Goal: Task Accomplishment & Management: Complete application form

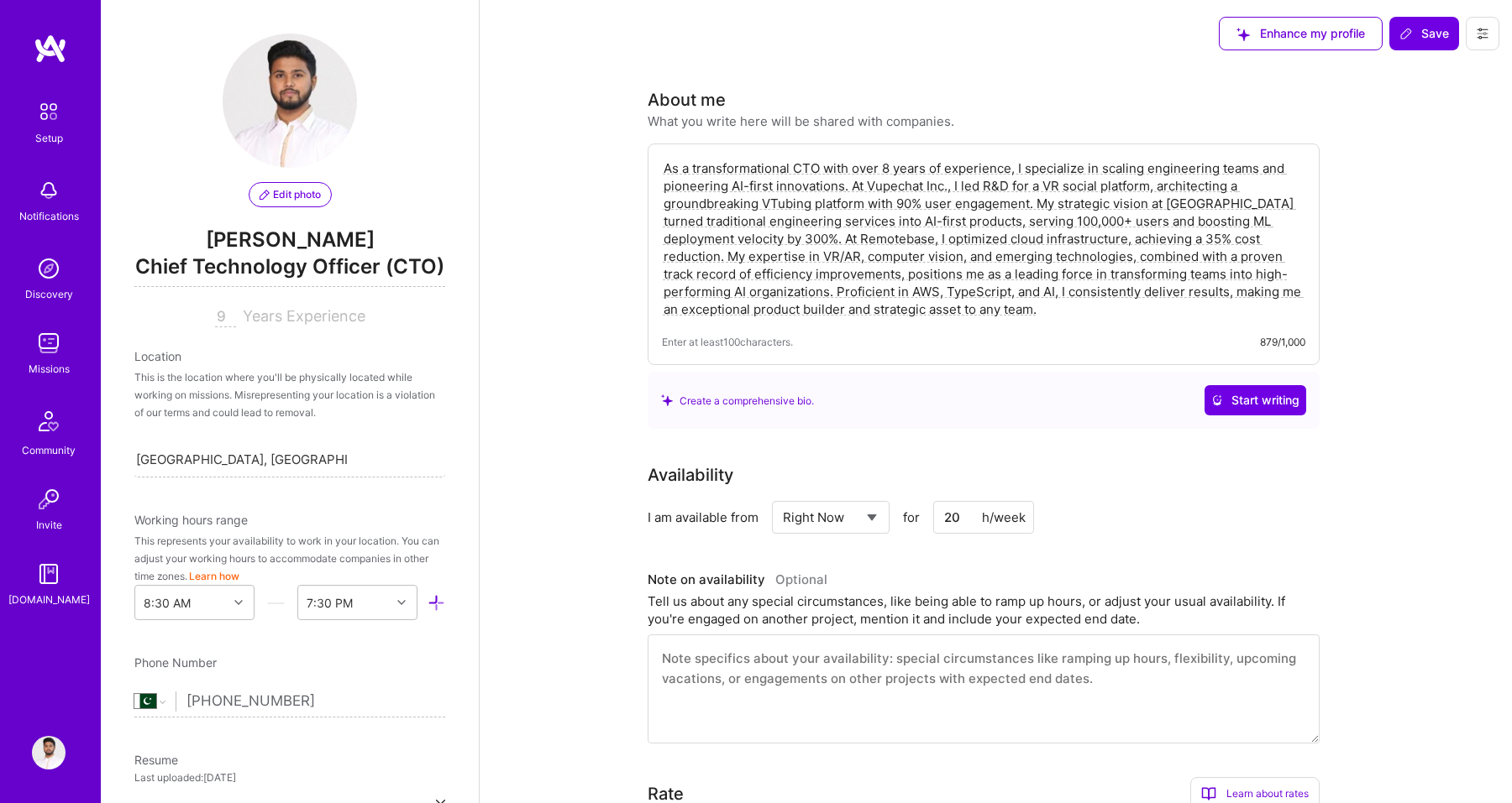
select select "PK"
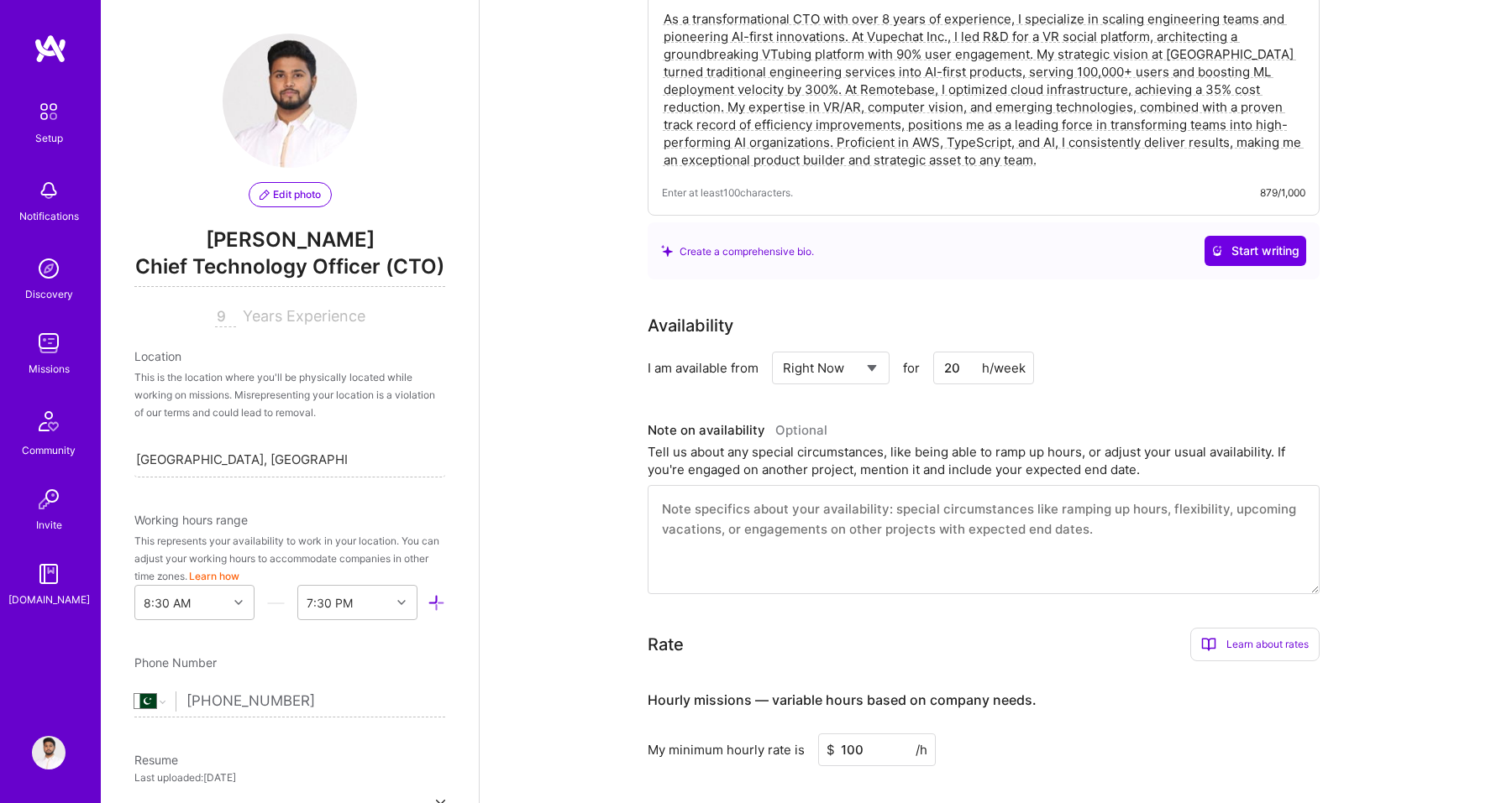
scroll to position [581, 0]
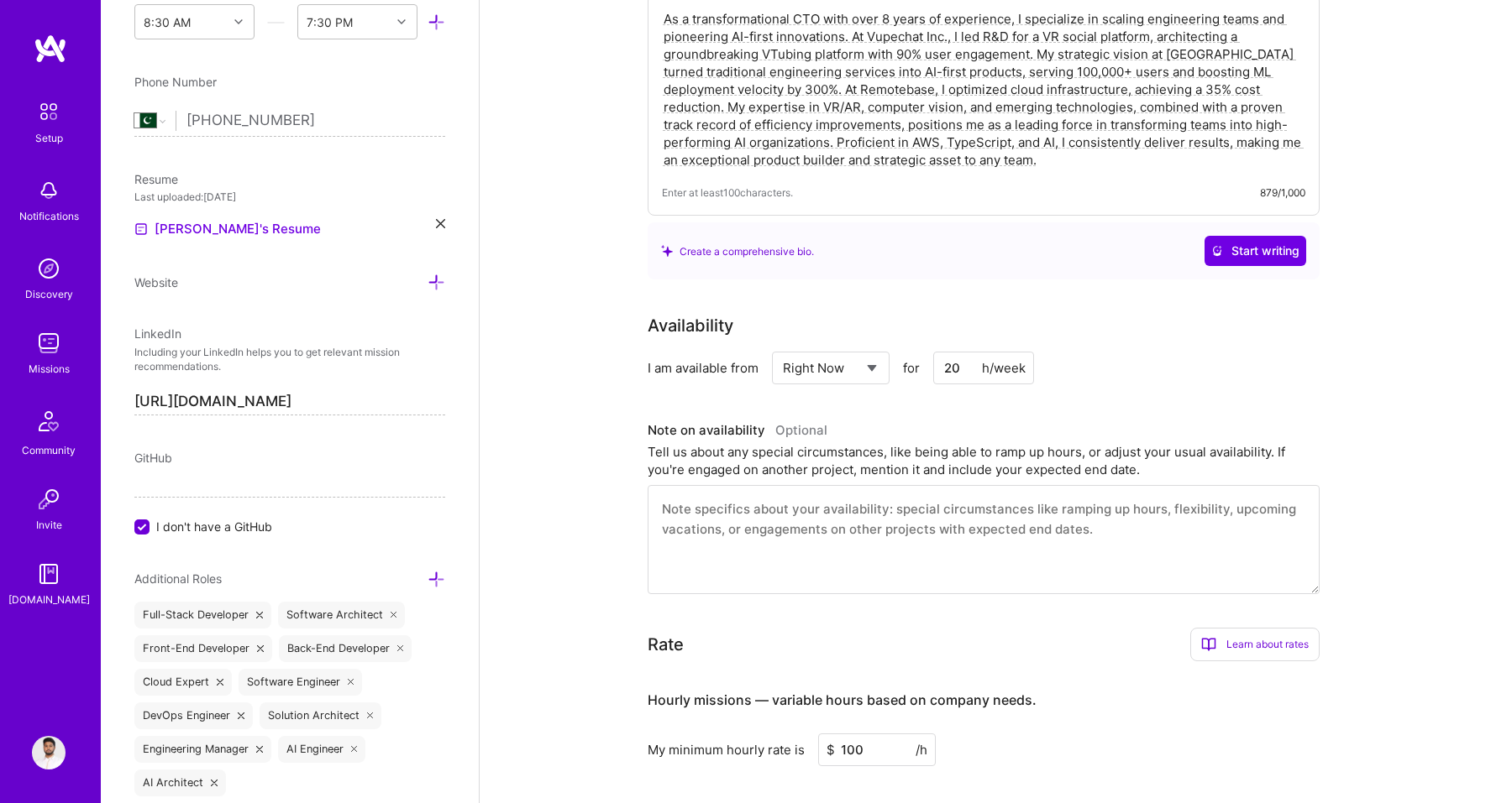
select select "Future Date"
click at [782, 347] on select "Select... Right Now Future Date Not Available" at bounding box center [830, 368] width 97 height 43
click at [985, 370] on input "[DATE]" at bounding box center [975, 368] width 83 height 33
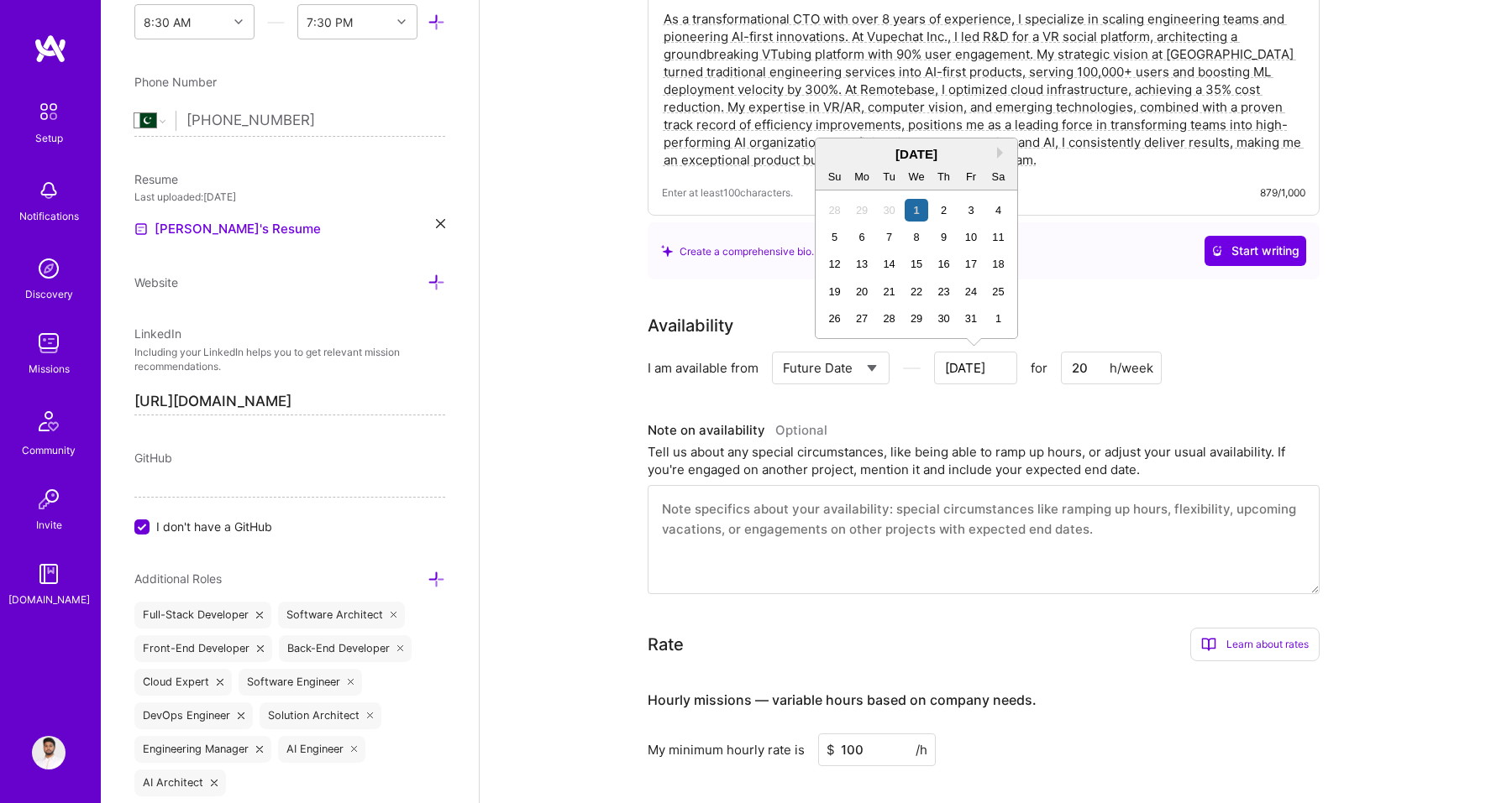
click at [972, 368] on input "[DATE]" at bounding box center [975, 368] width 83 height 33
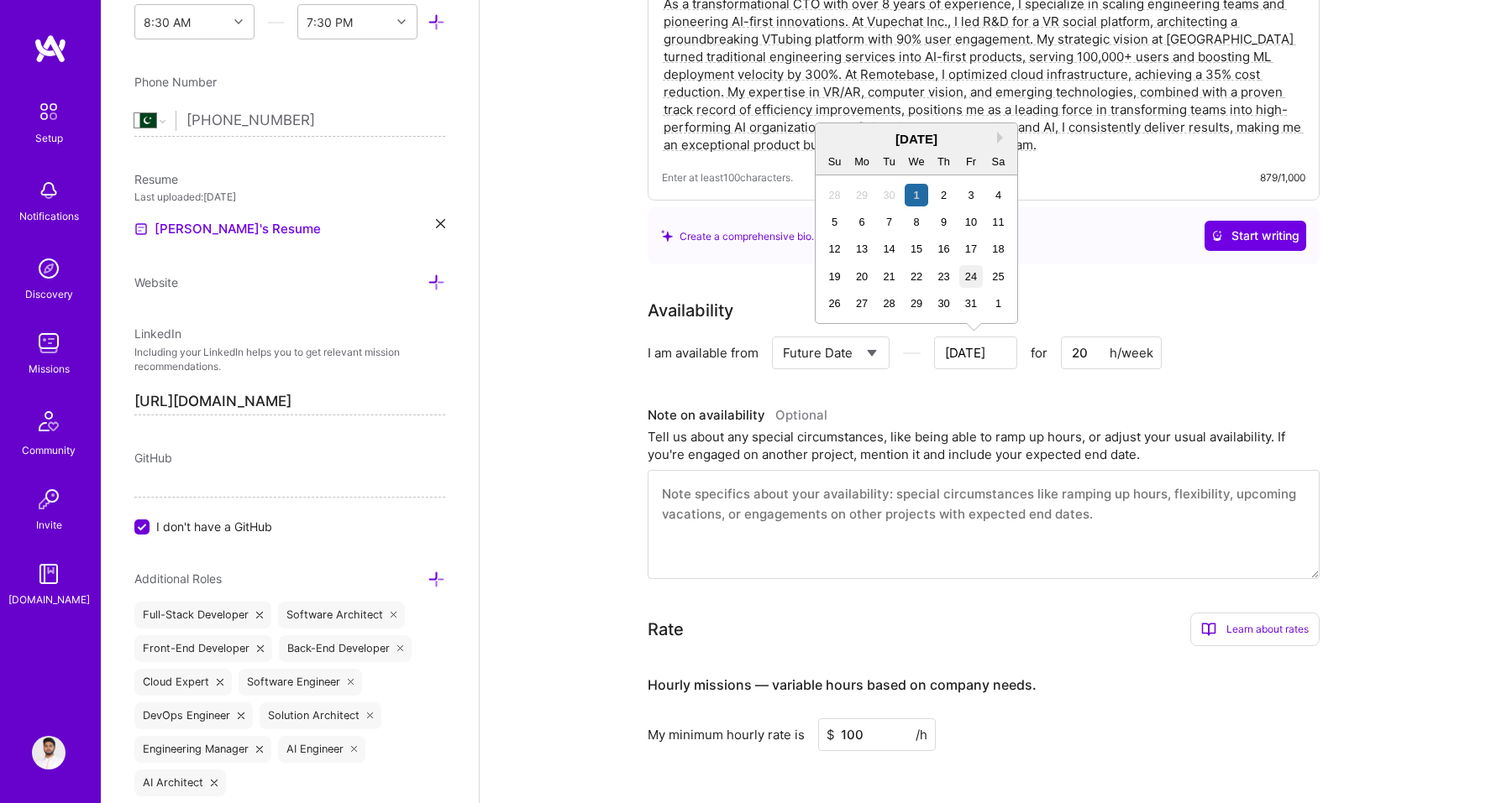
scroll to position [176, 0]
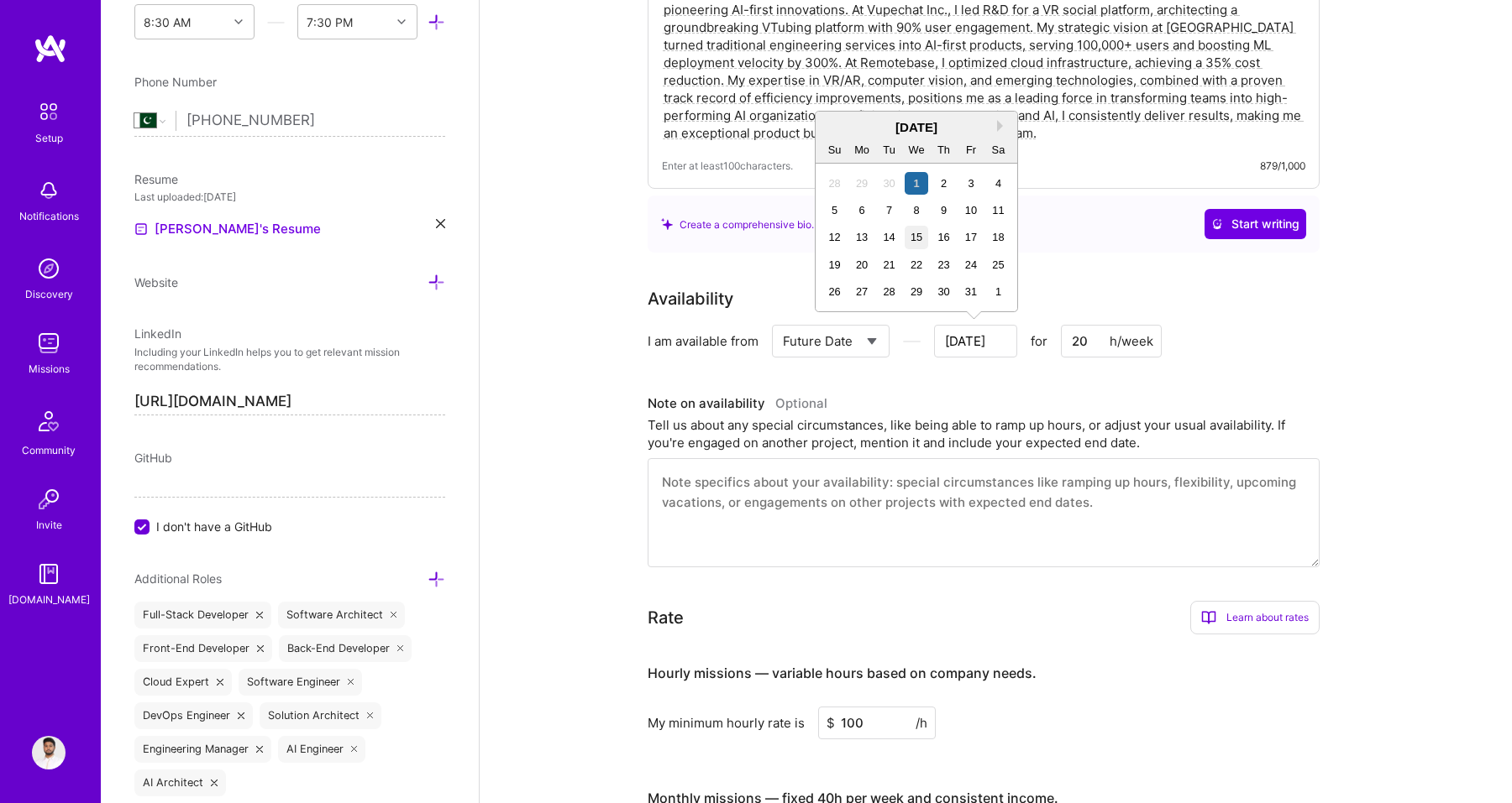
click at [915, 240] on div "15" at bounding box center [915, 237] width 23 height 23
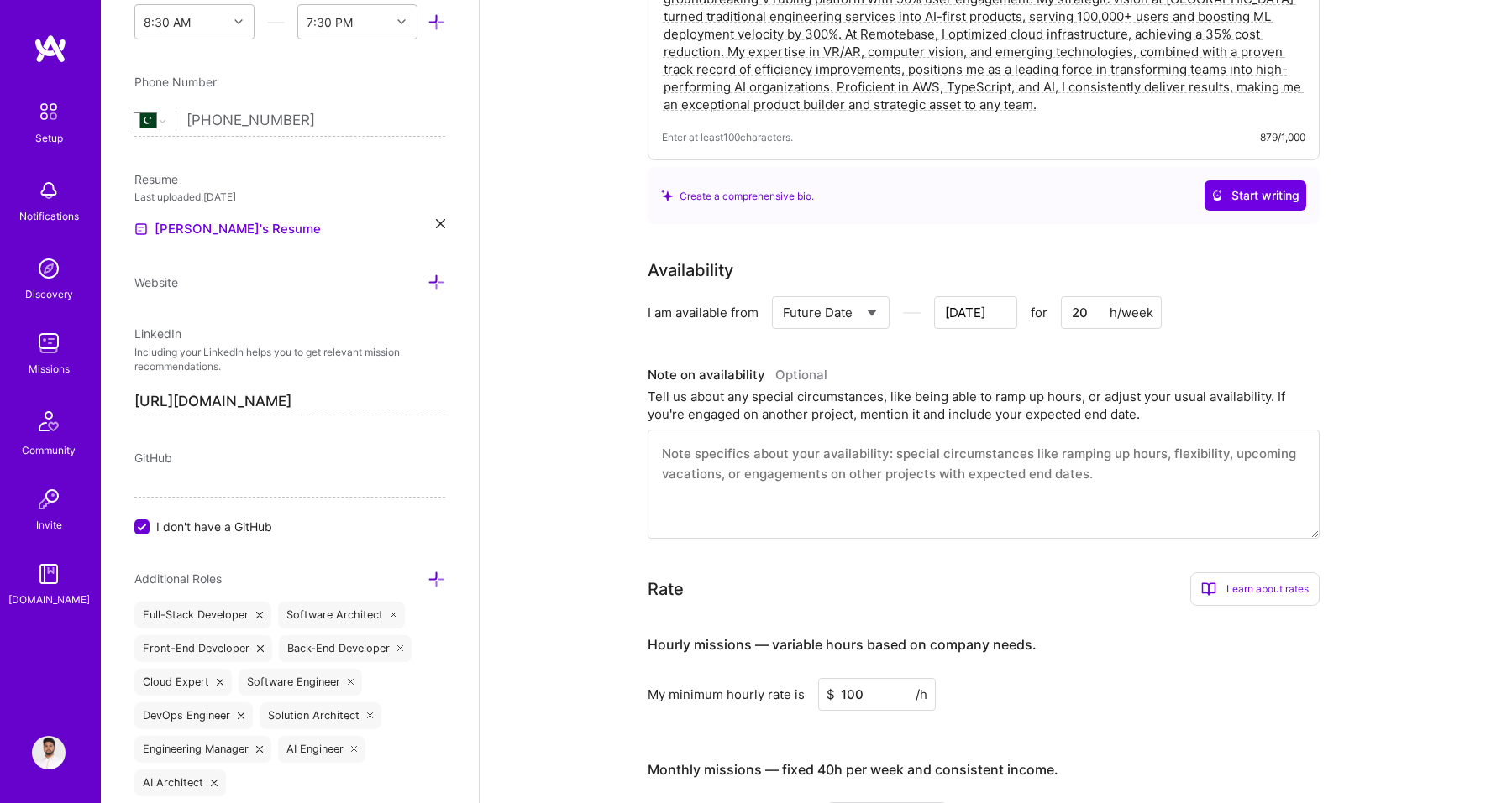
scroll to position [209, 0]
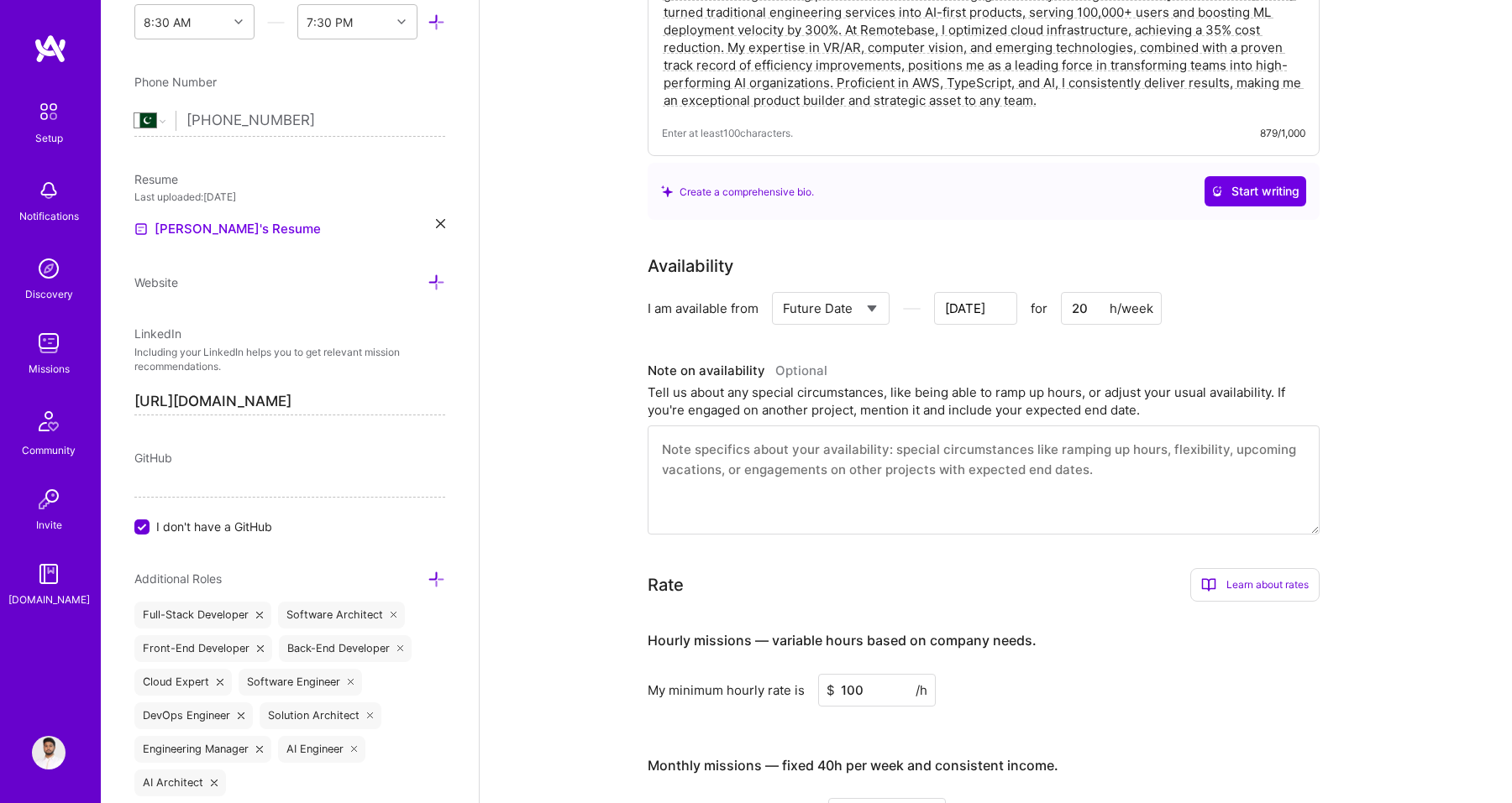
click at [735, 452] on textarea at bounding box center [983, 480] width 672 height 109
drag, startPoint x: 1109, startPoint y: 470, endPoint x: 683, endPoint y: 437, distance: 427.3
click at [683, 437] on textarea at bounding box center [983, 480] width 672 height 109
drag, startPoint x: 659, startPoint y: 449, endPoint x: 835, endPoint y: 496, distance: 182.2
click at [832, 489] on textarea at bounding box center [983, 480] width 672 height 109
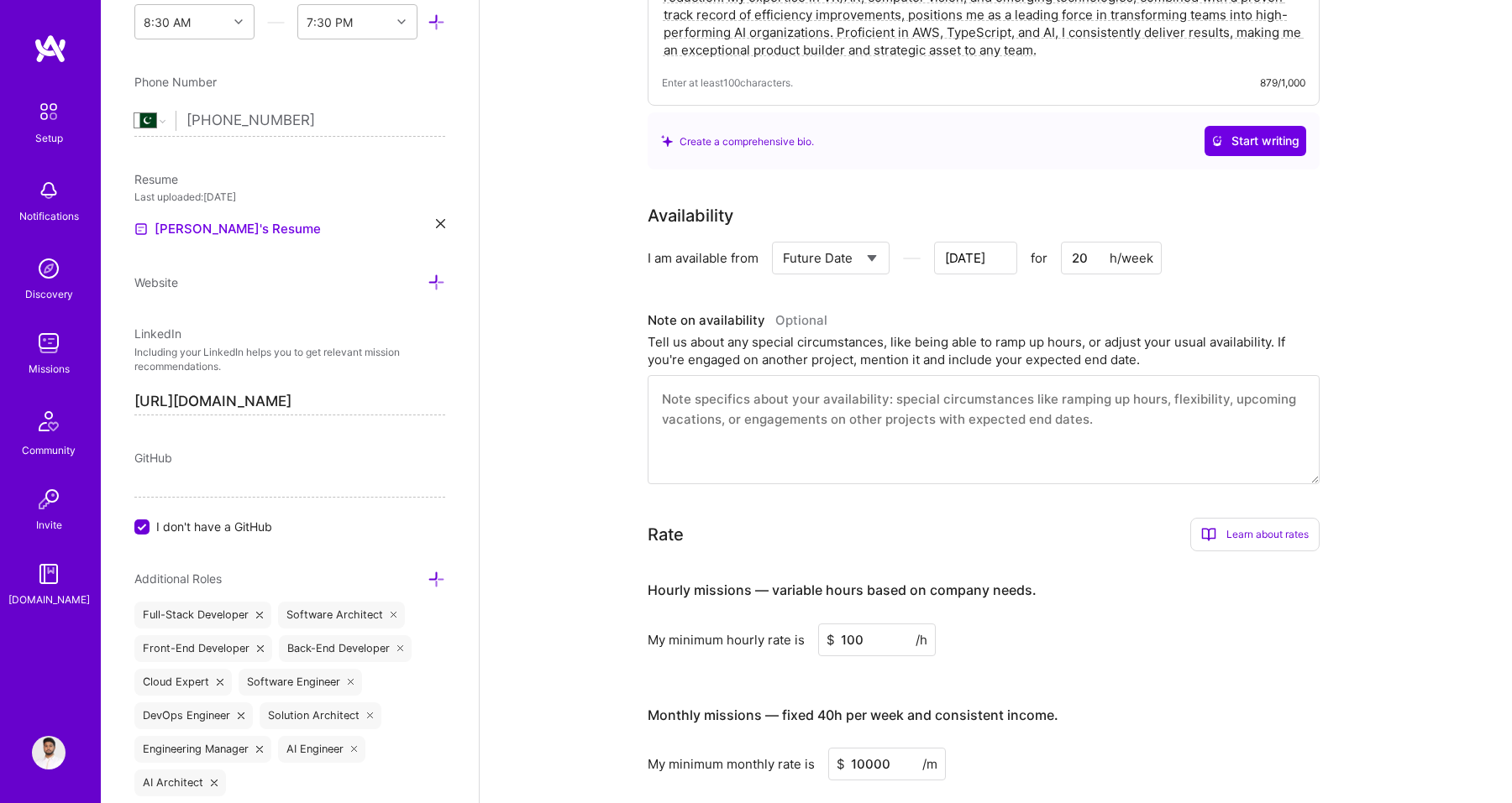
scroll to position [243, 0]
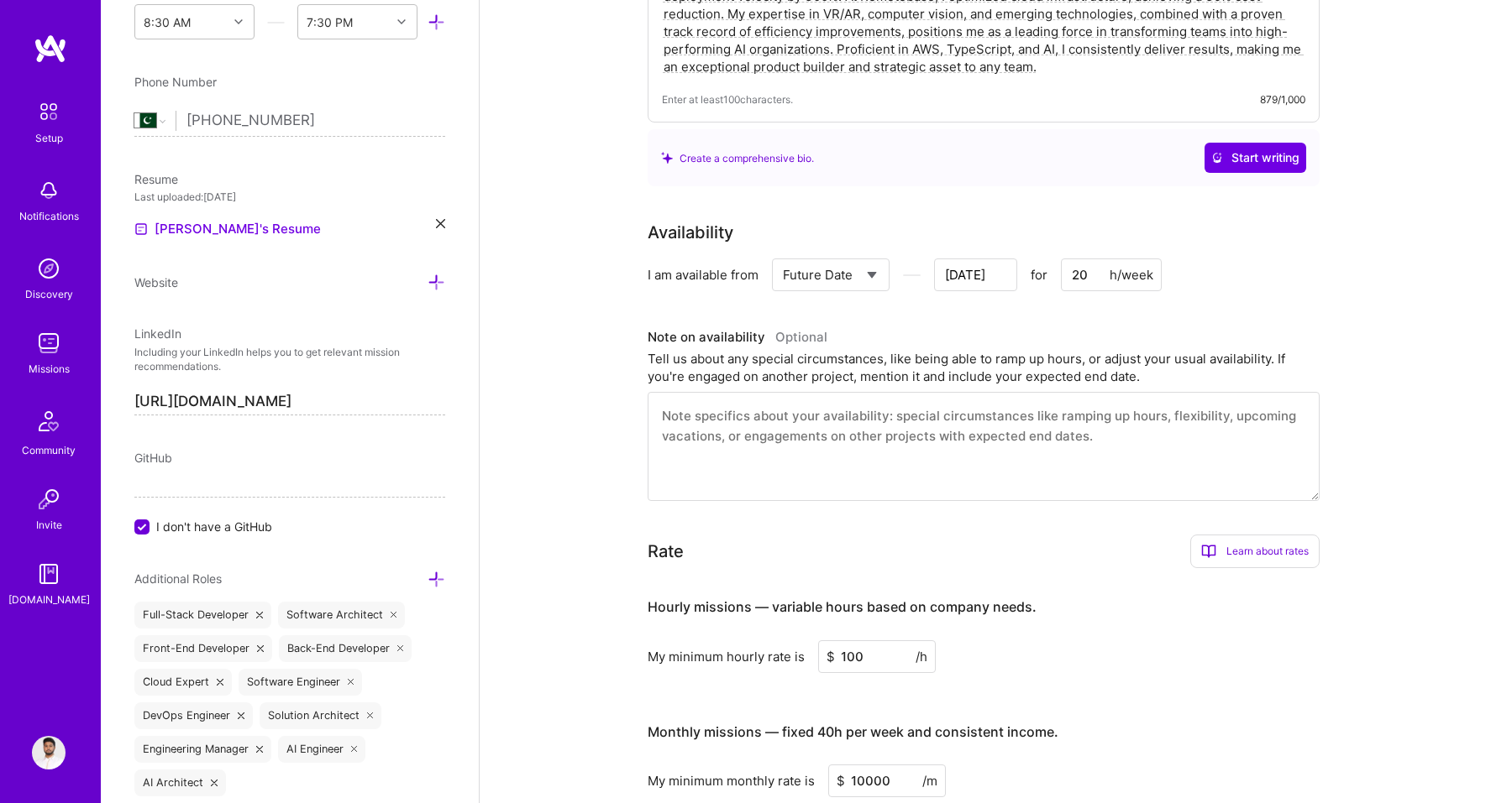
click at [970, 264] on input "Oct 14" at bounding box center [975, 275] width 83 height 33
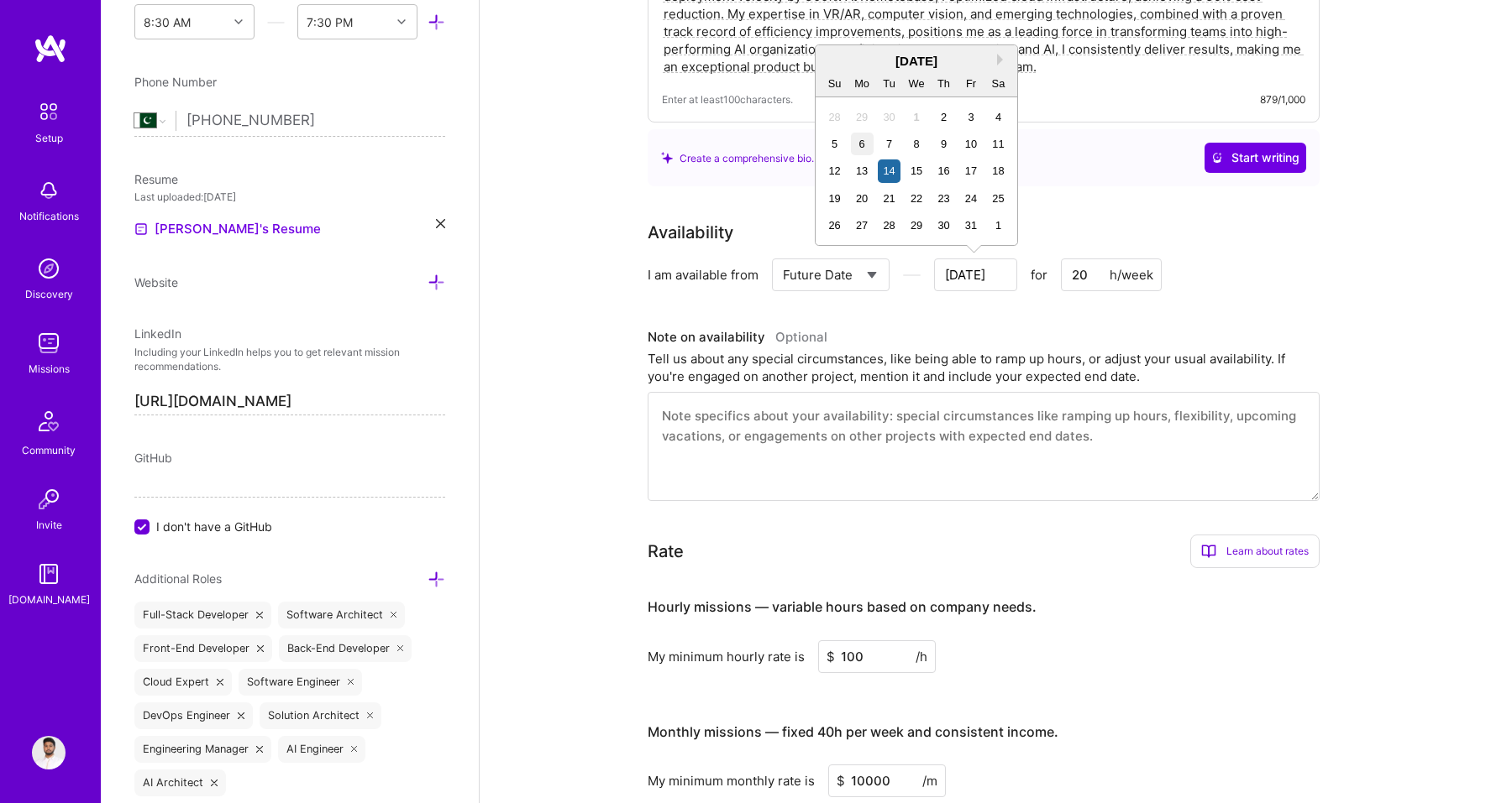
click at [866, 150] on div "6" at bounding box center [861, 144] width 23 height 23
type input "Oct 5"
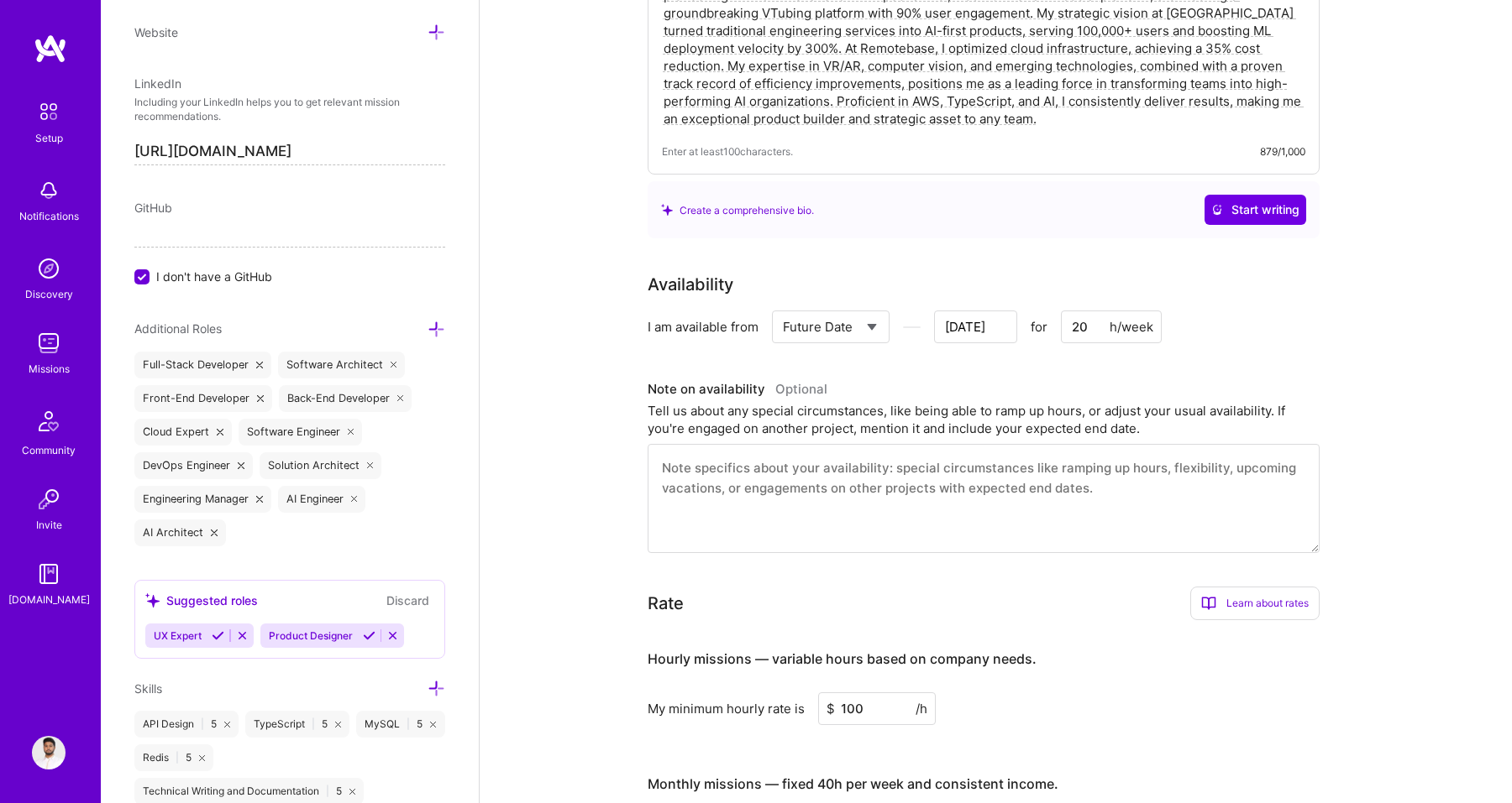
scroll to position [859, 0]
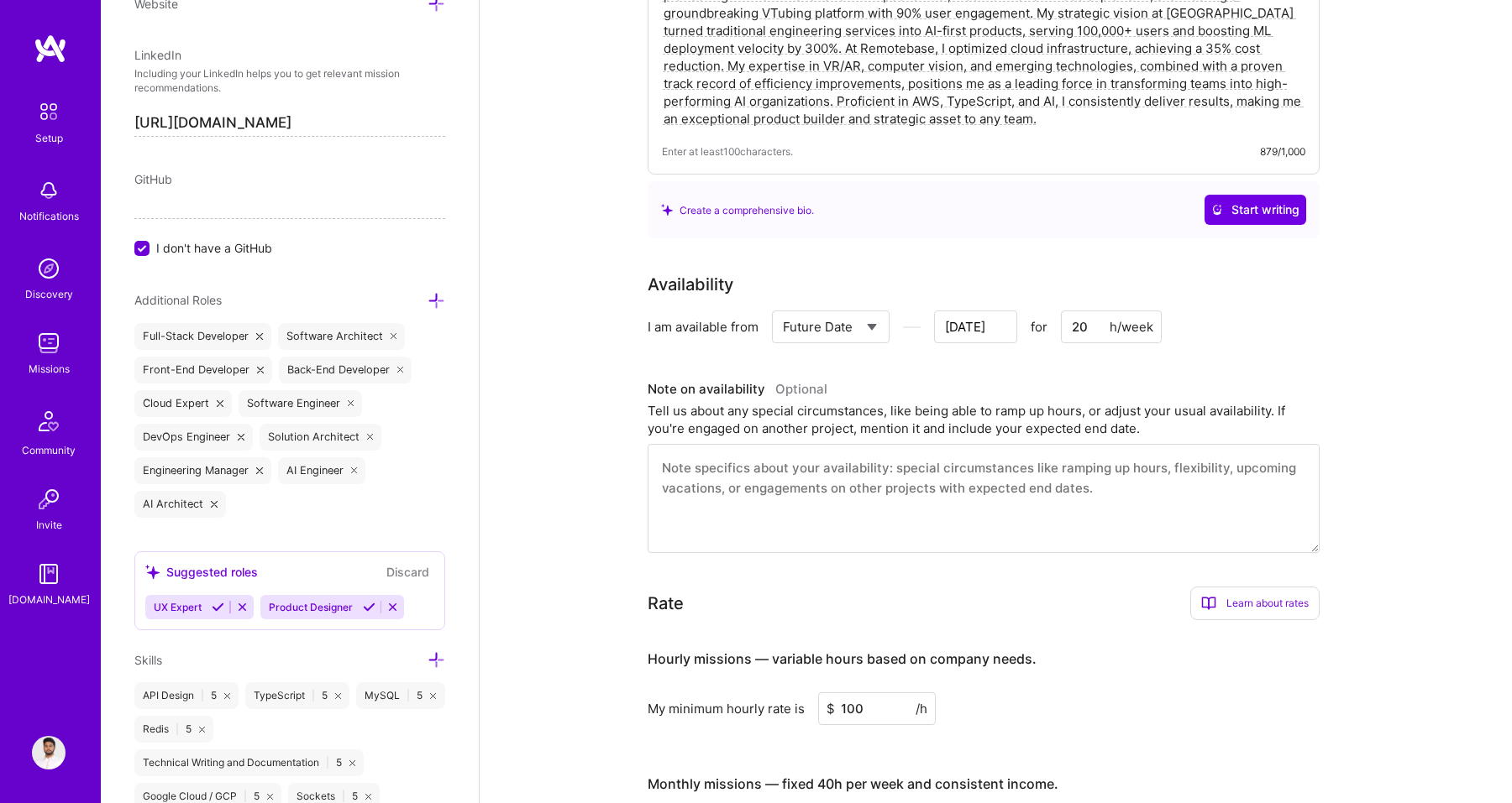
click at [145, 247] on input "I don't have a GitHub" at bounding box center [144, 249] width 15 height 15
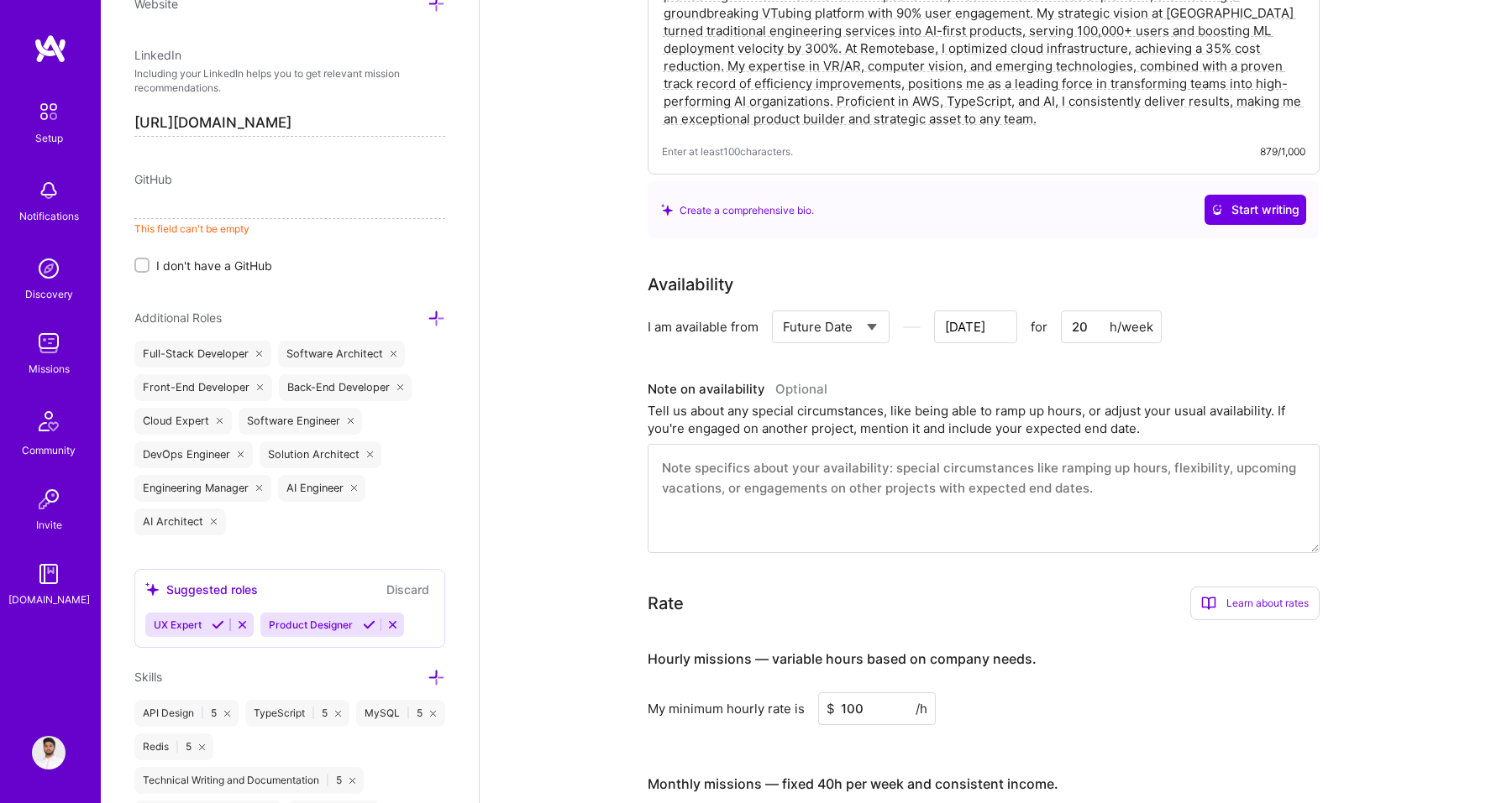
click at [181, 197] on input at bounding box center [290, 206] width 311 height 27
click at [275, 208] on input "https://github.com/in/samihk" at bounding box center [290, 206] width 311 height 27
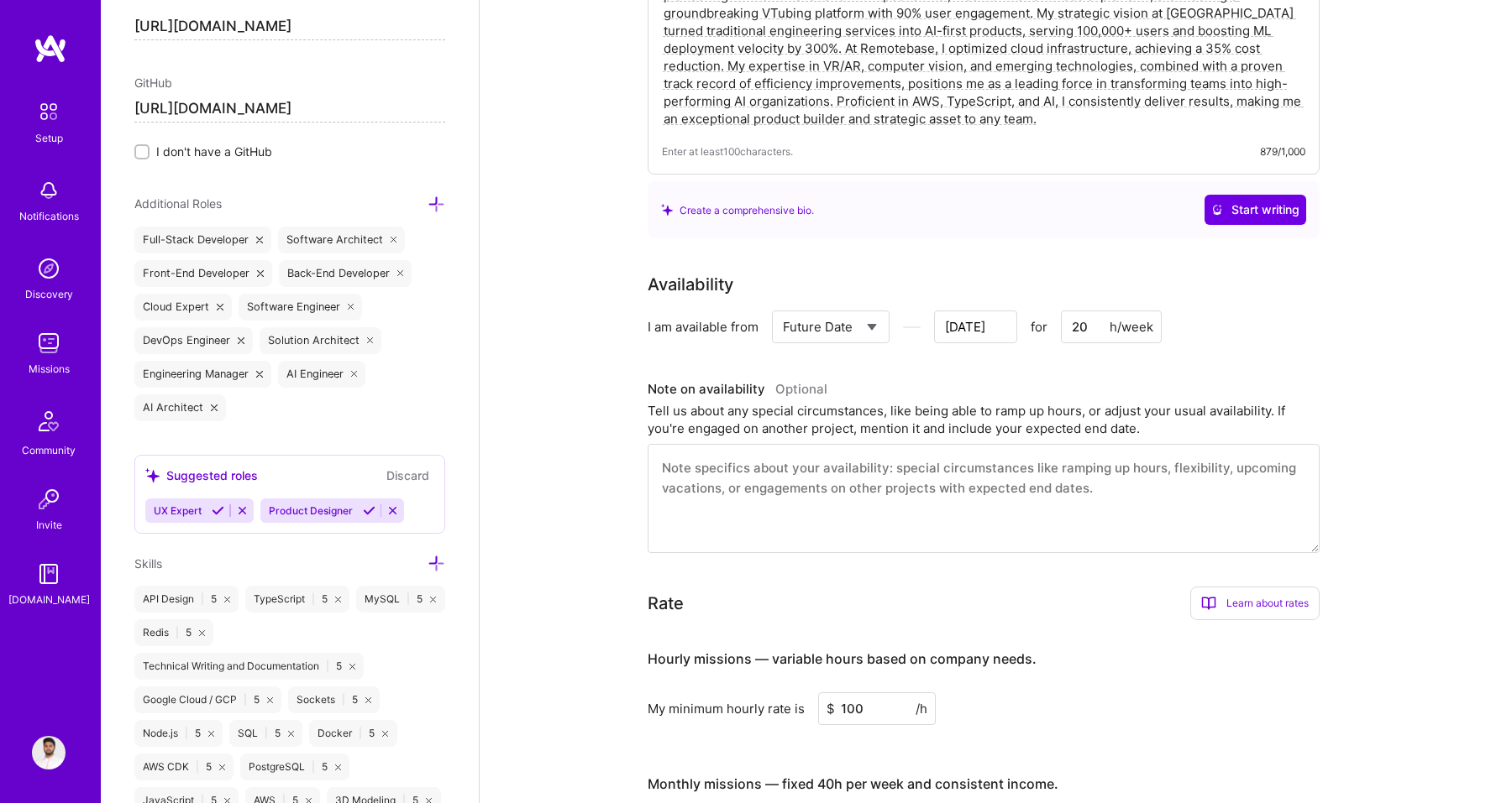
scroll to position [965, 0]
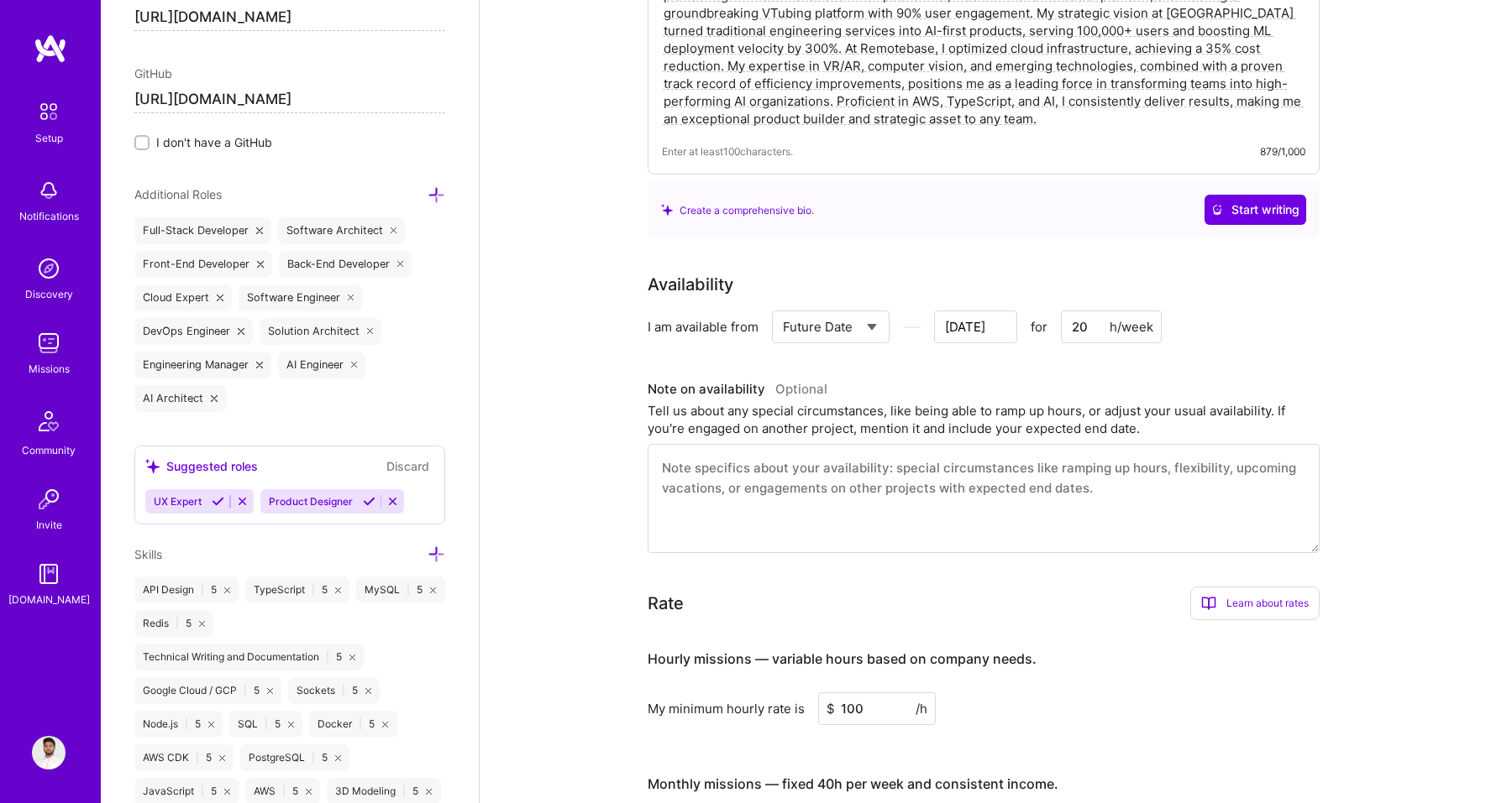
type input "https://github.com/samihk"
click at [313, 233] on div "Software Architect" at bounding box center [342, 231] width 128 height 27
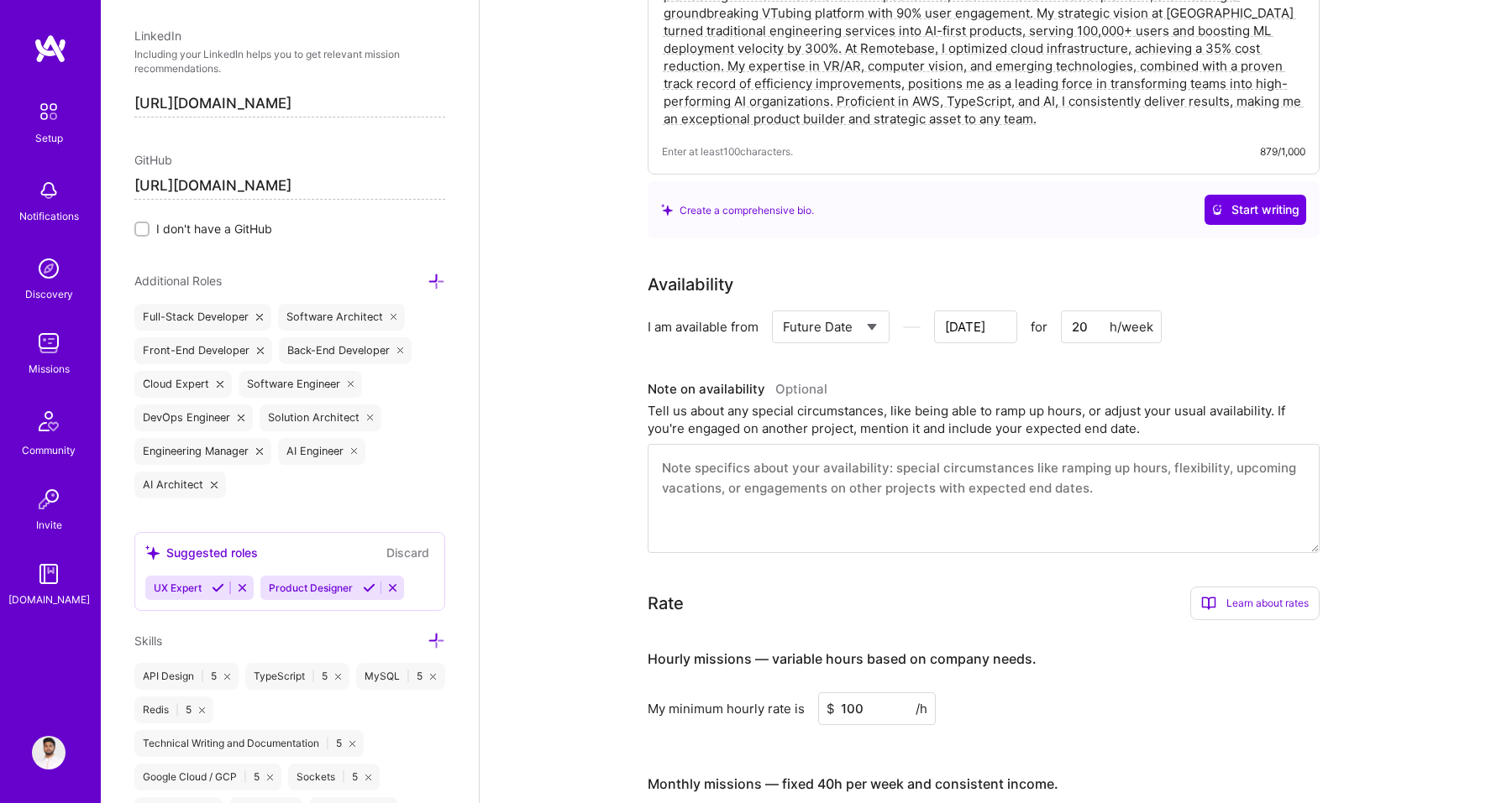
scroll to position [933, 0]
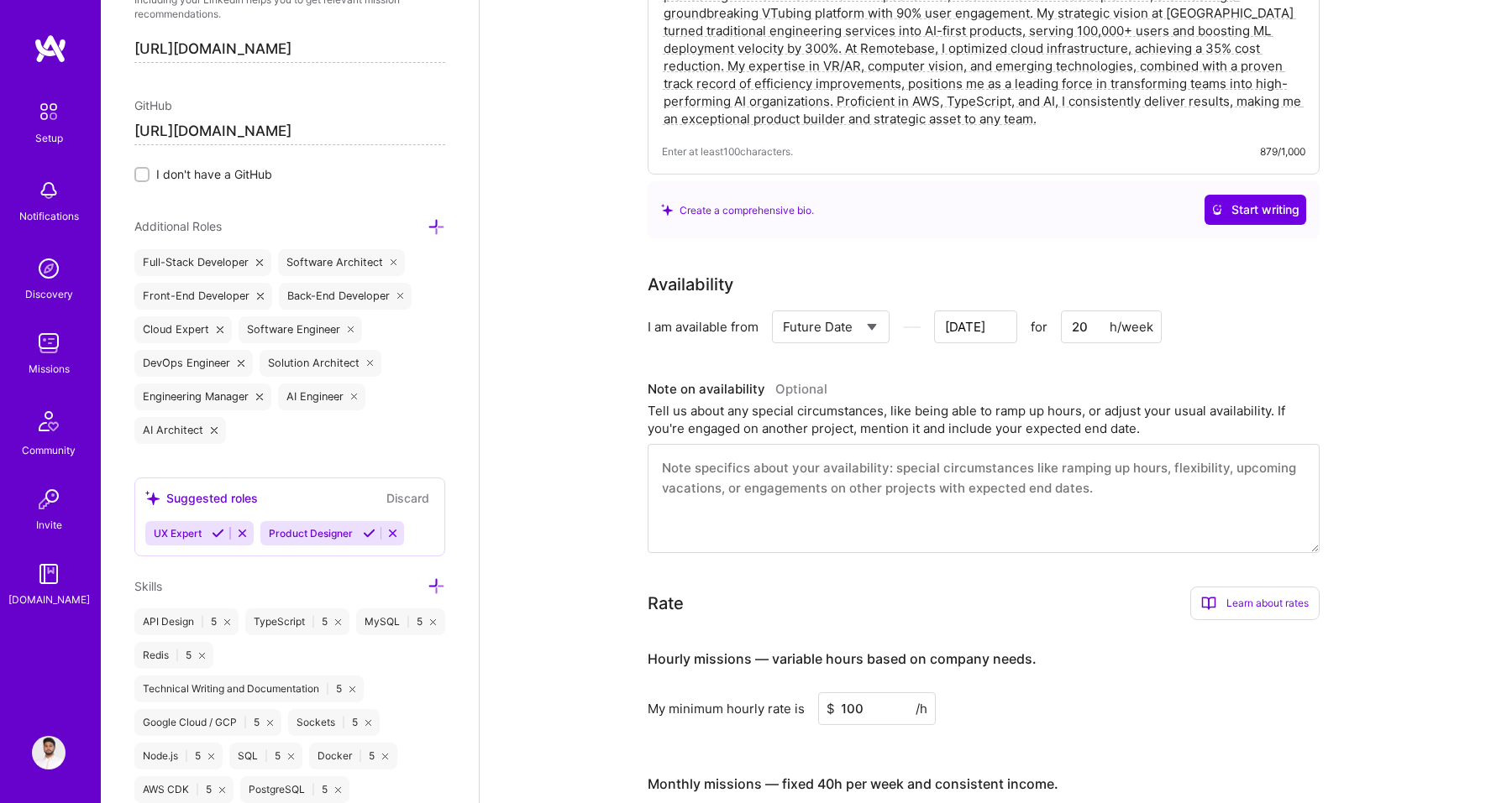
click at [437, 229] on icon at bounding box center [436, 227] width 18 height 18
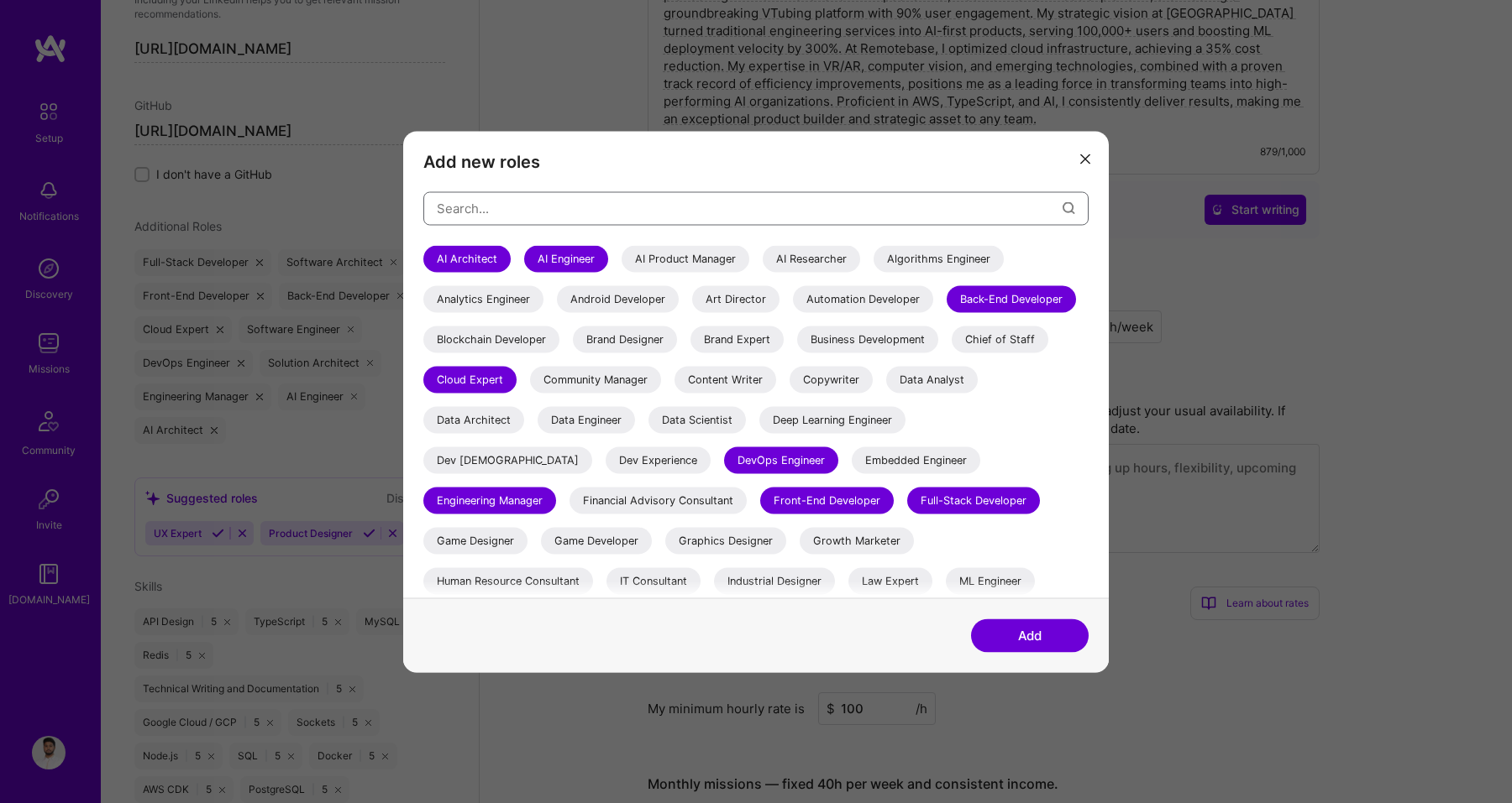
click at [496, 208] on input "modal" at bounding box center [750, 208] width 625 height 43
click at [893, 496] on div "Front-End Developer" at bounding box center [826, 501] width 134 height 27
click at [838, 454] on div "DevOps Engineer" at bounding box center [781, 460] width 114 height 27
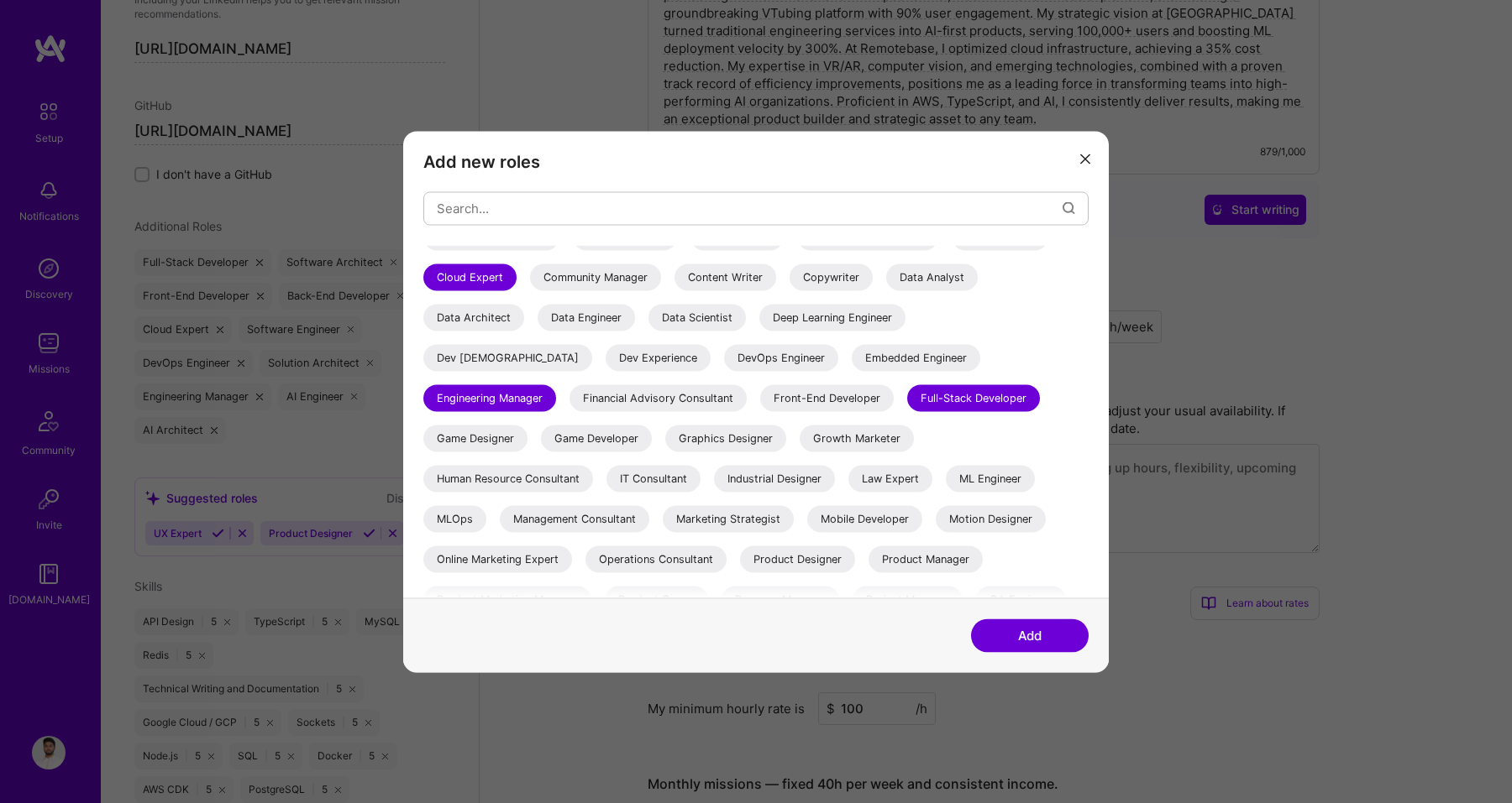
scroll to position [0, 0]
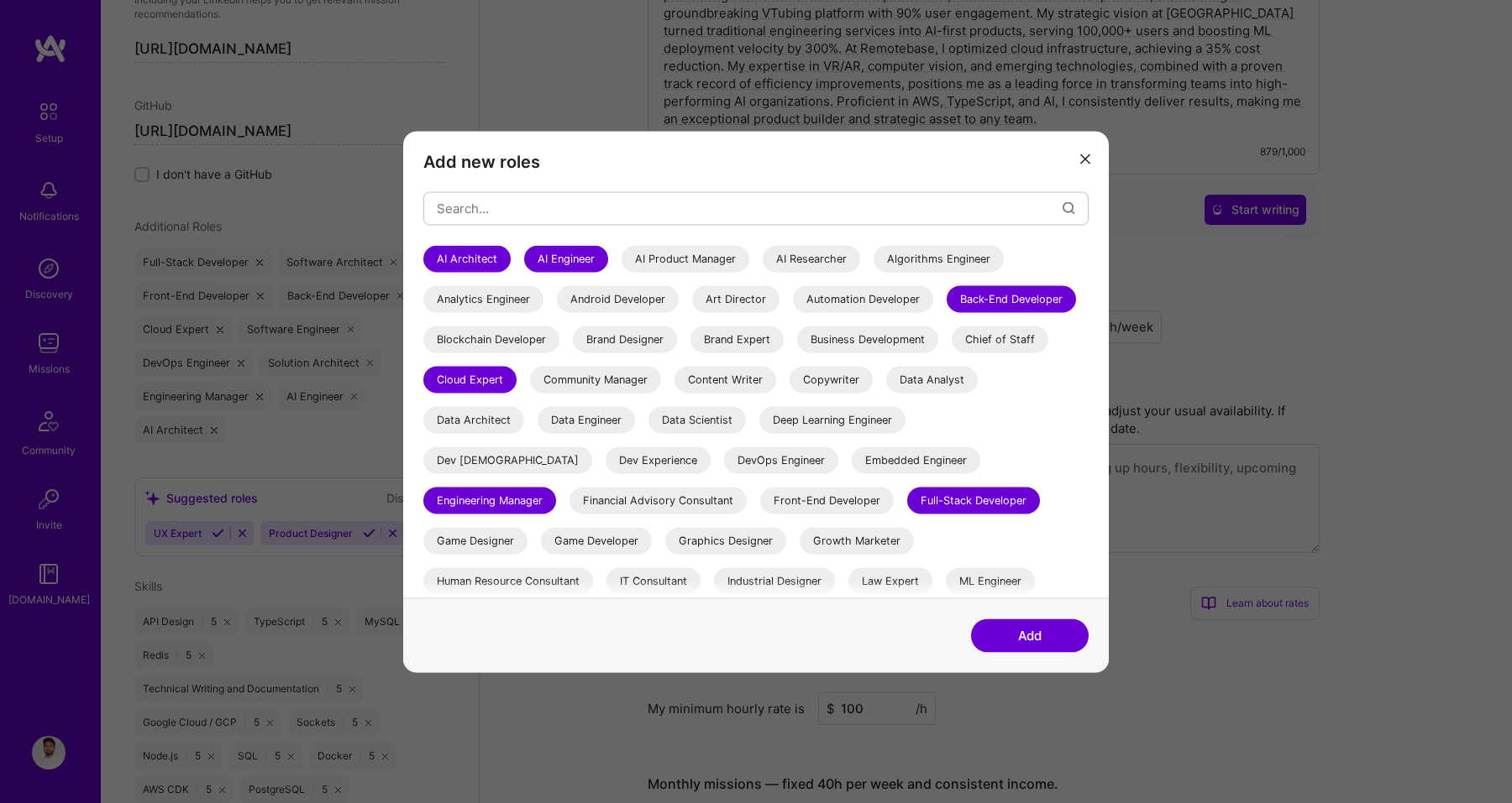
click at [556, 494] on div "Engineering Manager" at bounding box center [490, 501] width 133 height 27
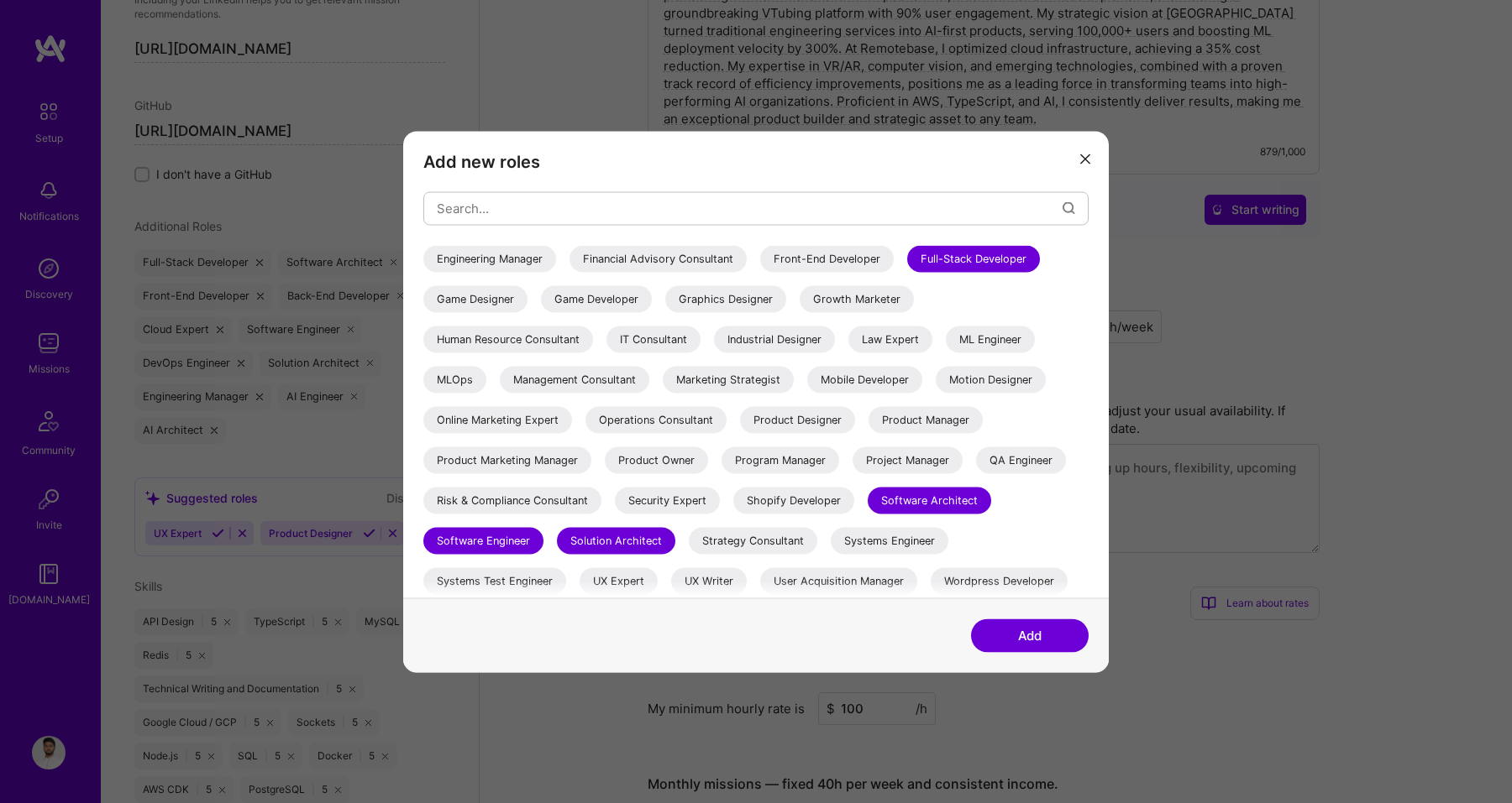
scroll to position [255, 0]
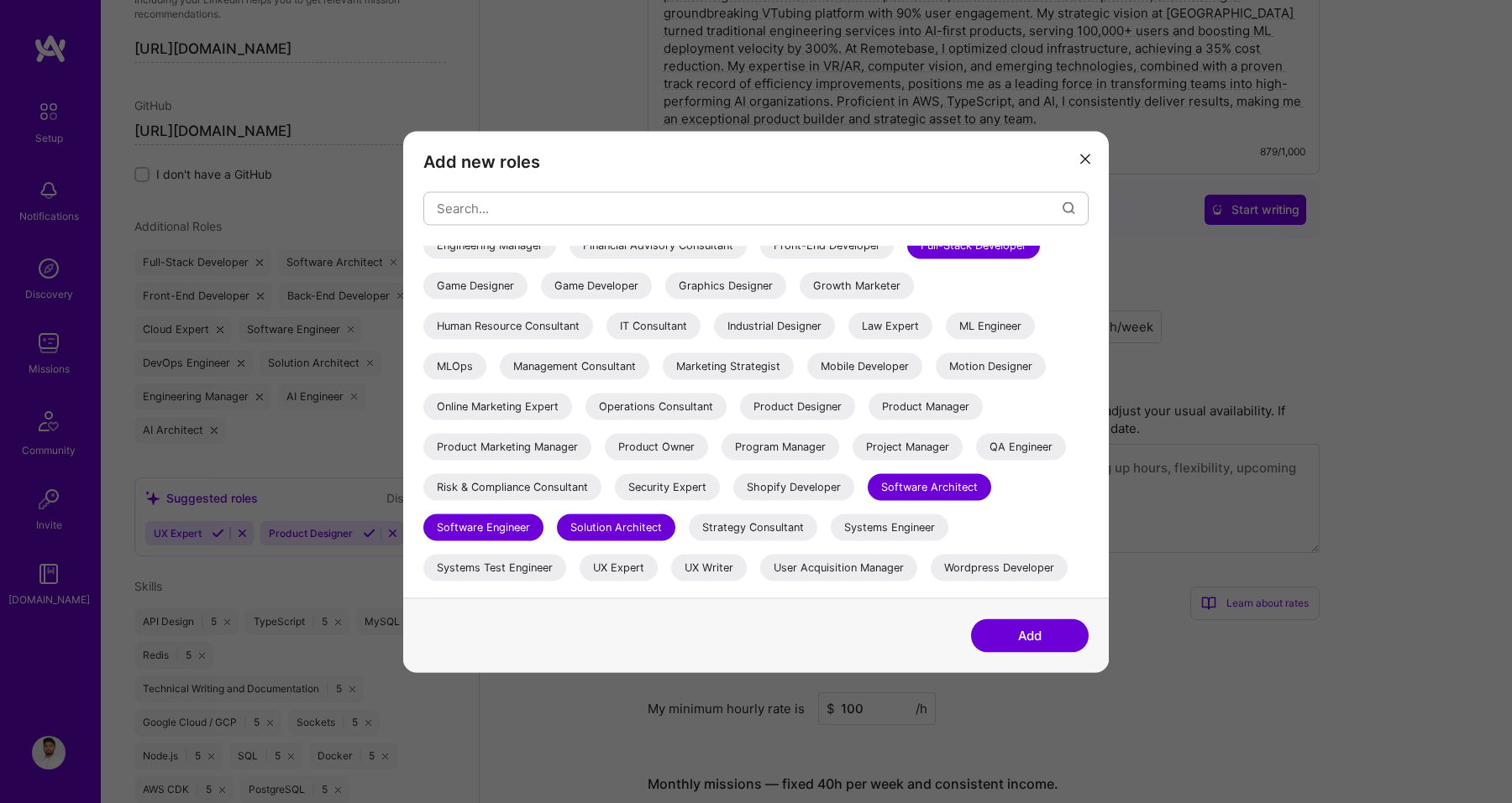
click at [612, 533] on div "Solution Architect" at bounding box center [616, 527] width 119 height 27
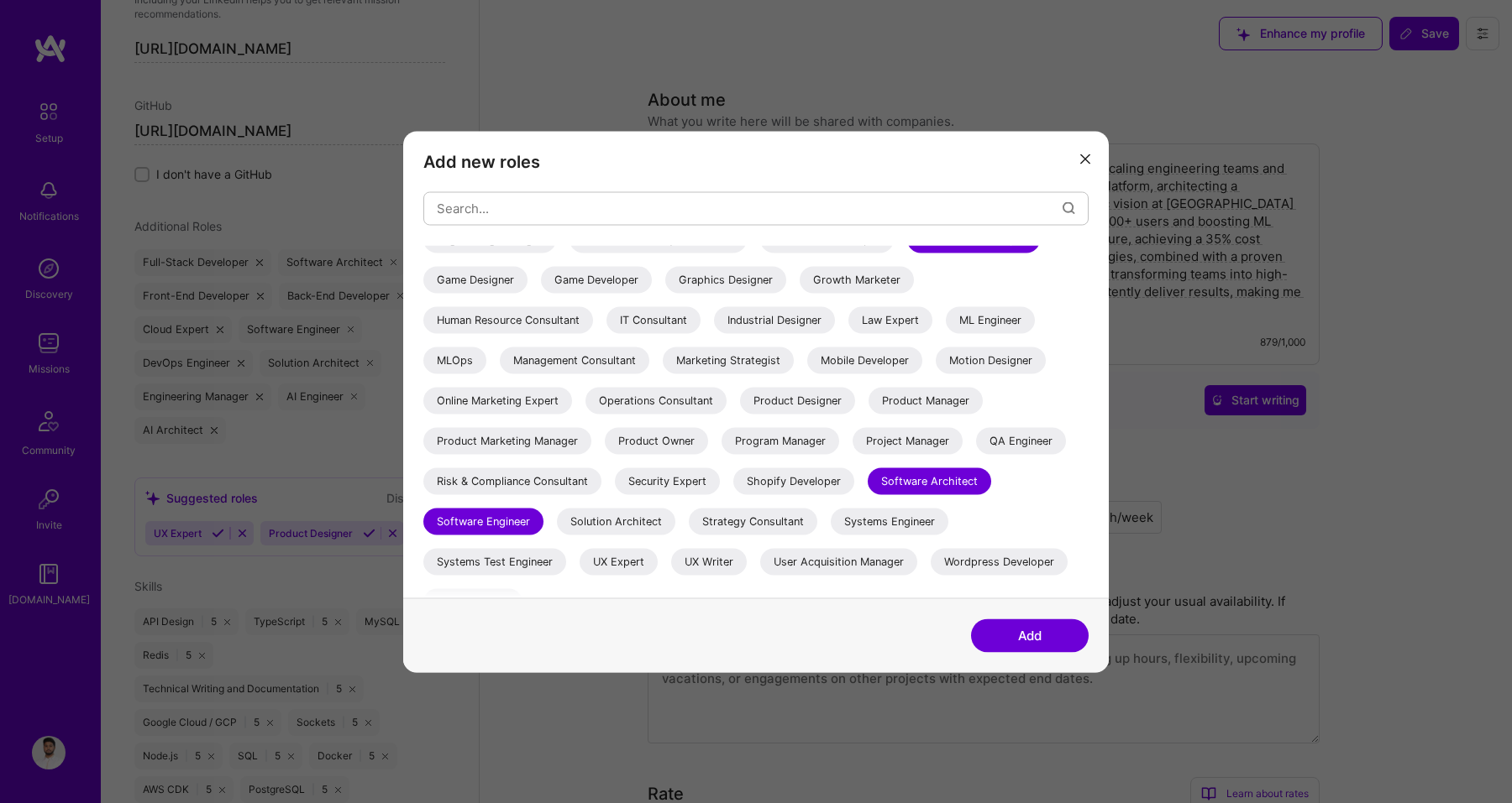
scroll to position [286, 0]
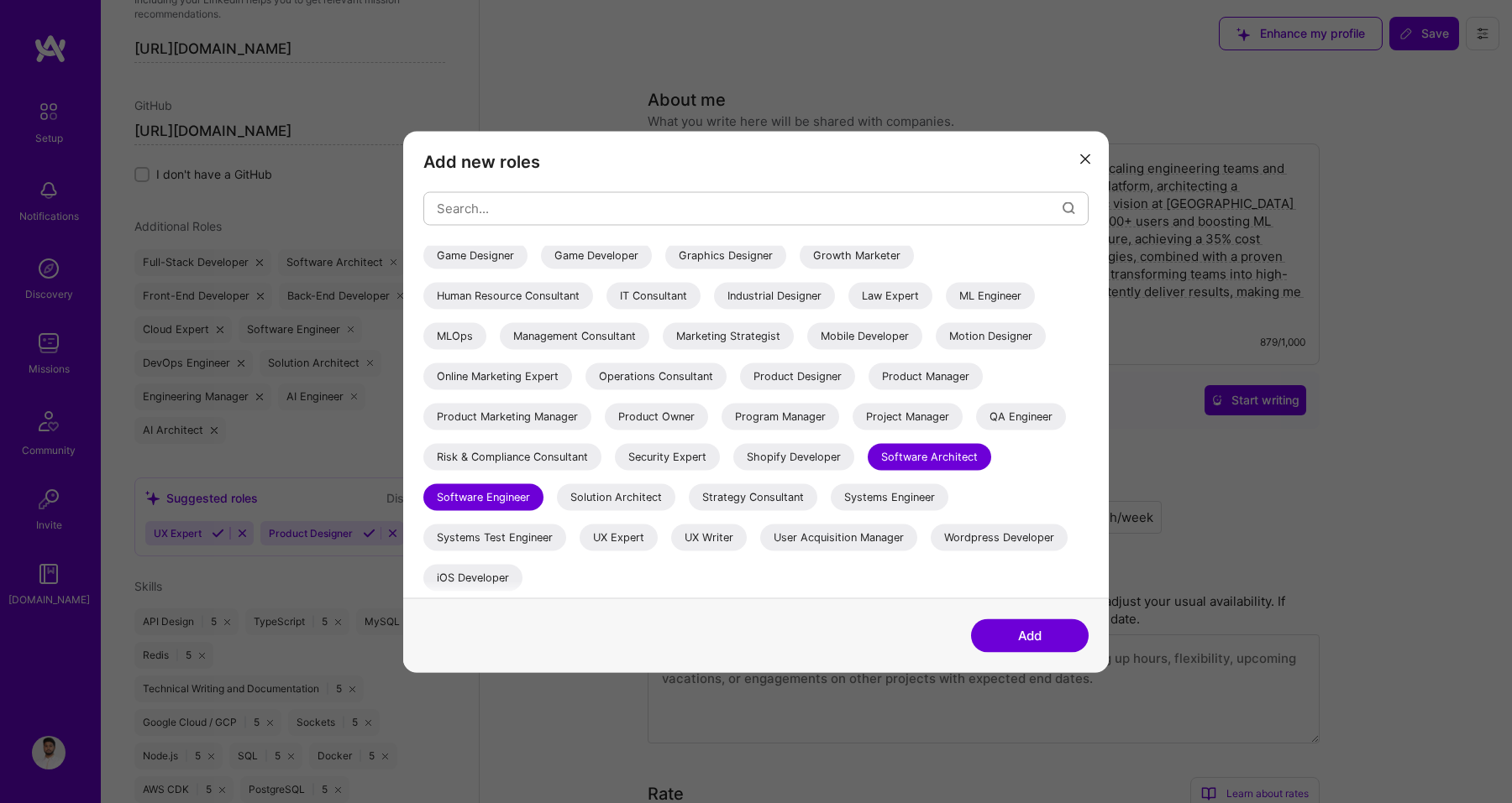
click at [608, 492] on div "Solution Architect" at bounding box center [616, 497] width 119 height 27
click at [1027, 628] on button "Add" at bounding box center [1030, 636] width 118 height 34
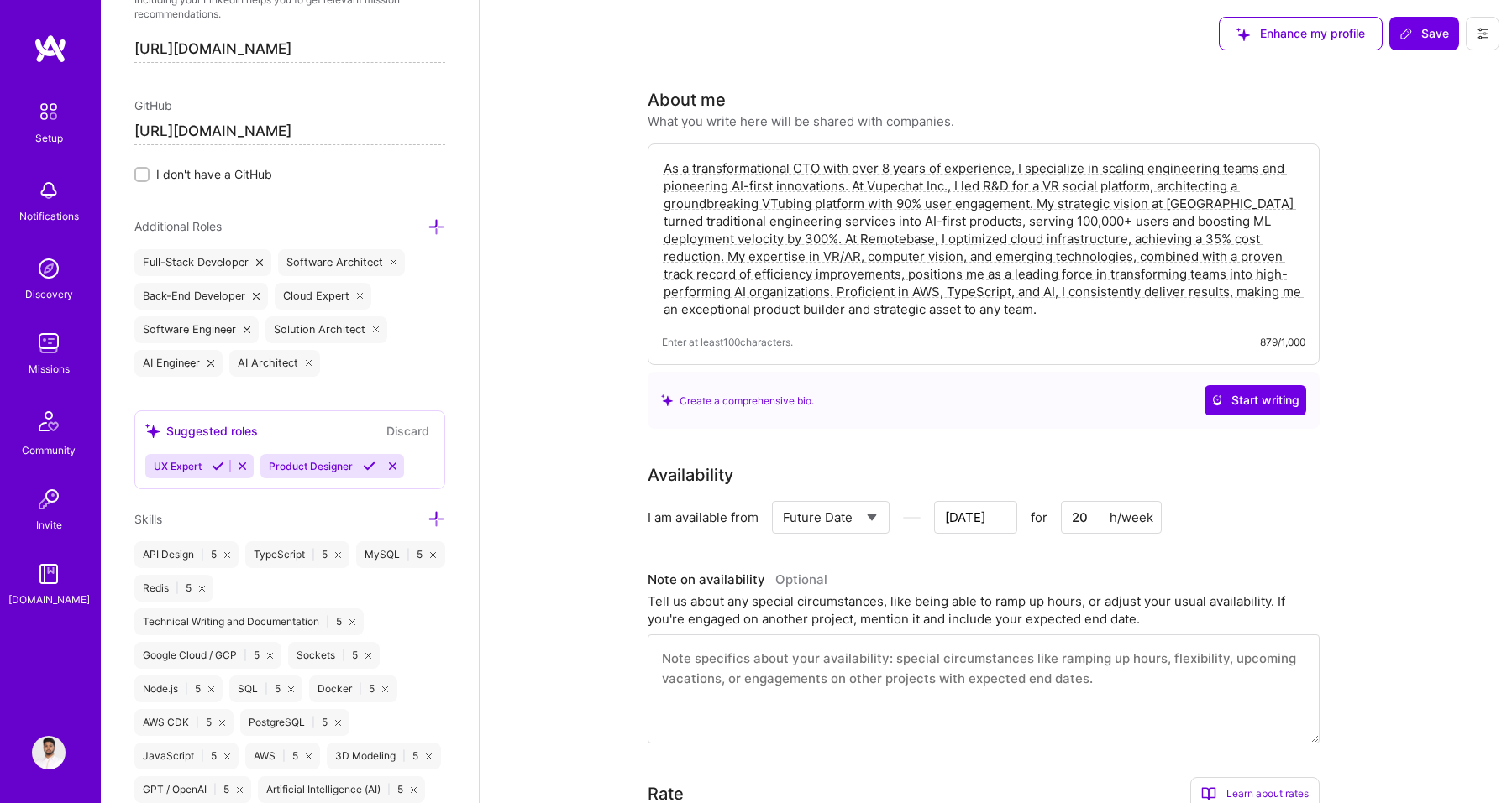
click at [391, 464] on icon at bounding box center [392, 466] width 13 height 13
click at [247, 468] on icon at bounding box center [242, 466] width 13 height 13
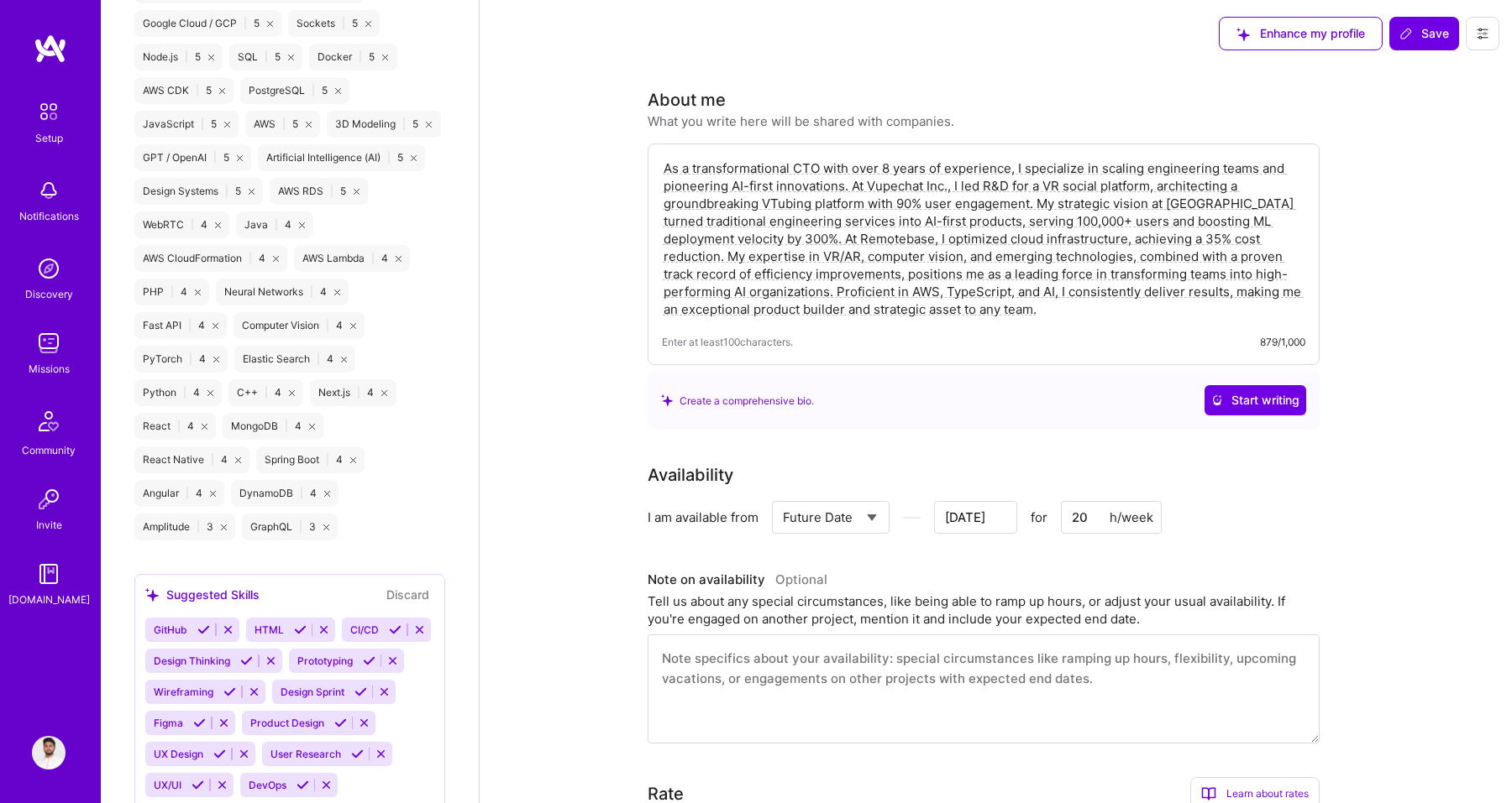
scroll to position [1715, 0]
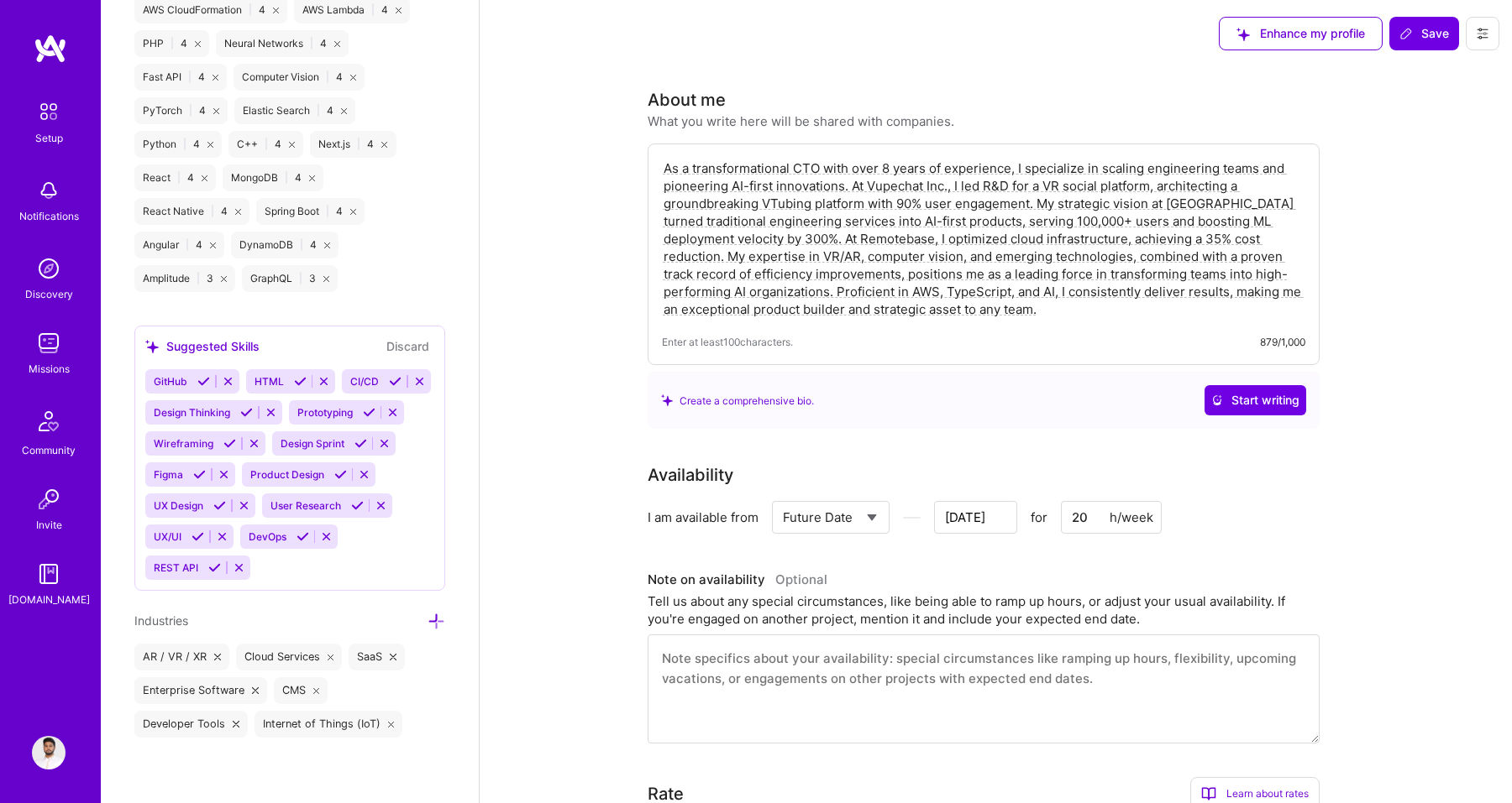
click at [202, 382] on icon at bounding box center [203, 381] width 13 height 13
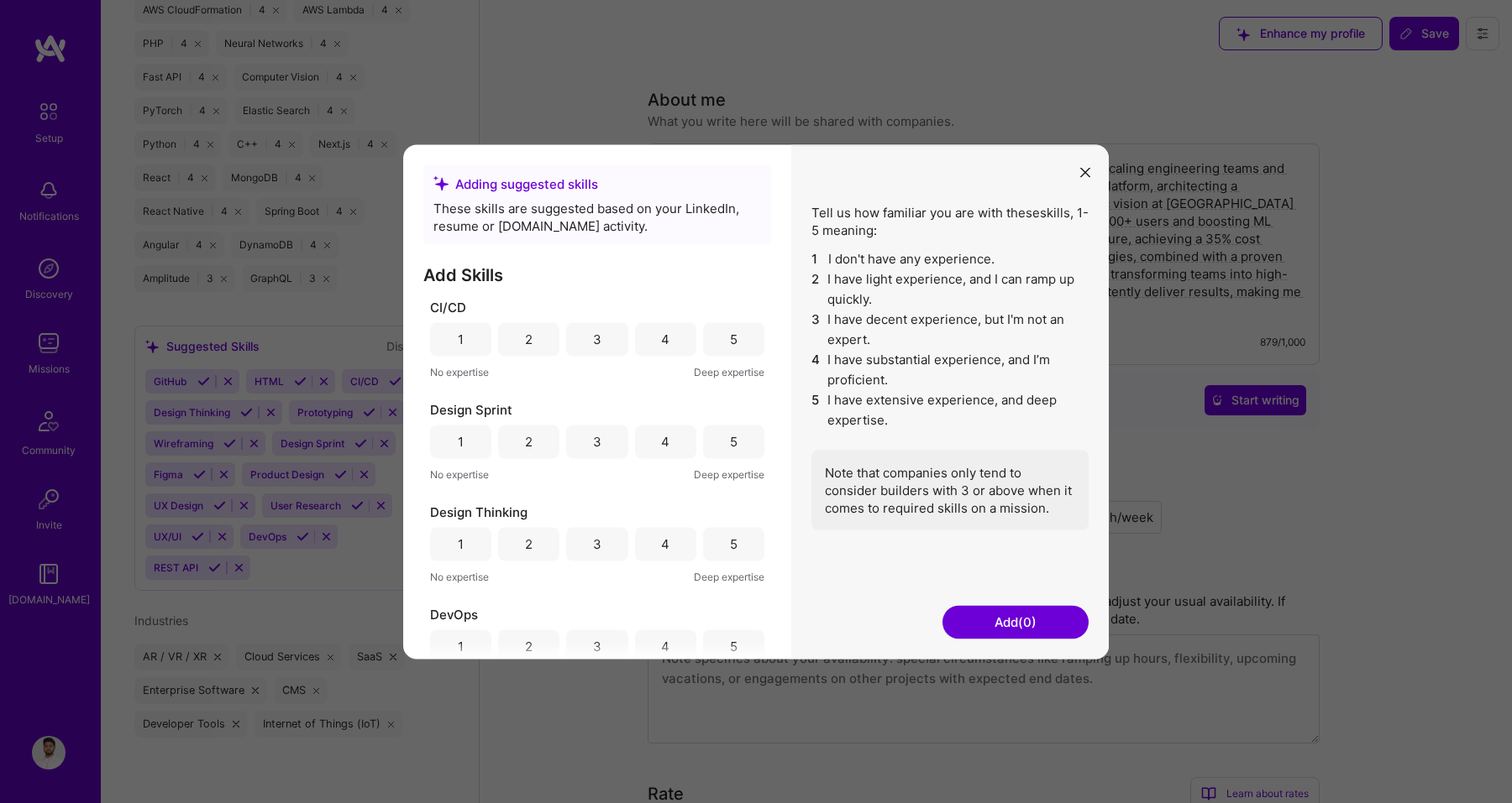
click at [722, 337] on div "5" at bounding box center [733, 339] width 61 height 34
click at [730, 442] on div "5" at bounding box center [733, 442] width 8 height 18
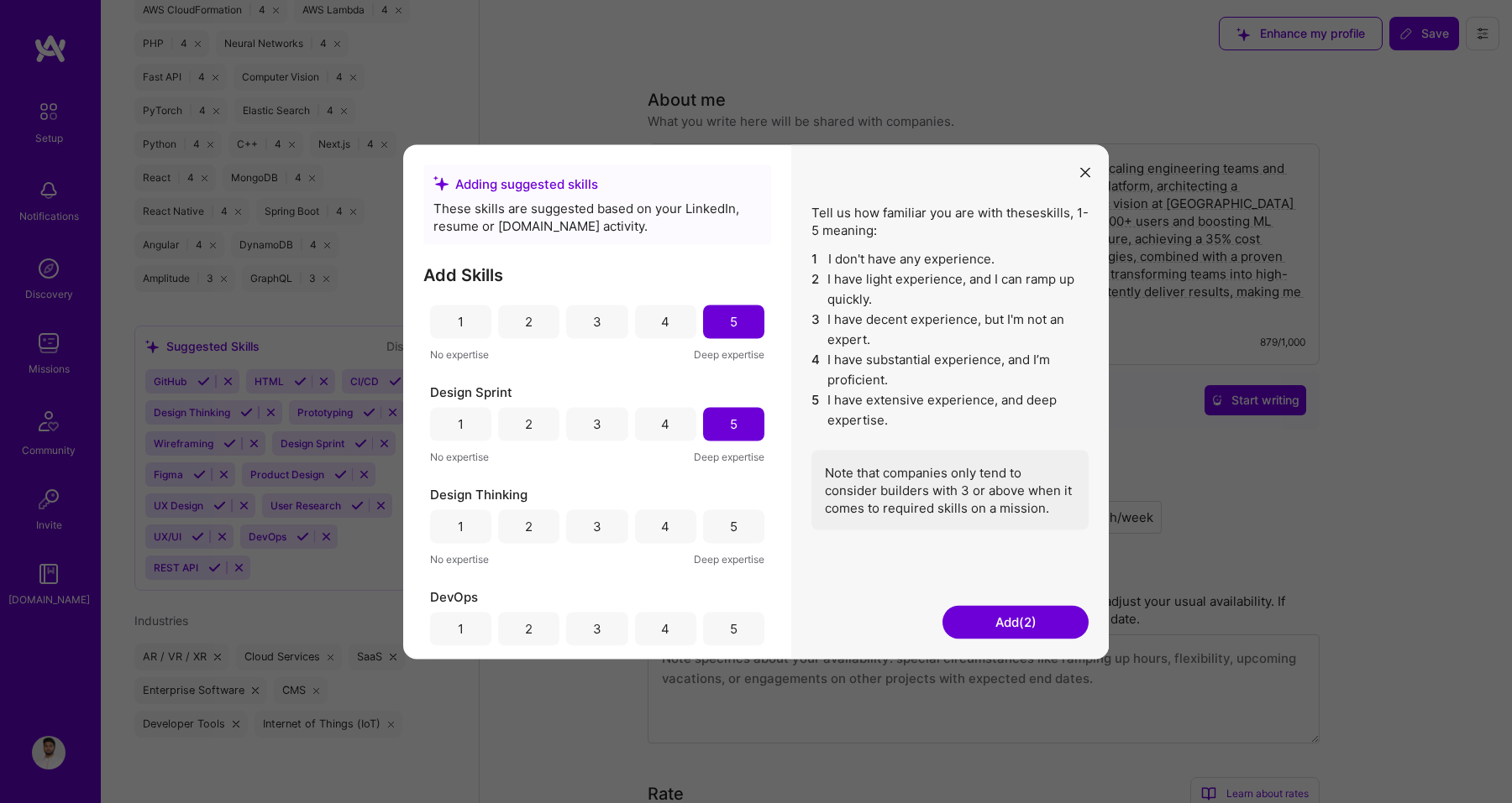
scroll to position [0, 0]
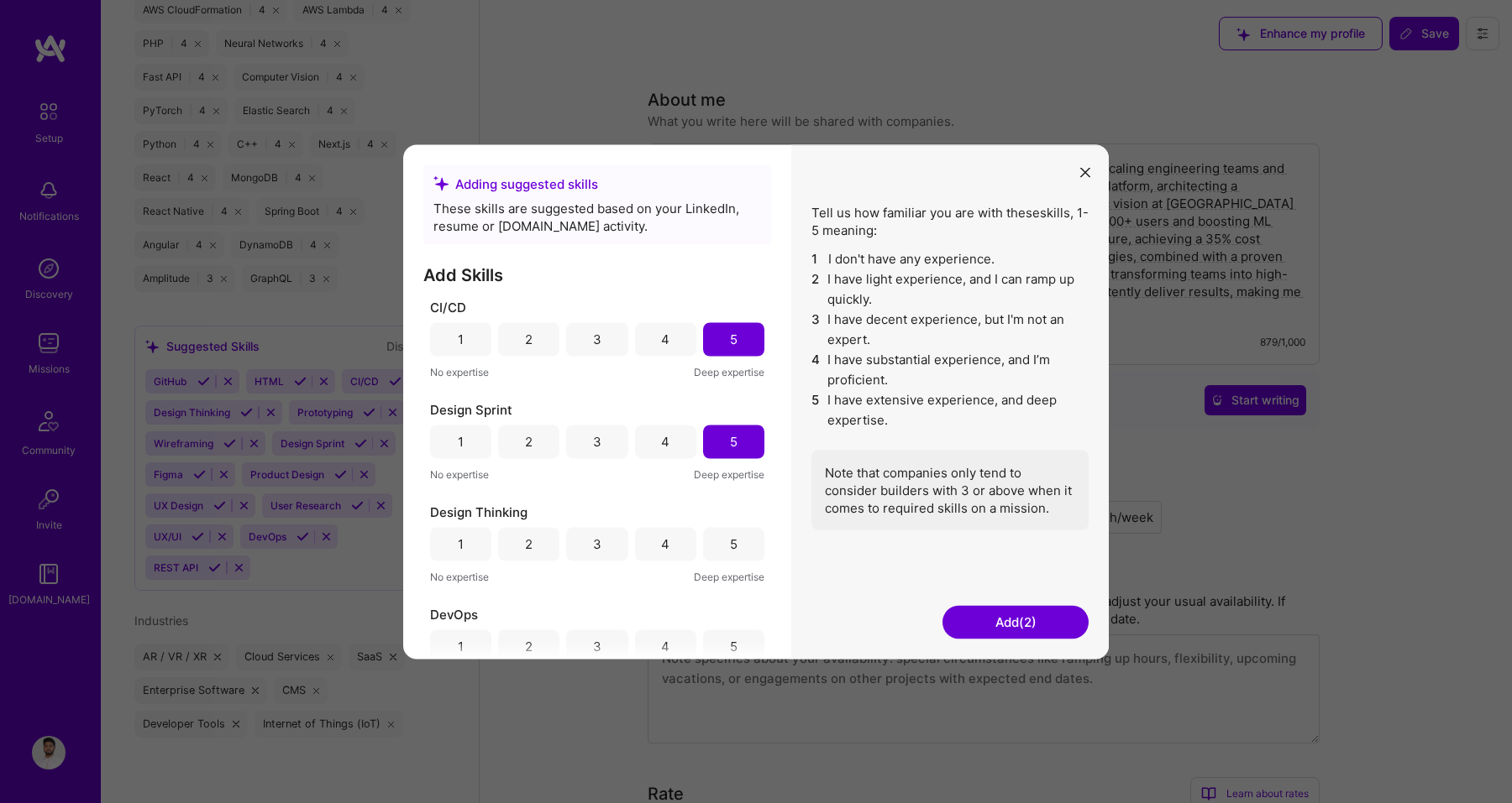
click at [640, 438] on div "4" at bounding box center [665, 442] width 61 height 34
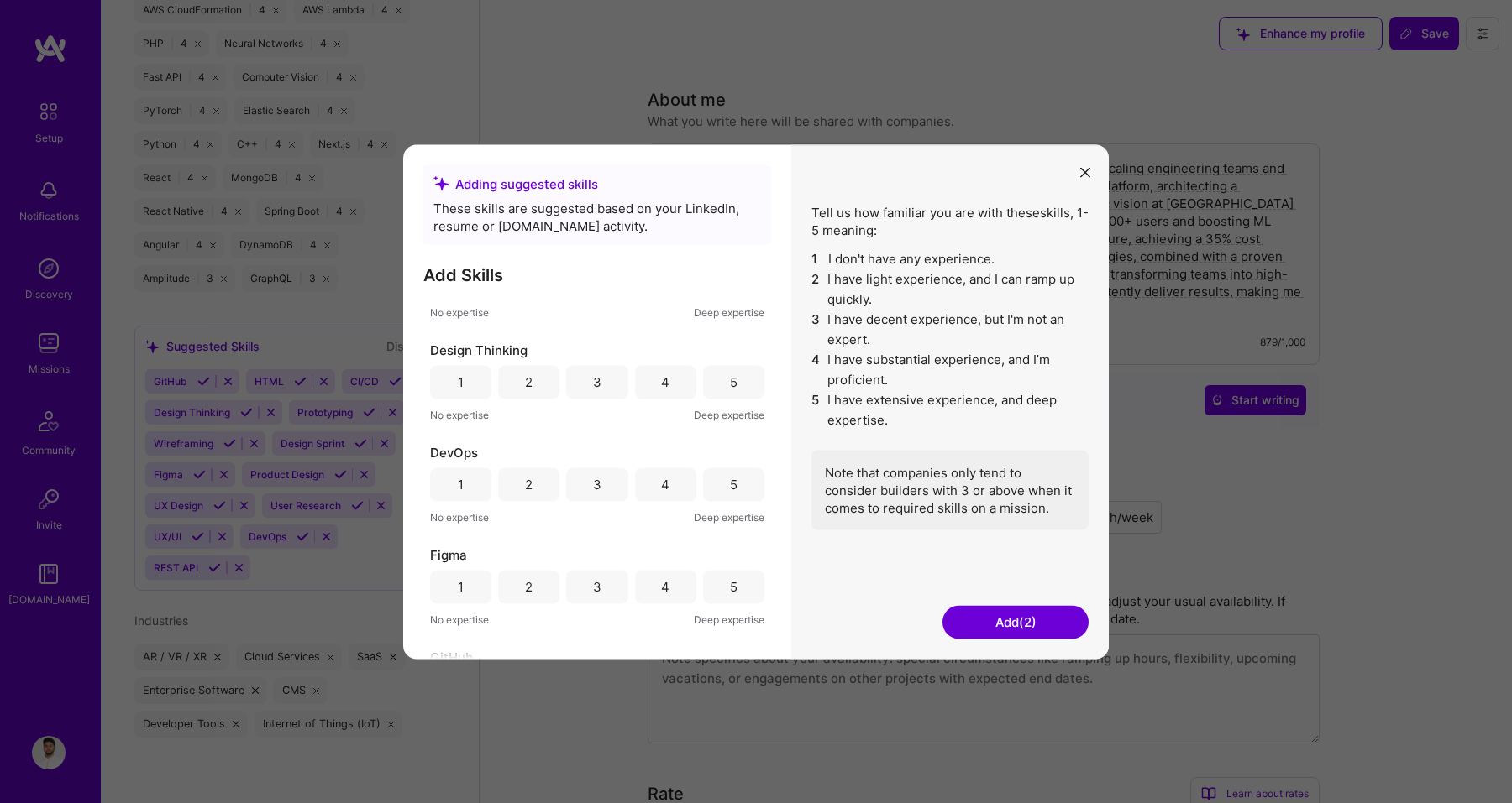
scroll to position [172, 0]
click at [663, 480] on div "4" at bounding box center [665, 475] width 8 height 18
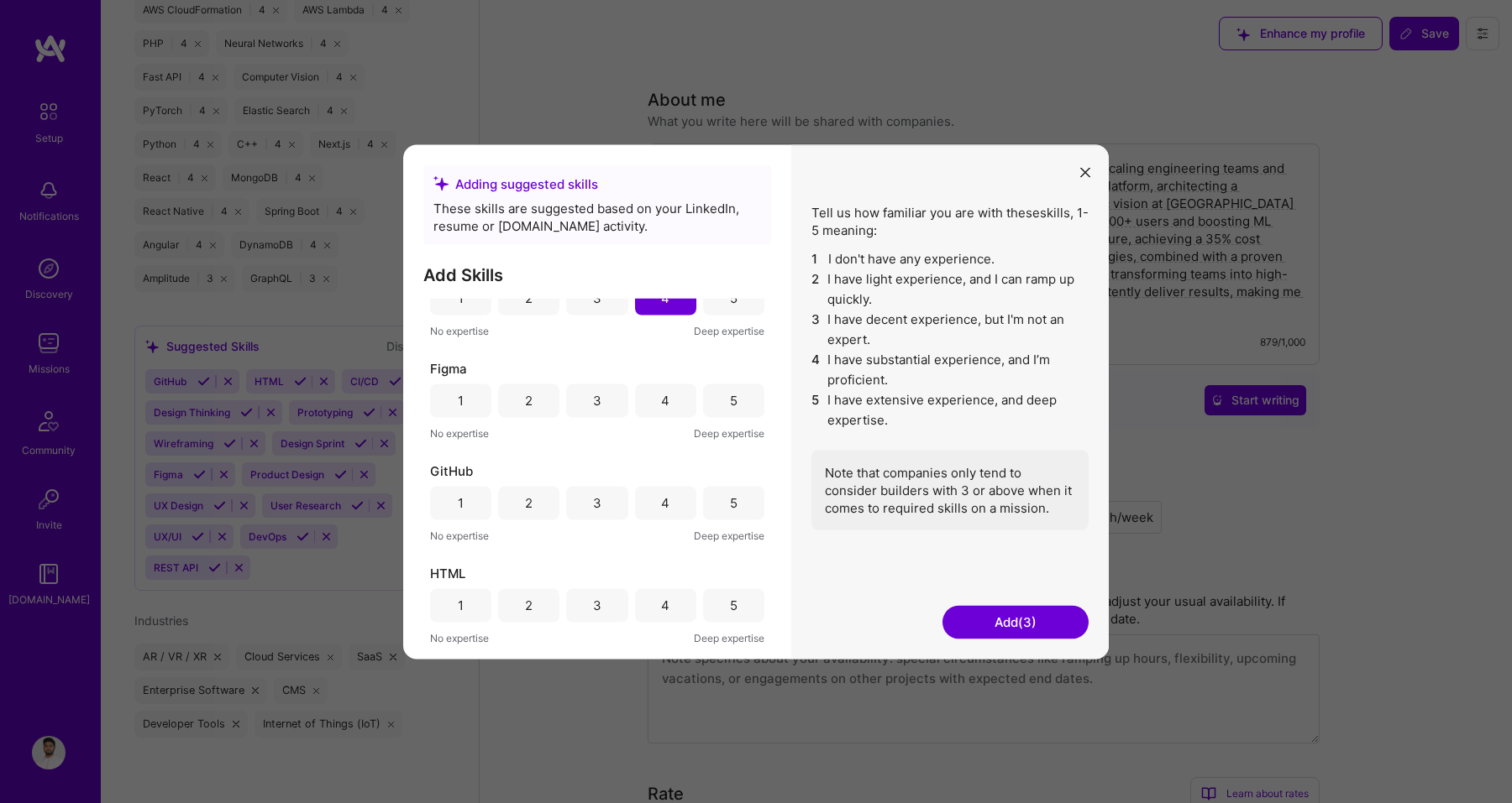
scroll to position [360, 0]
click at [730, 497] on div "5" at bounding box center [733, 492] width 8 height 18
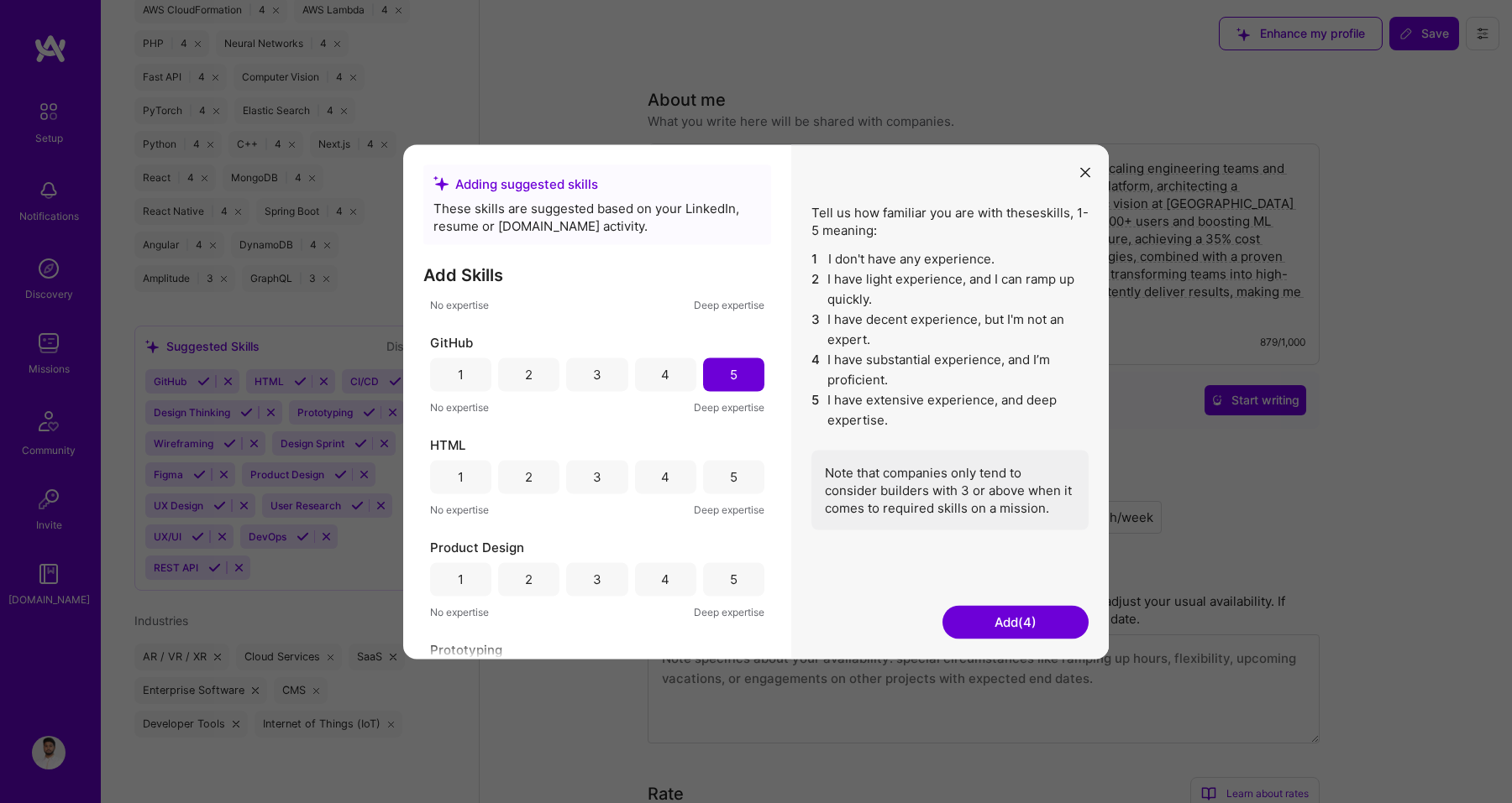
scroll to position [483, 0]
click at [730, 473] on div "5" at bounding box center [733, 471] width 8 height 18
click at [721, 495] on div "5" at bounding box center [733, 480] width 61 height 34
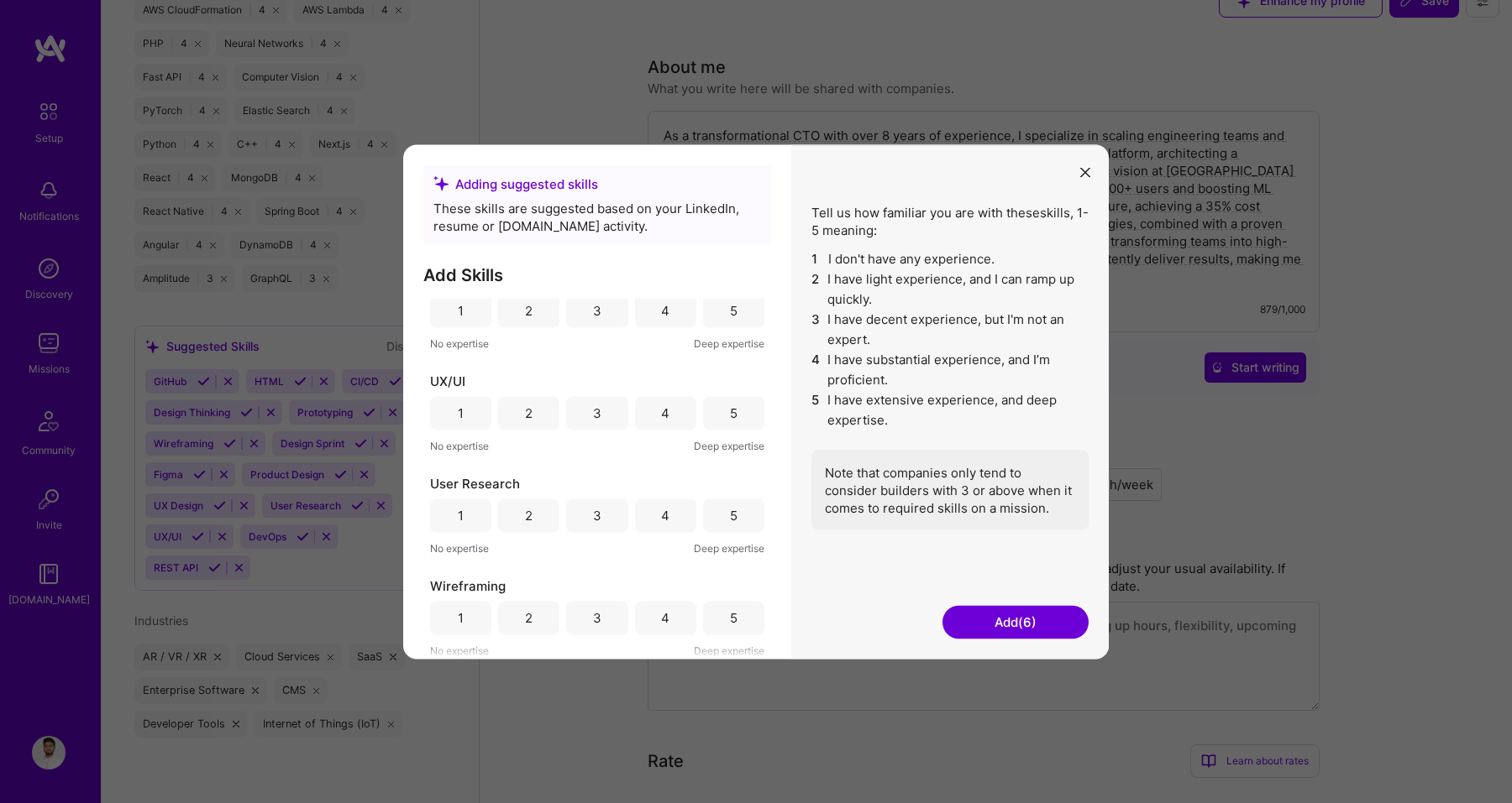
scroll to position [35, 0]
click at [984, 634] on button "Add (6)" at bounding box center [1015, 622] width 146 height 34
click at [984, 629] on button "Add (6)" at bounding box center [1015, 622] width 146 height 34
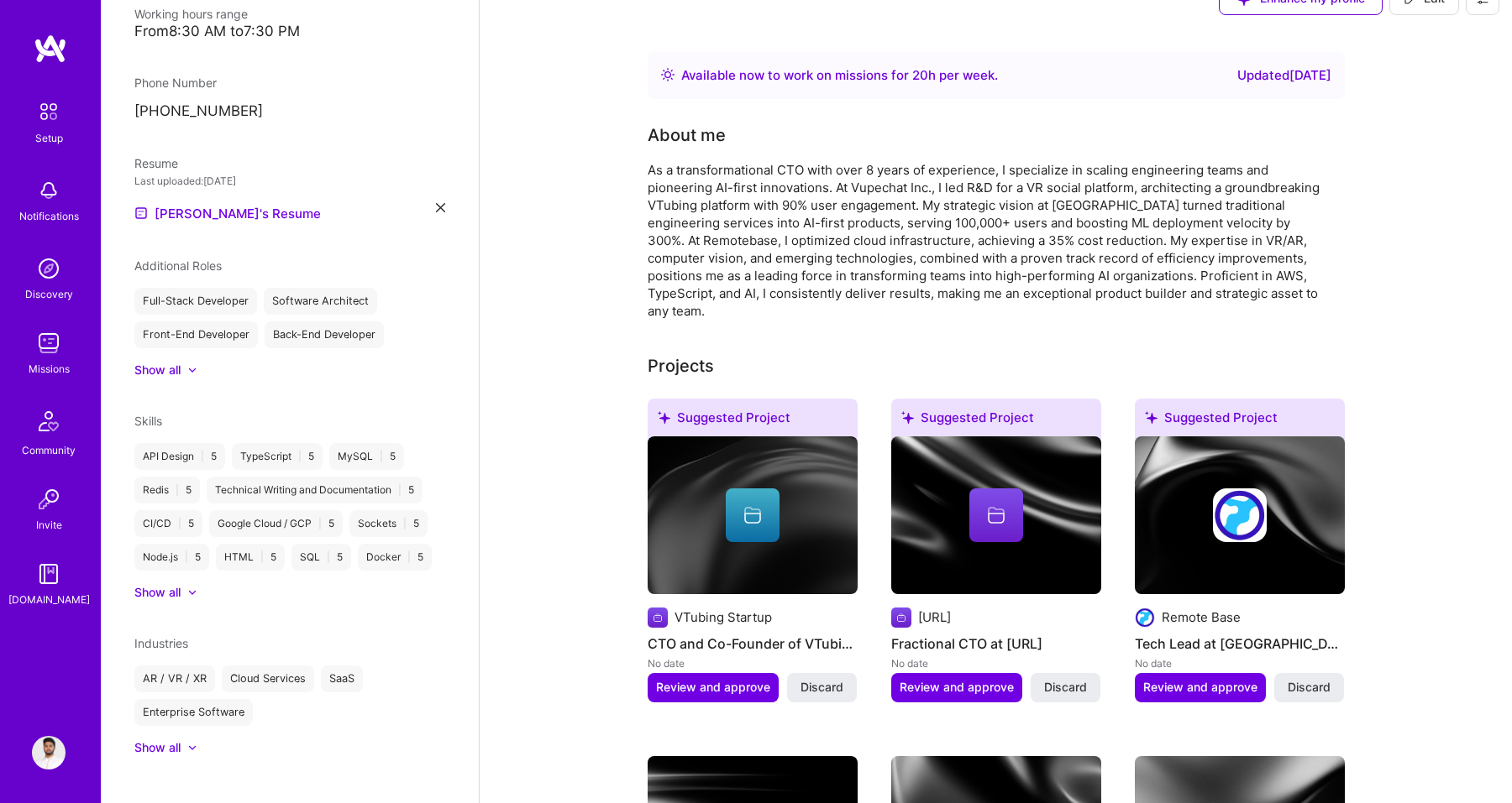
scroll to position [600, 0]
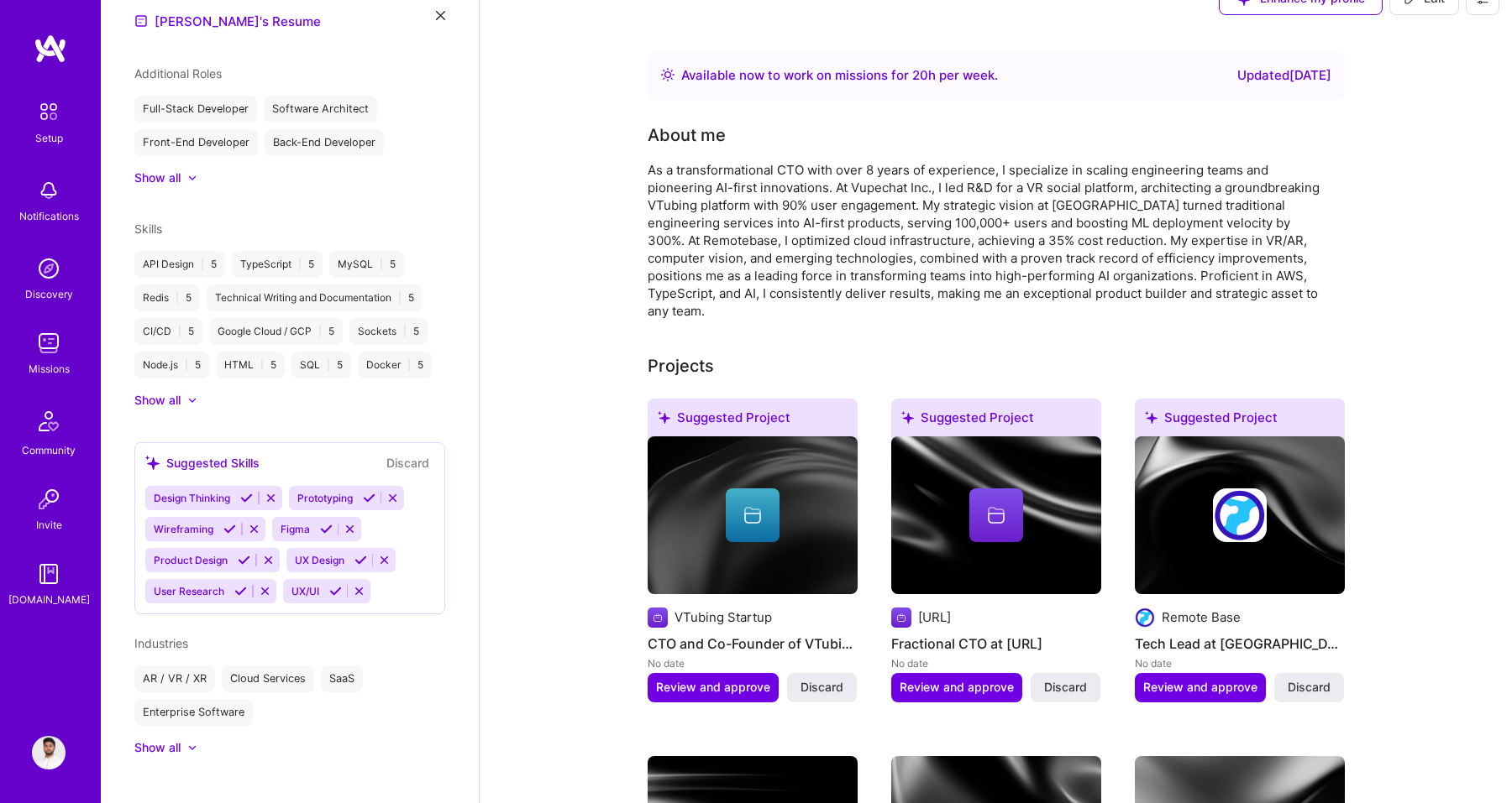
click at [267, 492] on icon at bounding box center [271, 498] width 13 height 13
click at [371, 492] on icon at bounding box center [376, 498] width 13 height 13
click at [364, 523] on icon at bounding box center [364, 529] width 13 height 13
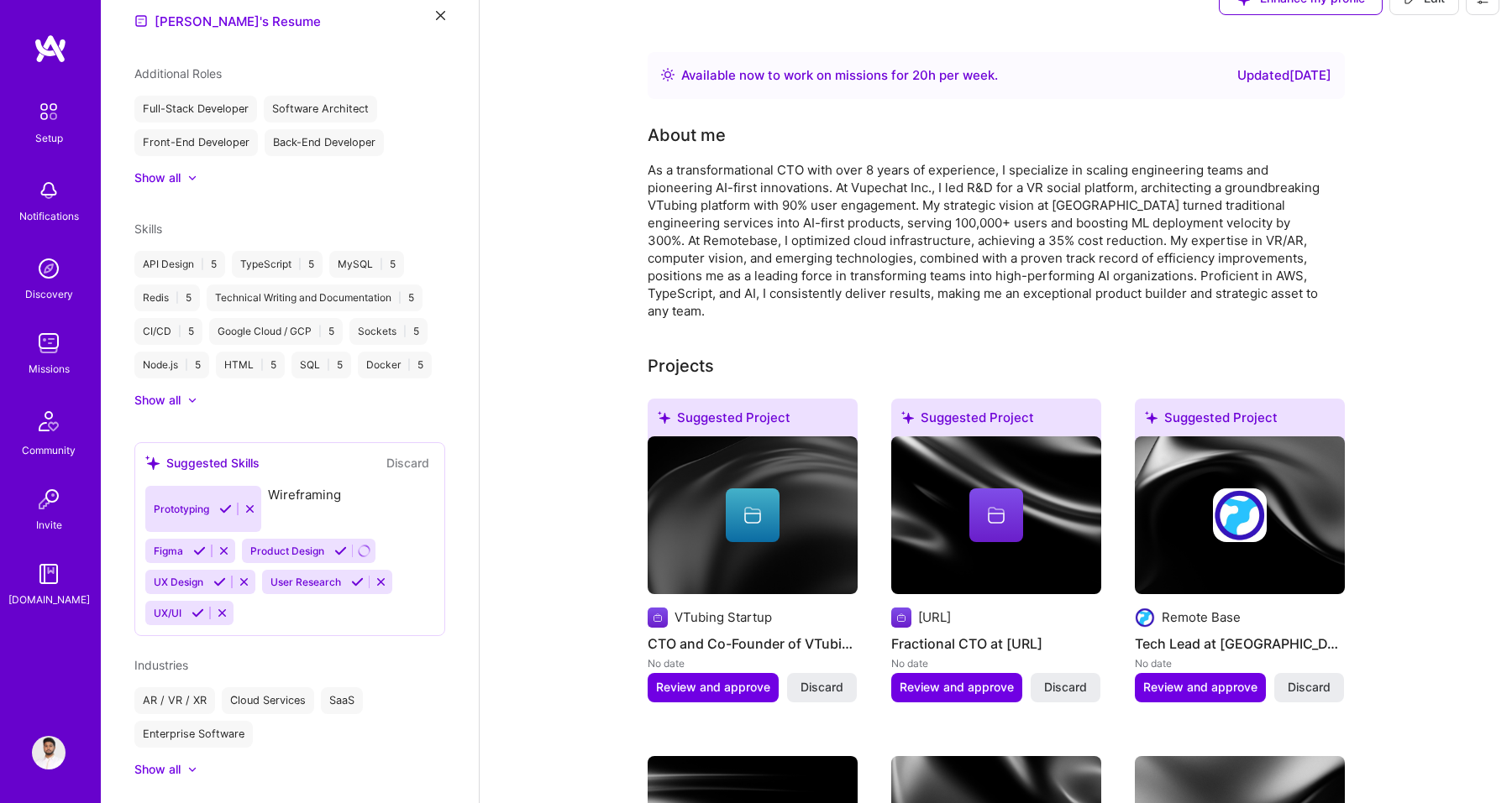
scroll to position [569, 0]
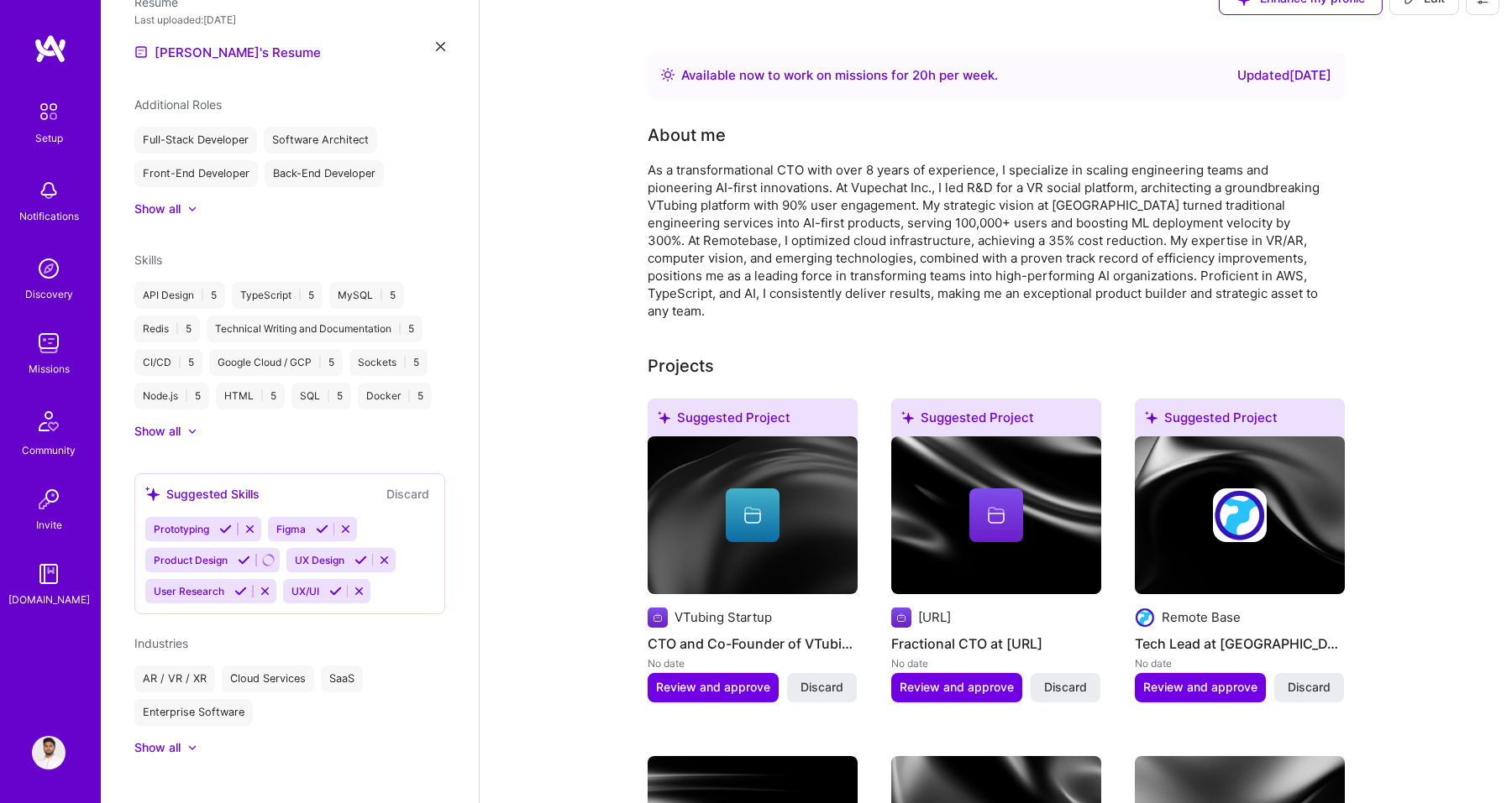
click at [385, 554] on icon at bounding box center [384, 560] width 13 height 13
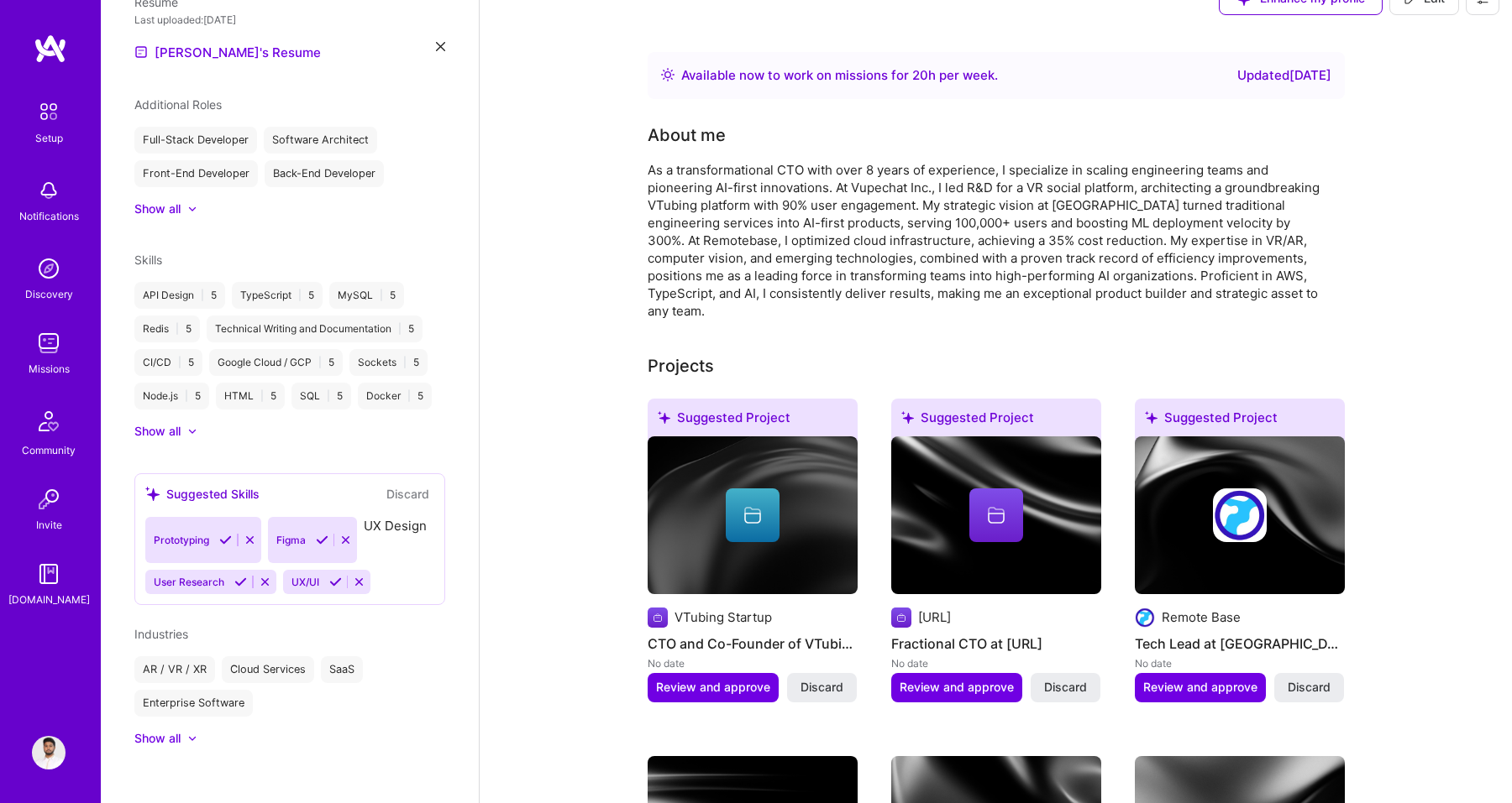
scroll to position [538, 0]
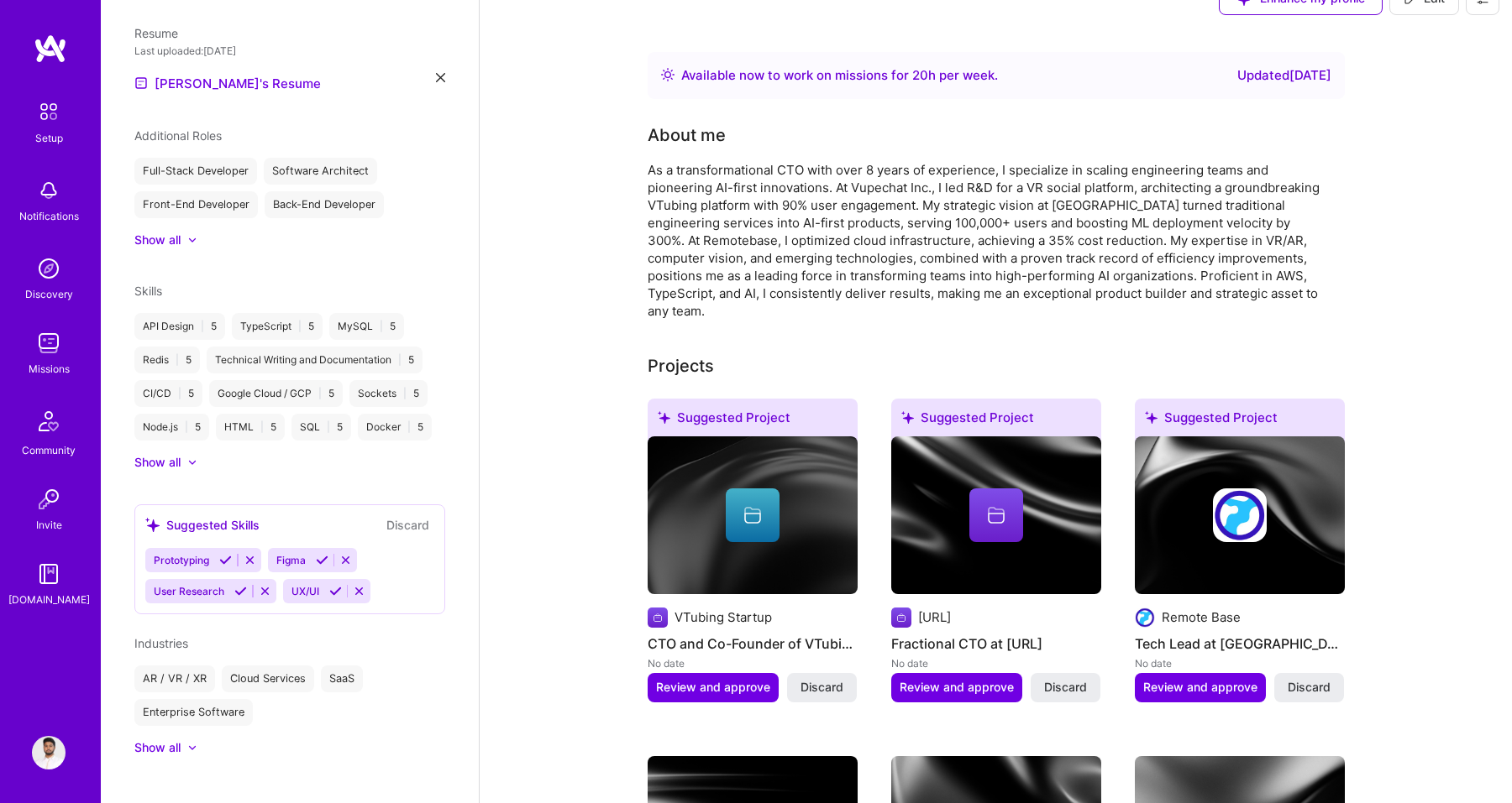
click at [349, 516] on div "Suggested Skills Discard" at bounding box center [290, 525] width 289 height 19
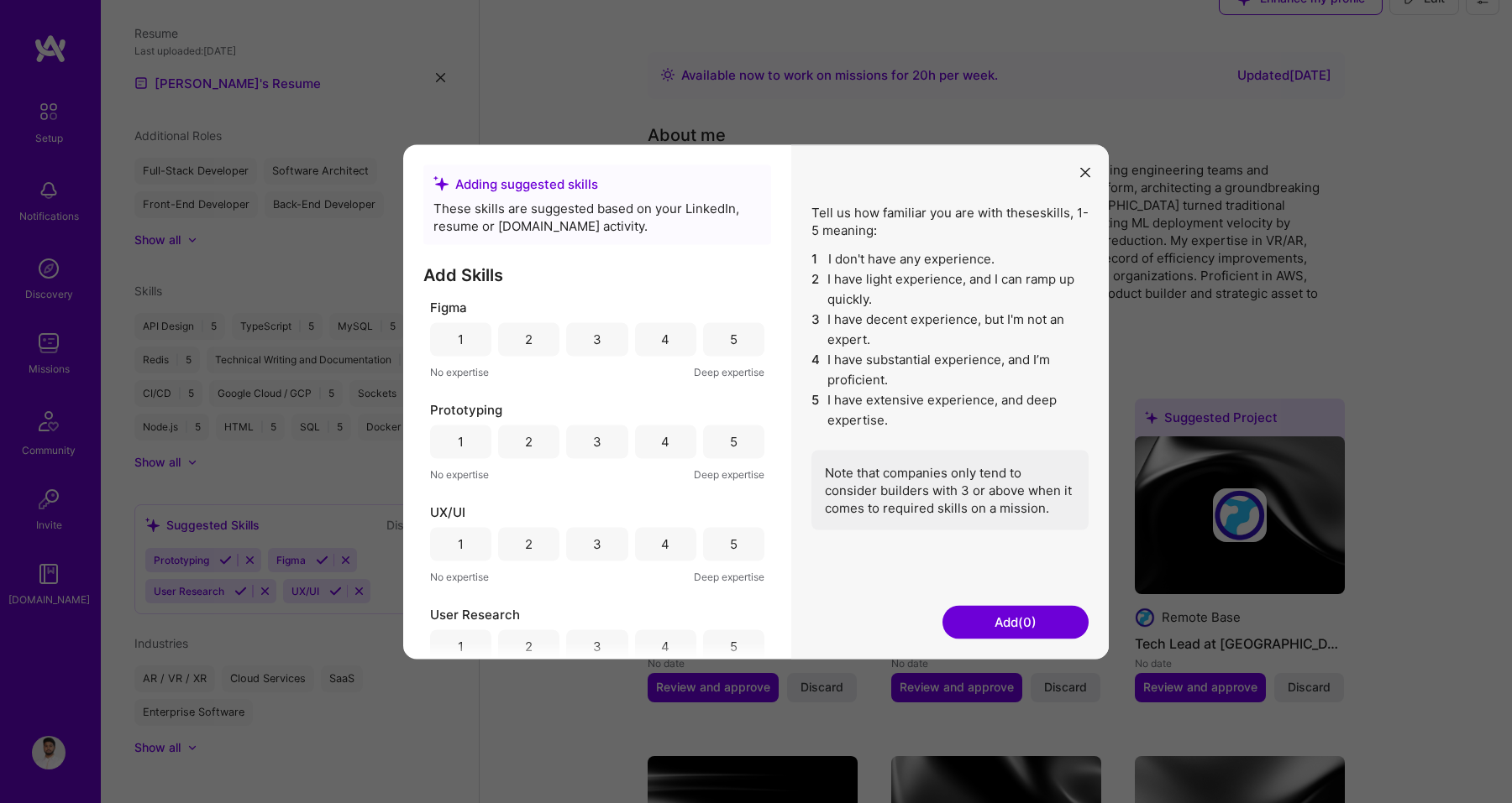
click at [356, 542] on div "Adding suggested skills These skills are suggested based on your LinkedIn, resu…" at bounding box center [756, 402] width 1512 height 803
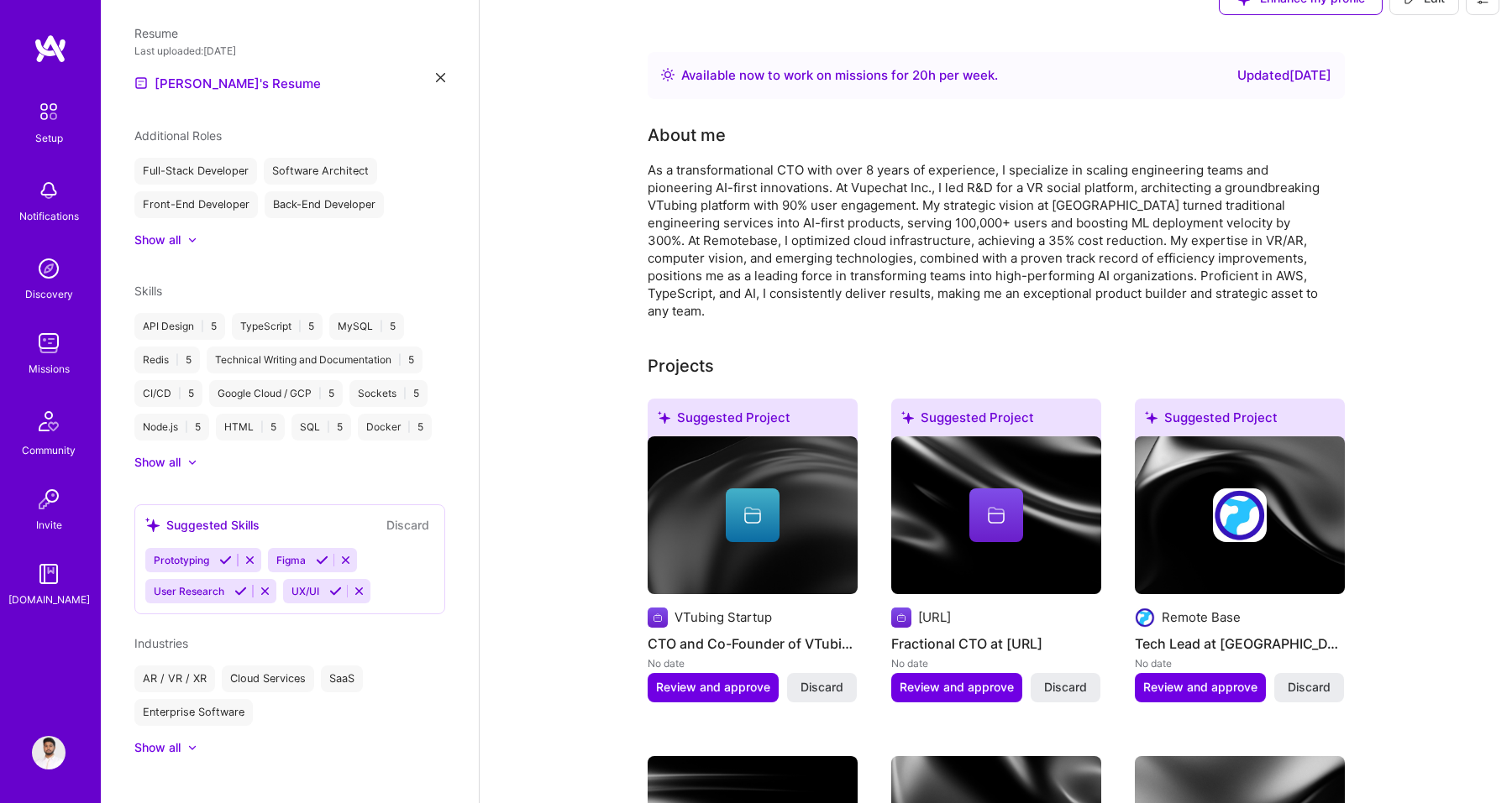
click at [345, 554] on icon at bounding box center [345, 560] width 13 height 13
click at [249, 554] on icon at bounding box center [250, 560] width 13 height 13
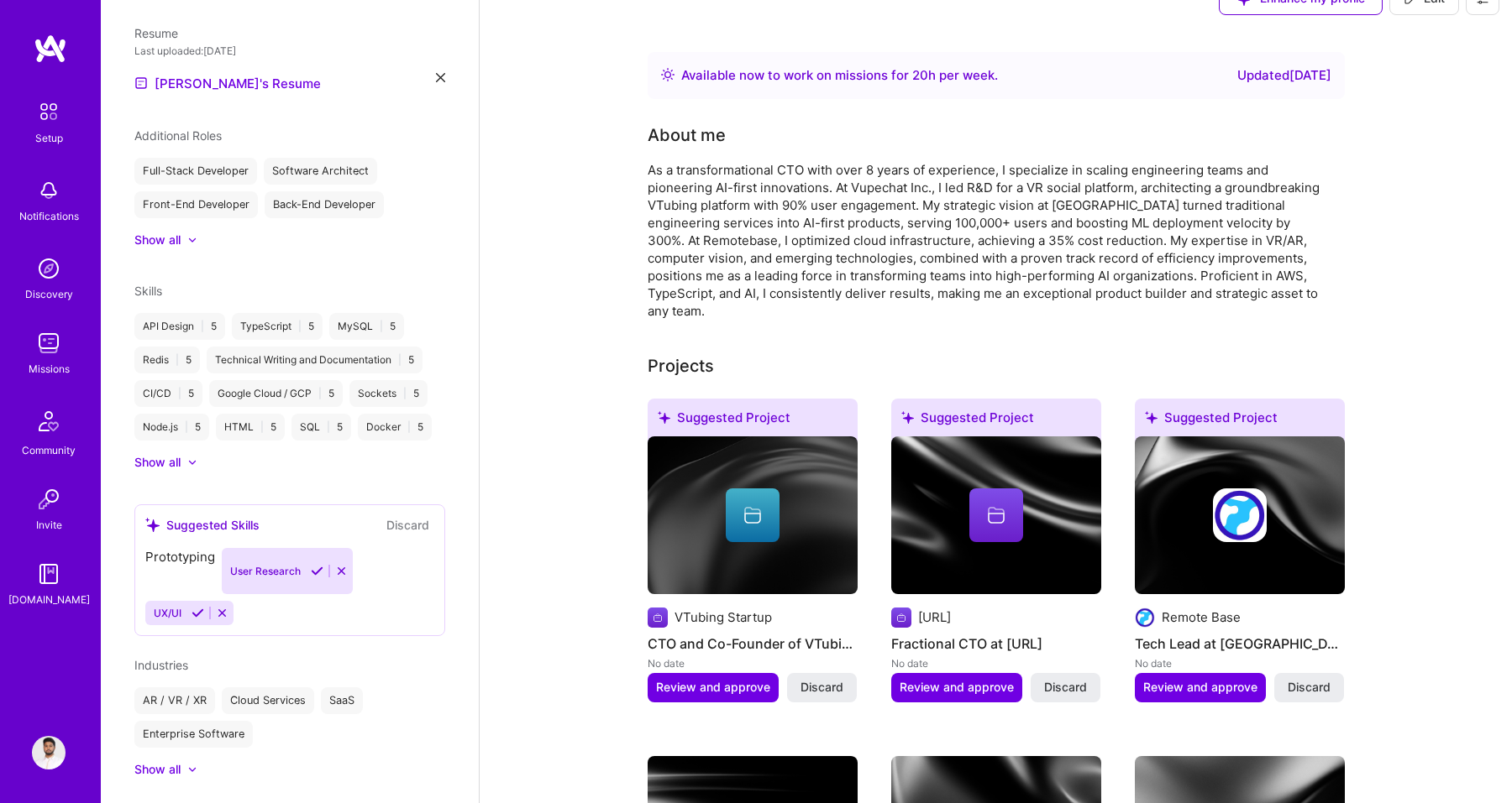
scroll to position [506, 0]
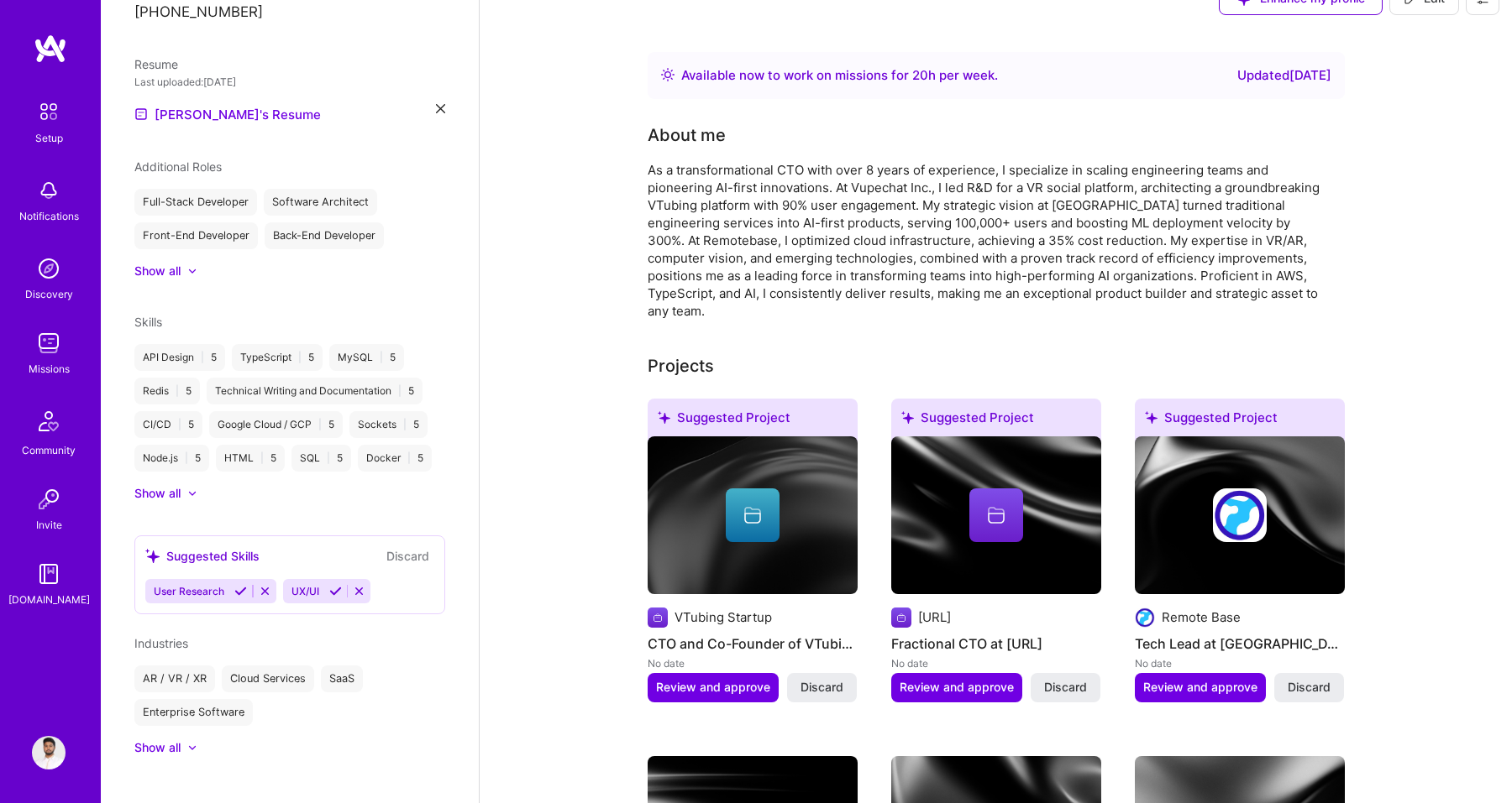
click at [357, 585] on icon at bounding box center [359, 591] width 13 height 13
click at [266, 585] on icon at bounding box center [265, 591] width 13 height 13
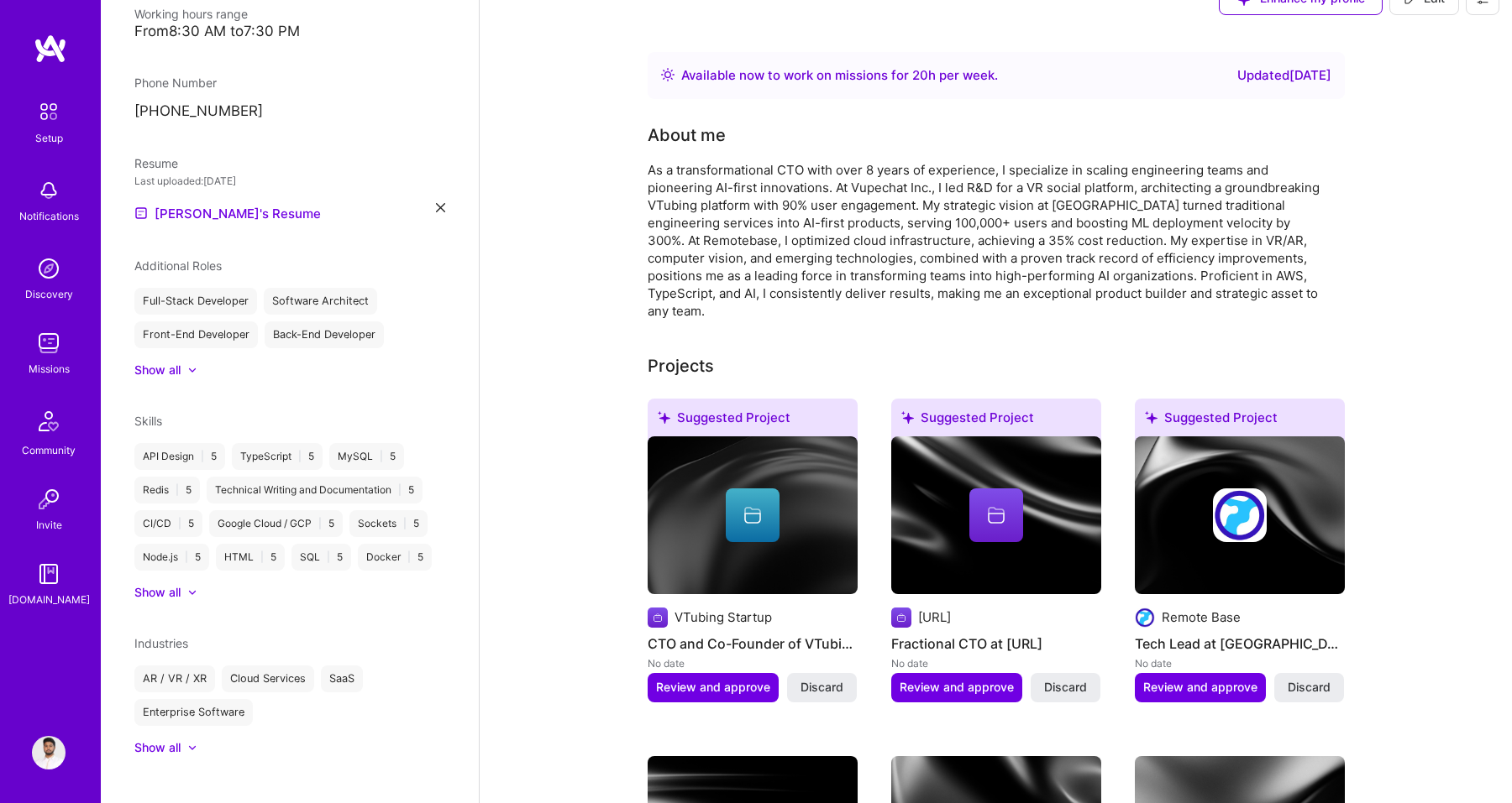
click at [198, 743] on div at bounding box center [192, 748] width 10 height 10
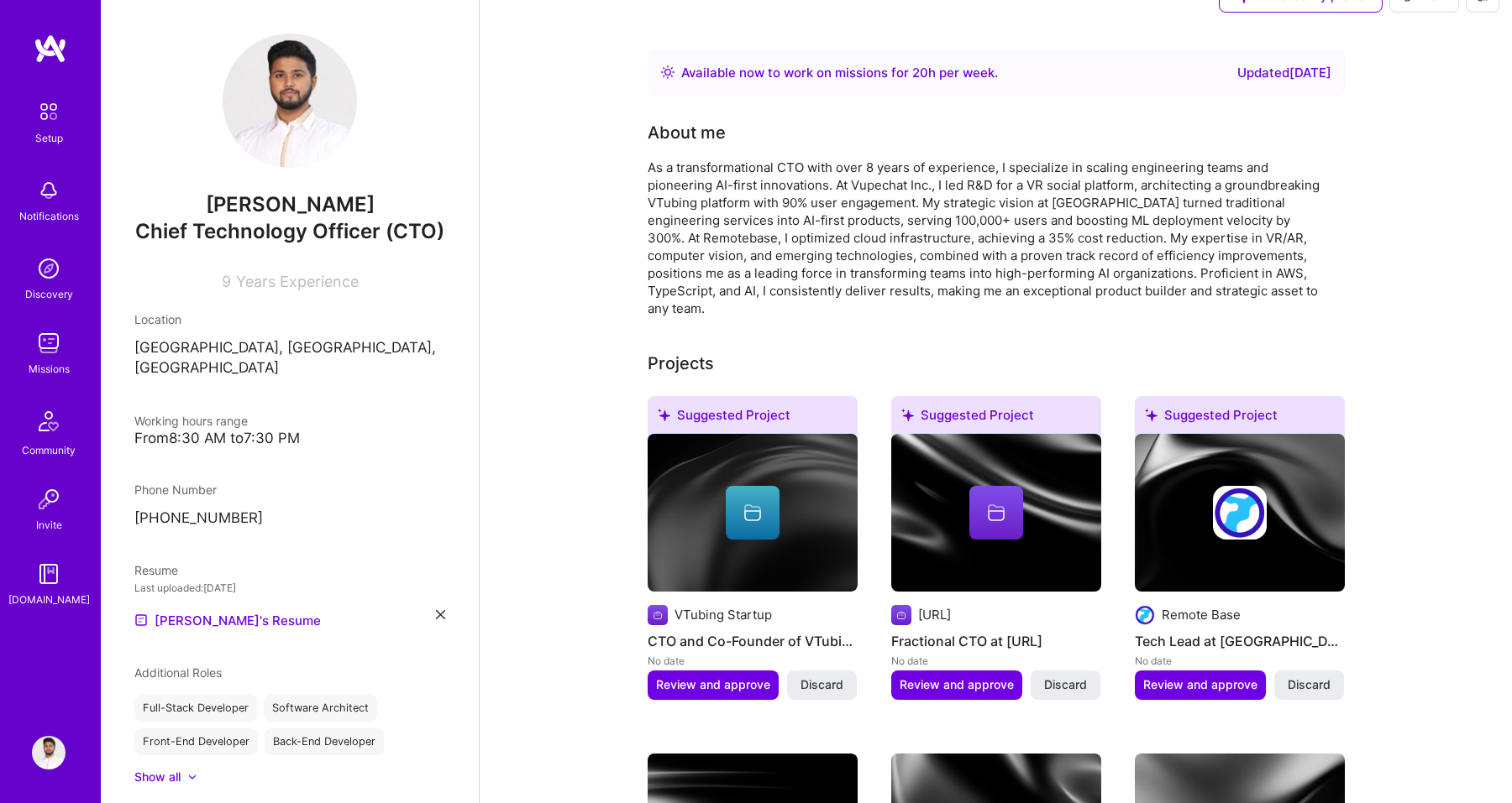
scroll to position [0, 0]
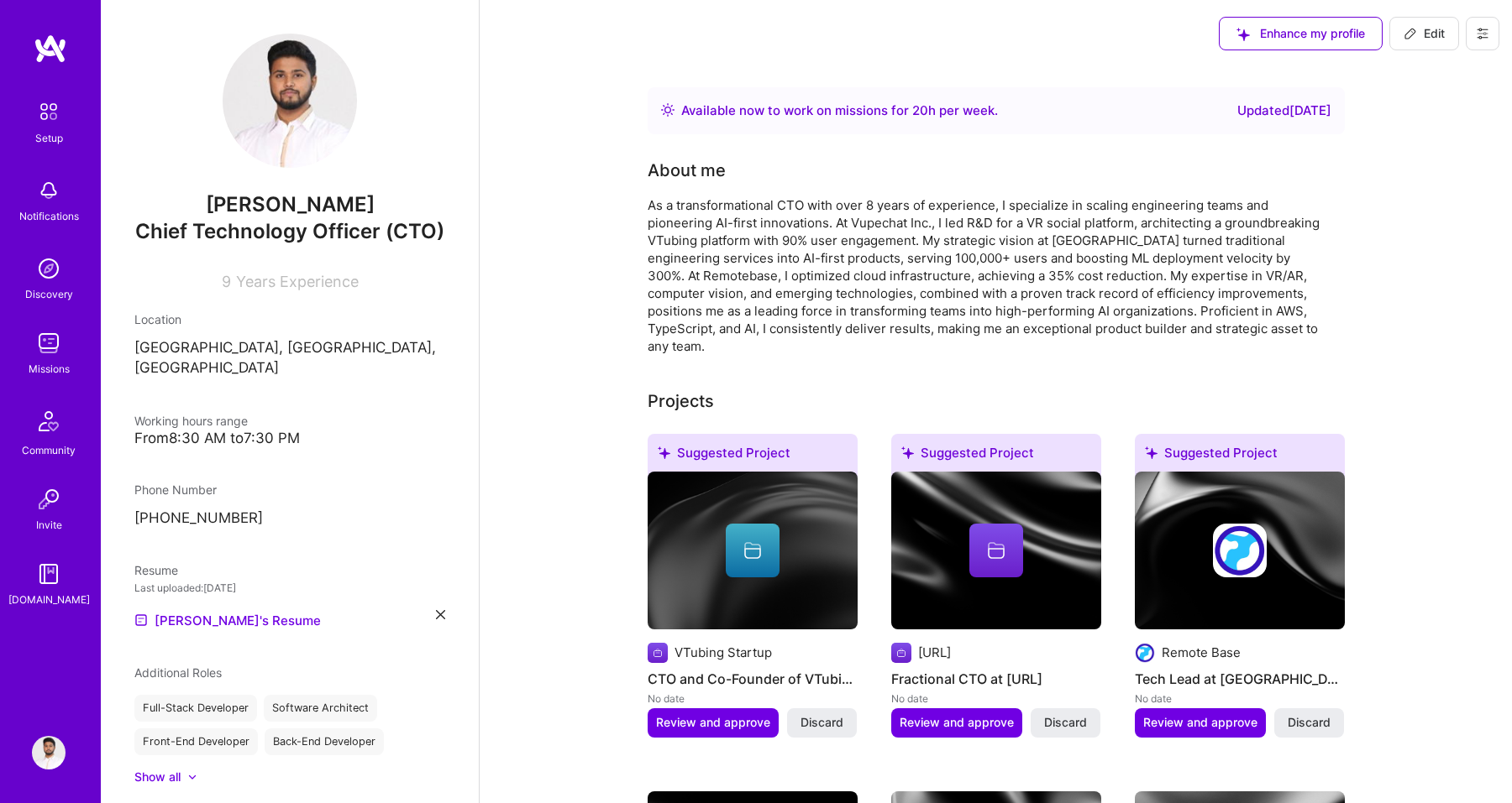
click at [203, 509] on p "+923133015179" at bounding box center [290, 519] width 311 height 20
click at [206, 509] on p "+923133015179" at bounding box center [290, 519] width 311 height 20
drag, startPoint x: 249, startPoint y: 501, endPoint x: 137, endPoint y: 501, distance: 112.0
click at [137, 509] on p "+923133015179" at bounding box center [290, 519] width 311 height 20
click at [154, 509] on p "+923133015179" at bounding box center [290, 519] width 311 height 20
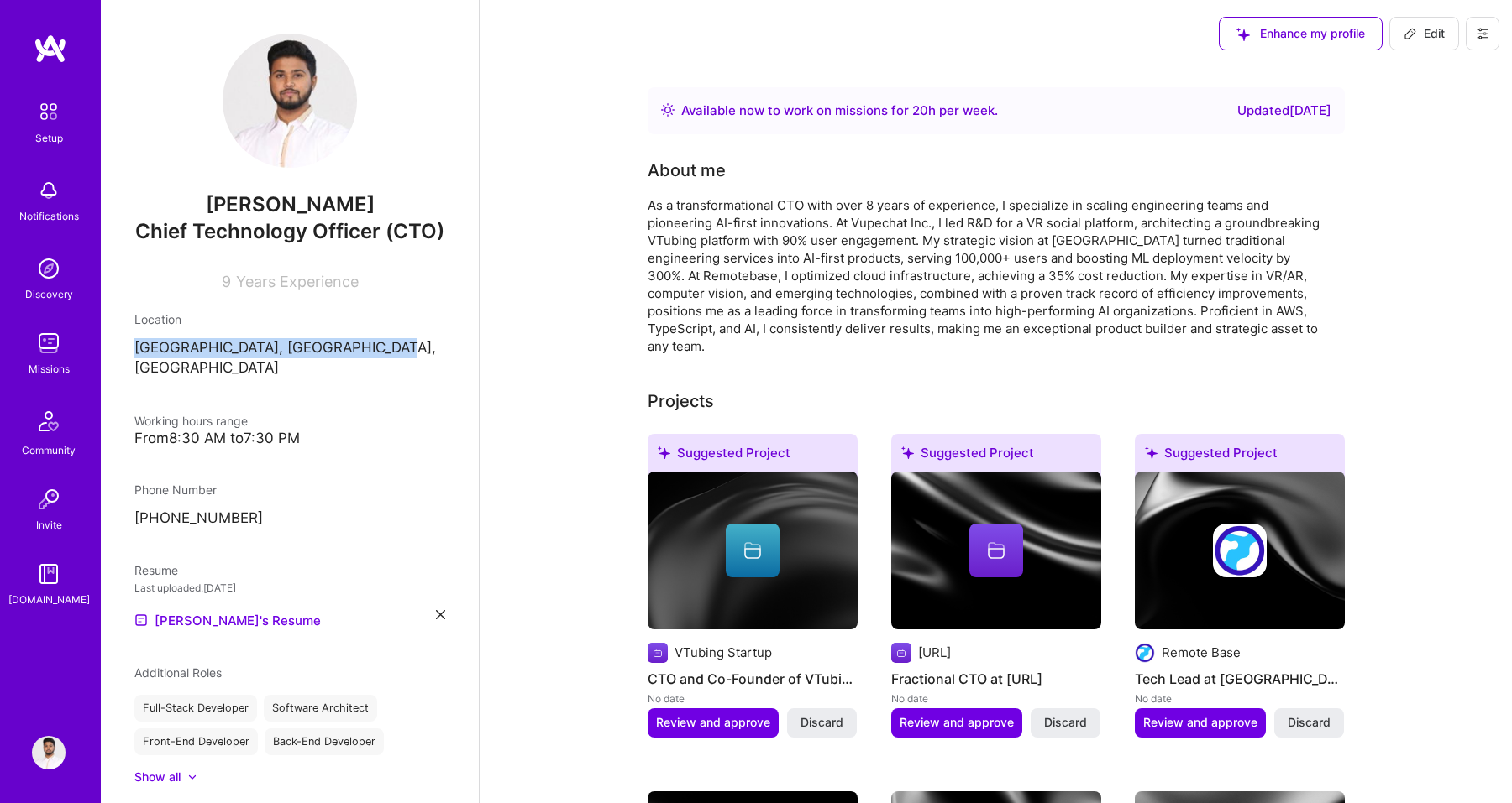
drag, startPoint x: 136, startPoint y: 351, endPoint x: 387, endPoint y: 356, distance: 251.0
click at [389, 356] on p "Dubai, Dubai, United Arab Emirates" at bounding box center [290, 359] width 311 height 40
click at [275, 481] on div "Phone Number +923133015179" at bounding box center [290, 505] width 311 height 48
click at [1300, 41] on span "Enhance my profile" at bounding box center [1300, 34] width 129 height 17
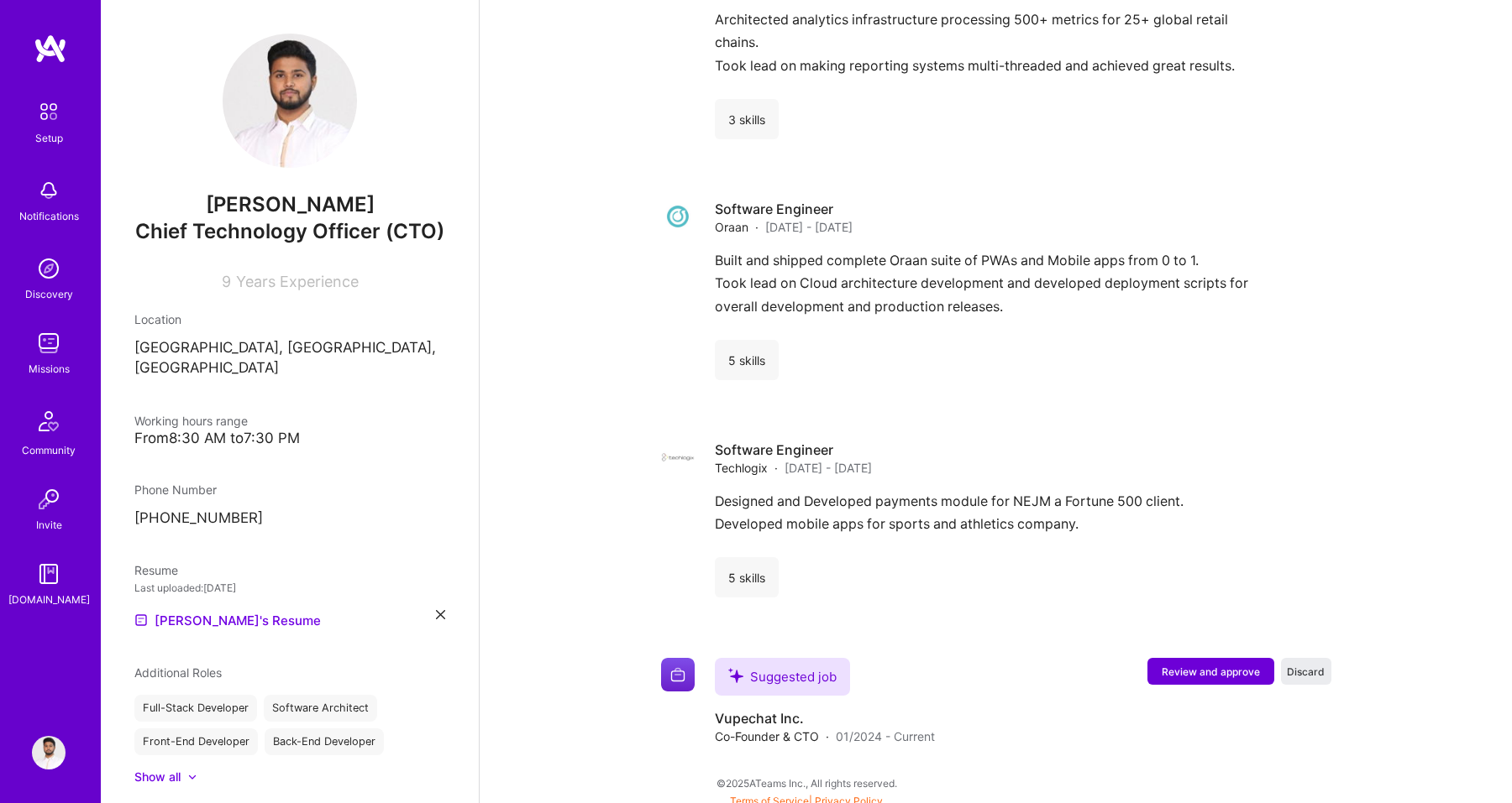
scroll to position [3155, 0]
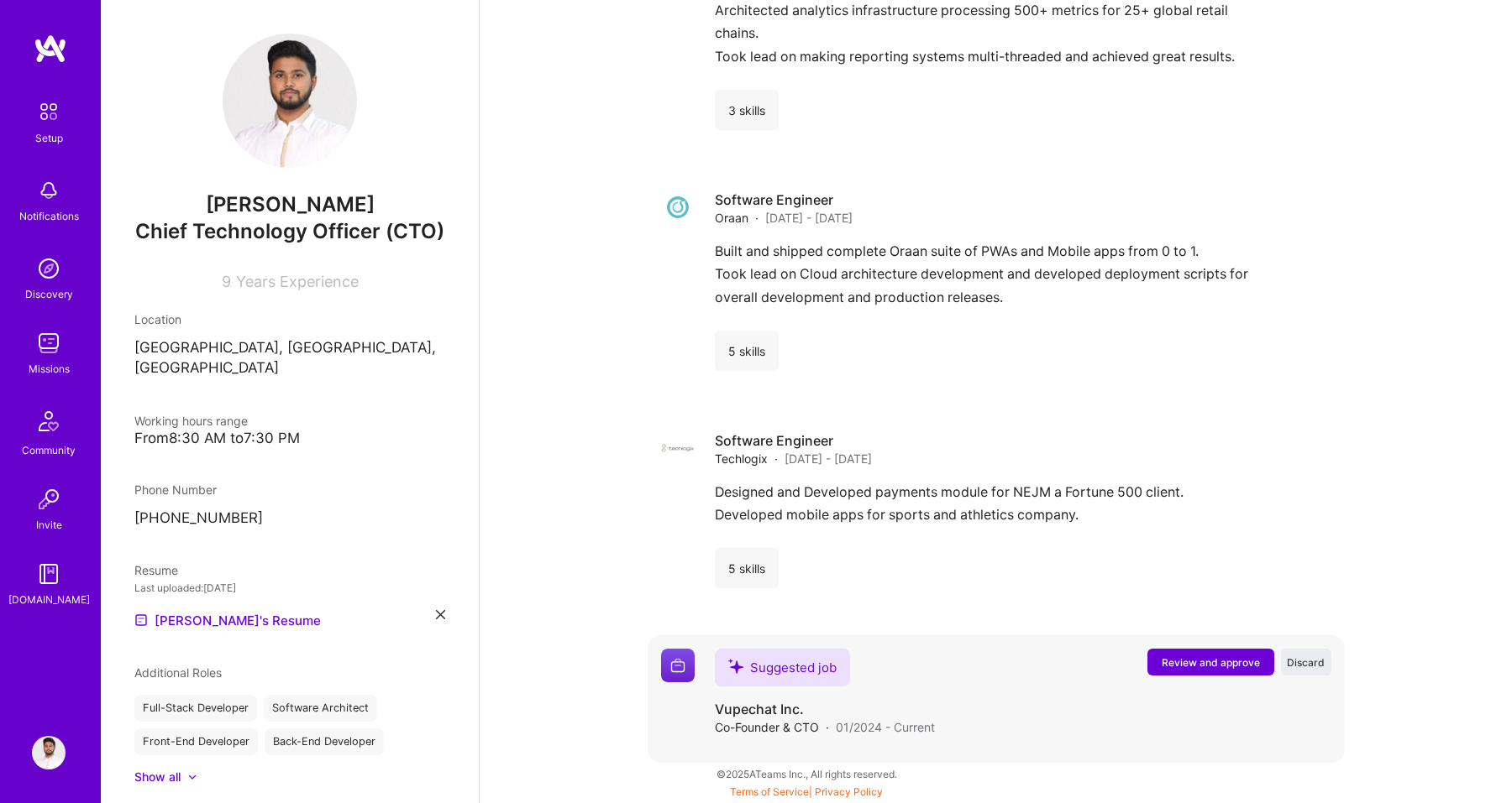
click at [1209, 661] on span "Review and approve" at bounding box center [1210, 662] width 98 height 14
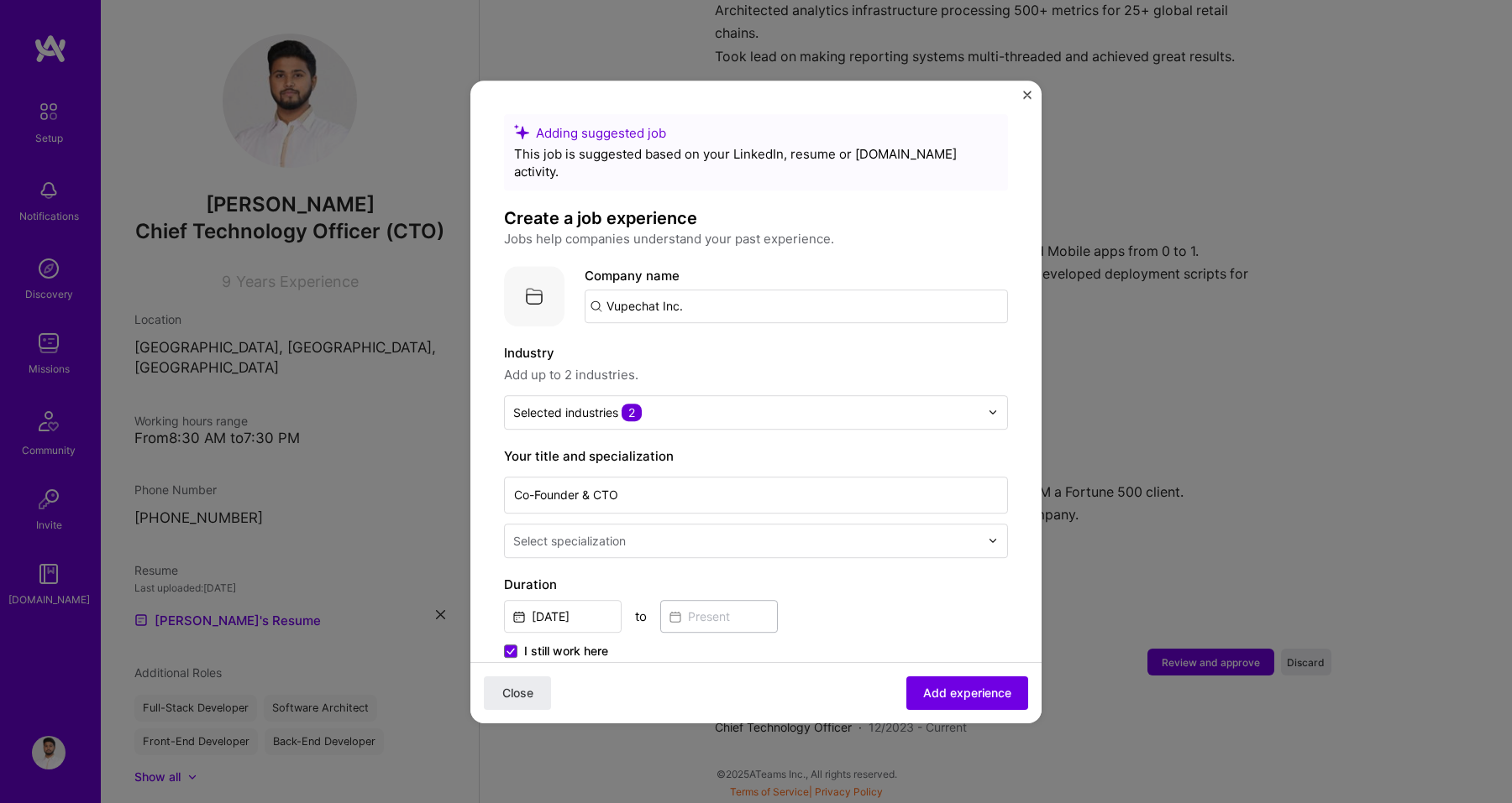
click at [694, 291] on input "Vupechat Inc." at bounding box center [797, 307] width 424 height 34
type input "V"
type input "vupechat"
click button "Close" at bounding box center [518, 692] width 67 height 34
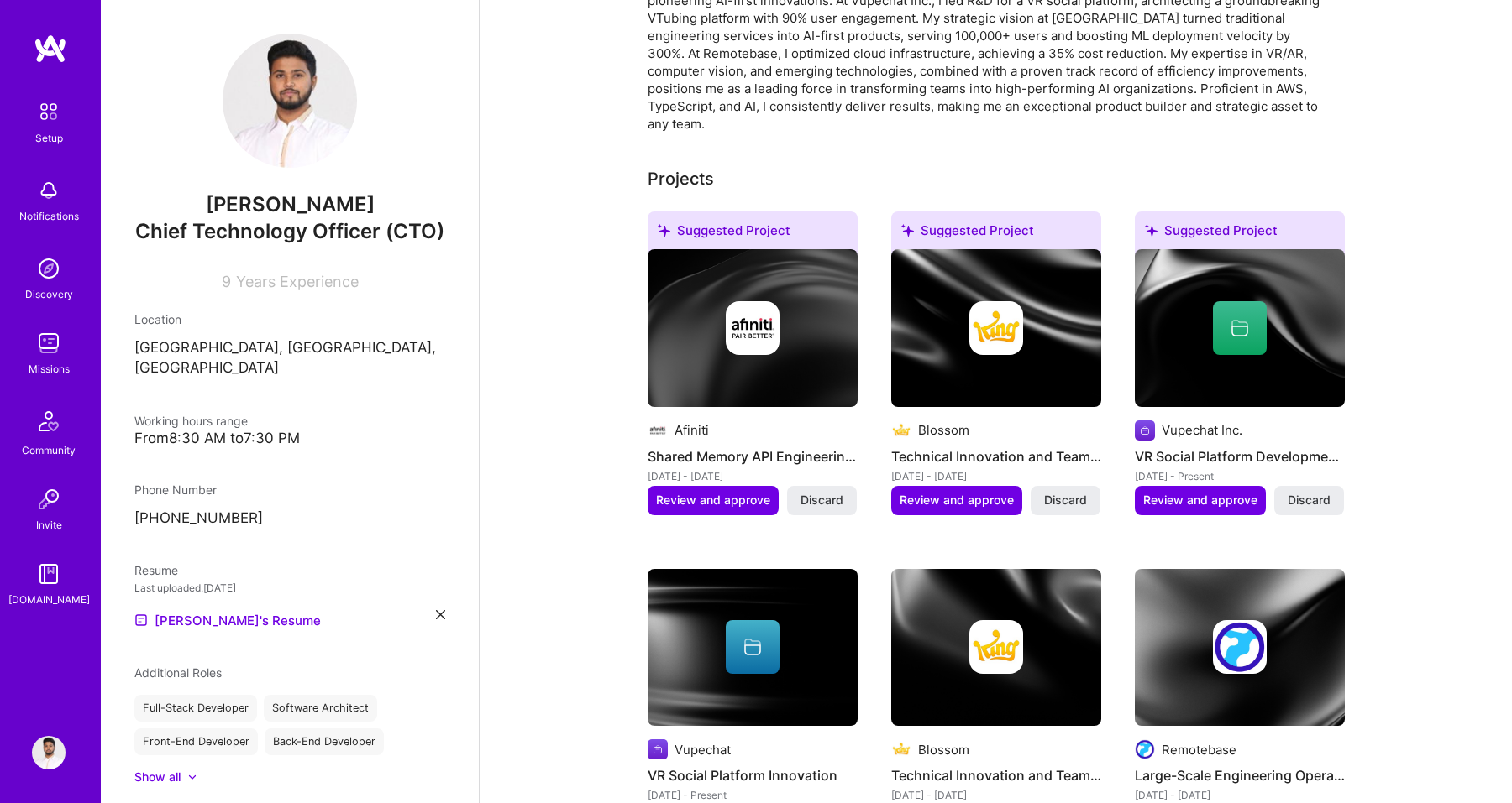
scroll to position [0, 0]
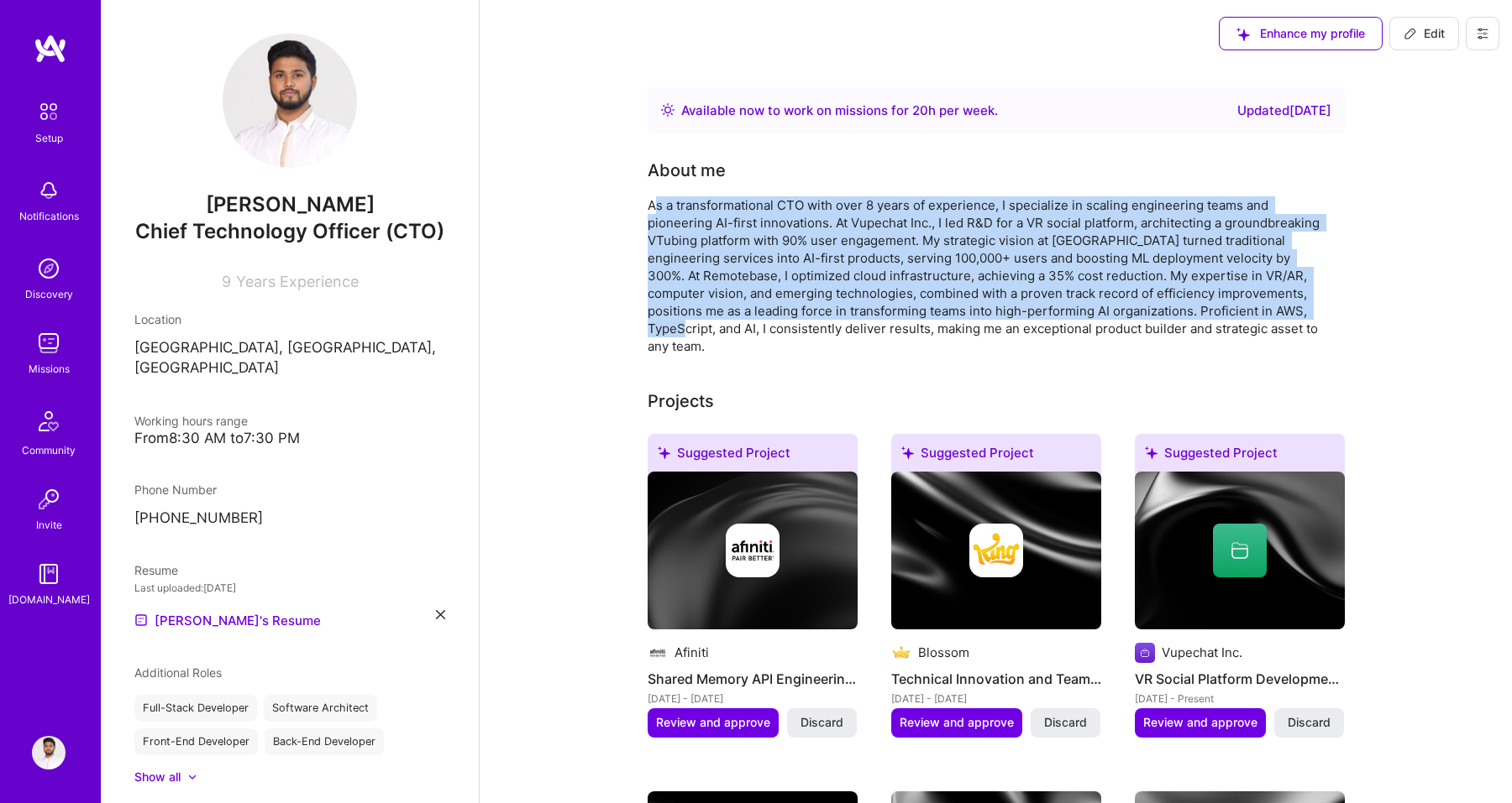
drag, startPoint x: 669, startPoint y: 213, endPoint x: 725, endPoint y: 333, distance: 132.4
click at [725, 333] on div "As a transformational CTO with over 8 years of experience, I specialize in scal…" at bounding box center [983, 276] width 672 height 159
click at [1257, 214] on div "As a transformational CTO with over 8 years of experience, I specialize in scal…" at bounding box center [983, 276] width 672 height 159
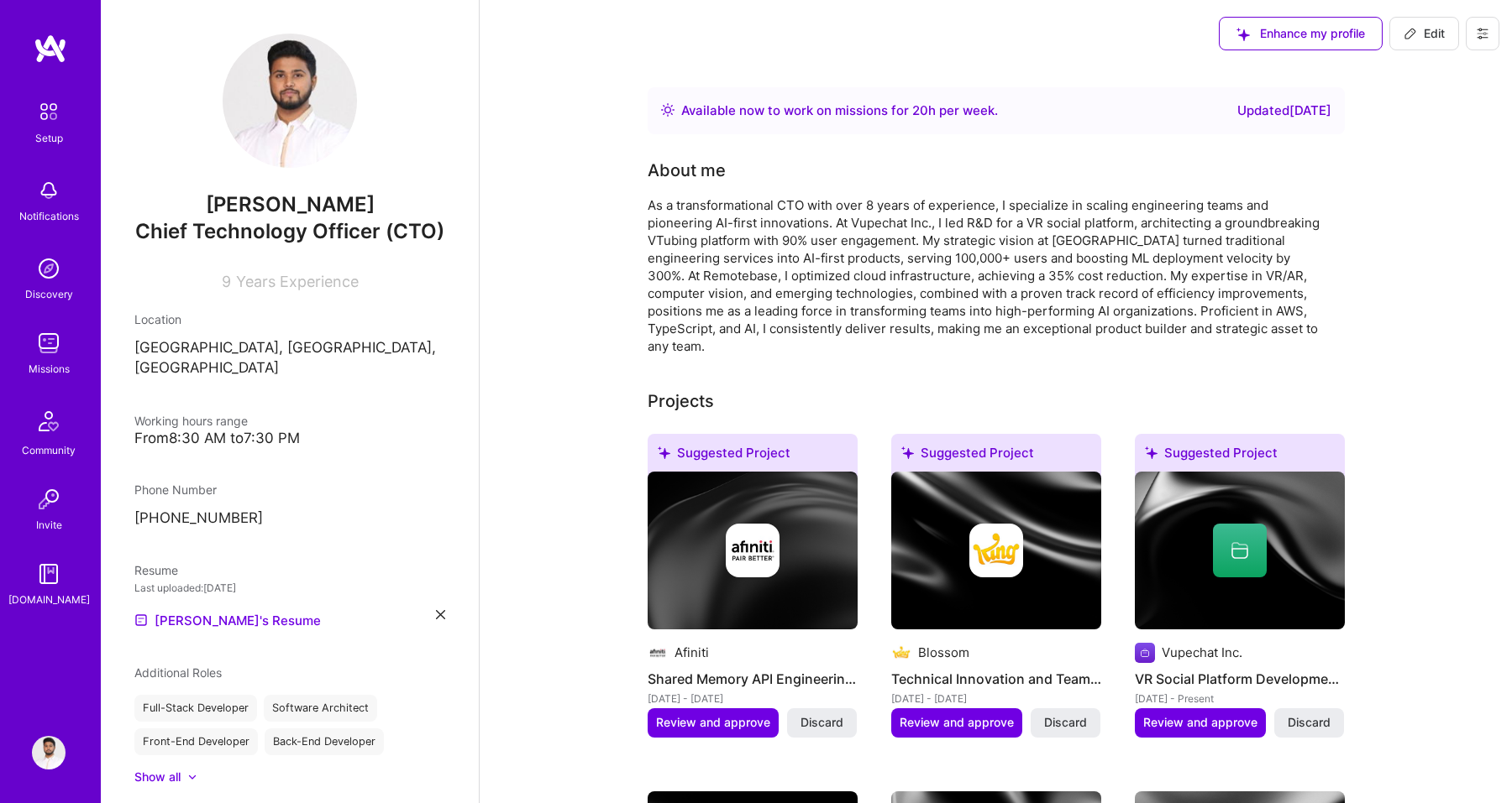
click at [1419, 38] on span "Edit" at bounding box center [1424, 34] width 41 height 17
select select "PK"
select select "Right Now"
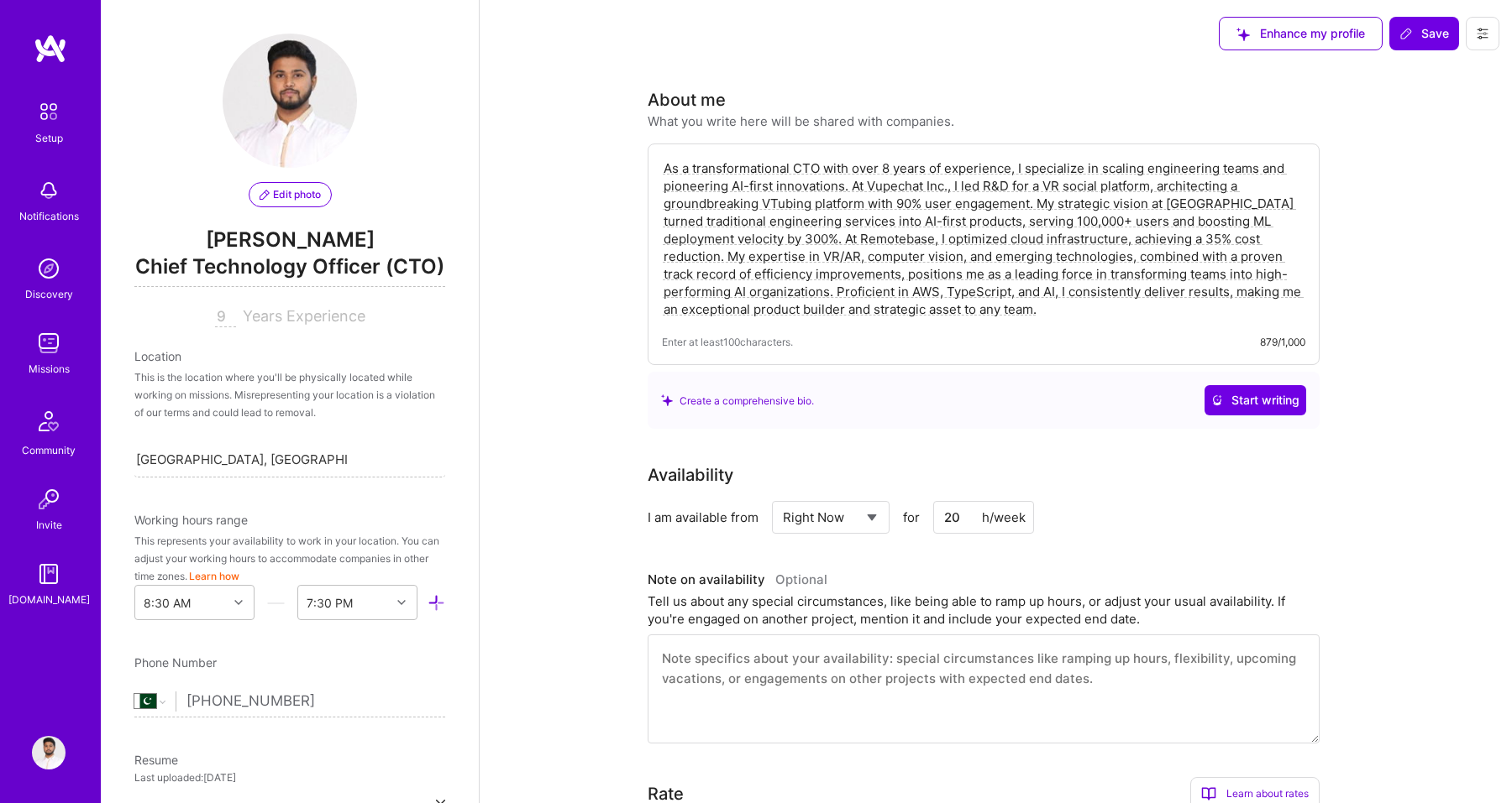
scroll to position [581, 0]
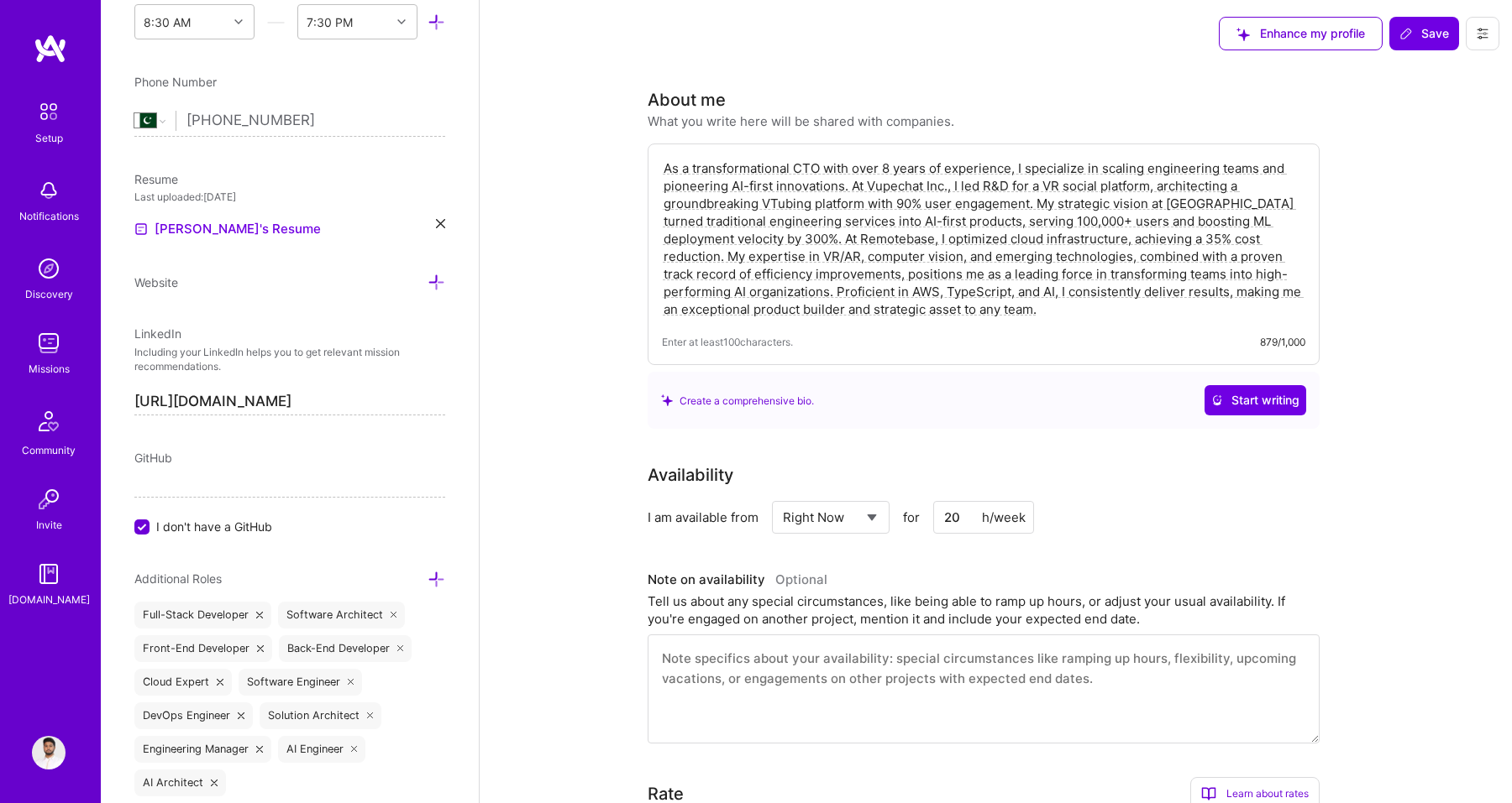
click at [887, 163] on textarea "As a transformational CTO with over 8 years of experience, I specialize in scal…" at bounding box center [983, 239] width 643 height 162
click at [1251, 406] on span "Start writing" at bounding box center [1255, 401] width 88 height 17
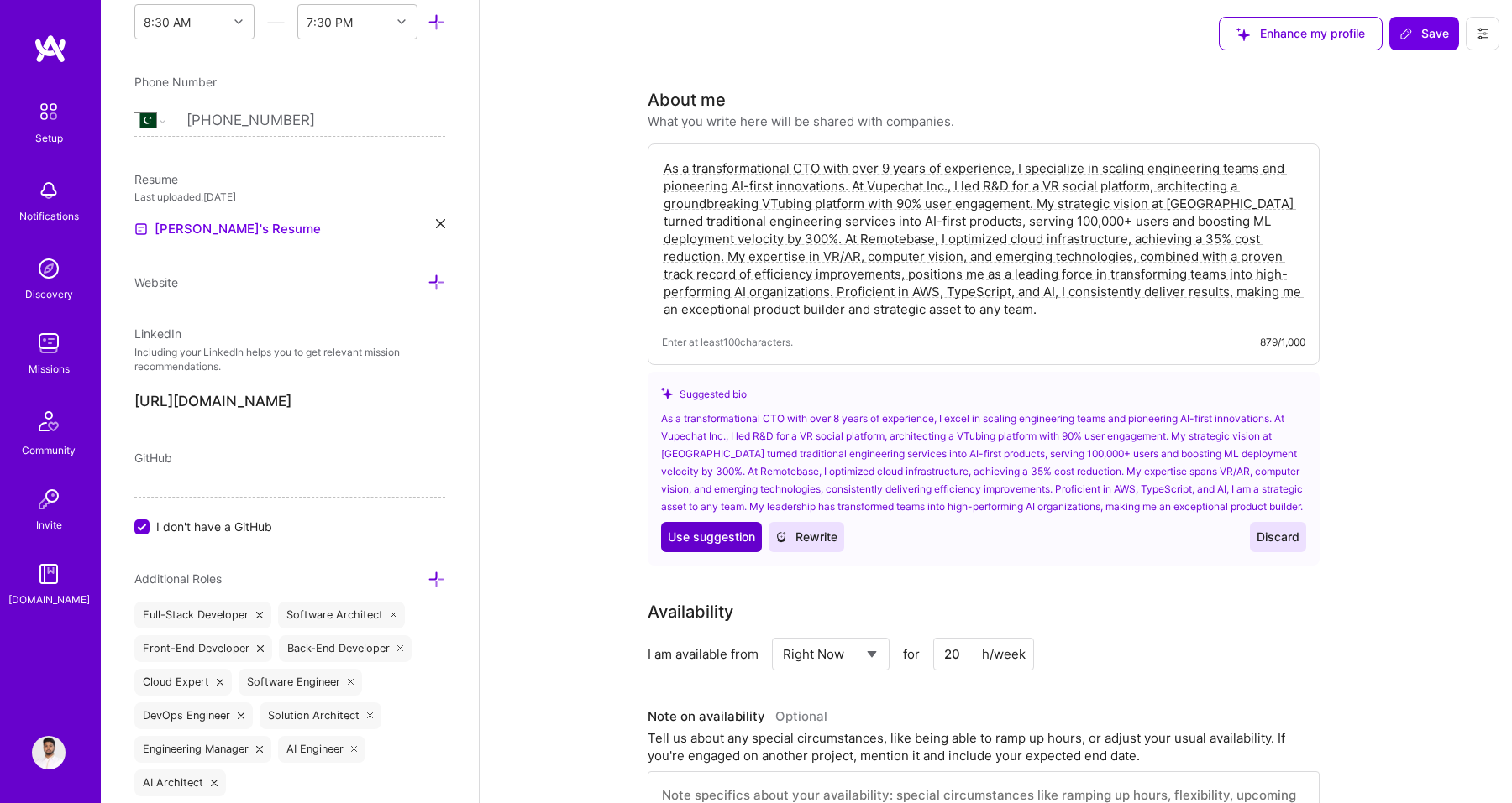
click at [709, 546] on span "Use suggestion" at bounding box center [711, 538] width 87 height 17
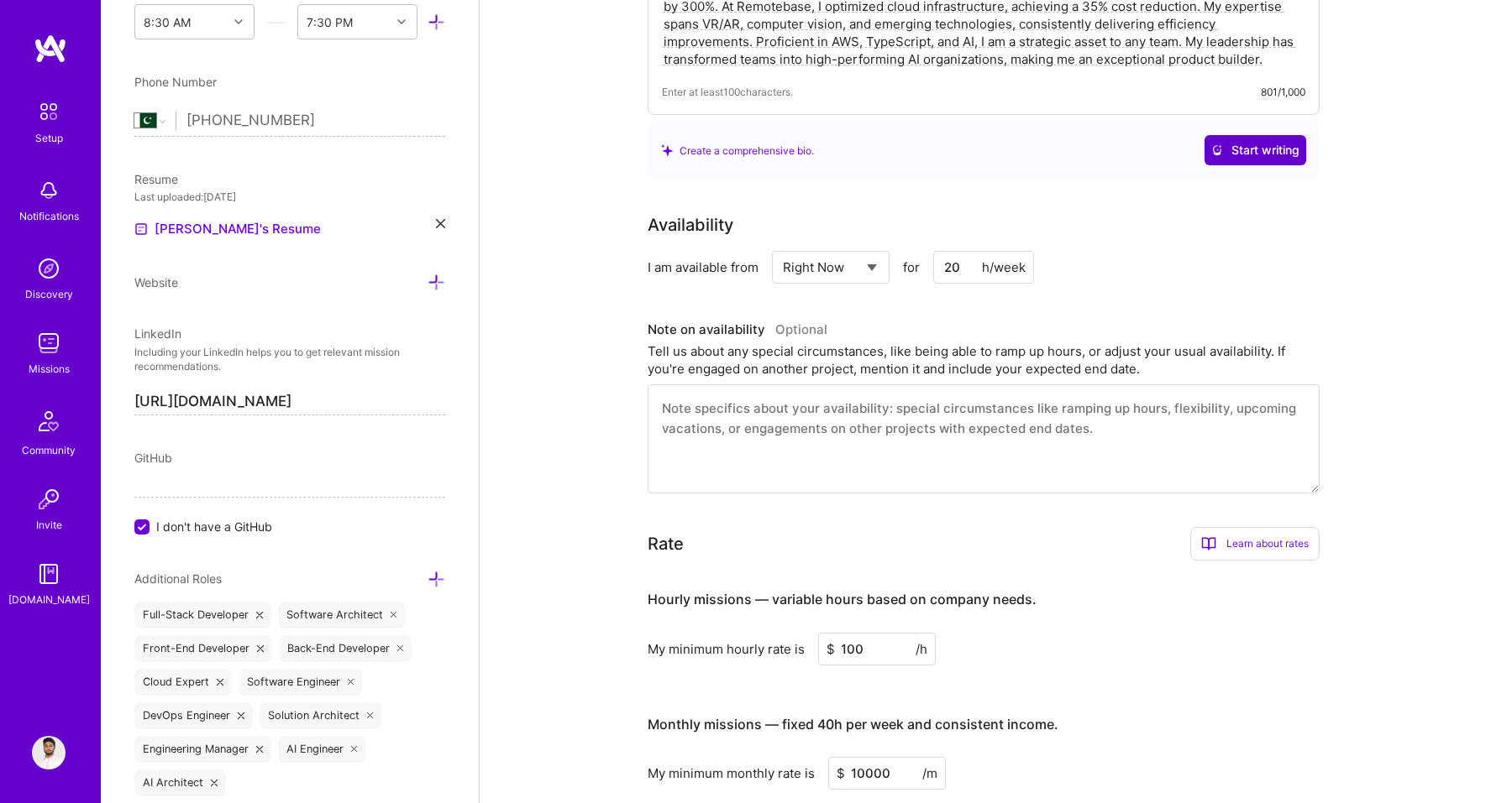
scroll to position [0, 0]
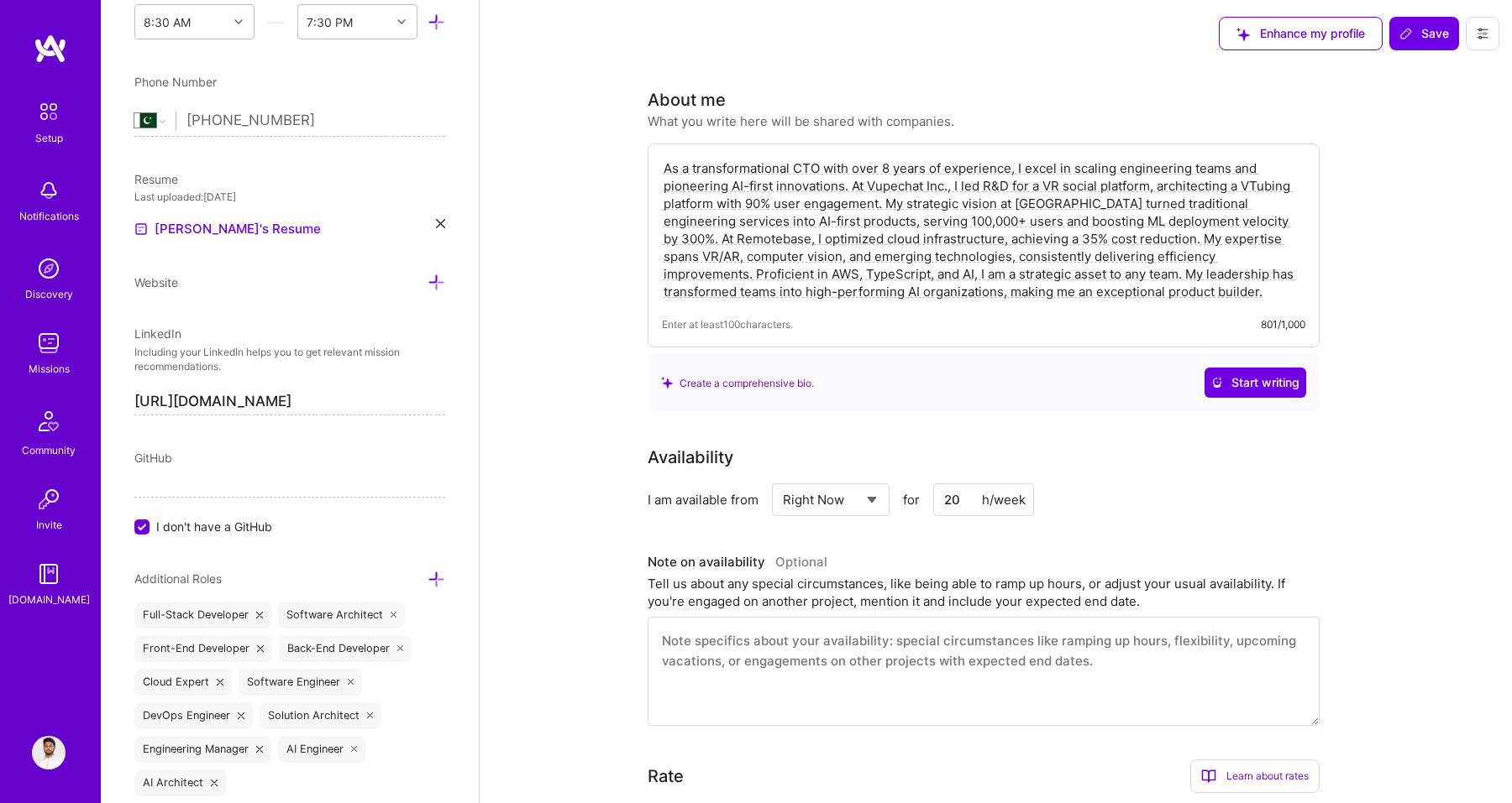
drag, startPoint x: 887, startPoint y: 172, endPoint x: 941, endPoint y: 172, distance: 54.0
click at [887, 172] on textarea "As a transformational CTO with over 8 years of experience, I excel in scaling e…" at bounding box center [983, 230] width 643 height 144
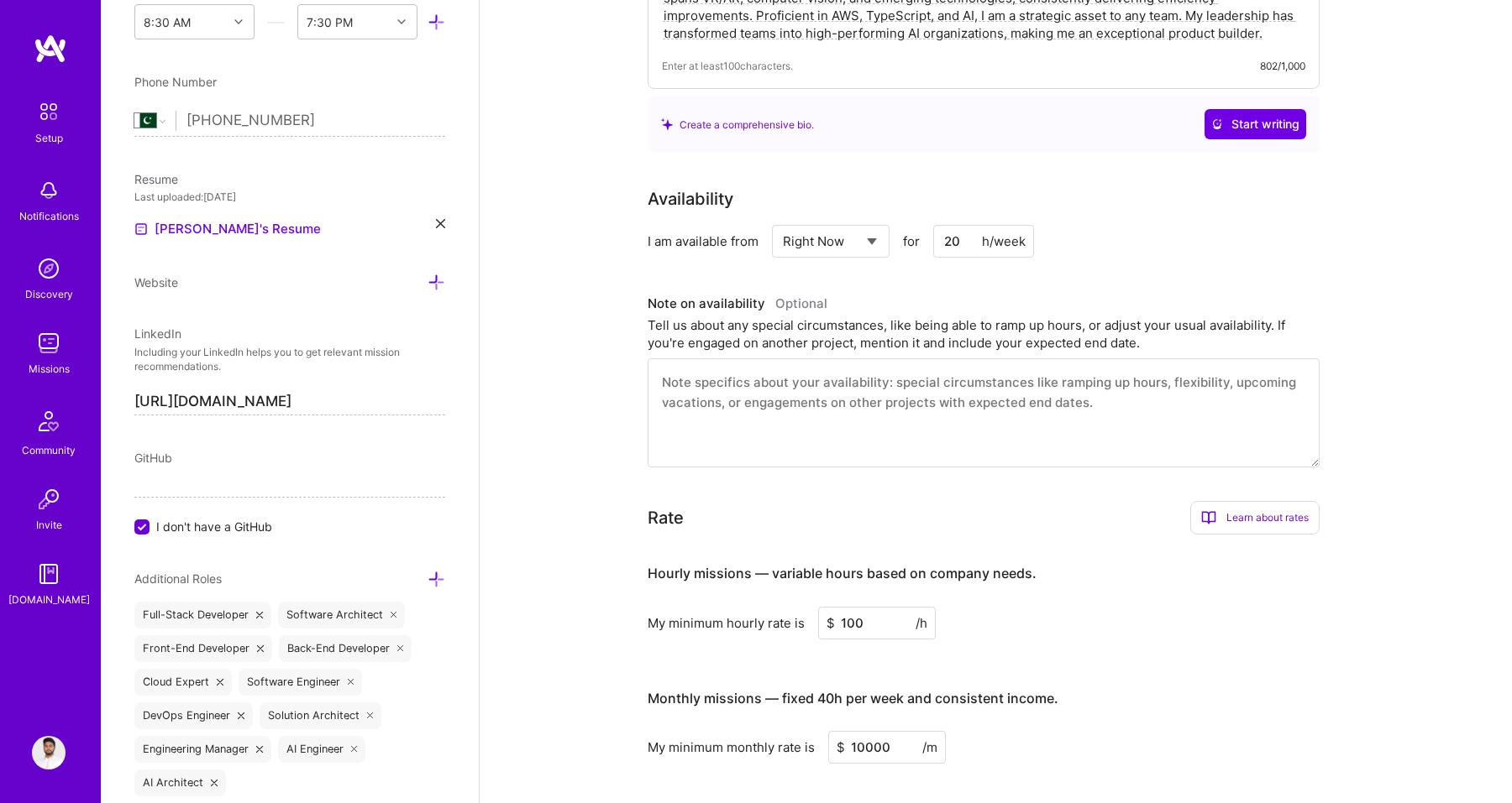
scroll to position [260, 0]
type textarea "As a transformational CTO with over a decade of experience, I excel in scaling …"
click at [1156, 414] on textarea at bounding box center [983, 412] width 672 height 109
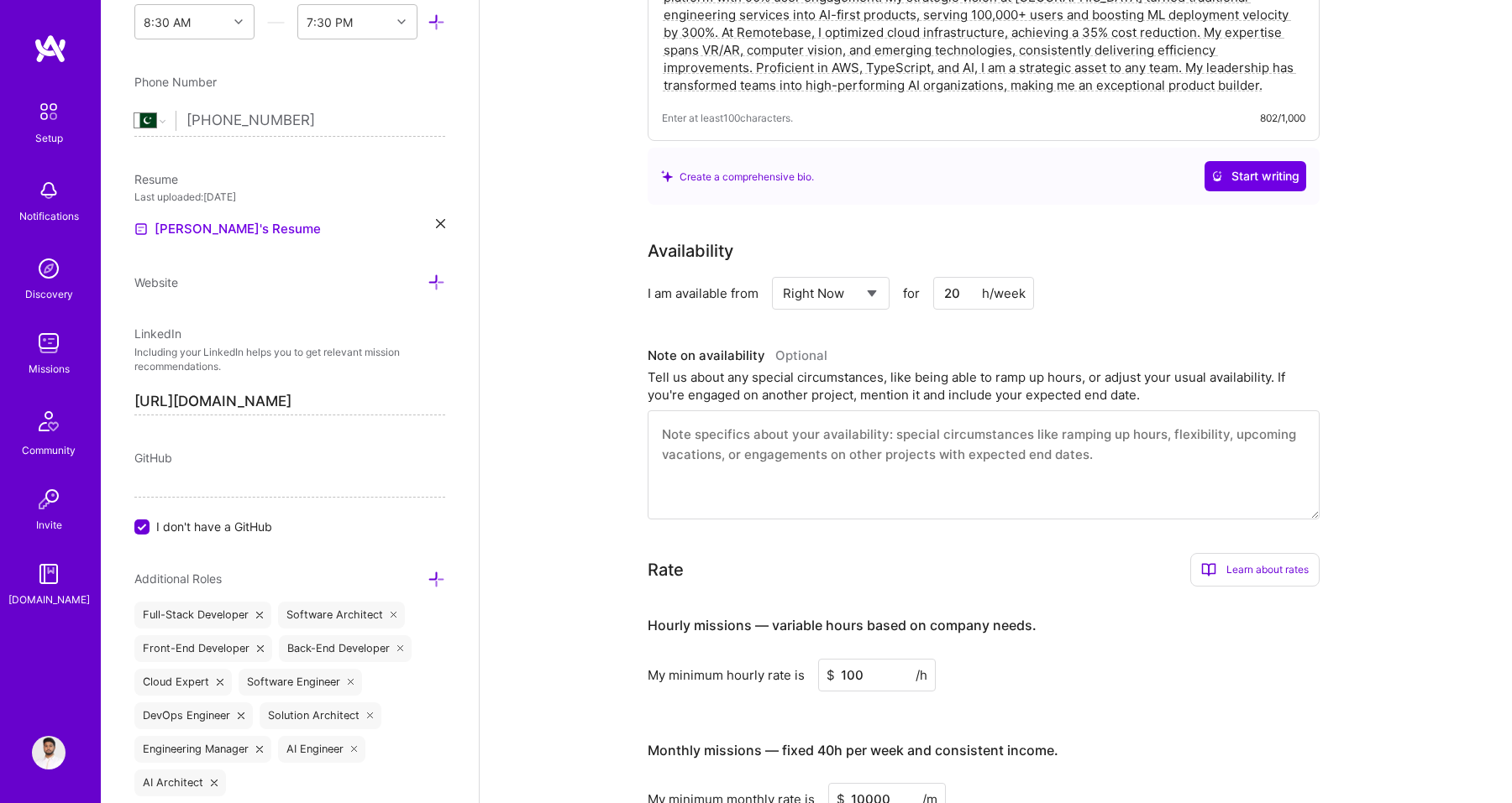
scroll to position [0, 0]
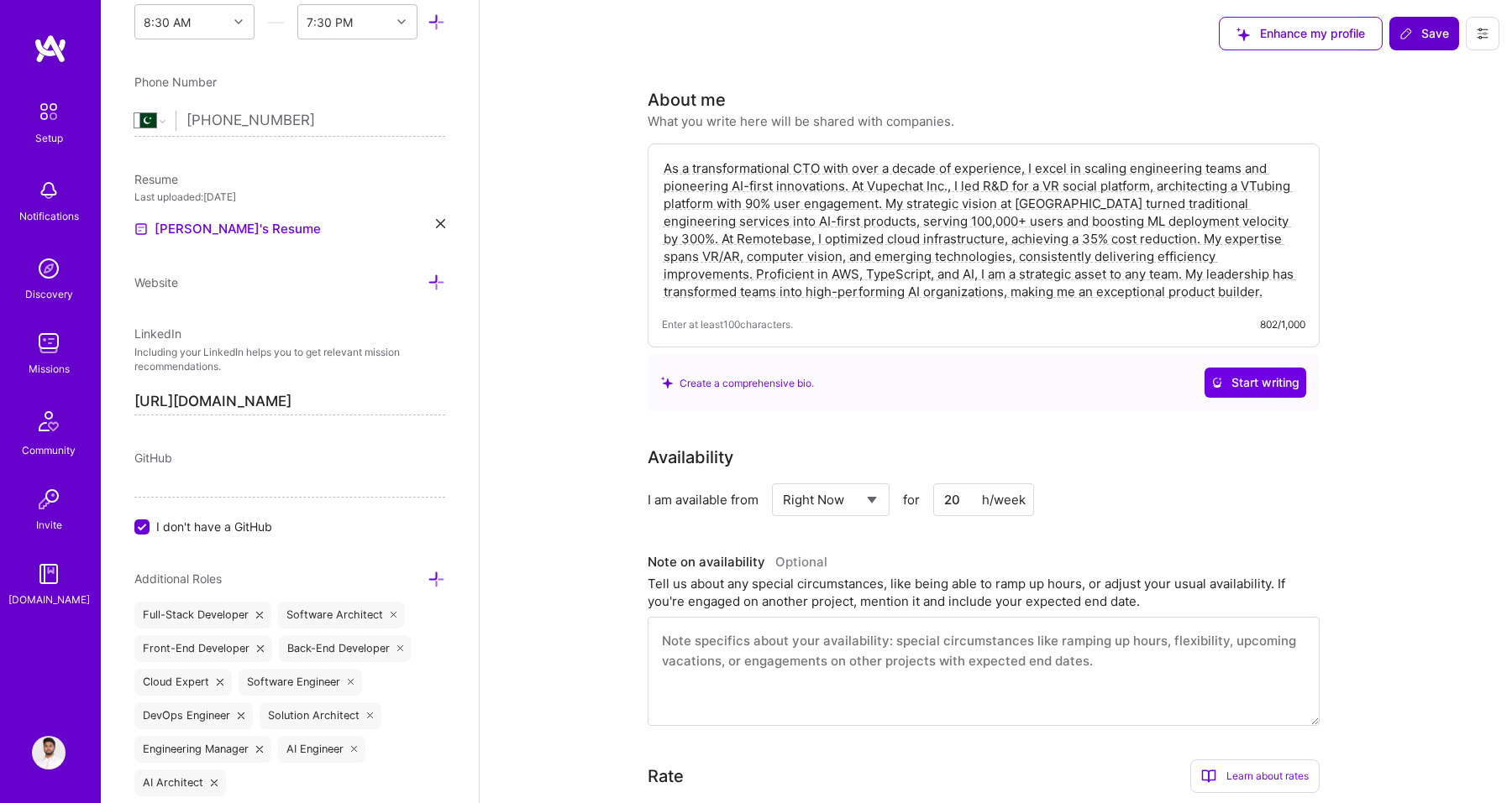
click at [1405, 34] on icon at bounding box center [1406, 34] width 13 height 13
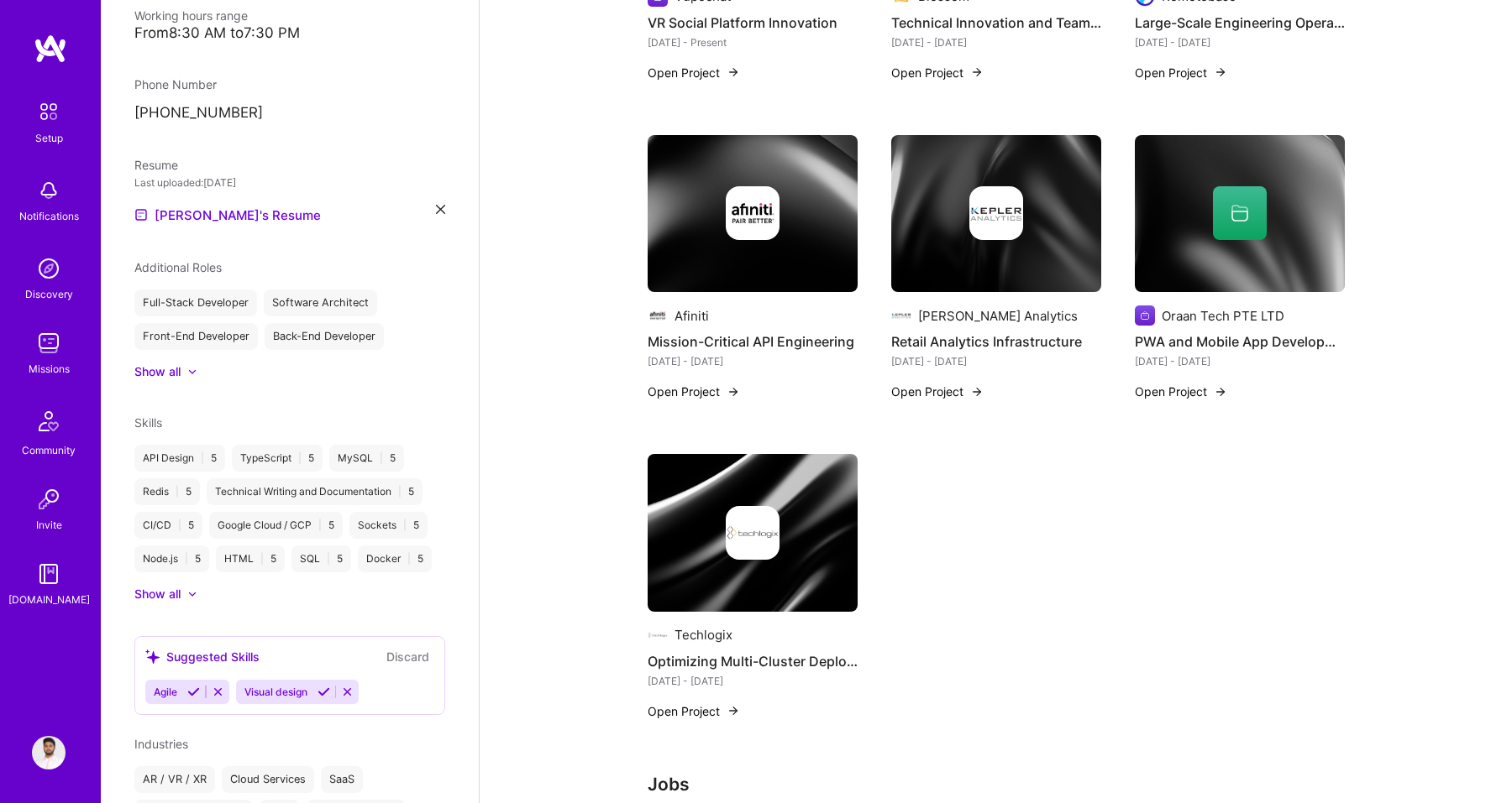
scroll to position [1178, 0]
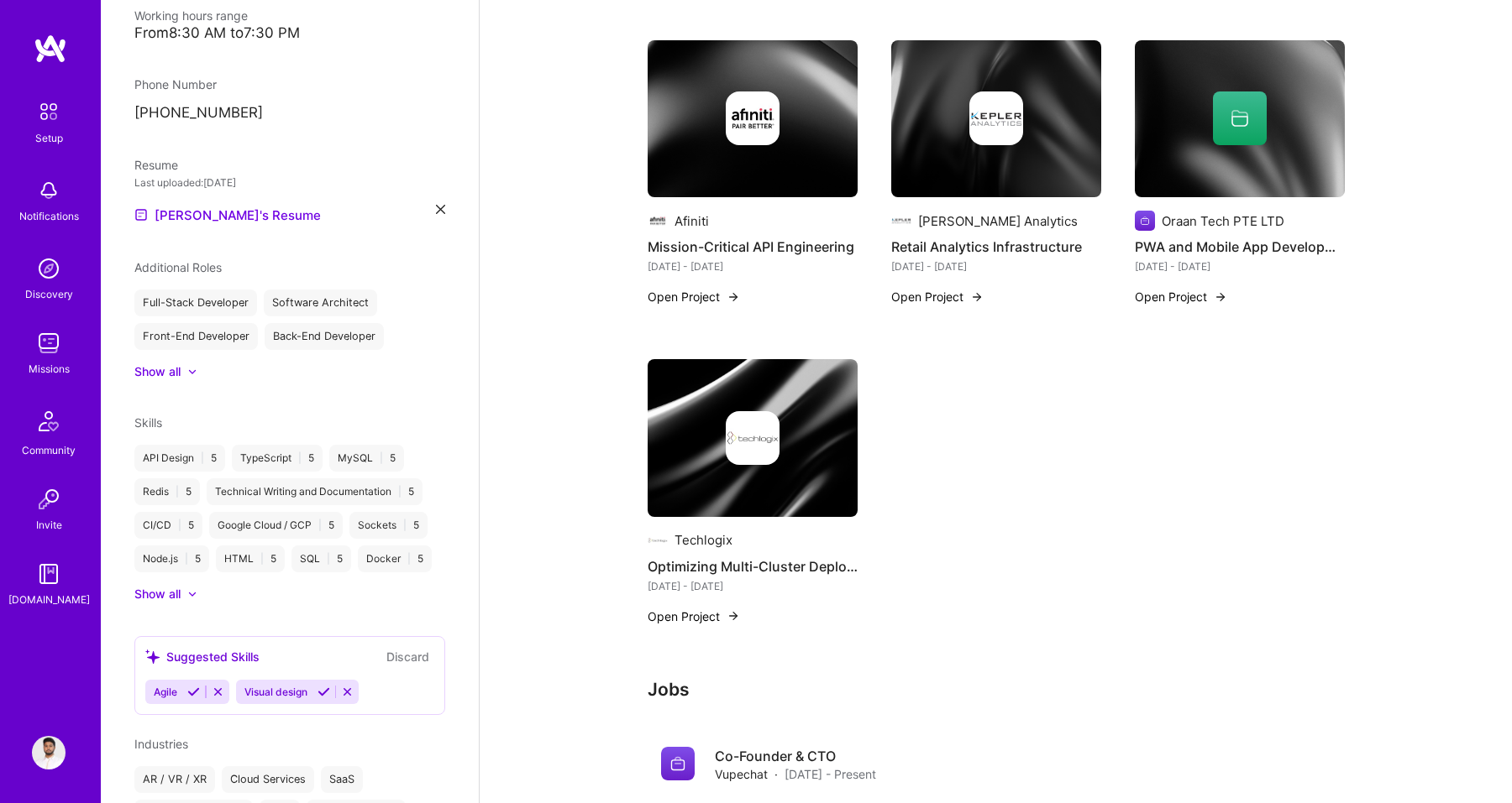
click at [352, 685] on icon at bounding box center [347, 691] width 13 height 13
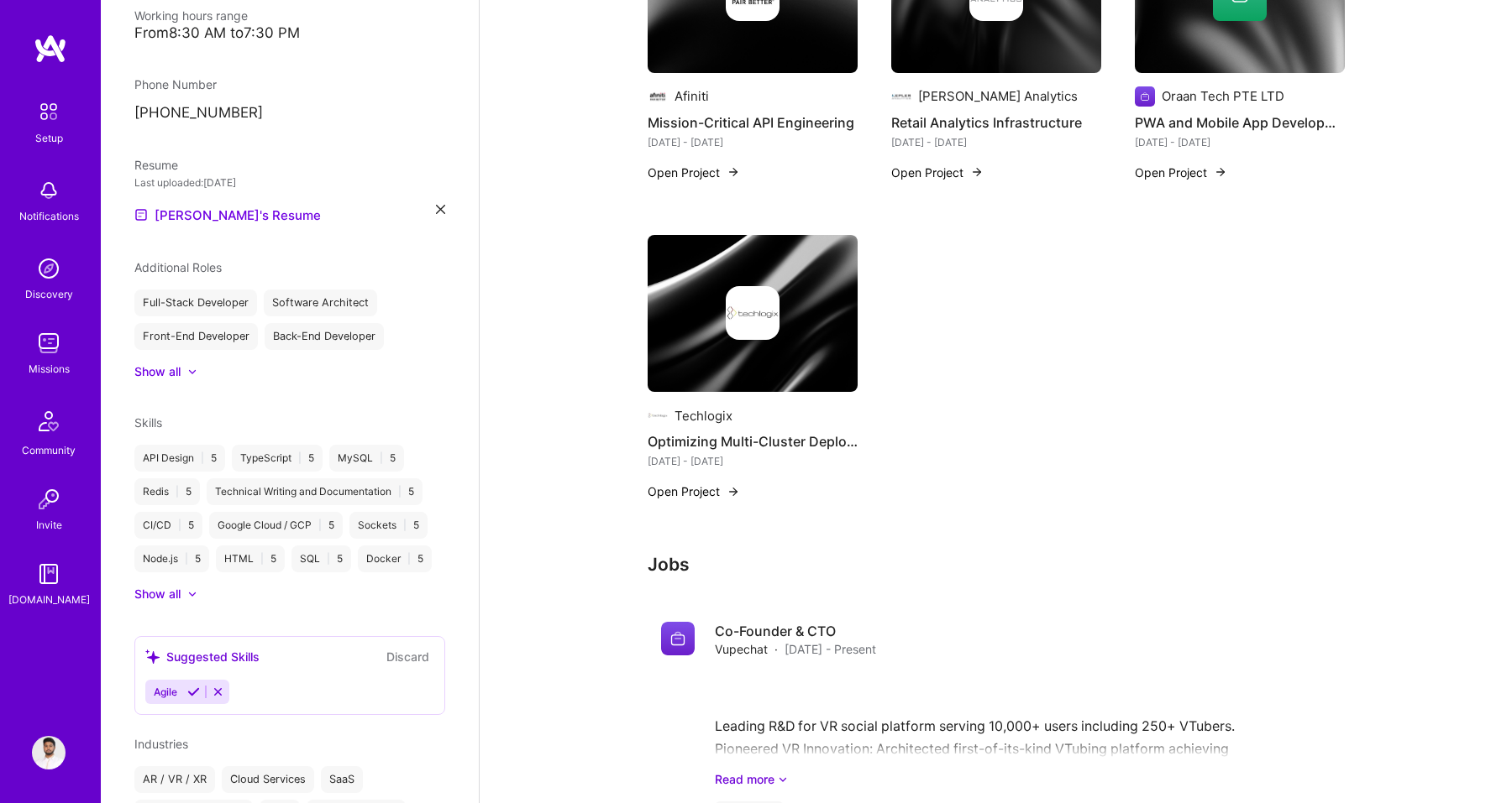
click at [184, 685] on button at bounding box center [193, 691] width 23 height 14
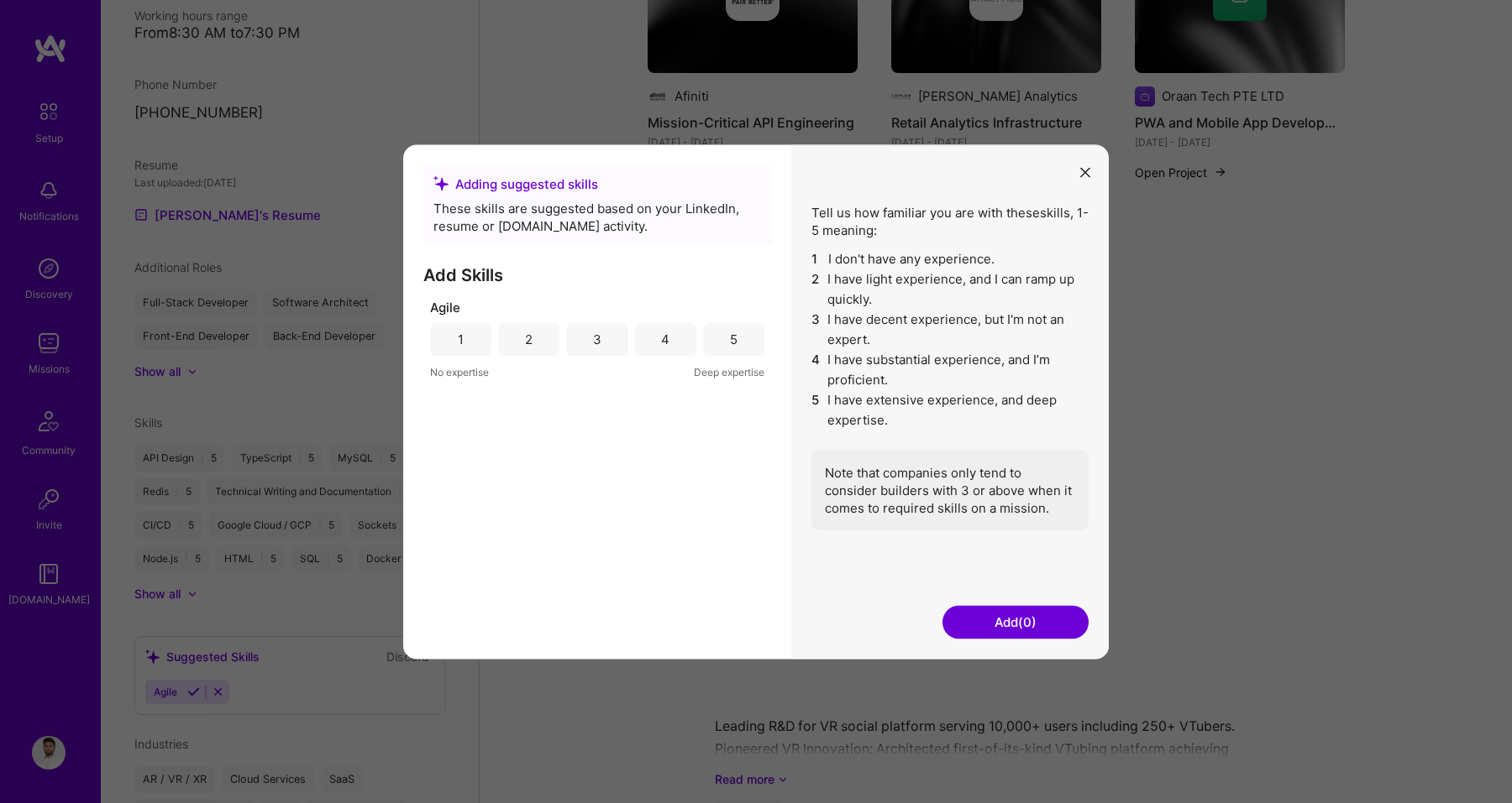
click at [676, 336] on div "4" at bounding box center [665, 339] width 61 height 34
click at [1077, 640] on div "Tell us how familiar you are with these skills , 1-5 meaning: 1 I don't have an…" at bounding box center [950, 402] width 318 height 515
click at [1056, 615] on button "Add (1)" at bounding box center [1015, 622] width 146 height 34
click at [1087, 172] on icon "modal" at bounding box center [1085, 173] width 10 height 10
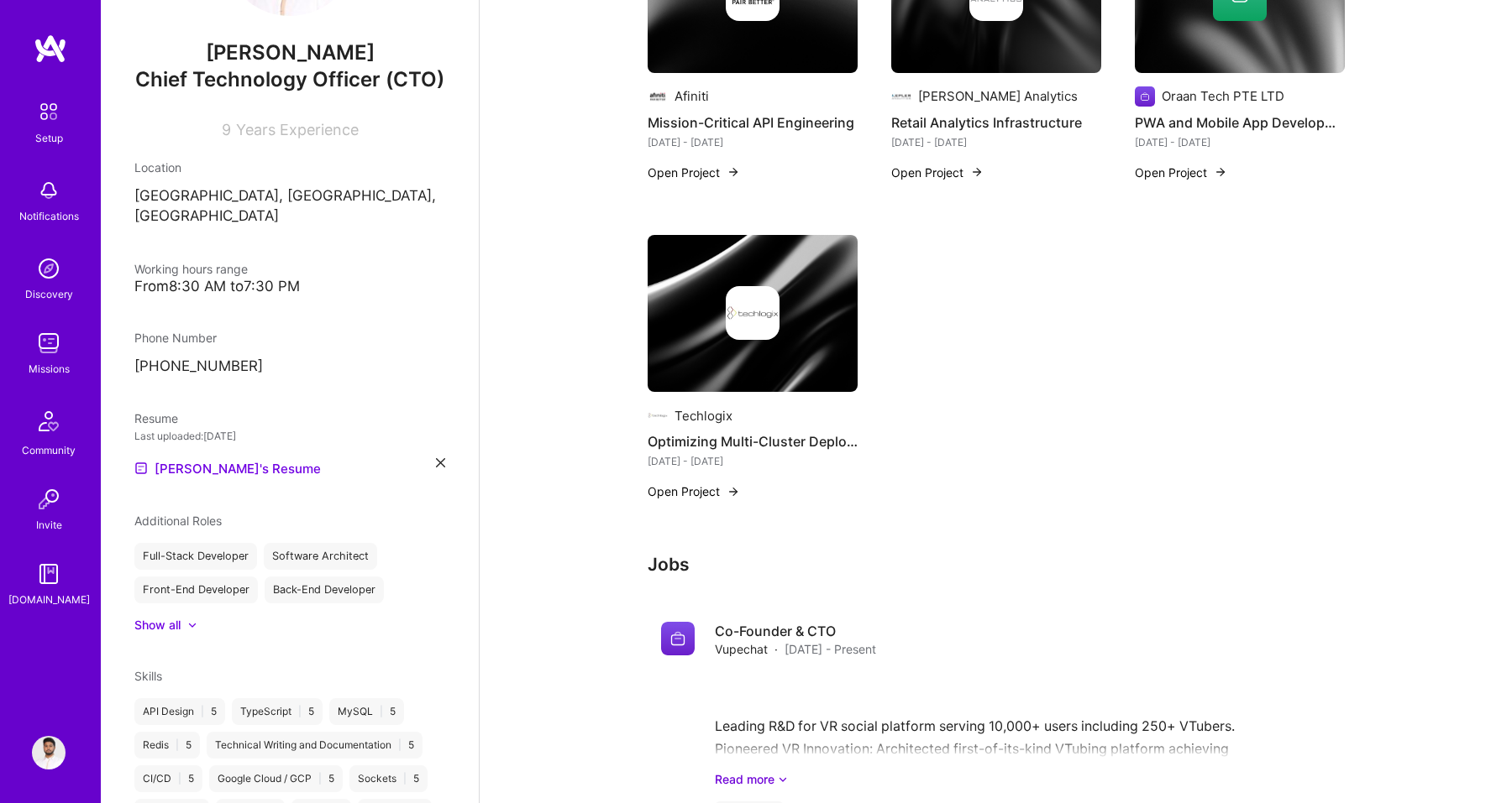
scroll to position [540, 0]
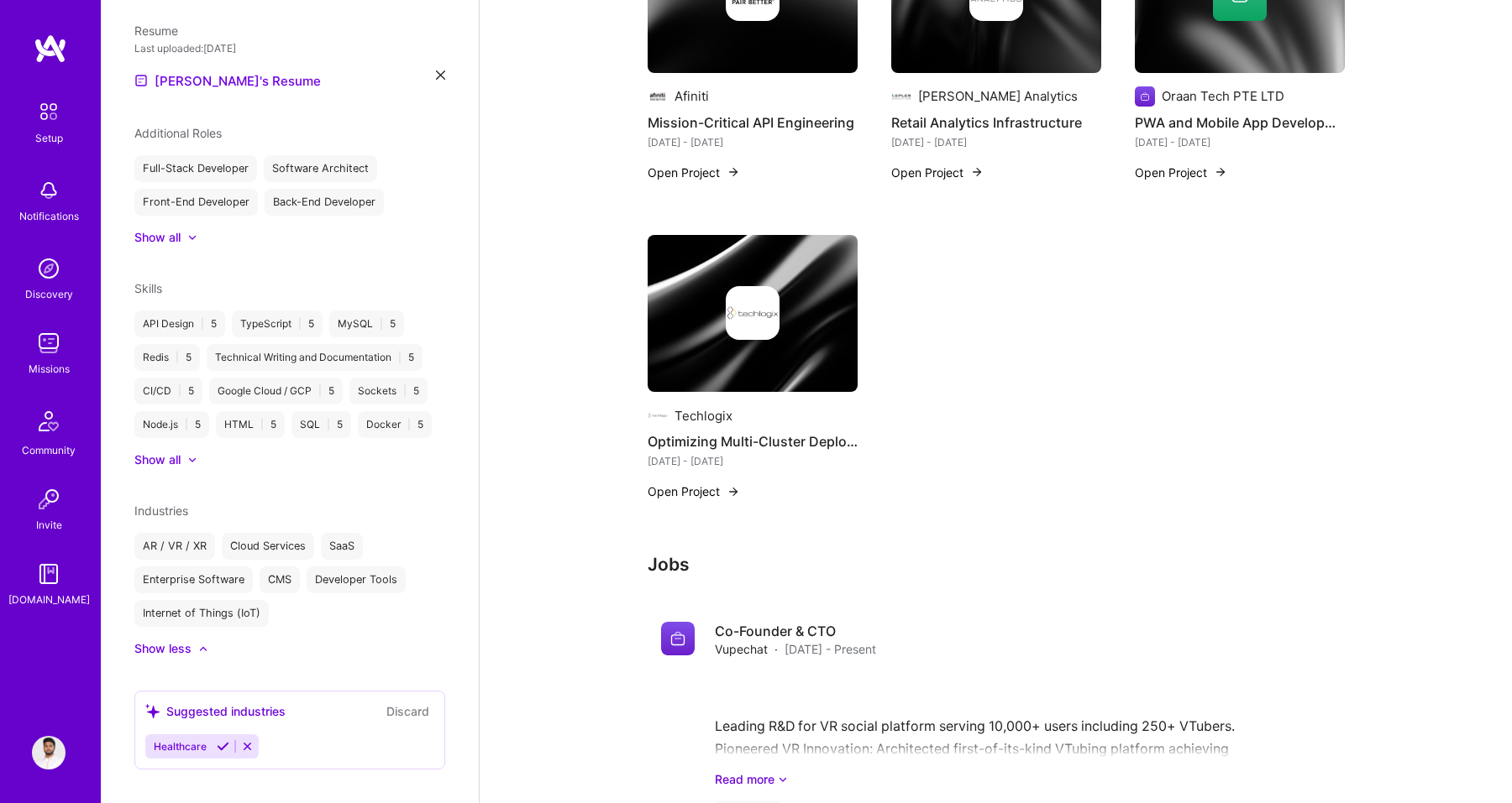
click at [219, 740] on icon at bounding box center [223, 746] width 13 height 13
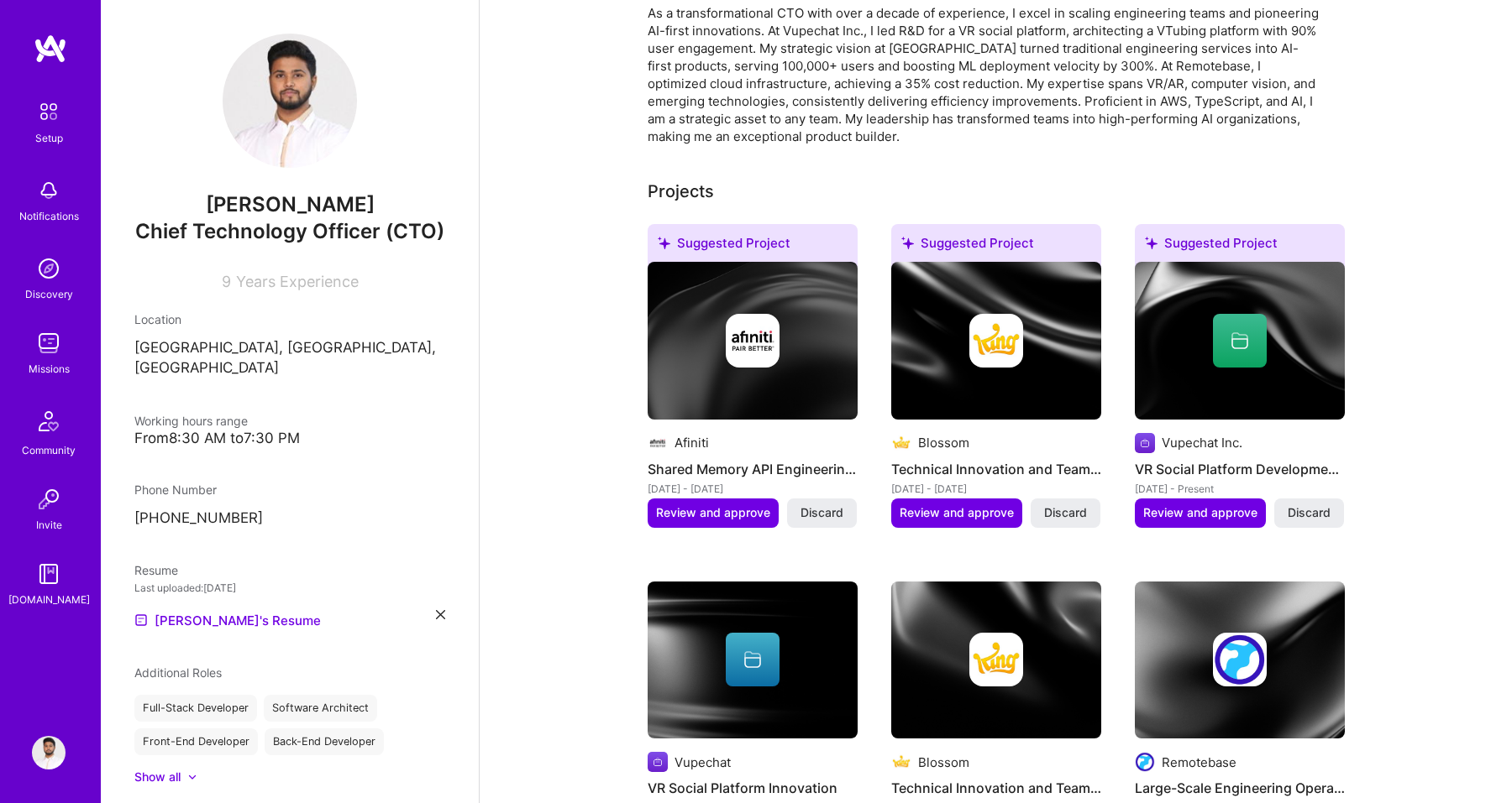
scroll to position [194, 0]
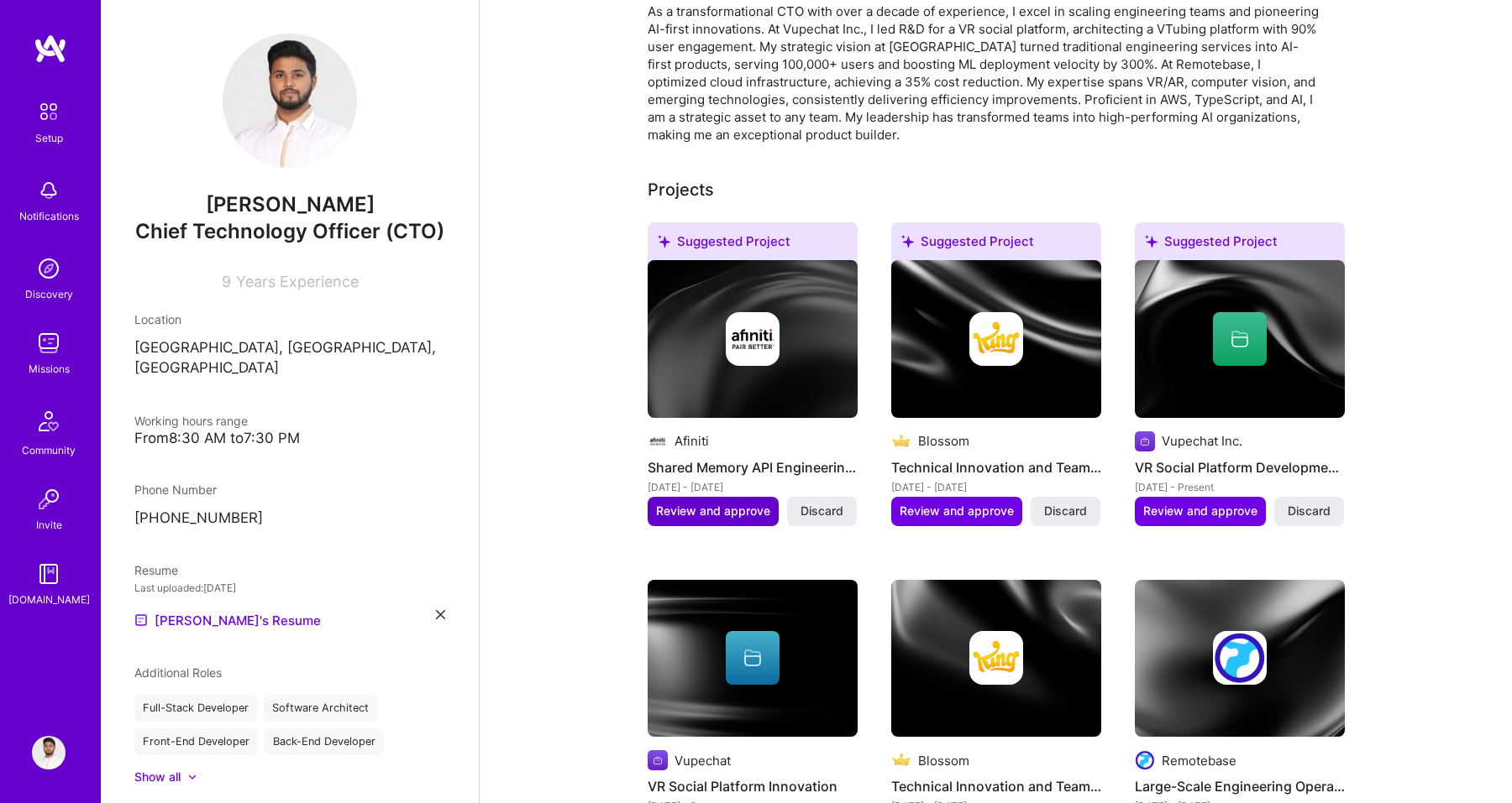
click at [728, 511] on span "Review and approve" at bounding box center [713, 512] width 114 height 17
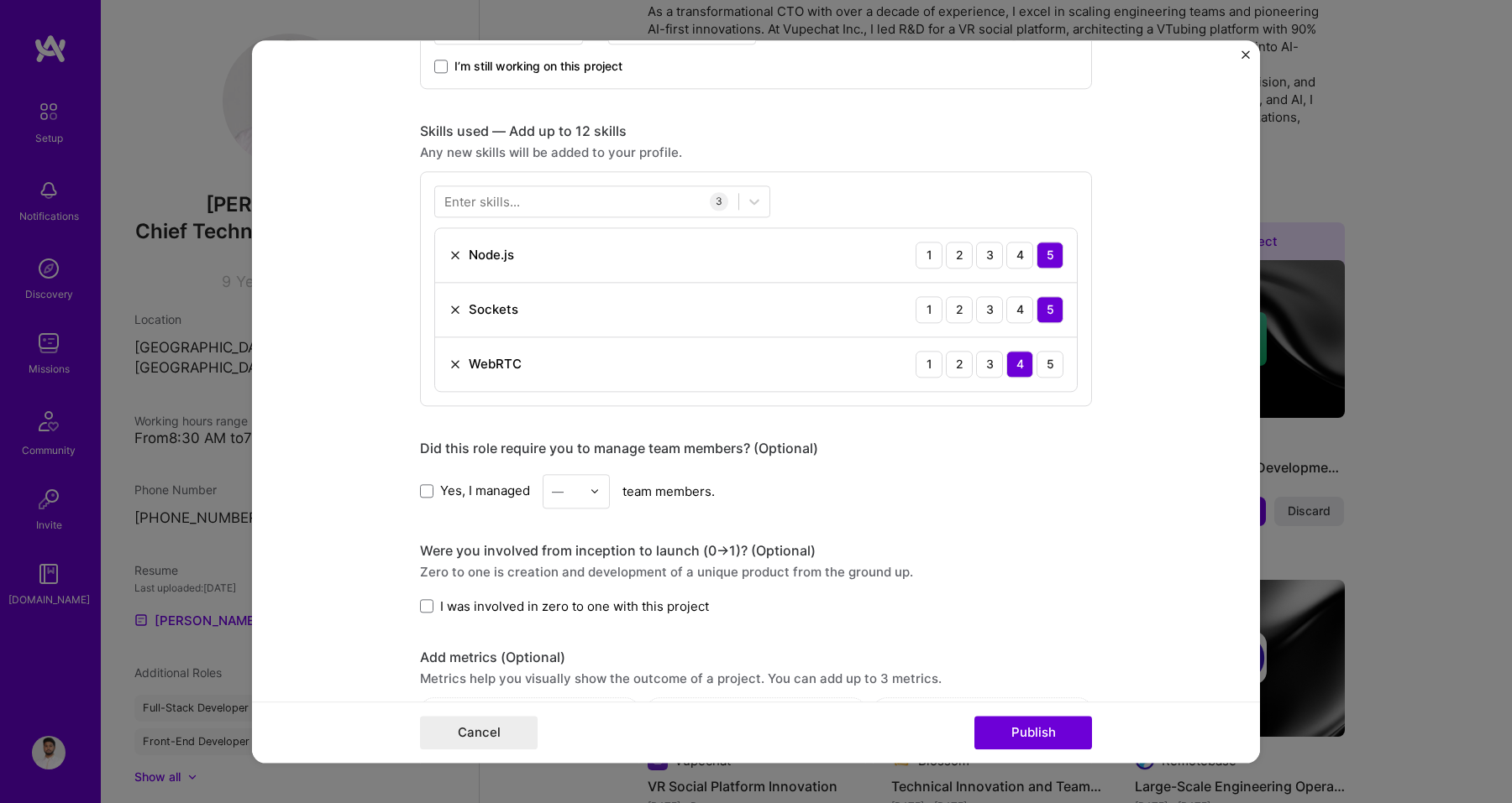
scroll to position [758, 0]
click at [593, 492] on img at bounding box center [595, 491] width 10 height 10
click at [572, 622] on div "4" at bounding box center [577, 628] width 57 height 31
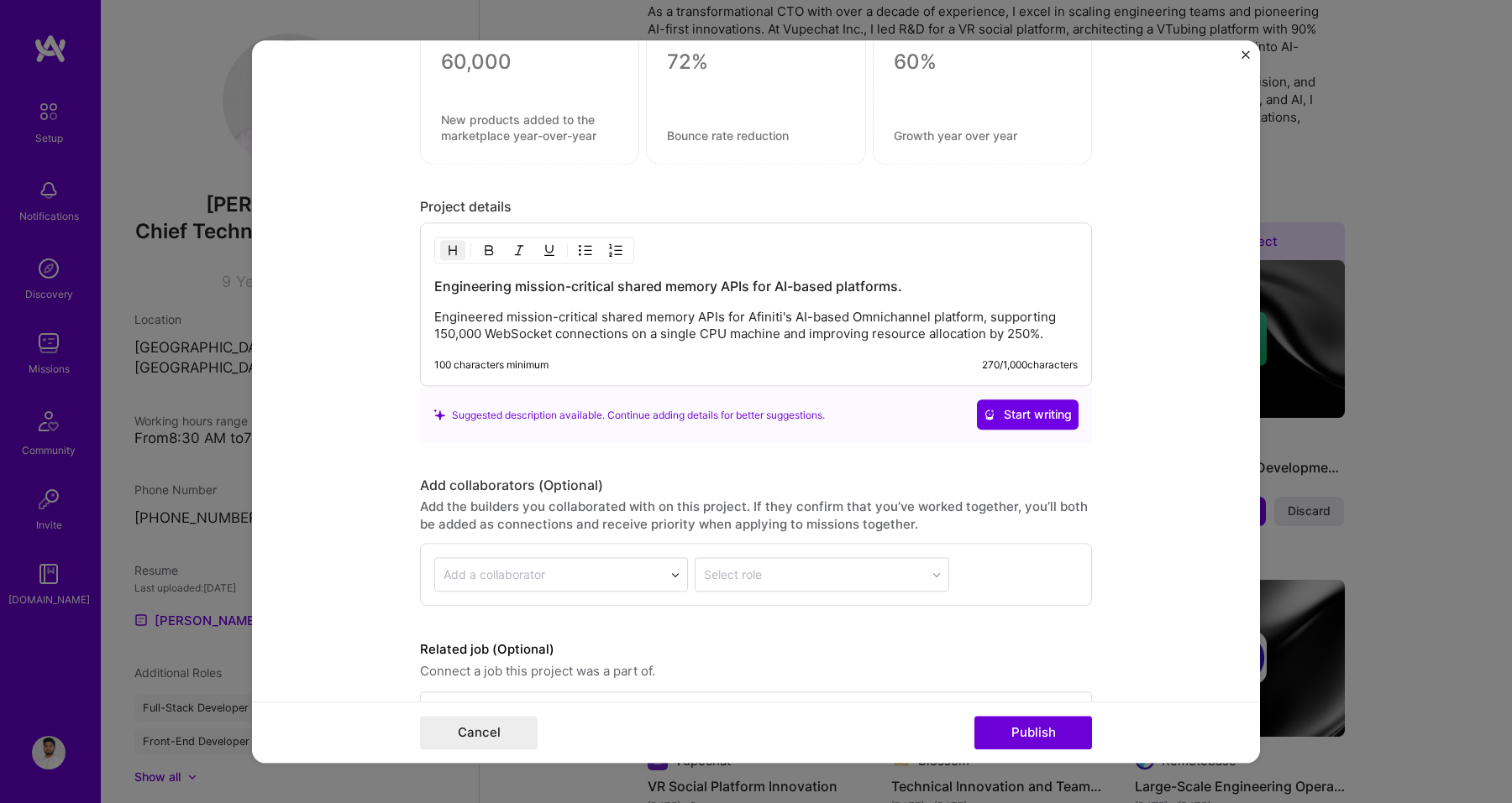
scroll to position [1483, 0]
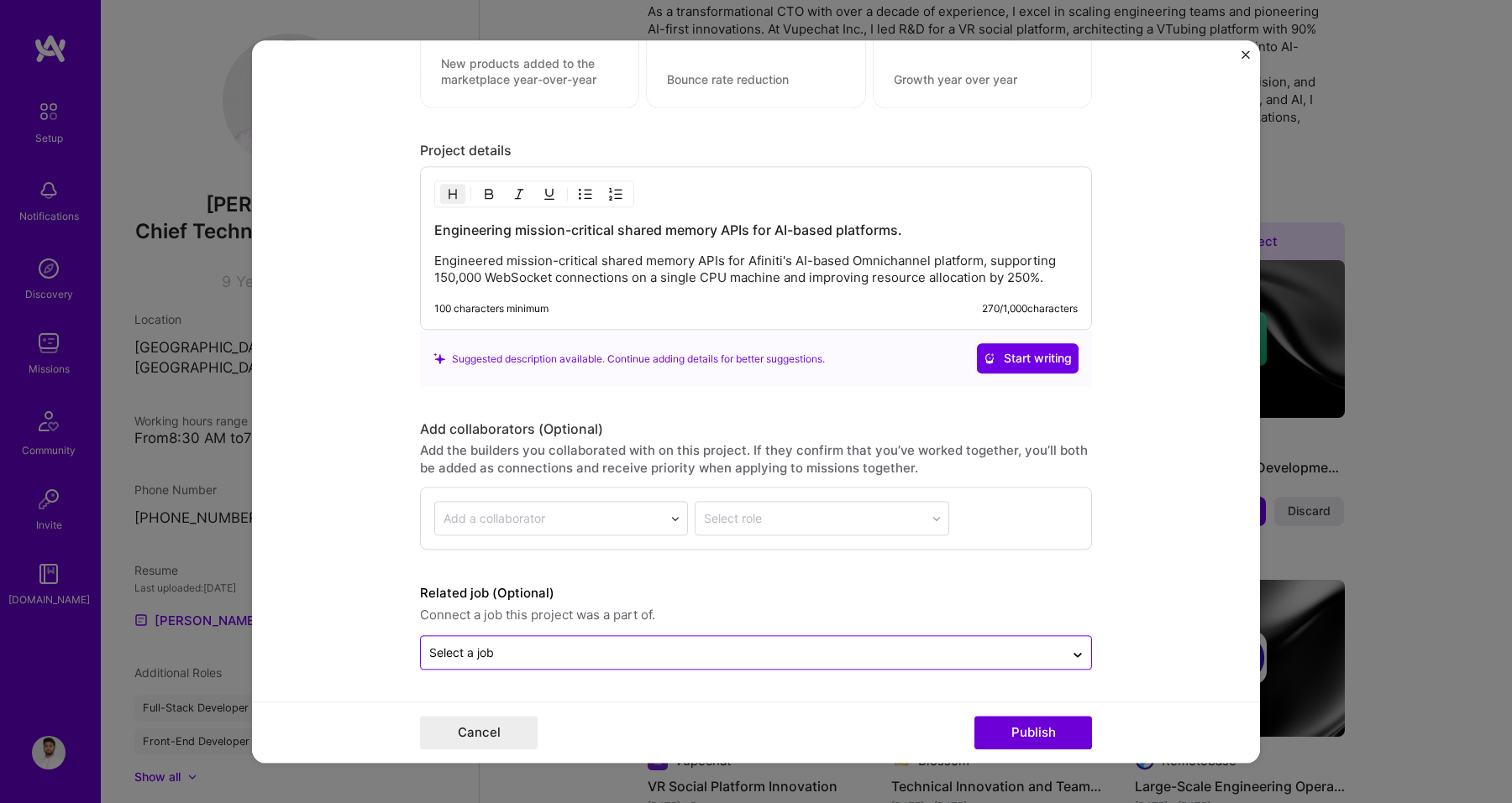
click at [655, 660] on input "text" at bounding box center [742, 652] width 626 height 18
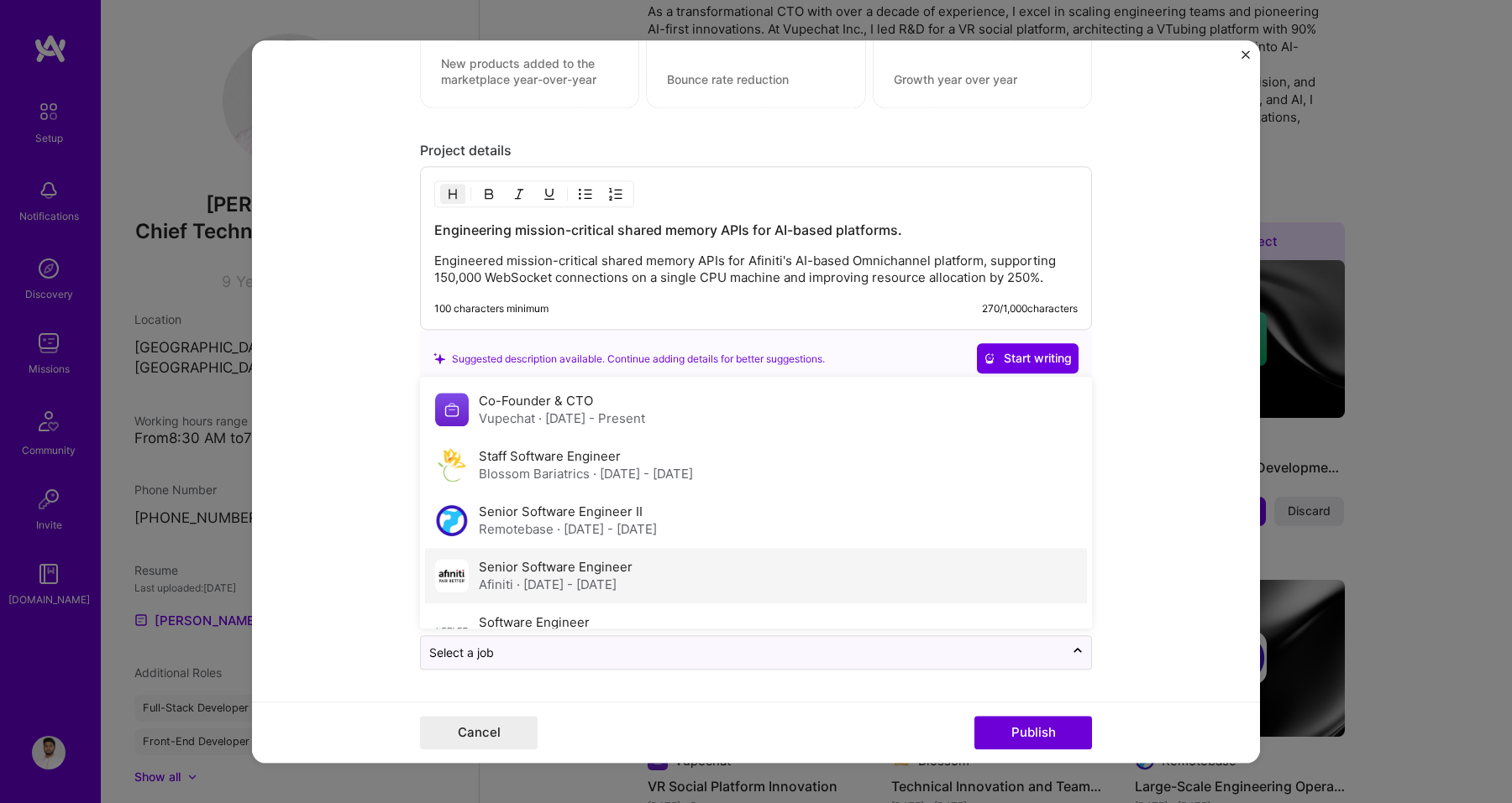
click at [617, 588] on span "· Dec 2020 - Apr 2022" at bounding box center [566, 585] width 100 height 16
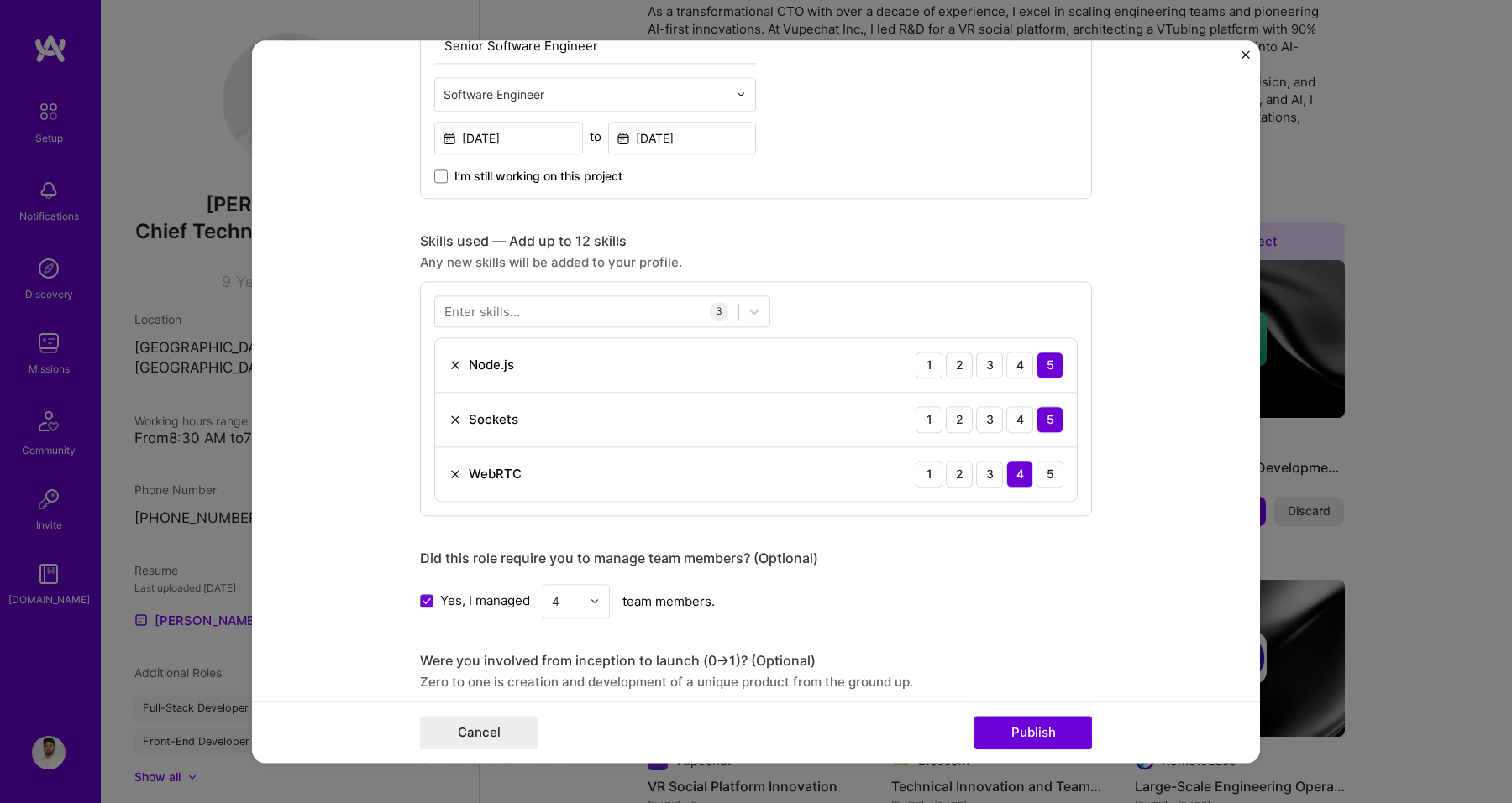
scroll to position [649, 0]
click at [675, 315] on div at bounding box center [587, 308] width 303 height 28
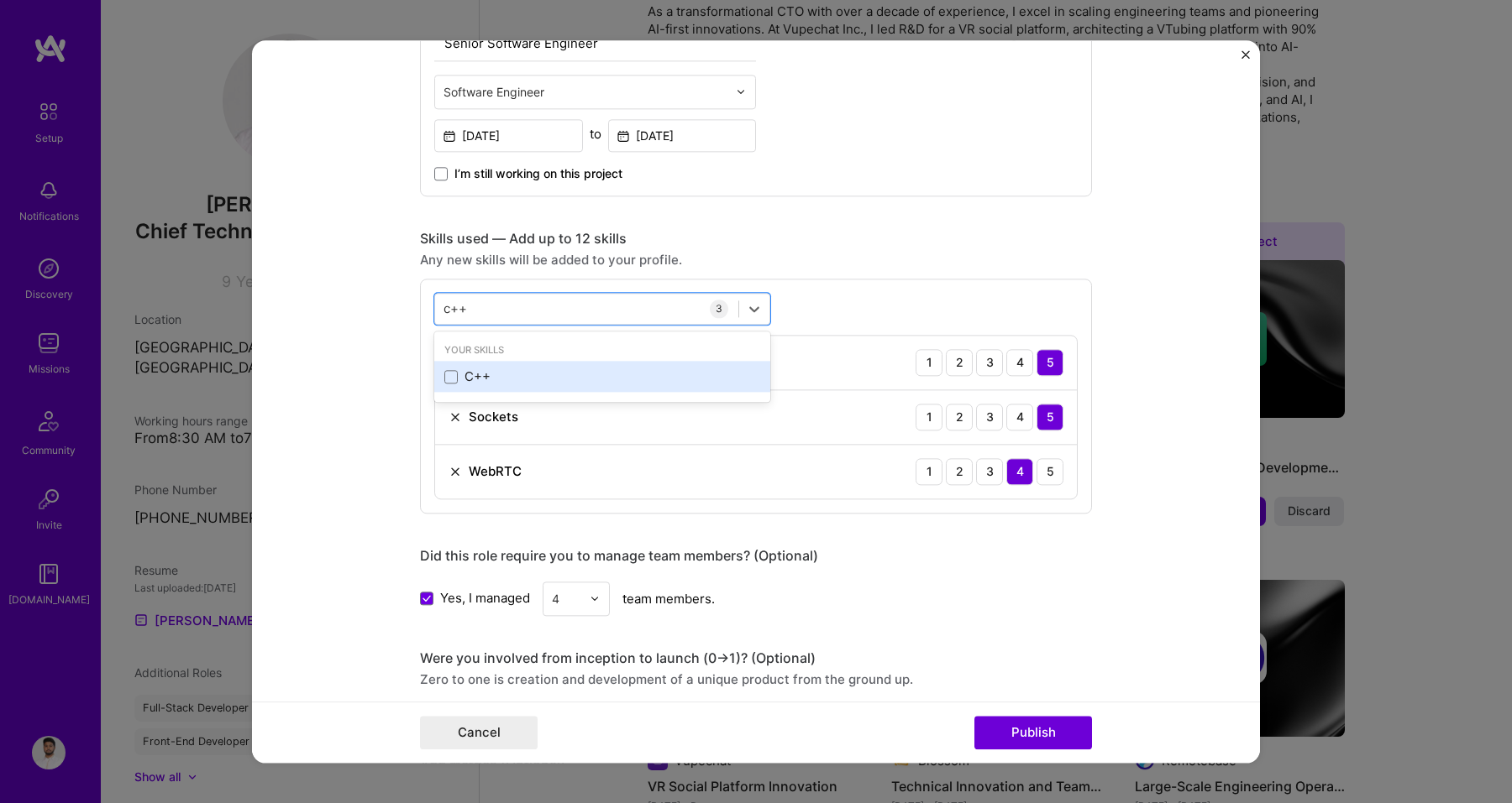
click at [619, 369] on div "C++" at bounding box center [603, 377] width 316 height 18
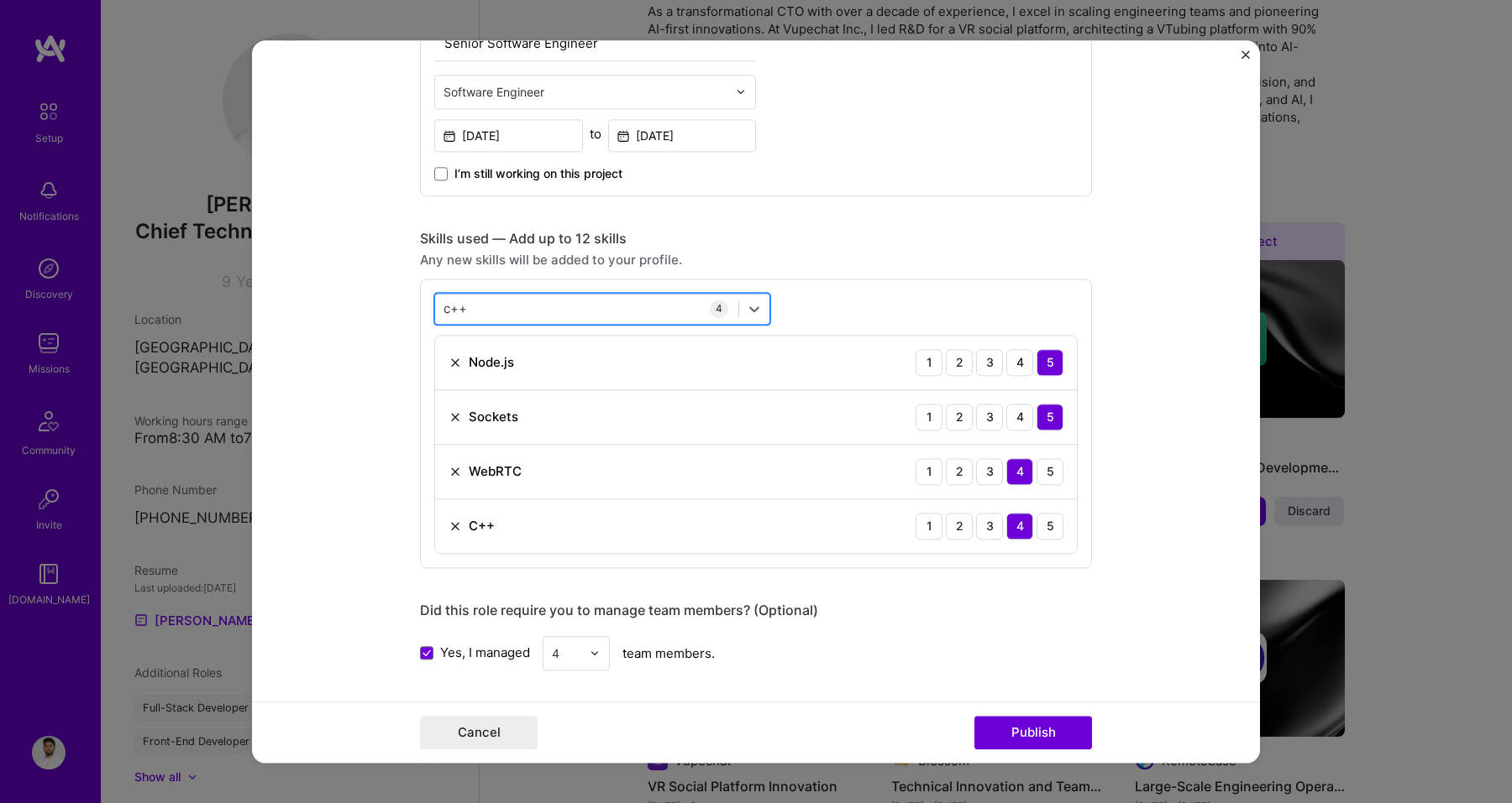
click at [609, 299] on div "c++ c++" at bounding box center [587, 308] width 303 height 28
type input "c"
type input "s"
type input "memor"
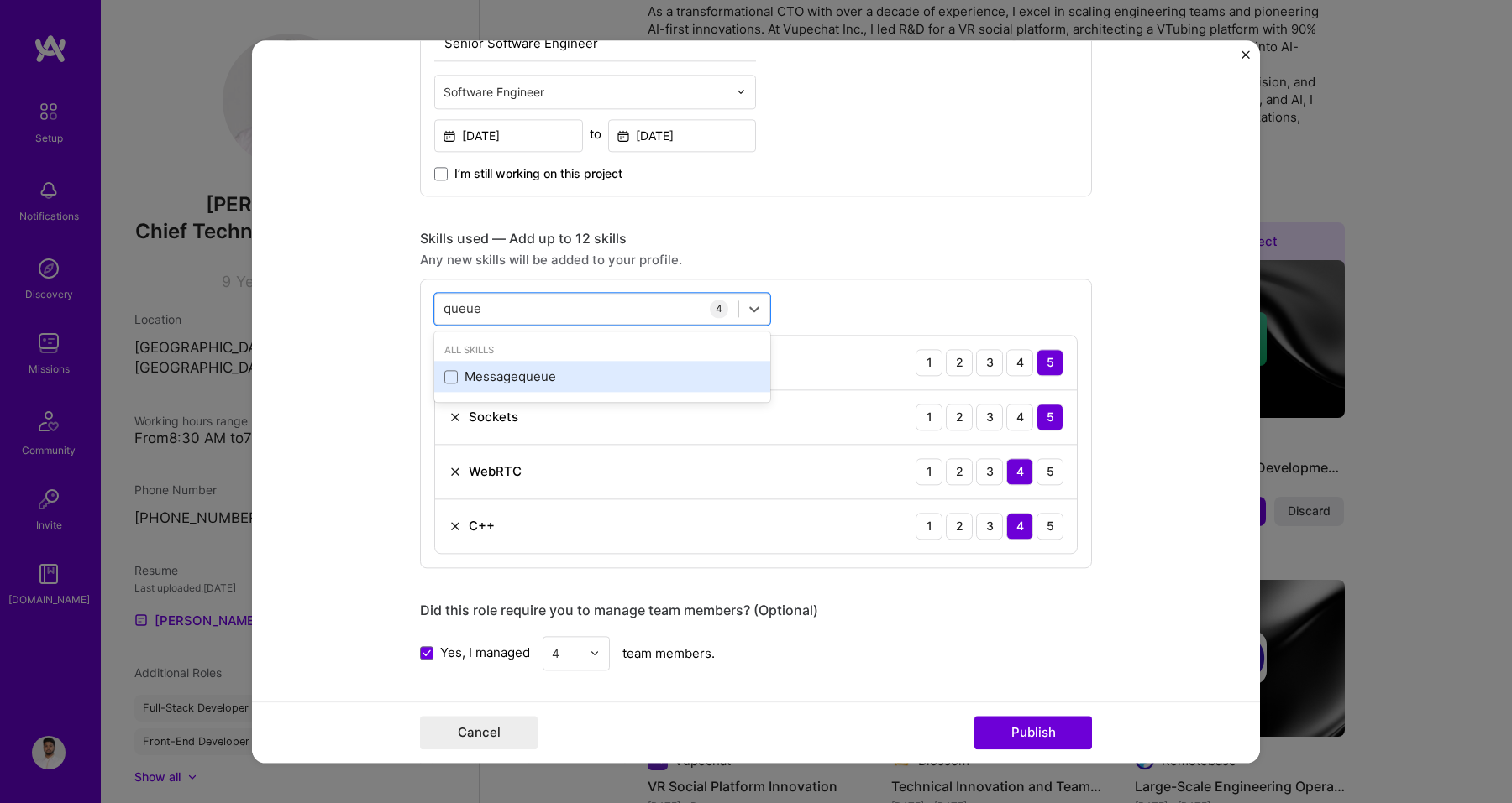
click at [614, 376] on div "Messagequeue" at bounding box center [603, 377] width 316 height 18
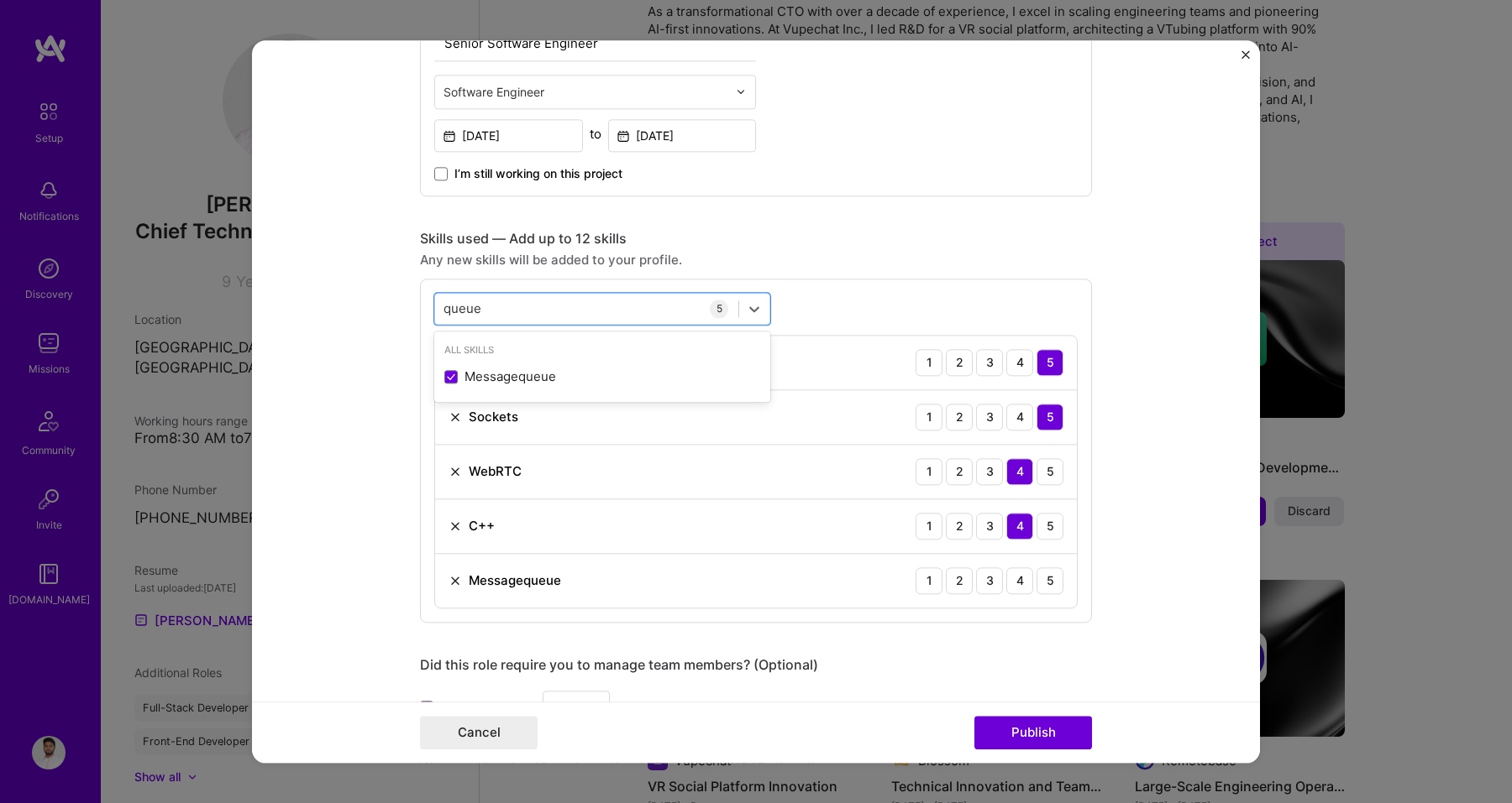
click at [576, 326] on div "option Messagequeue, selected. option Messagequeue selected, 0 of 2. 1 result a…" at bounding box center [756, 451] width 672 height 344
click at [576, 325] on div "queue queue" at bounding box center [603, 309] width 336 height 32
click at [576, 312] on div "queue queue" at bounding box center [587, 308] width 303 height 28
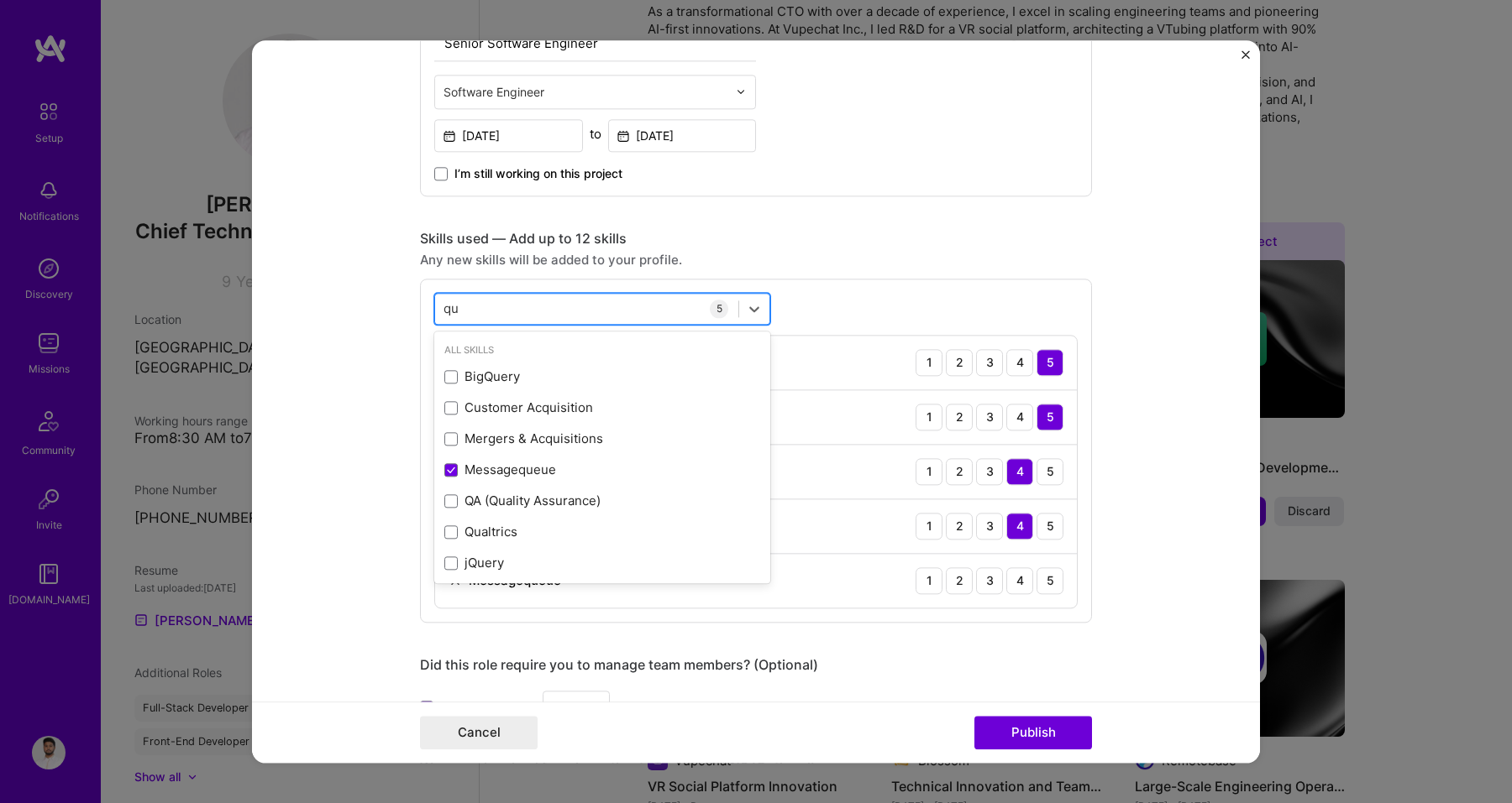
type input "q"
click at [730, 248] on div "Skills used — Add up to 12 skills" at bounding box center [756, 239] width 672 height 18
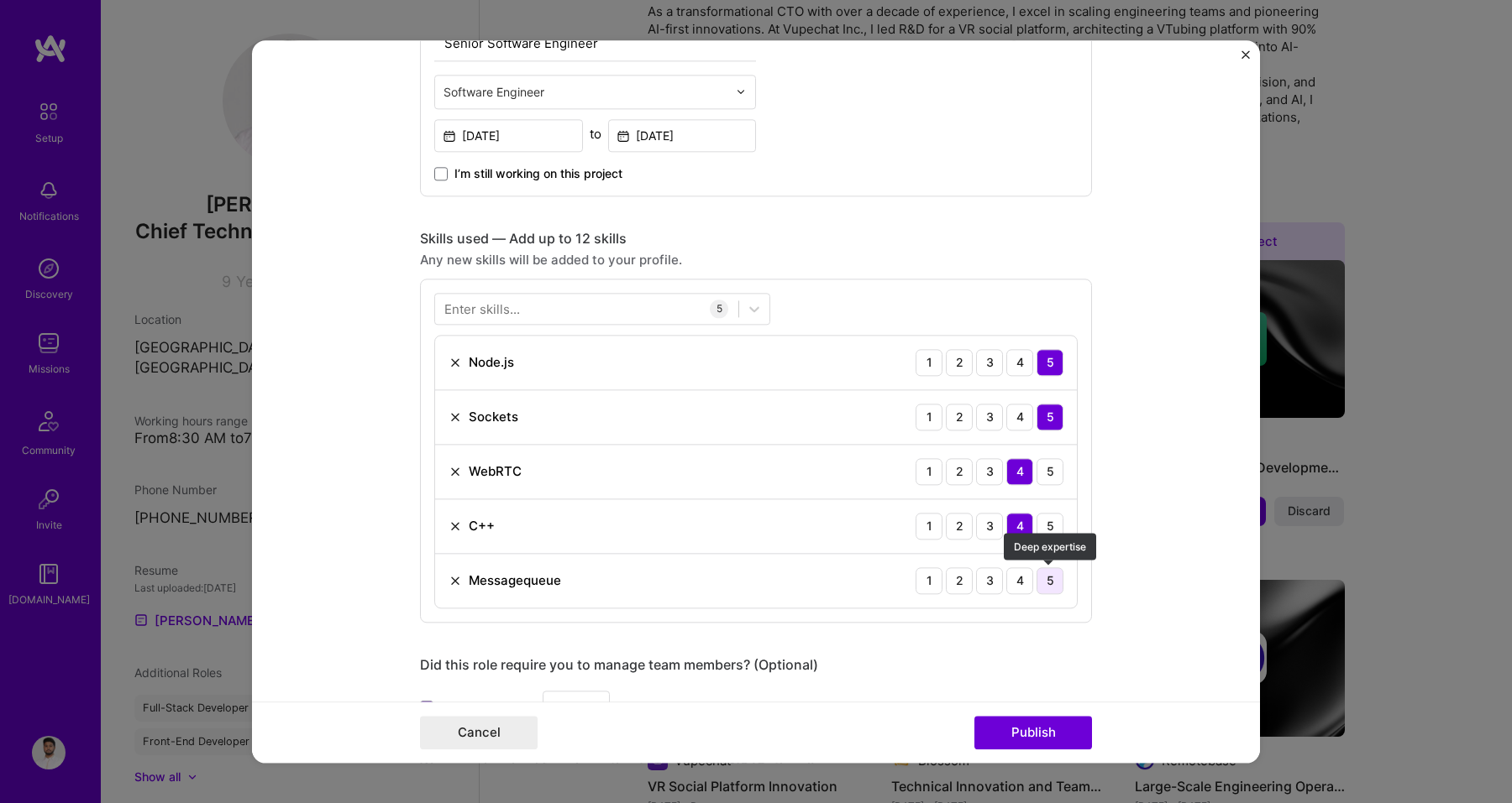
click at [1047, 577] on div "5" at bounding box center [1050, 581] width 27 height 27
click at [1050, 467] on div "5" at bounding box center [1050, 472] width 27 height 27
click at [1029, 474] on div "4" at bounding box center [1019, 472] width 27 height 27
click at [1046, 474] on div "5" at bounding box center [1050, 472] width 27 height 27
click at [1028, 470] on div "4" at bounding box center [1019, 472] width 27 height 27
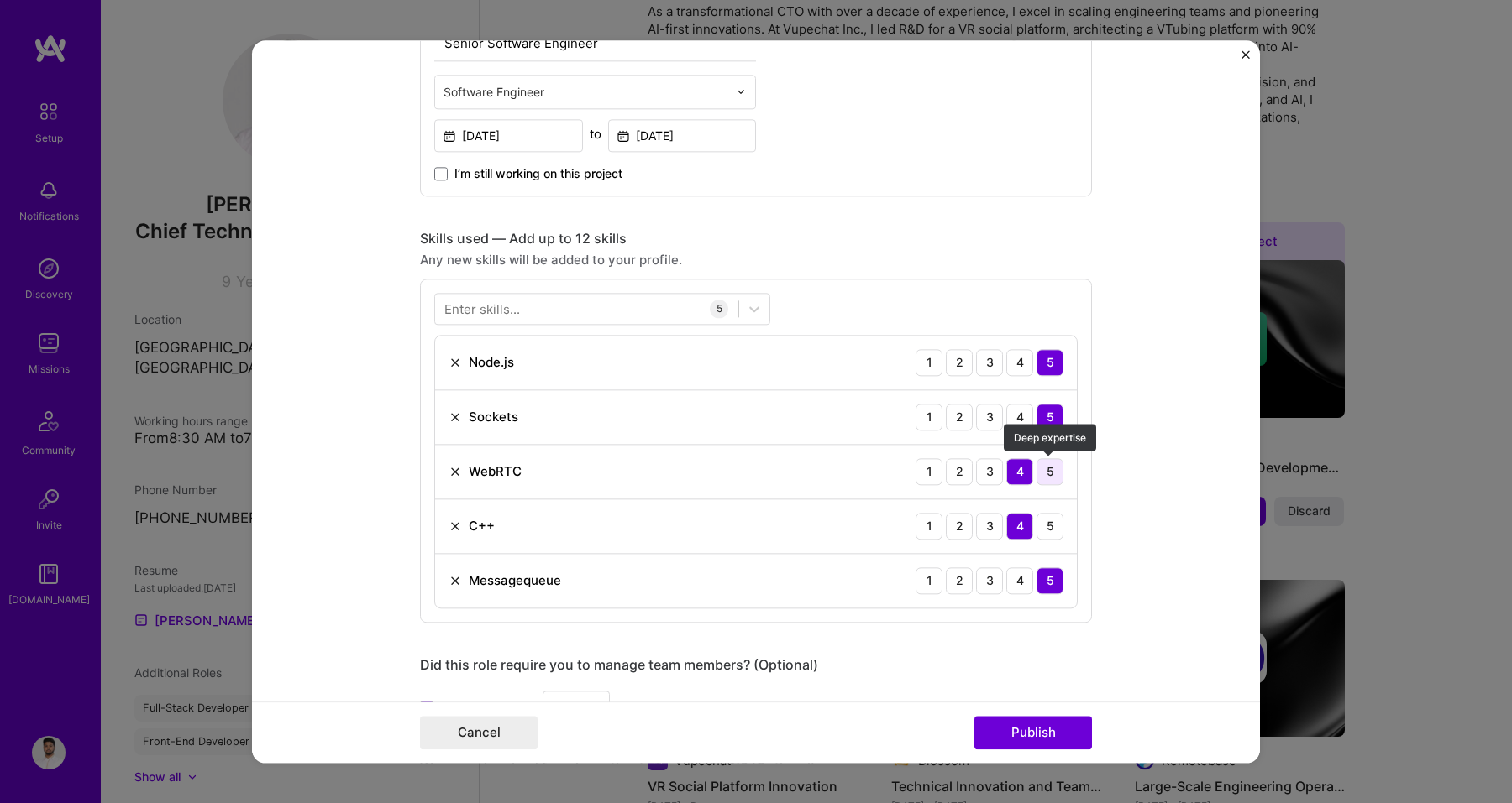
click at [1044, 473] on div "5" at bounding box center [1050, 472] width 27 height 27
click at [1028, 469] on div "4" at bounding box center [1019, 472] width 27 height 27
click at [1032, 731] on button "Publish" at bounding box center [1033, 732] width 118 height 34
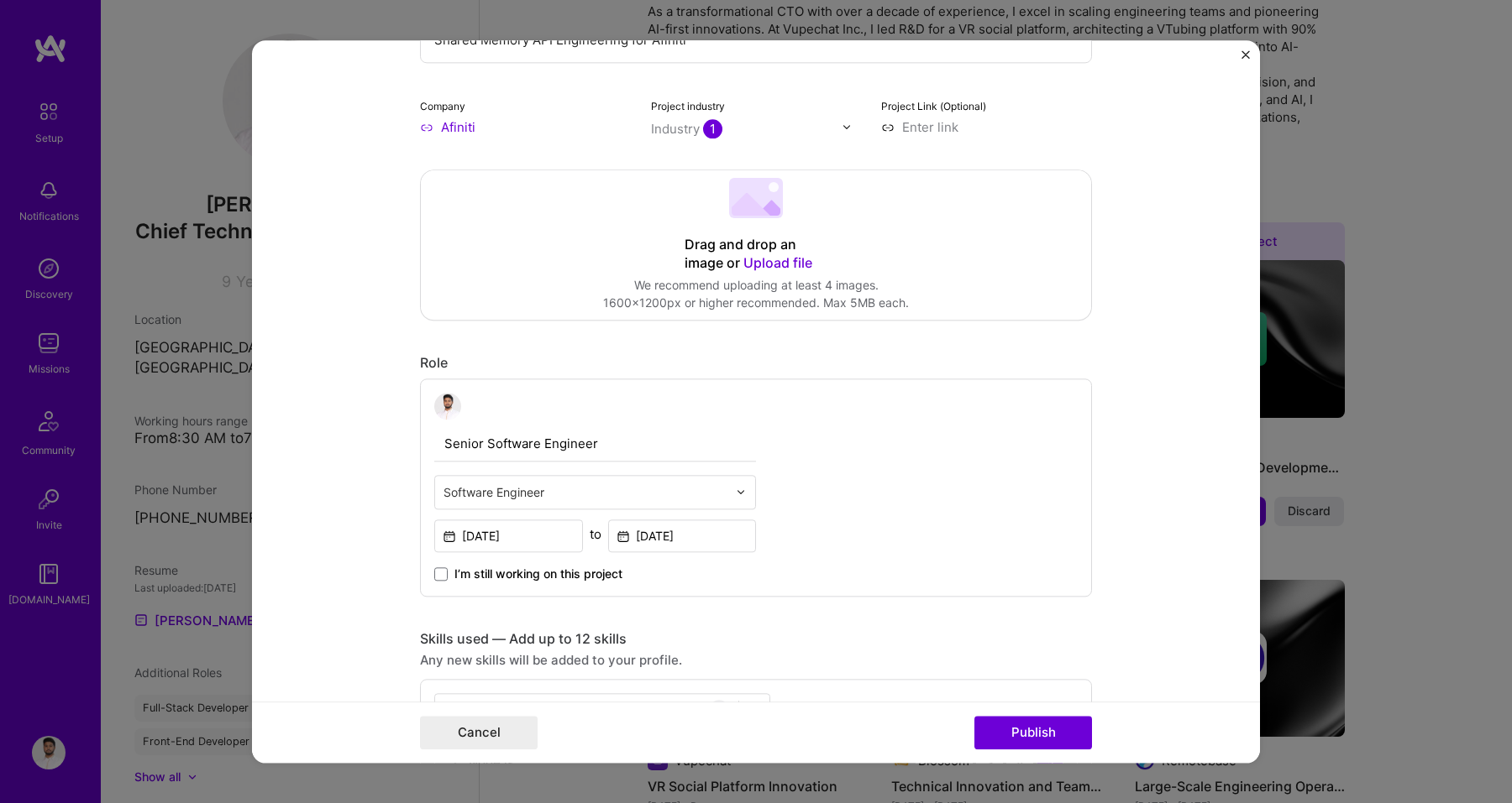
scroll to position [0, 0]
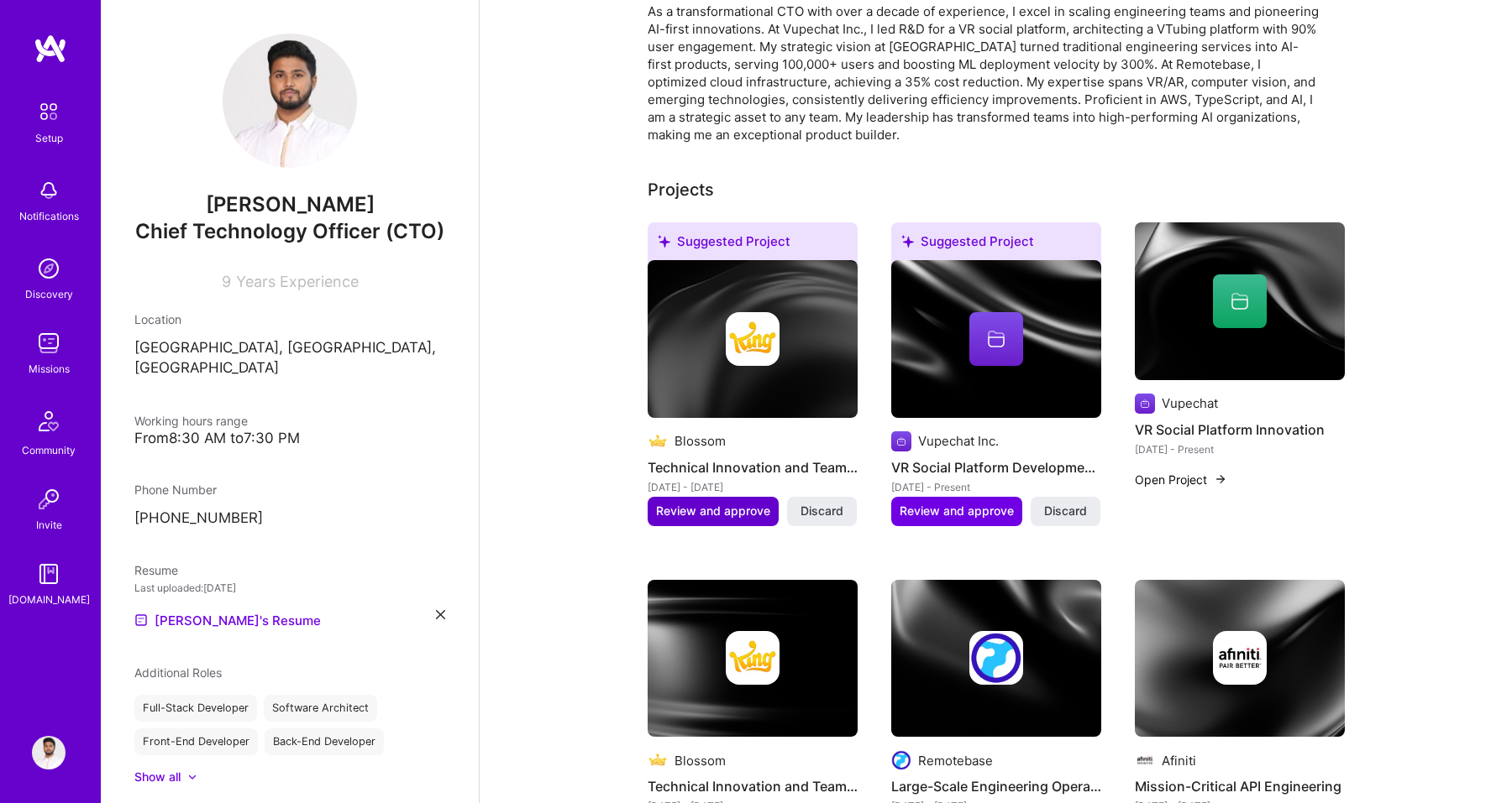
click at [758, 514] on span "Review and approve" at bounding box center [713, 512] width 114 height 17
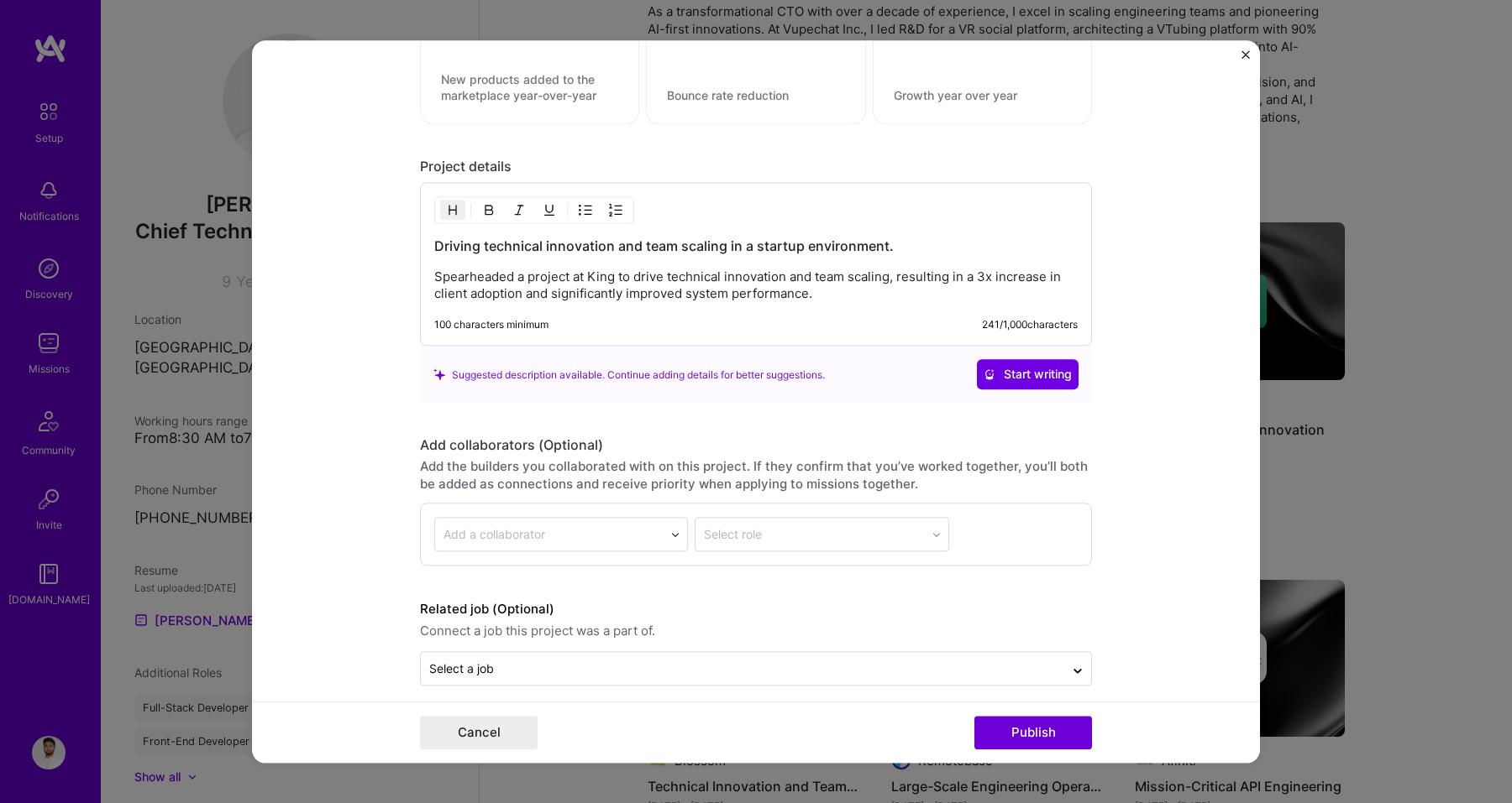
scroll to position [1537, 0]
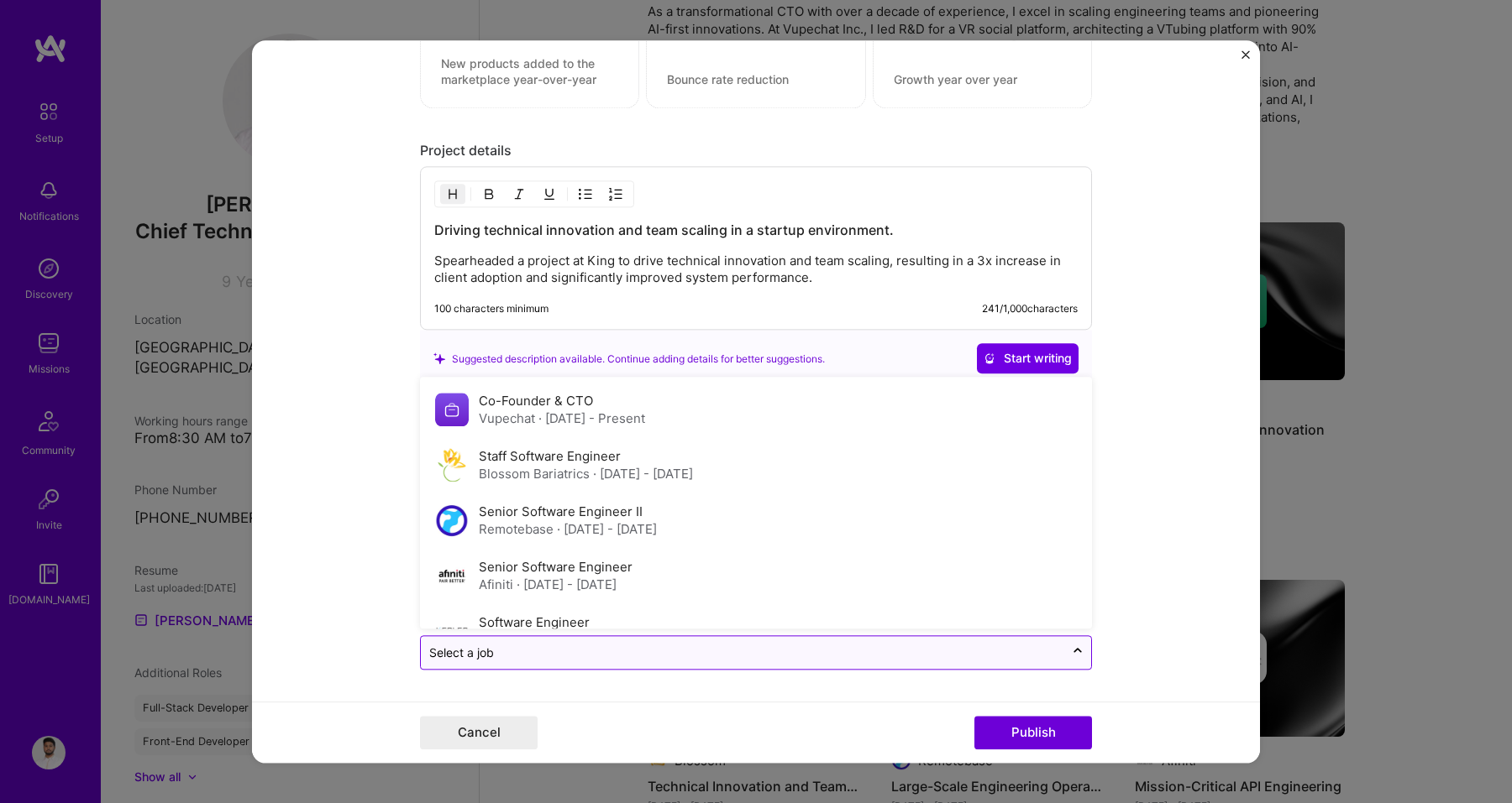
click at [583, 654] on input "text" at bounding box center [742, 652] width 626 height 18
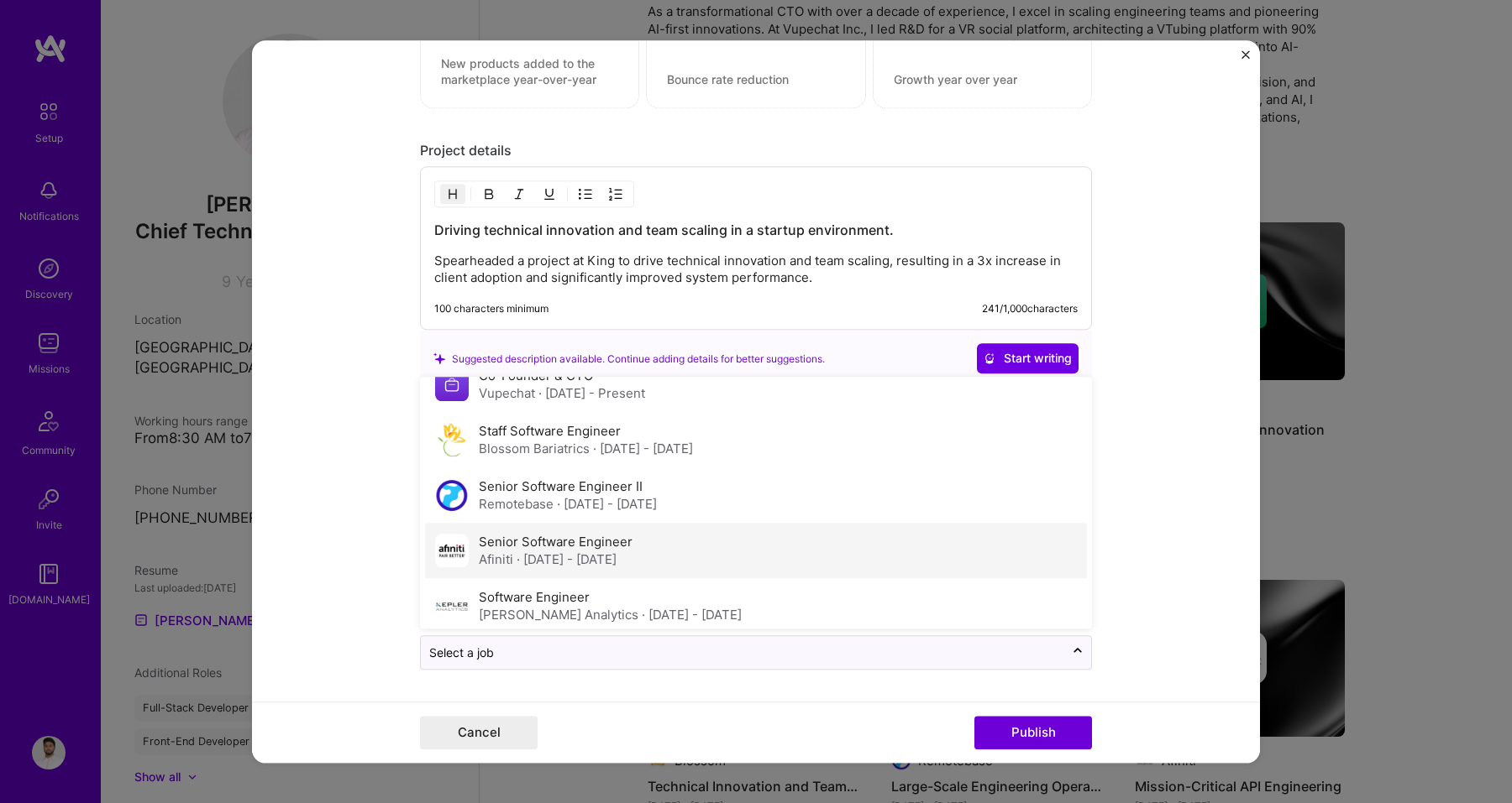
scroll to position [14, 0]
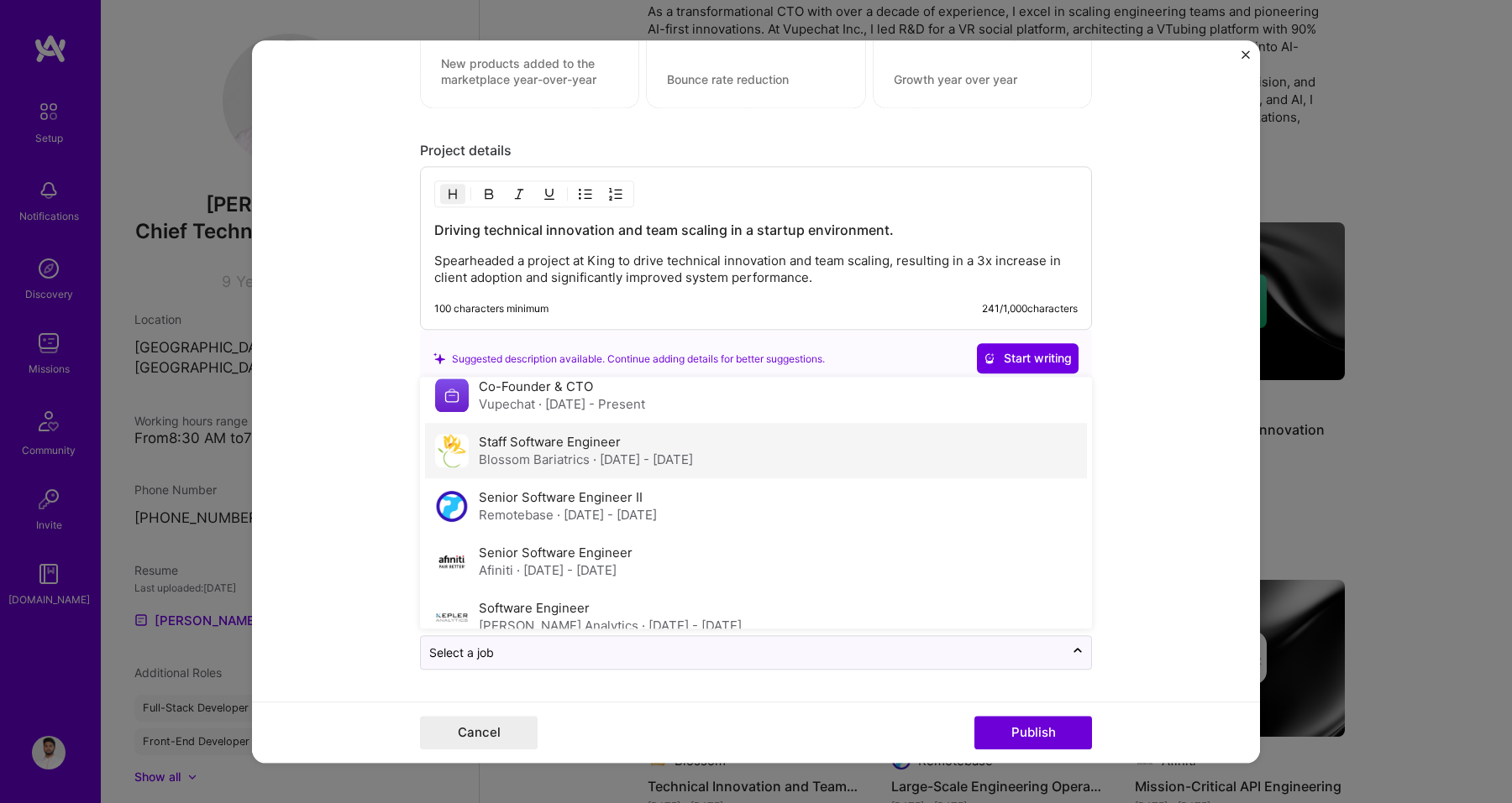
click at [591, 467] on div "Blossom Bariatrics · Jan 2023 - Apr 2024" at bounding box center [586, 459] width 214 height 18
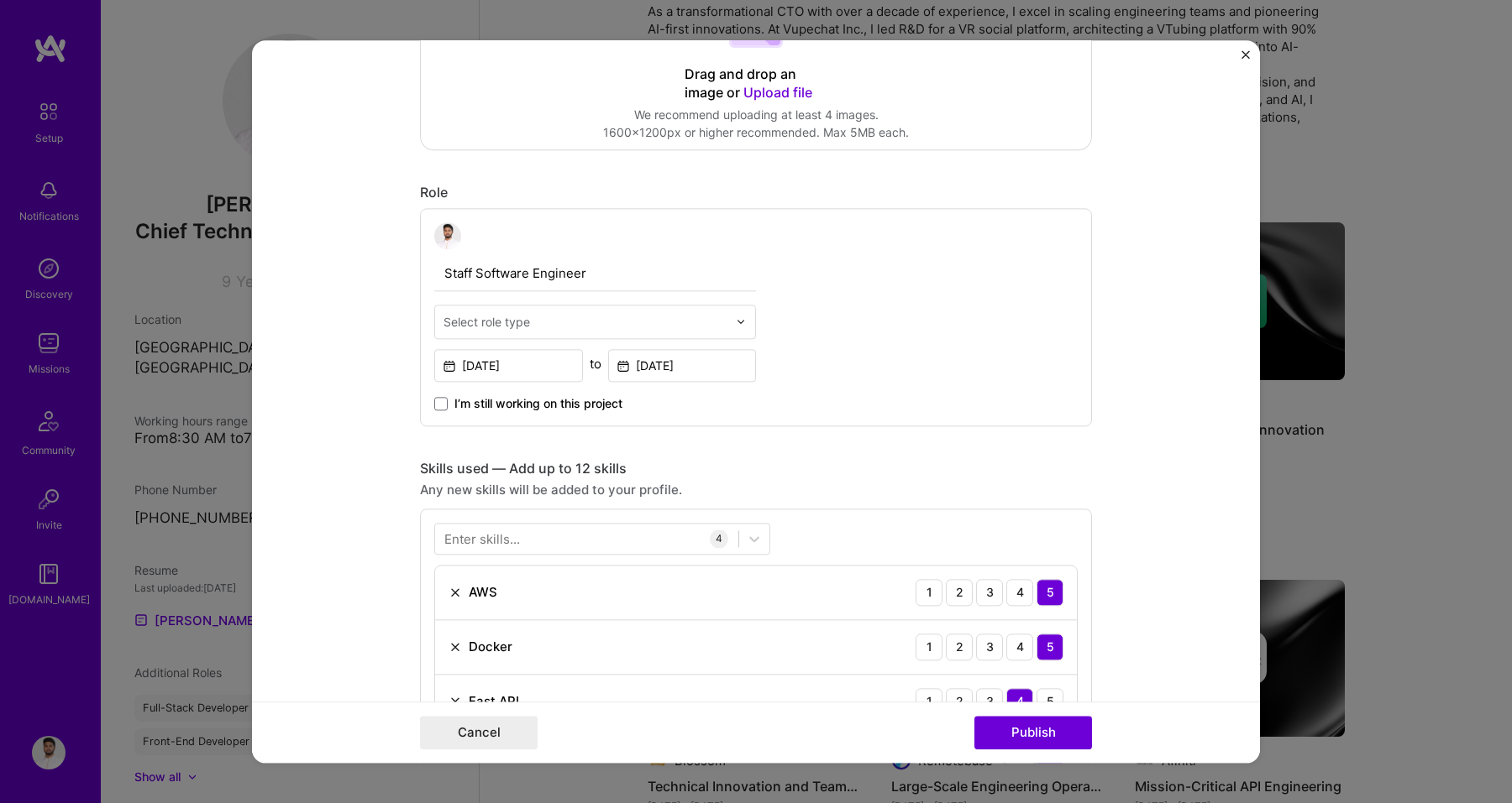
scroll to position [0, 0]
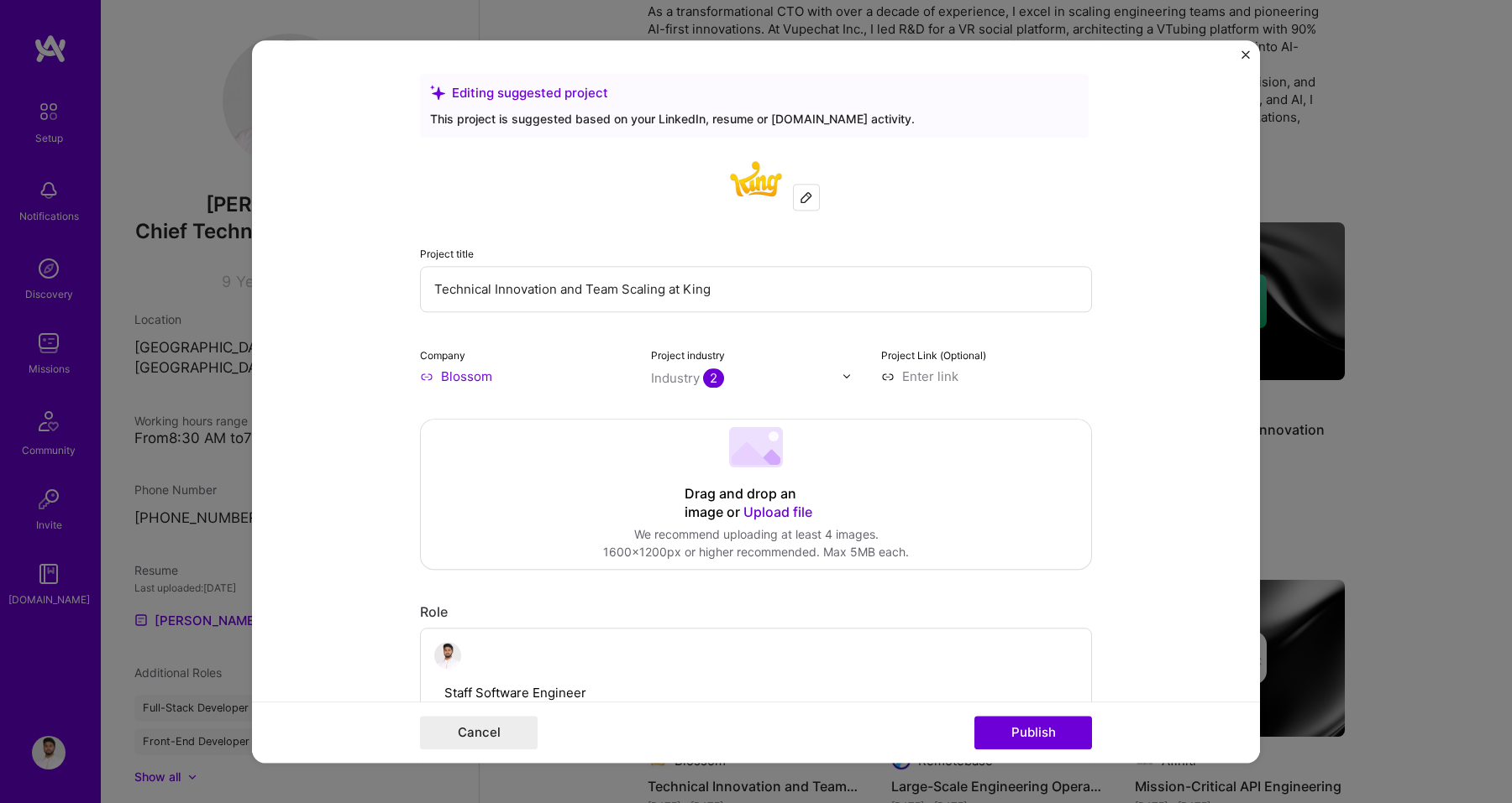
click at [799, 198] on img at bounding box center [806, 197] width 13 height 13
click at [1246, 50] on img "Close" at bounding box center [1246, 55] width 8 height 8
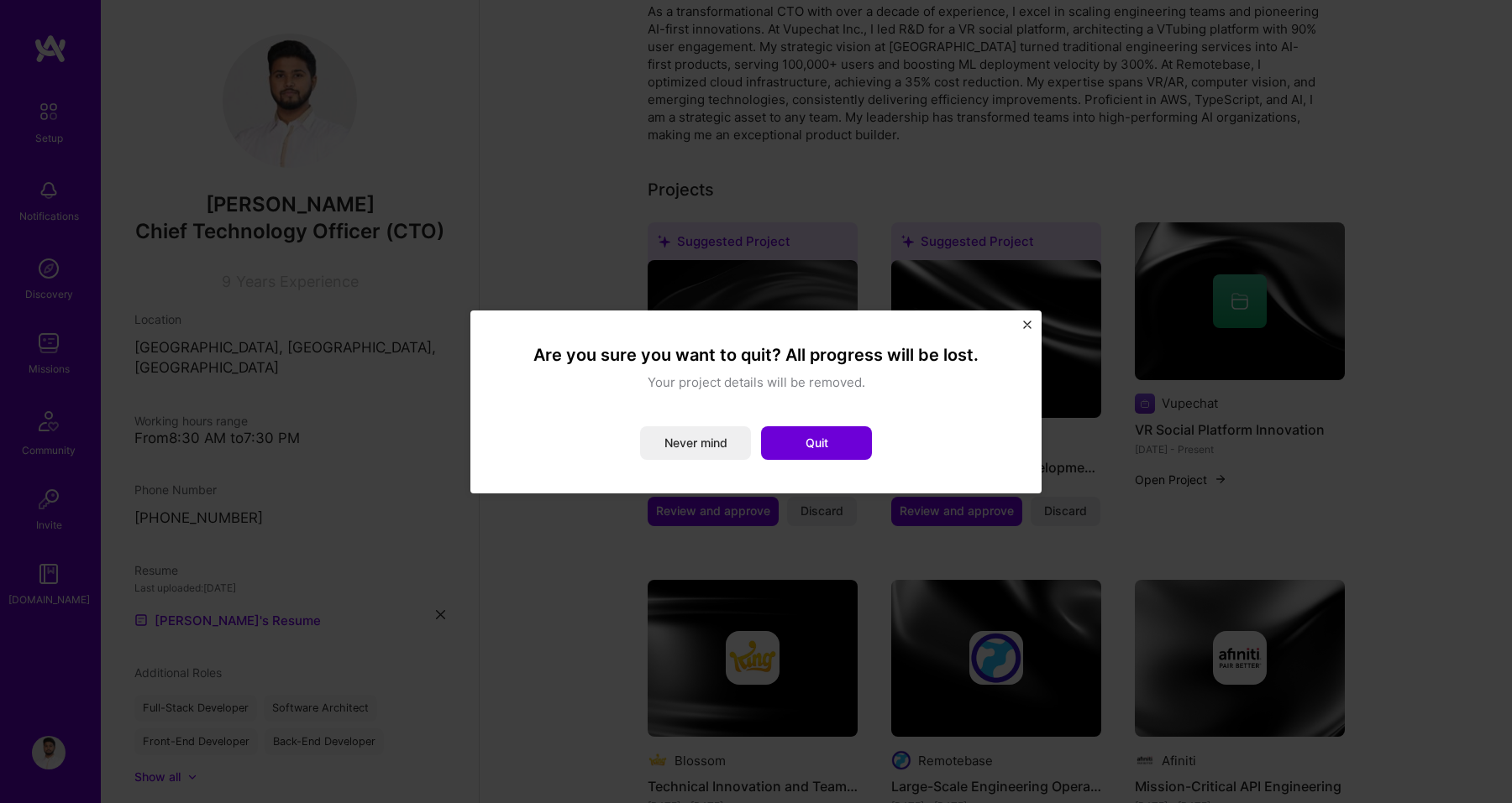
click at [1026, 323] on img "Close" at bounding box center [1027, 325] width 8 height 8
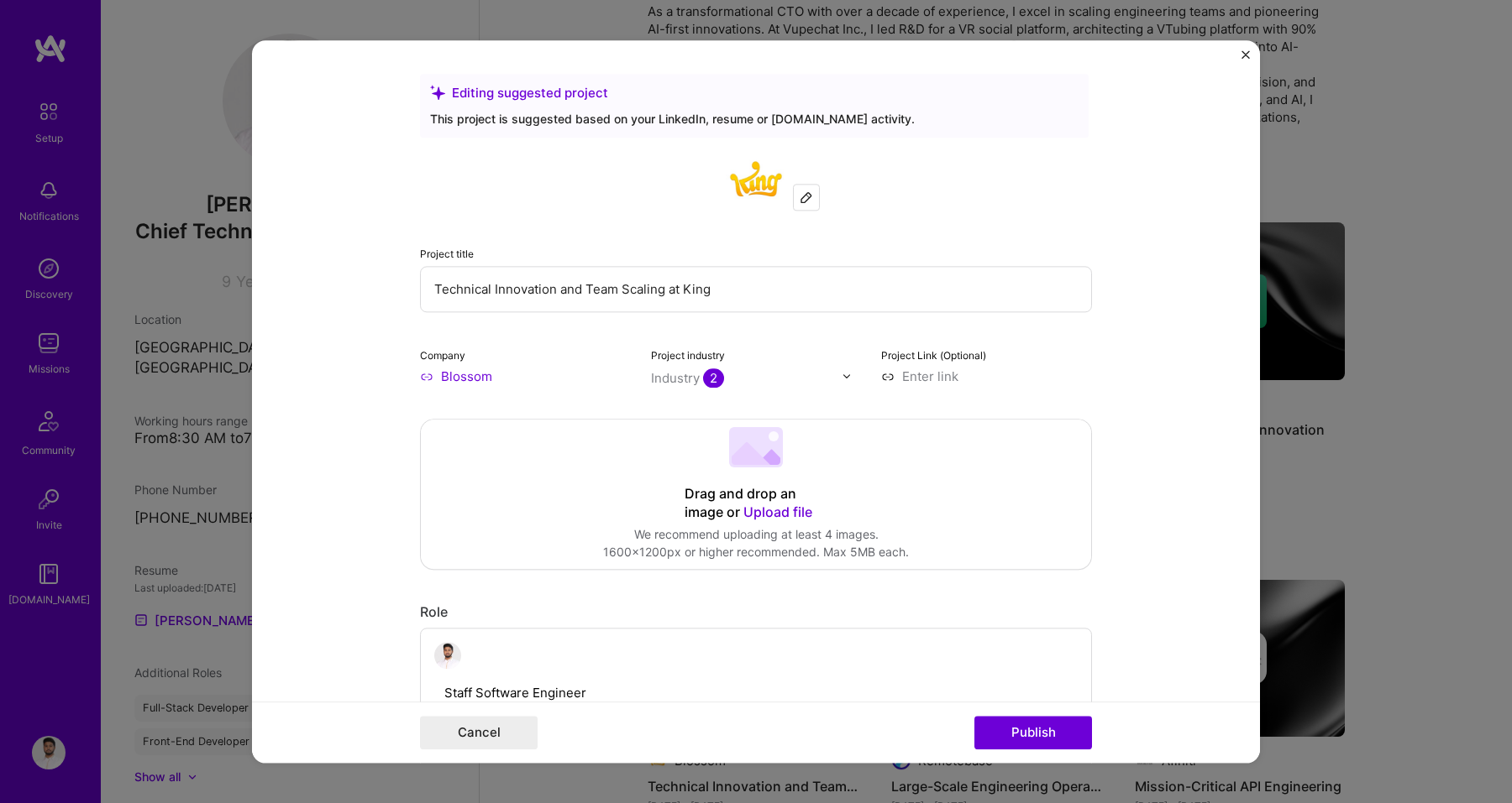
click at [1247, 50] on img "Close" at bounding box center [1246, 55] width 8 height 8
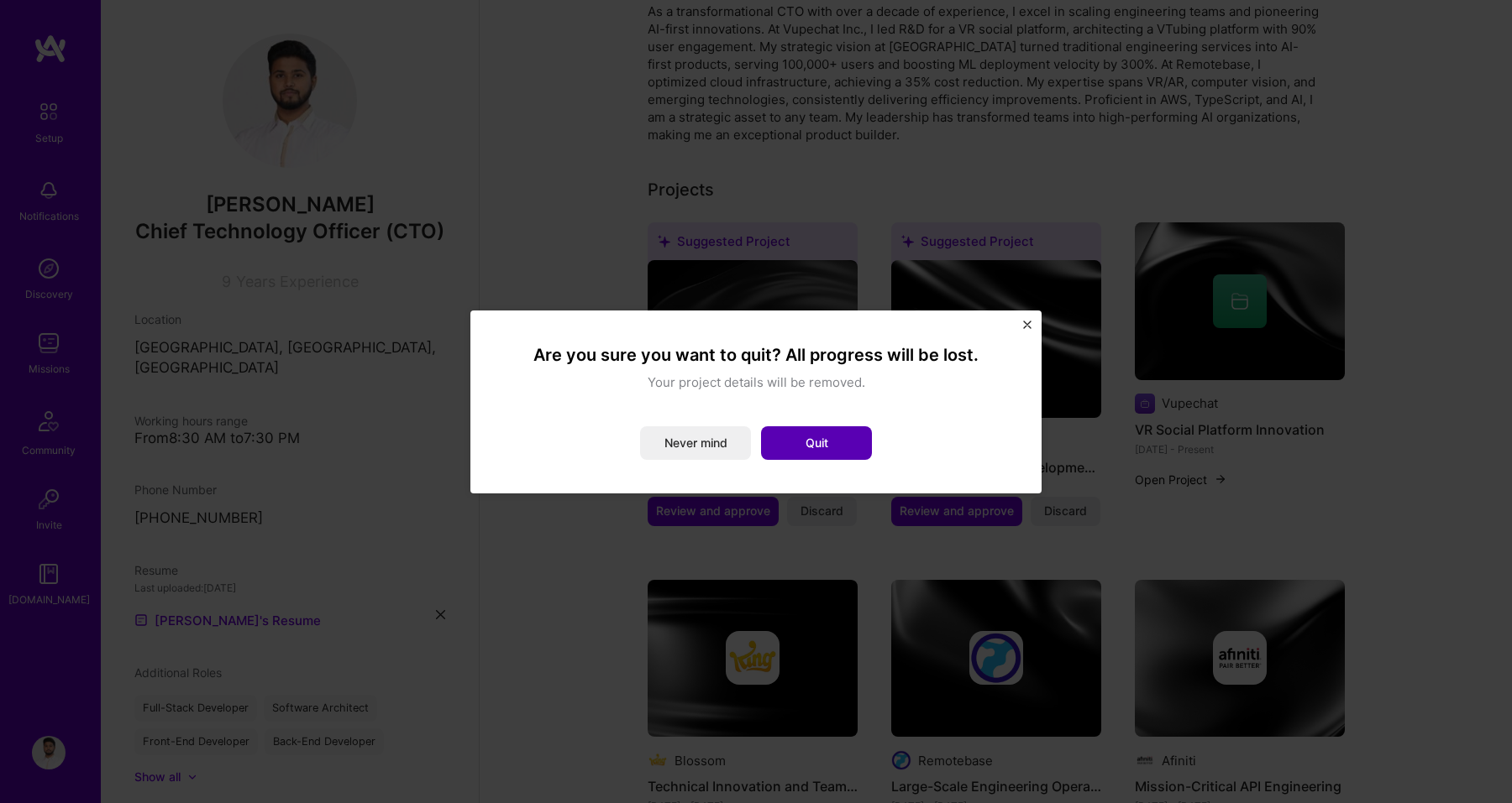
click at [819, 427] on button "Quit" at bounding box center [816, 443] width 111 height 34
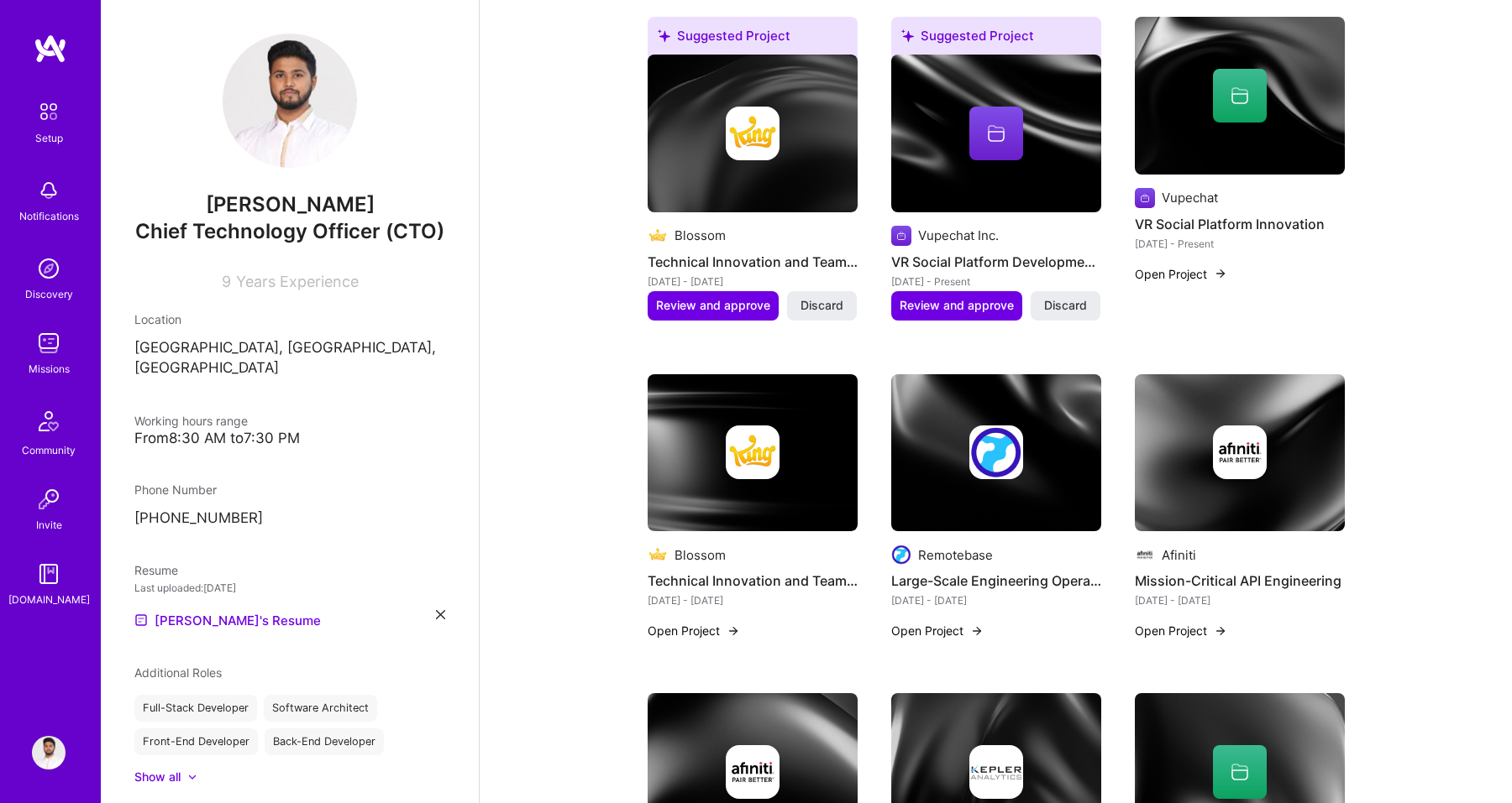
scroll to position [349, 0]
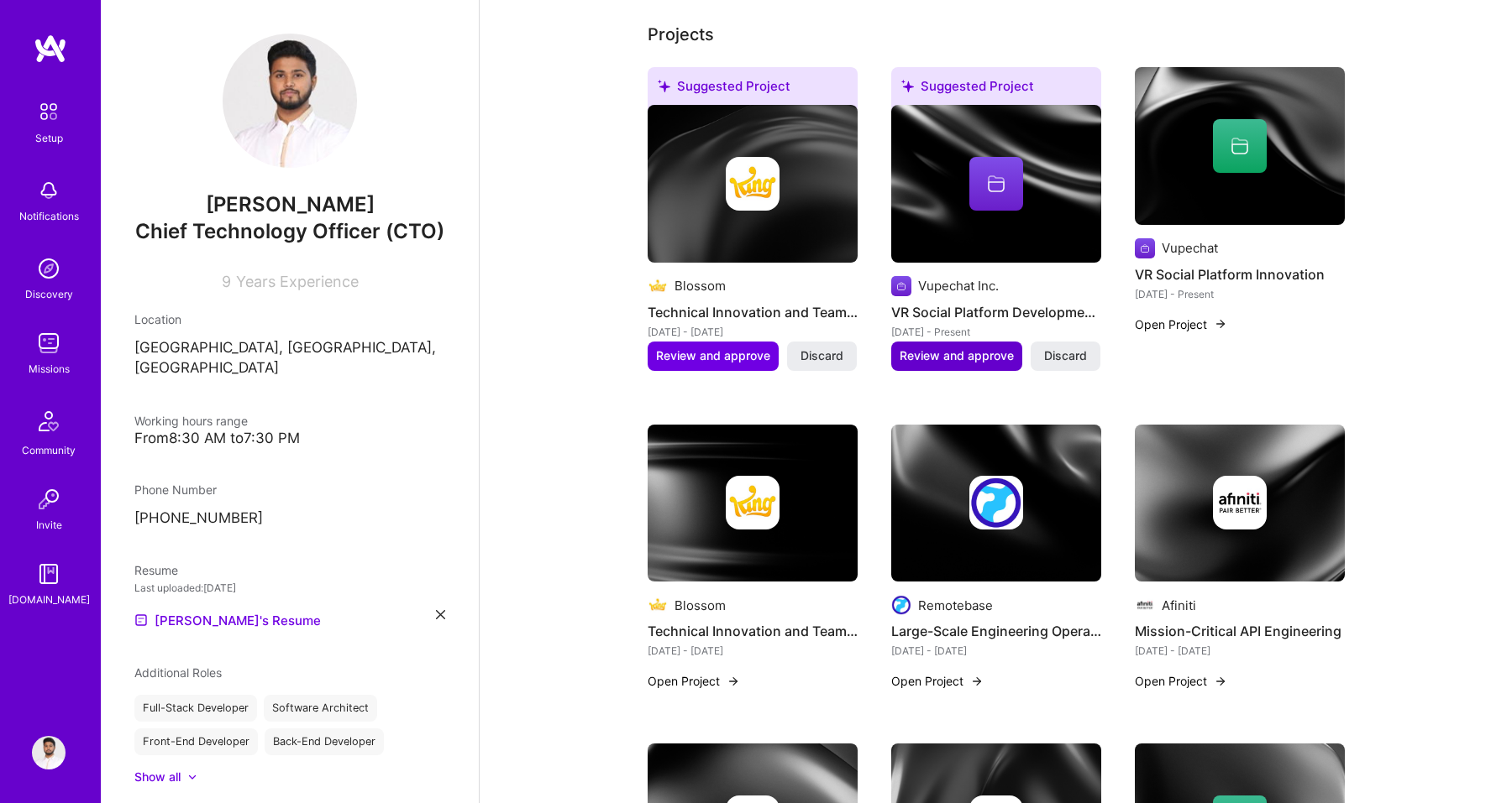
click at [998, 365] on button "Review and approve" at bounding box center [956, 356] width 131 height 29
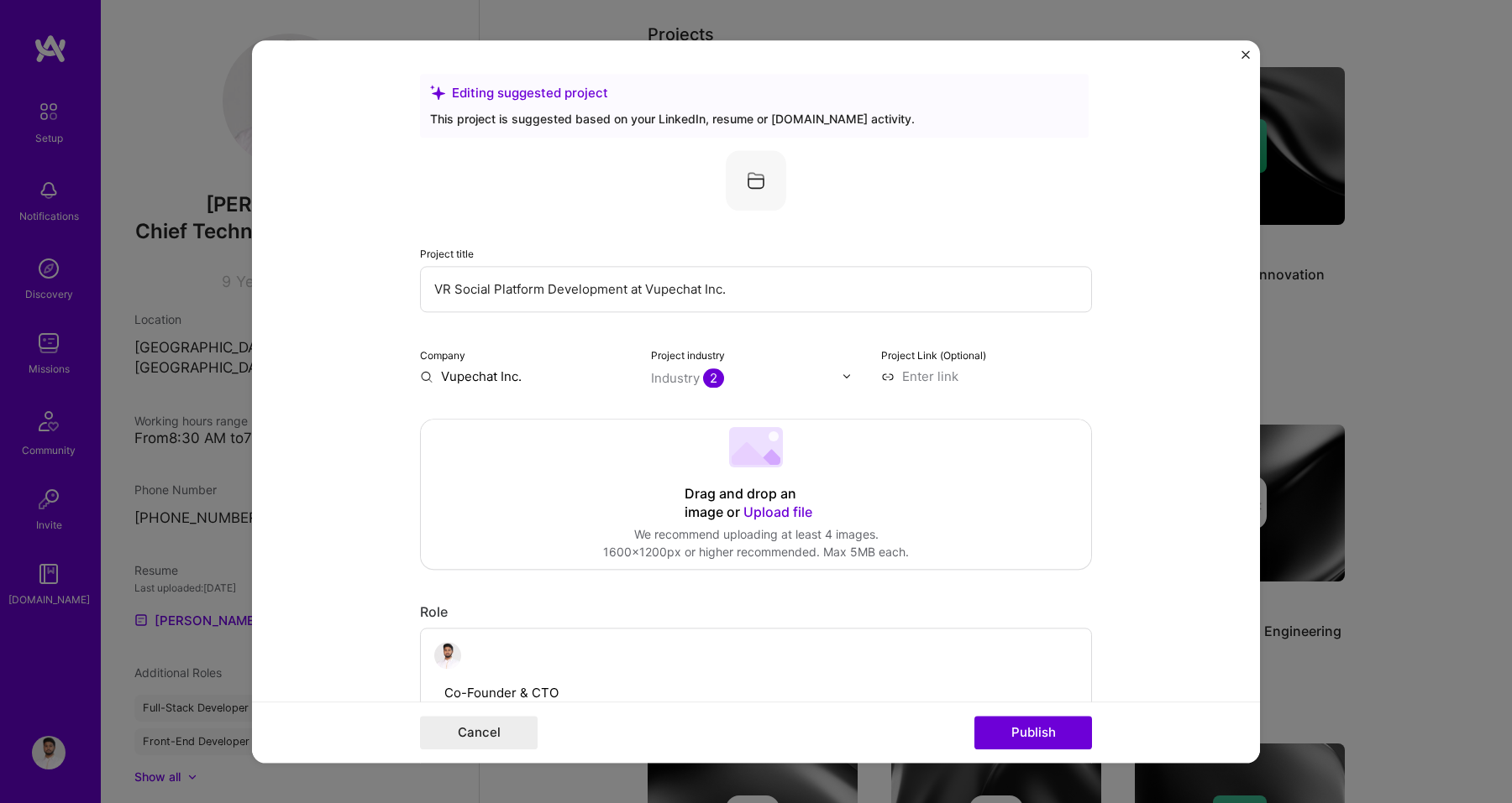
click at [452, 286] on input "VR Social Platform Development at Vupechat Inc." at bounding box center [756, 289] width 672 height 46
click at [472, 293] on input "VTubing Social Platform Development at Vupechat Inc." at bounding box center [756, 289] width 672 height 46
type input "VR Social Platform Development at Vupechat Inc."
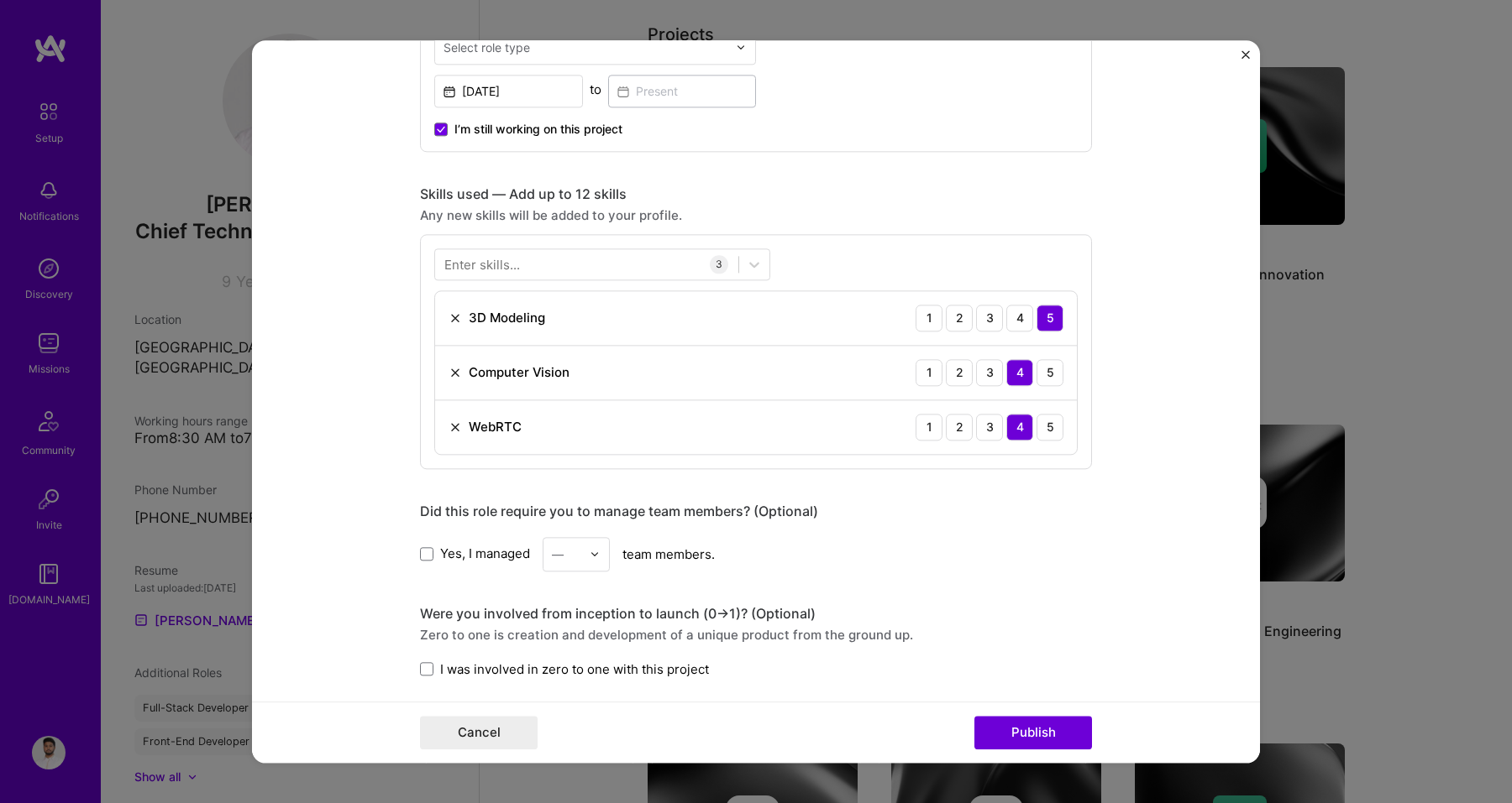
scroll to position [704, 0]
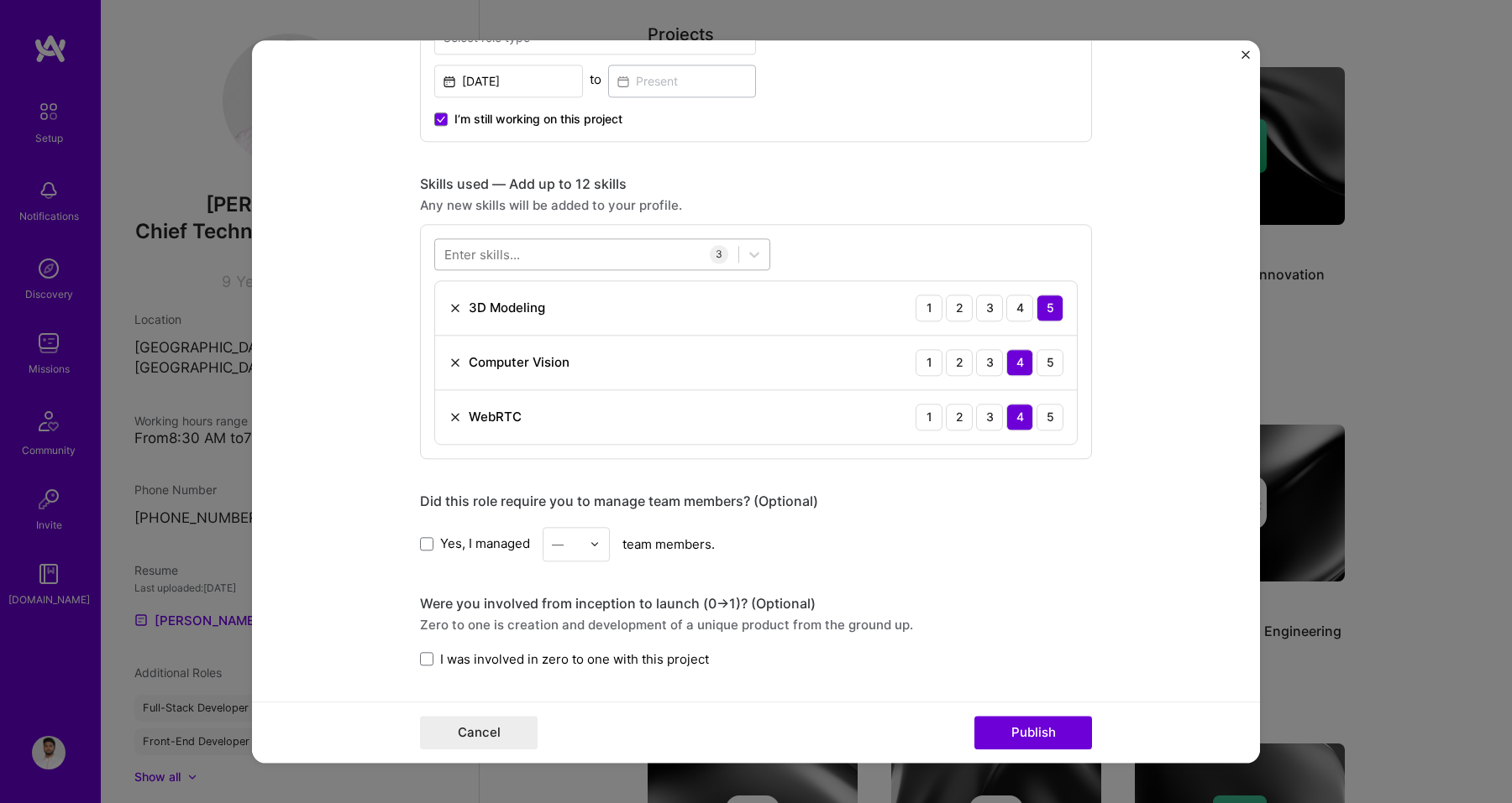
click at [651, 257] on div at bounding box center [587, 254] width 303 height 28
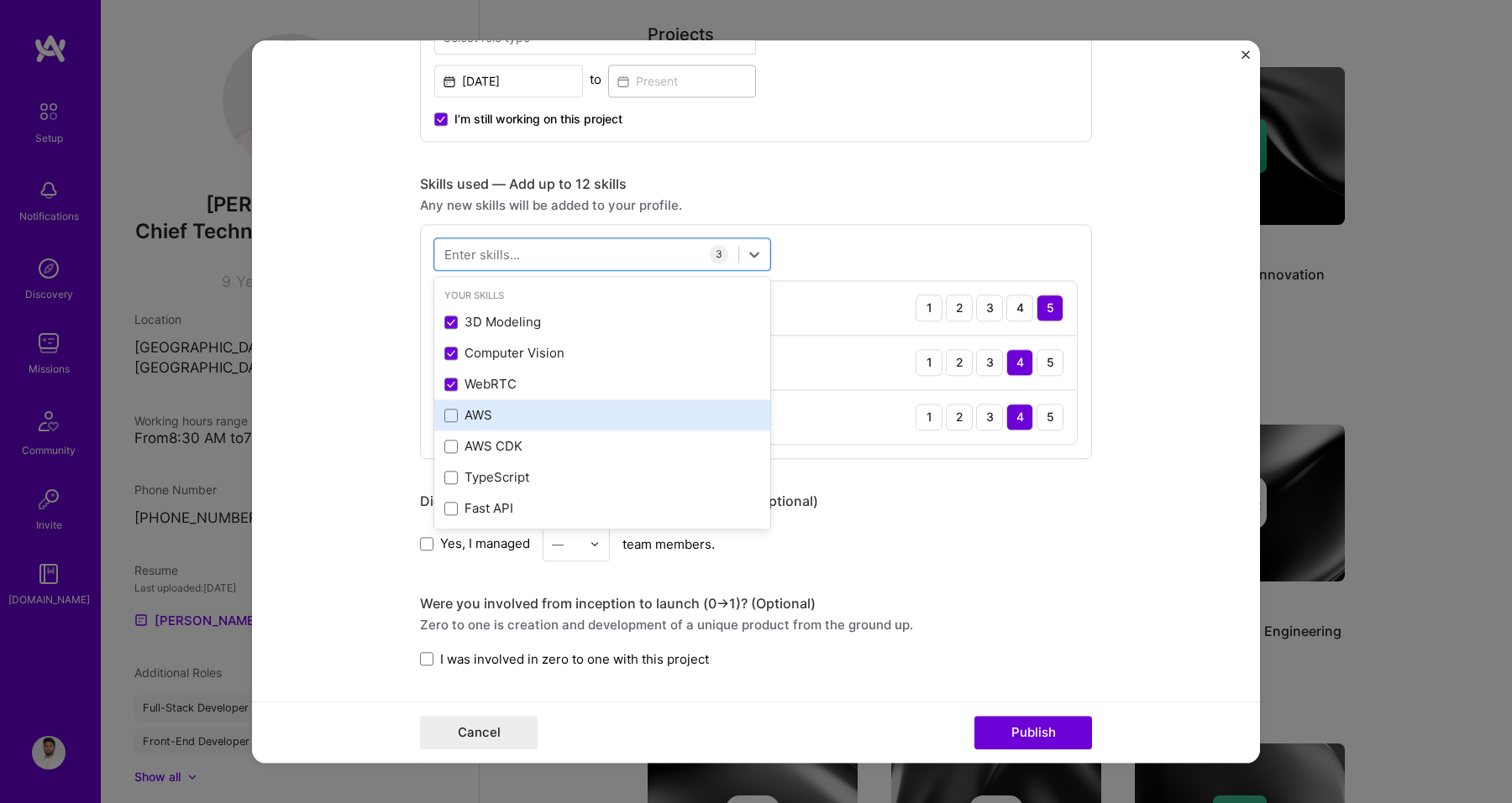
click at [480, 421] on div "AWS" at bounding box center [603, 416] width 316 height 18
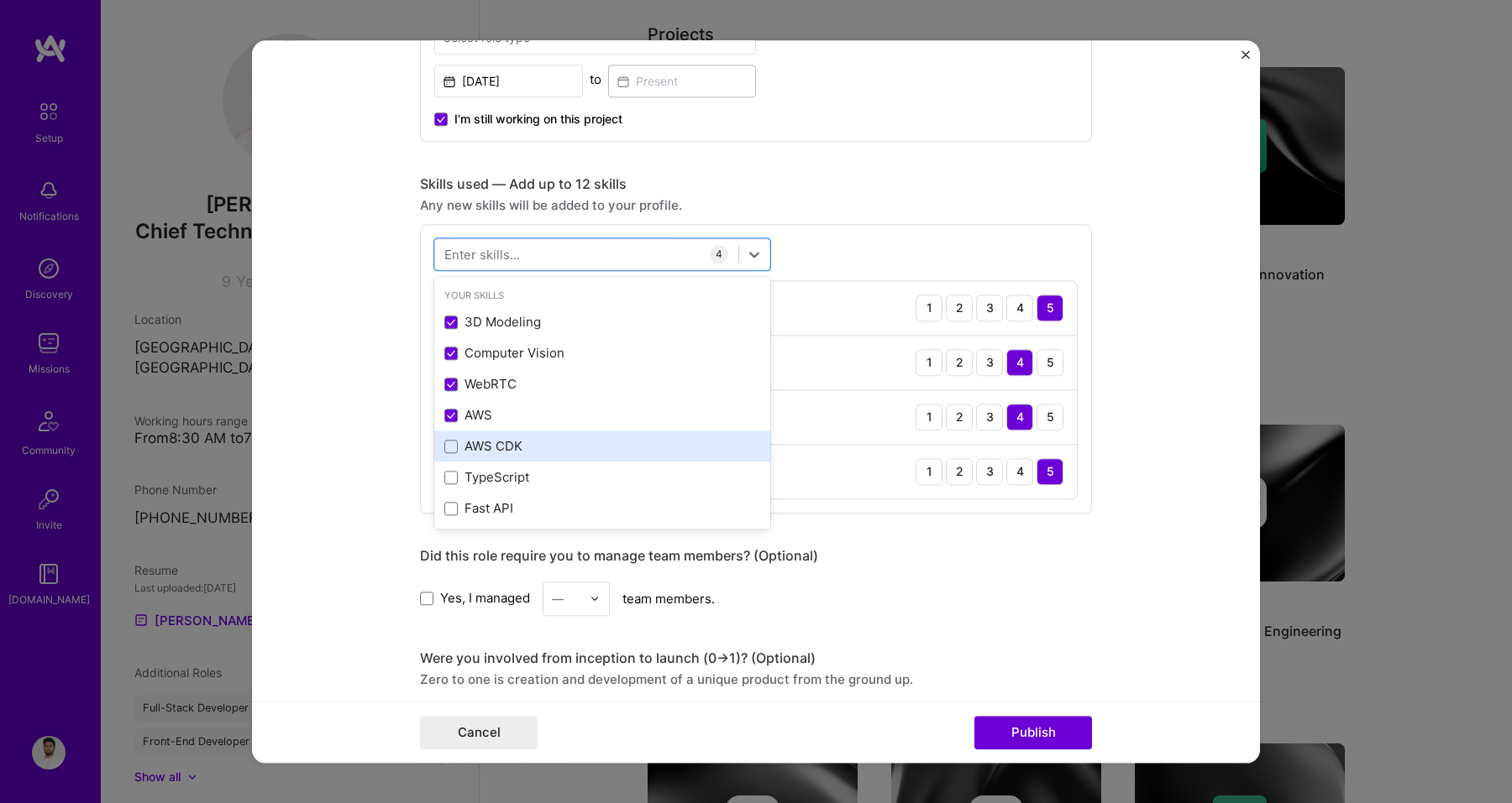
click at [480, 442] on div "AWS CDK" at bounding box center [603, 447] width 316 height 18
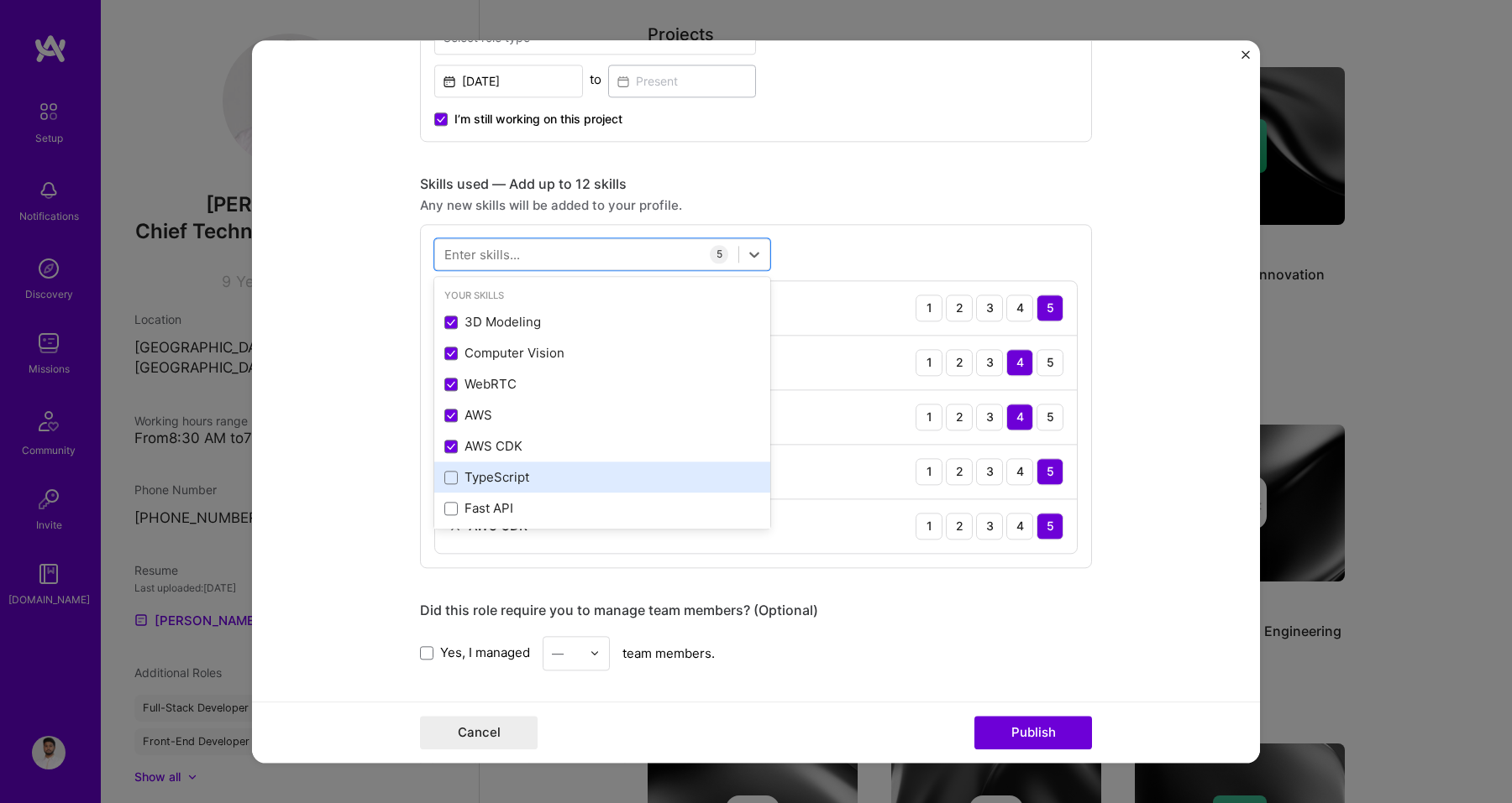
click at [480, 473] on div "TypeScript" at bounding box center [603, 478] width 316 height 18
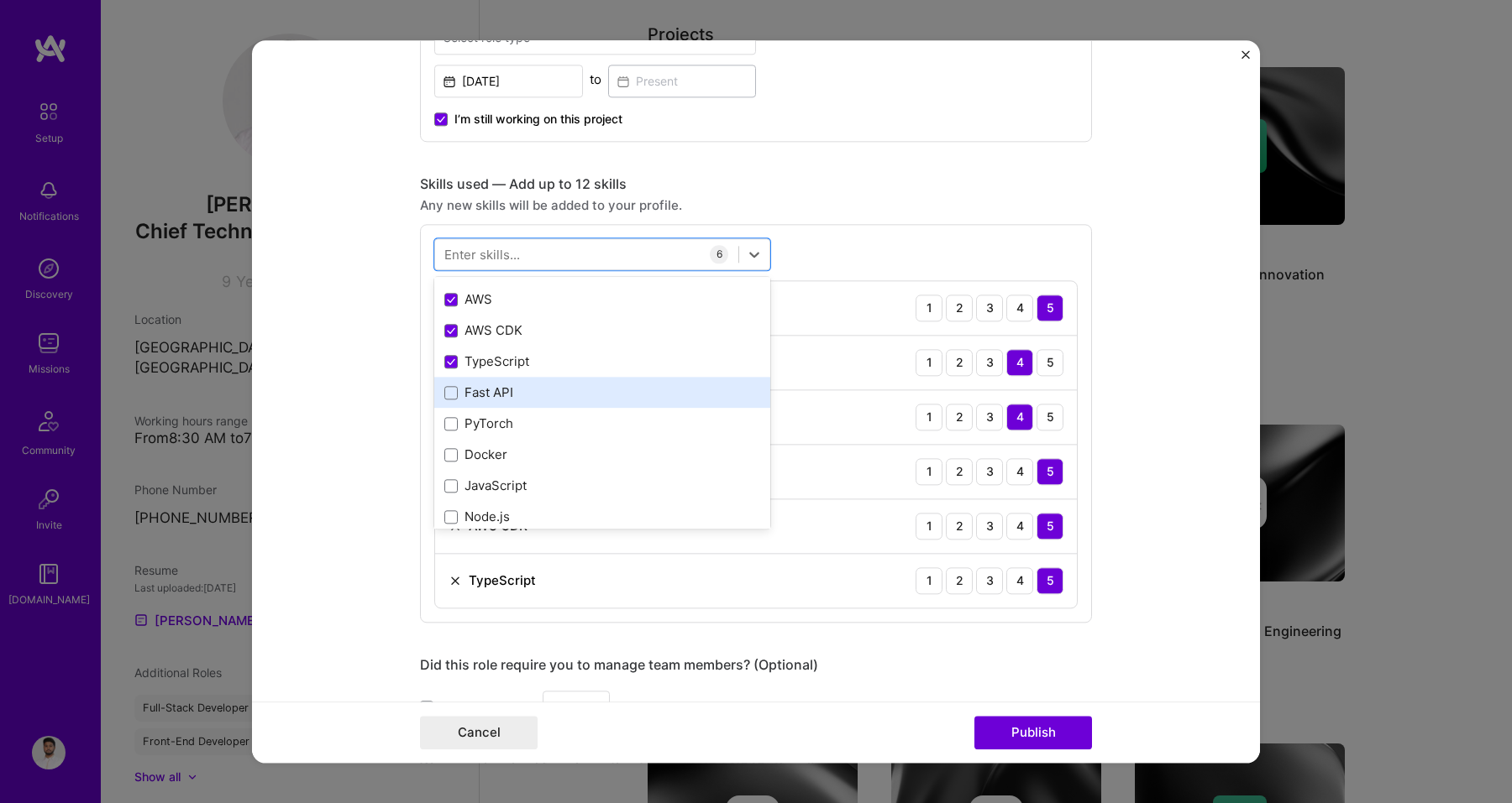
scroll to position [123, 0]
click at [482, 396] on div "Fast API" at bounding box center [603, 386] width 336 height 31
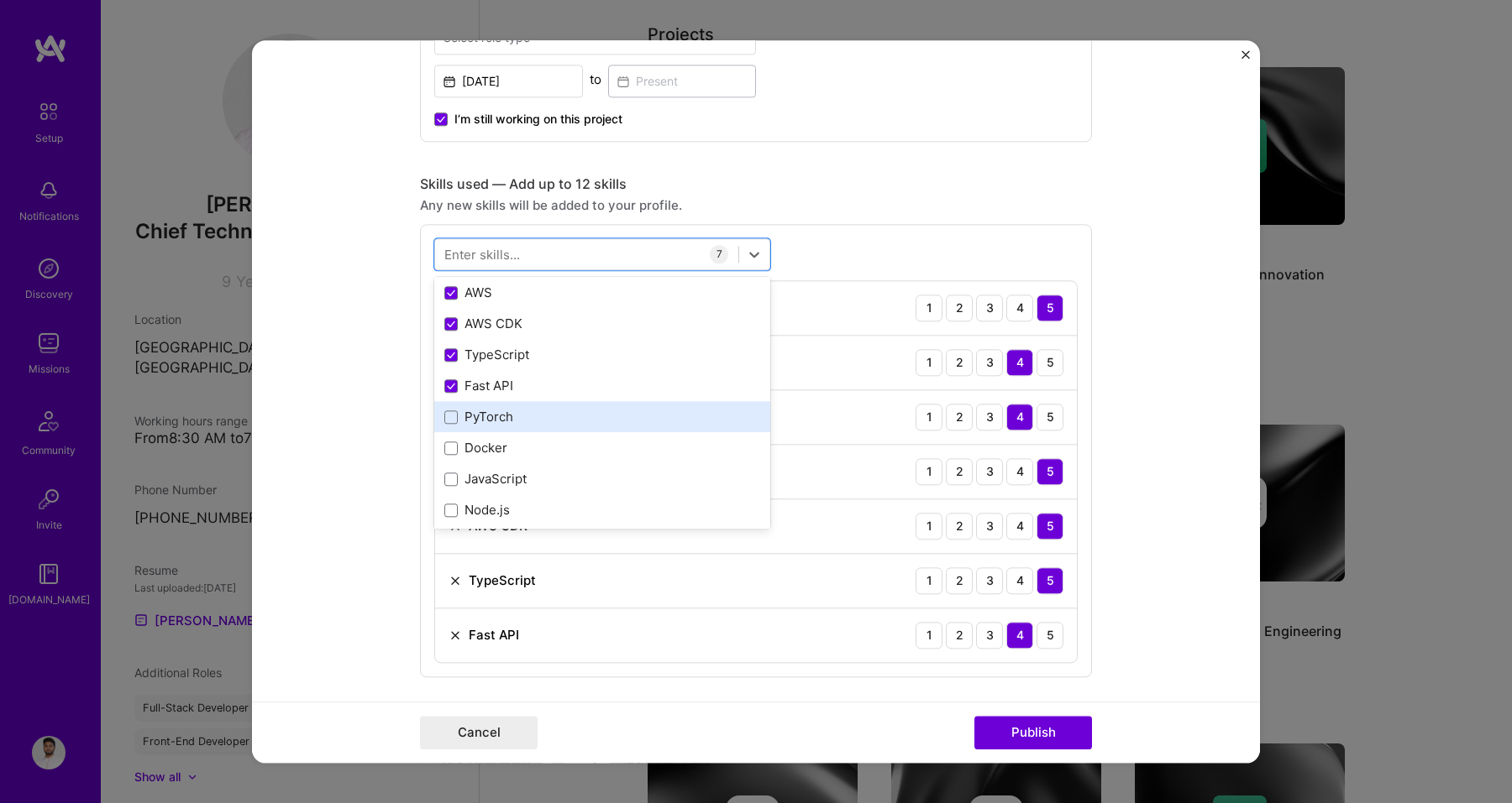
click at [482, 421] on div "PyTorch" at bounding box center [603, 417] width 316 height 18
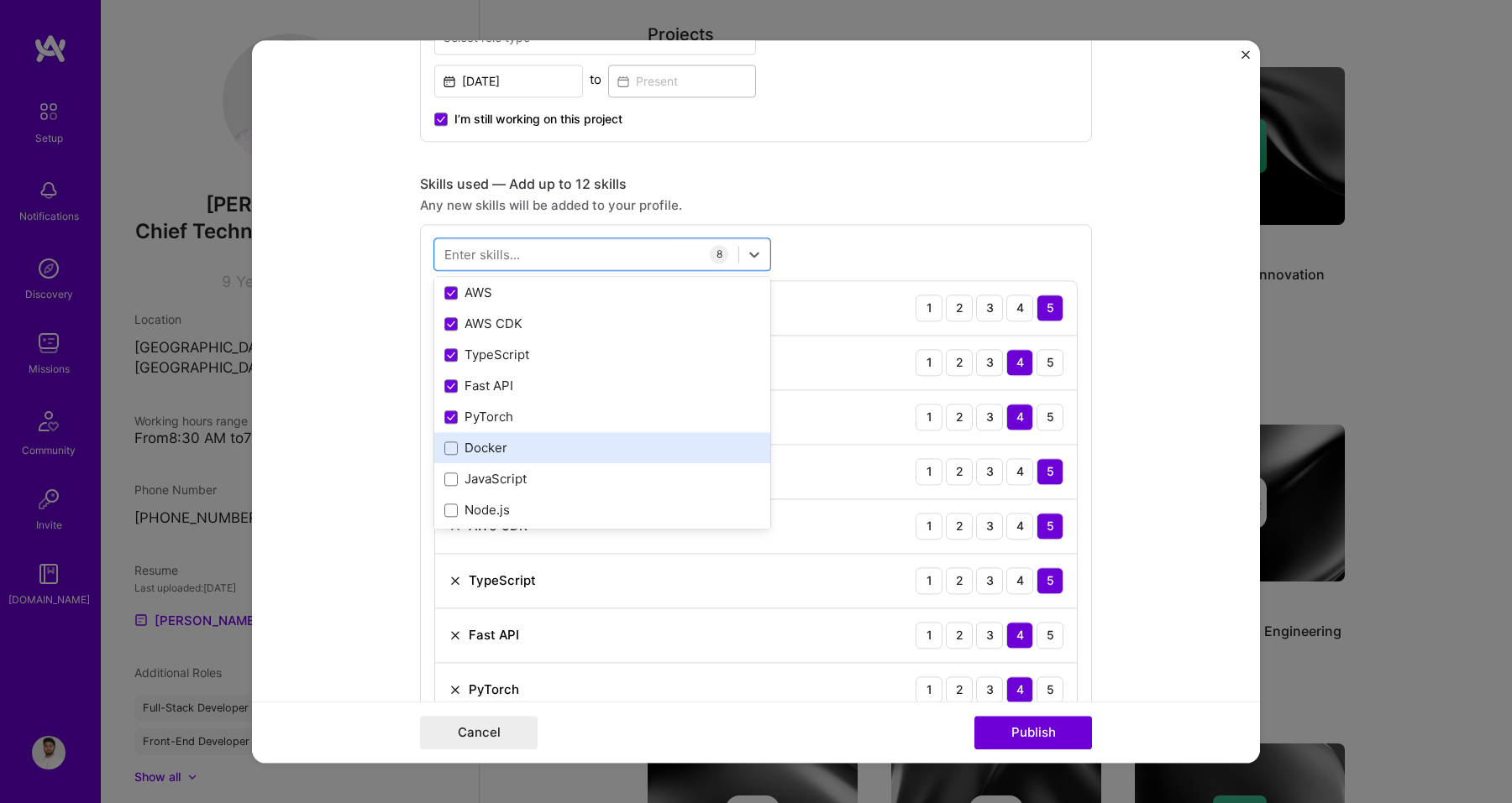
click at [482, 446] on div "Docker" at bounding box center [603, 449] width 316 height 18
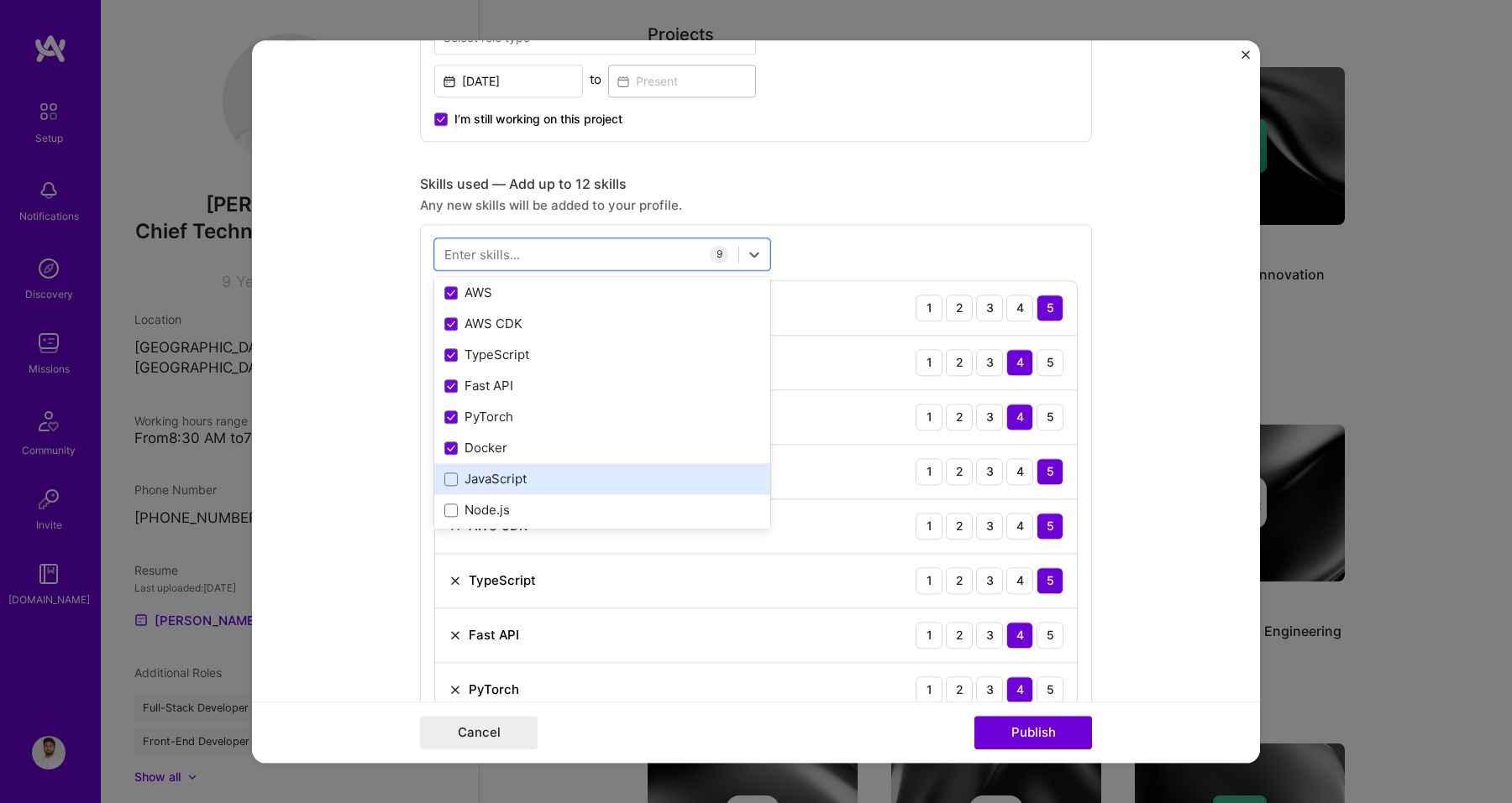
click at [482, 480] on div "JavaScript" at bounding box center [603, 480] width 316 height 18
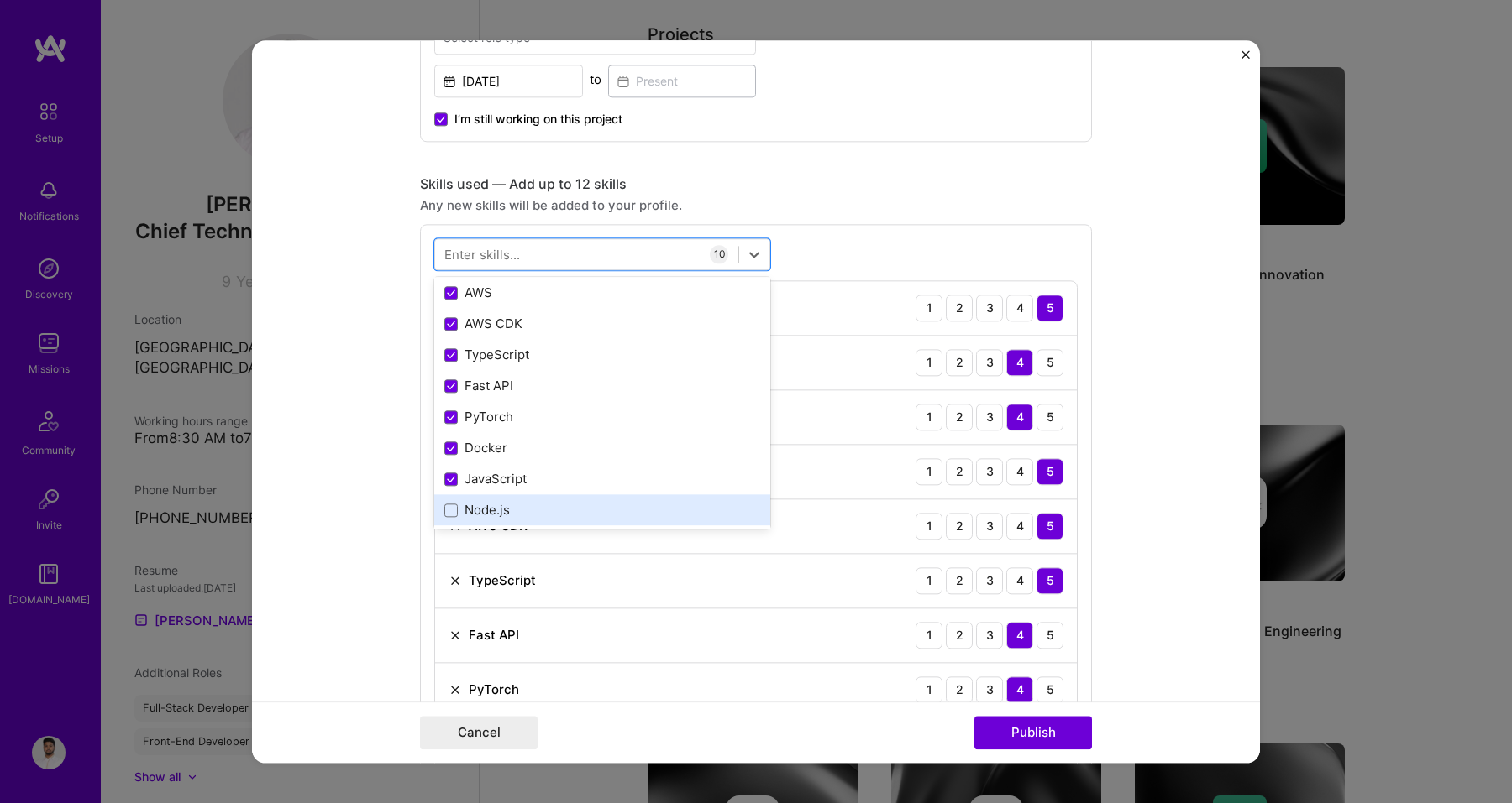
click at [482, 503] on div "Node.js" at bounding box center [603, 511] width 316 height 18
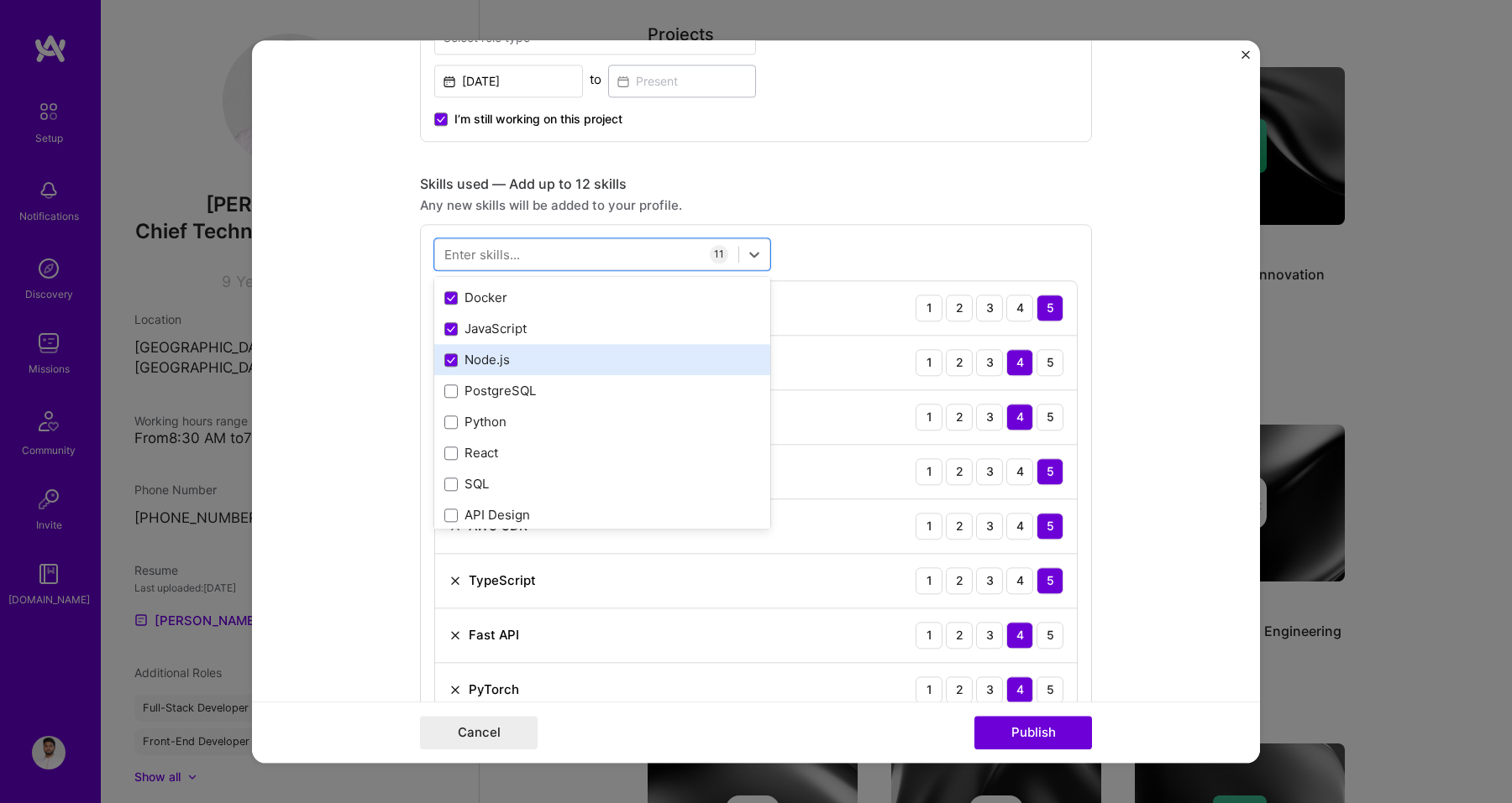
scroll to position [292, 0]
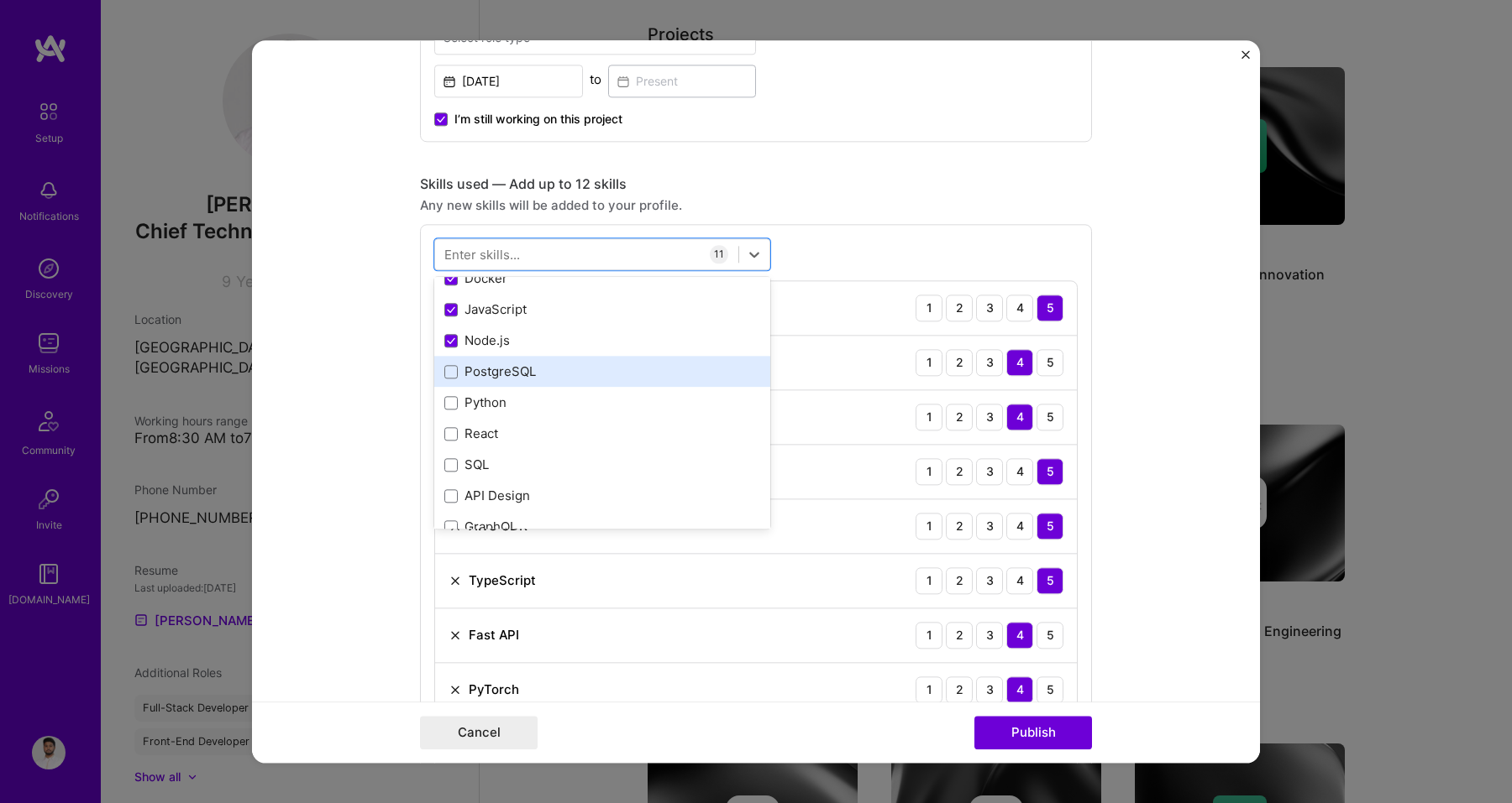
click at [489, 385] on div "PostgreSQL" at bounding box center [603, 372] width 336 height 31
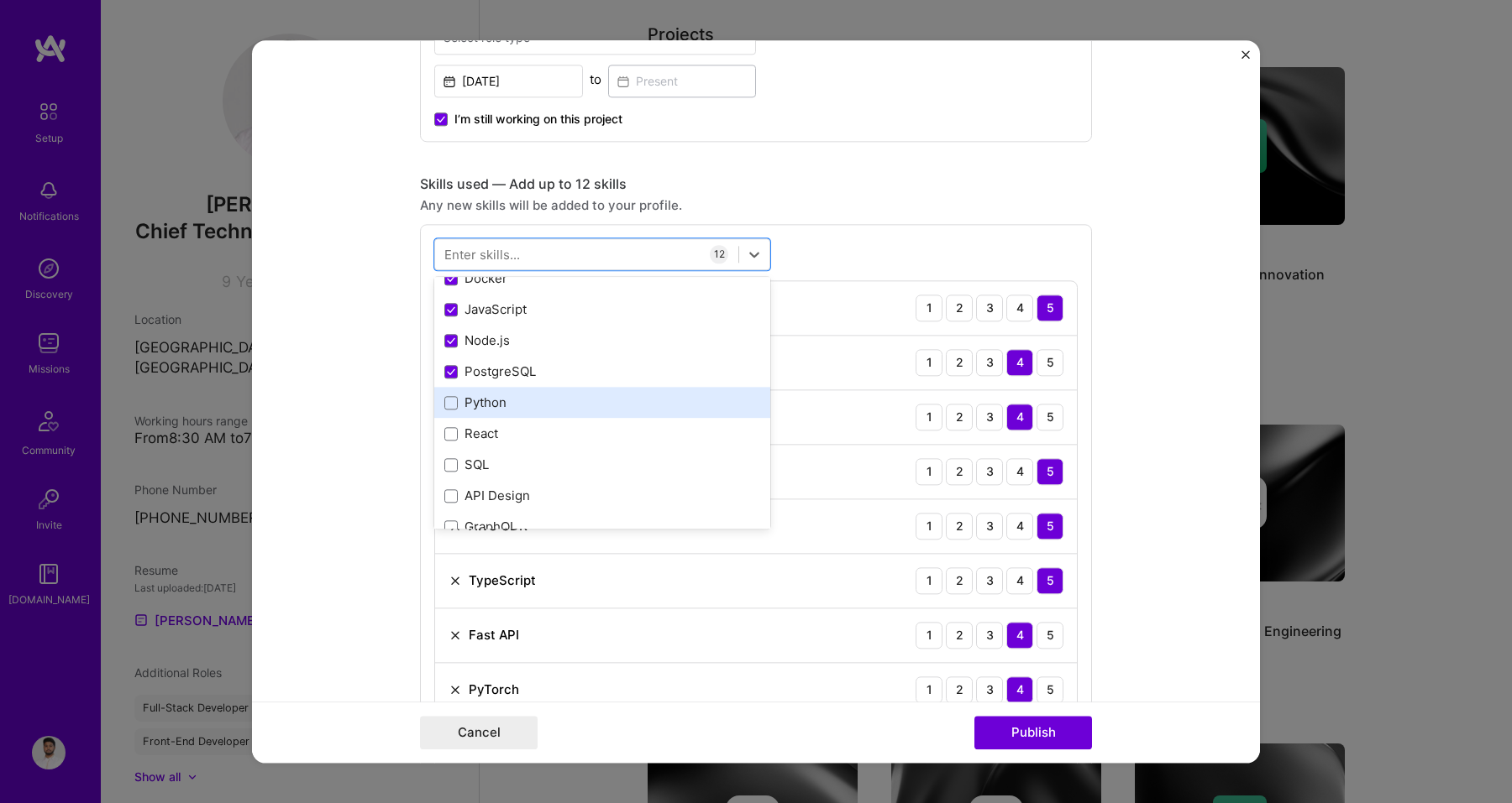
click at [489, 407] on div "Python" at bounding box center [603, 403] width 316 height 18
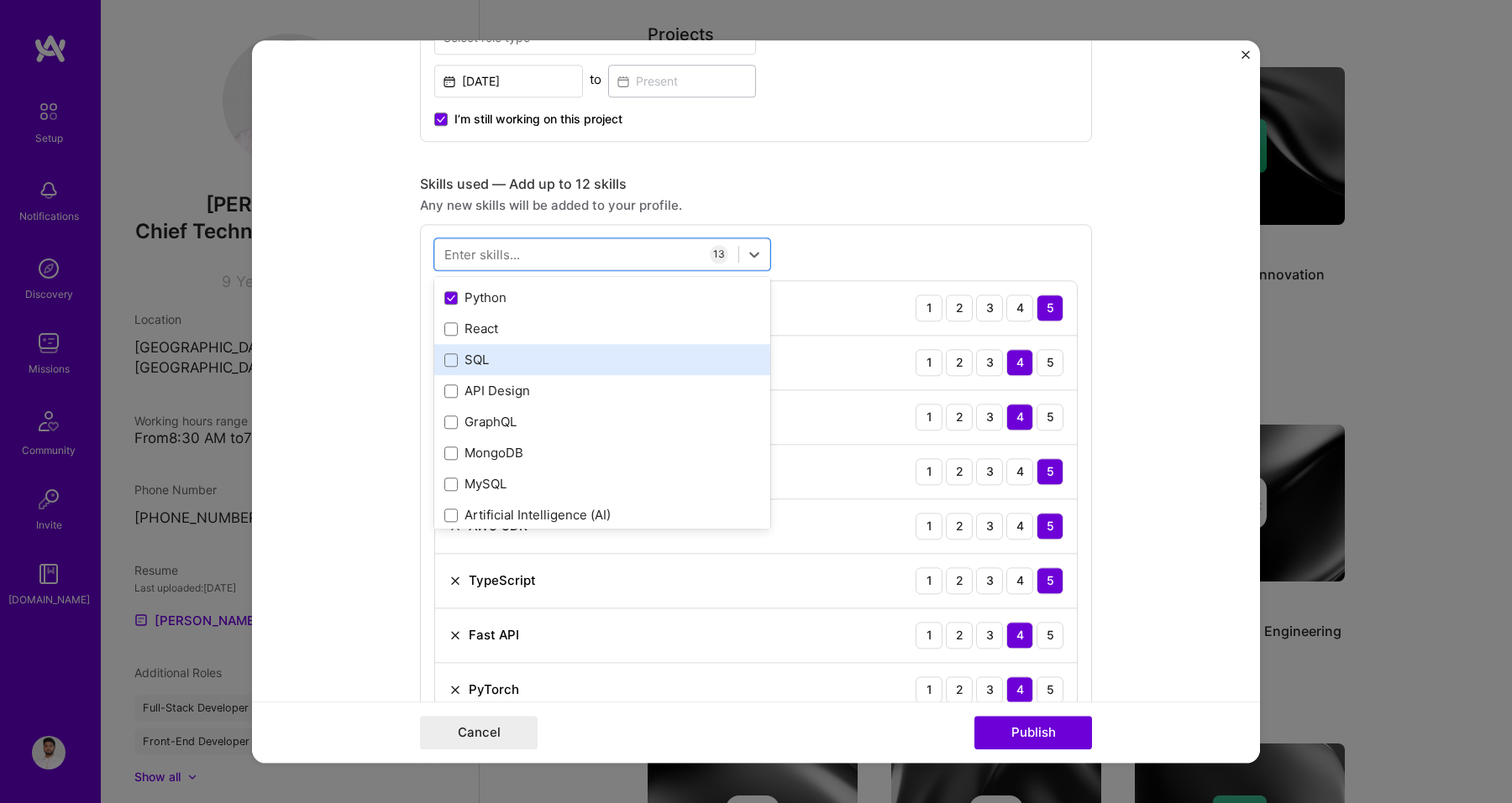
scroll to position [399, 0]
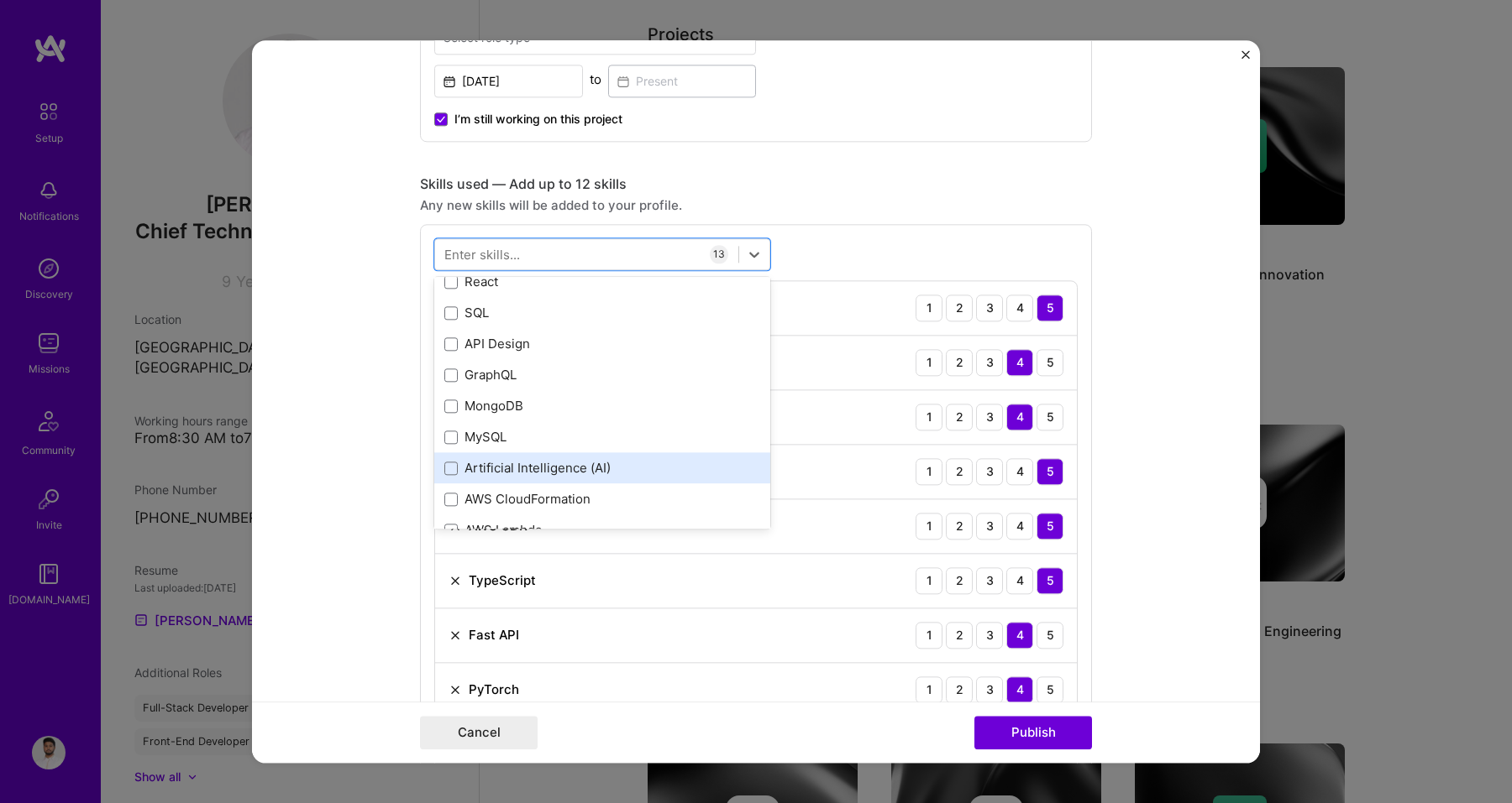
click at [500, 480] on div "Artificial Intelligence (AI)" at bounding box center [603, 469] width 336 height 31
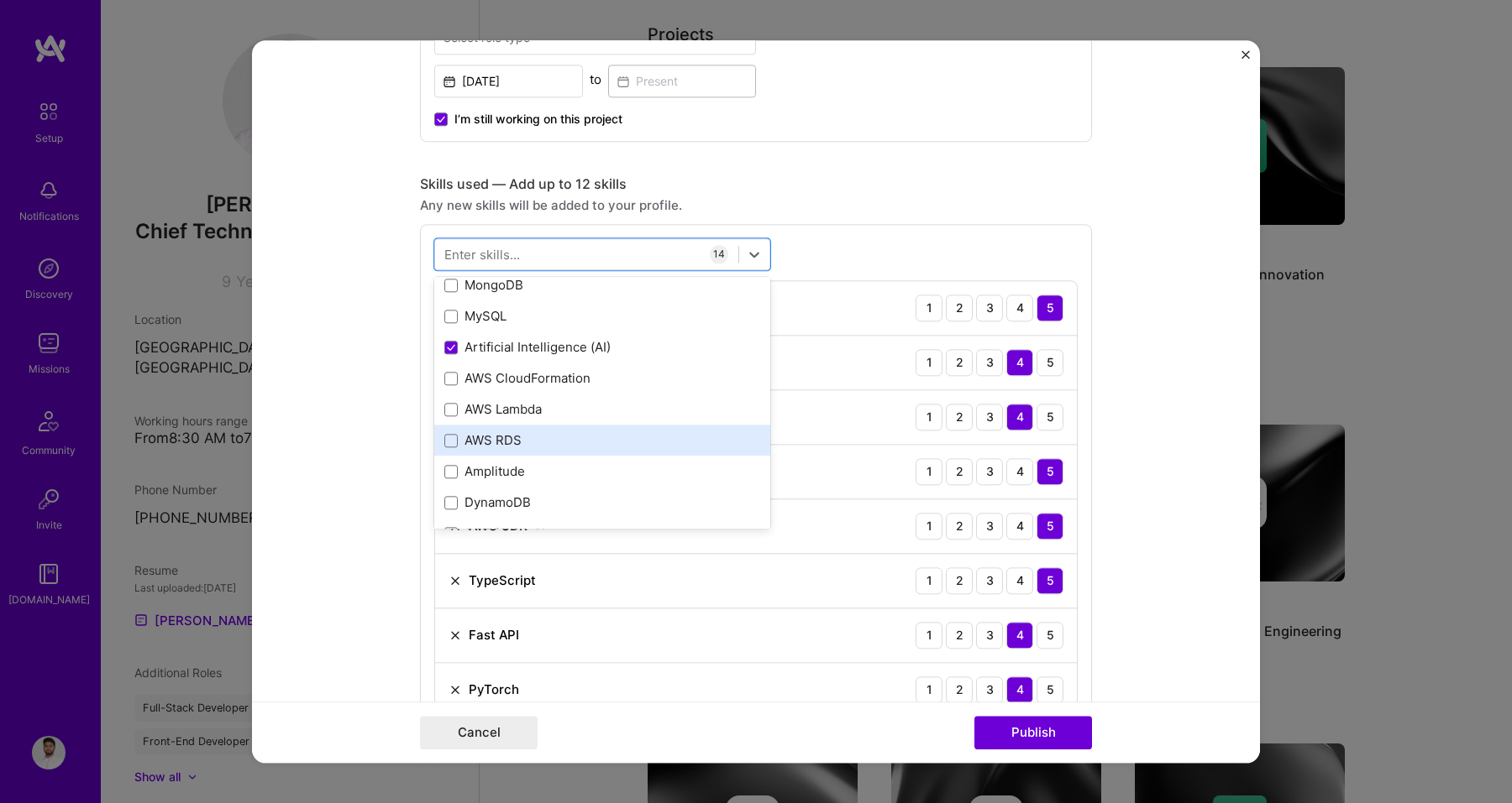
scroll to position [641, 0]
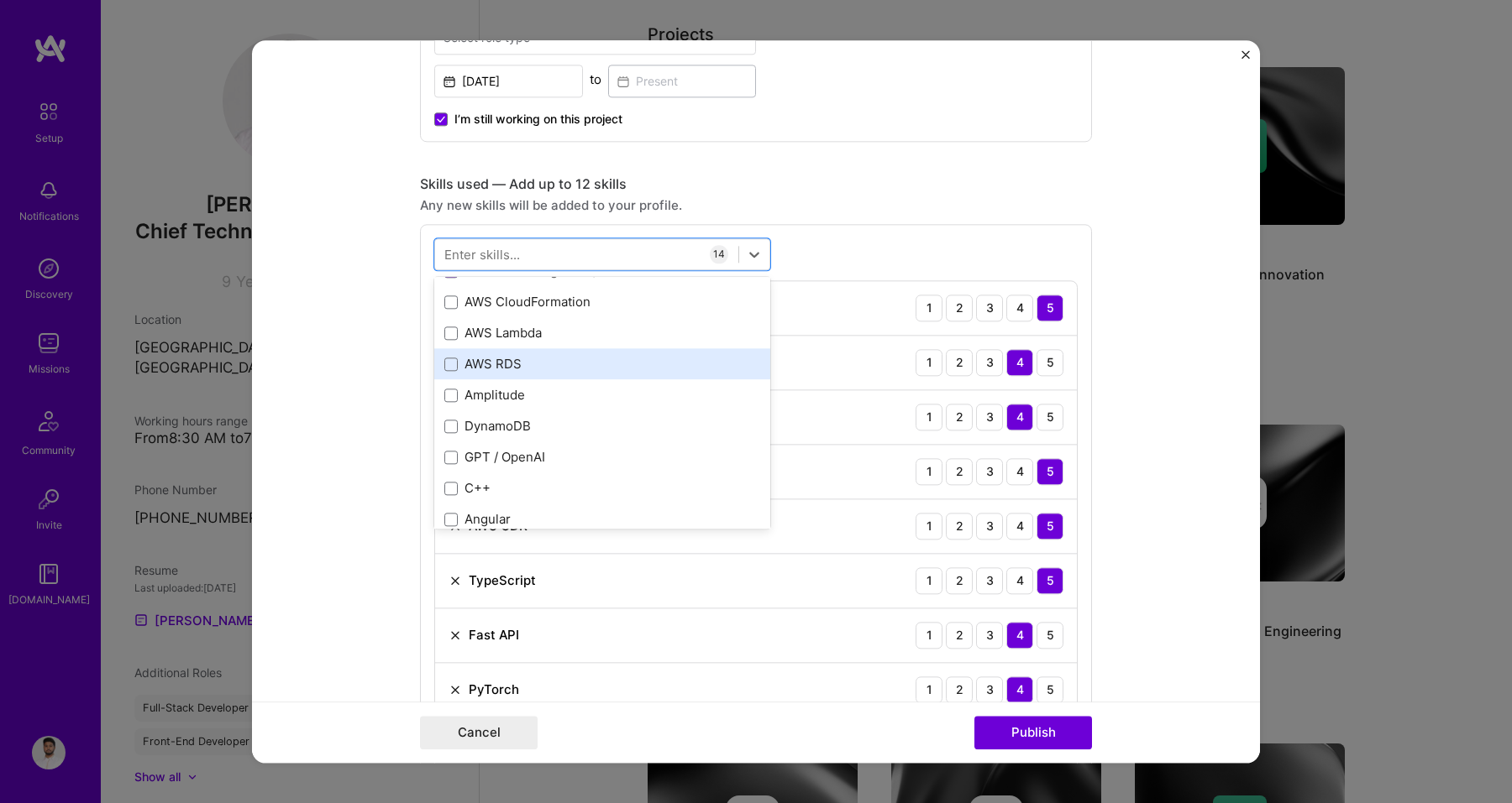
click at [502, 368] on div "AWS RDS" at bounding box center [603, 365] width 316 height 18
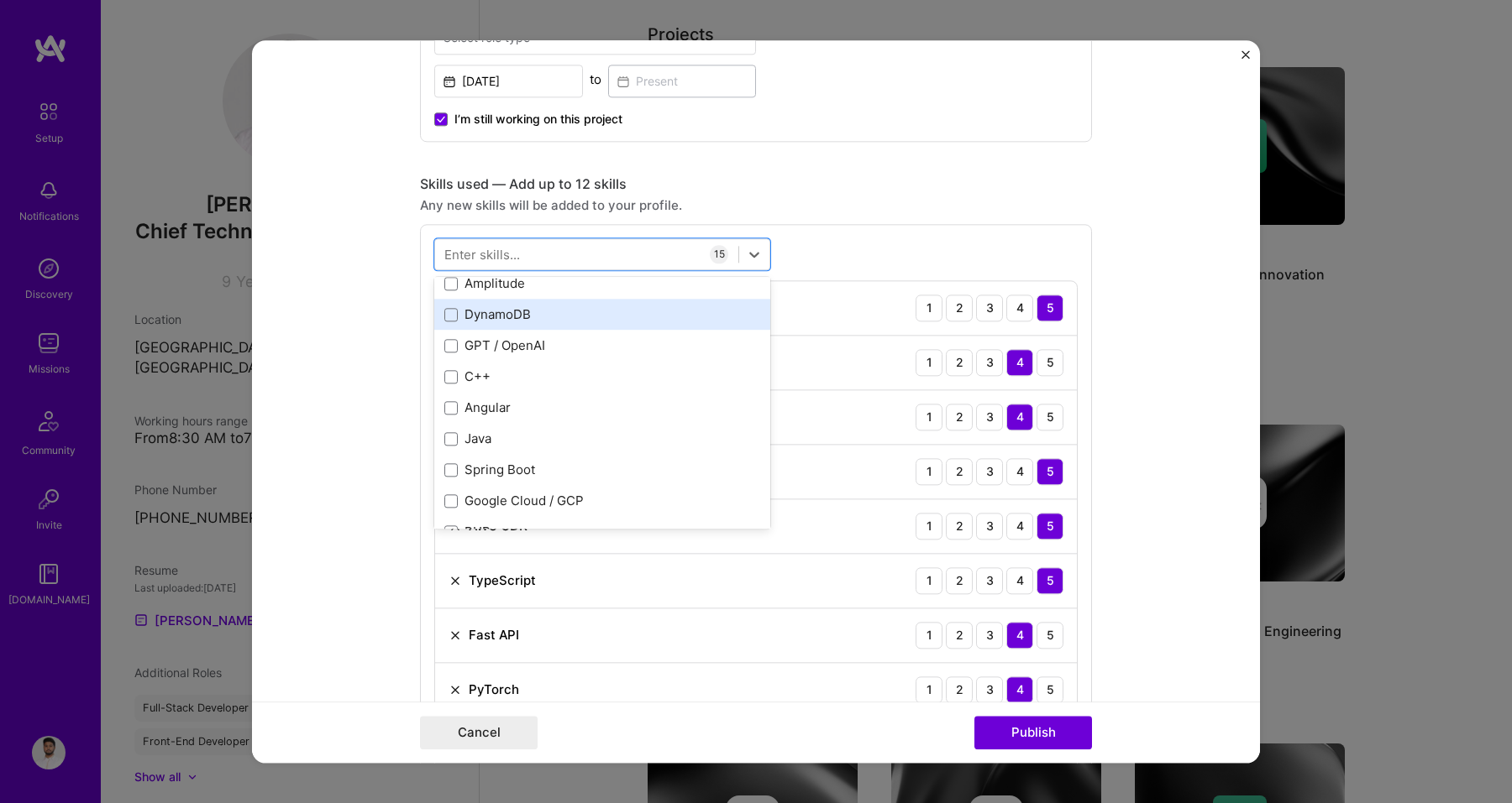
scroll to position [774, 0]
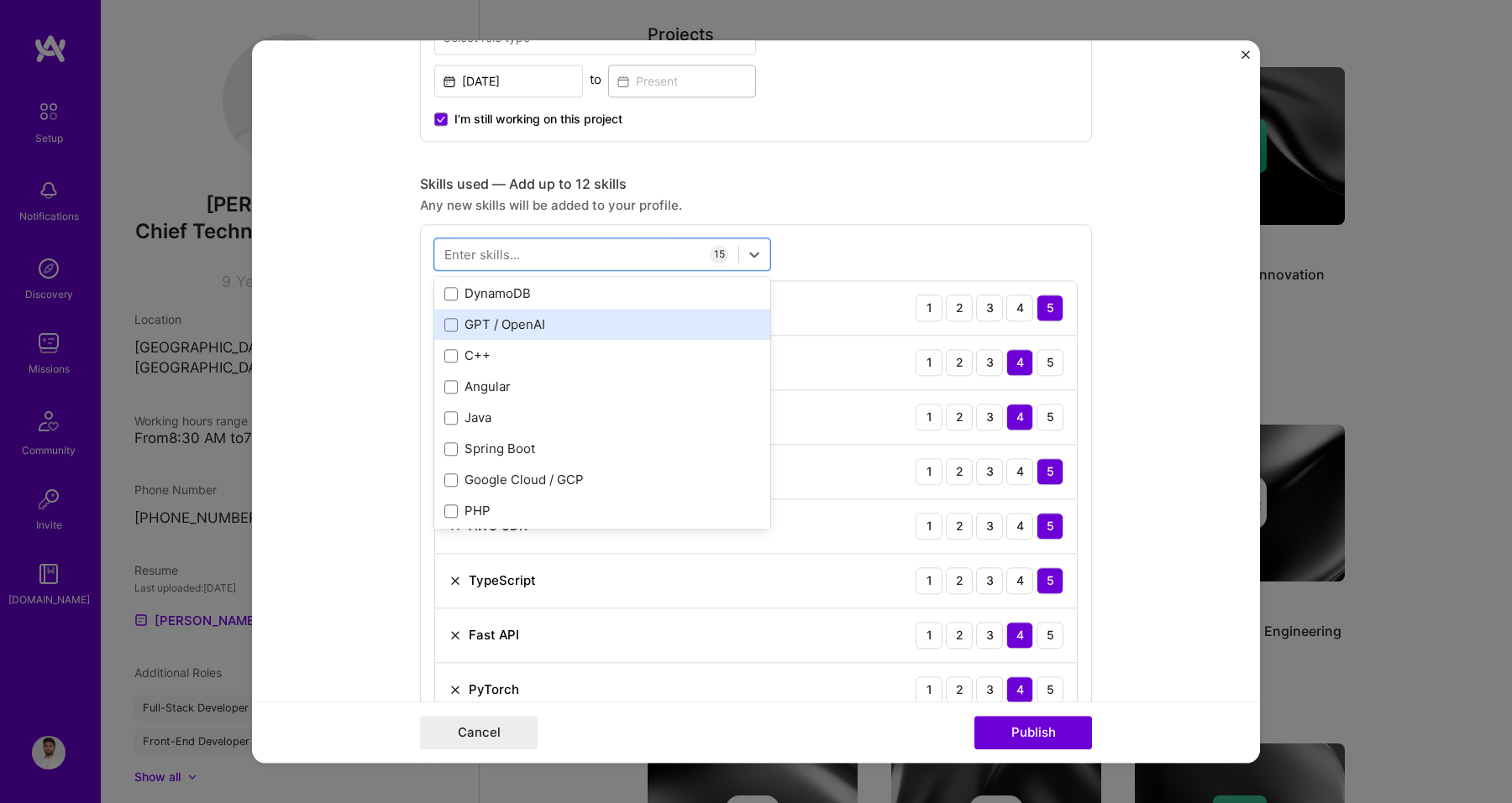
click at [506, 334] on div "GPT / OpenAI" at bounding box center [603, 325] width 316 height 18
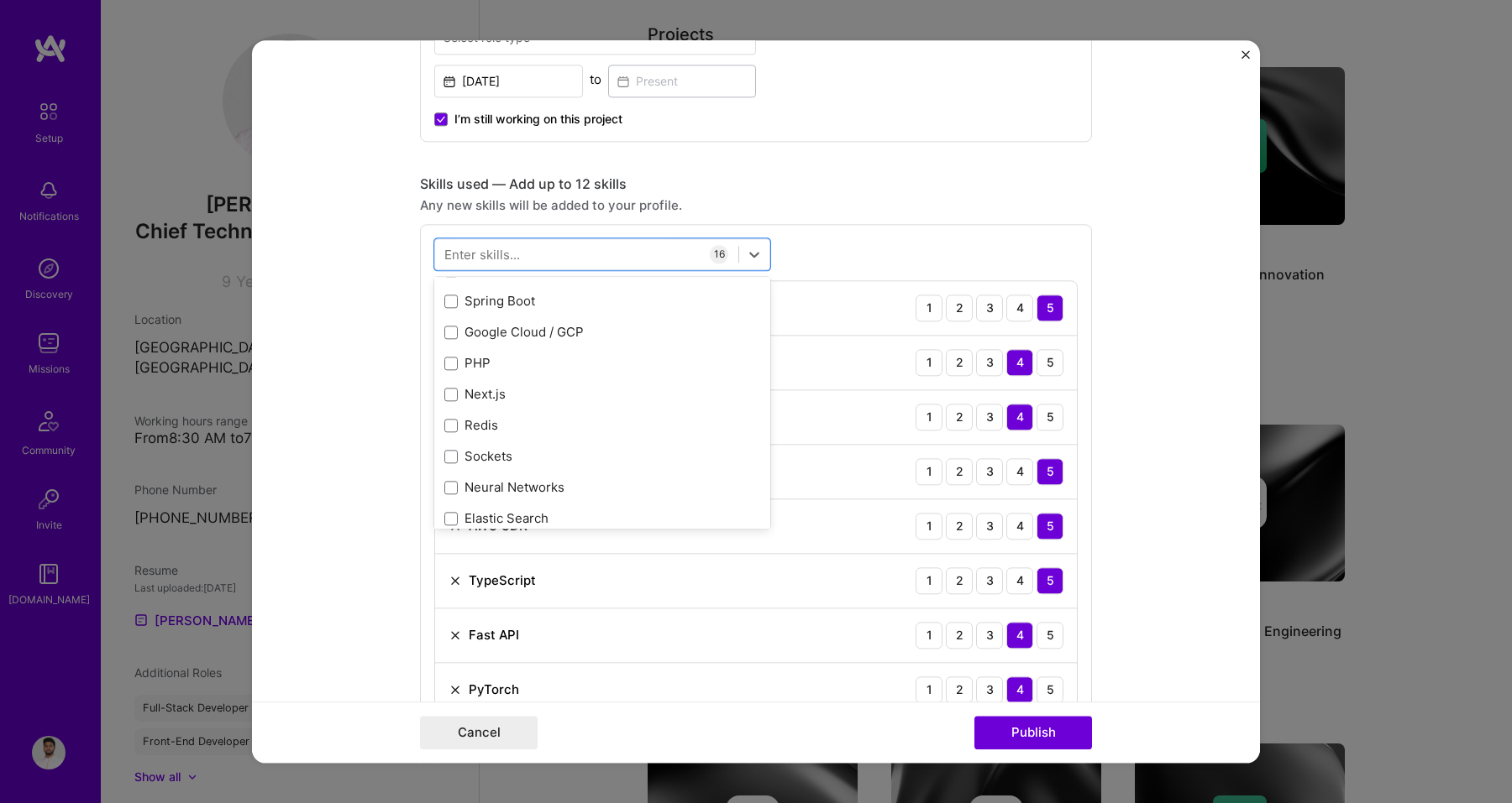
scroll to position [923, 0]
click at [498, 443] on div "Sockets" at bounding box center [603, 455] width 336 height 31
click at [497, 424] on div "Redis" at bounding box center [603, 424] width 316 height 18
click at [495, 457] on div "Sockets" at bounding box center [603, 455] width 316 height 18
click at [490, 456] on div "Sockets" at bounding box center [603, 455] width 316 height 18
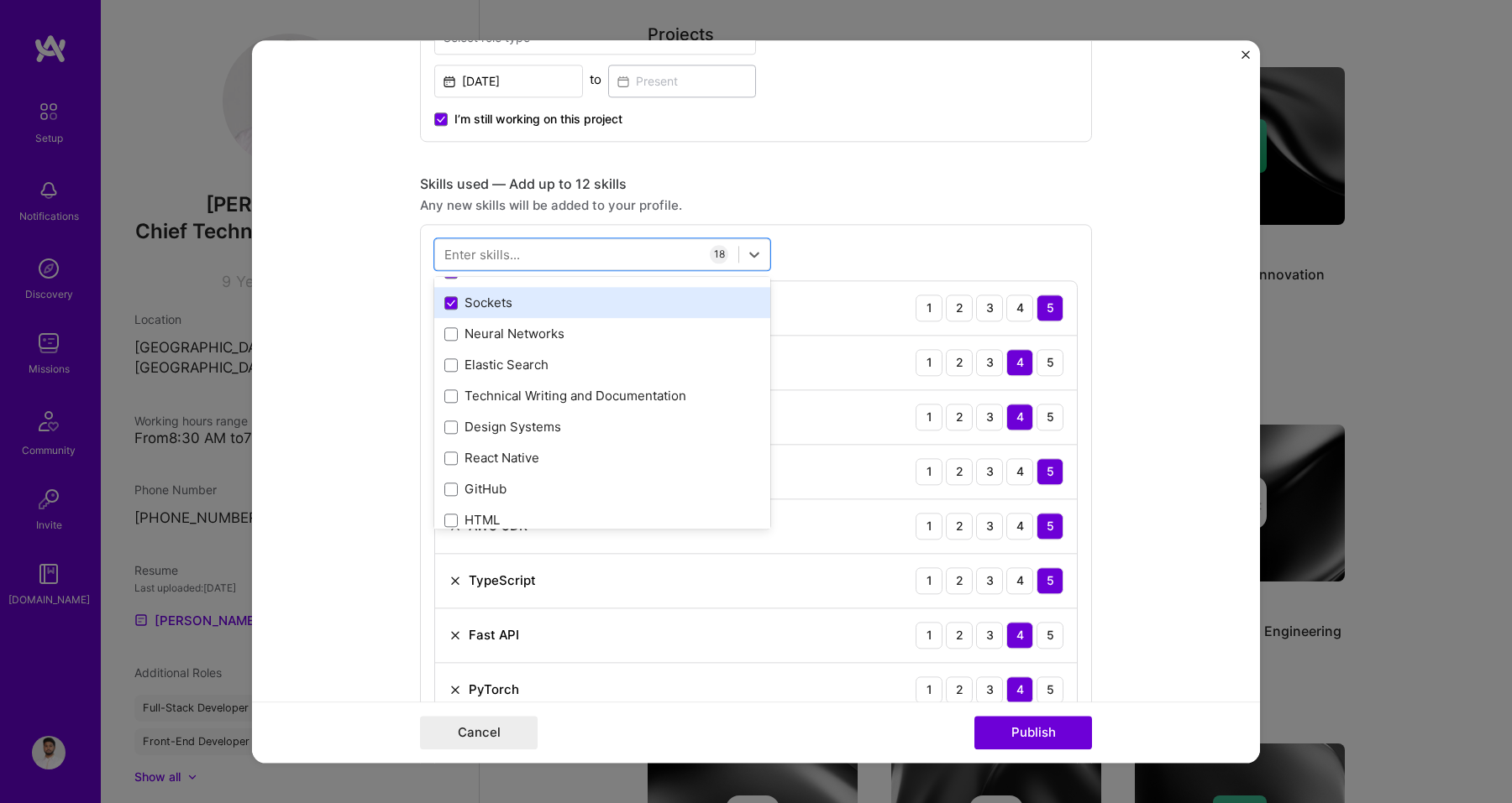
scroll to position [1076, 0]
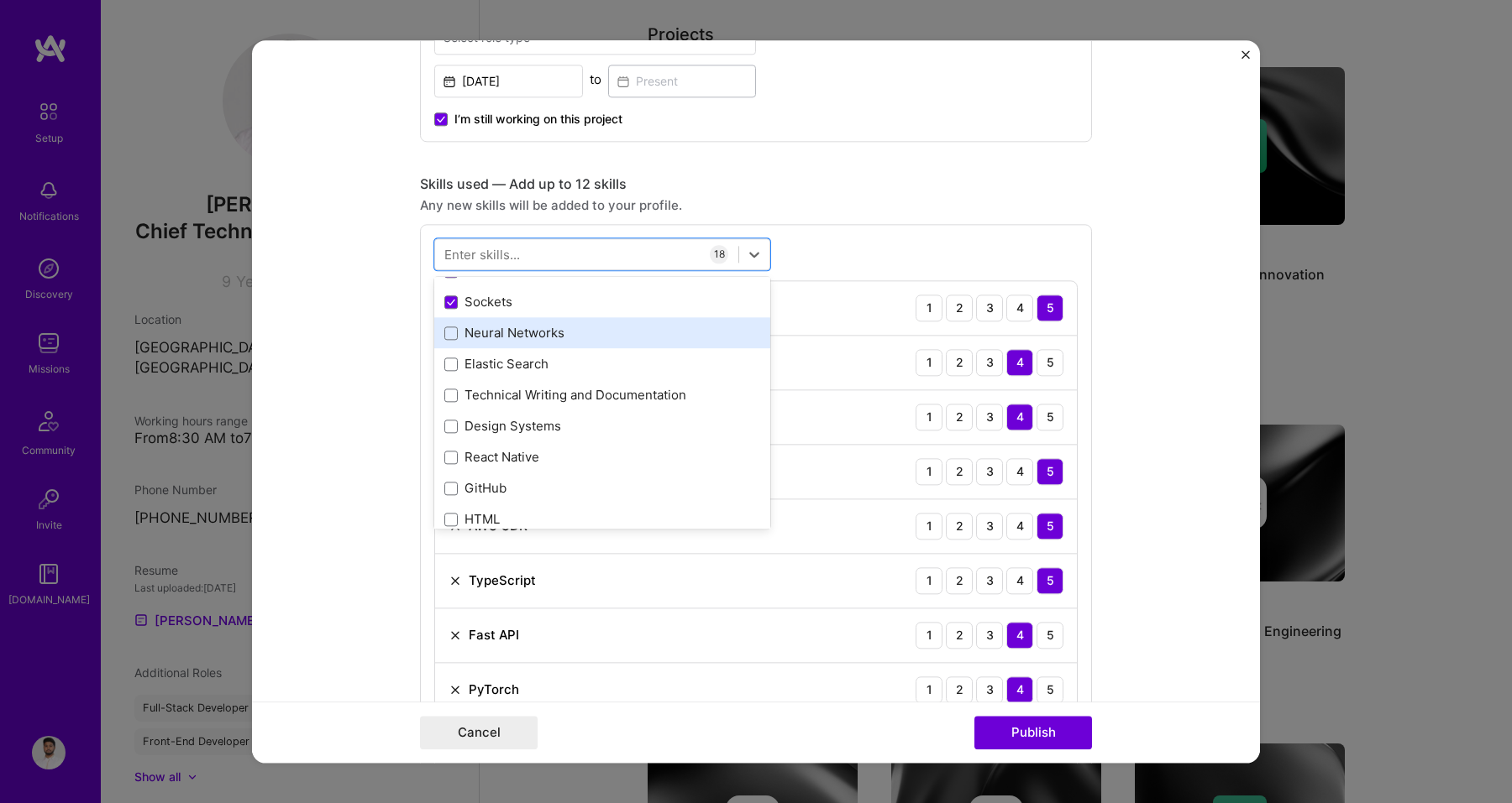
click at [508, 330] on div "Neural Networks" at bounding box center [603, 333] width 316 height 18
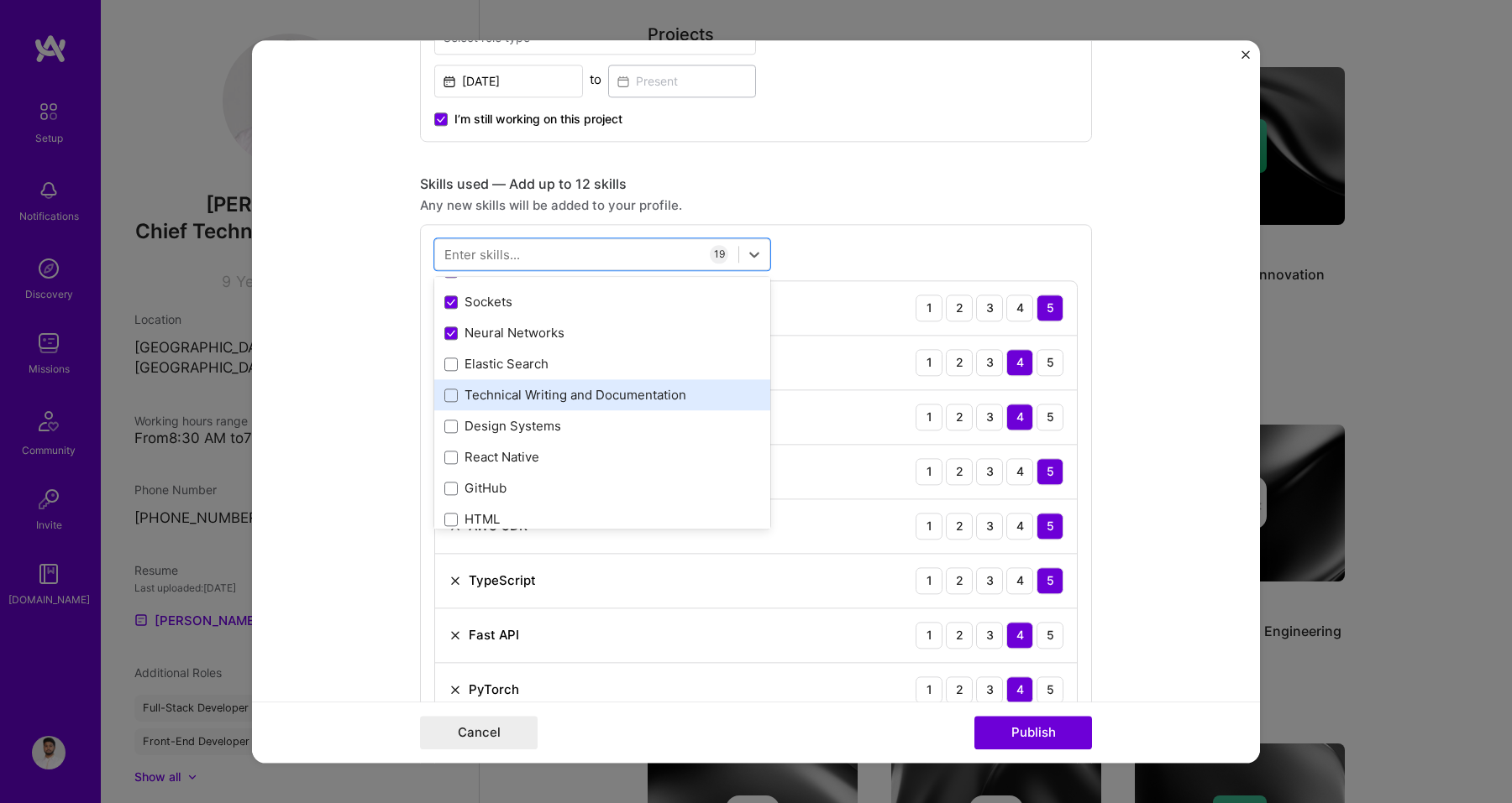
click at [512, 389] on div "Technical Writing and Documentation" at bounding box center [603, 396] width 316 height 18
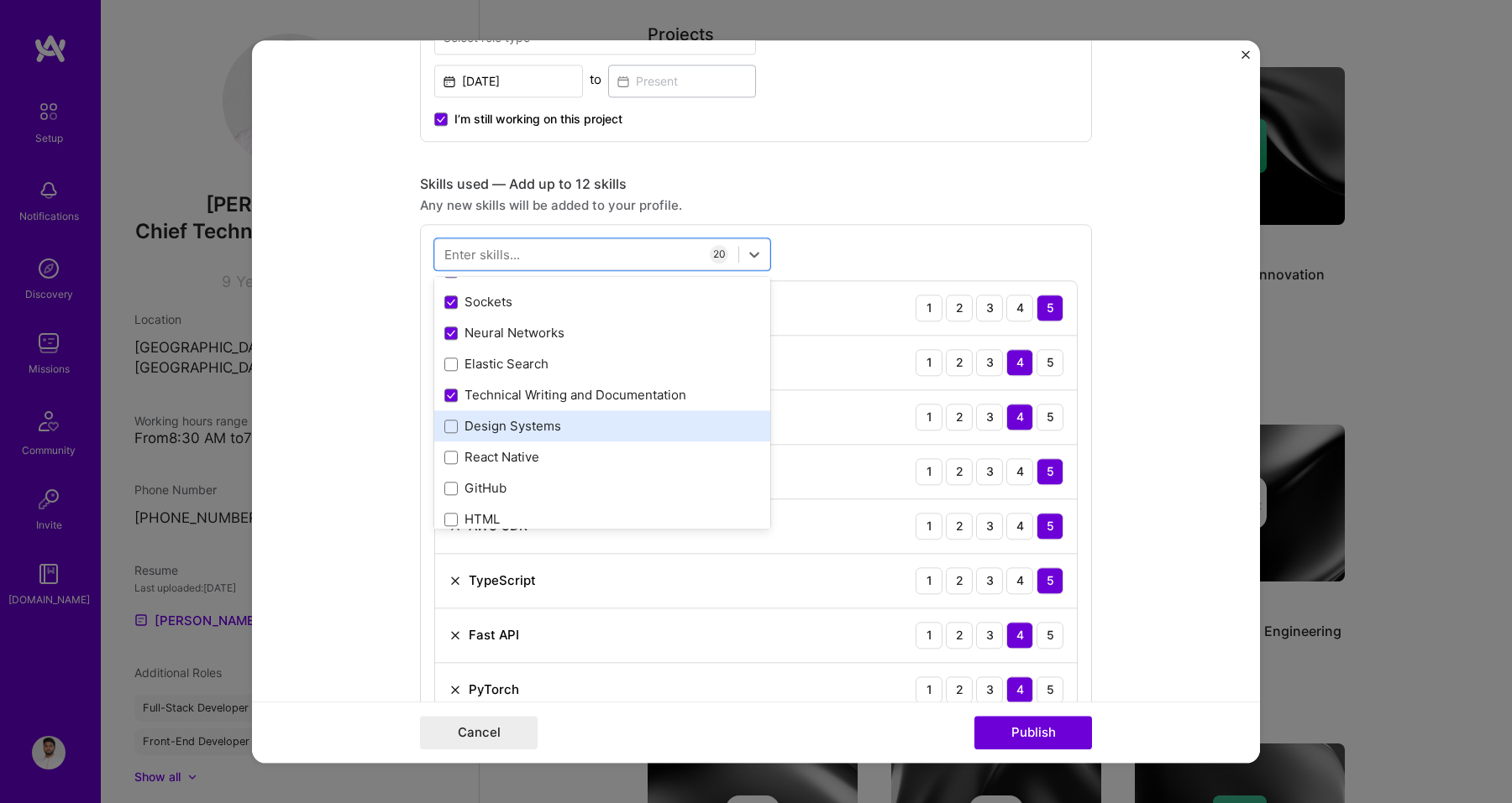
click at [511, 415] on div "Design Systems" at bounding box center [603, 427] width 336 height 31
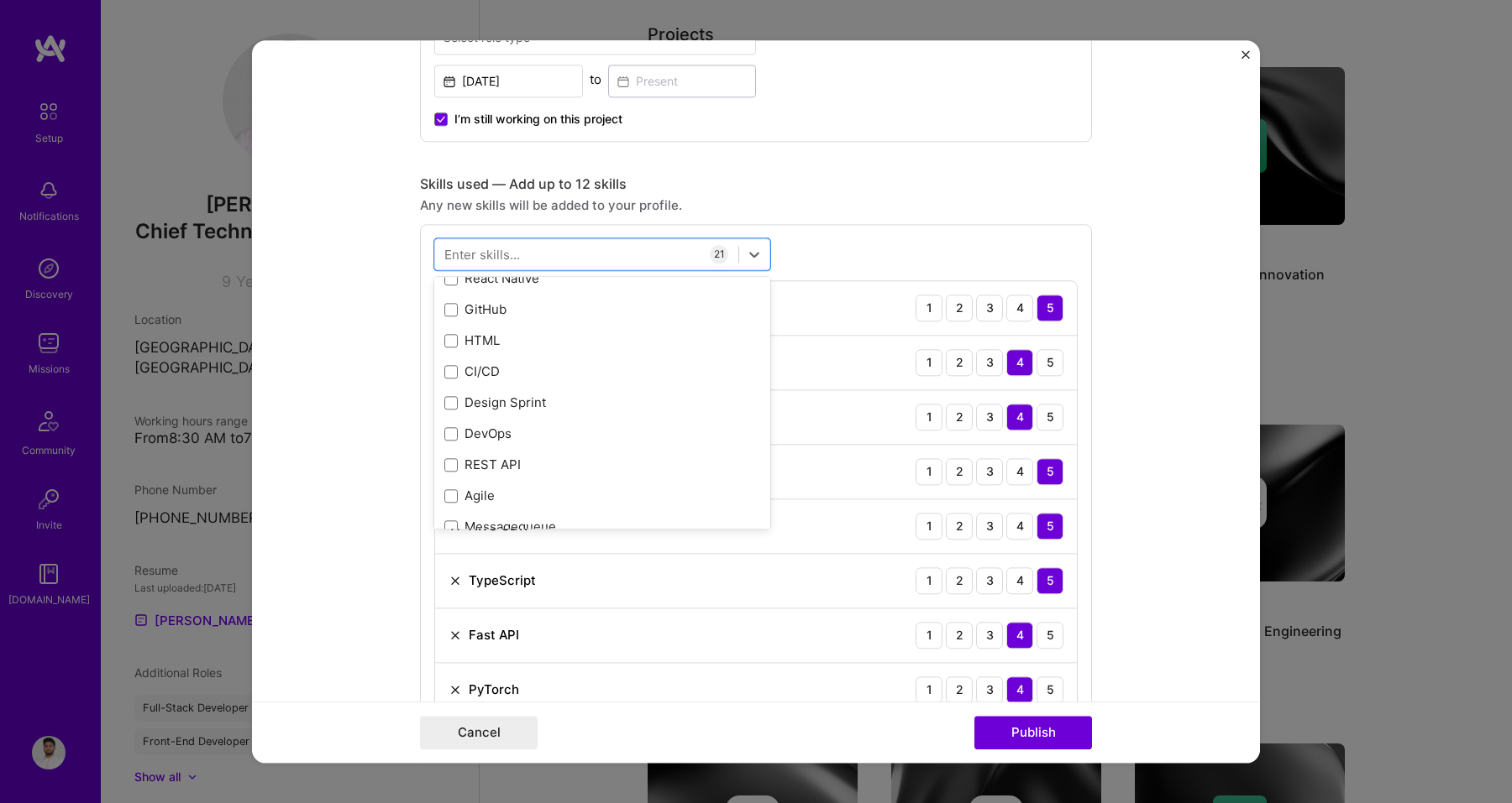
scroll to position [1256, 0]
click at [499, 316] on div "GitHub" at bounding box center [603, 309] width 316 height 18
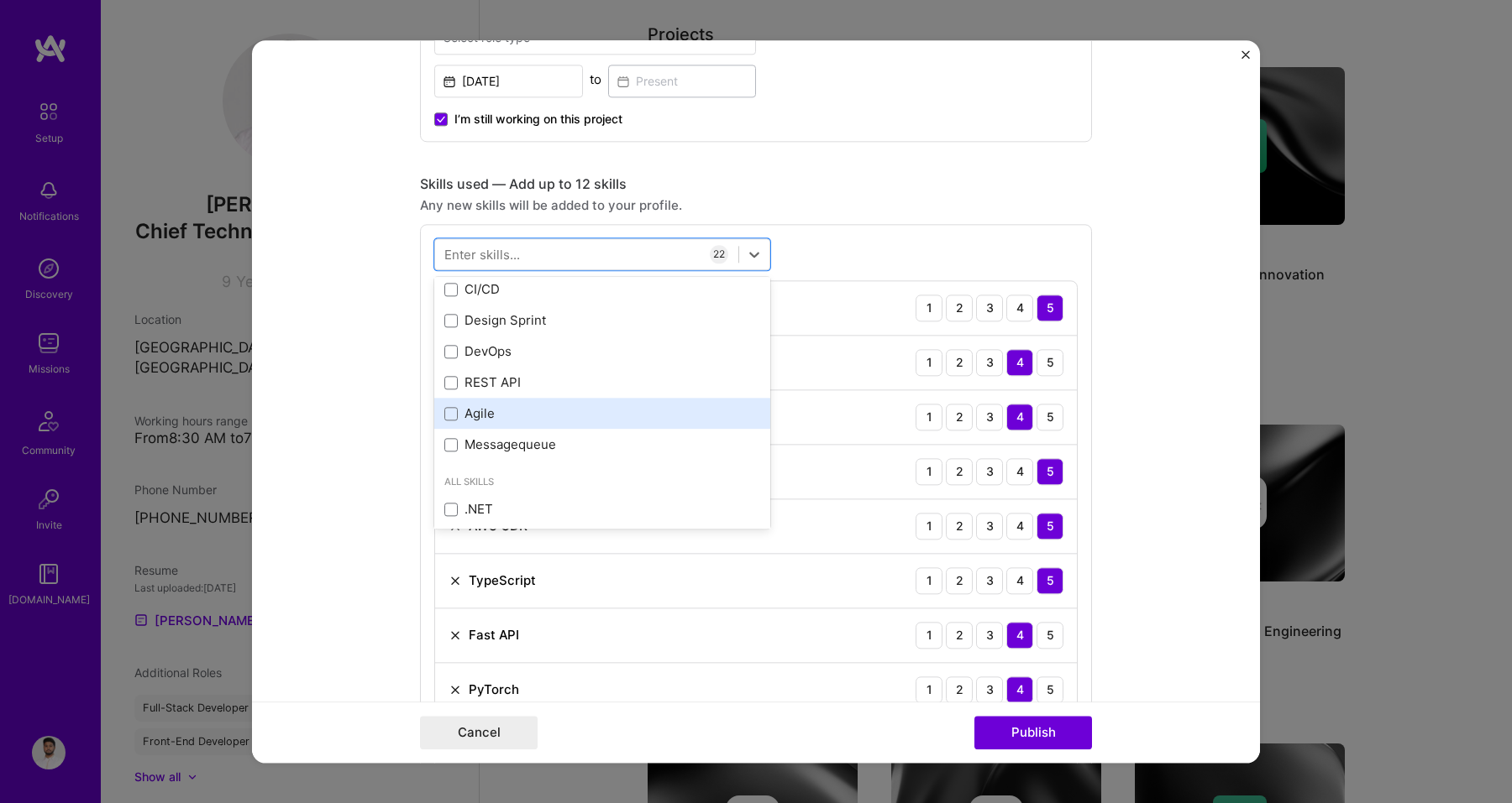
scroll to position [1340, 0]
click at [489, 416] on div "Agile" at bounding box center [603, 412] width 316 height 18
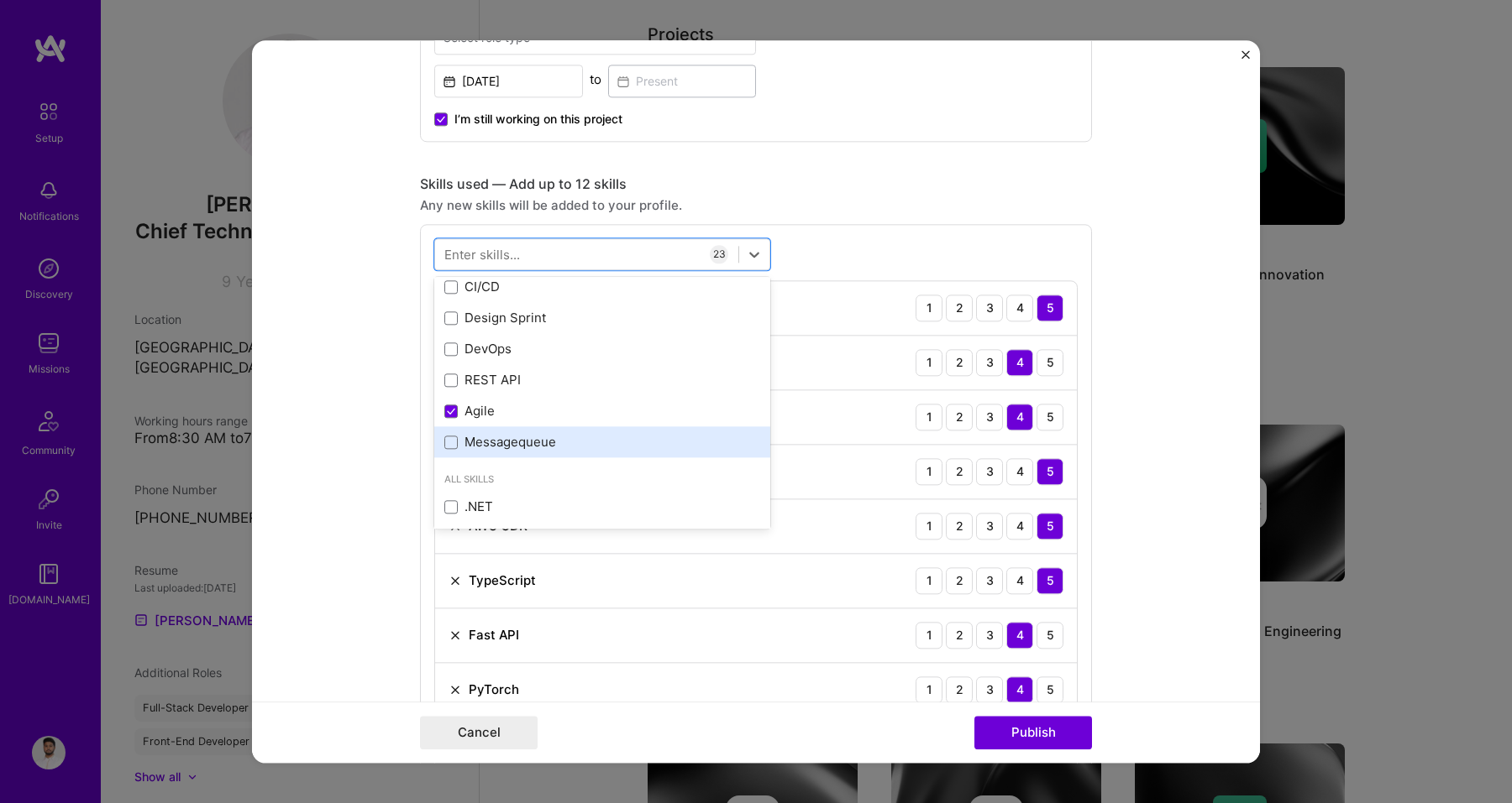
click at [489, 444] on div "Messagequeue" at bounding box center [603, 443] width 316 height 18
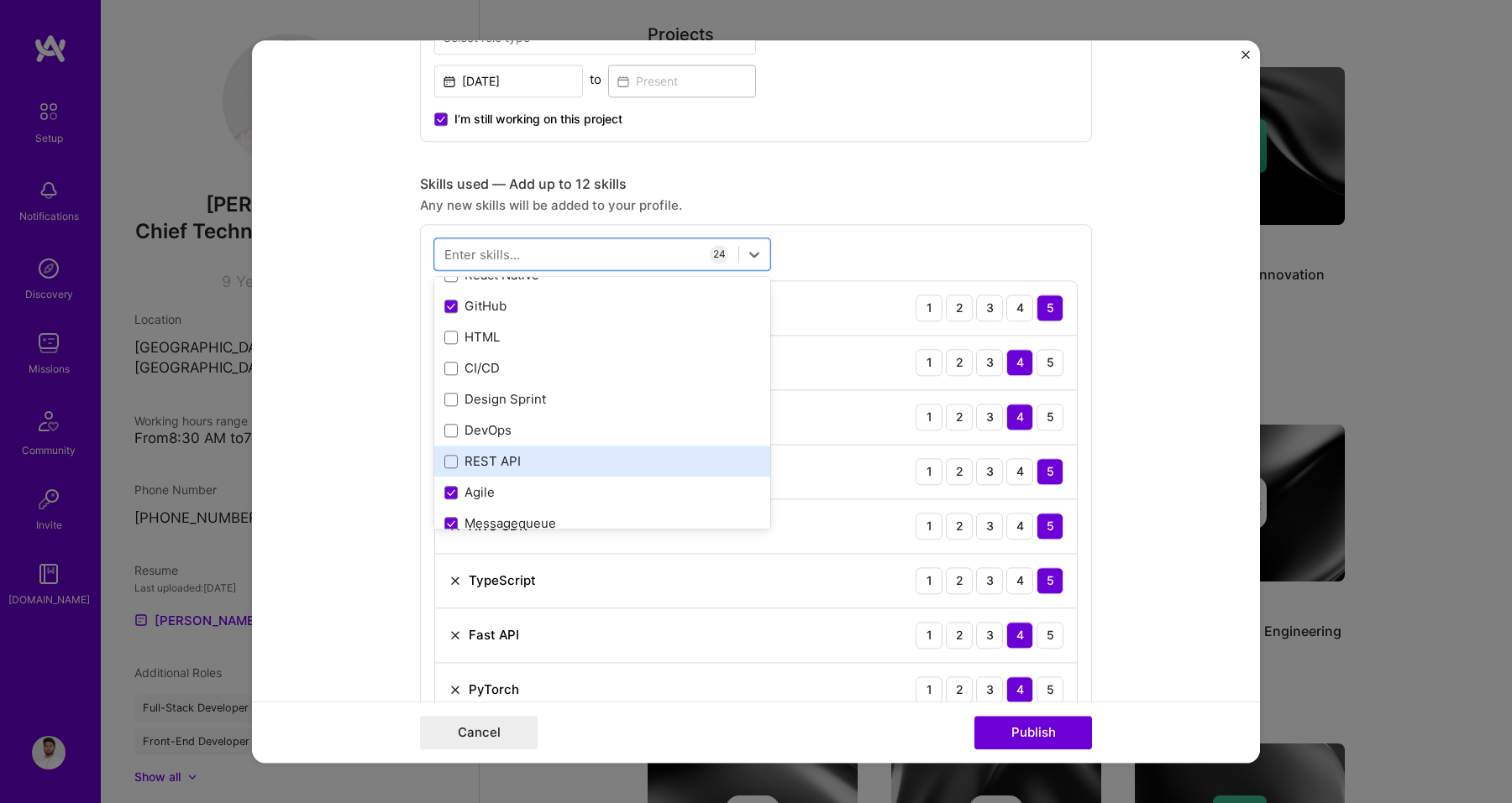
scroll to position [1257, 0]
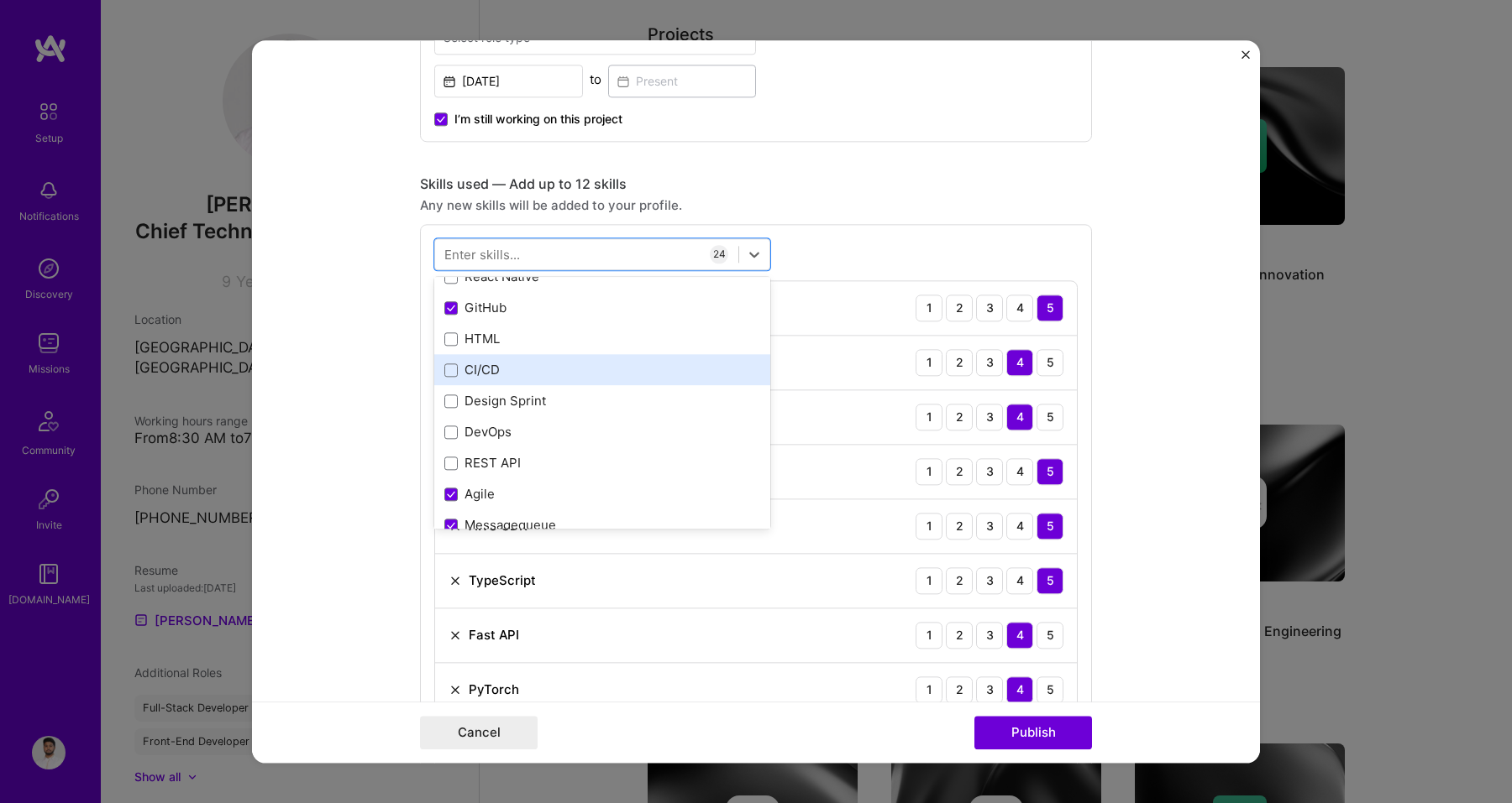
click at [483, 376] on div "CI/CD" at bounding box center [603, 370] width 316 height 18
click at [835, 186] on div "Skills used — Add up to 12 skills" at bounding box center [756, 184] width 672 height 18
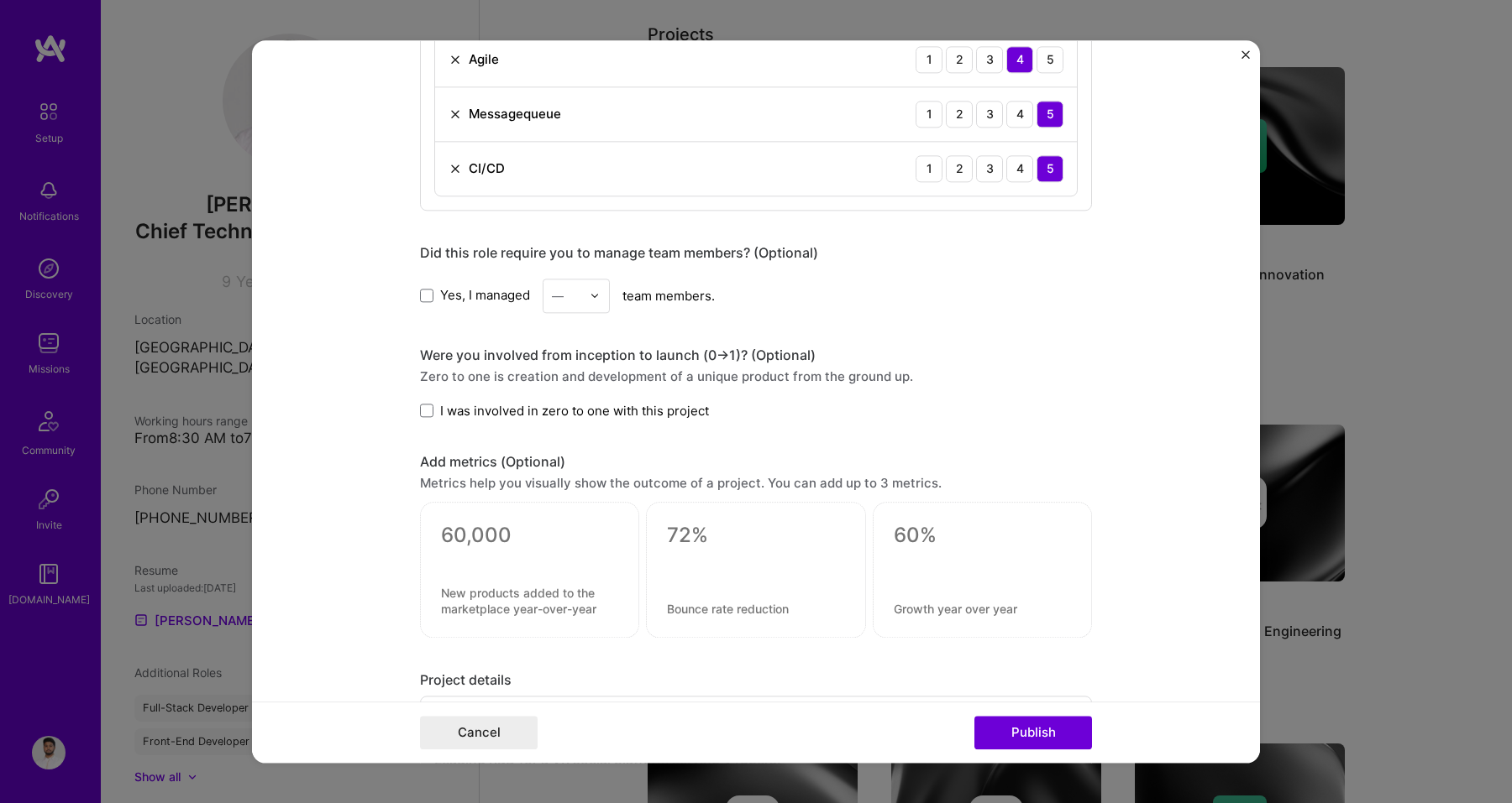
scroll to position [2154, 0]
click at [595, 289] on div at bounding box center [599, 294] width 19 height 33
click at [580, 482] on div "6" at bounding box center [577, 494] width 57 height 31
click at [435, 410] on label "I was involved in zero to one with this project" at bounding box center [565, 409] width 289 height 18
click at [0, 0] on input "I was involved in zero to one with this project" at bounding box center [0, 0] width 0 height 0
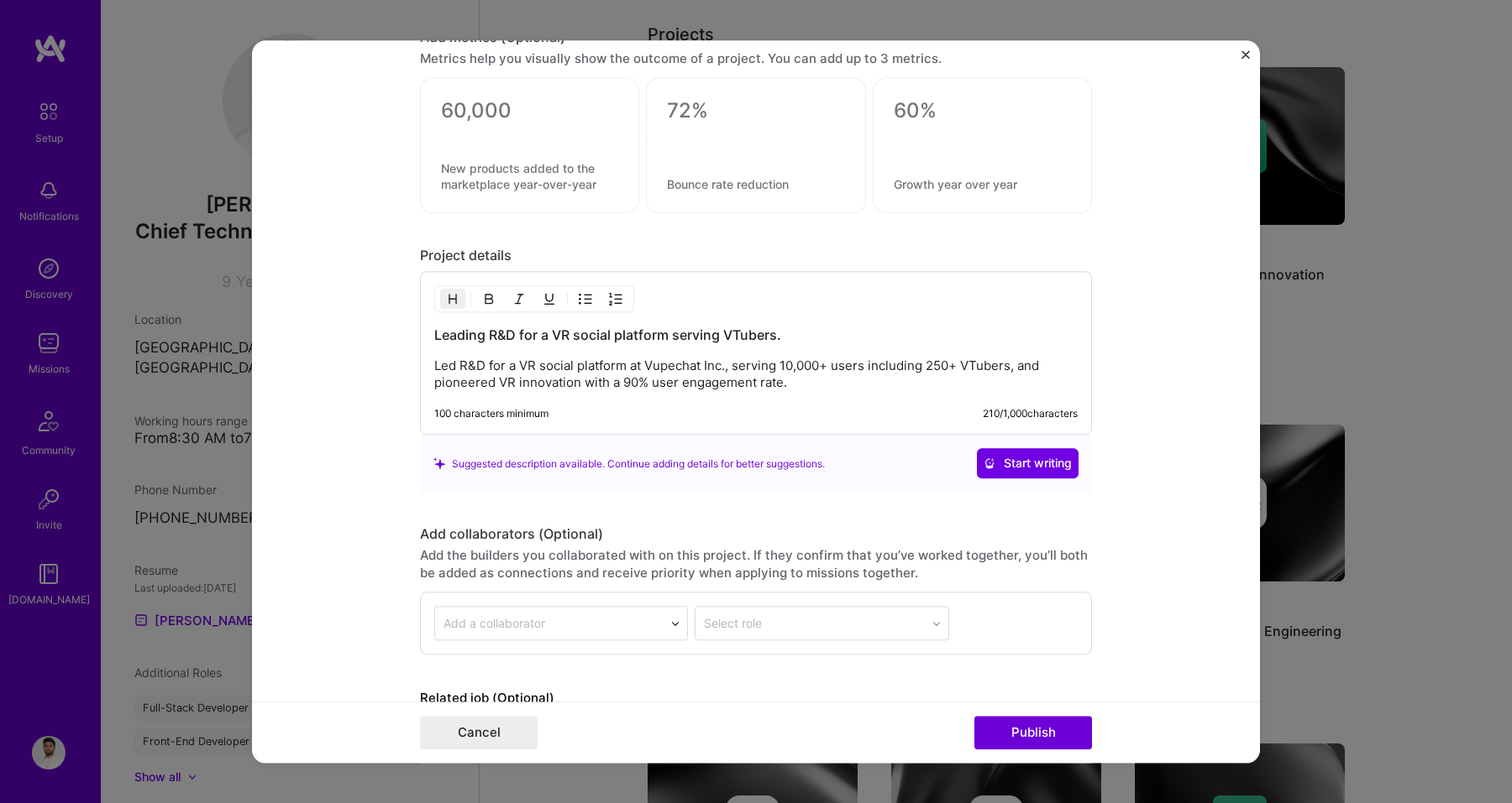
scroll to position [2683, 0]
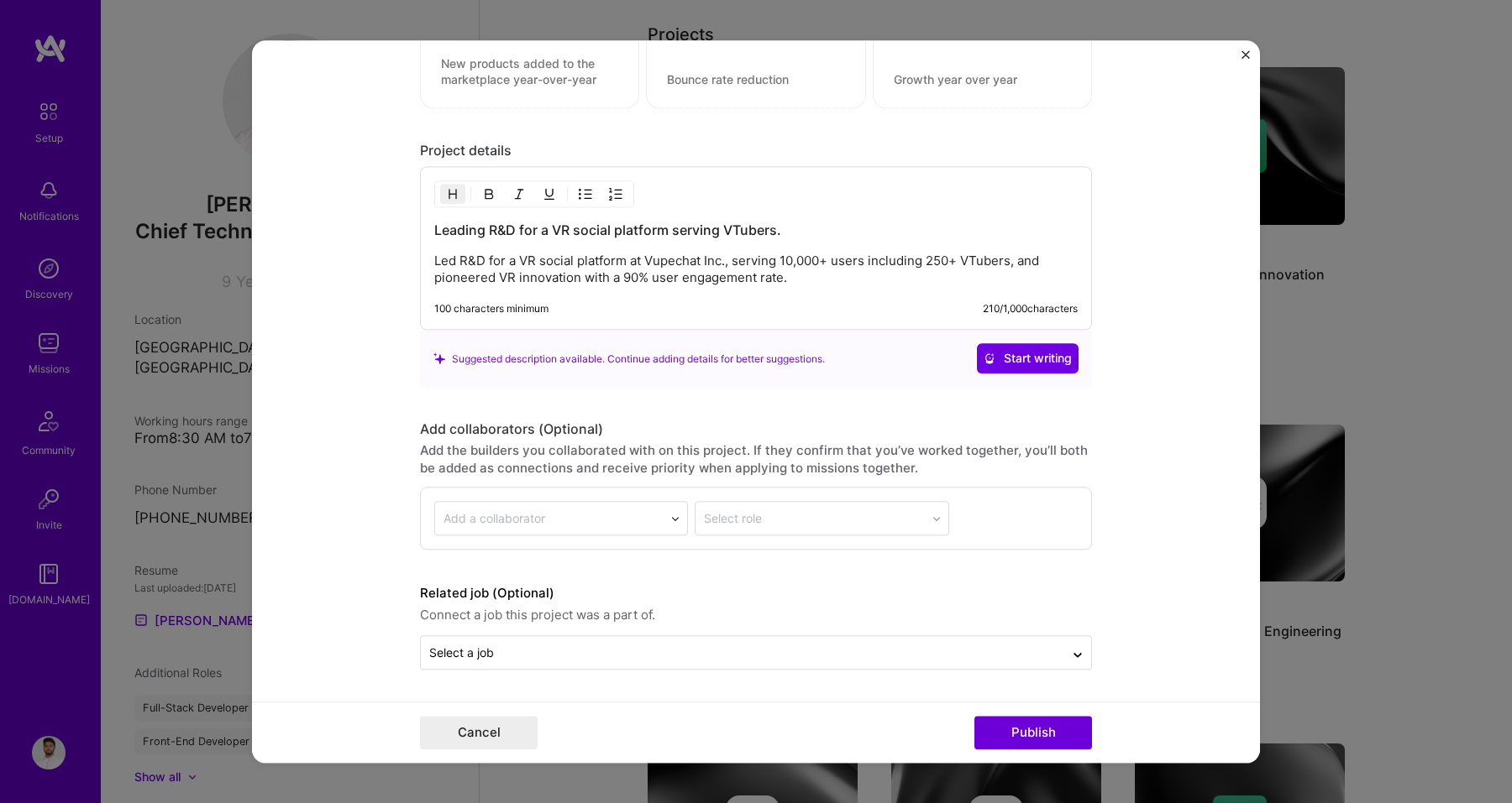
click at [728, 672] on form "Editing suggested project This project is suggested based on your LinkedIn, res…" at bounding box center [756, 402] width 1008 height 722
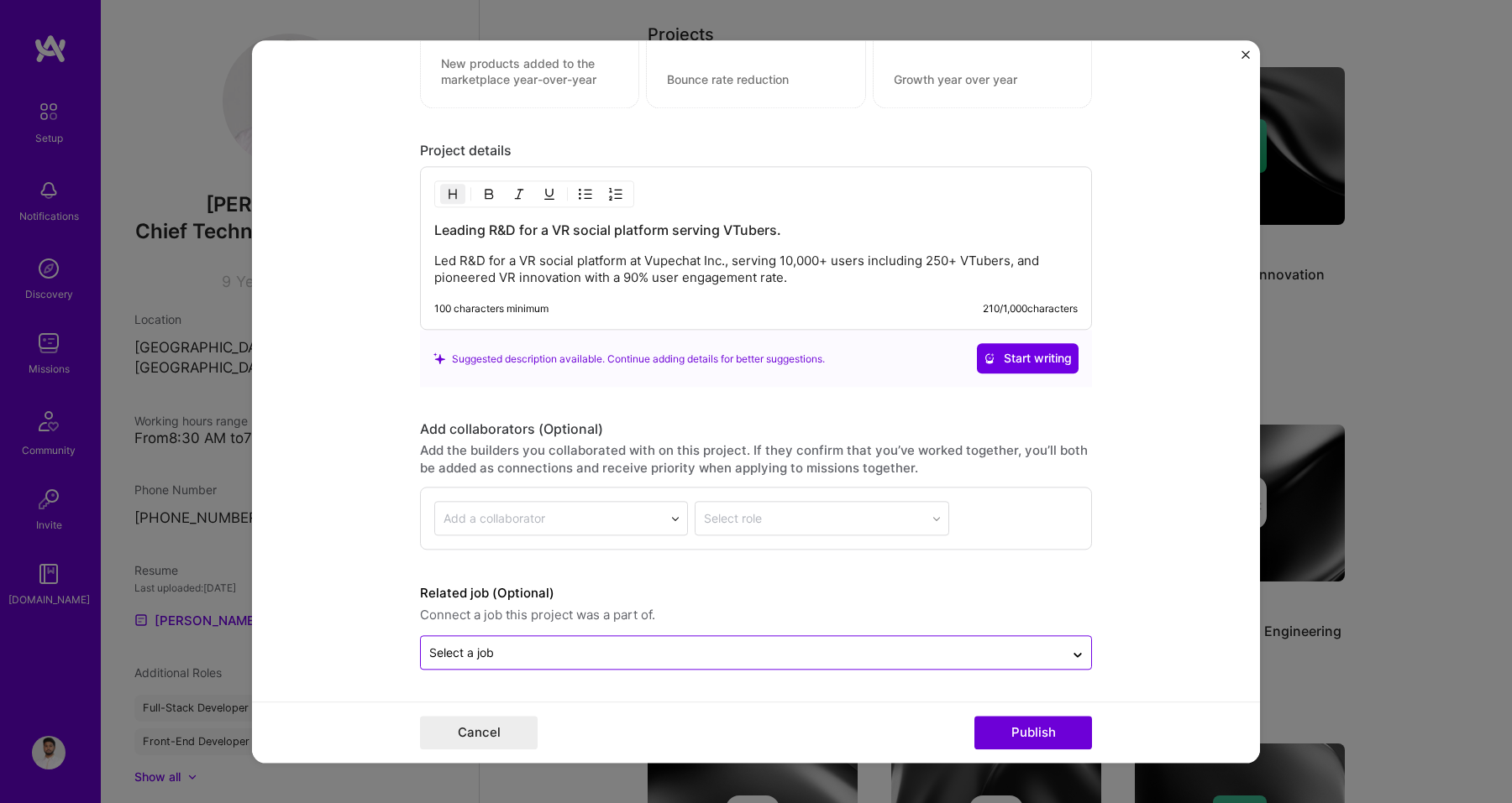
click at [725, 651] on input "text" at bounding box center [742, 652] width 626 height 18
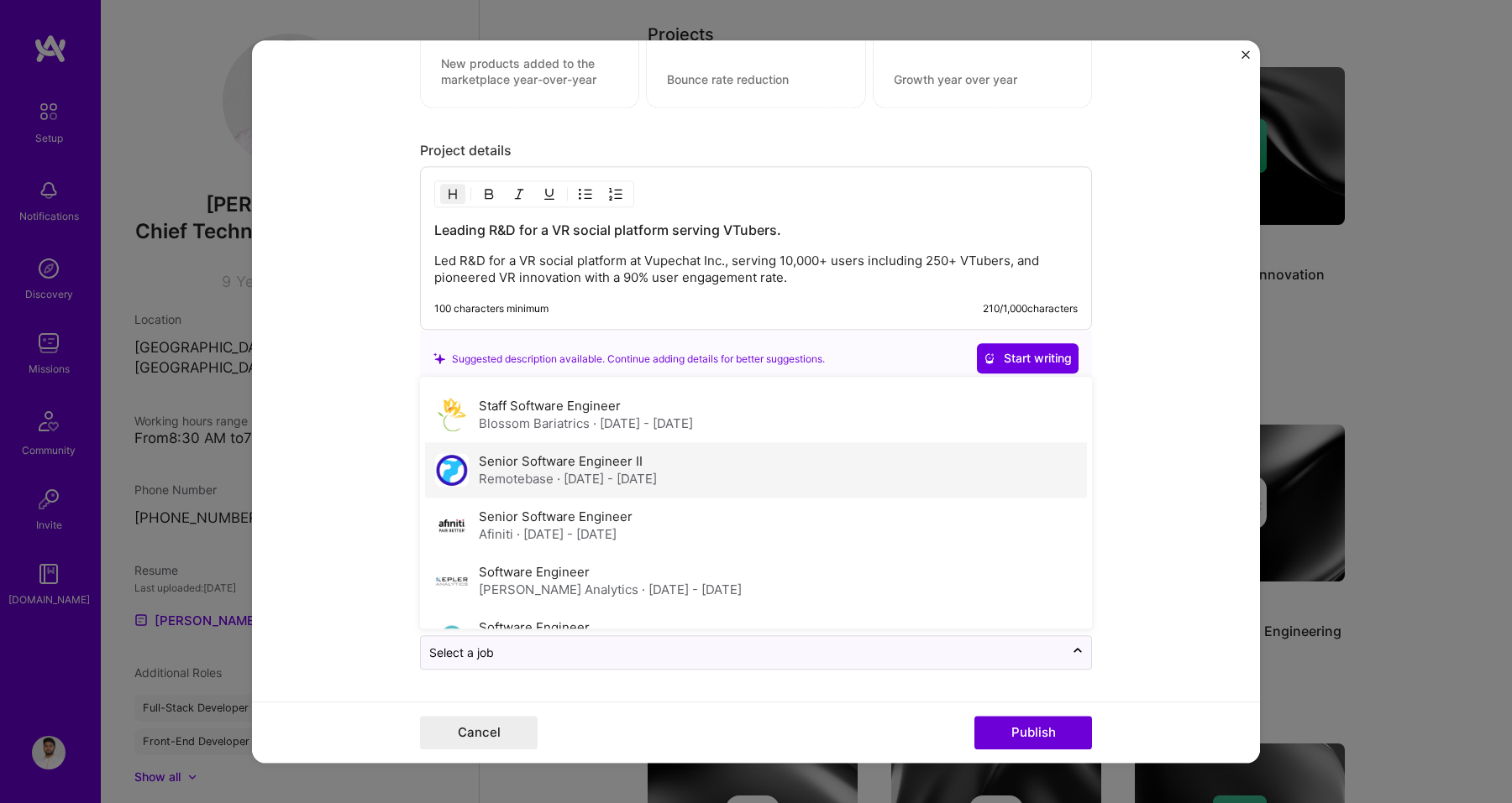
scroll to position [0, 0]
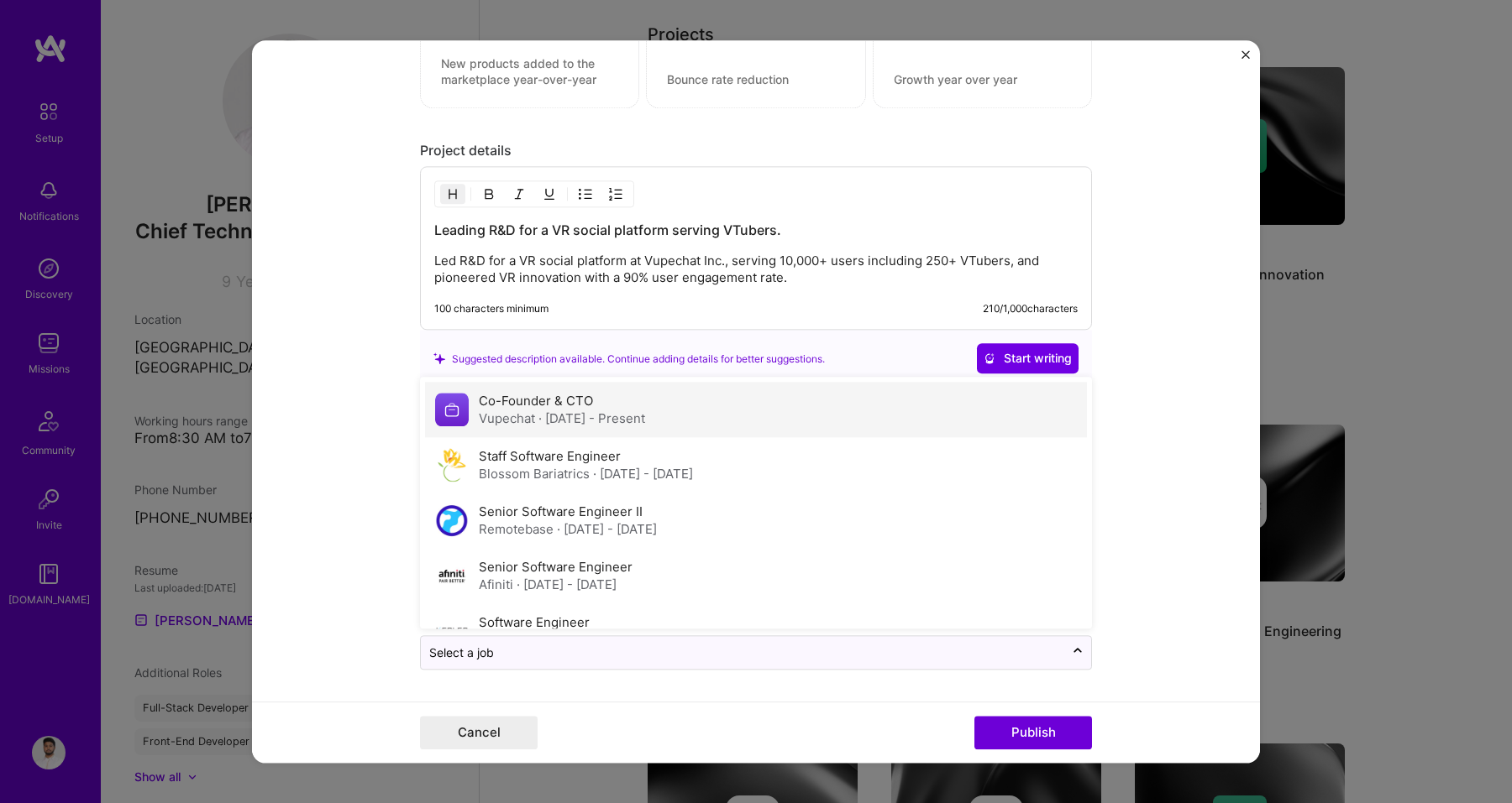
click at [585, 413] on span "· Jan 2024 - Present" at bounding box center [592, 418] width 107 height 16
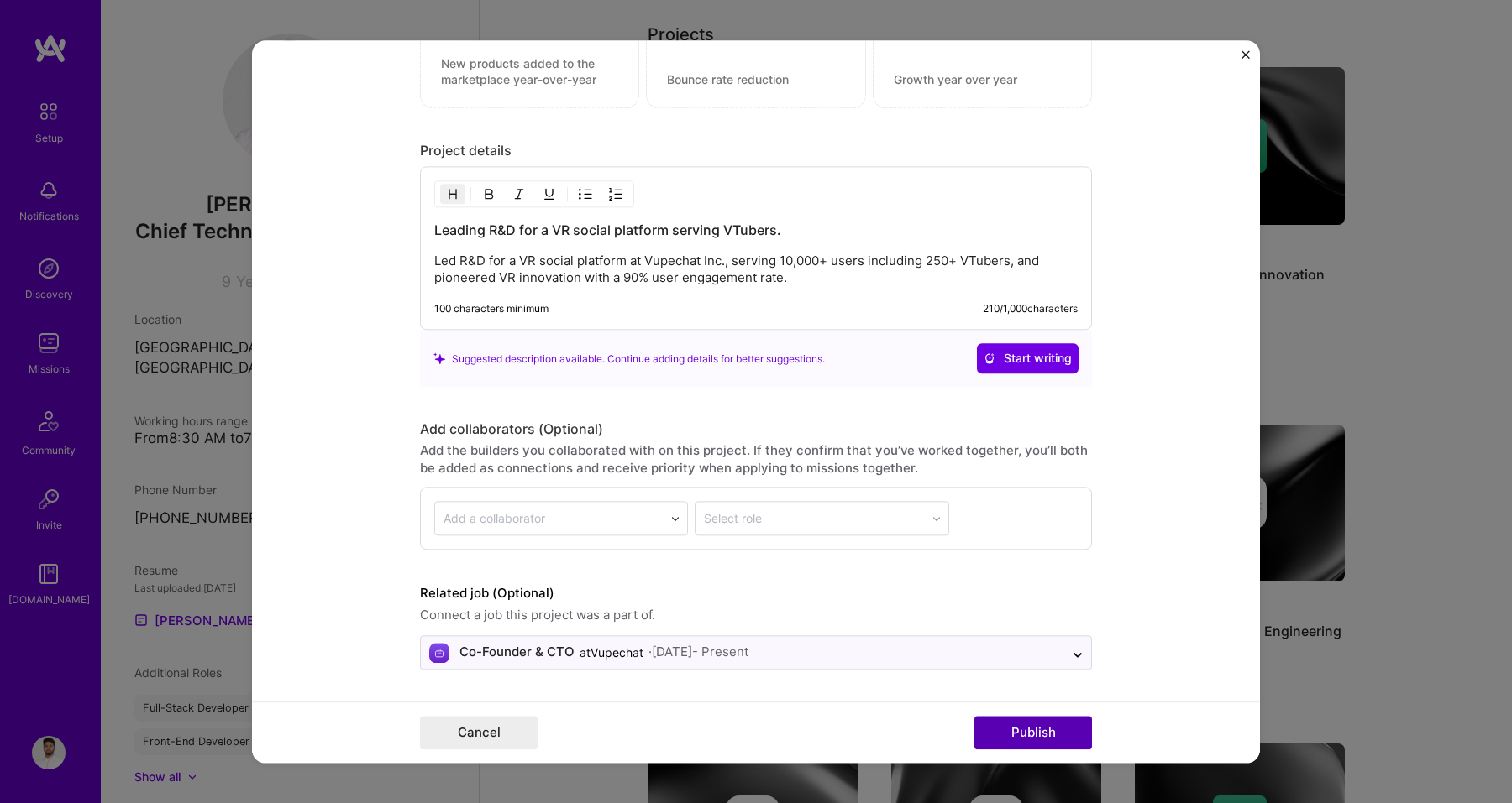
click at [988, 732] on button "Publish" at bounding box center [1033, 732] width 118 height 34
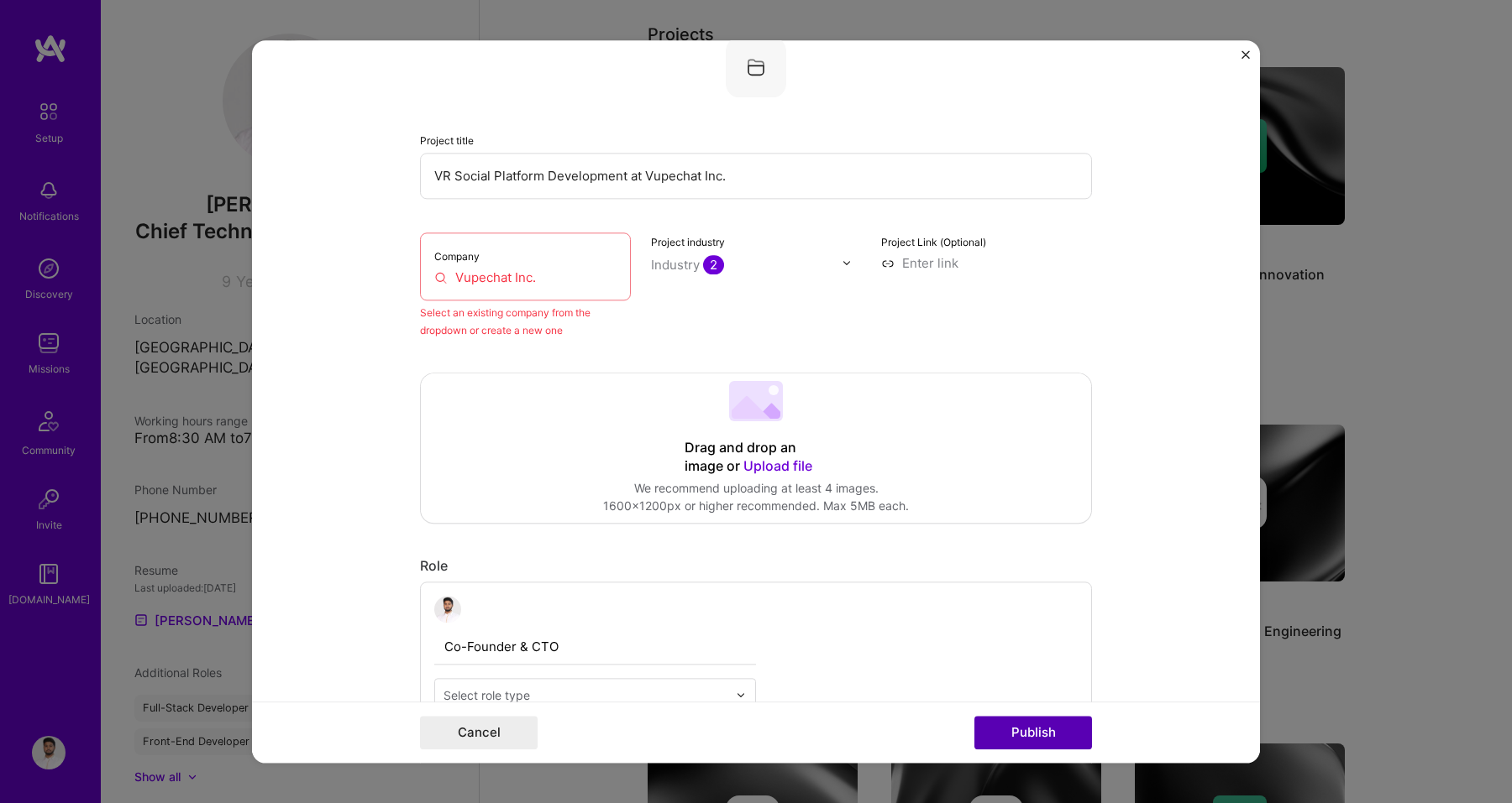
scroll to position [110, 0]
click at [564, 292] on div "Company Vupechat Inc." at bounding box center [525, 270] width 211 height 68
click at [550, 286] on input "Vupechat Inc." at bounding box center [525, 281] width 182 height 18
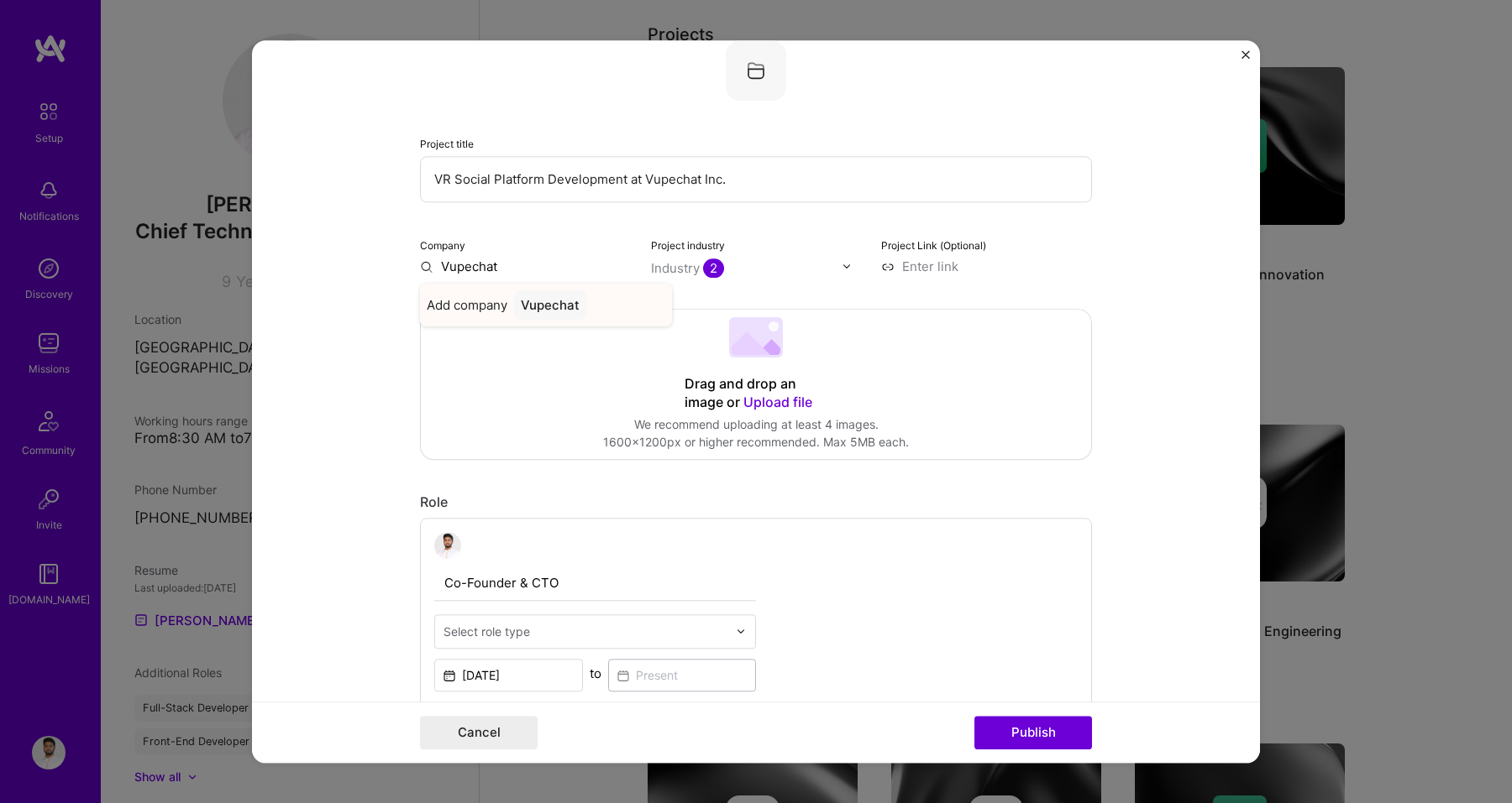
type input "Vupechat"
click at [565, 299] on div "Vupechat" at bounding box center [551, 305] width 72 height 29
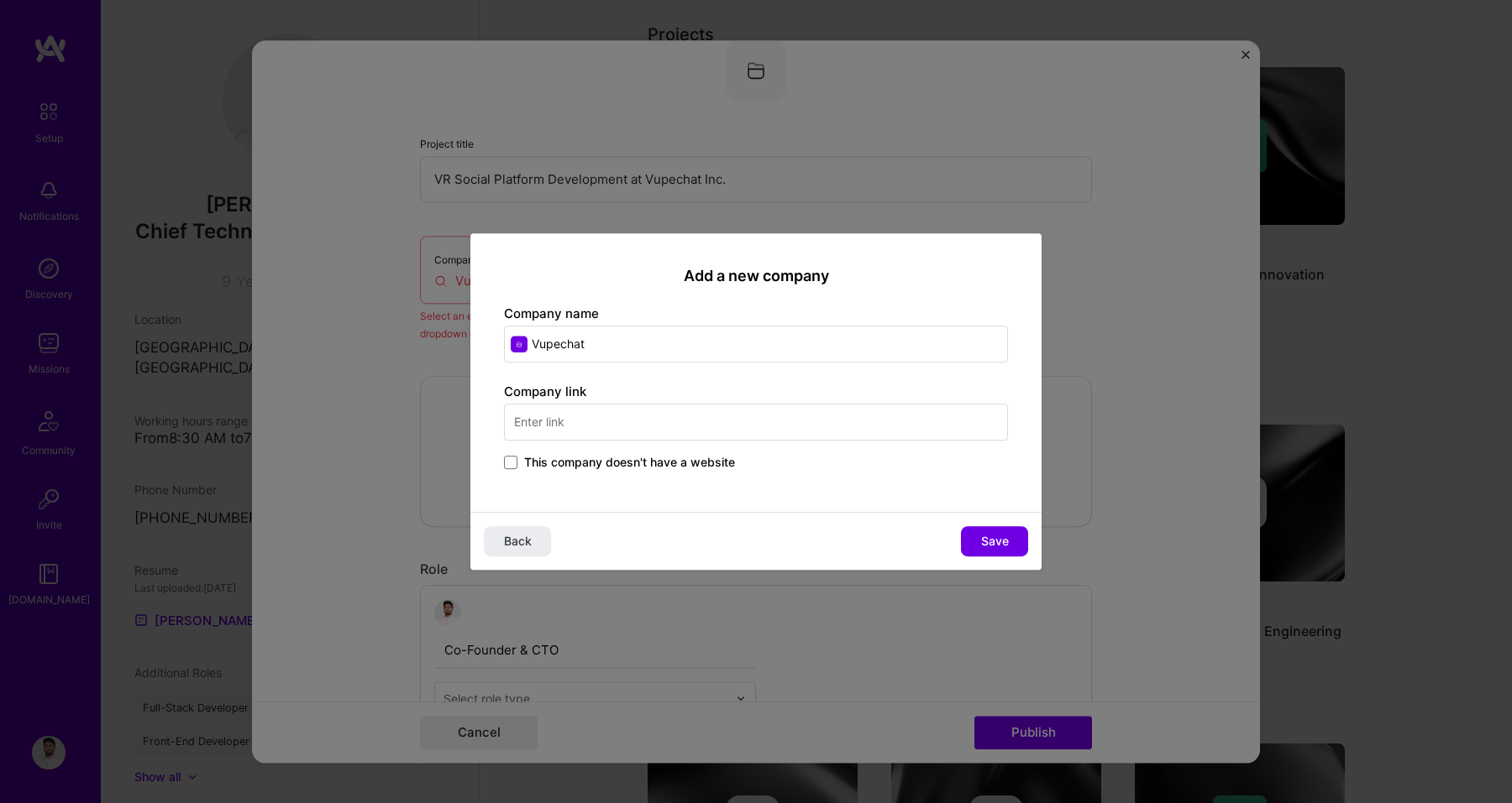
click at [637, 424] on input "text" at bounding box center [756, 422] width 504 height 37
drag, startPoint x: 646, startPoint y: 422, endPoint x: 498, endPoint y: 422, distance: 148.0
click at [498, 422] on div "Add a new company Company name Vupechat Company link https://vupechat.com This …" at bounding box center [756, 373] width 572 height 280
type input "https://vupechat.com"
click at [994, 549] on span "Save" at bounding box center [994, 542] width 28 height 17
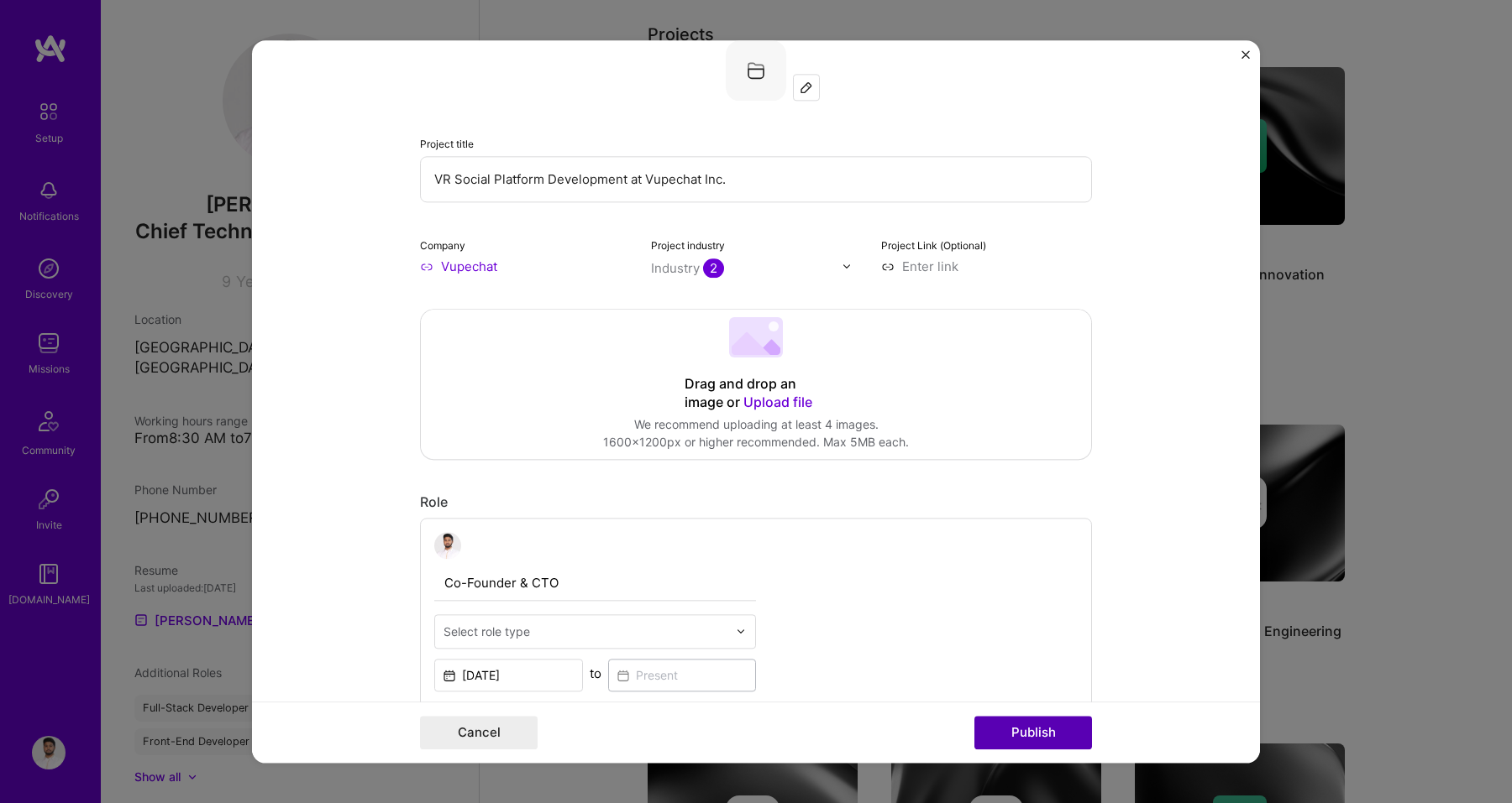
click at [1053, 729] on button "Publish" at bounding box center [1033, 732] width 118 height 34
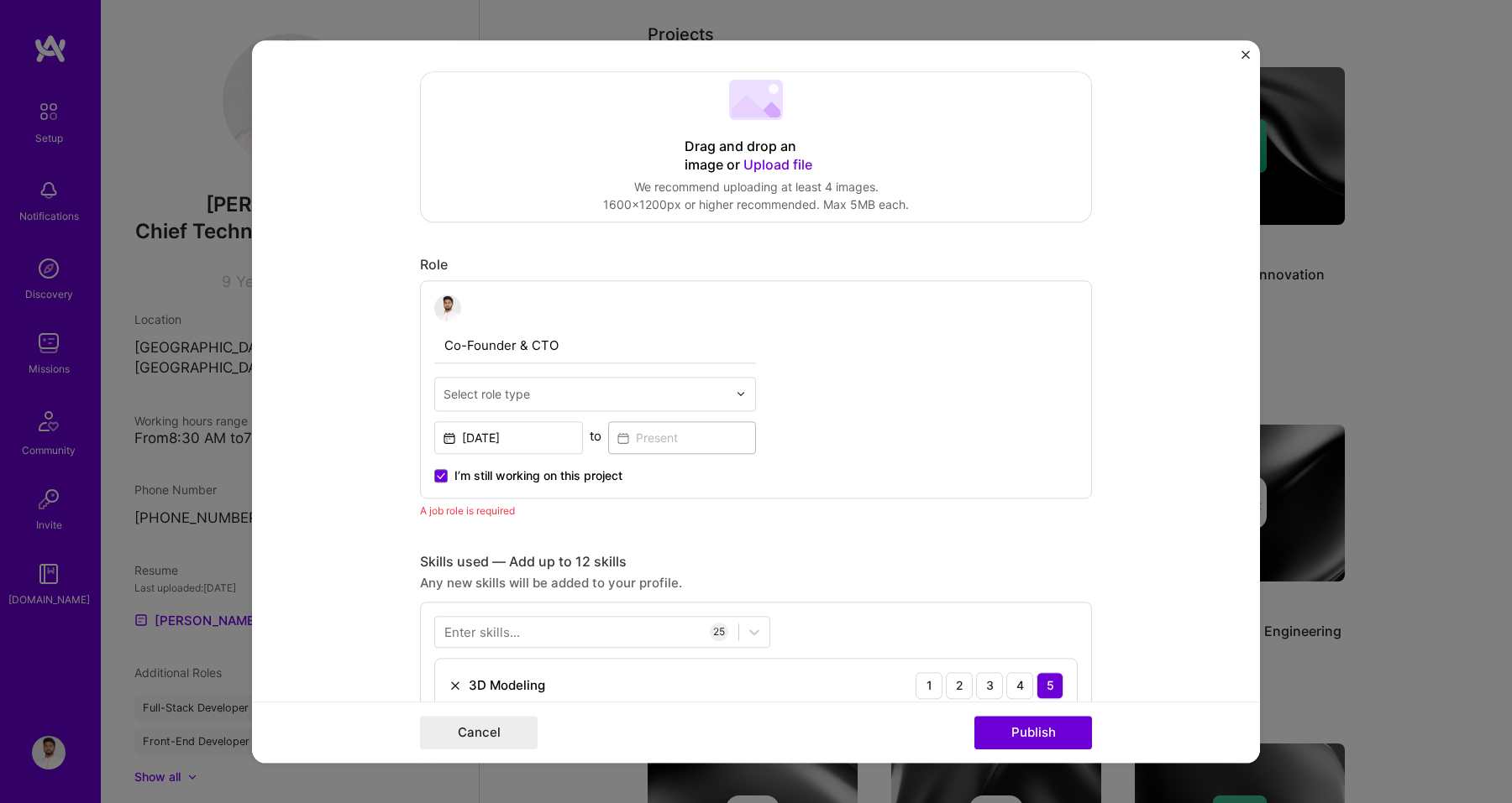
scroll to position [369, 0]
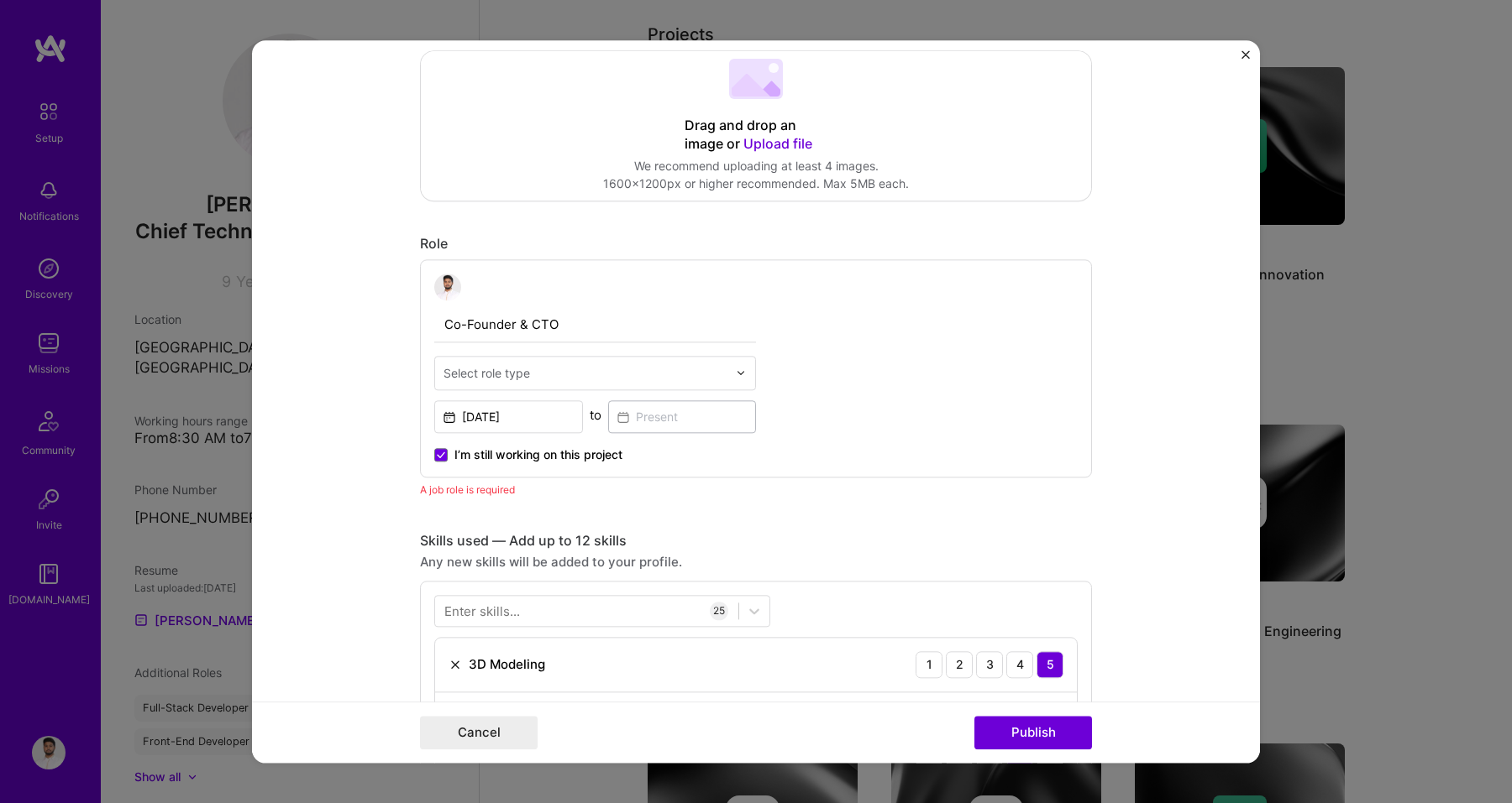
click at [570, 378] on input "text" at bounding box center [586, 373] width 284 height 18
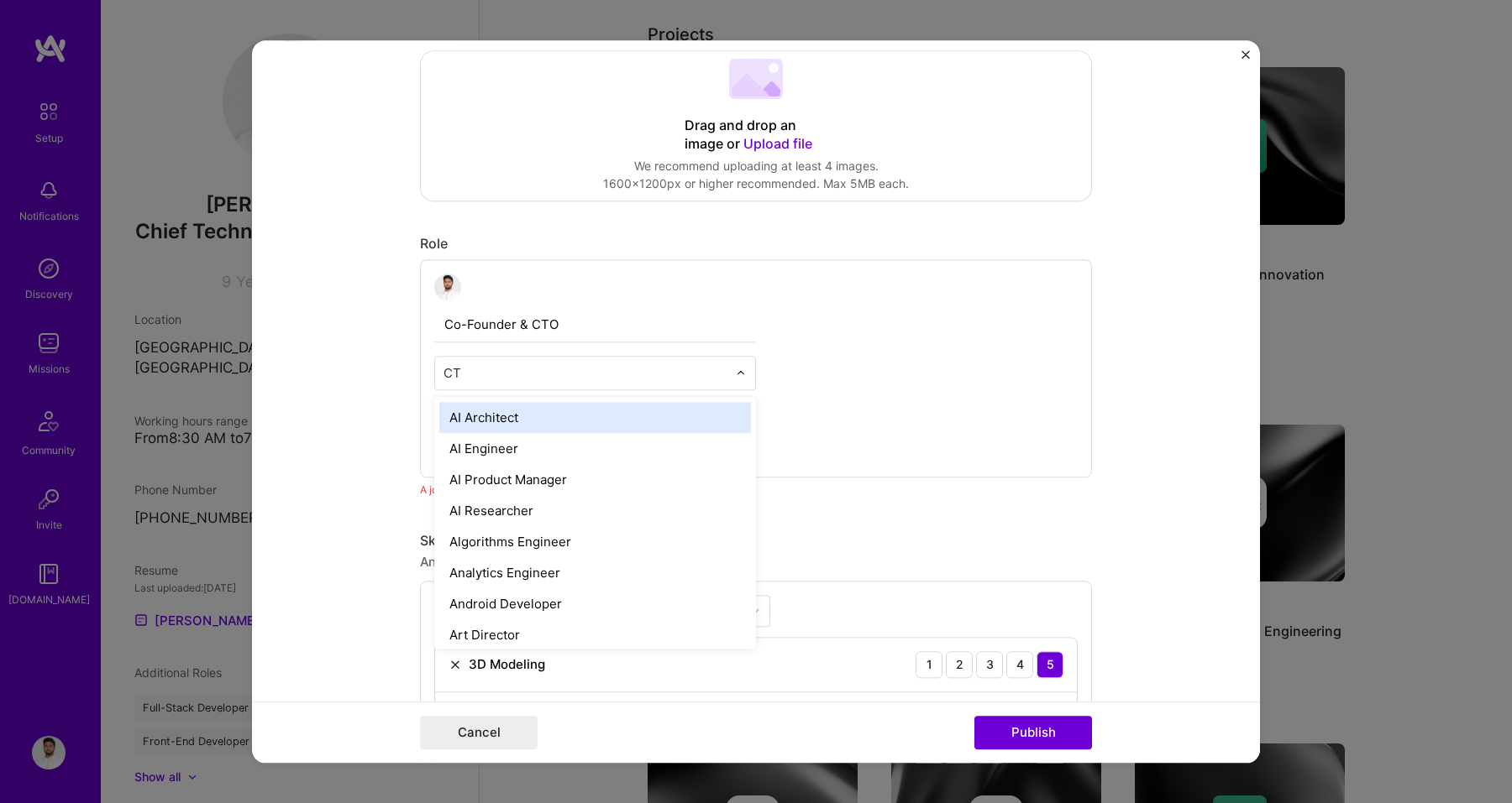
type input "CTO"
click at [576, 443] on div "Chief Technology Officer (CTO)" at bounding box center [595, 449] width 312 height 31
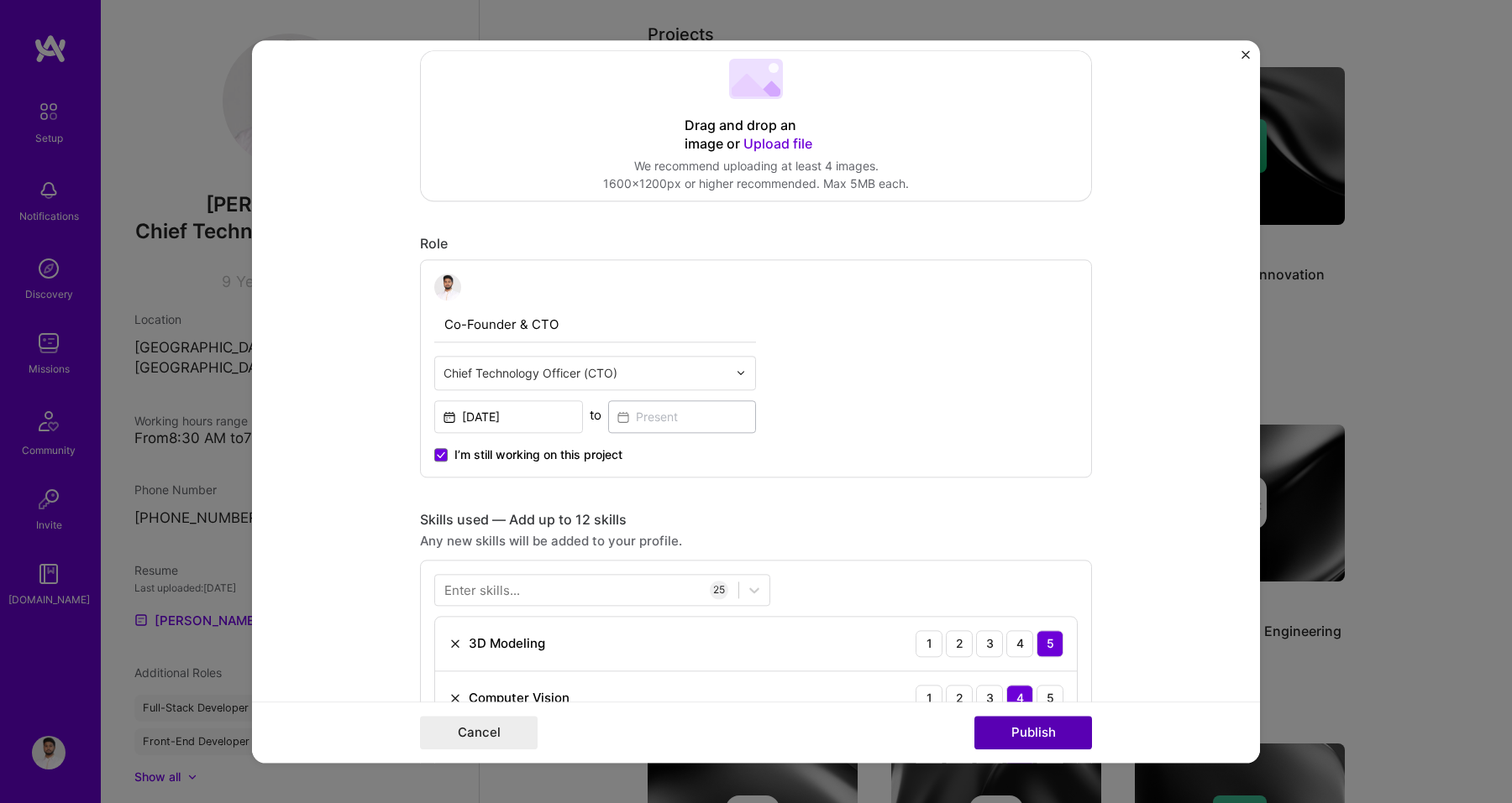
click at [1022, 737] on button "Publish" at bounding box center [1033, 732] width 118 height 34
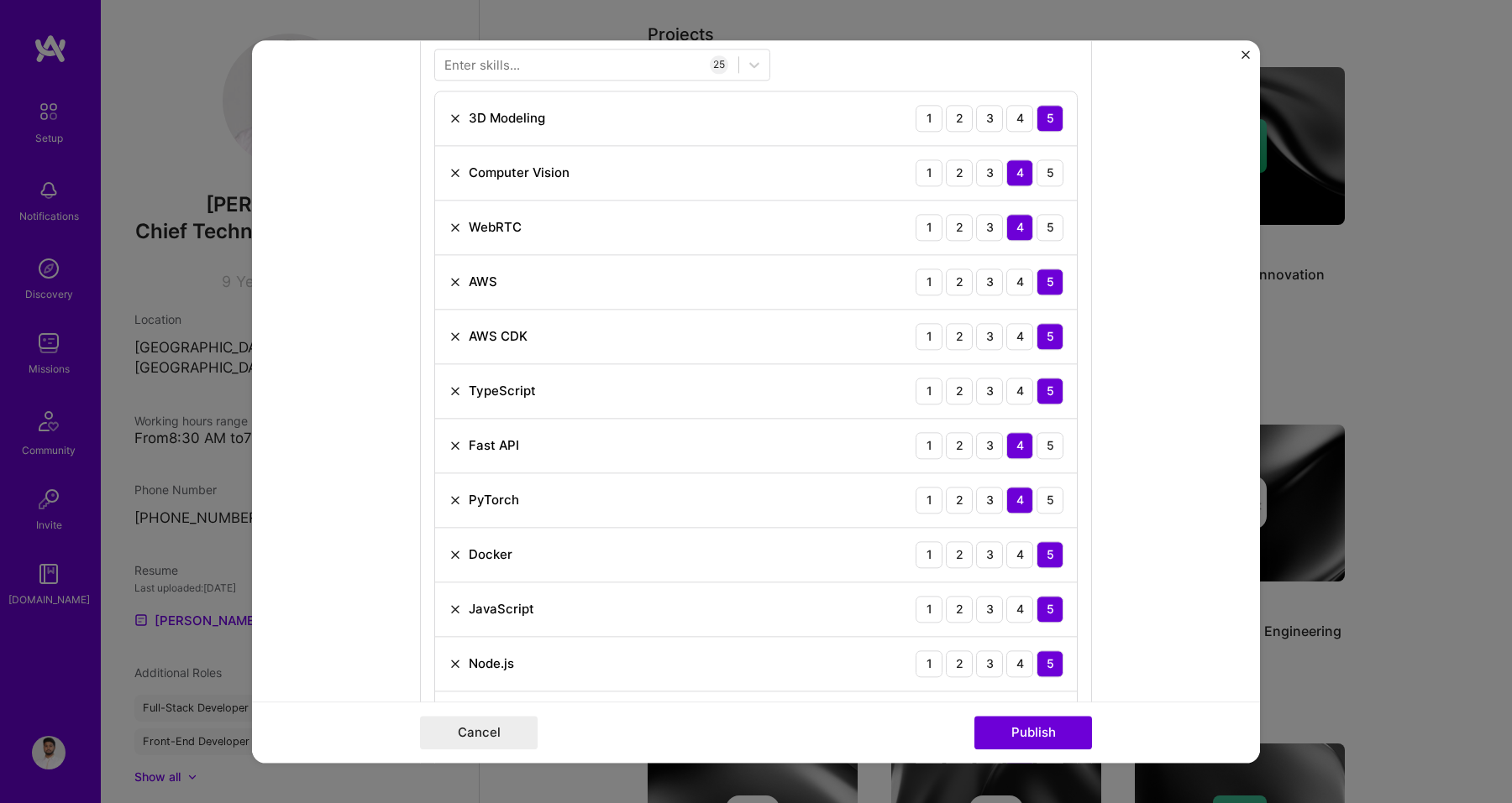
scroll to position [823, 0]
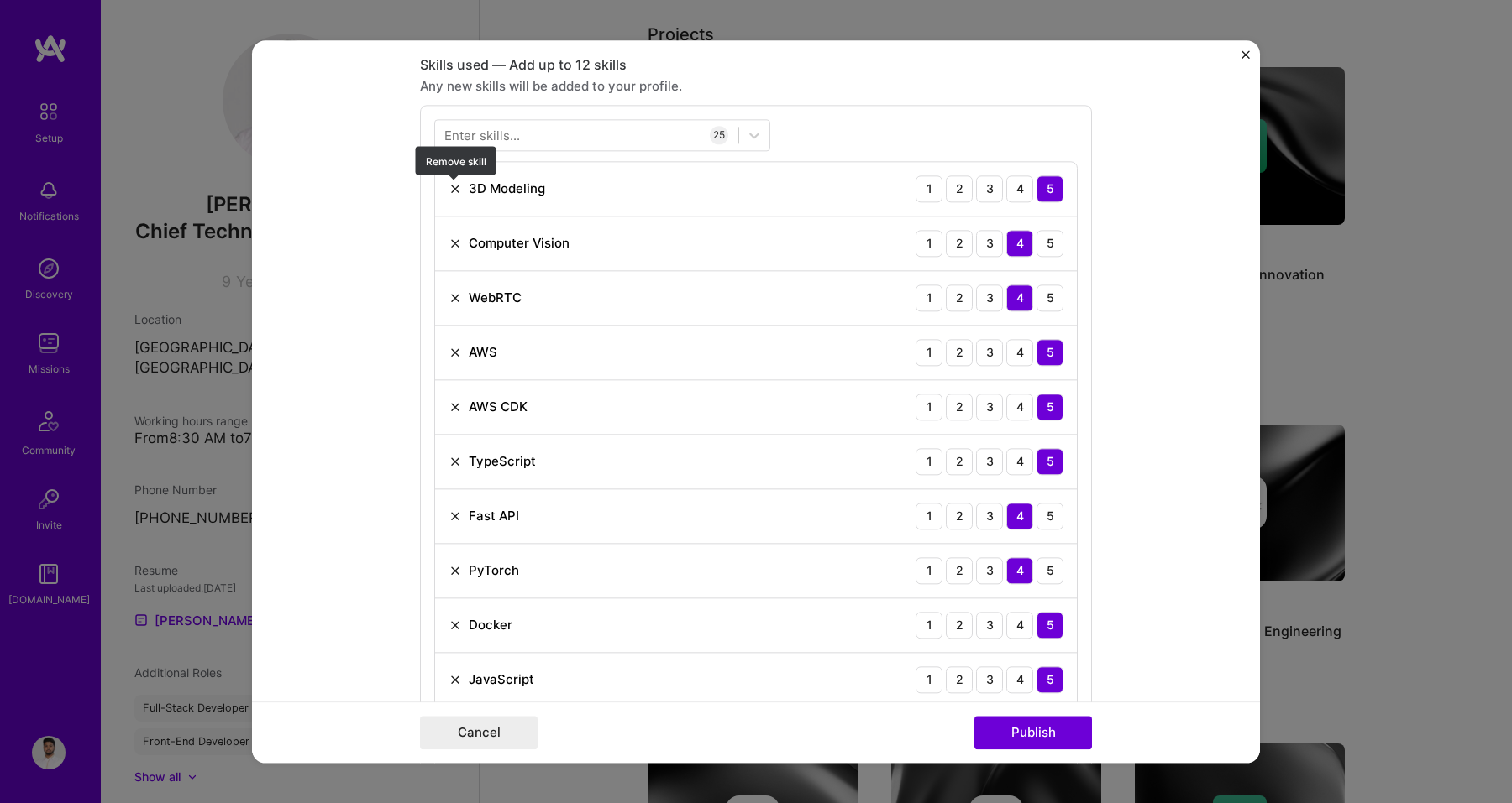
click at [454, 192] on img at bounding box center [456, 189] width 13 height 13
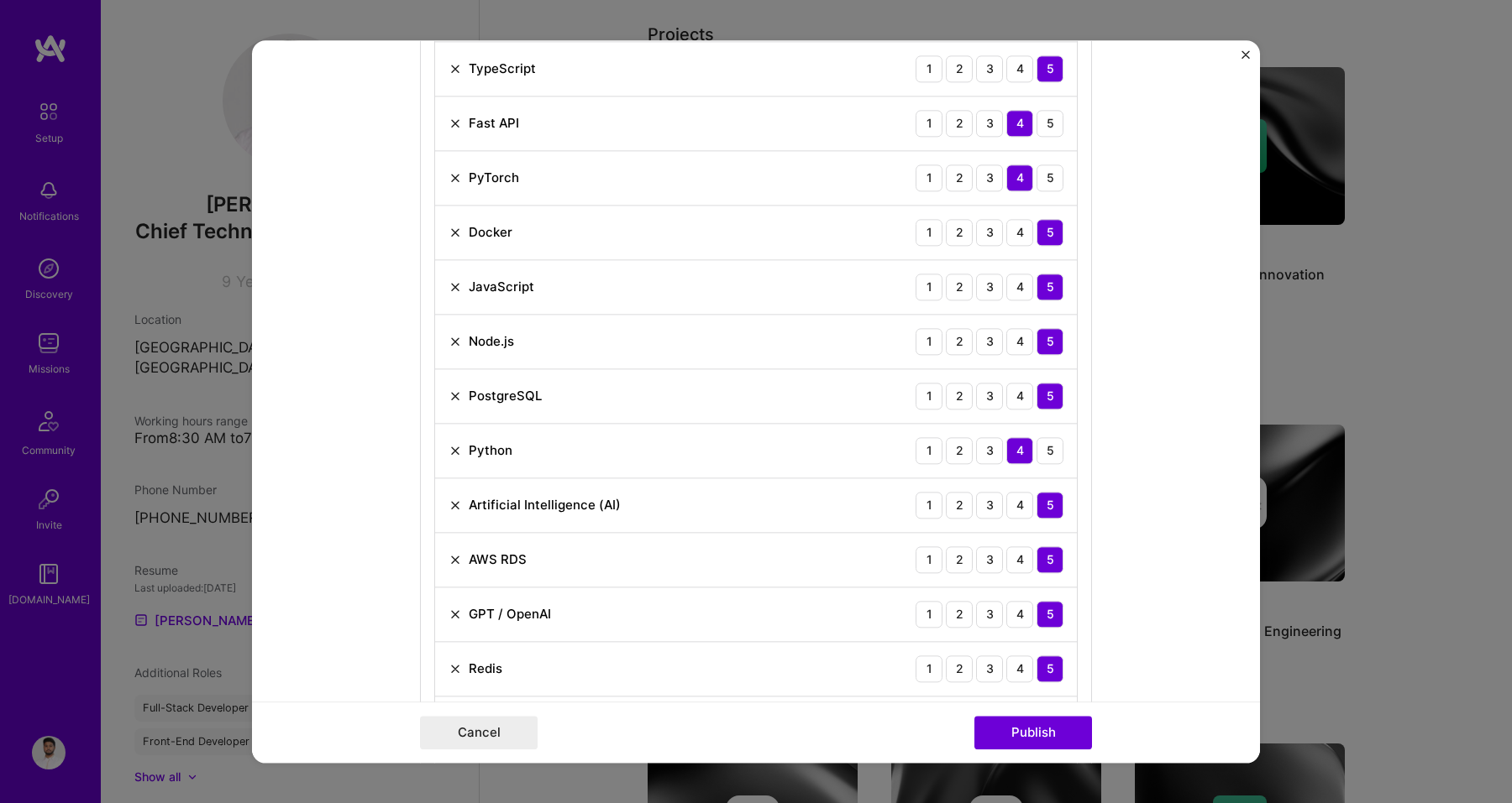
scroll to position [1181, 0]
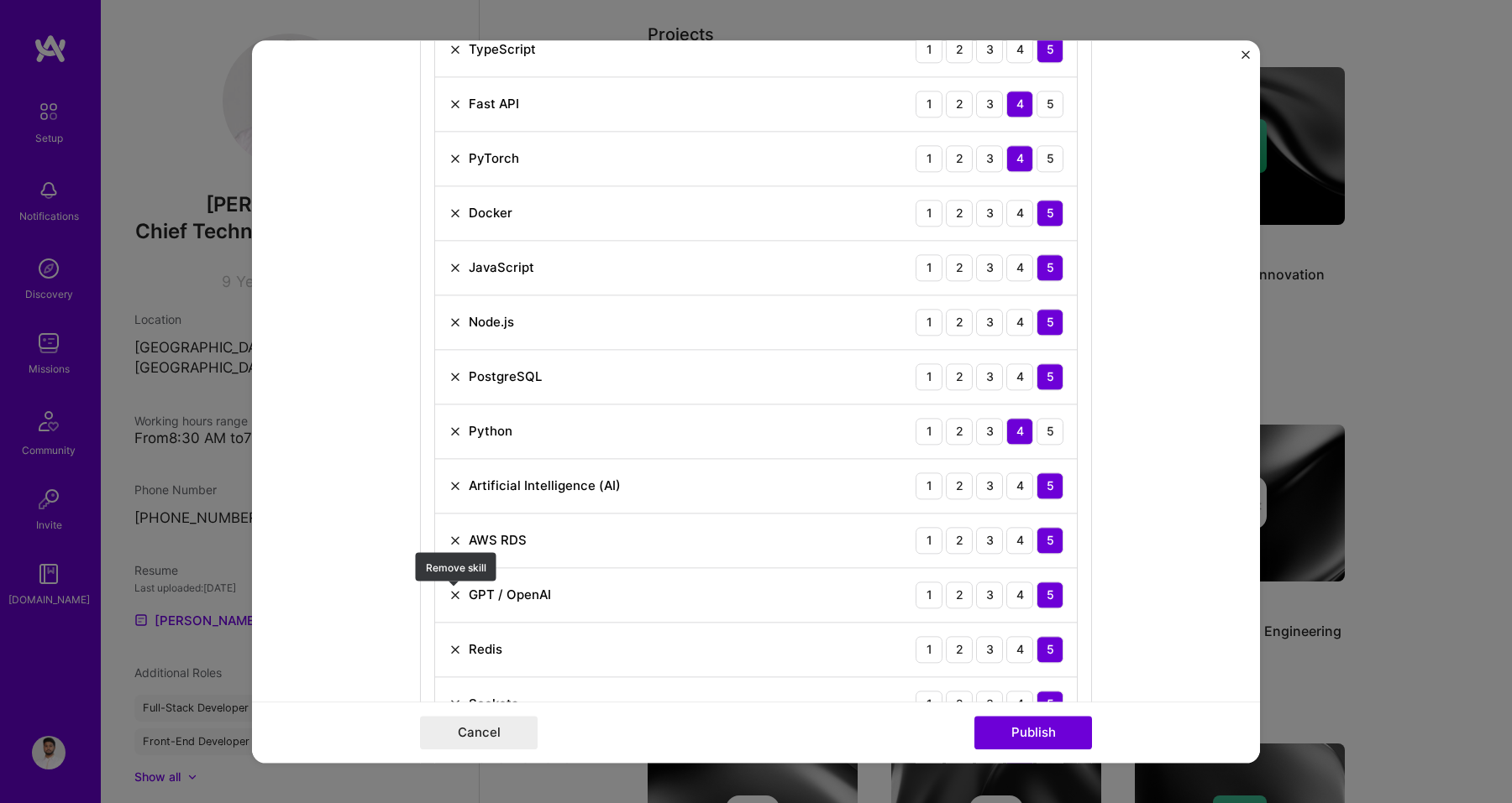
click at [455, 596] on img at bounding box center [456, 596] width 13 height 13
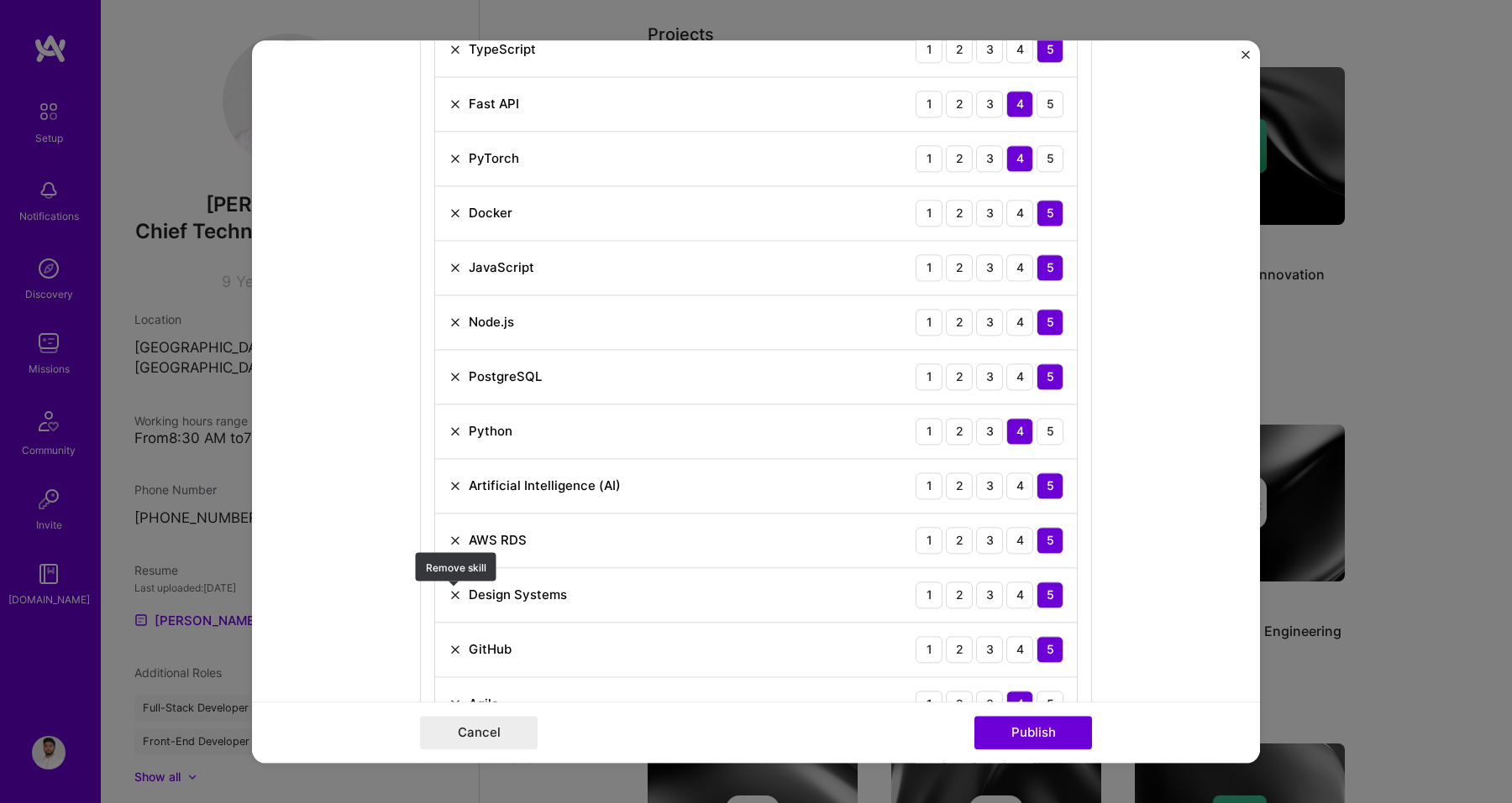
click at [455, 596] on img at bounding box center [456, 596] width 13 height 13
click at [455, 643] on img at bounding box center [456, 649] width 13 height 13
click at [455, 596] on img at bounding box center [456, 596] width 13 height 13
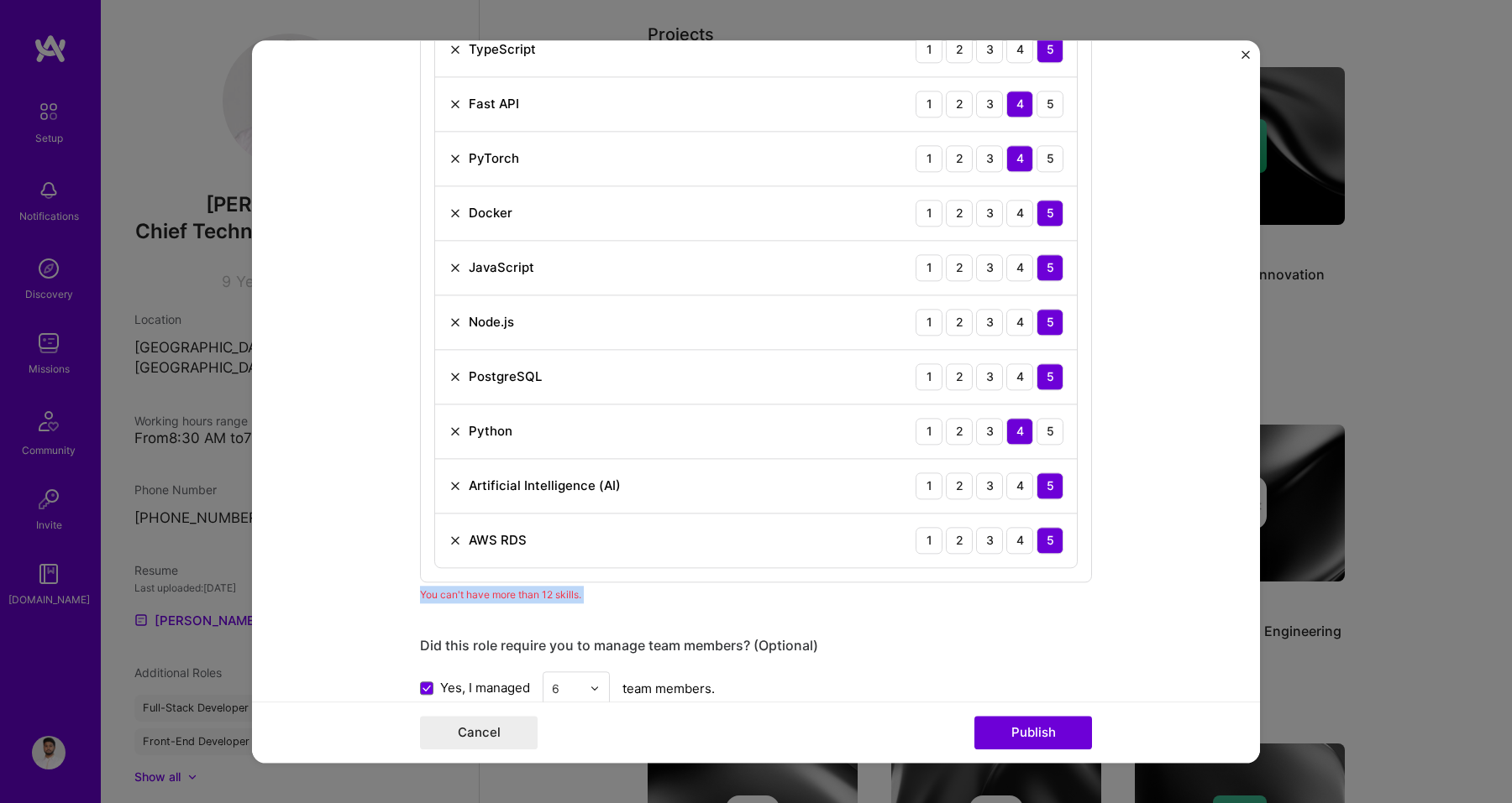
click at [455, 596] on div "You can't have more than 12 skills." at bounding box center [756, 595] width 672 height 18
click at [454, 433] on img at bounding box center [456, 432] width 13 height 13
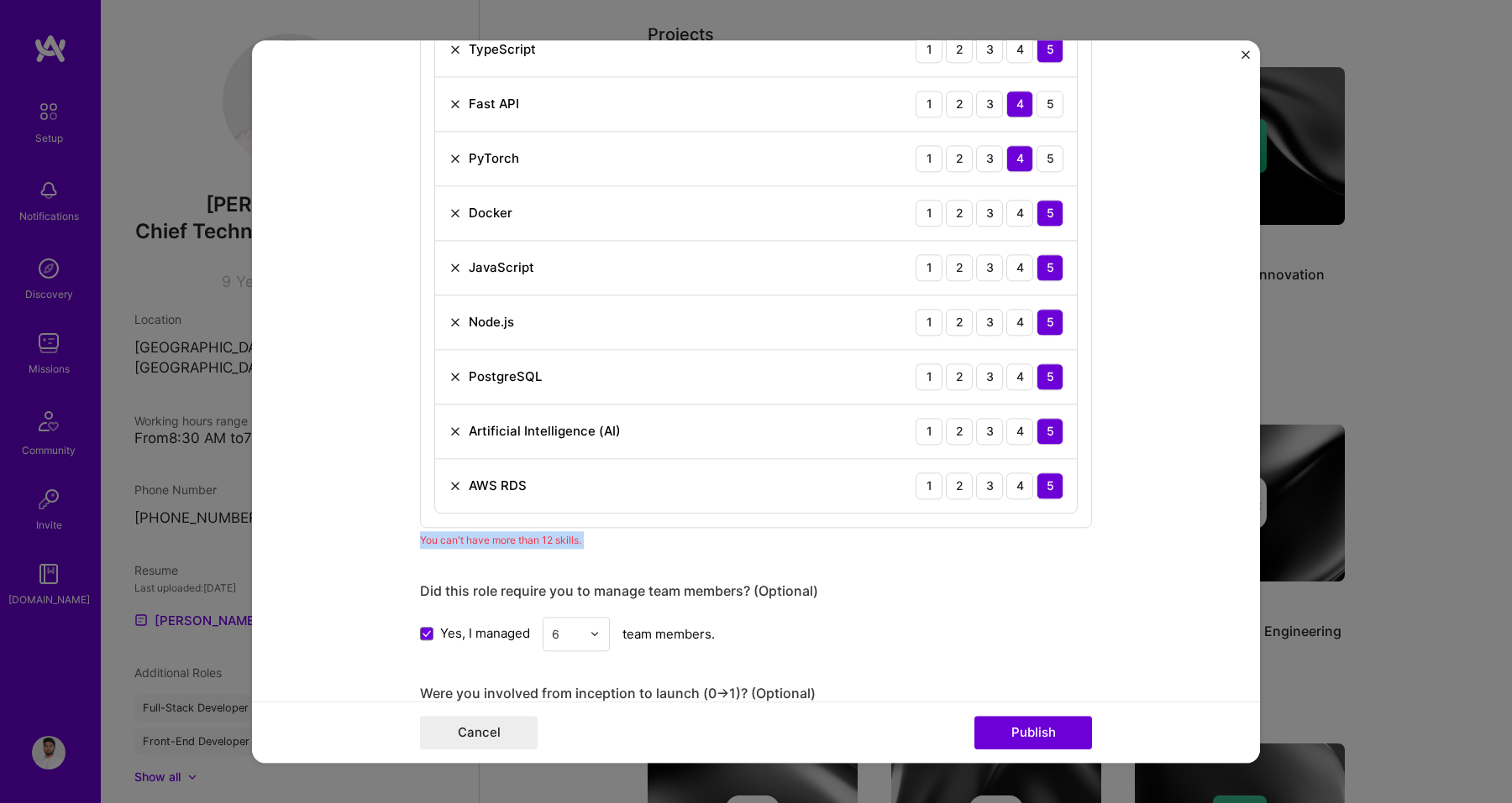
scroll to position [702, 0]
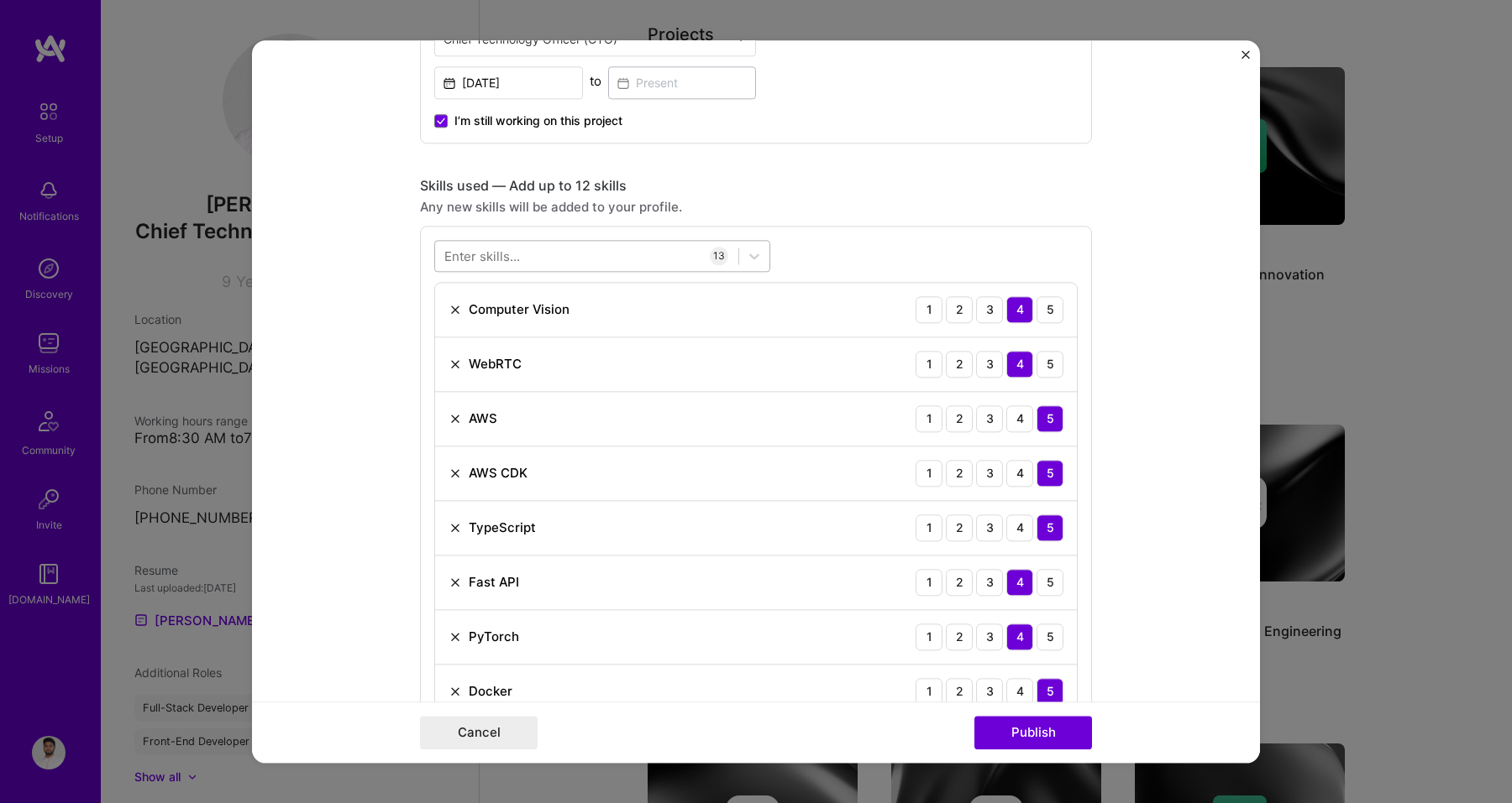
click at [533, 262] on div at bounding box center [587, 255] width 303 height 28
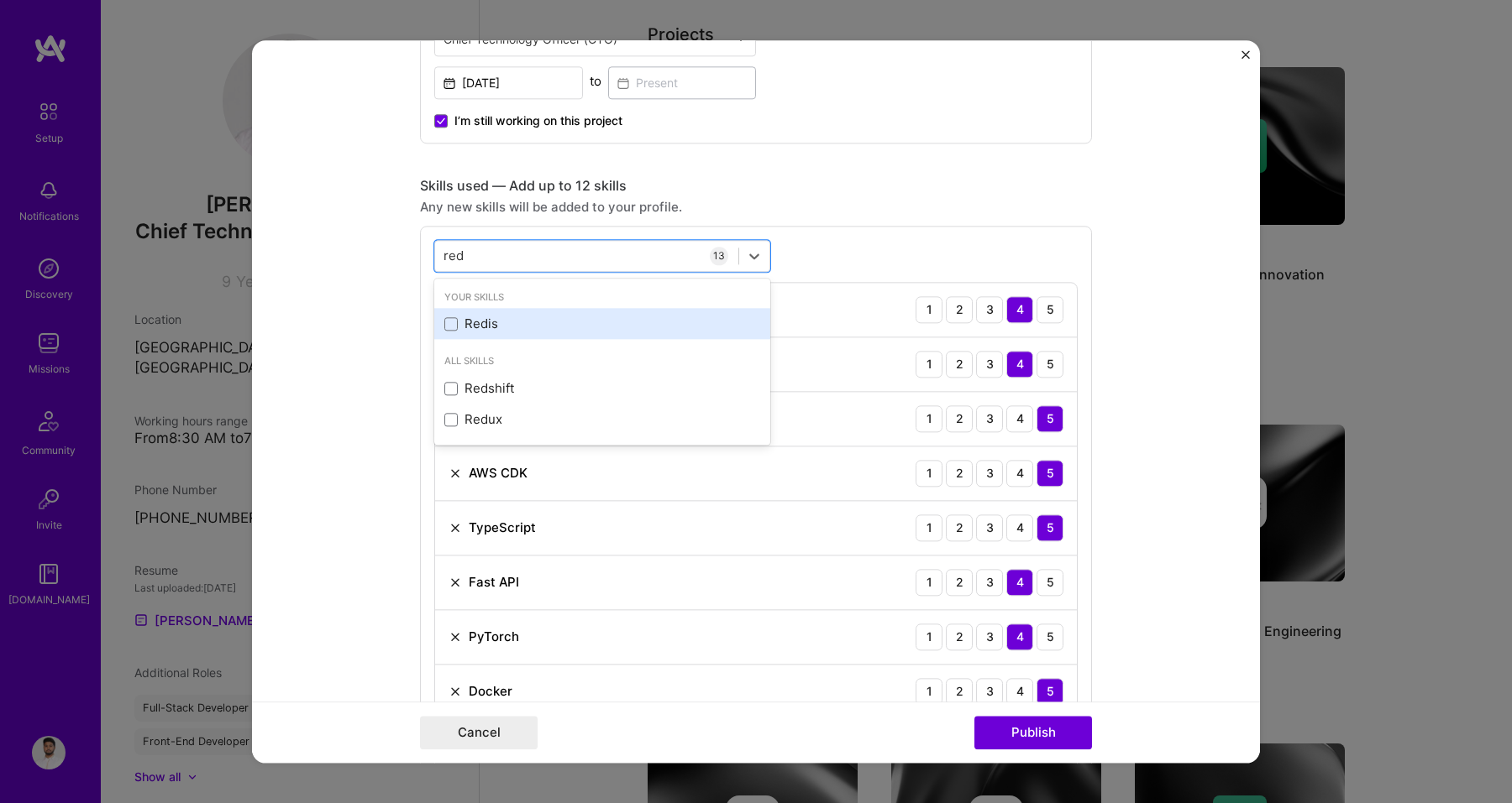
click at [505, 323] on div "Redis" at bounding box center [603, 324] width 316 height 18
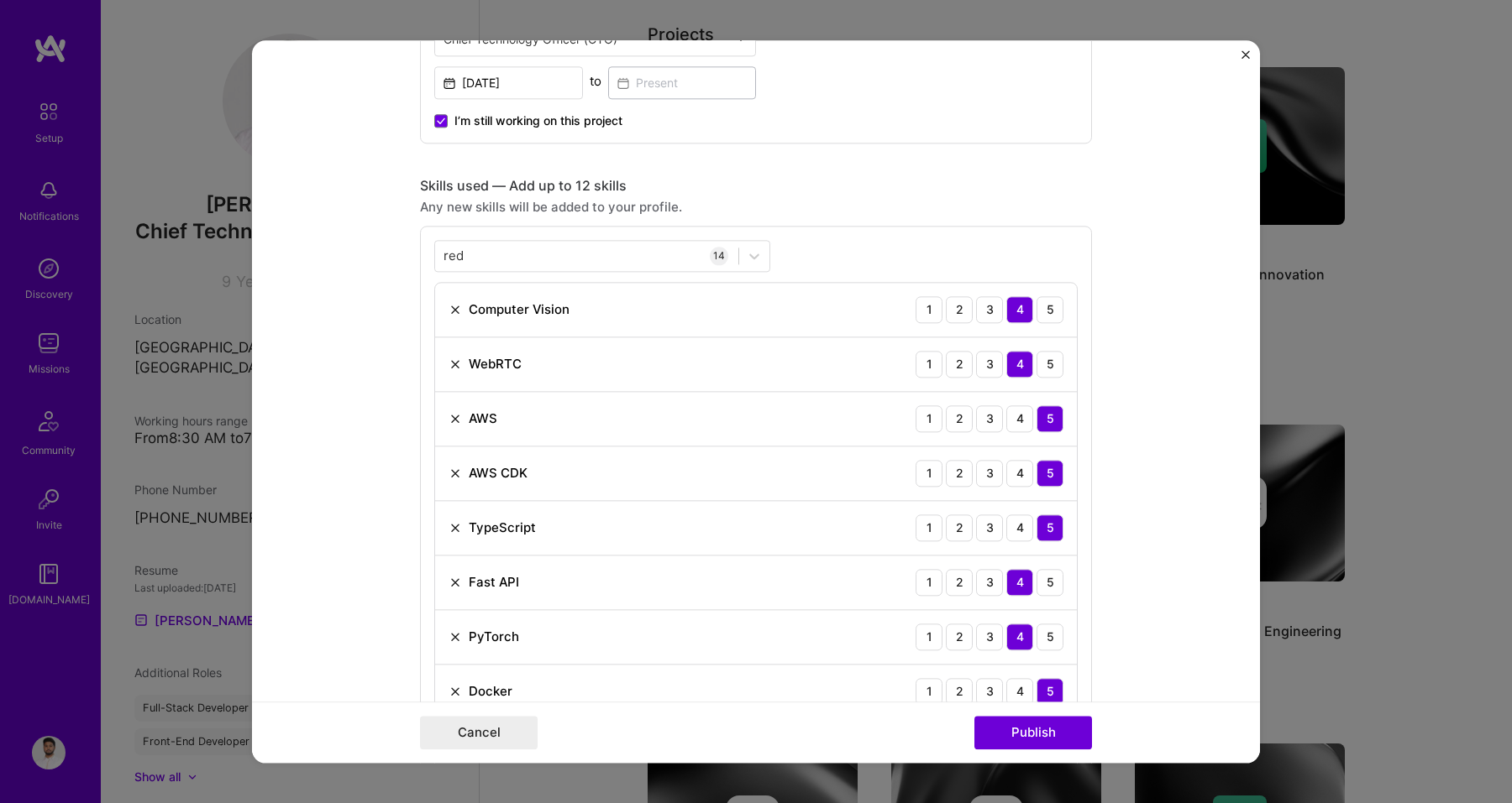
click at [900, 236] on div "red red 14 Computer Vision 1 2 3 4 5 WebRTC 1 2 3 4 5 AWS 1 2 3 4 5 AWS CDK 1 2…" at bounding box center [756, 643] width 672 height 835
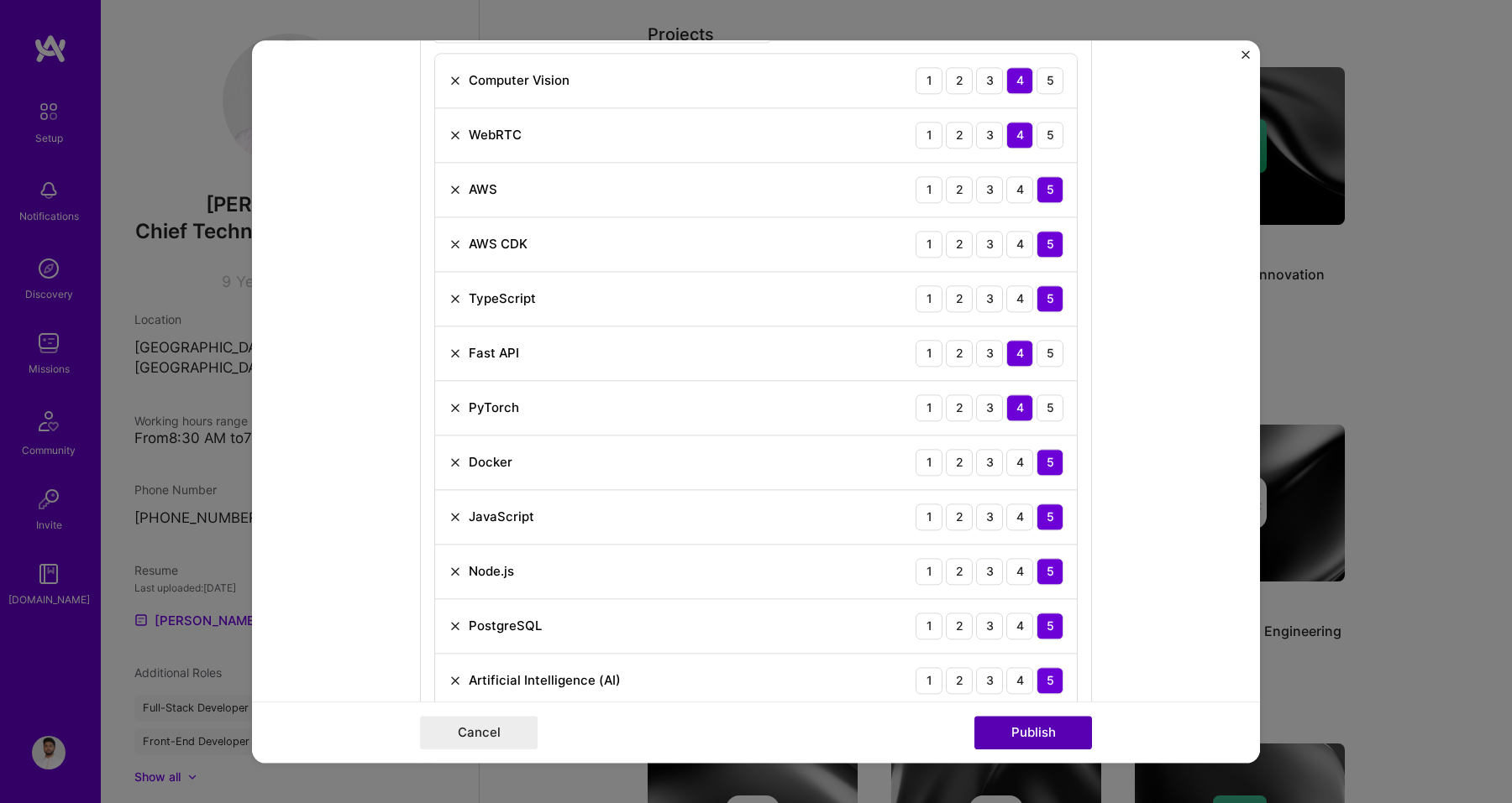
click at [992, 736] on button "Publish" at bounding box center [1033, 732] width 118 height 34
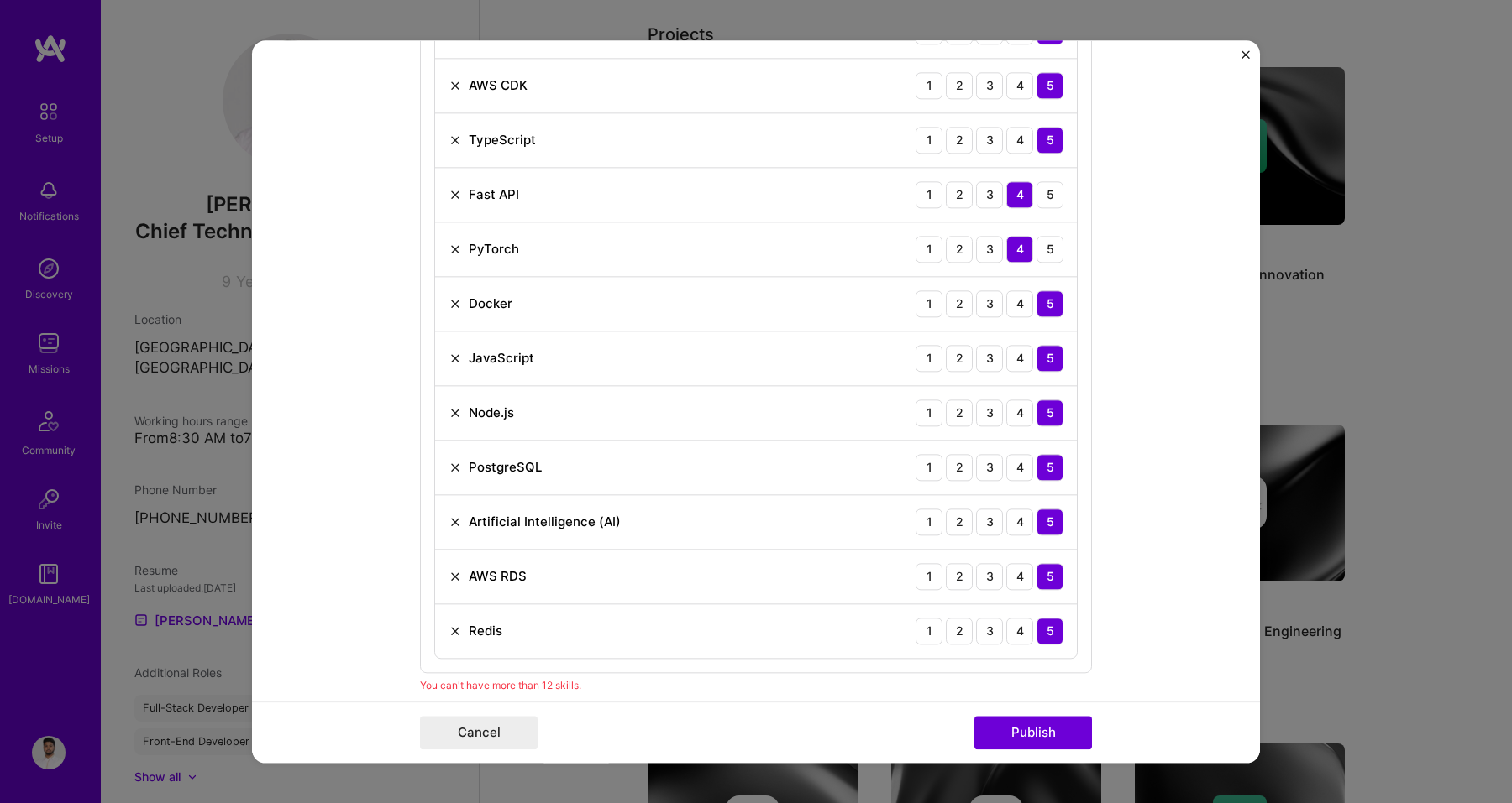
scroll to position [1088, 0]
click at [454, 530] on img at bounding box center [456, 525] width 13 height 13
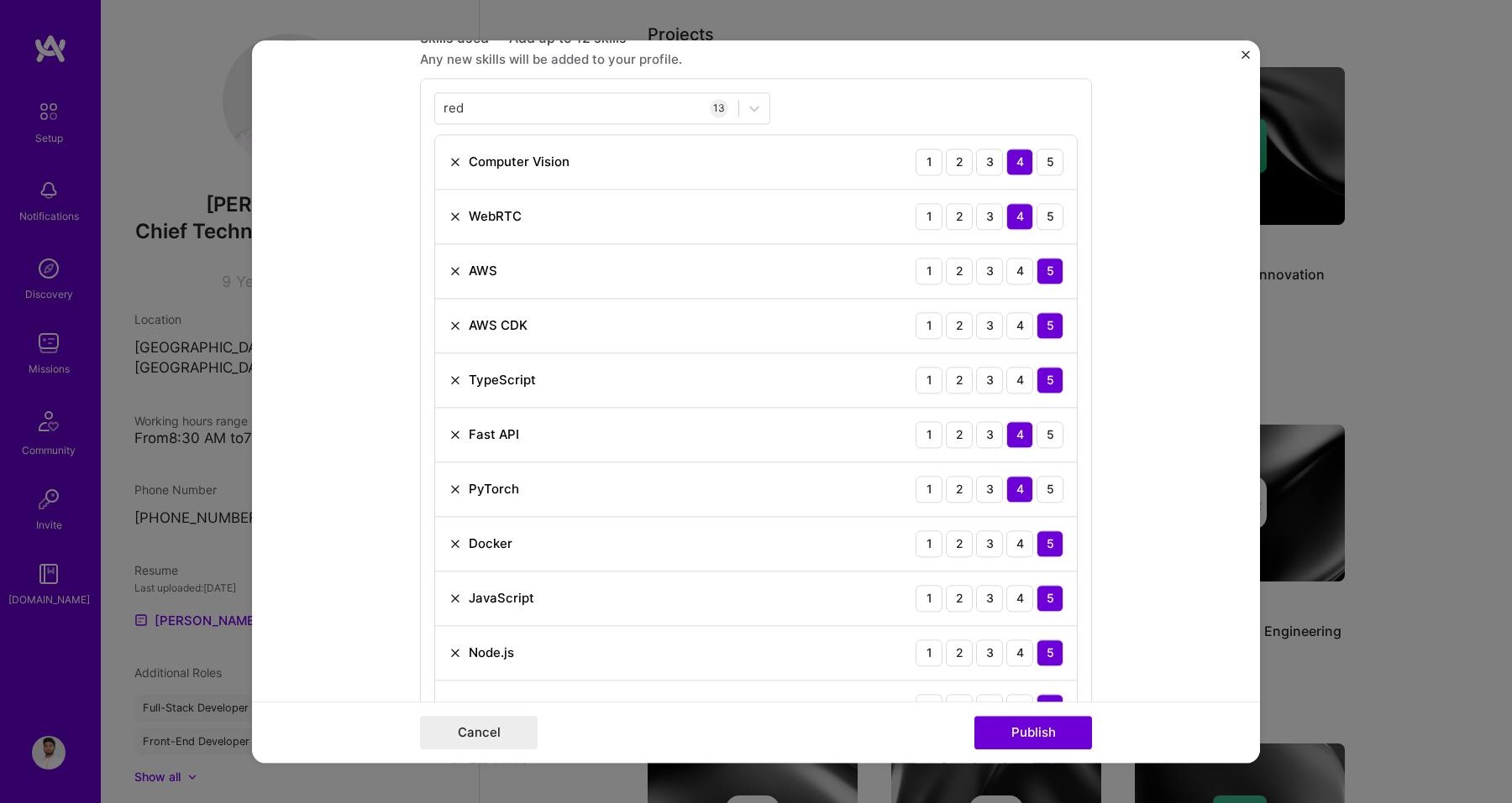
scroll to position [853, 0]
click at [459, 483] on img at bounding box center [456, 487] width 13 height 13
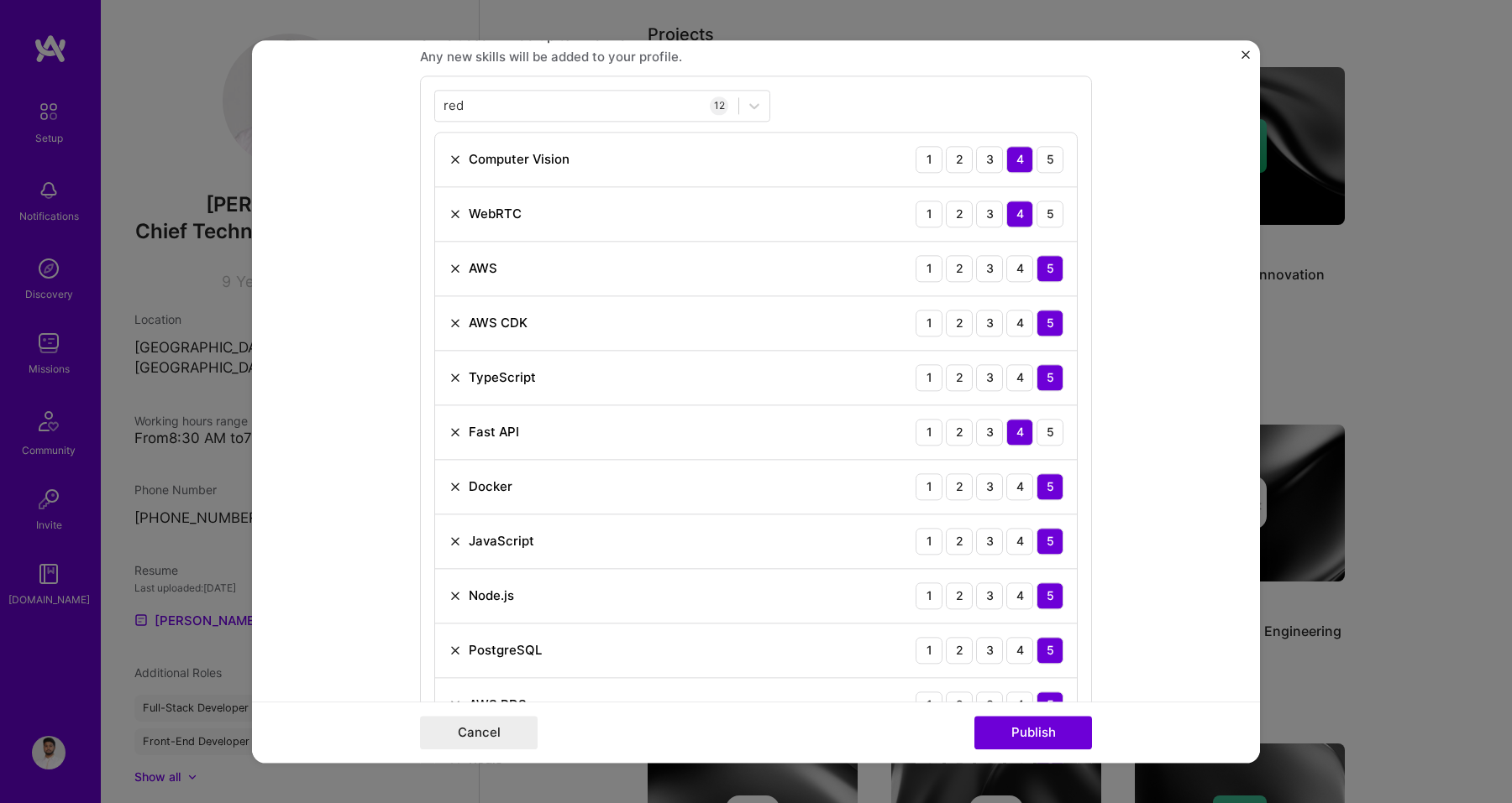
click at [454, 219] on img at bounding box center [456, 214] width 13 height 13
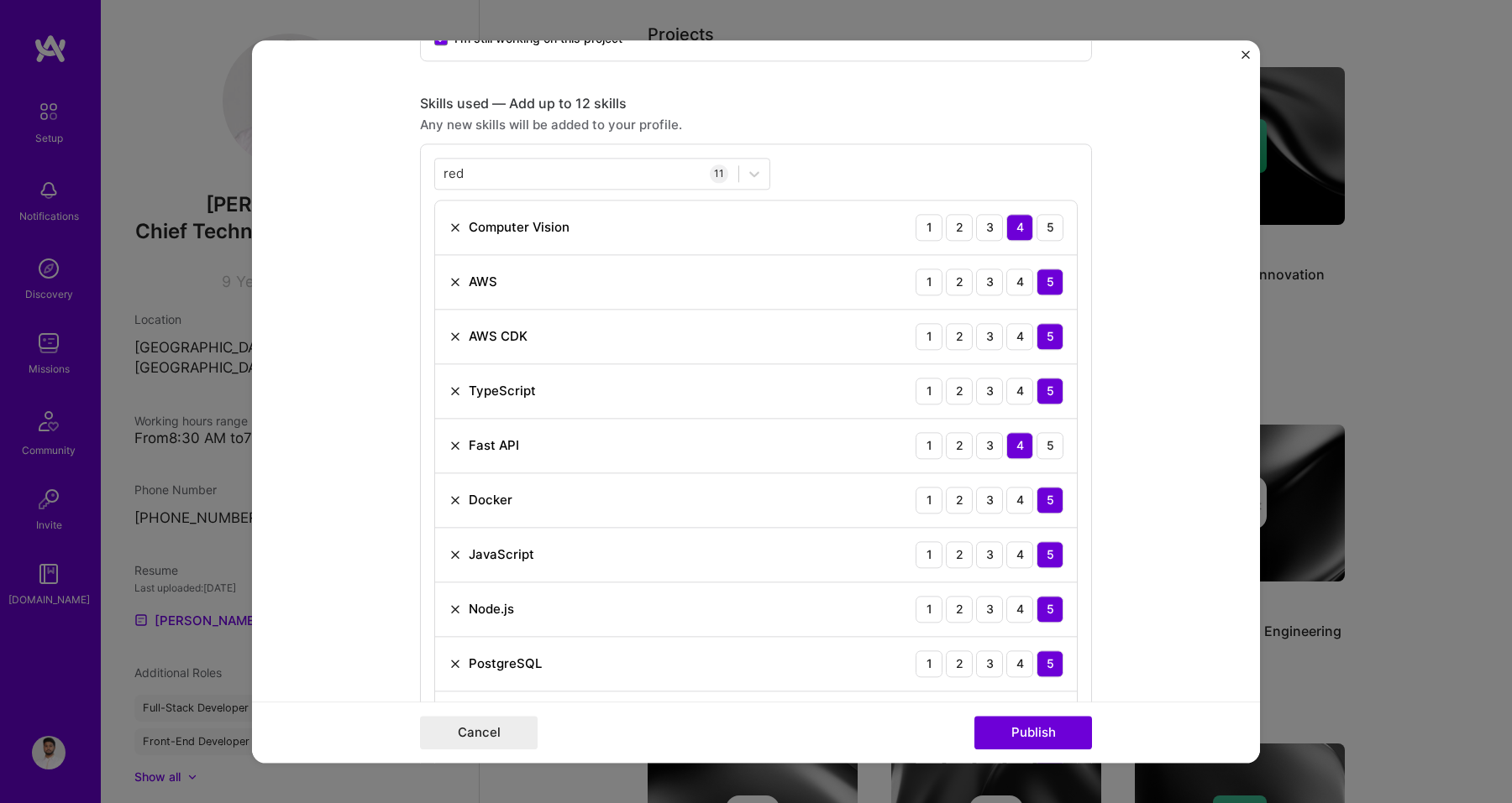
scroll to position [774, 0]
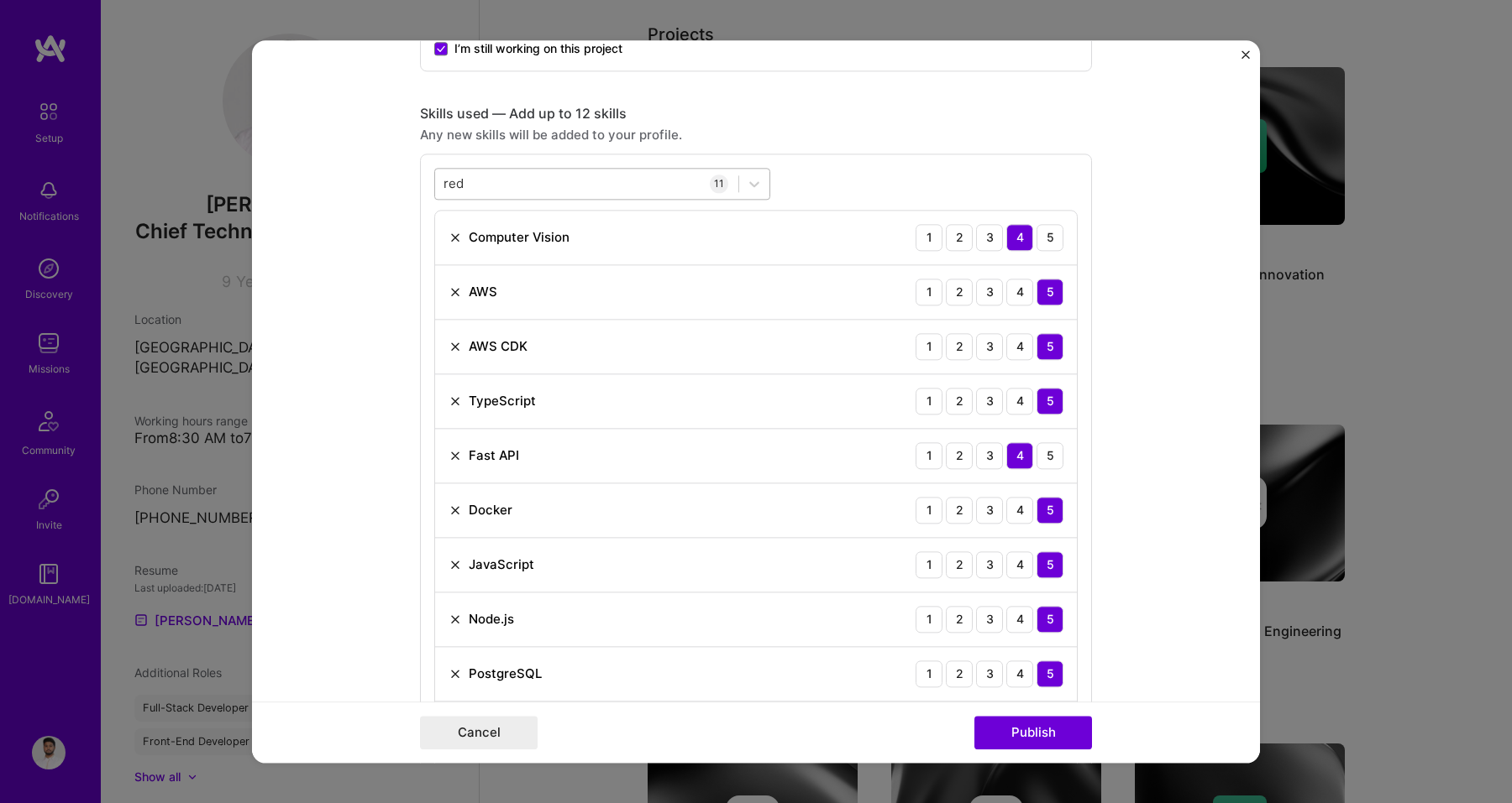
click at [527, 187] on div "red red" at bounding box center [587, 183] width 303 height 28
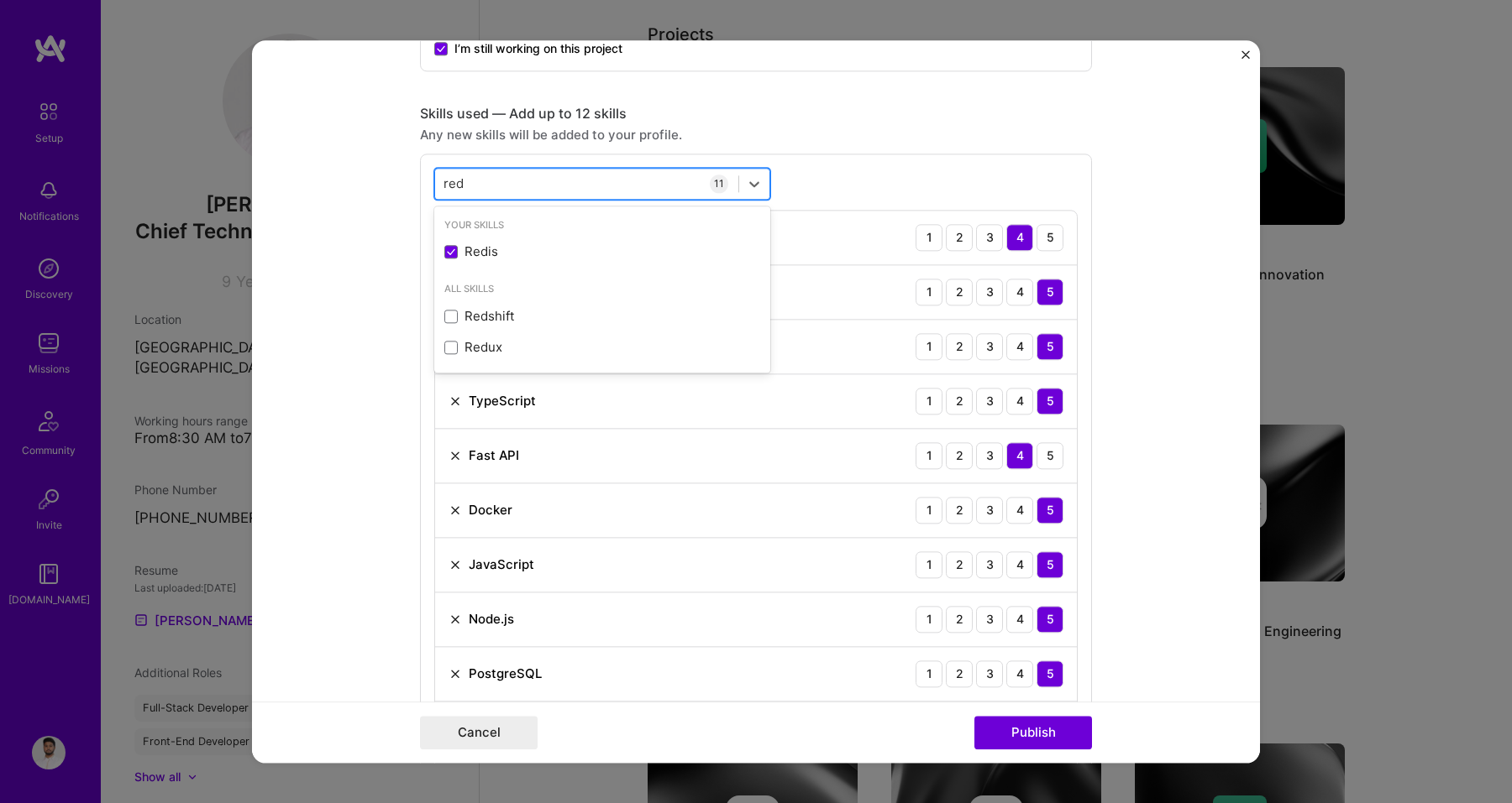
click at [527, 187] on div "red red" at bounding box center [587, 183] width 303 height 28
type input "r"
click at [540, 246] on div "WebRTC" at bounding box center [603, 252] width 316 height 18
type input "web"
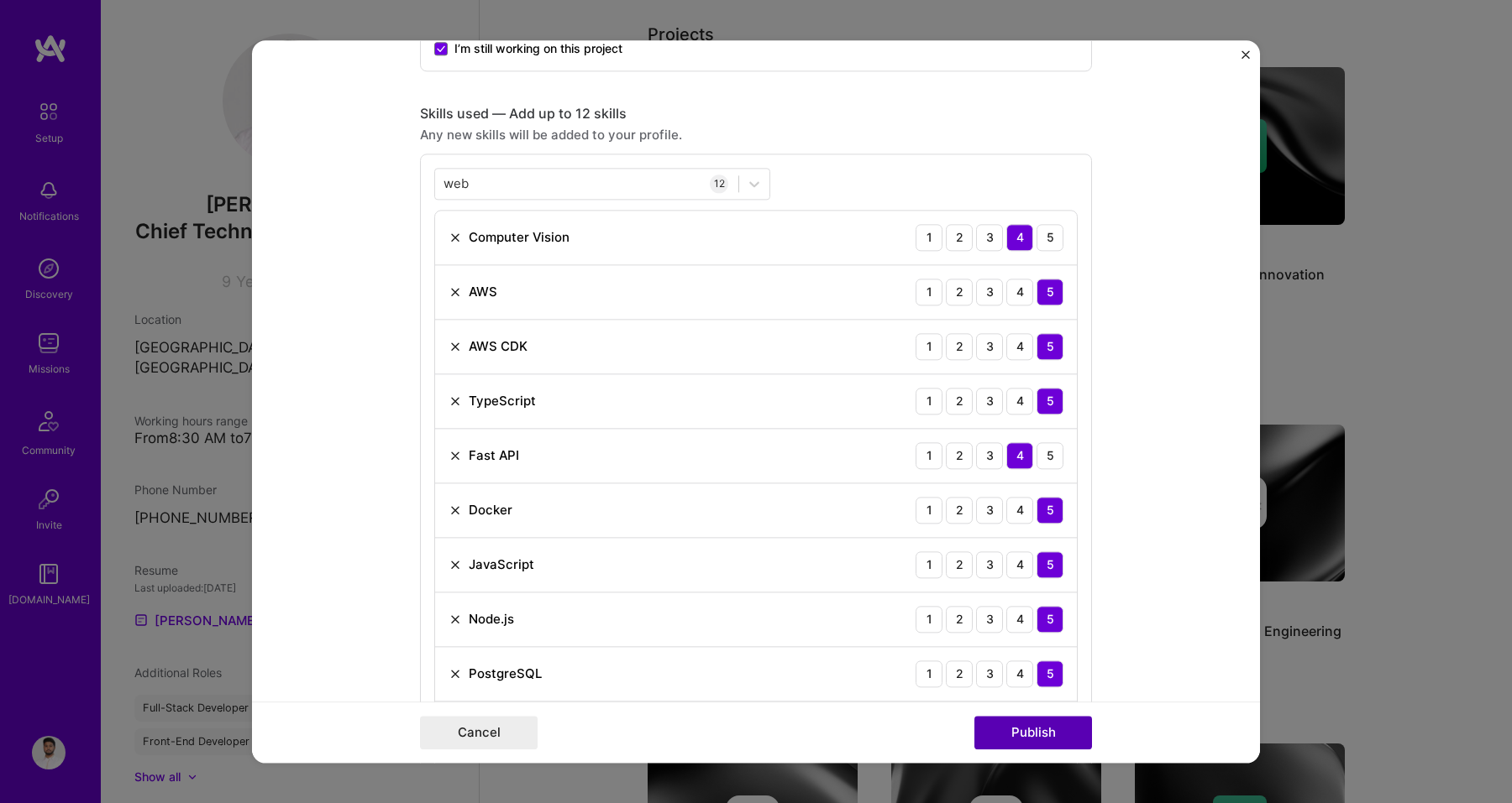
click at [1004, 720] on button "Publish" at bounding box center [1033, 732] width 118 height 34
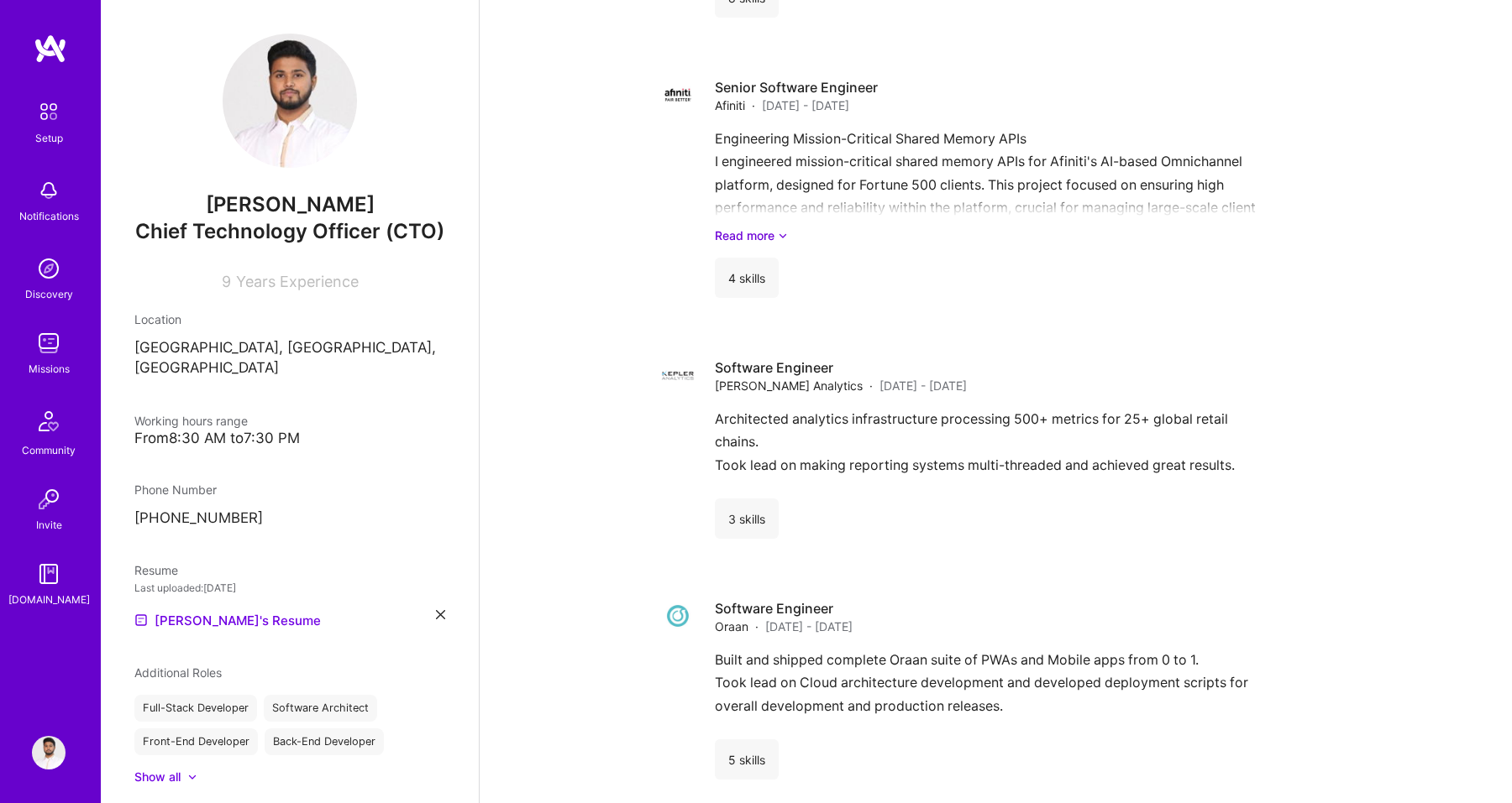
scroll to position [2972, 0]
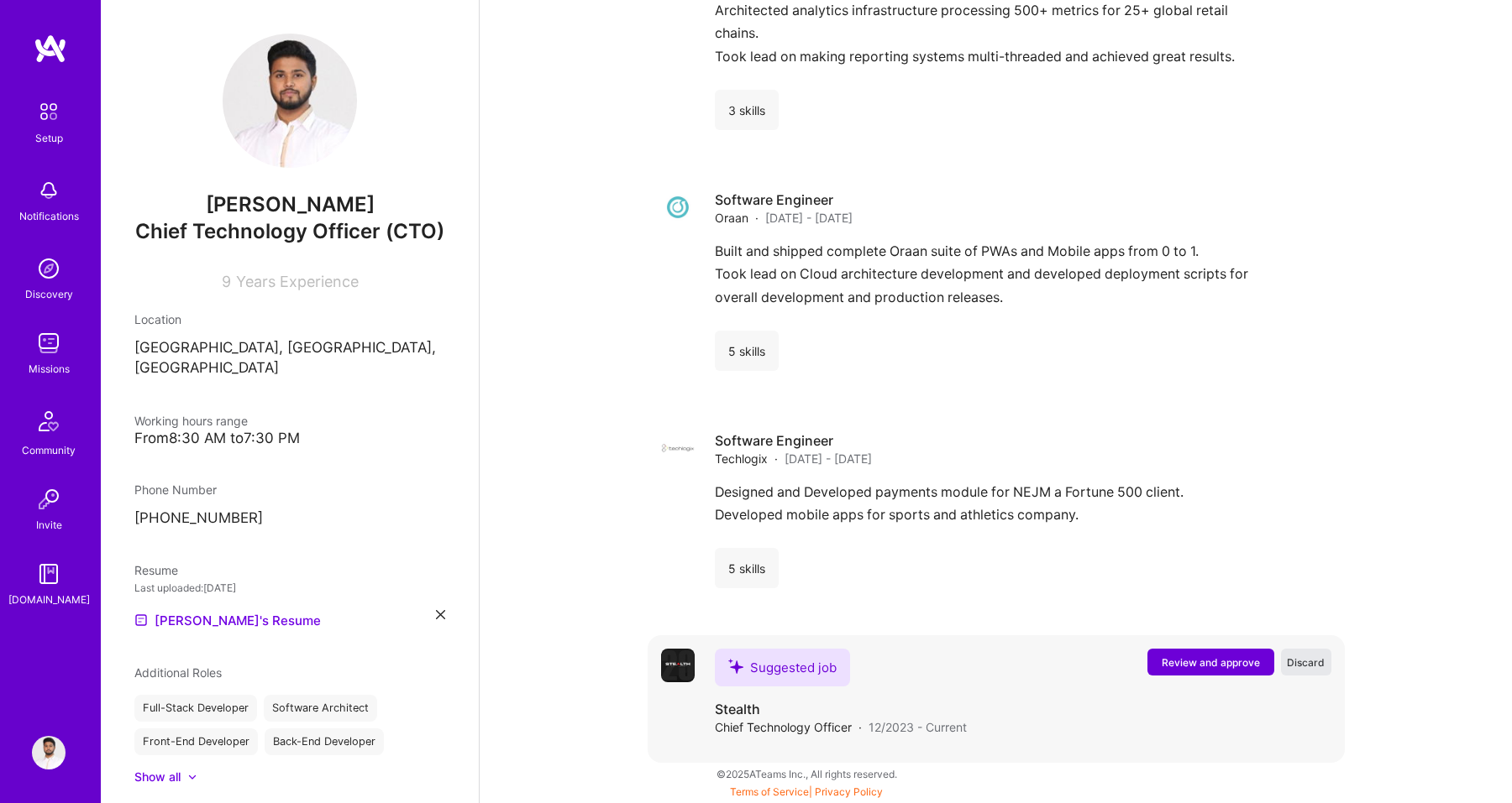
click at [1305, 662] on span "Discard" at bounding box center [1305, 662] width 38 height 14
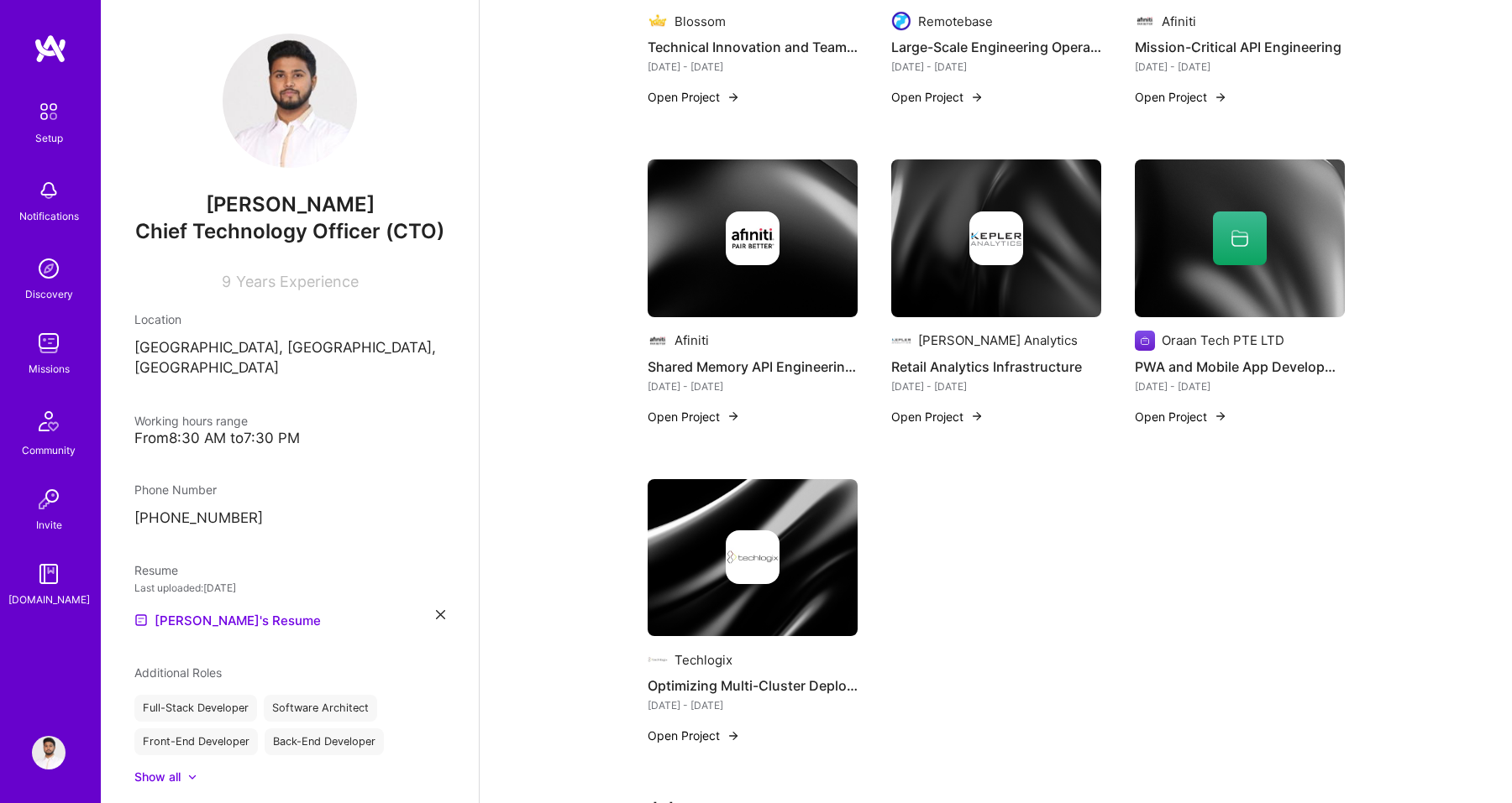
scroll to position [0, 0]
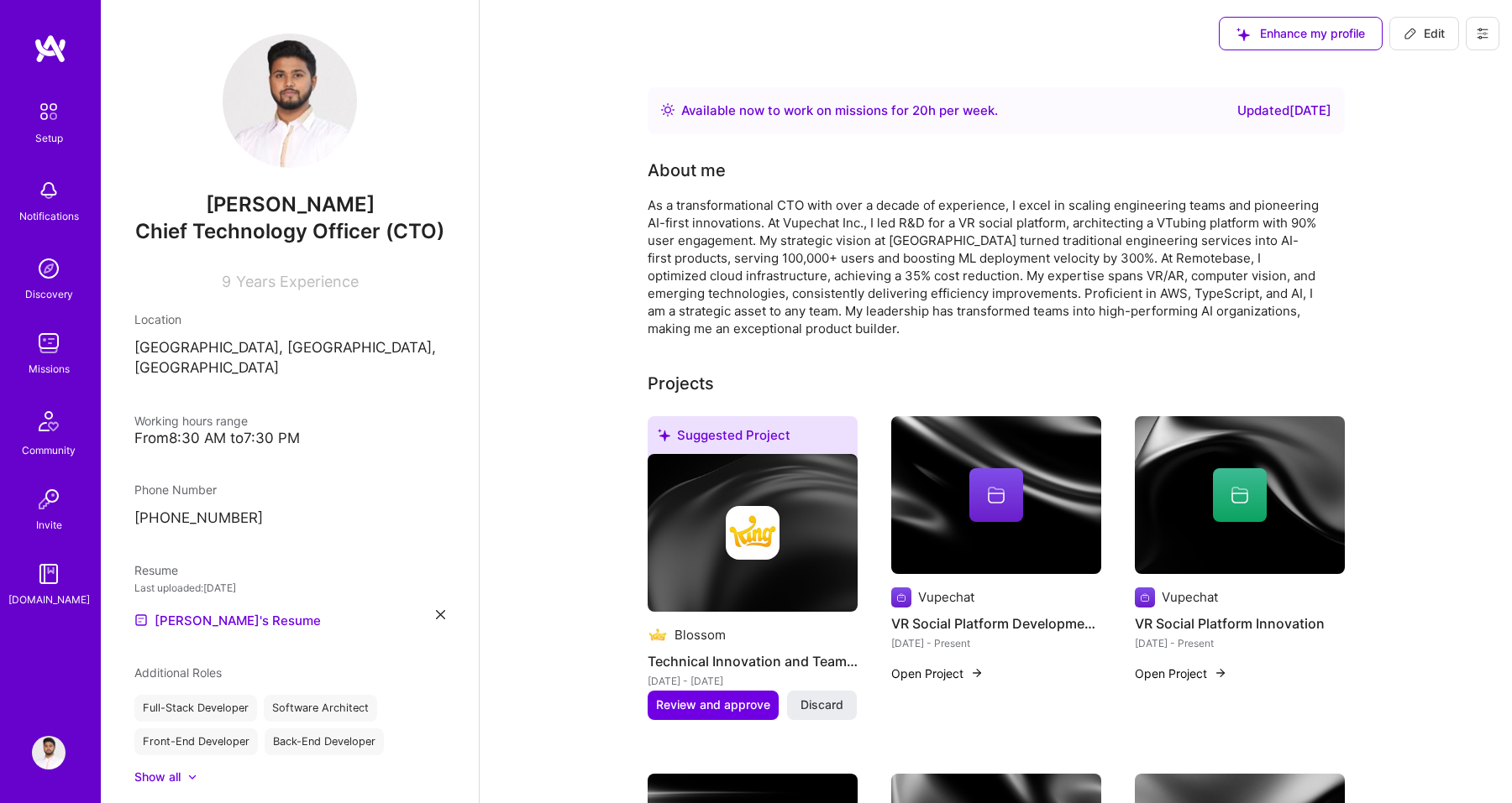
click at [40, 119] on img at bounding box center [49, 112] width 35 height 35
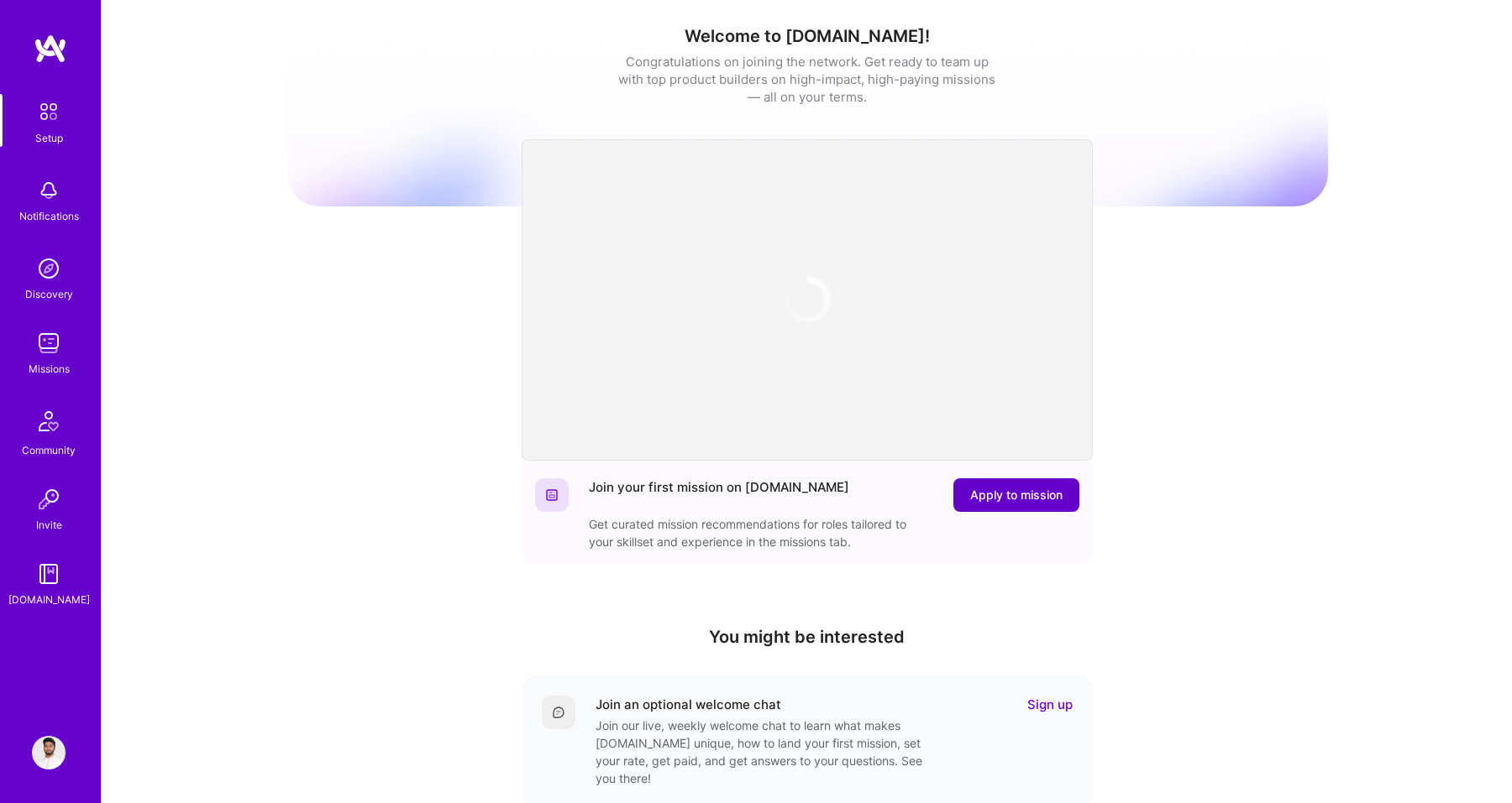
click at [1016, 500] on span "Apply to mission" at bounding box center [1016, 496] width 92 height 17
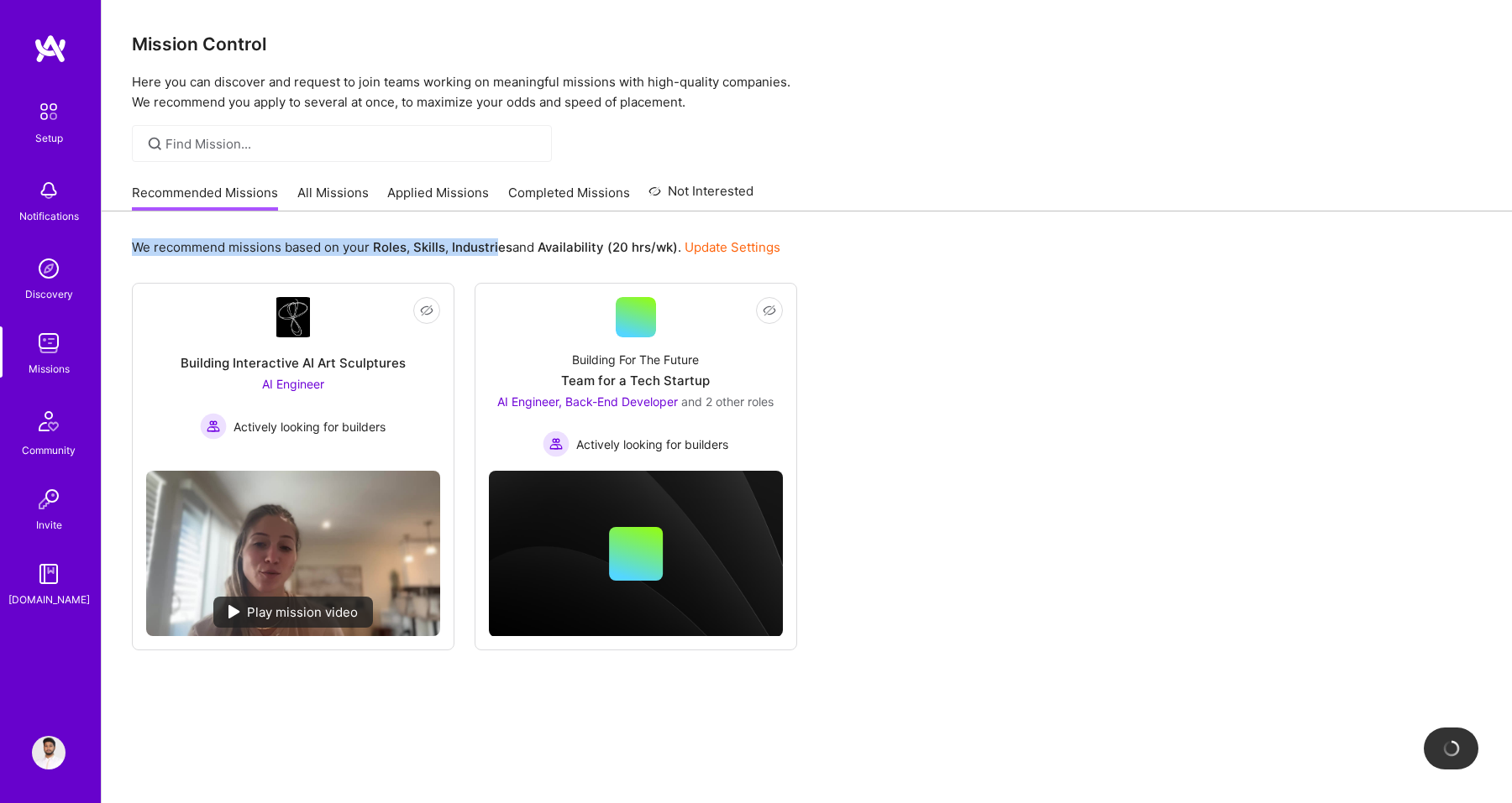
drag, startPoint x: 131, startPoint y: 244, endPoint x: 495, endPoint y: 243, distance: 364.0
click at [495, 243] on p "We recommend missions based on your Roles , Skills , Industries and Availabilit…" at bounding box center [456, 247] width 648 height 18
click at [578, 244] on b "Availability (20 hrs/wk)" at bounding box center [608, 247] width 140 height 16
click at [702, 197] on link "Not Interested" at bounding box center [700, 197] width 105 height 30
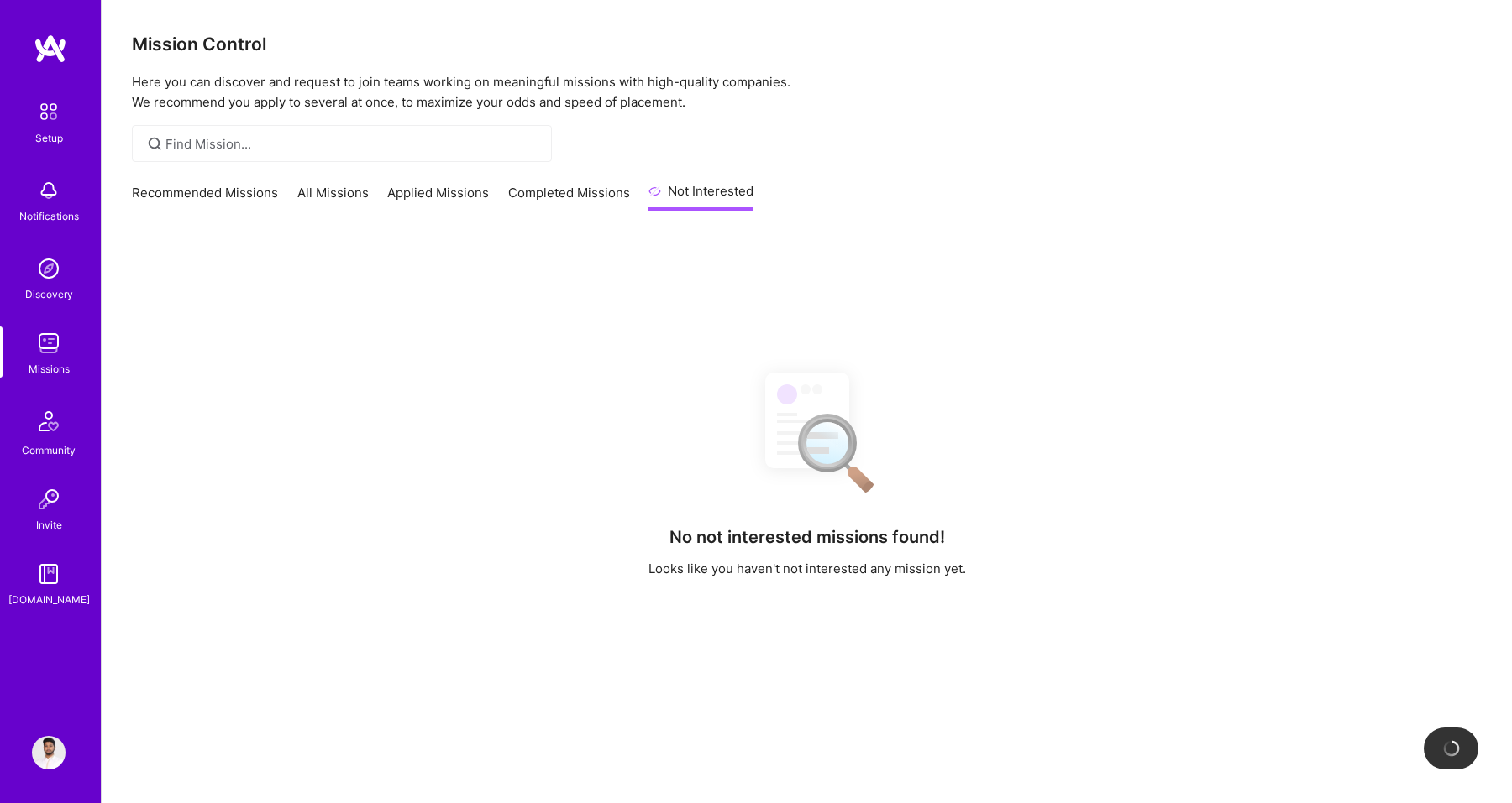
click at [600, 197] on link "Completed Missions" at bounding box center [569, 197] width 122 height 28
click at [445, 205] on link "Applied Missions" at bounding box center [438, 197] width 102 height 28
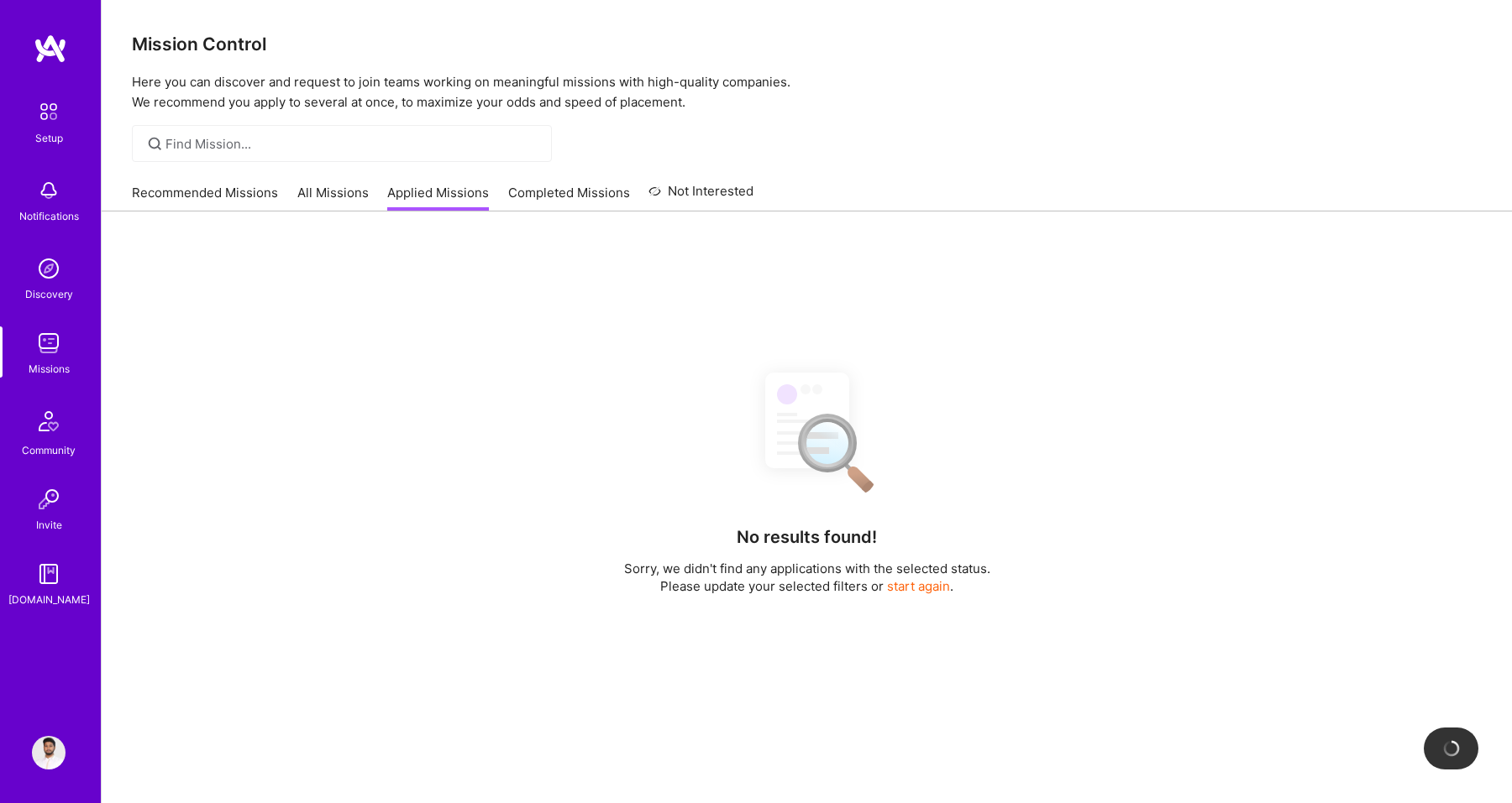
click at [332, 195] on link "All Missions" at bounding box center [333, 197] width 71 height 28
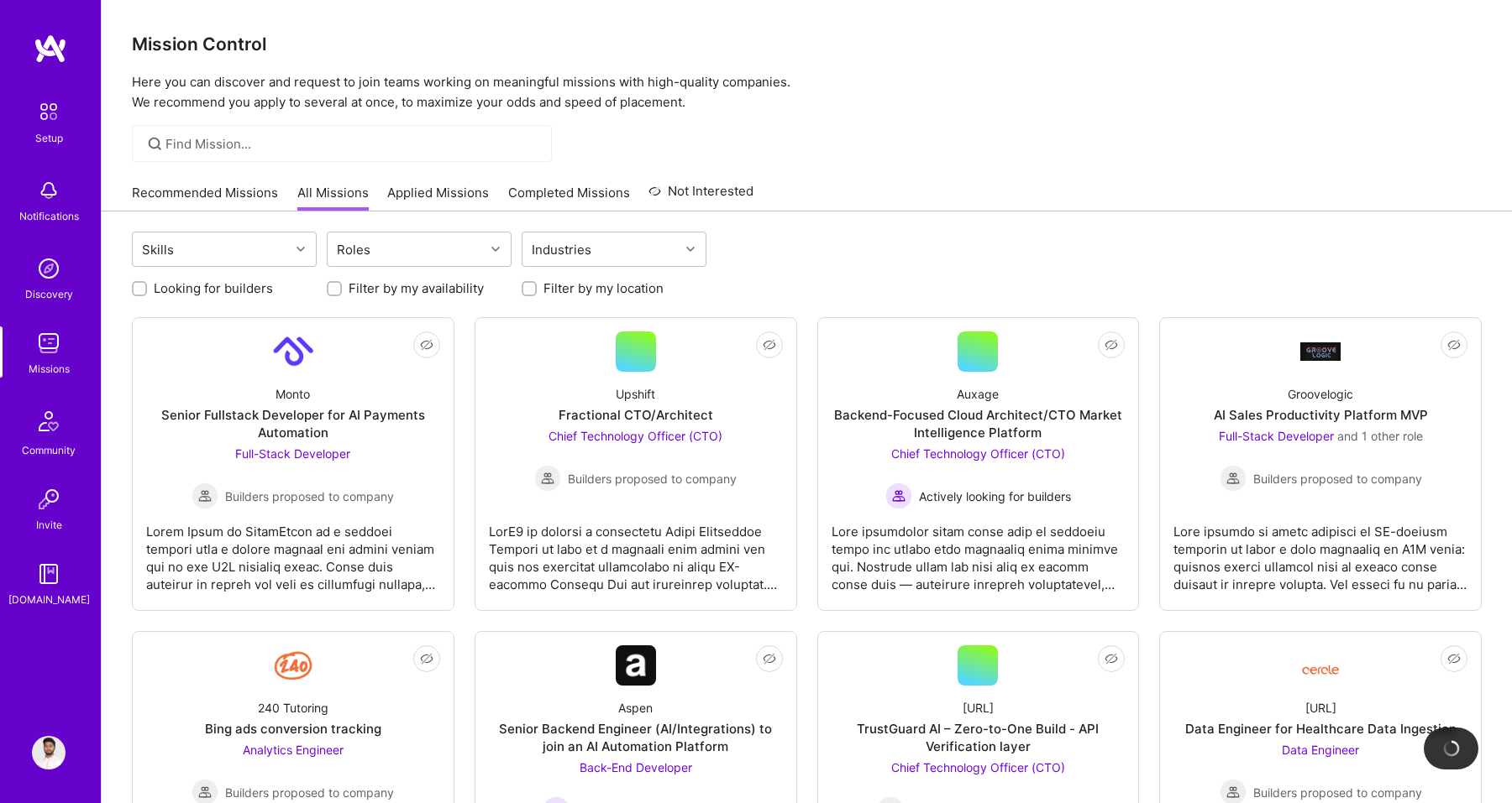
click at [240, 186] on link "Recommended Missions" at bounding box center [205, 197] width 146 height 28
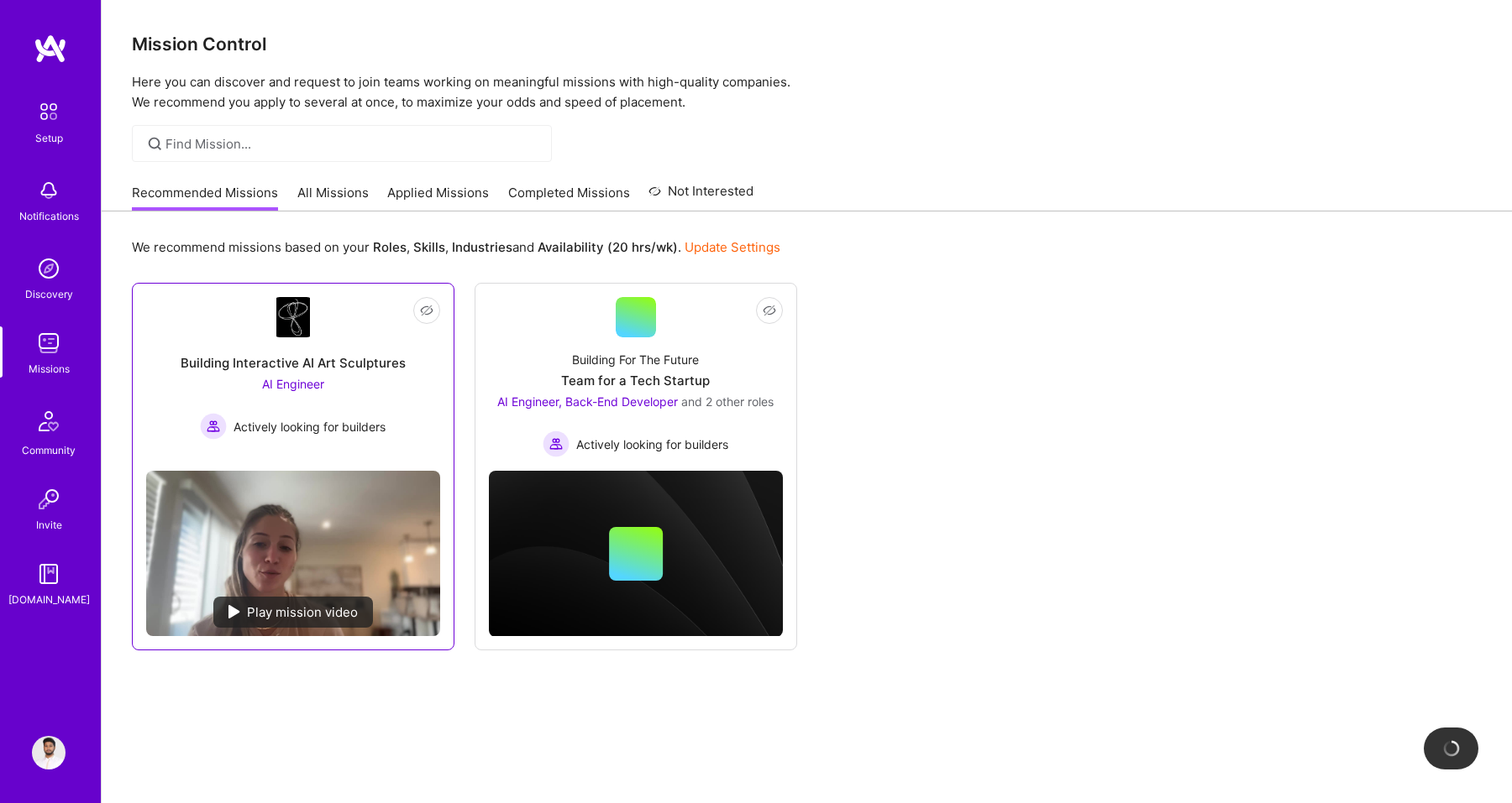
click at [277, 568] on img at bounding box center [293, 554] width 294 height 165
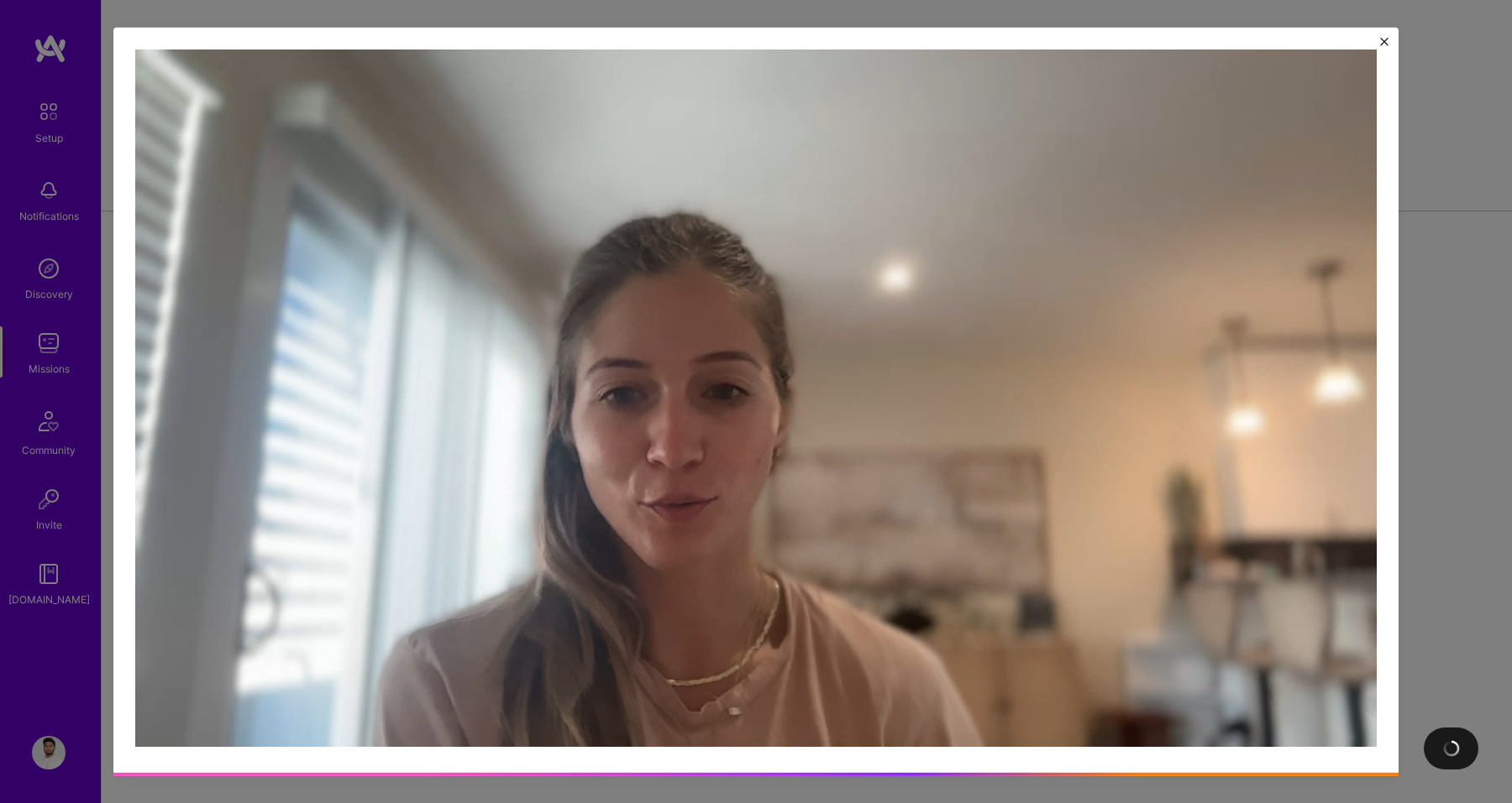
click at [1382, 43] on img "Close" at bounding box center [1384, 41] width 8 height 8
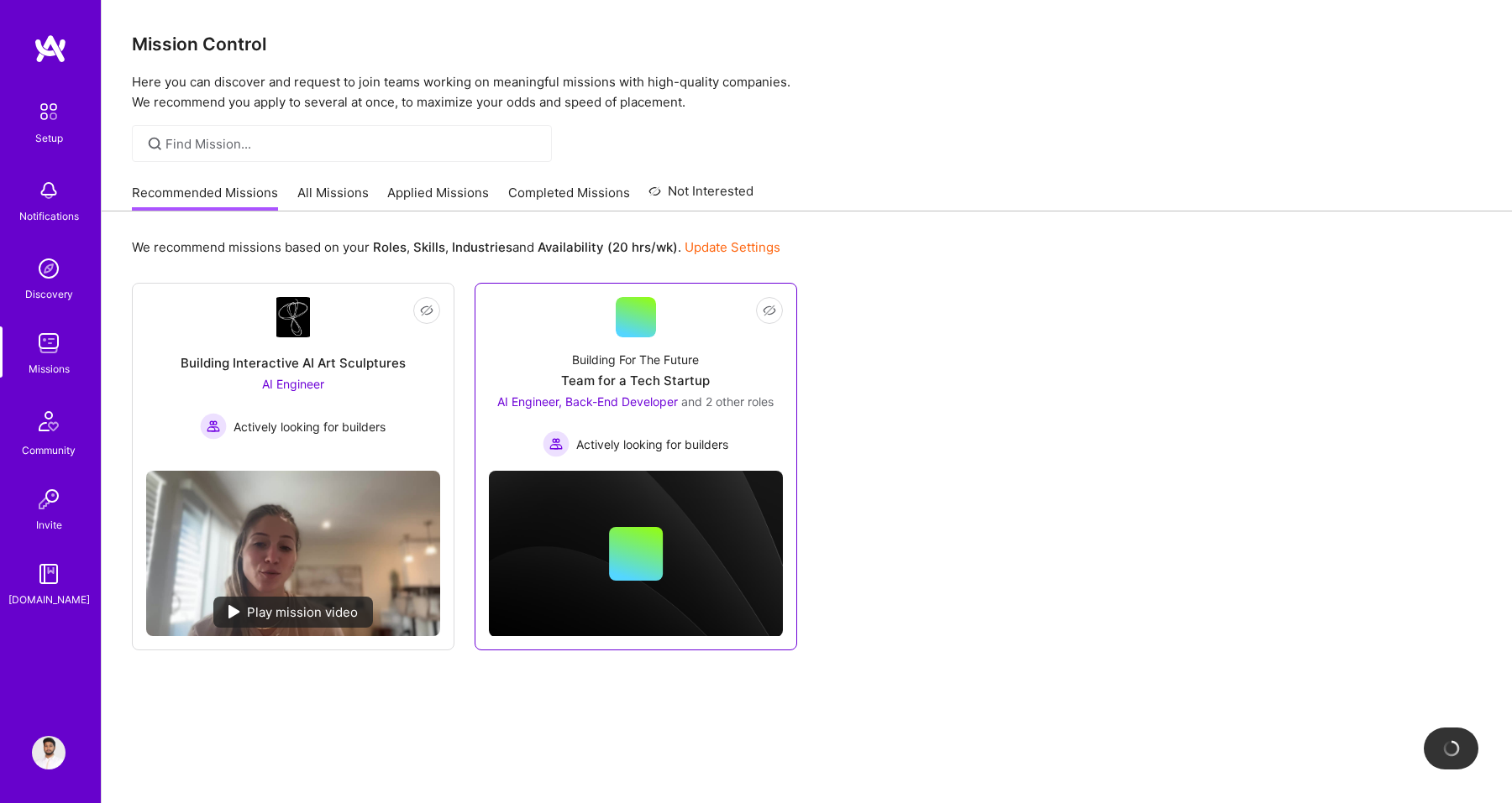
click at [547, 343] on div "Building For The Future Team for a Tech Startup AI Engineer, Back-End Developer…" at bounding box center [636, 397] width 294 height 120
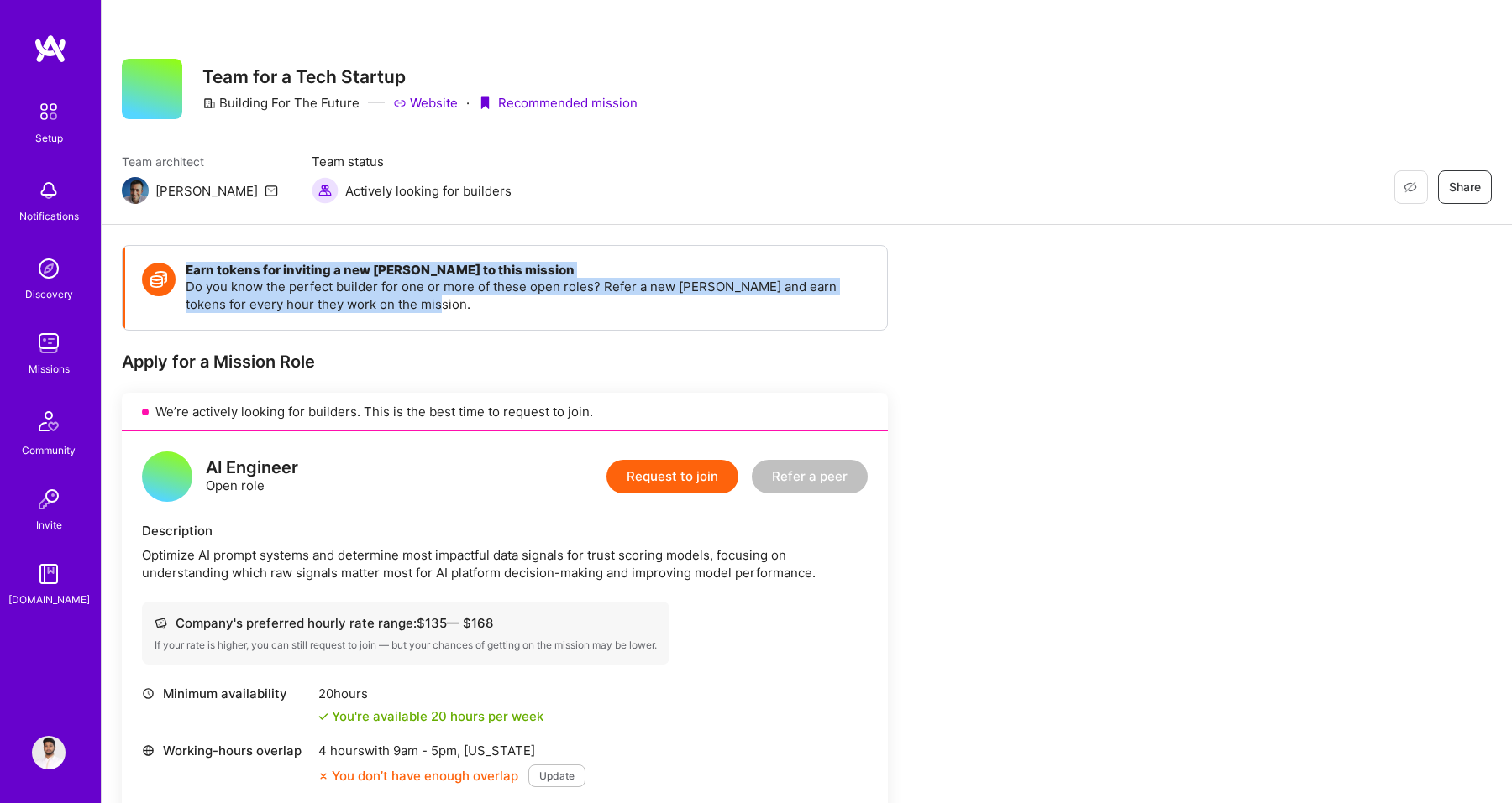
drag, startPoint x: 187, startPoint y: 267, endPoint x: 443, endPoint y: 302, distance: 258.4
click at [443, 302] on div "Earn tokens for inviting a new A.Teamer to this mission Do you know the perfect…" at bounding box center [528, 288] width 684 height 50
click at [441, 302] on p "Do you know the perfect builder for one or more of these open roles? Refer a ne…" at bounding box center [528, 296] width 684 height 35
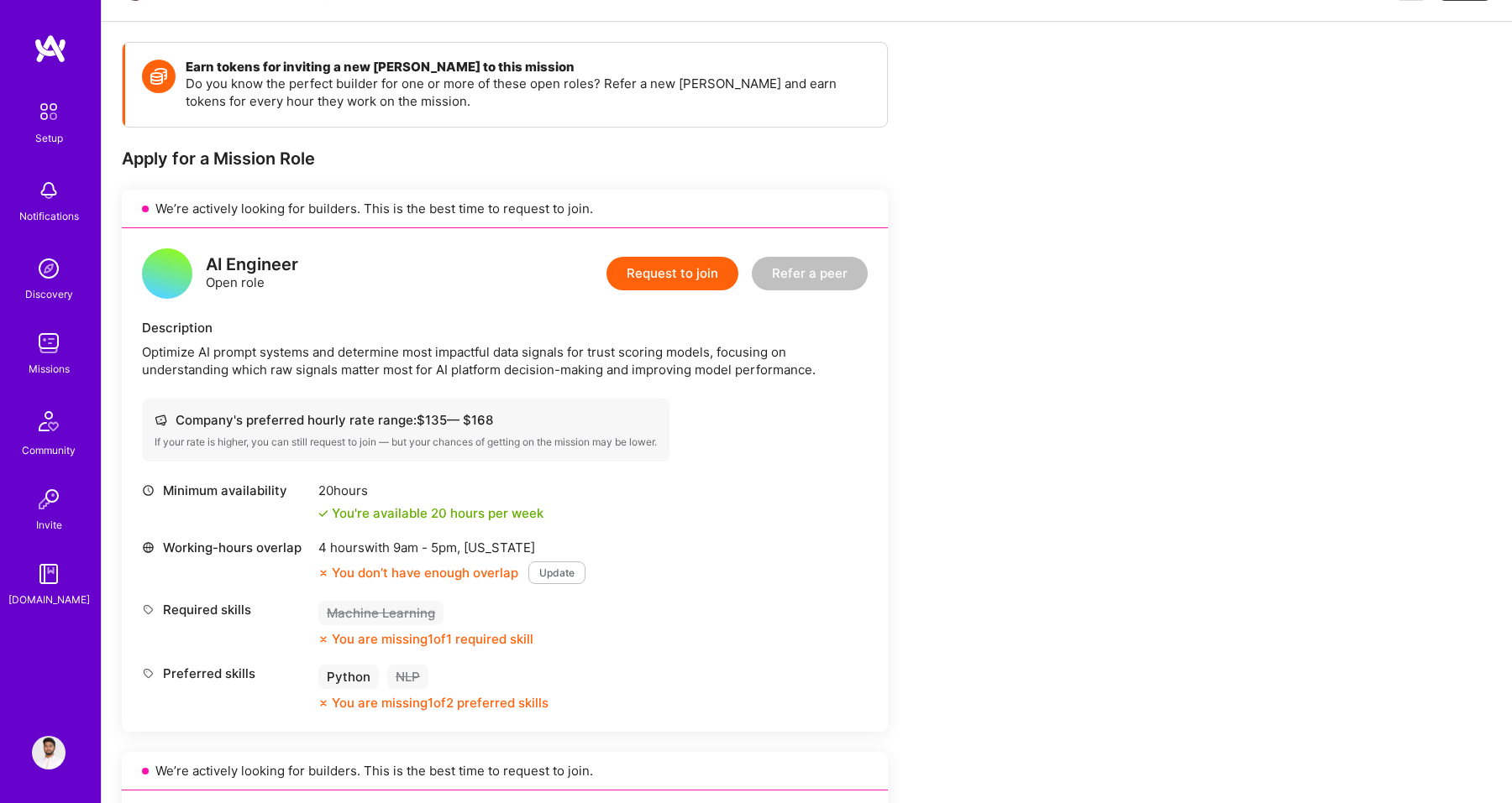
scroll to position [205, 0]
drag, startPoint x: 254, startPoint y: 265, endPoint x: 366, endPoint y: 289, distance: 114.5
click at [367, 289] on div "AI Engineer Open role Request to join Refer a peer" at bounding box center [504, 272] width 725 height 50
click at [366, 289] on div "AI Engineer Open role Request to join Refer a peer" at bounding box center [504, 272] width 725 height 50
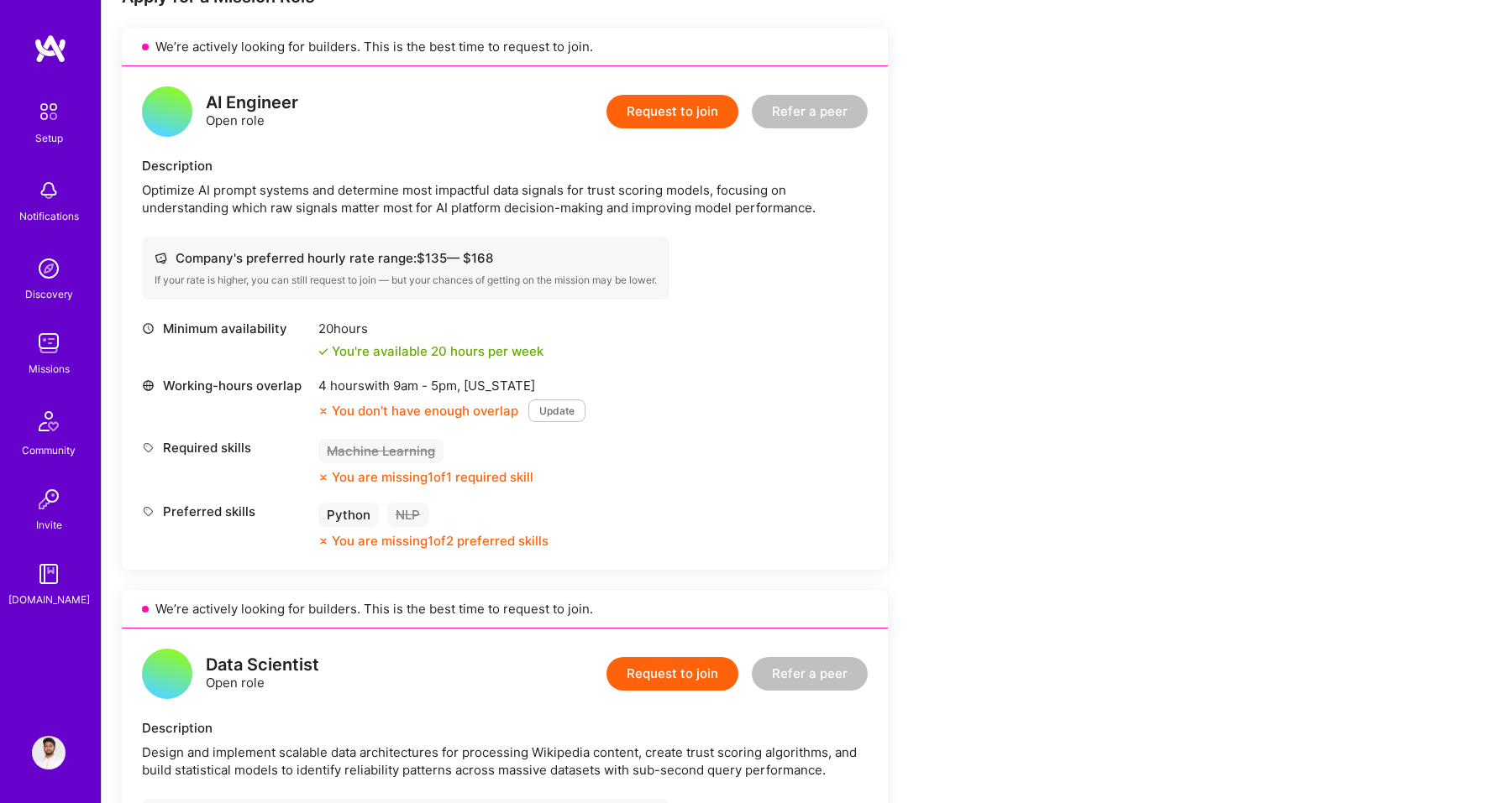
scroll to position [369, 0]
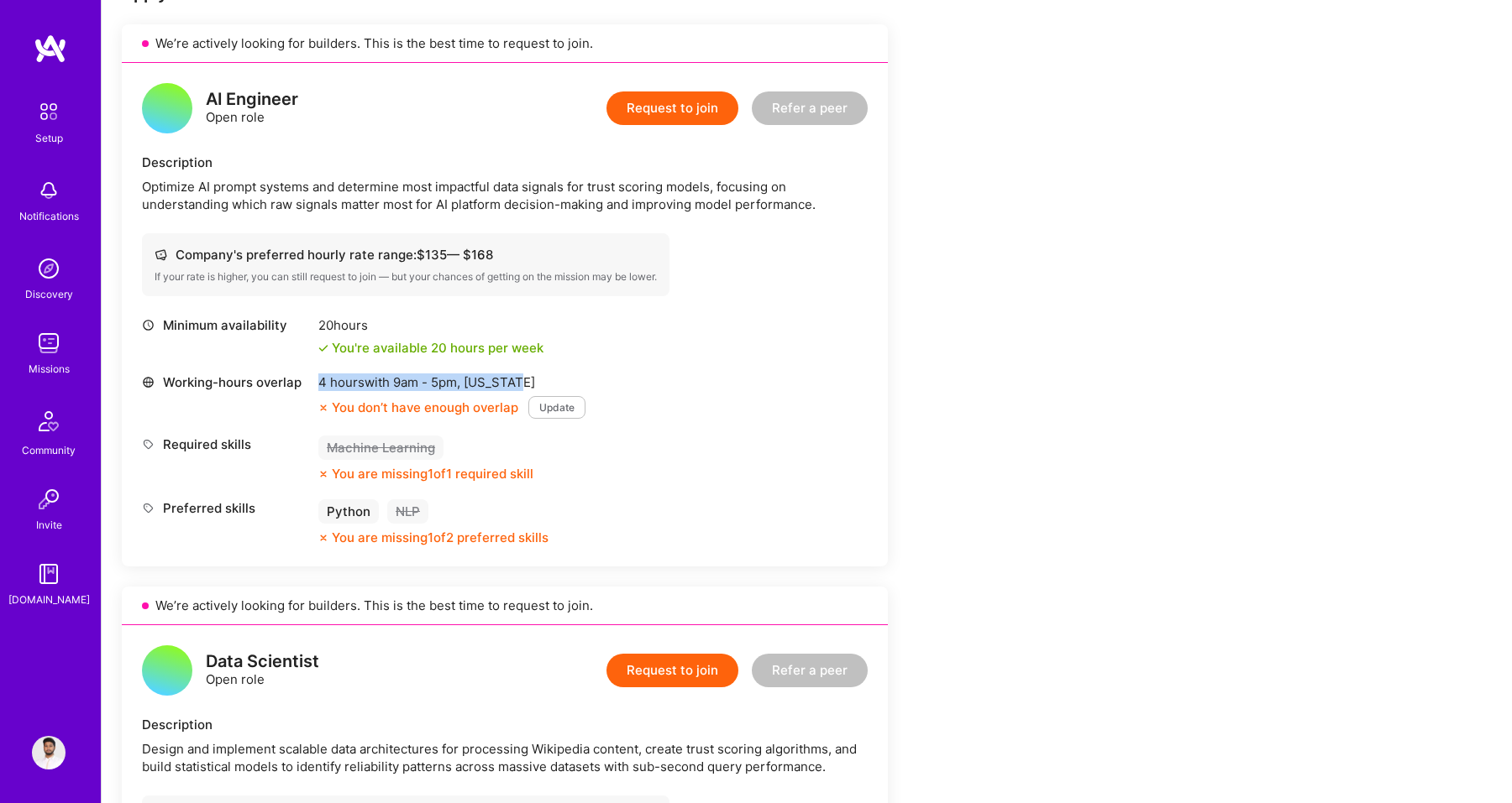
drag, startPoint x: 319, startPoint y: 385, endPoint x: 558, endPoint y: 383, distance: 239.0
click at [558, 384] on div "4 hours with 9am - 5pm , New York" at bounding box center [452, 382] width 267 height 18
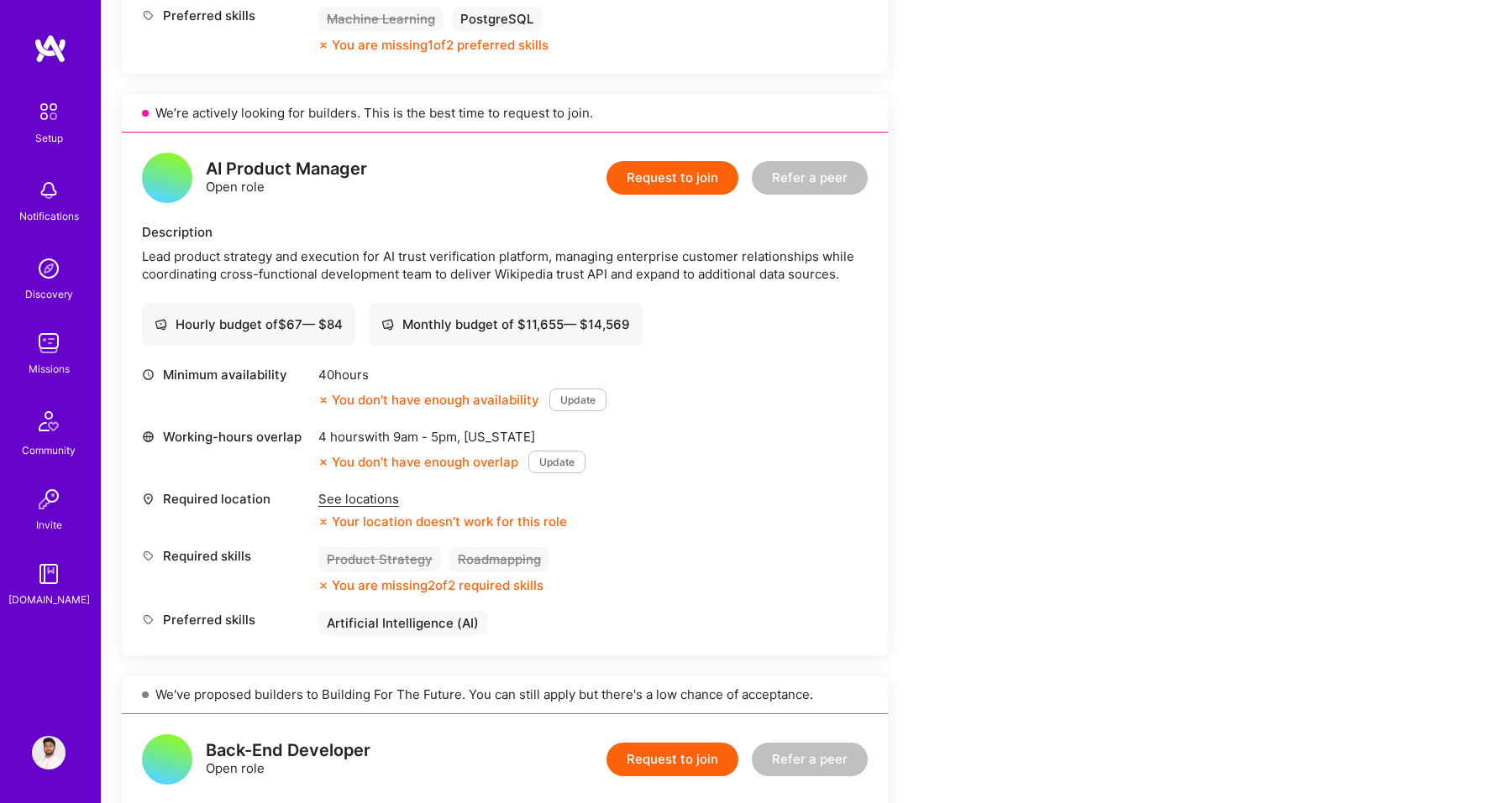
scroll to position [1453, 0]
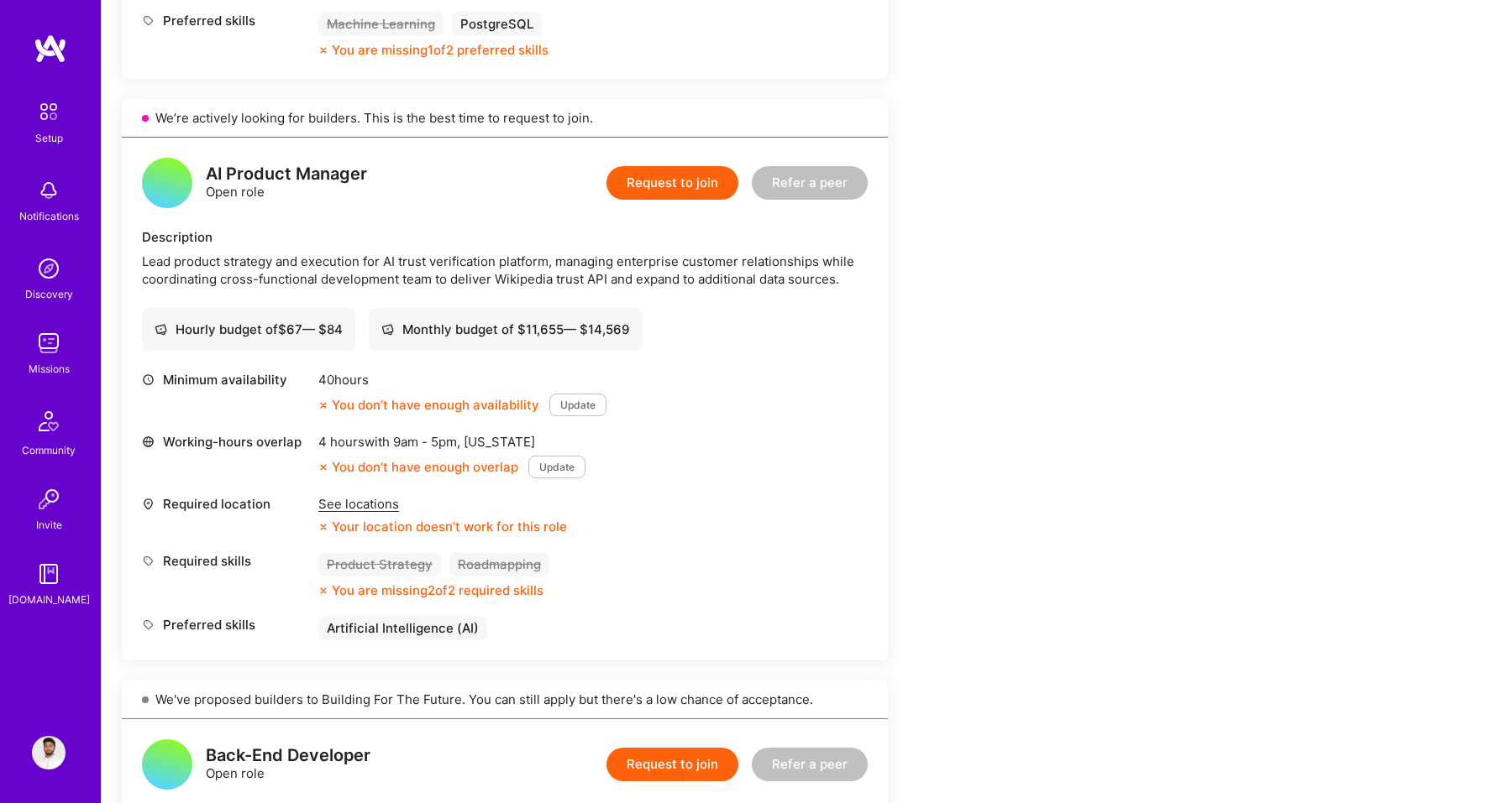
click at [349, 505] on div "See locations" at bounding box center [443, 504] width 249 height 18
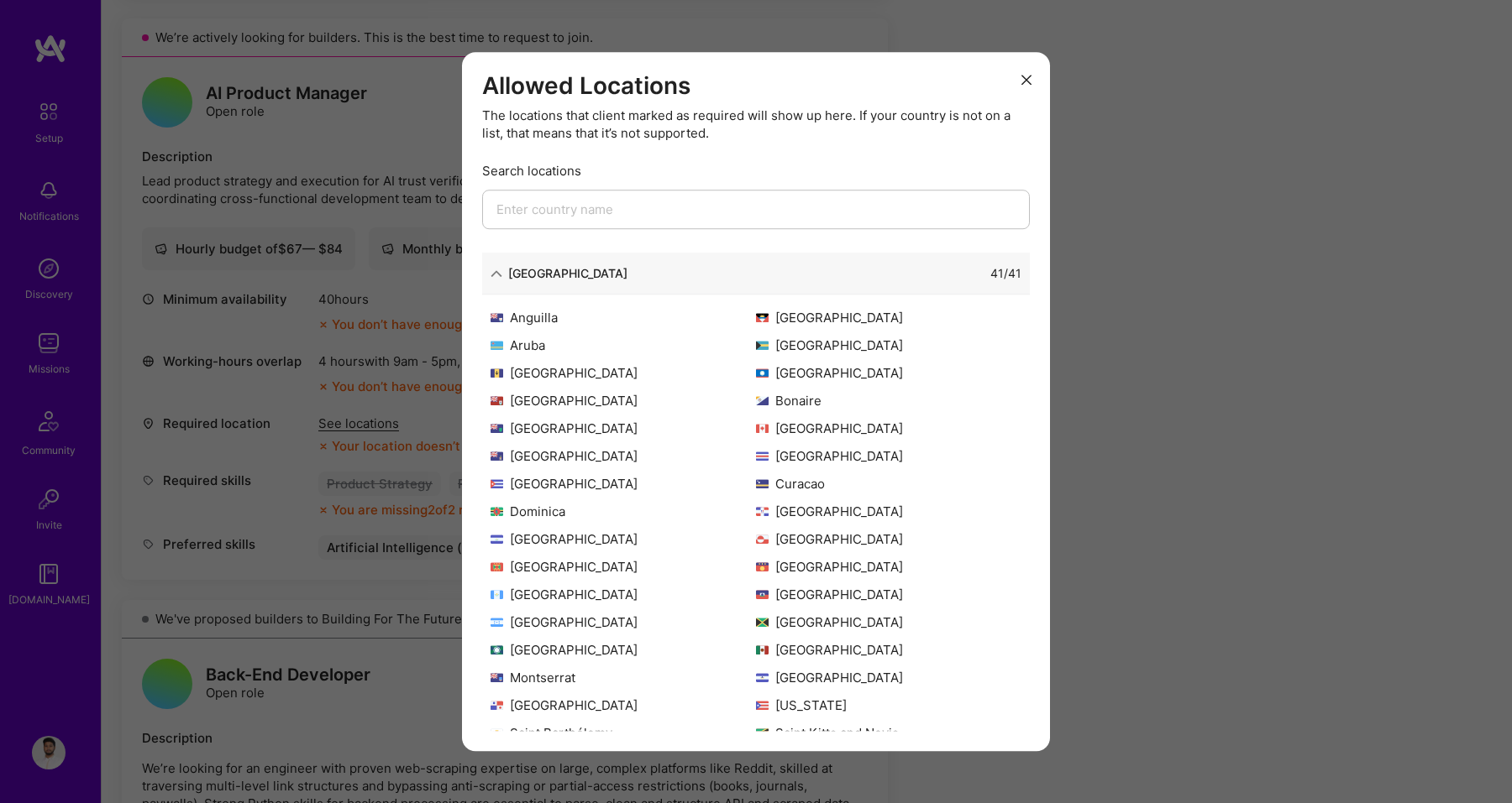
scroll to position [0, 0]
click at [518, 273] on div "North America" at bounding box center [568, 273] width 119 height 18
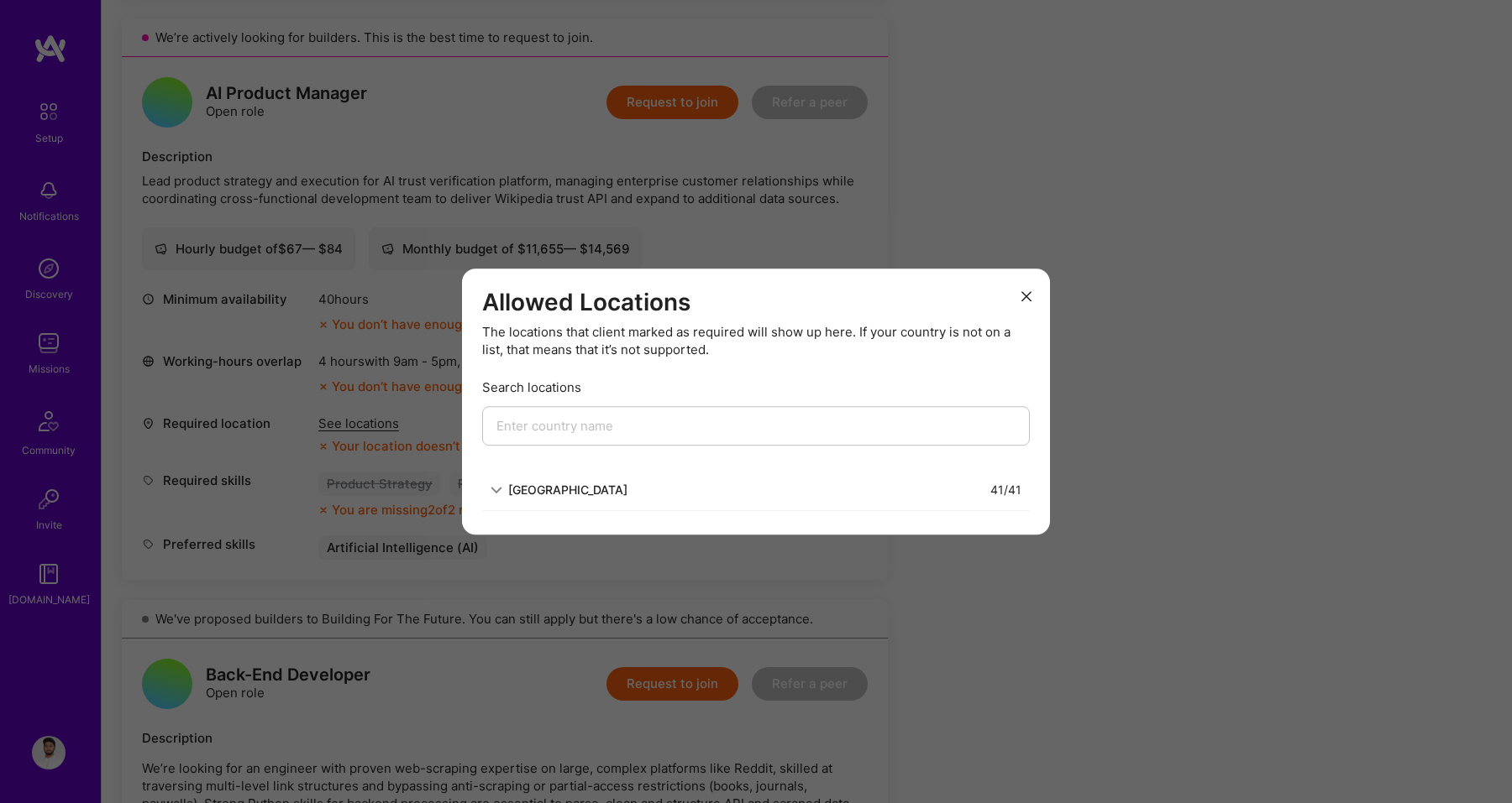
click at [1035, 292] on button "modal" at bounding box center [1026, 296] width 20 height 28
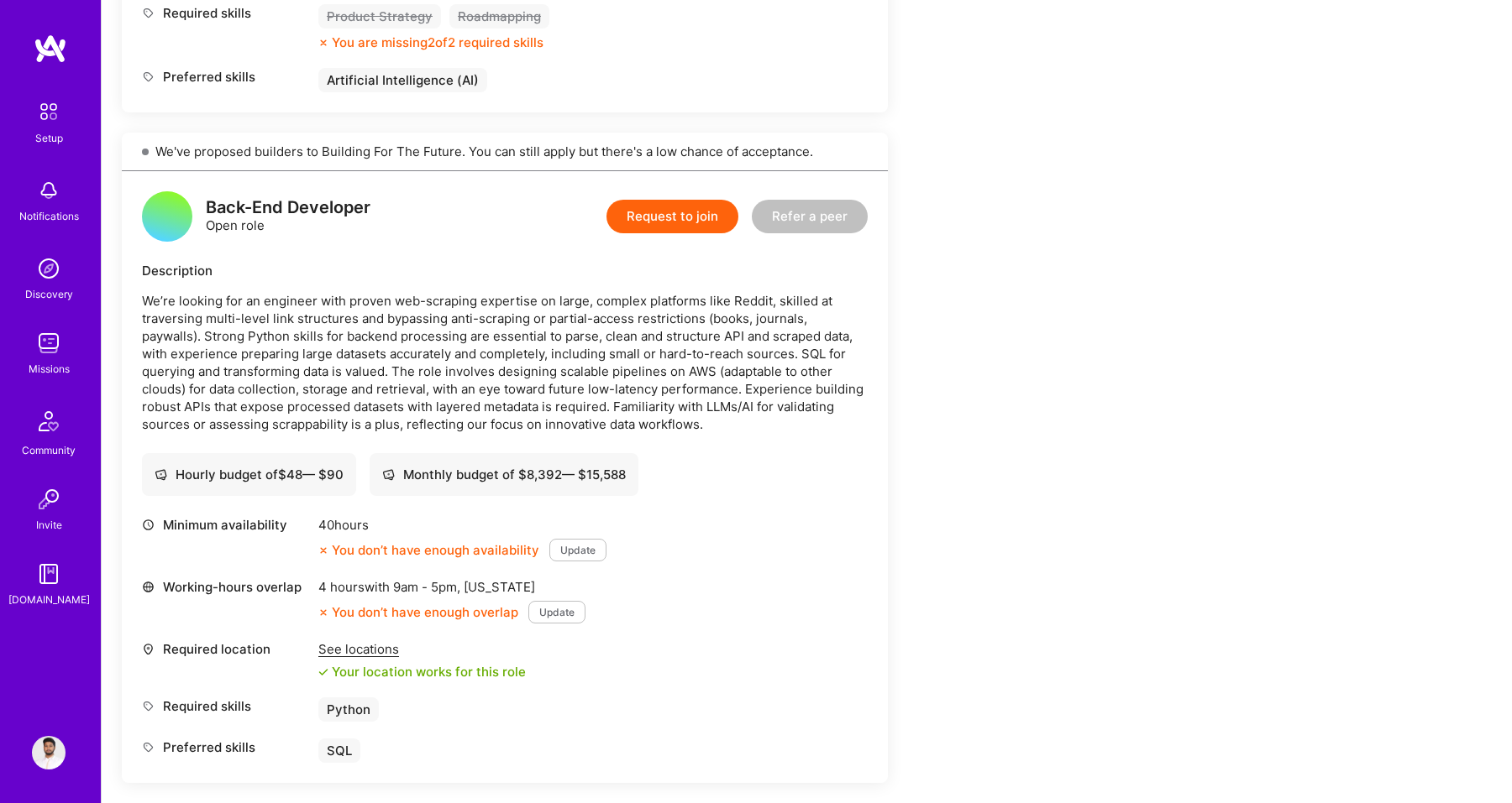
scroll to position [2017, 0]
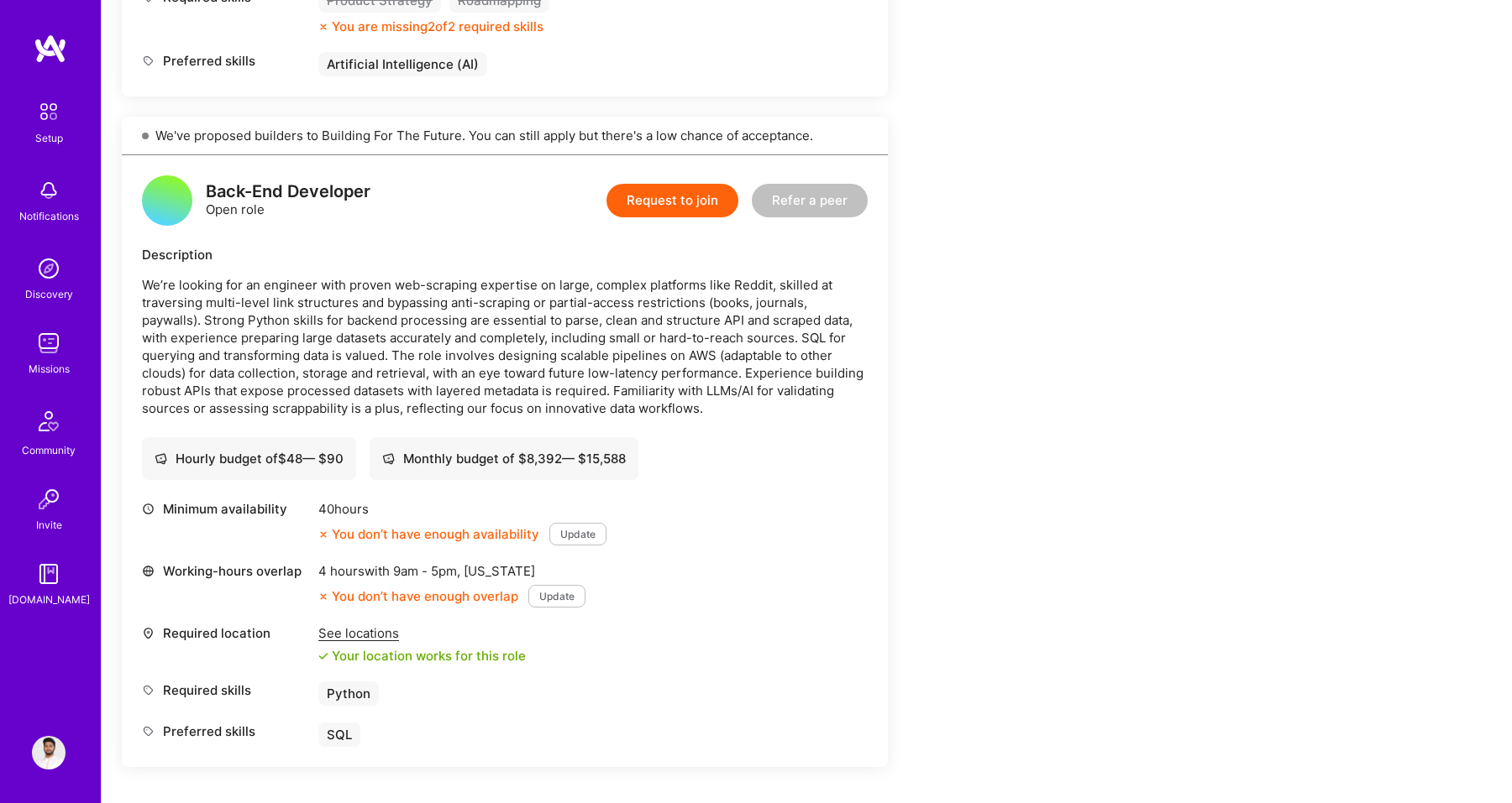
click at [343, 630] on div "See locations" at bounding box center [422, 632] width 208 height 18
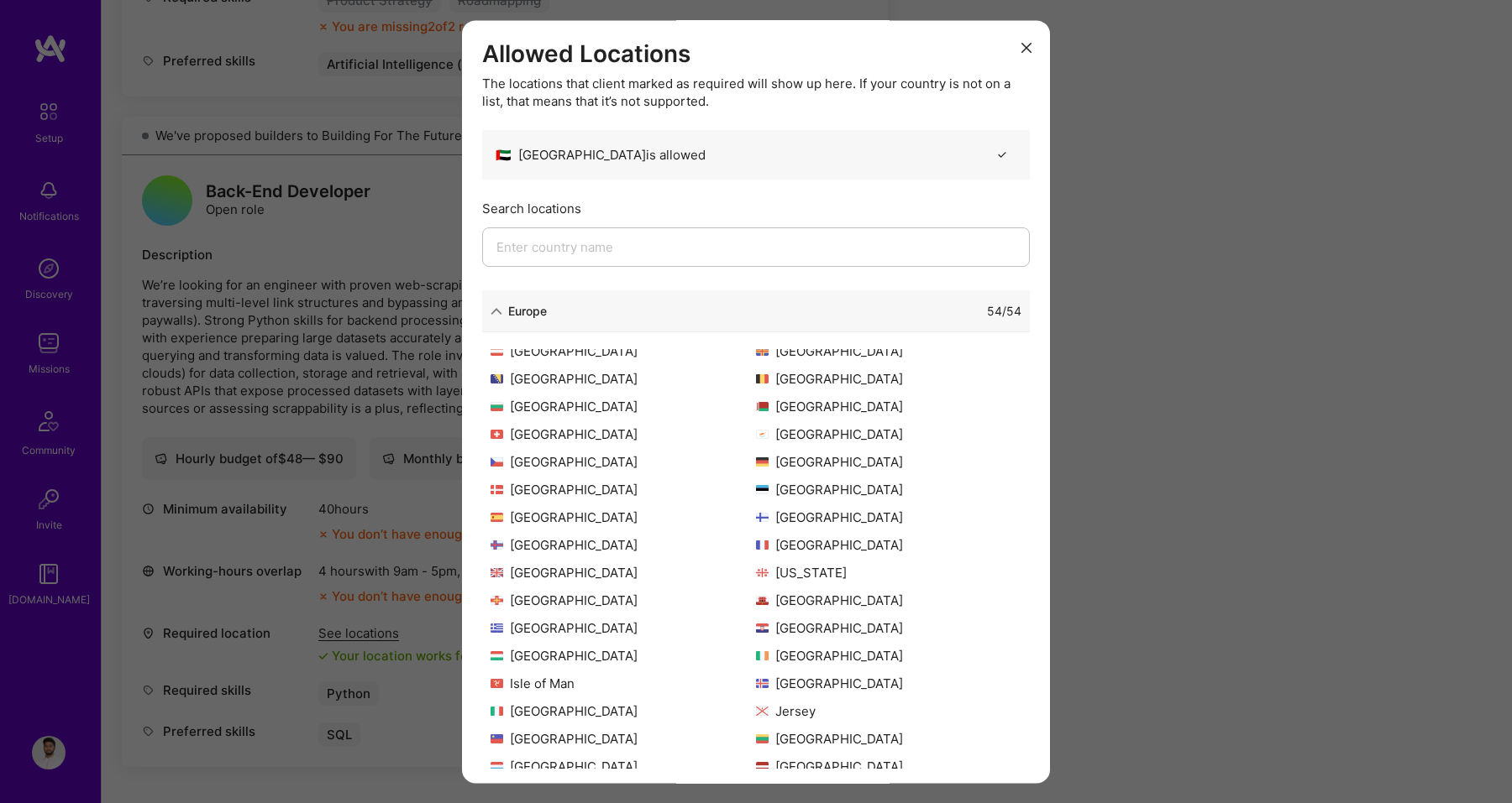
scroll to position [0, 0]
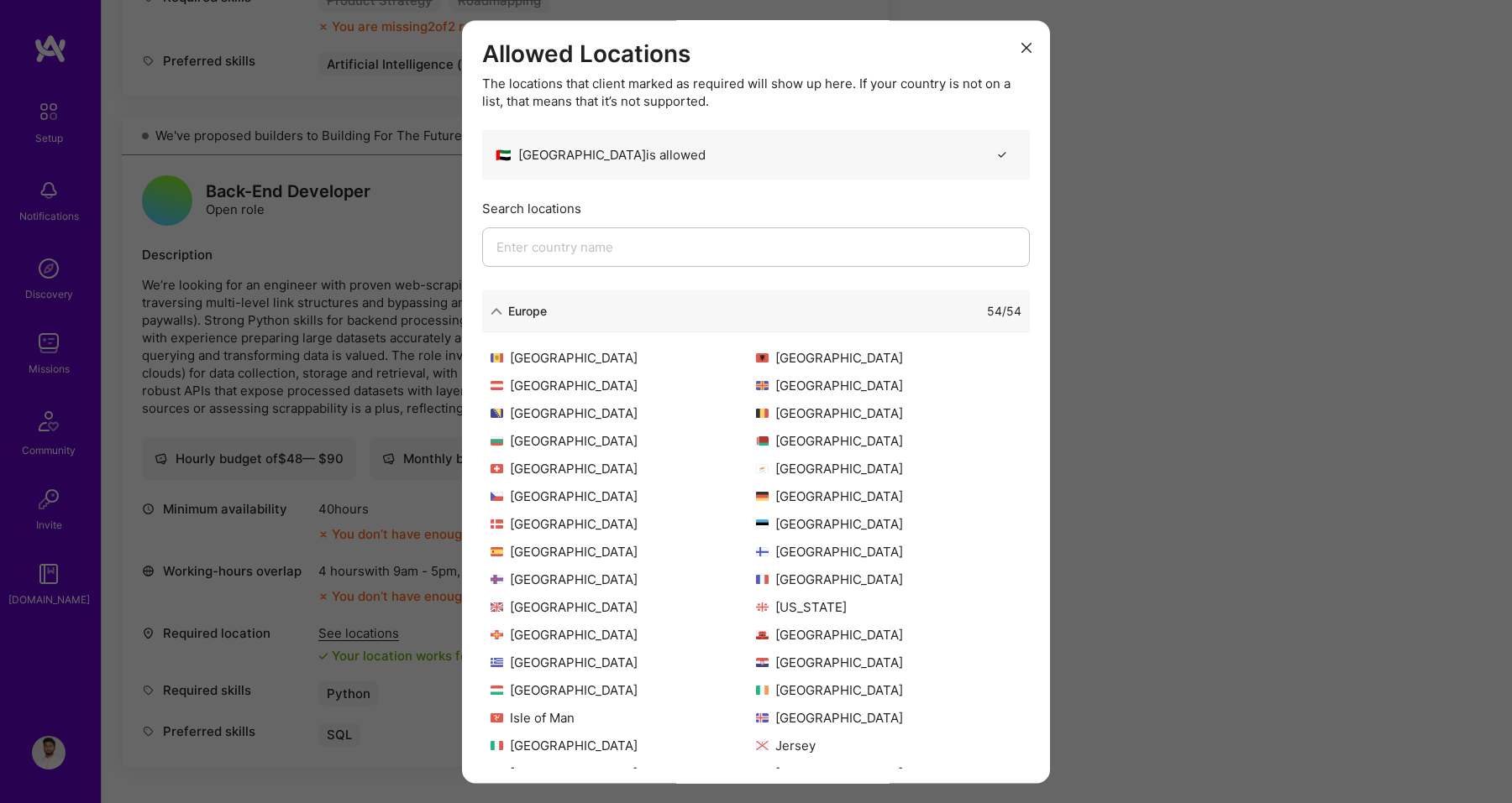
click at [501, 311] on icon "modal" at bounding box center [497, 312] width 12 height 12
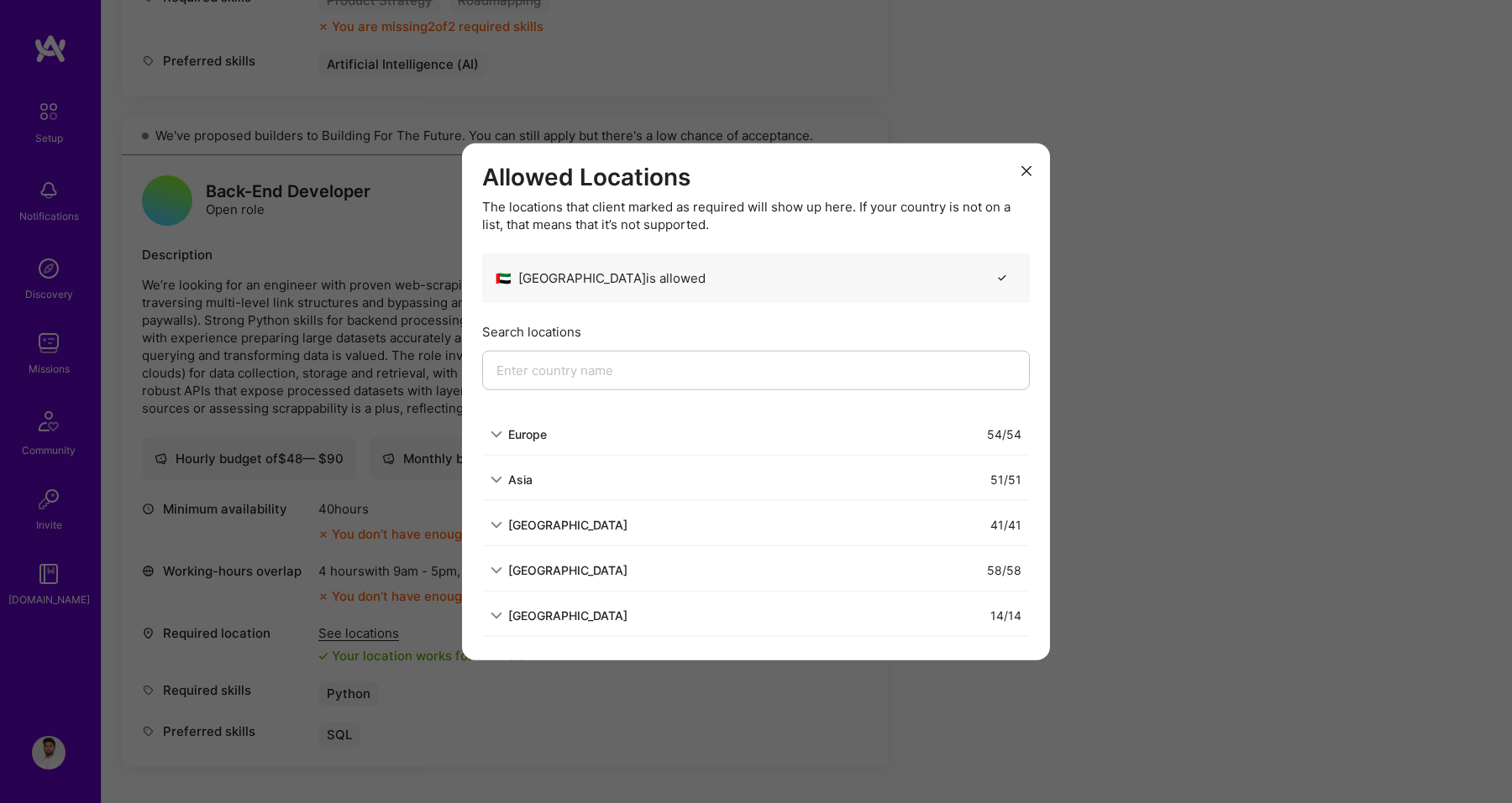
click at [540, 479] on div "51 / 51" at bounding box center [777, 480] width 489 height 18
click at [578, 375] on input "modal" at bounding box center [756, 370] width 548 height 39
click at [1033, 176] on button "modal" at bounding box center [1026, 170] width 20 height 28
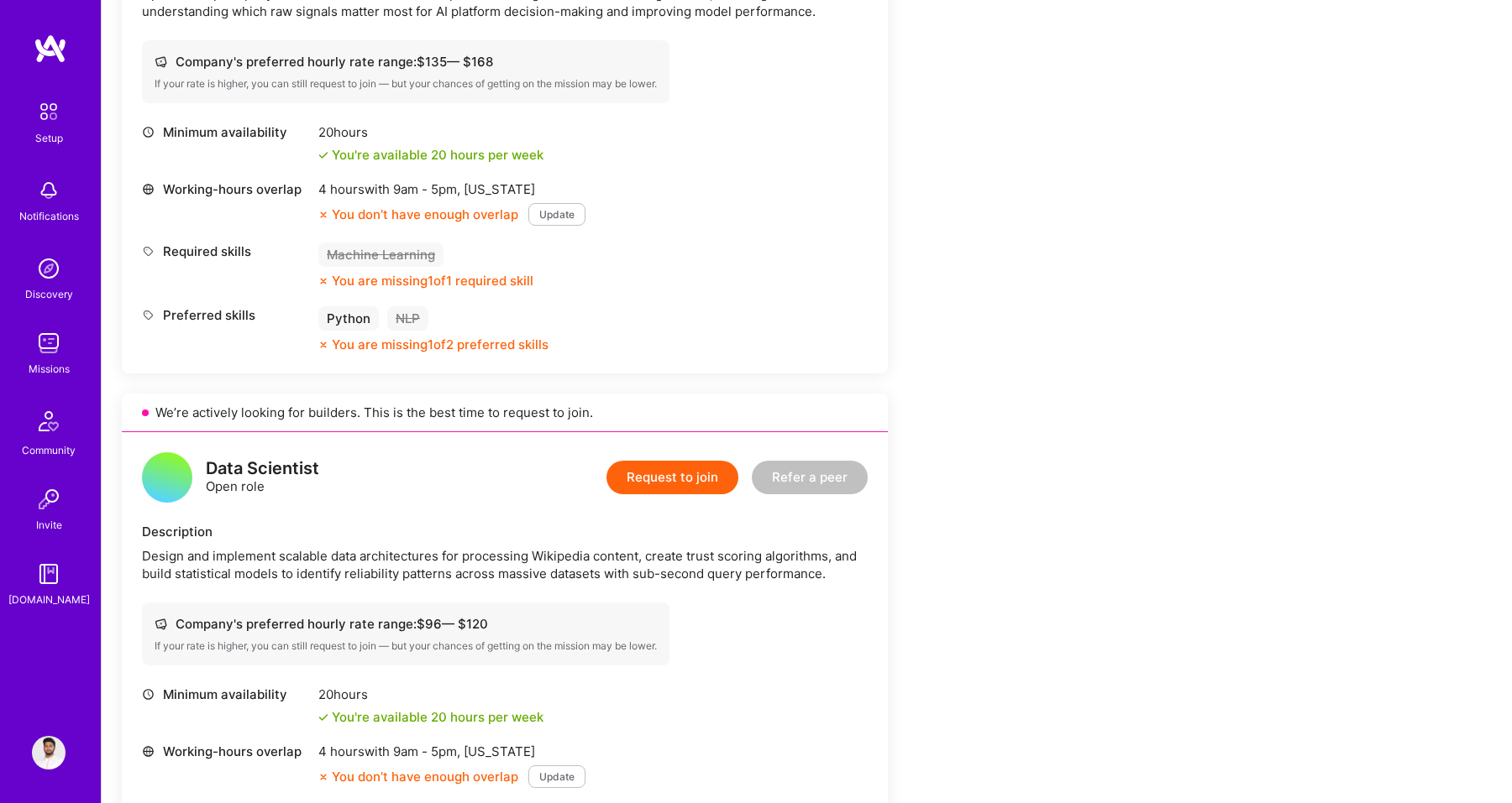
scroll to position [559, 0]
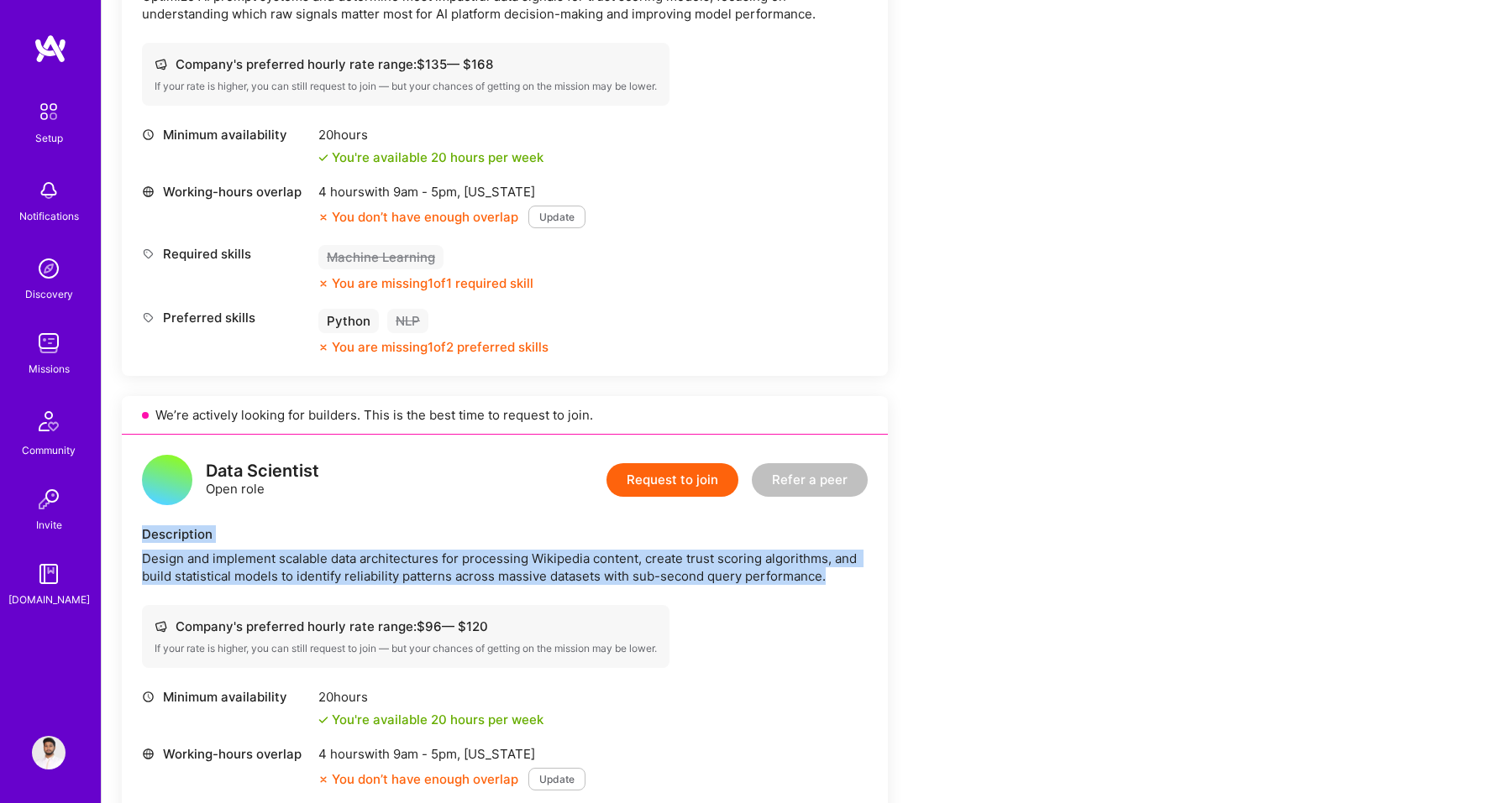
drag, startPoint x: 142, startPoint y: 536, endPoint x: 834, endPoint y: 581, distance: 693.5
click at [834, 581] on div "Description Design and implement scalable data architectures for processing Wik…" at bounding box center [504, 555] width 725 height 60
click at [834, 581] on div "Design and implement scalable data architectures for processing Wikipedia conte…" at bounding box center [504, 568] width 725 height 35
drag, startPoint x: 840, startPoint y: 577, endPoint x: 145, endPoint y: 536, distance: 696.2
click at [145, 536] on div "Description Design and implement scalable data architectures for processing Wik…" at bounding box center [504, 555] width 725 height 60
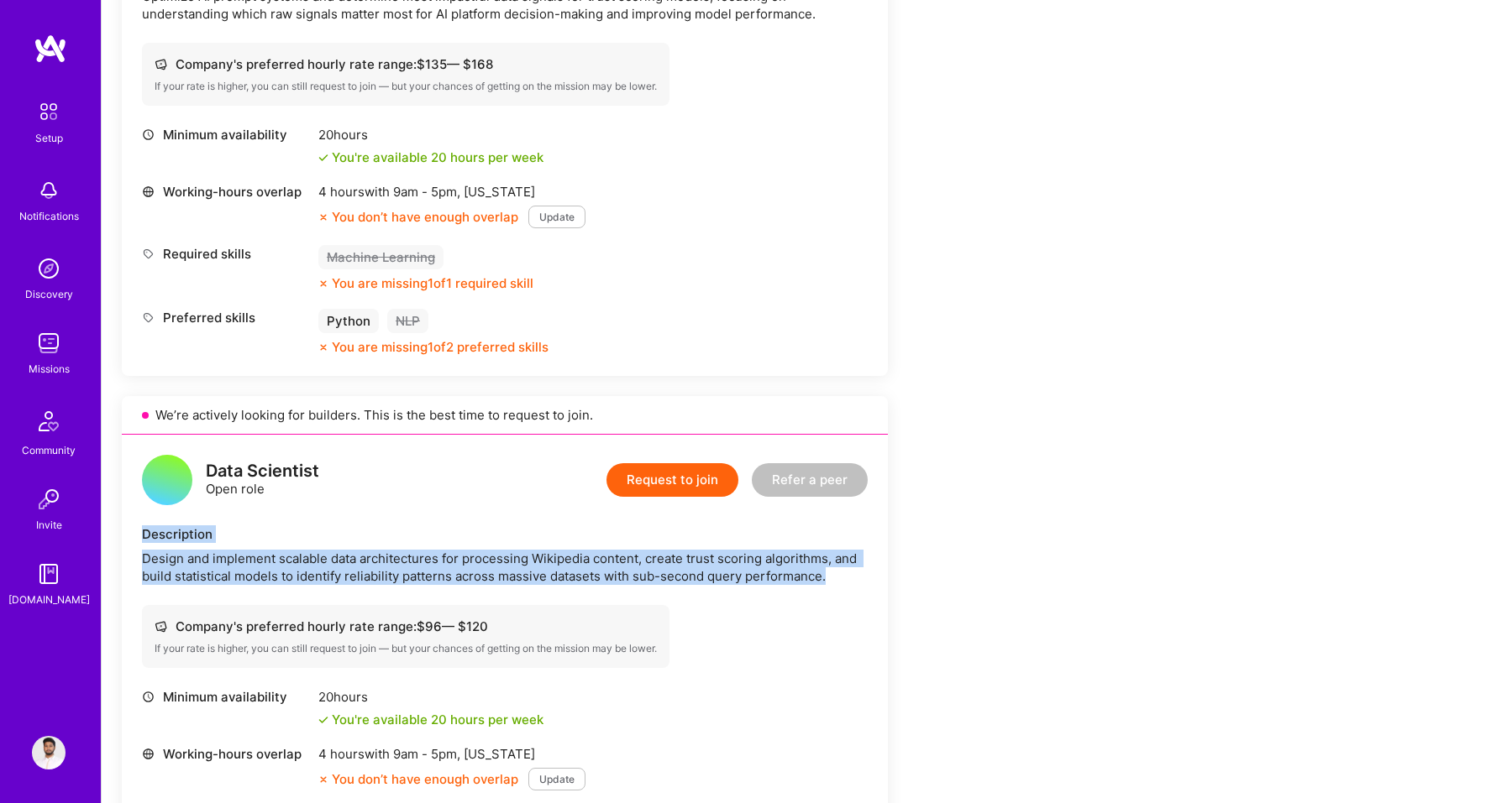
click at [145, 536] on div "Description" at bounding box center [504, 534] width 725 height 18
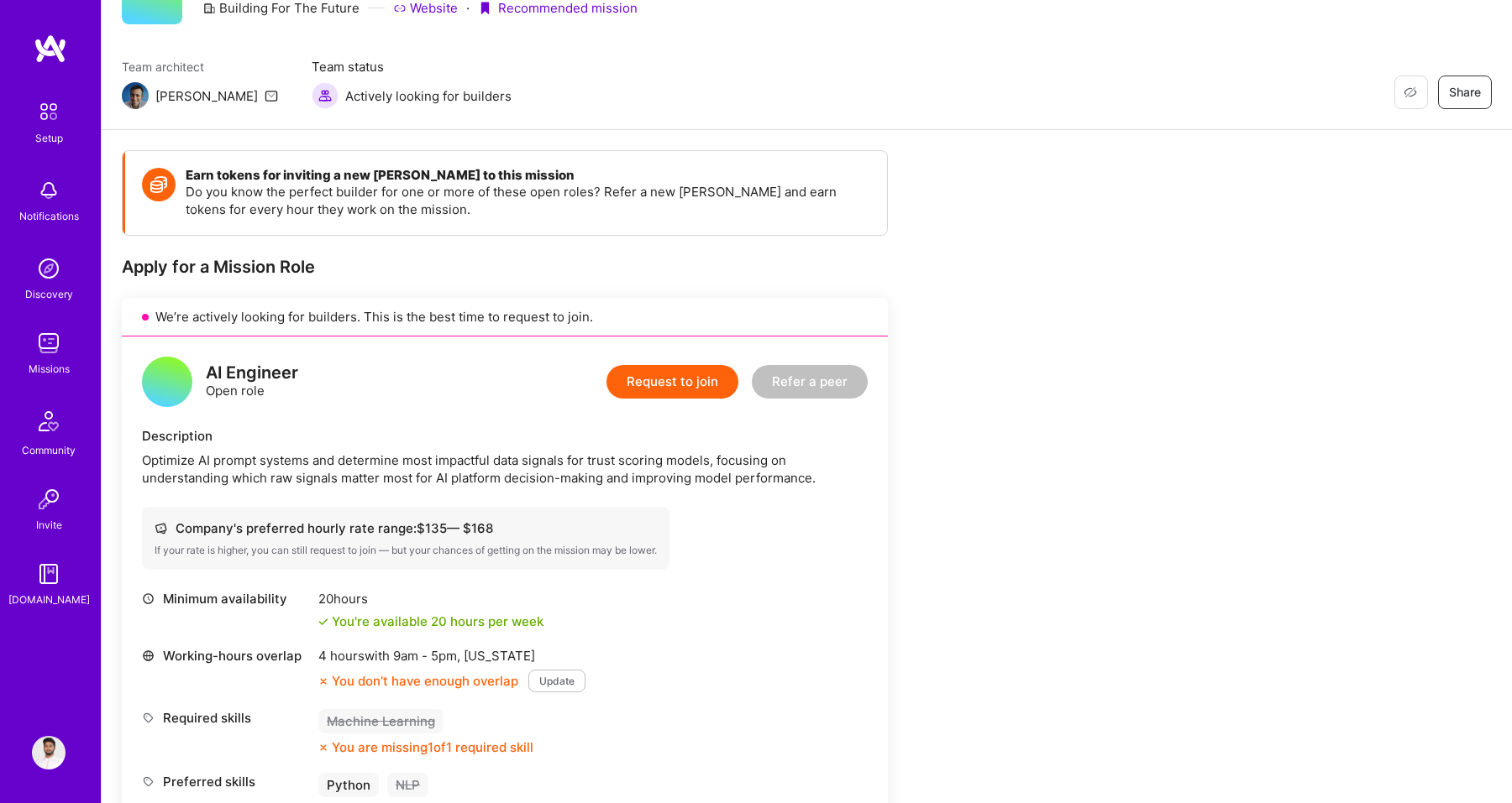
scroll to position [0, 0]
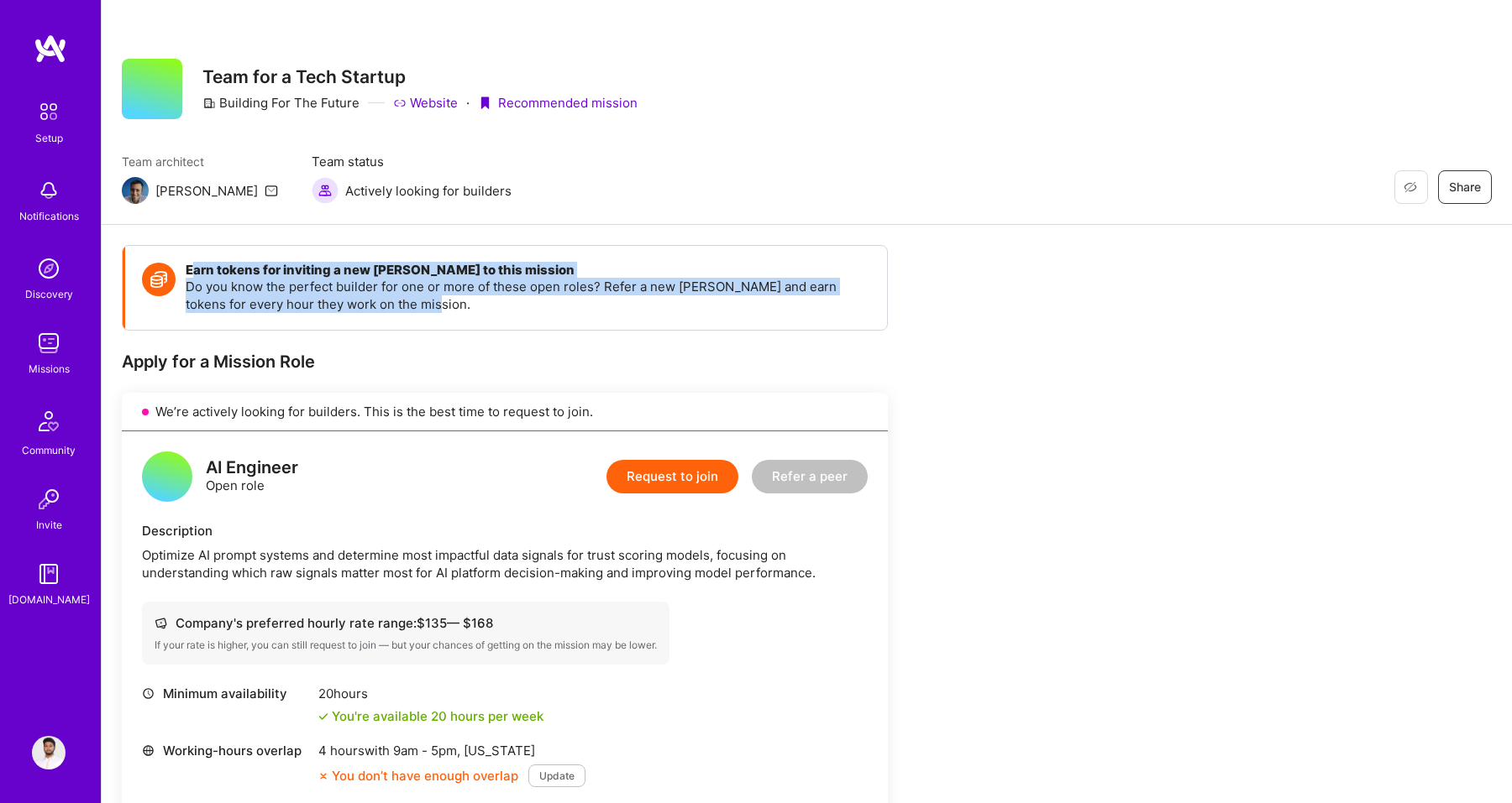
drag, startPoint x: 197, startPoint y: 267, endPoint x: 438, endPoint y: 303, distance: 243.7
click at [439, 303] on div "Earn tokens for inviting a new A.Teamer to this mission Do you know the perfect…" at bounding box center [528, 288] width 684 height 50
click at [438, 303] on p "Do you know the perfect builder for one or more of these open roles? Refer a ne…" at bounding box center [528, 296] width 684 height 35
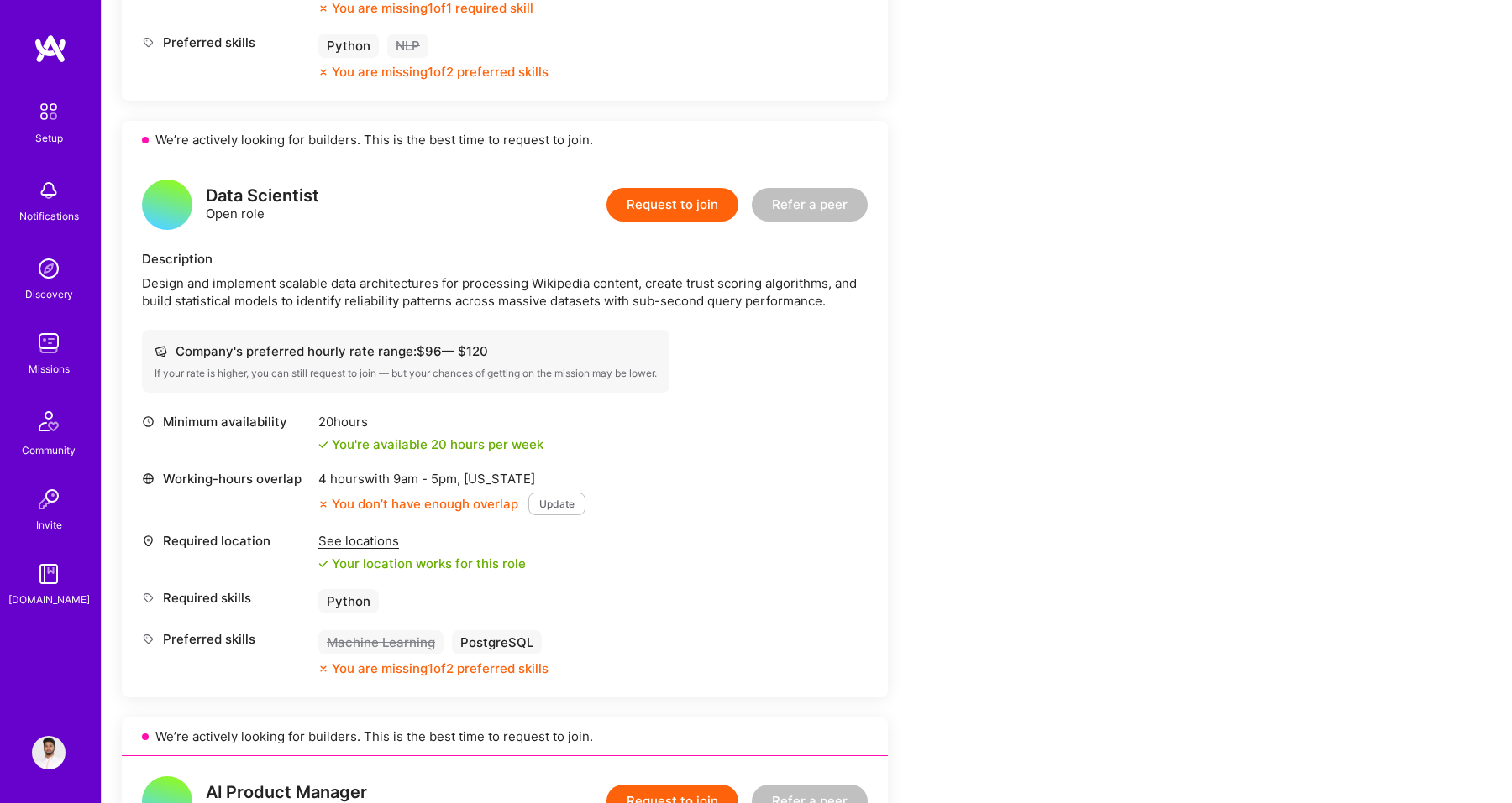
scroll to position [854, 0]
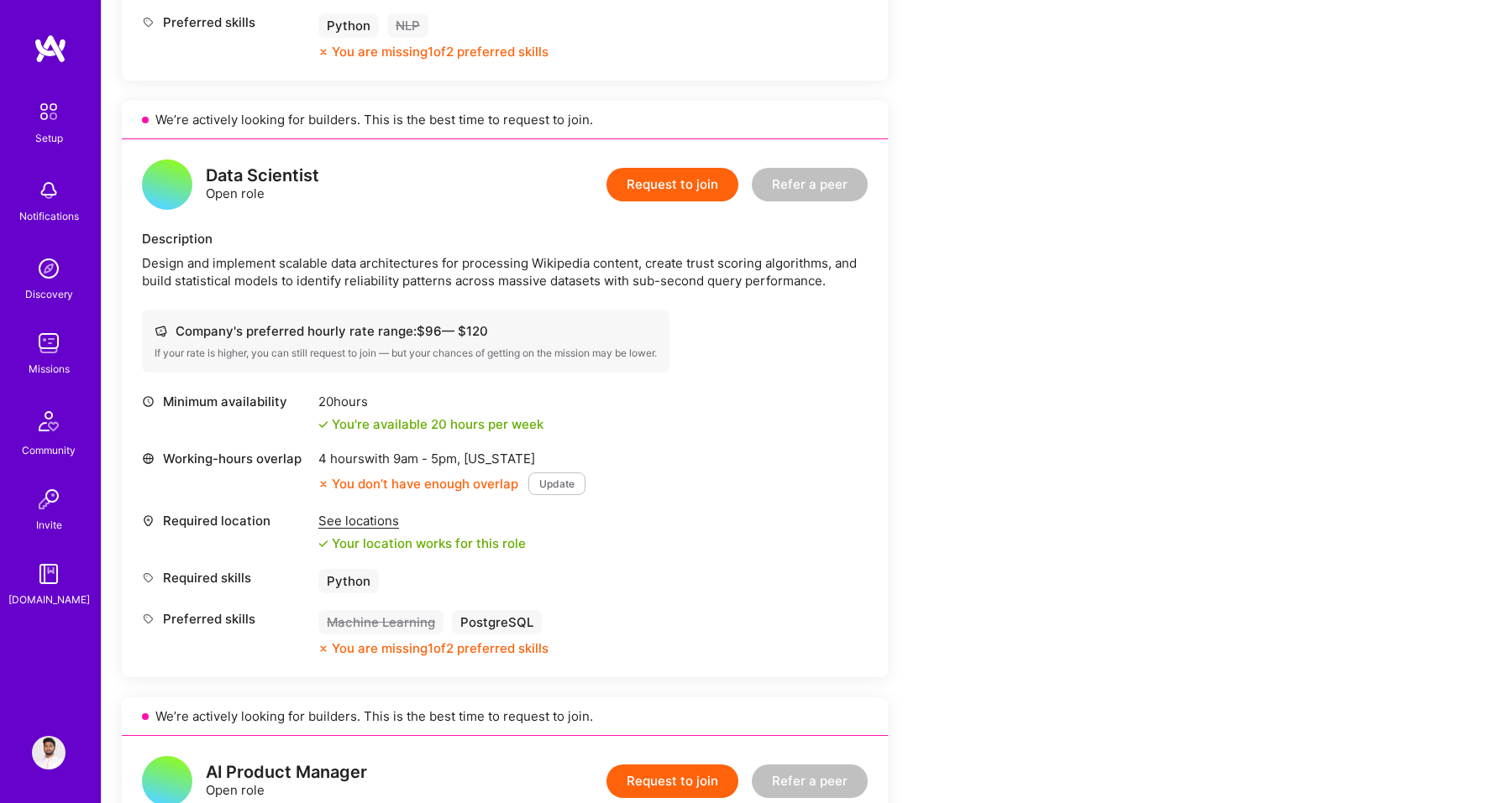
click at [564, 481] on button "Update" at bounding box center [557, 484] width 57 height 23
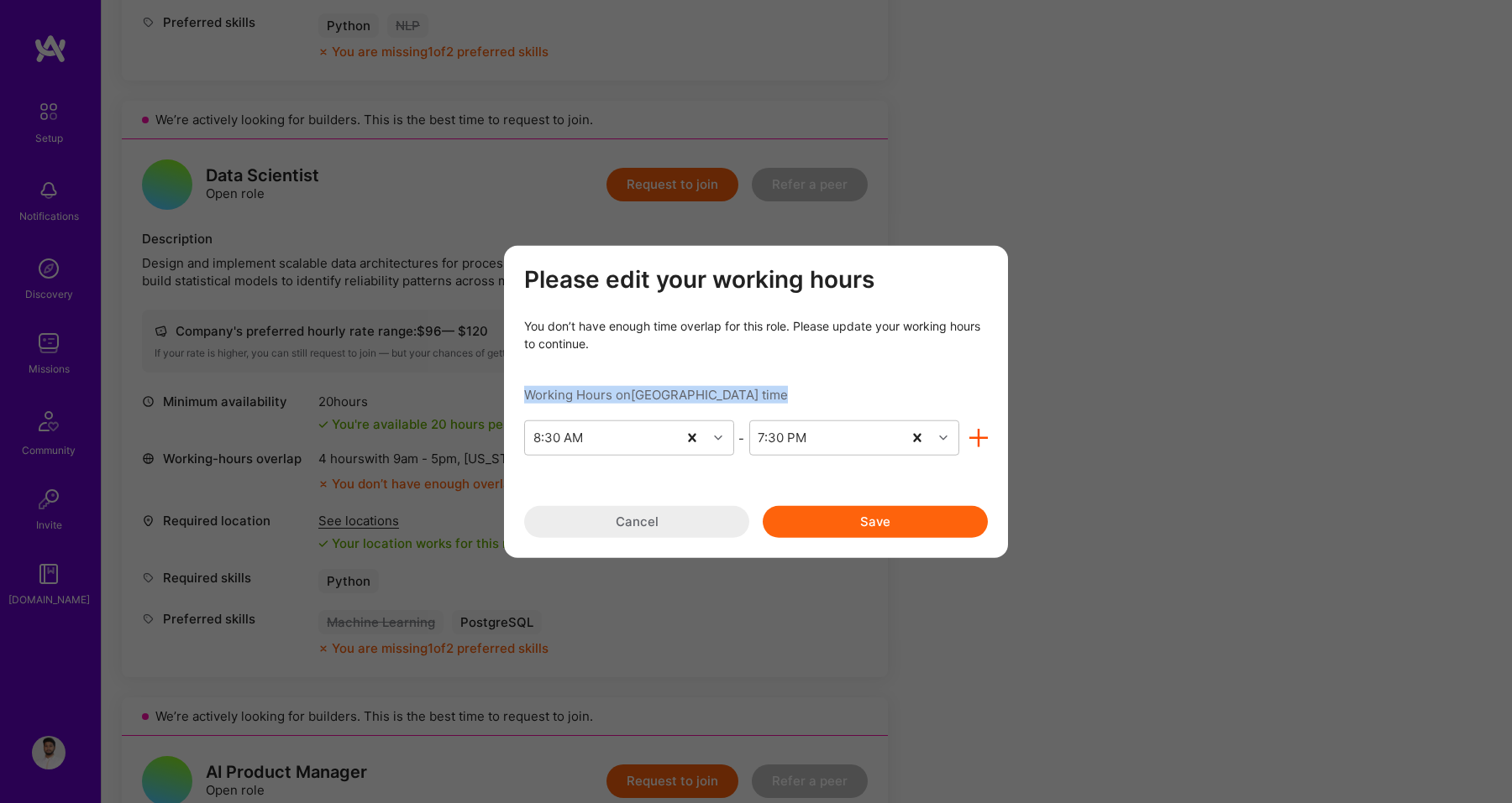
drag, startPoint x: 528, startPoint y: 394, endPoint x: 727, endPoint y: 391, distance: 199.0
click at [729, 392] on div "Working Hours on Dubai time" at bounding box center [756, 395] width 464 height 18
click at [714, 440] on icon "modal" at bounding box center [718, 438] width 8 height 8
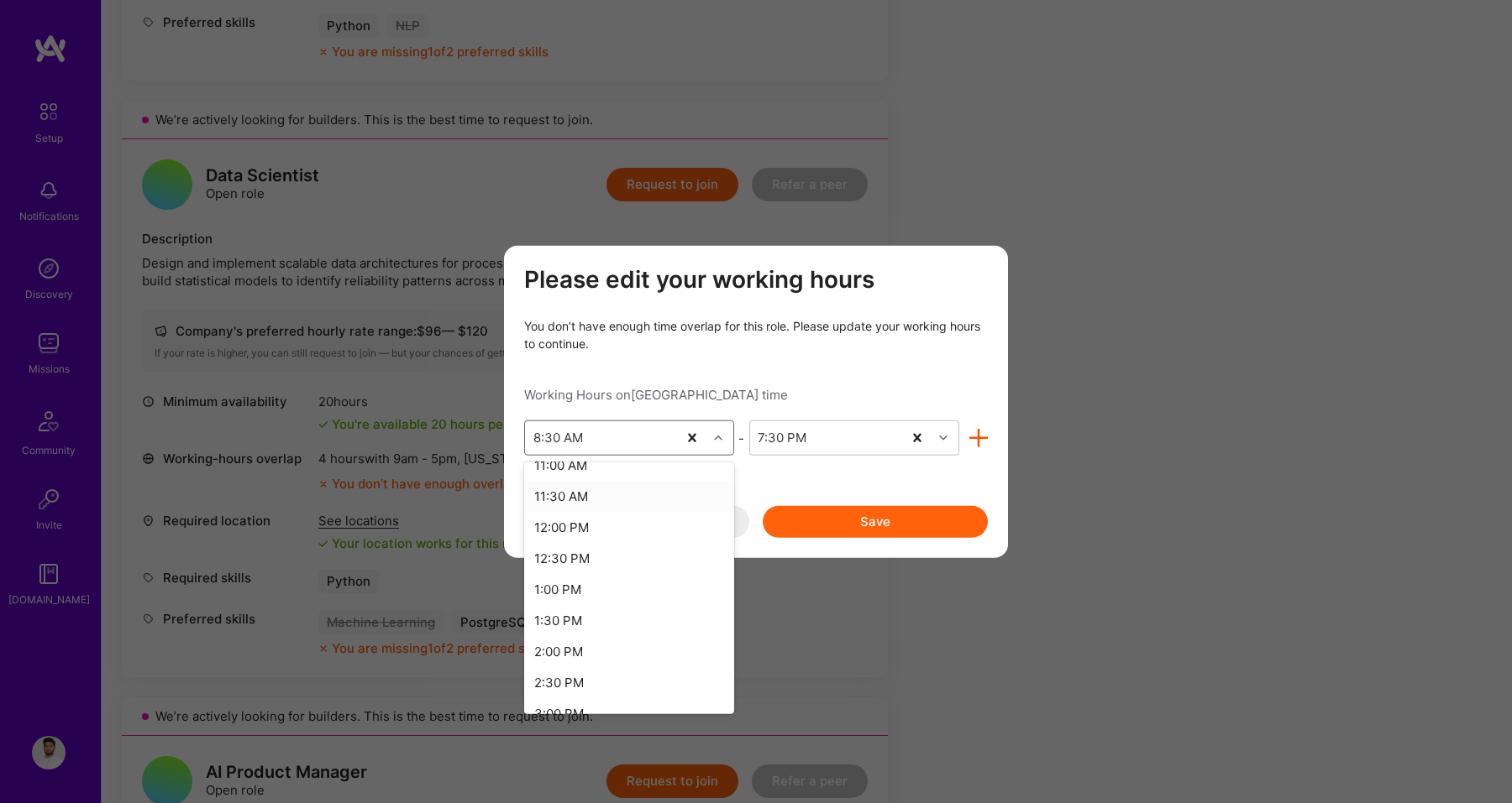
scroll to position [711, 0]
click at [593, 520] on div "12:00 PM" at bounding box center [630, 515] width 210 height 31
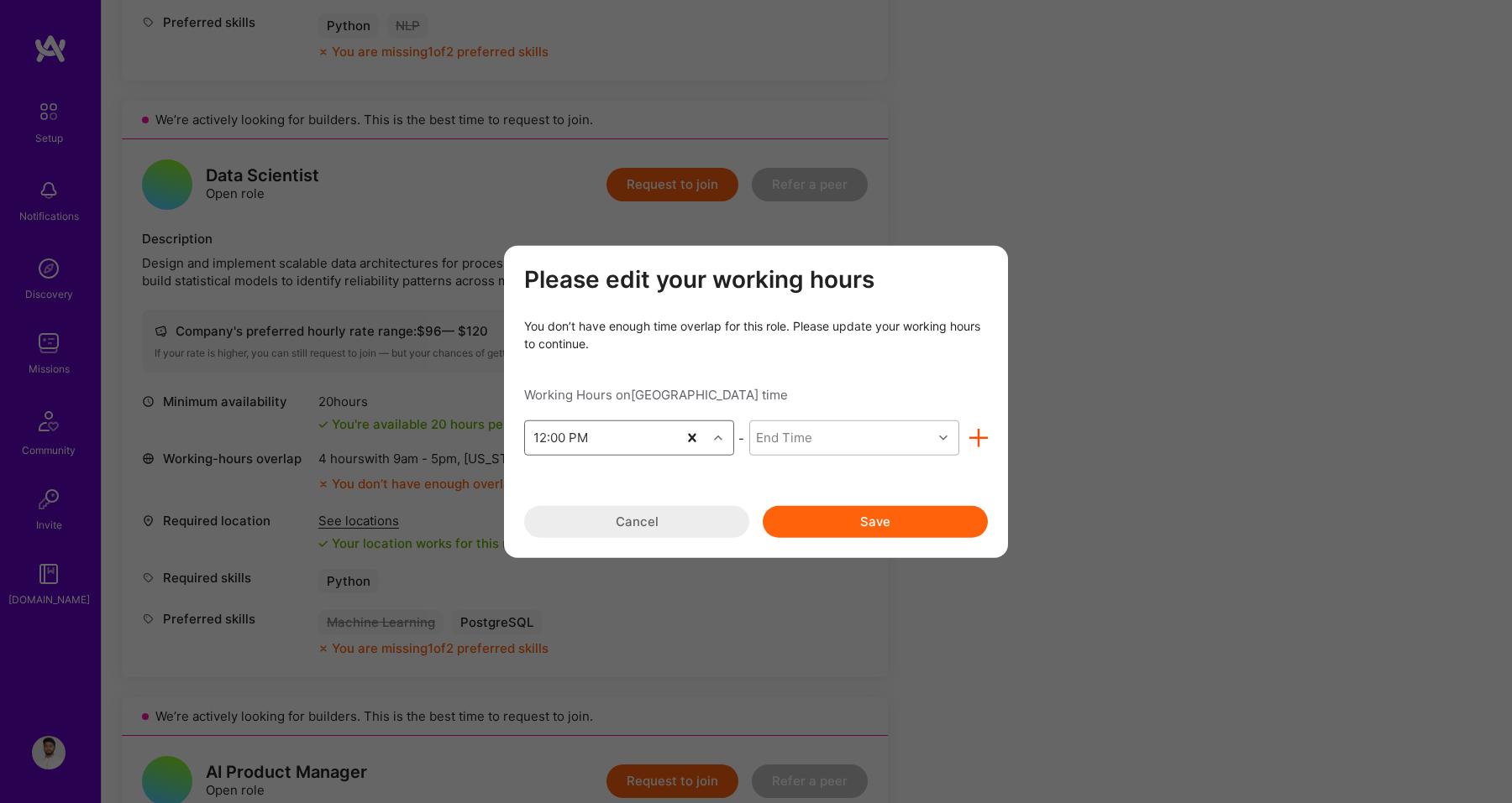
click at [812, 442] on div "End Time" at bounding box center [840, 438] width 182 height 34
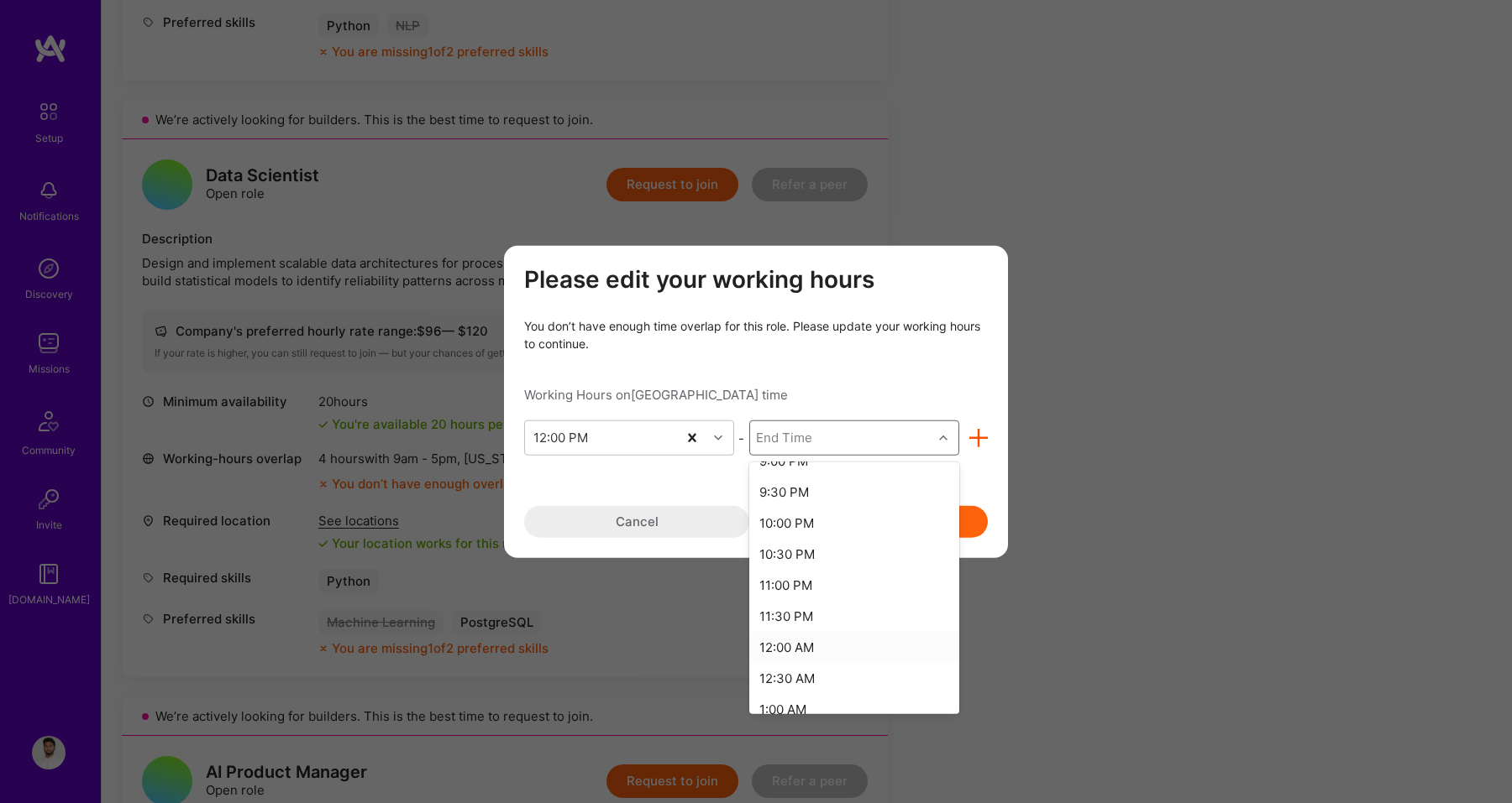
scroll to position [573, 0]
click at [813, 627] on div "11:30 PM" at bounding box center [854, 623] width 210 height 31
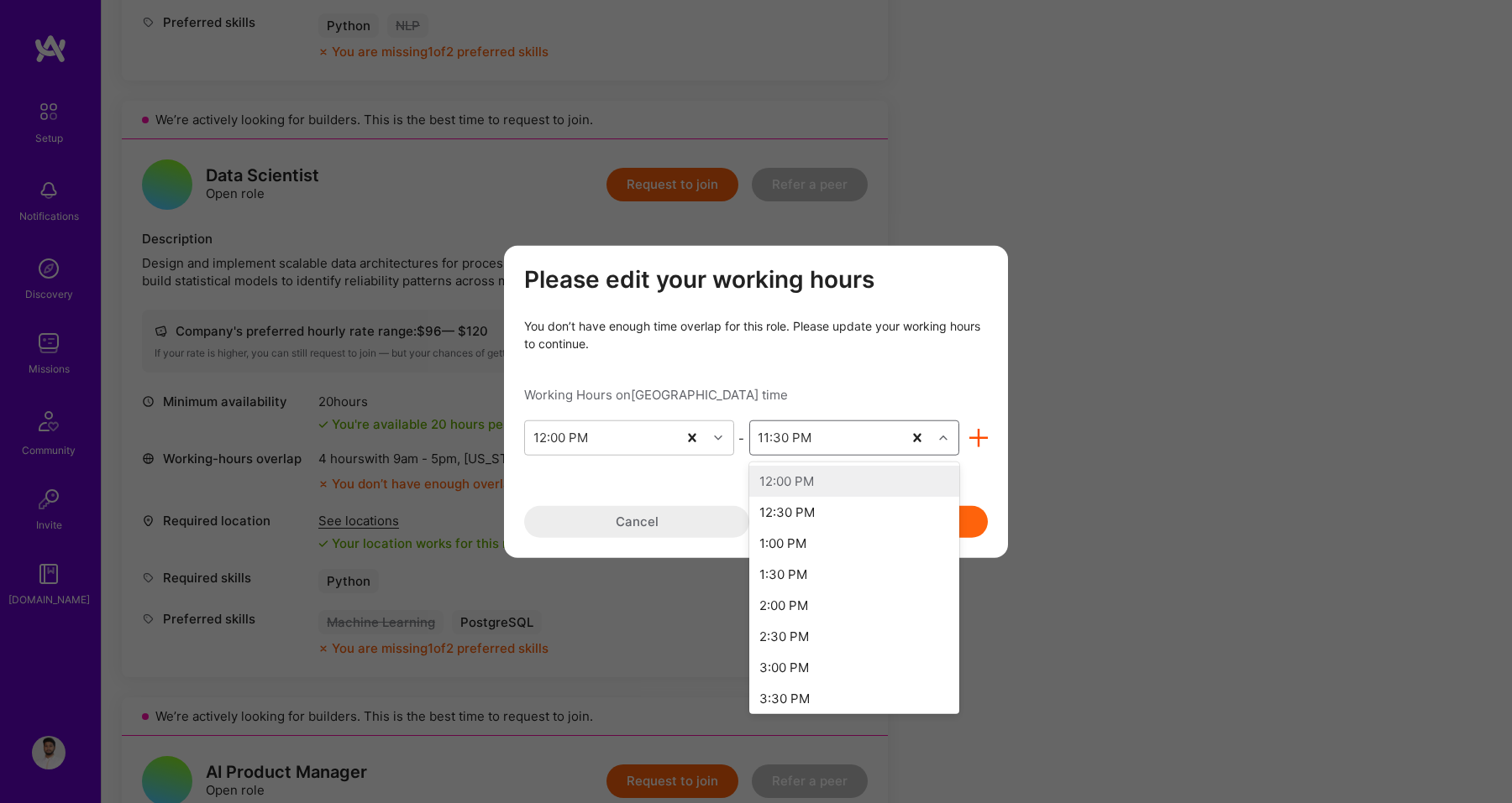
click at [936, 433] on div "modal" at bounding box center [945, 438] width 26 height 22
click at [811, 667] on div "12:00 AM" at bounding box center [854, 670] width 210 height 31
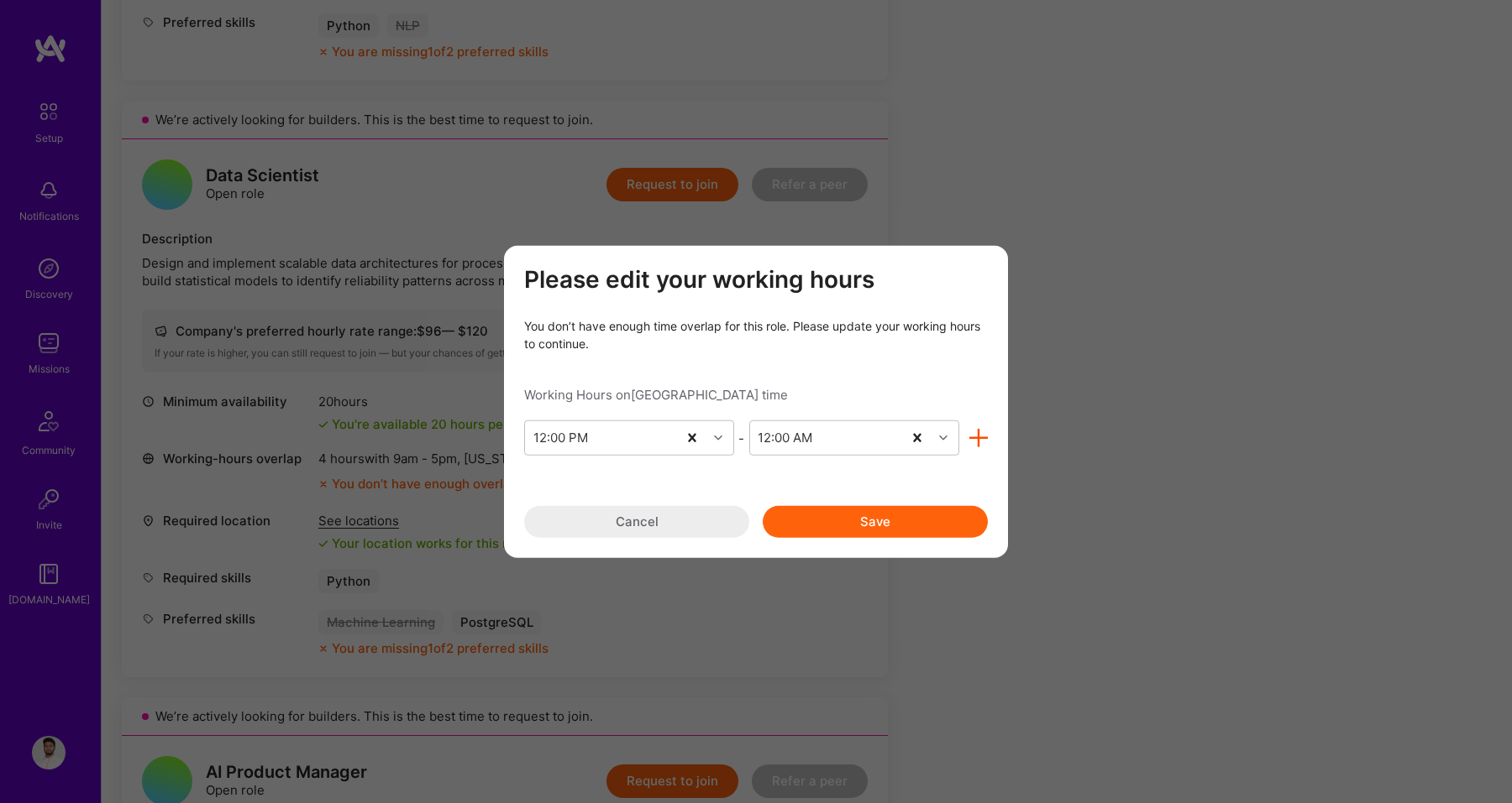
click at [847, 514] on button "Save" at bounding box center [875, 522] width 225 height 32
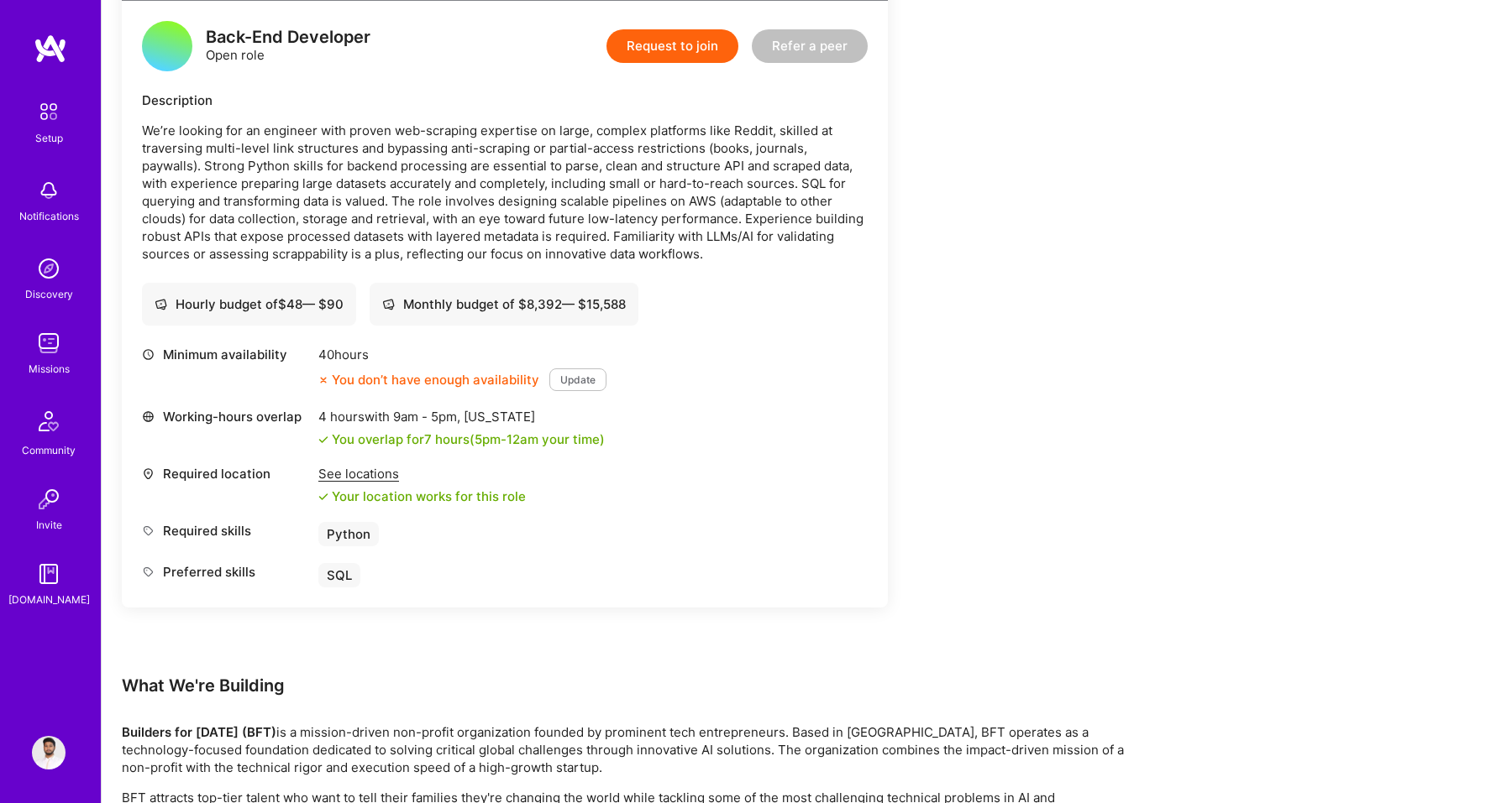
scroll to position [2154, 0]
click at [572, 384] on button "Update" at bounding box center [578, 381] width 57 height 23
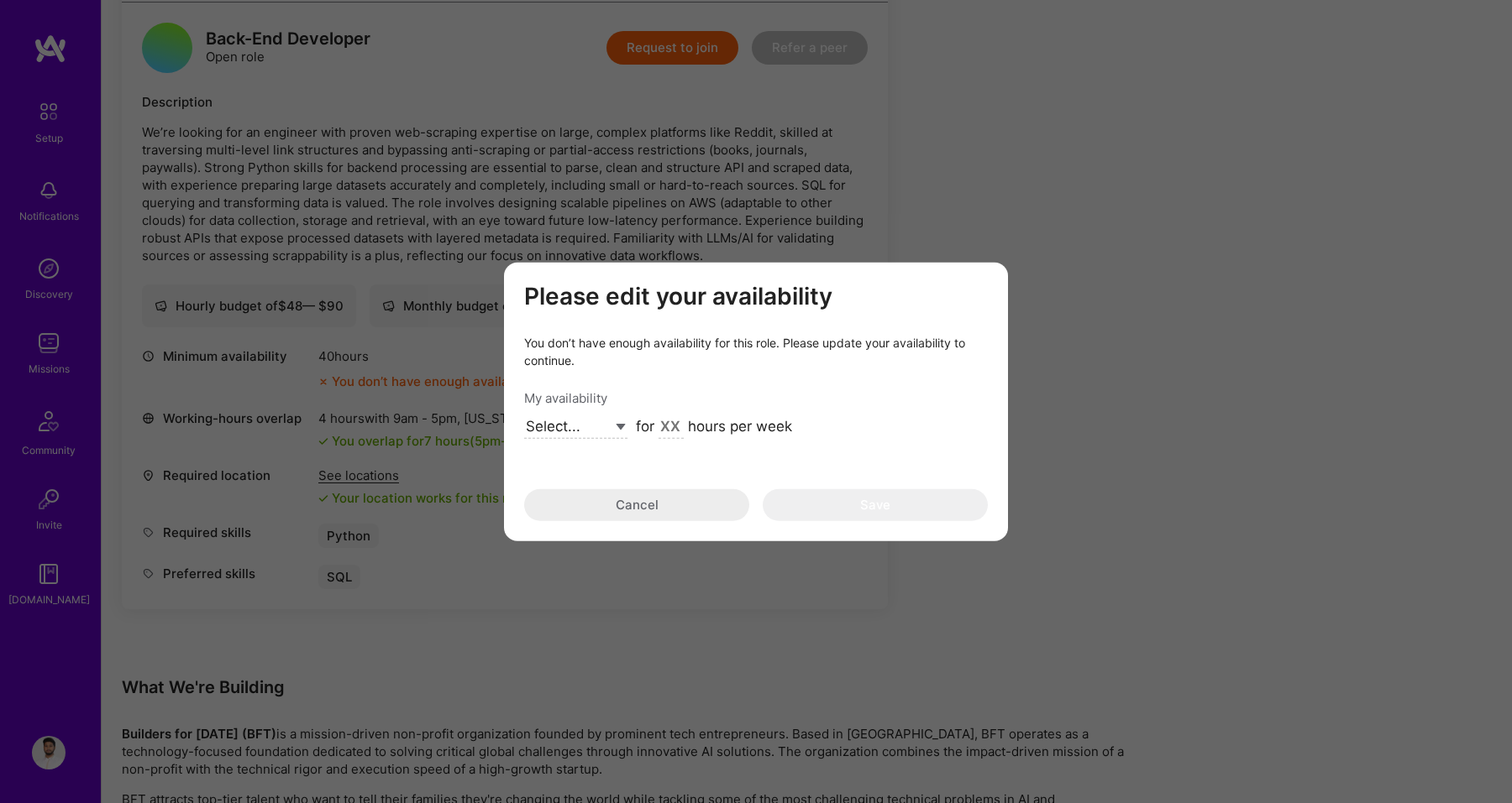
click at [588, 431] on select "Select... Right Now Future Date Not Available" at bounding box center [576, 428] width 103 height 23
select select "Future Date"
click at [524, 417] on select "Select... Right Now Future Date Not Available" at bounding box center [576, 428] width 103 height 23
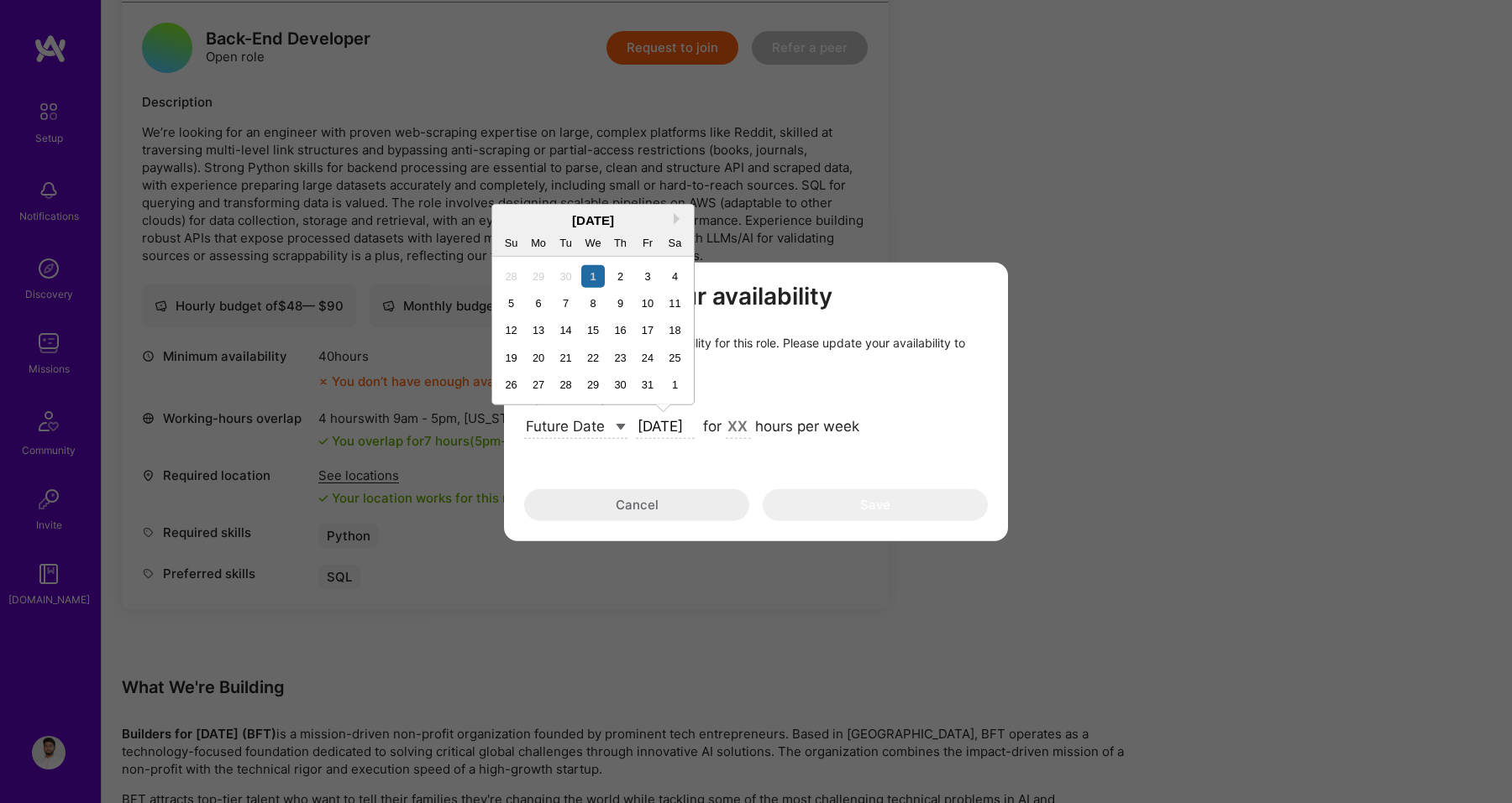
click at [673, 427] on input "[DATE]" at bounding box center [665, 428] width 59 height 22
click at [681, 387] on div "1" at bounding box center [674, 385] width 23 height 23
type input "Nov 1"
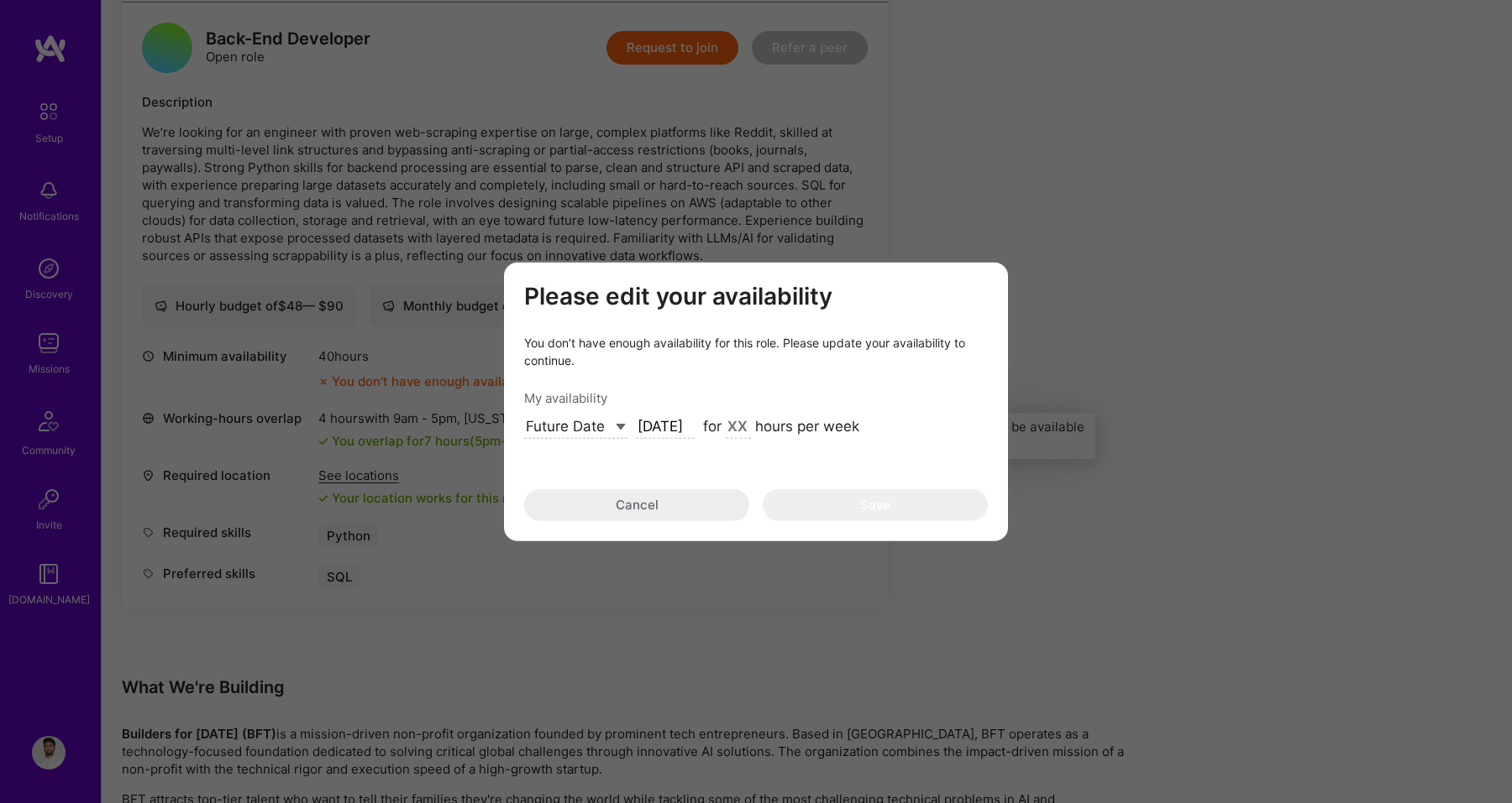
click at [732, 427] on input "modal" at bounding box center [738, 428] width 25 height 22
type input "40"
click at [889, 502] on button "Save" at bounding box center [875, 506] width 225 height 32
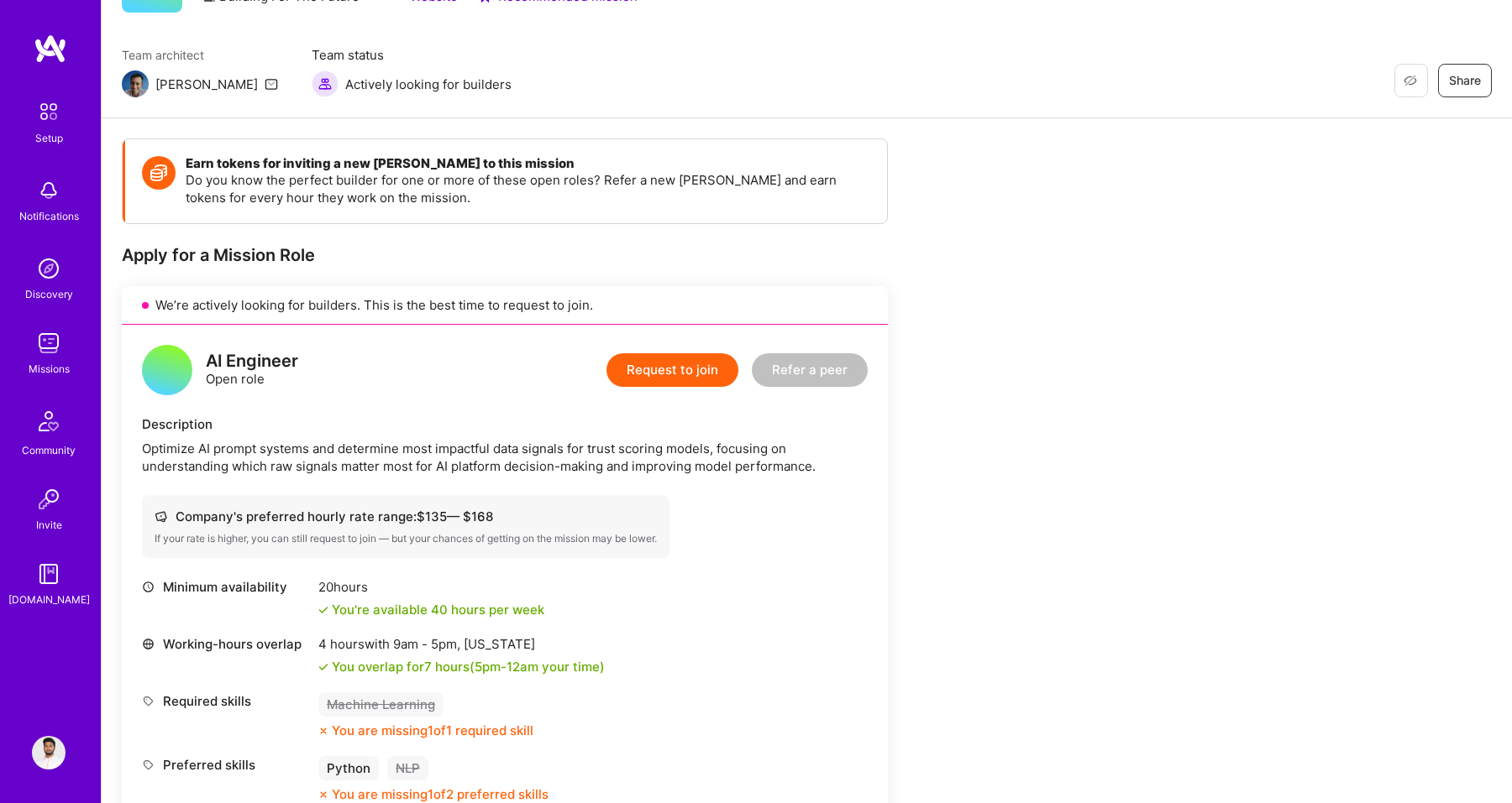
scroll to position [97, 0]
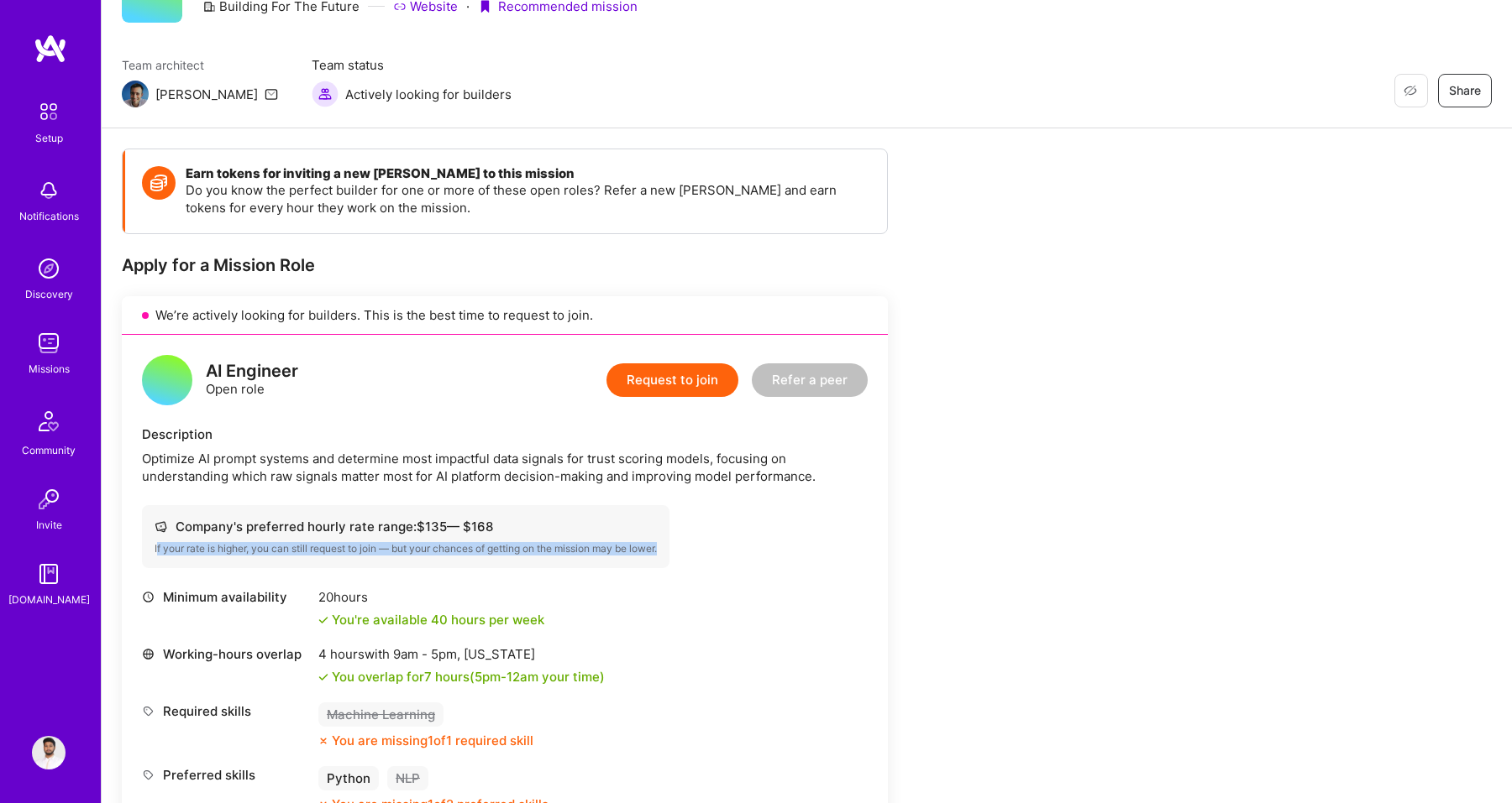
drag, startPoint x: 158, startPoint y: 551, endPoint x: 628, endPoint y: 556, distance: 470.0
click at [630, 558] on div "Company's preferred hourly rate range: $ 135 — $ 168 If your rate is higher, yo…" at bounding box center [406, 537] width 528 height 63
click at [628, 556] on div "Company's preferred hourly rate range: $ 135 — $ 168 If your rate is higher, yo…" at bounding box center [406, 537] width 528 height 63
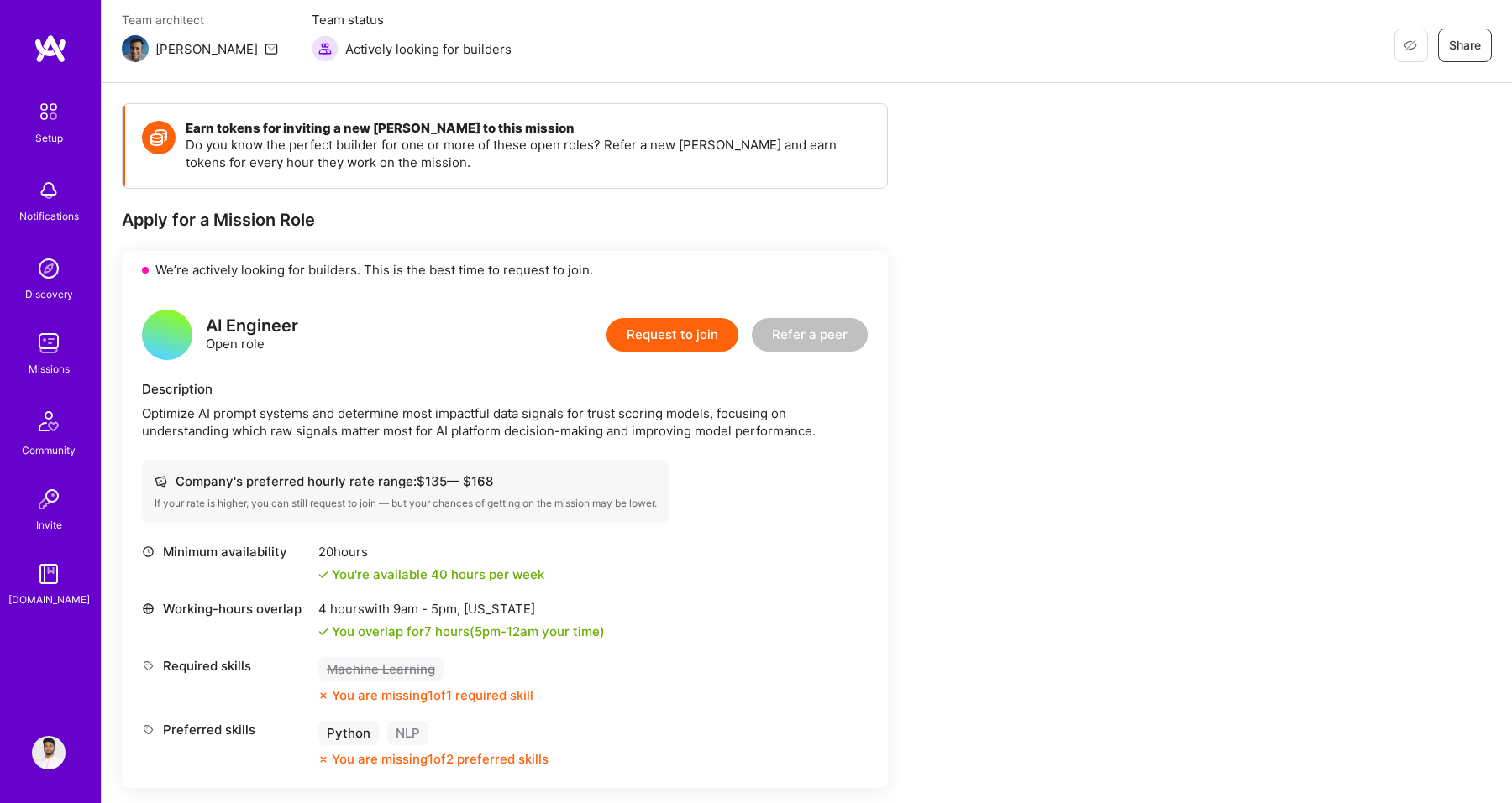
scroll to position [140, 0]
click at [45, 758] on img at bounding box center [49, 753] width 34 height 34
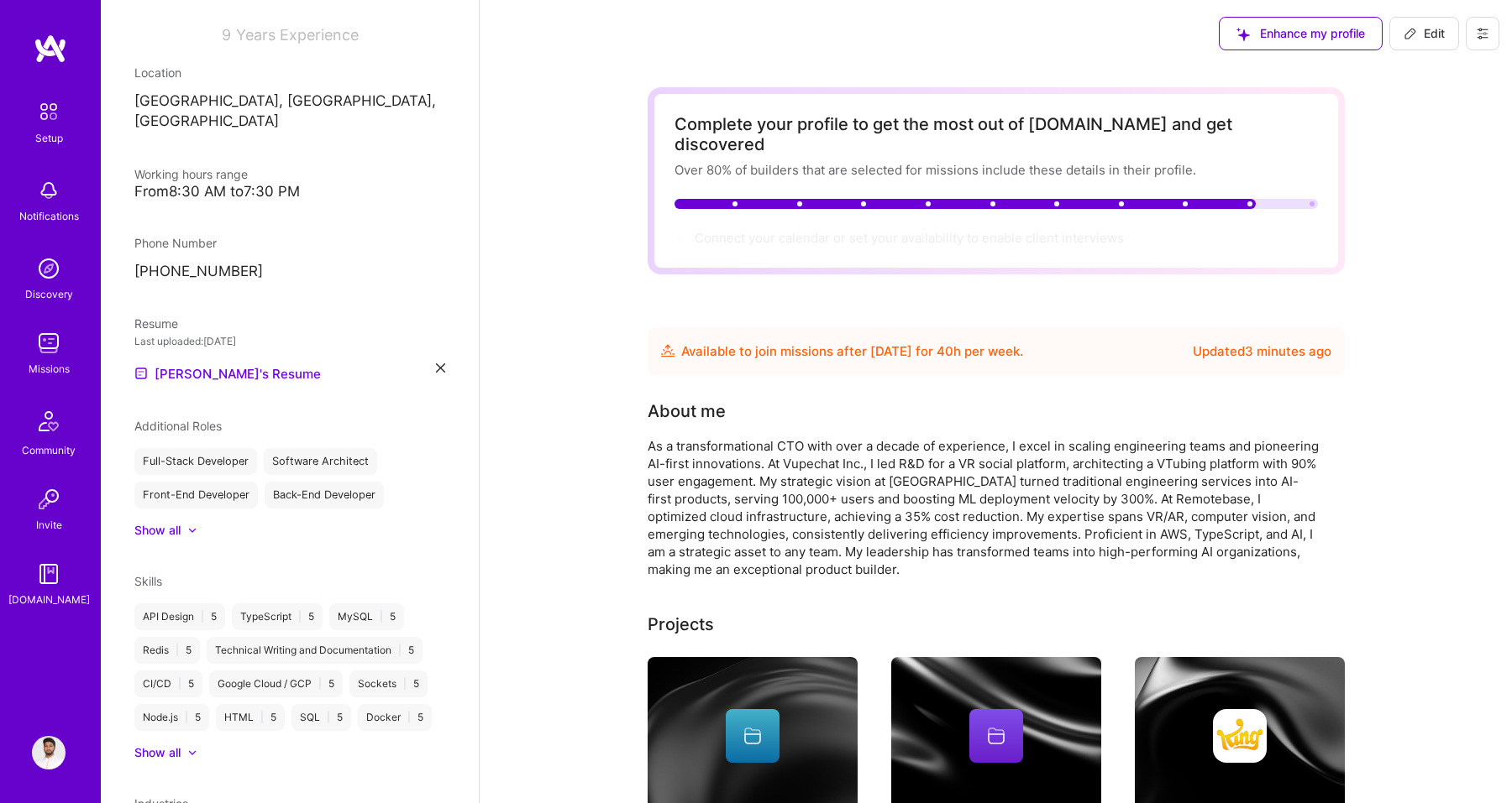
scroll to position [407, 0]
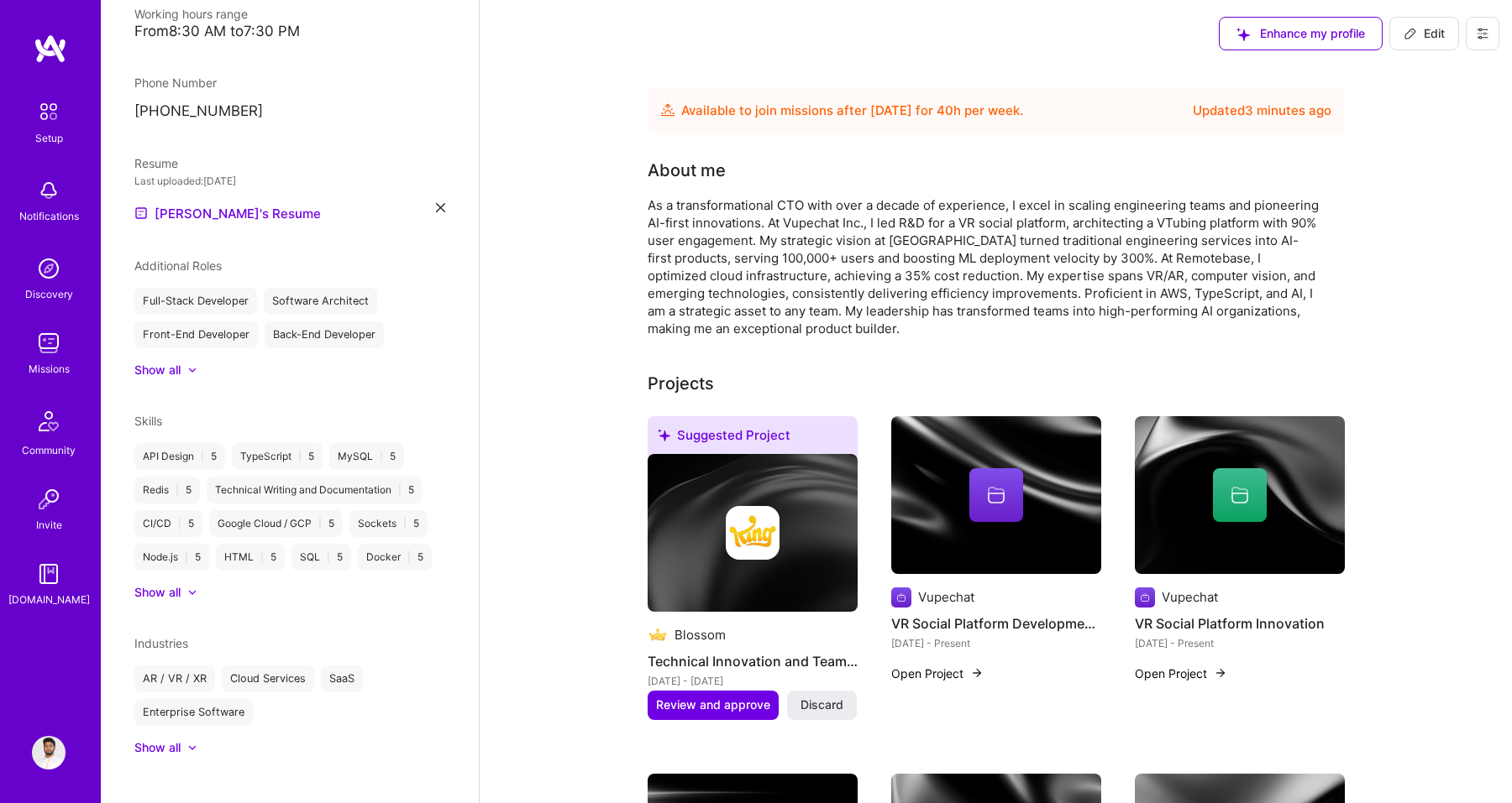
click at [187, 585] on div at bounding box center [184, 593] width 7 height 17
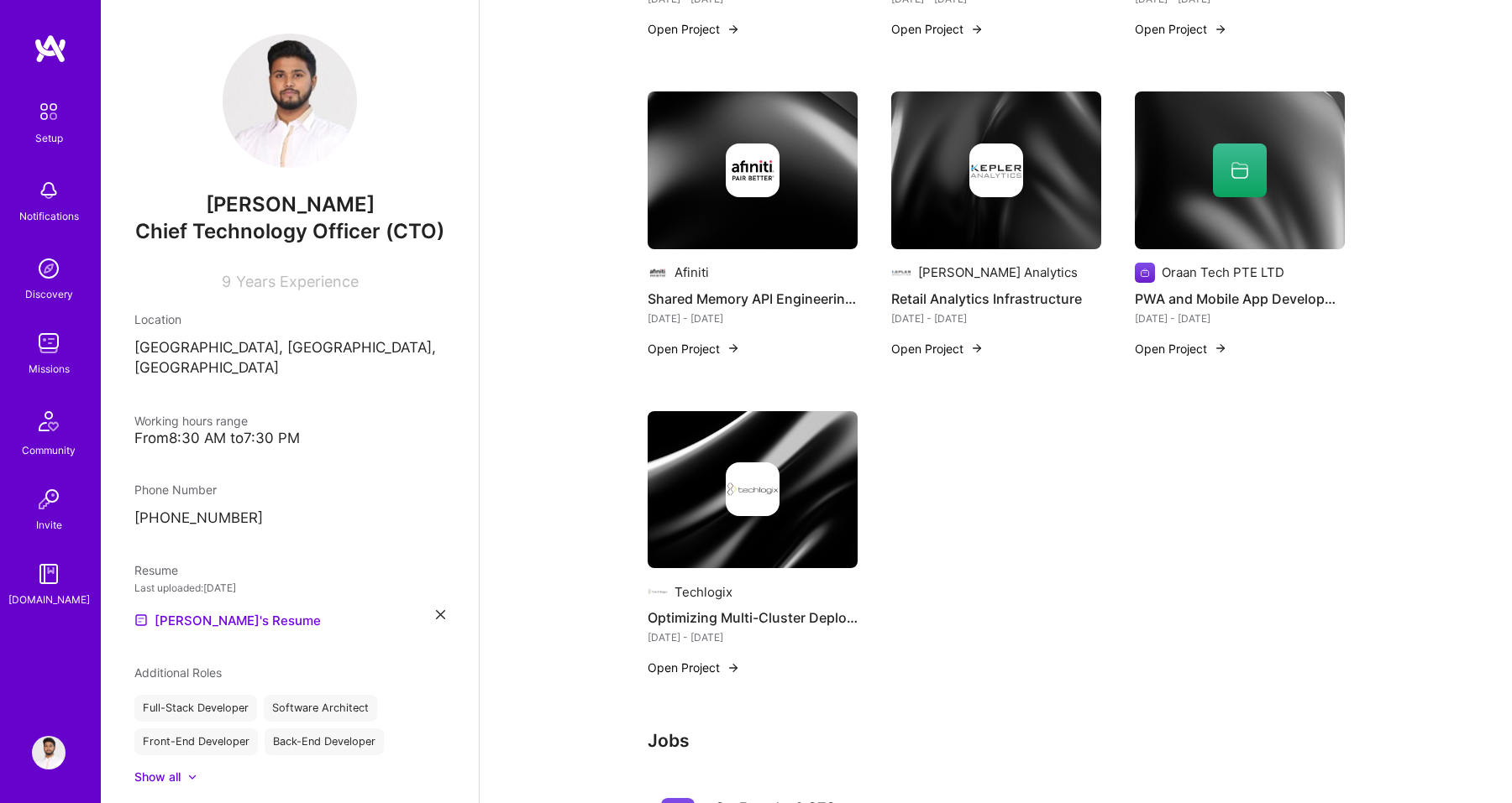
scroll to position [880, 0]
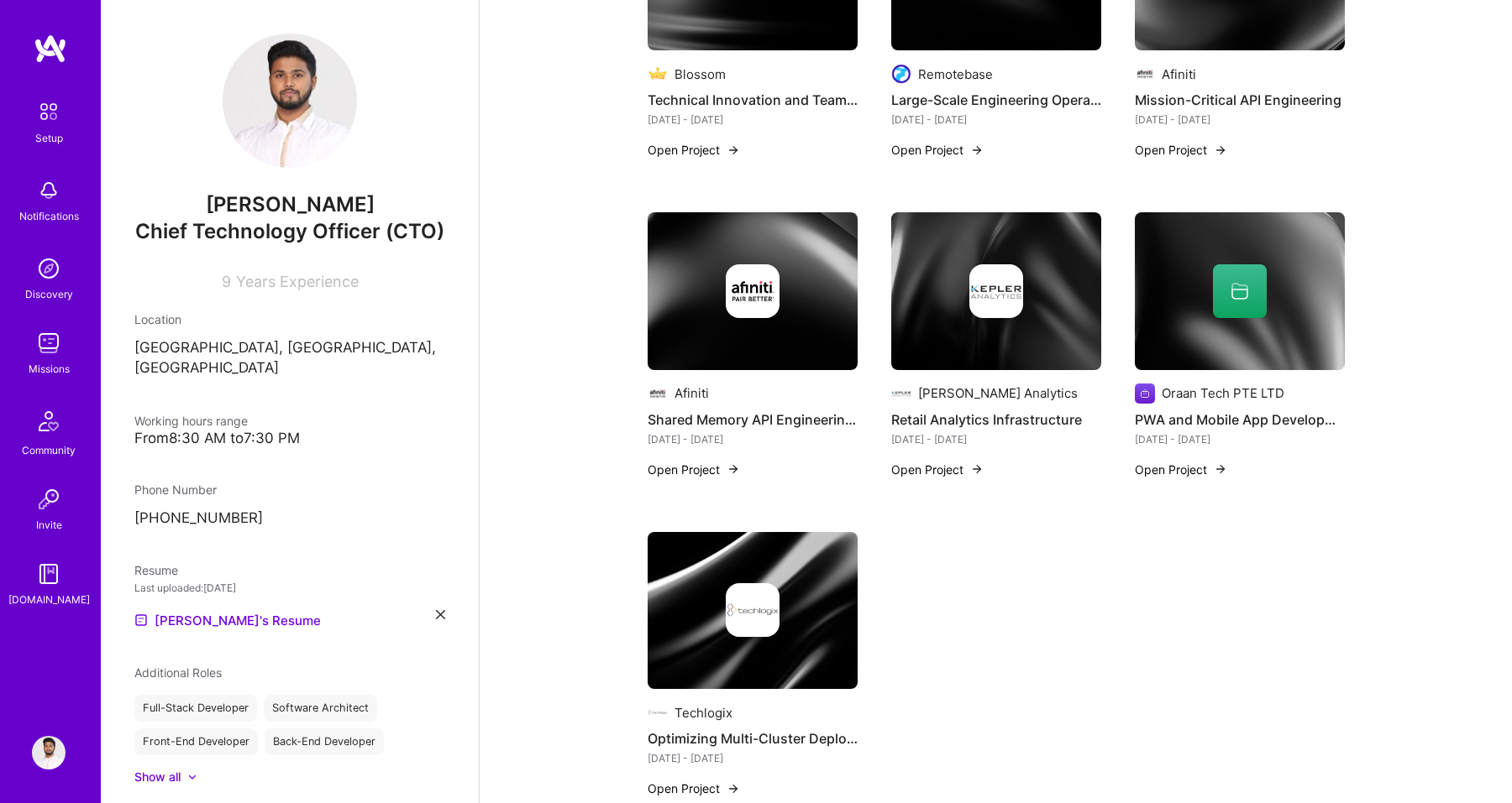
click at [38, 108] on img at bounding box center [49, 112] width 35 height 35
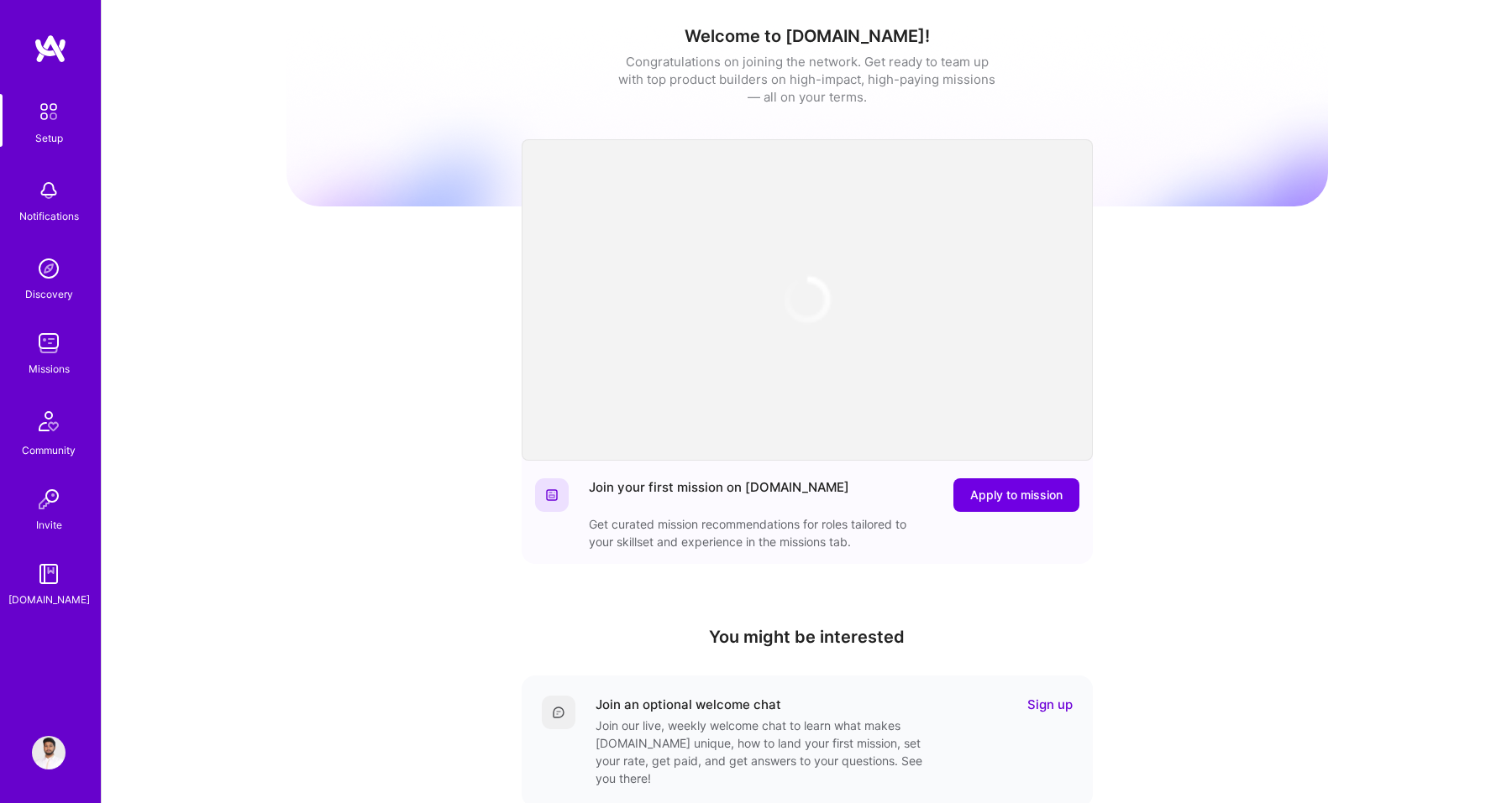
click at [52, 354] on img at bounding box center [49, 344] width 34 height 34
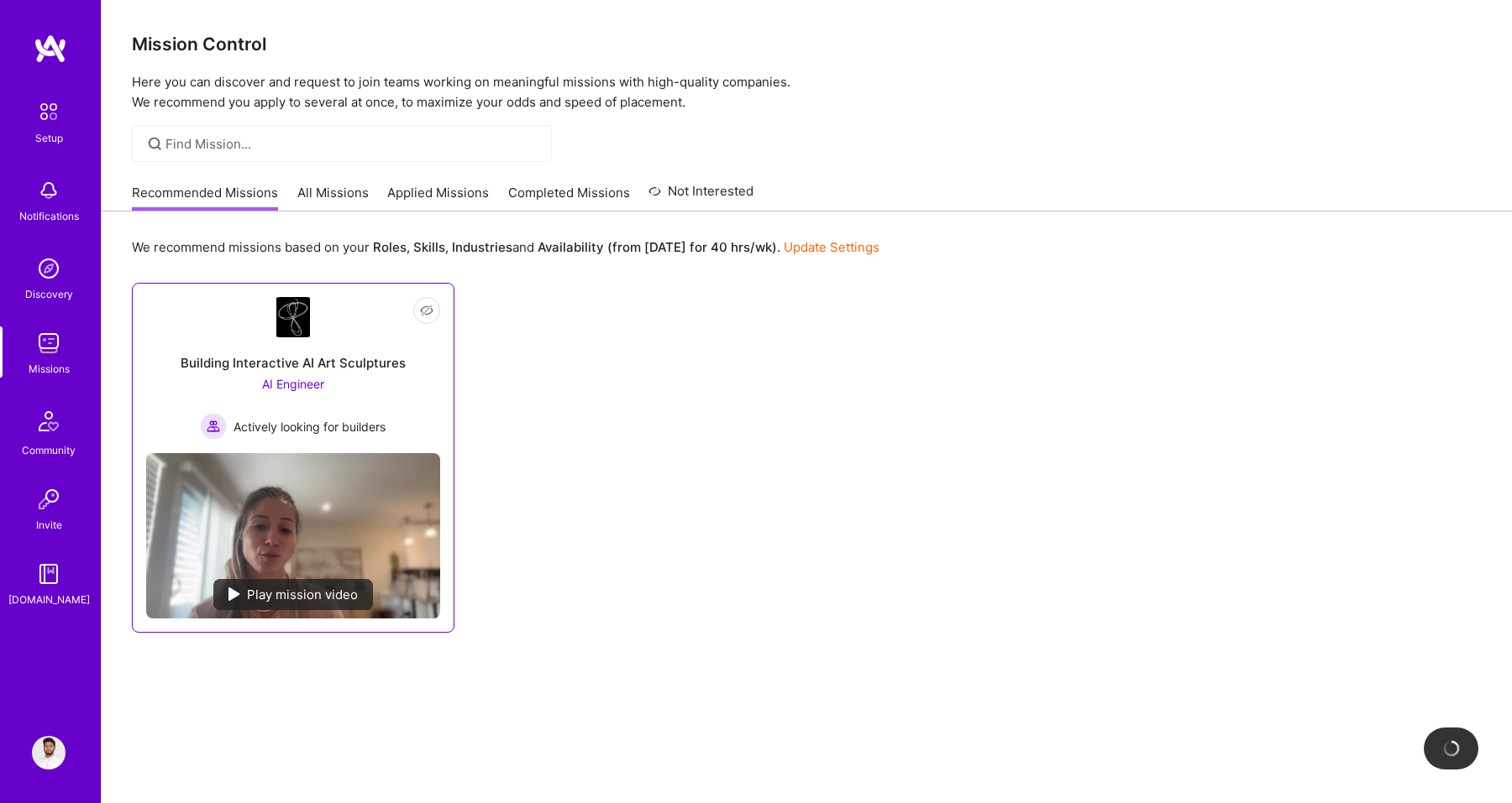
click at [291, 315] on img at bounding box center [293, 318] width 34 height 40
click at [337, 206] on link "All Missions" at bounding box center [333, 197] width 71 height 28
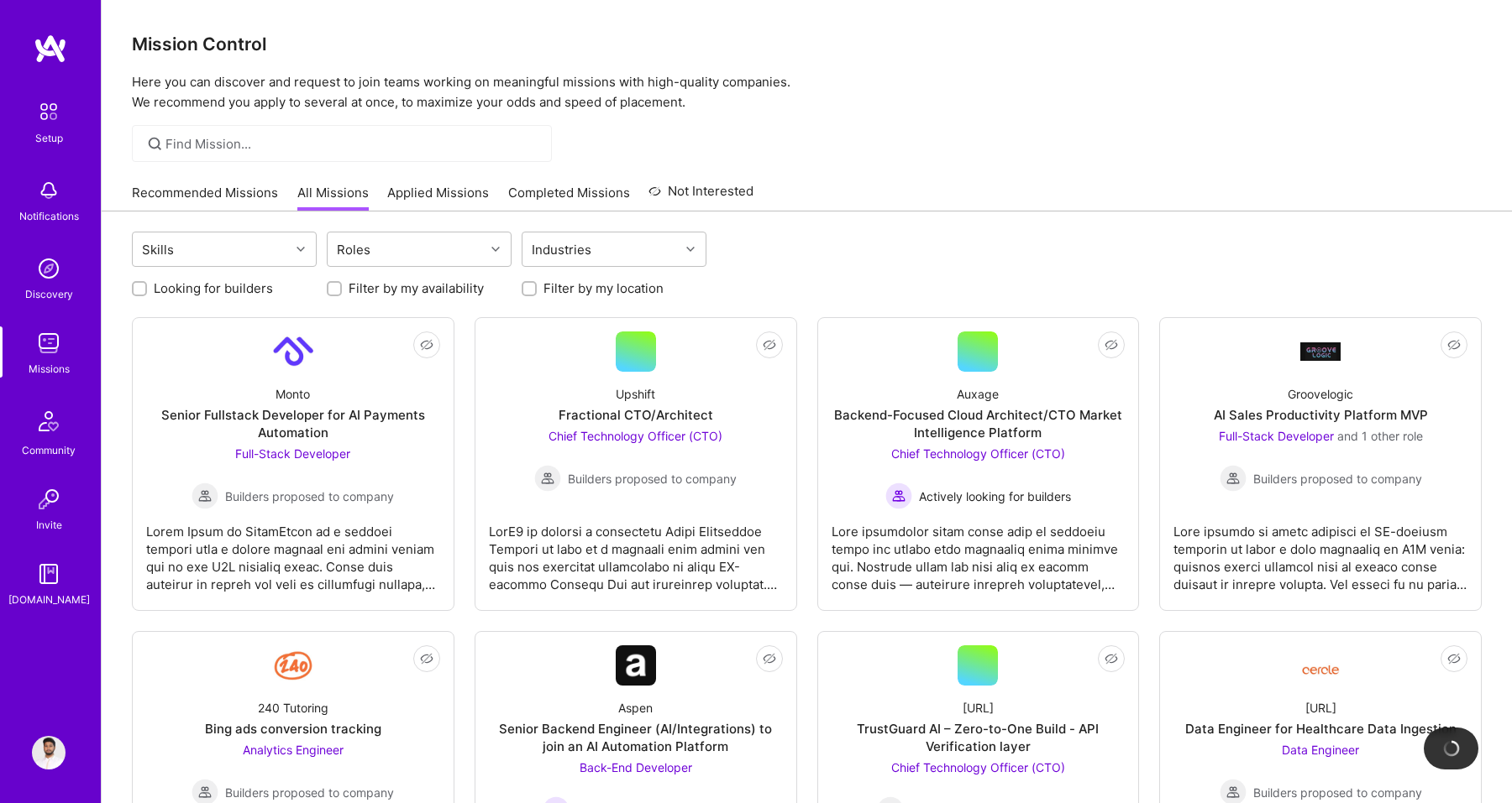
click at [192, 203] on link "Recommended Missions" at bounding box center [205, 197] width 146 height 28
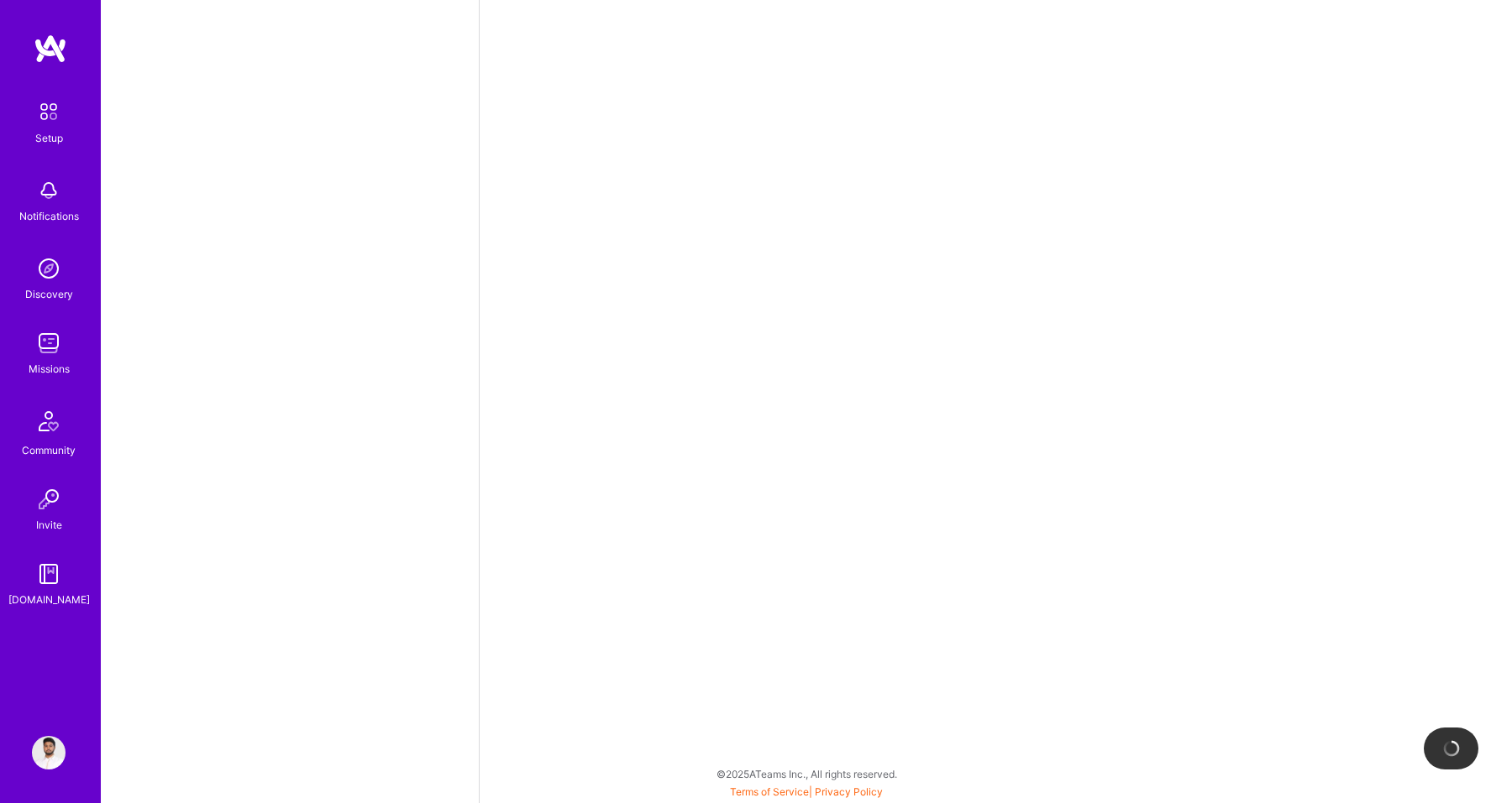
select select "PK"
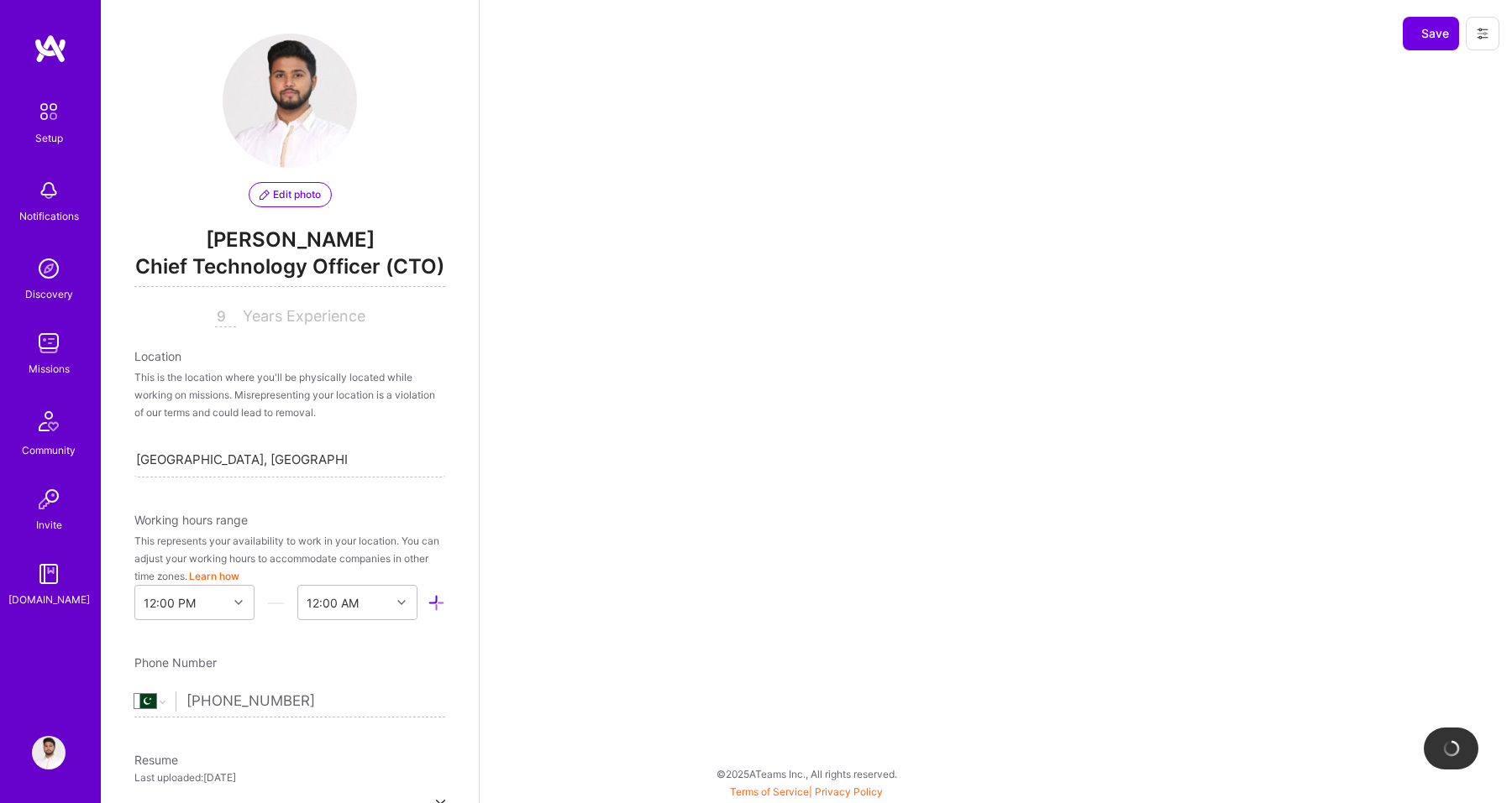
scroll to position [581, 0]
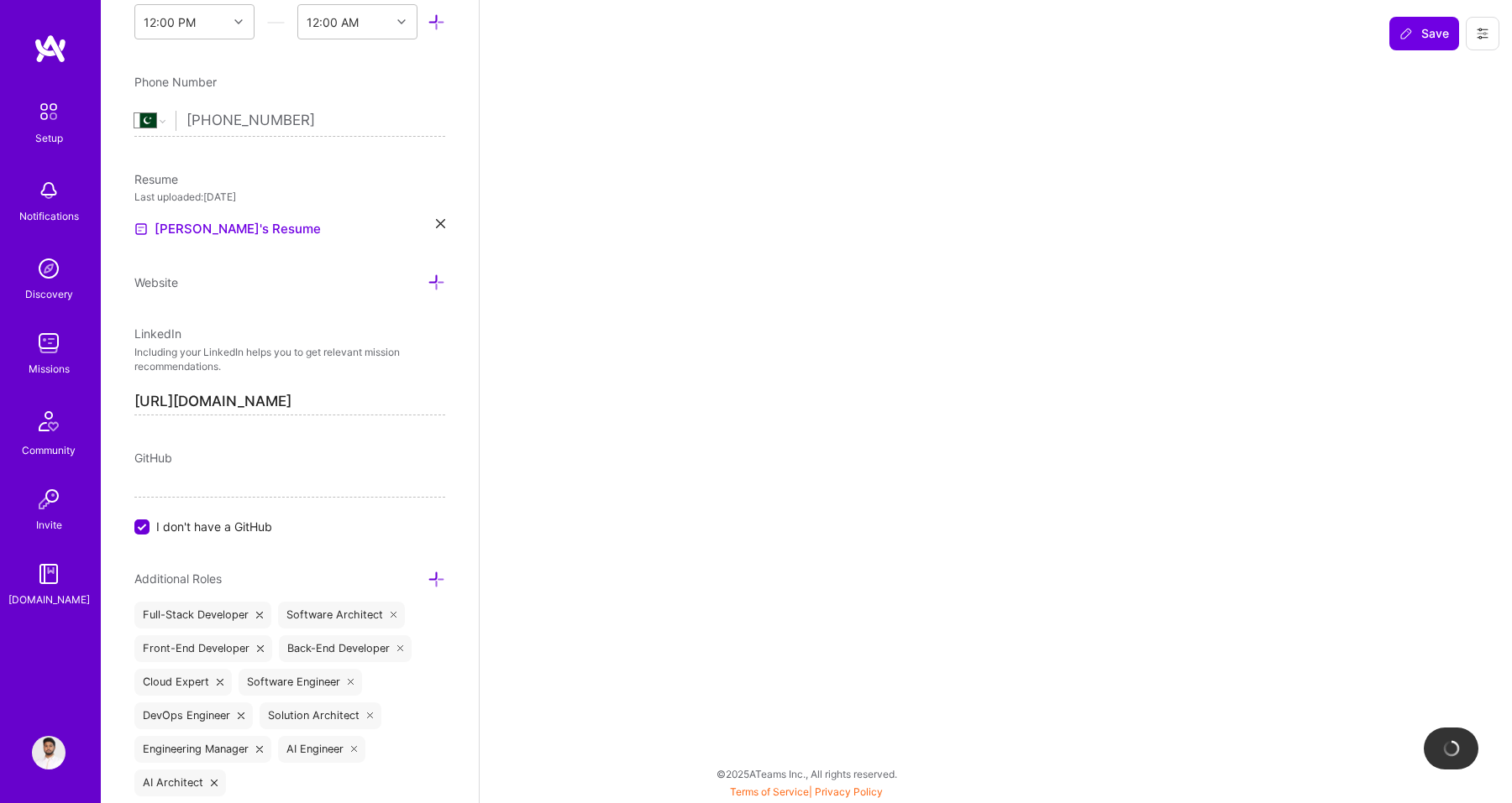
select select "Future Date"
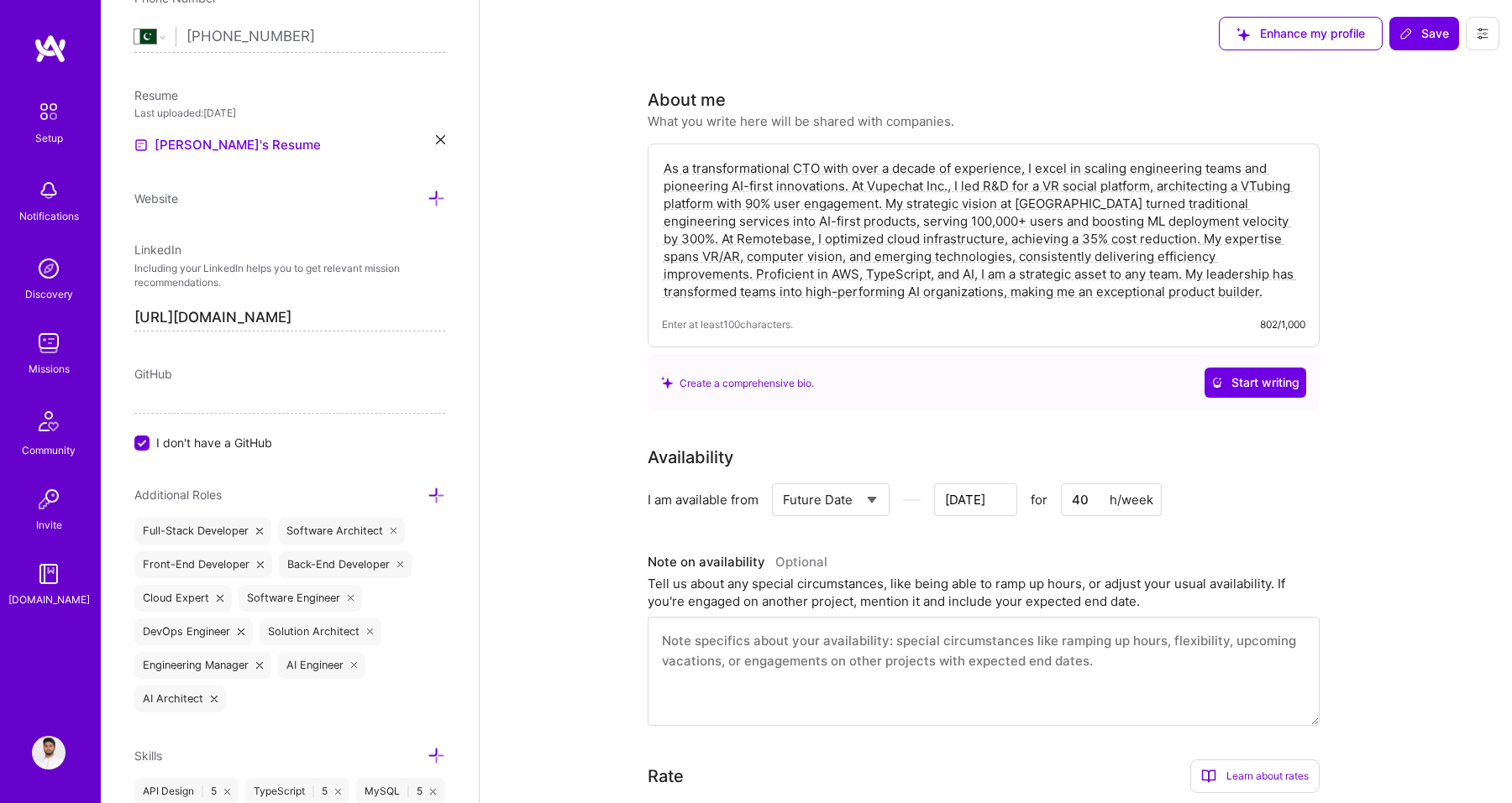
scroll to position [667, 0]
click at [143, 435] on input "I don't have a GitHub" at bounding box center [144, 442] width 15 height 15
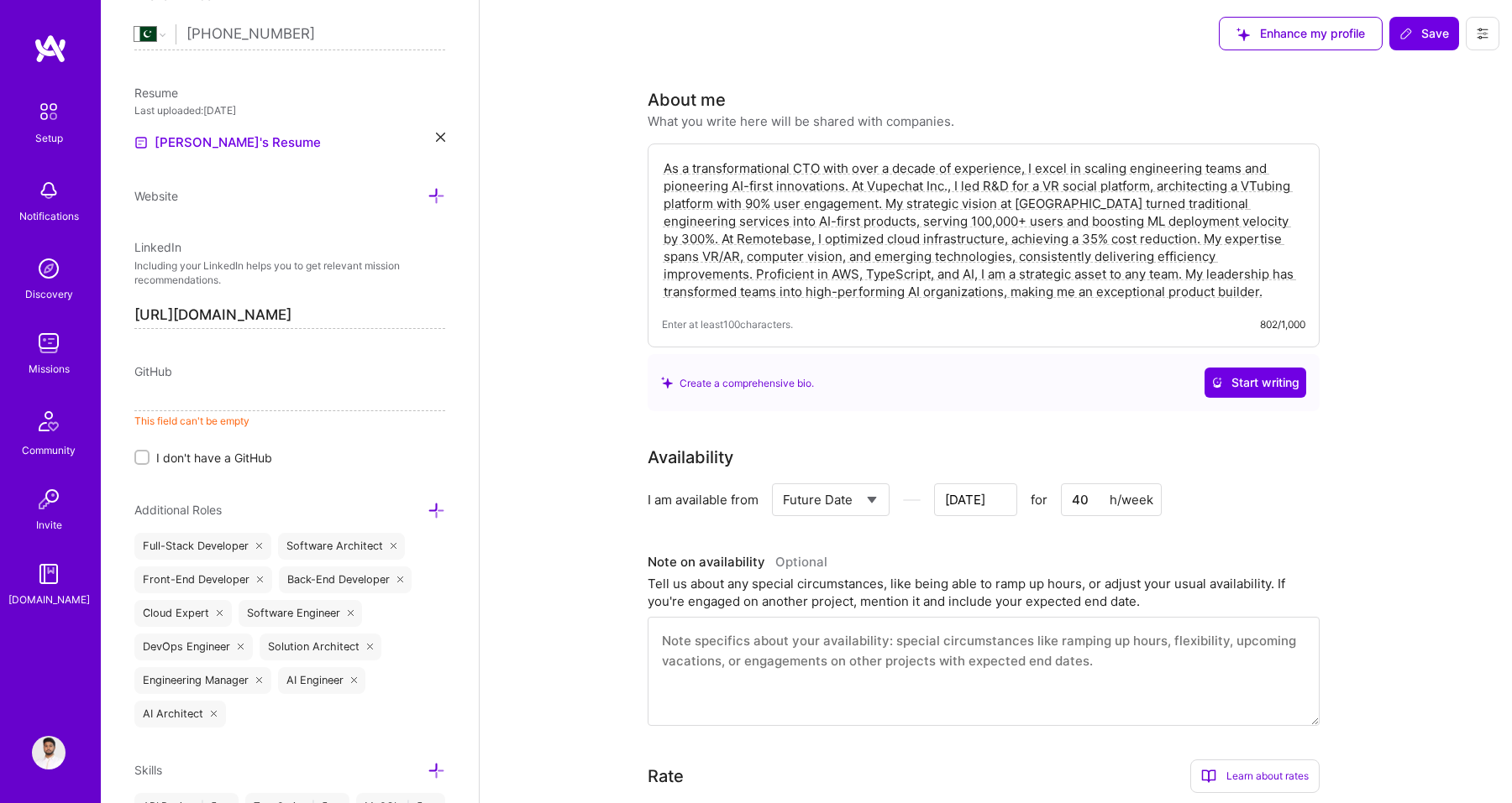
click at [186, 396] on input at bounding box center [290, 398] width 311 height 27
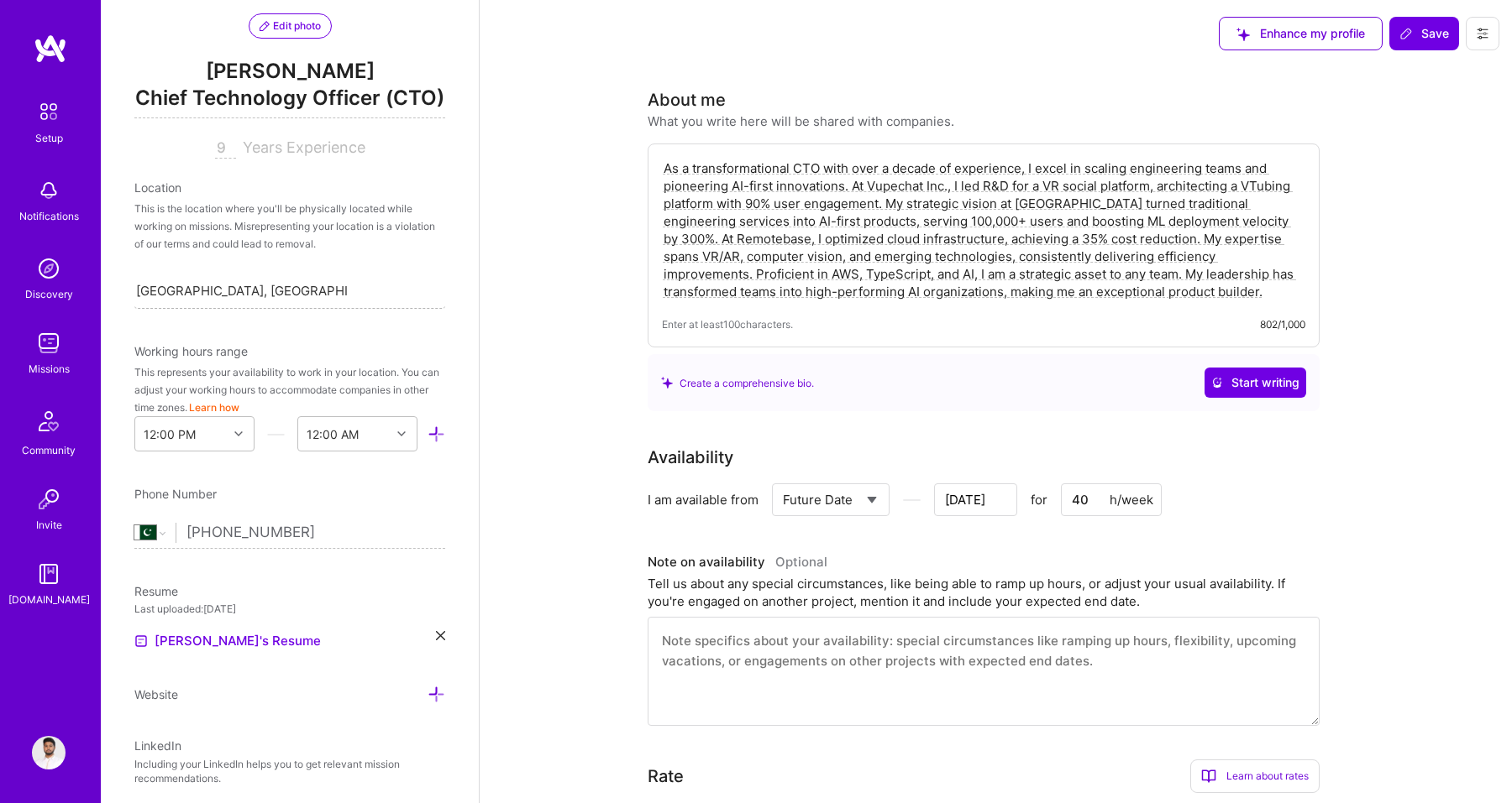
scroll to position [173, 0]
type input "https://github.com/samihk"
click at [235, 430] on icon at bounding box center [239, 430] width 8 height 8
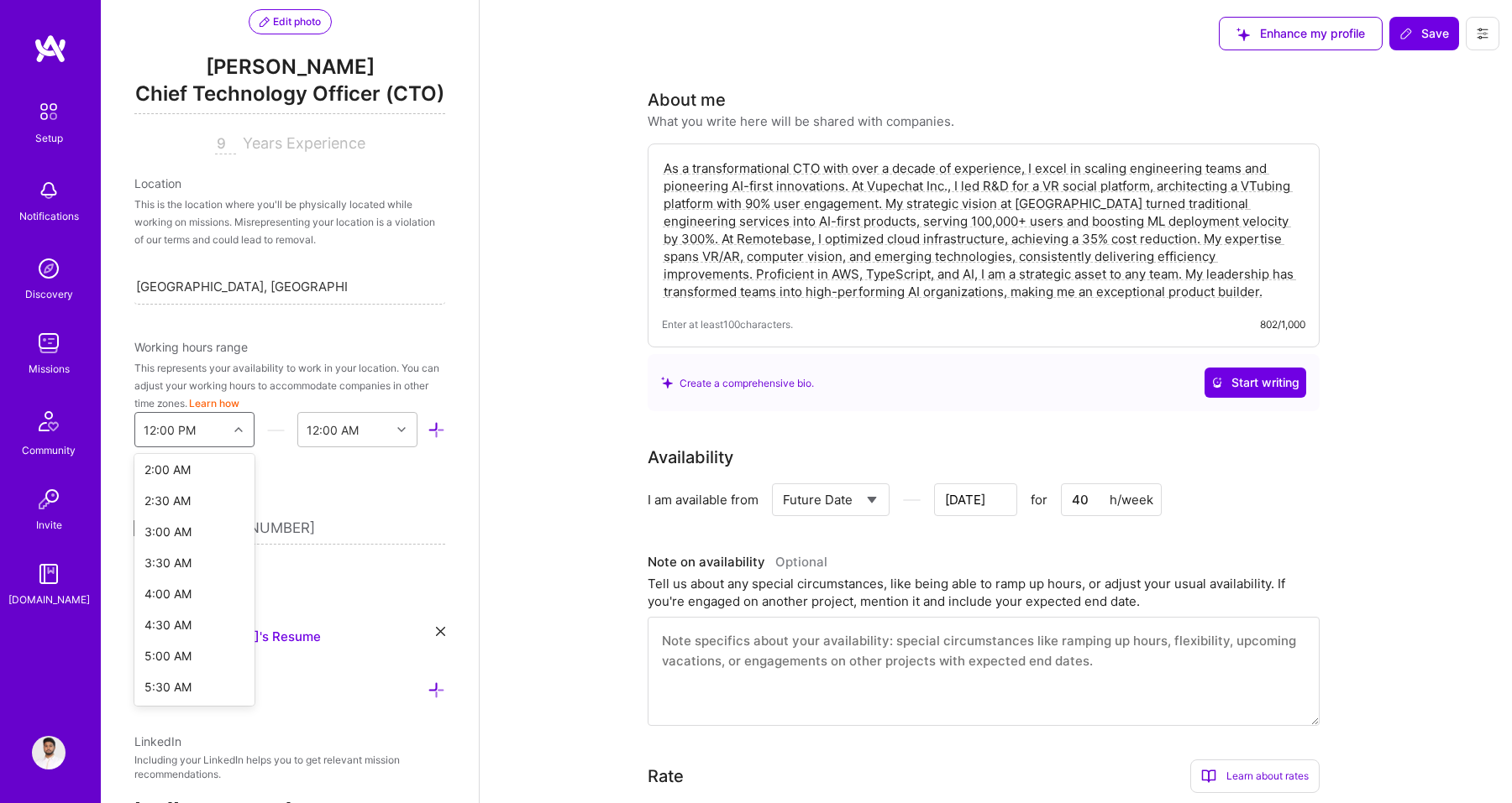
scroll to position [0, 0]
click at [175, 477] on div "12:00 AM" at bounding box center [194, 473] width 120 height 31
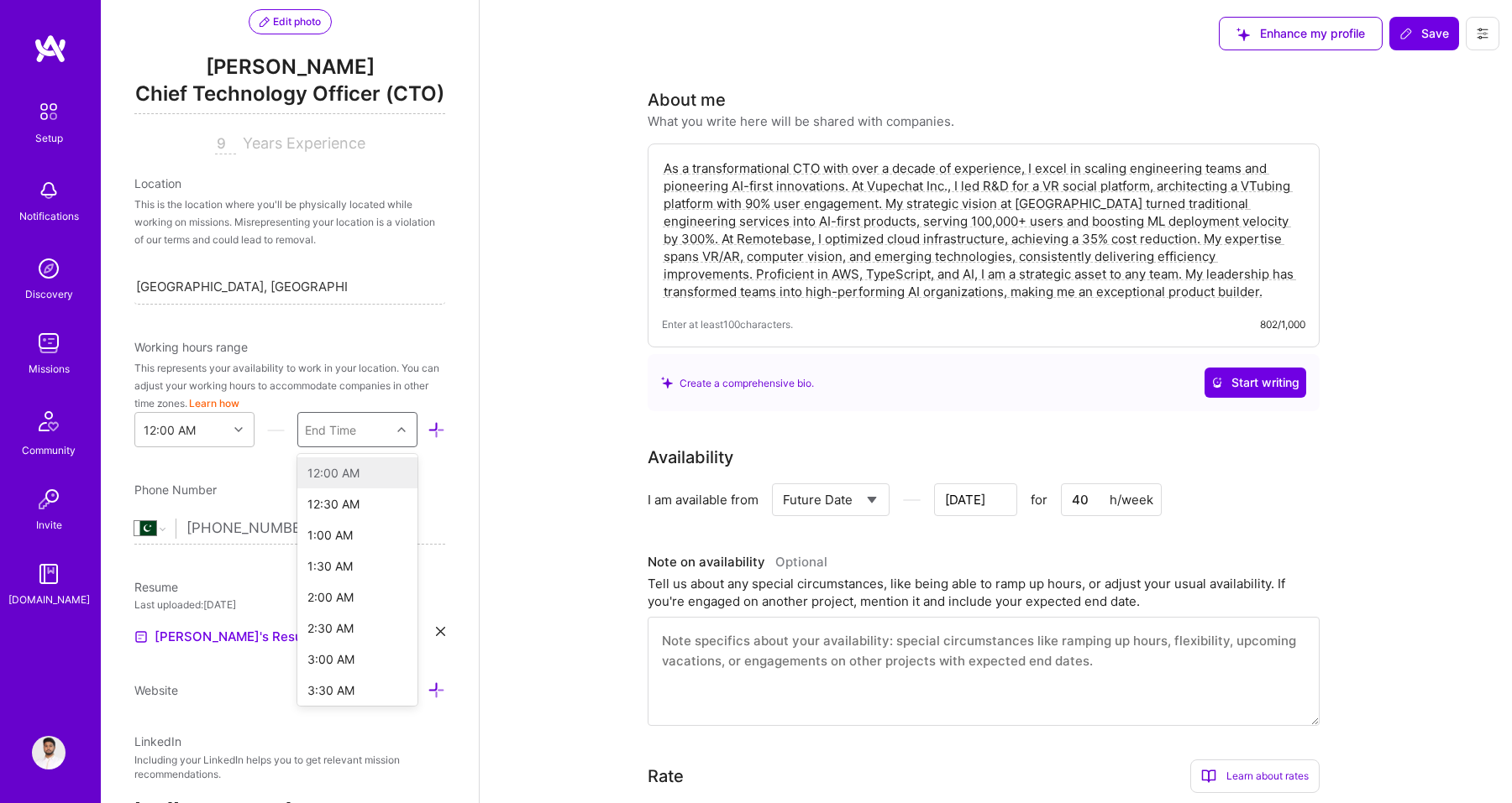
click at [360, 433] on div "End Time" at bounding box center [345, 430] width 92 height 34
click at [345, 606] on div "8:00 AM" at bounding box center [357, 606] width 120 height 31
click at [247, 434] on div at bounding box center [240, 430] width 26 height 22
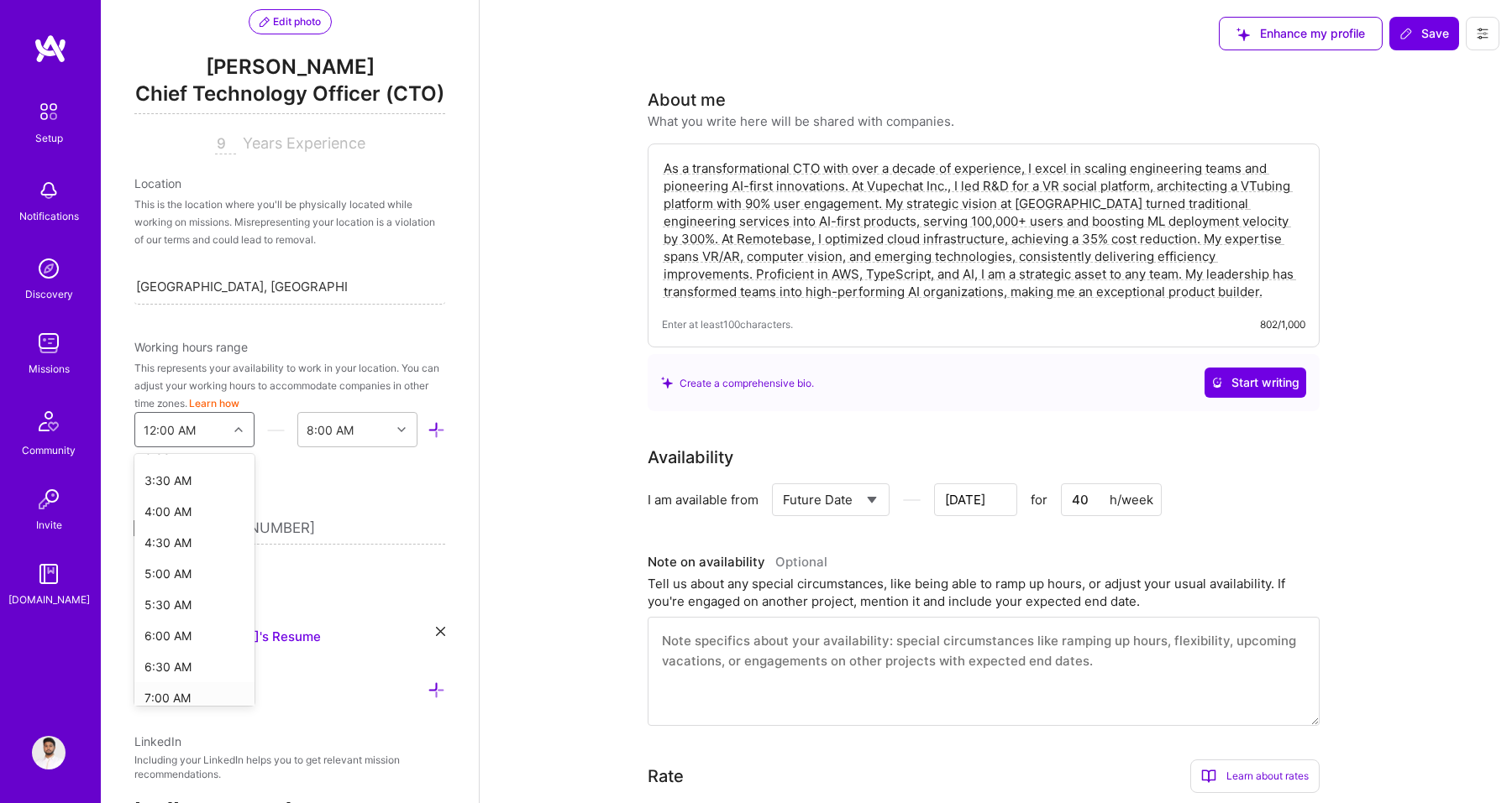
scroll to position [208, 0]
click at [187, 574] on div "5:00 AM" at bounding box center [194, 575] width 120 height 31
click at [359, 424] on div "End Time" at bounding box center [345, 430] width 92 height 34
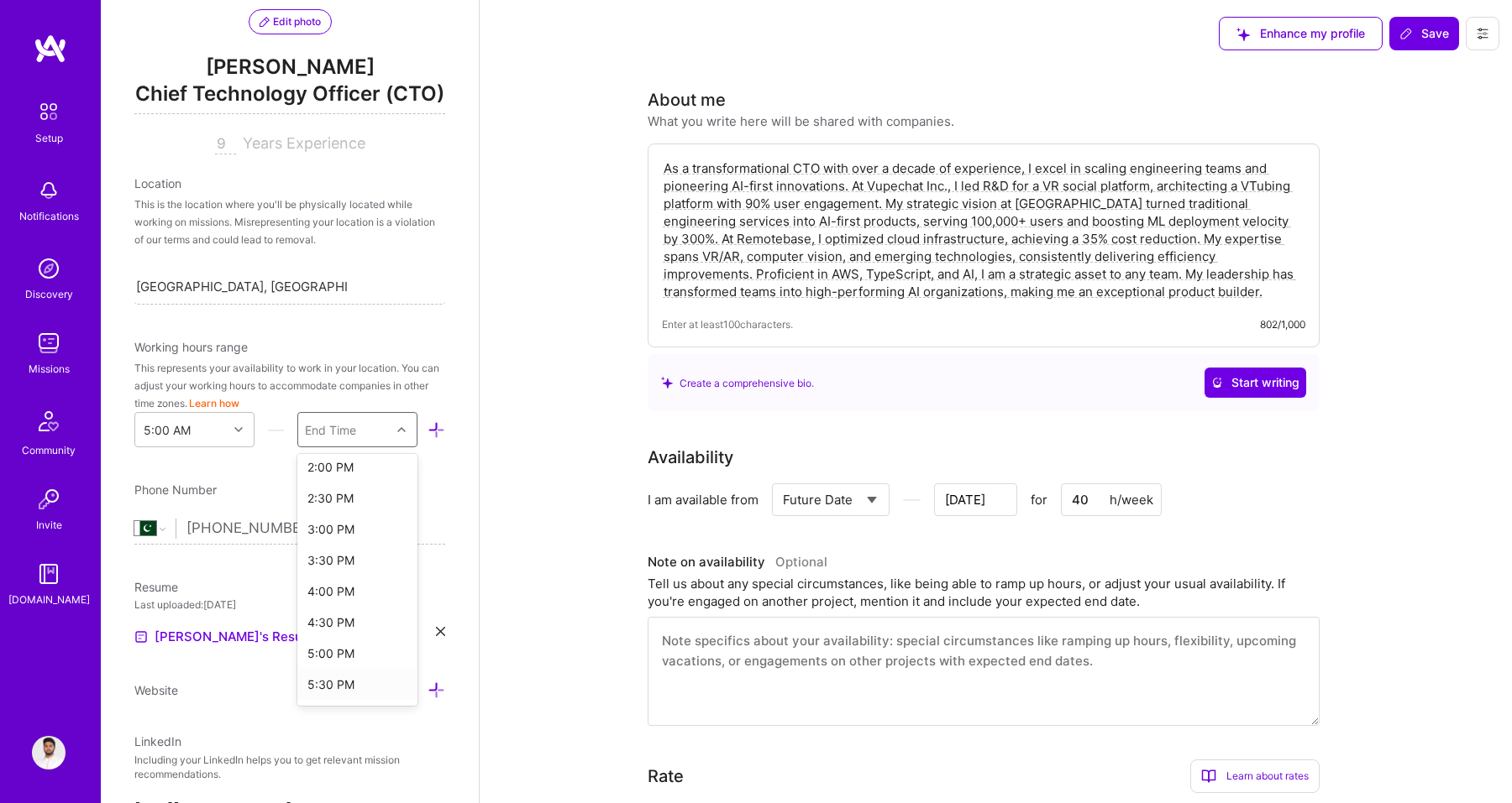
scroll to position [614, 0]
click at [413, 433] on div at bounding box center [403, 430] width 26 height 22
click at [347, 556] on div "5:00 PM" at bounding box center [357, 559] width 120 height 31
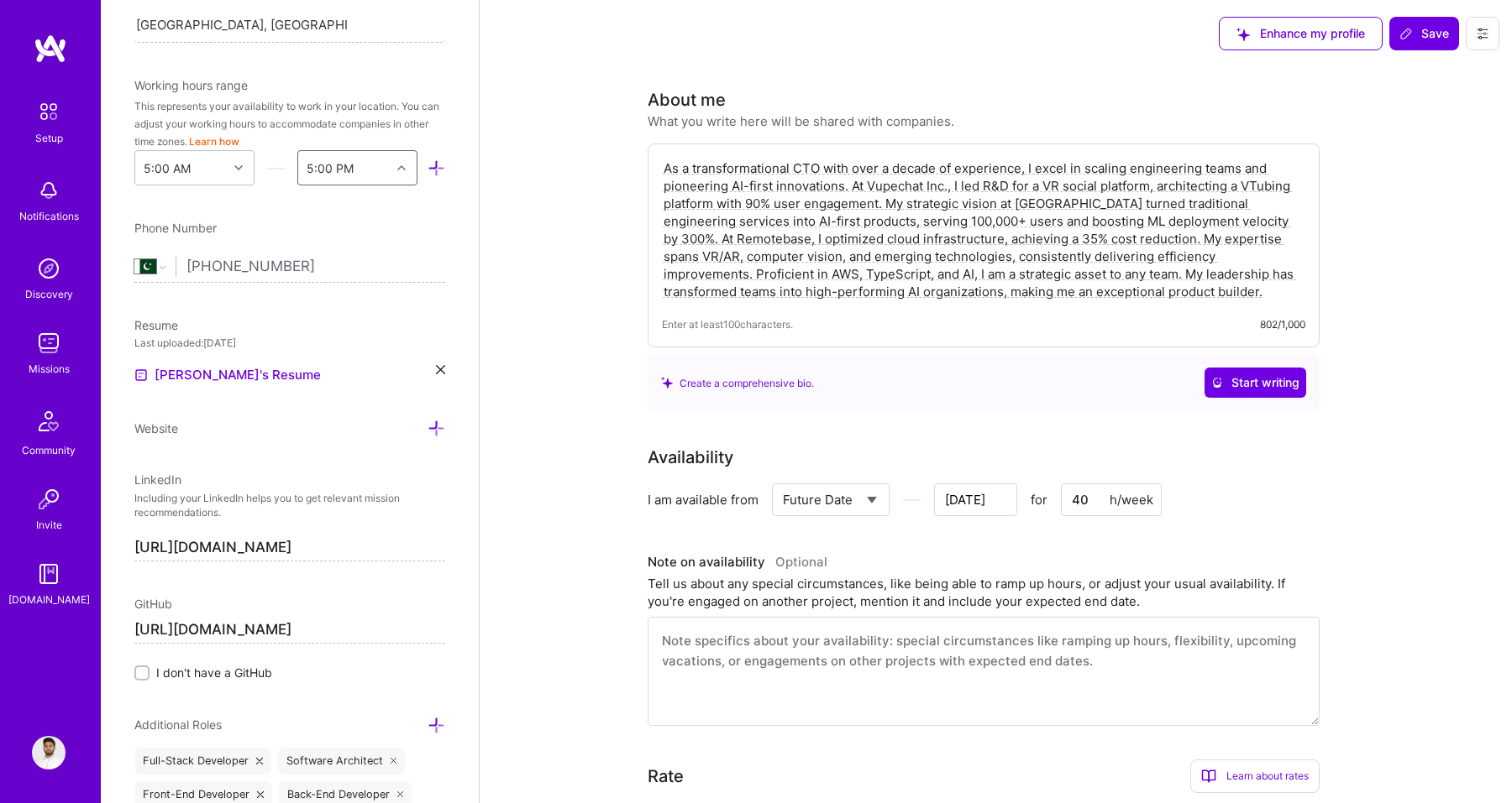
scroll to position [0, 0]
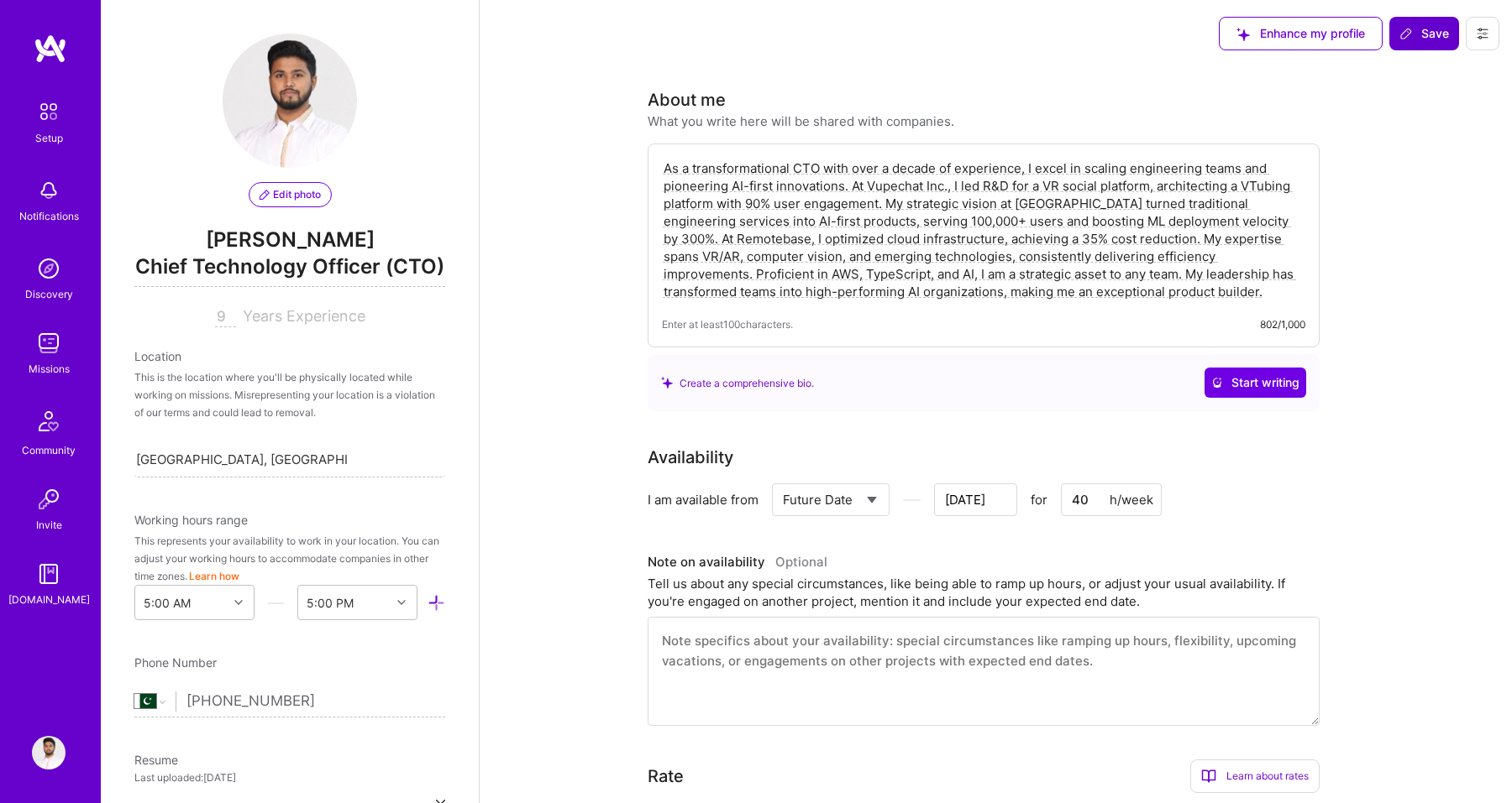
click at [1416, 35] on span "Save" at bounding box center [1424, 34] width 50 height 17
click at [1416, 36] on span "Save" at bounding box center [1424, 34] width 50 height 17
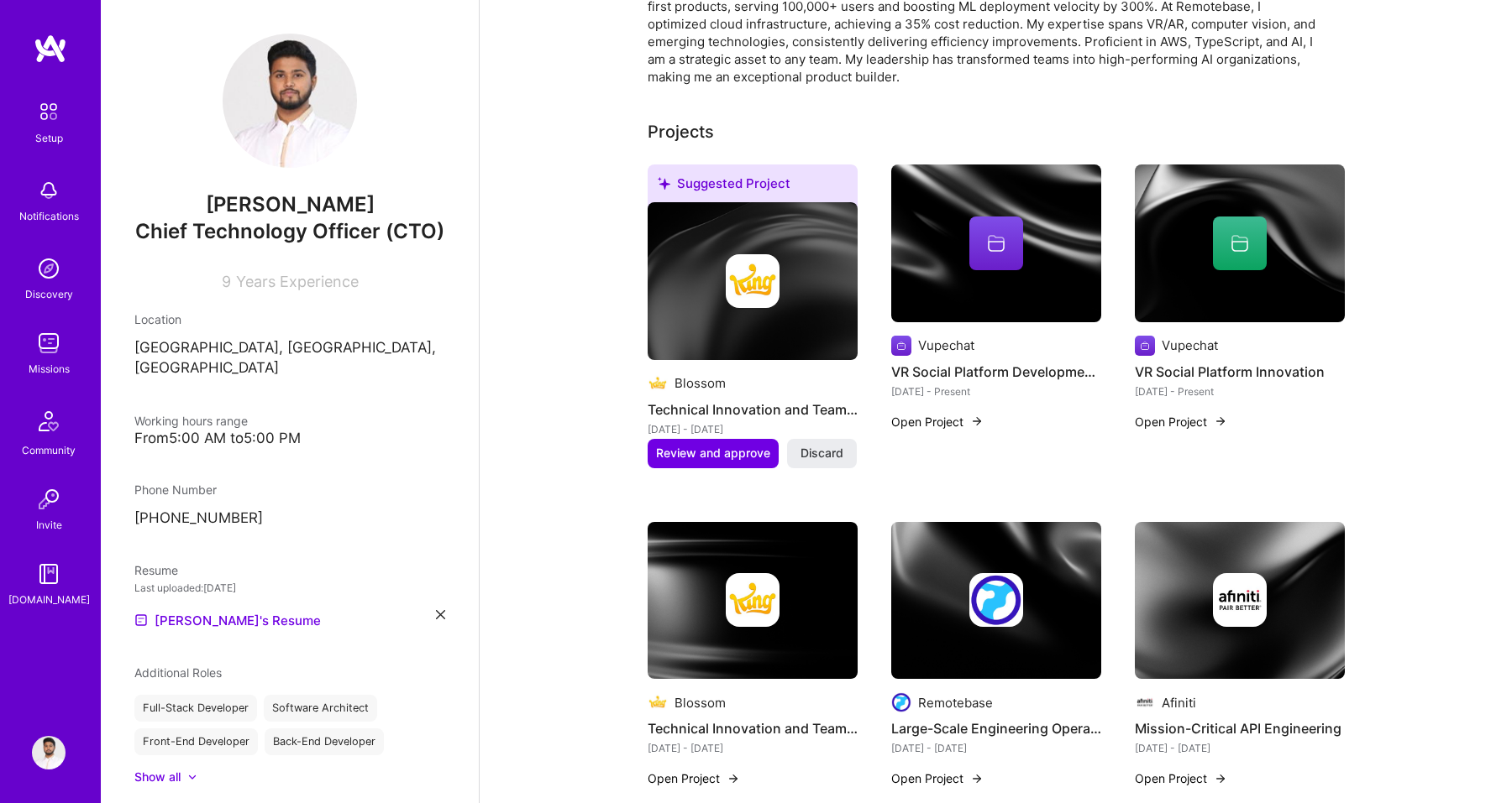
scroll to position [281, 0]
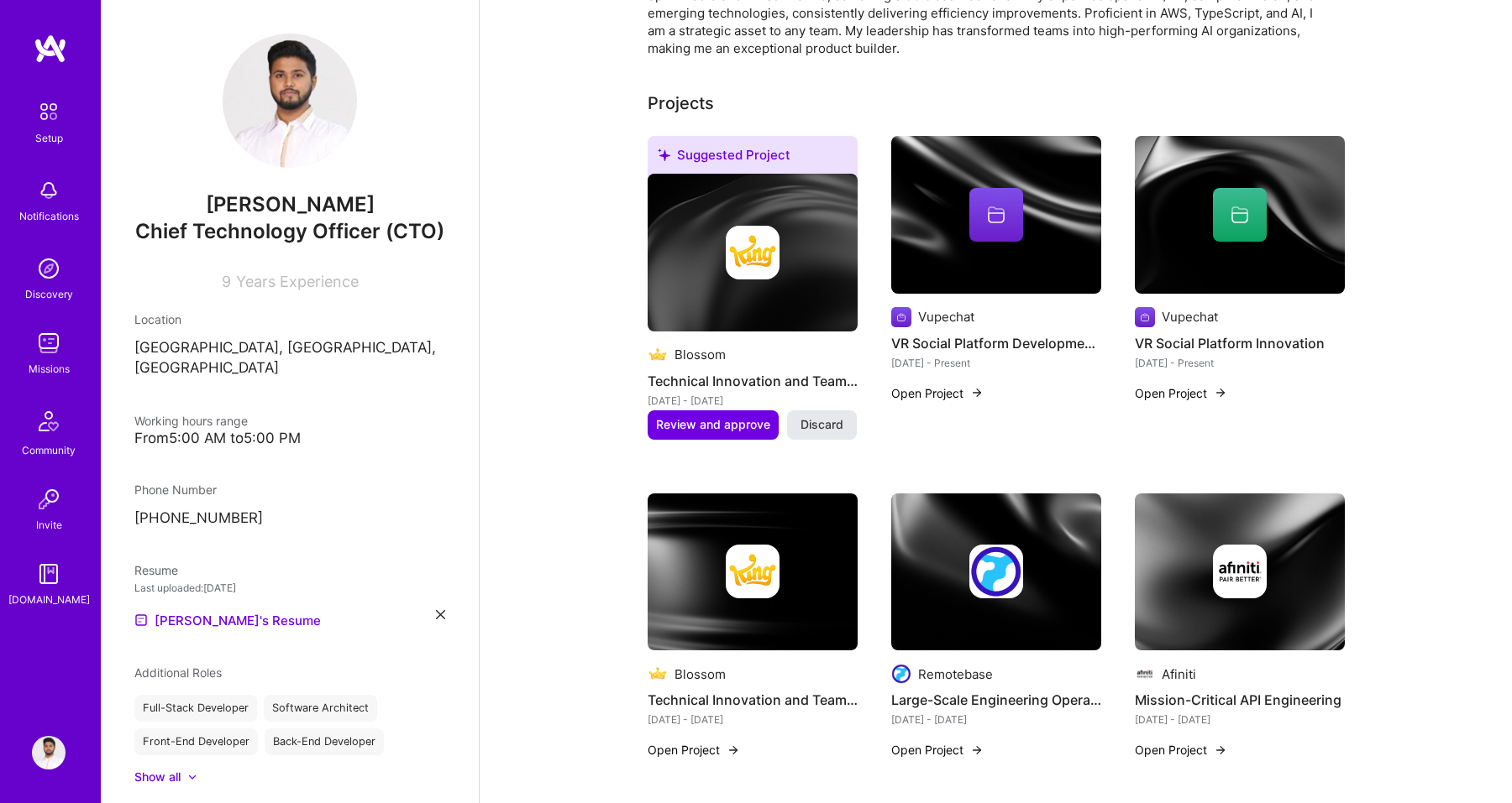
click at [834, 435] on button "Discard" at bounding box center [821, 425] width 70 height 29
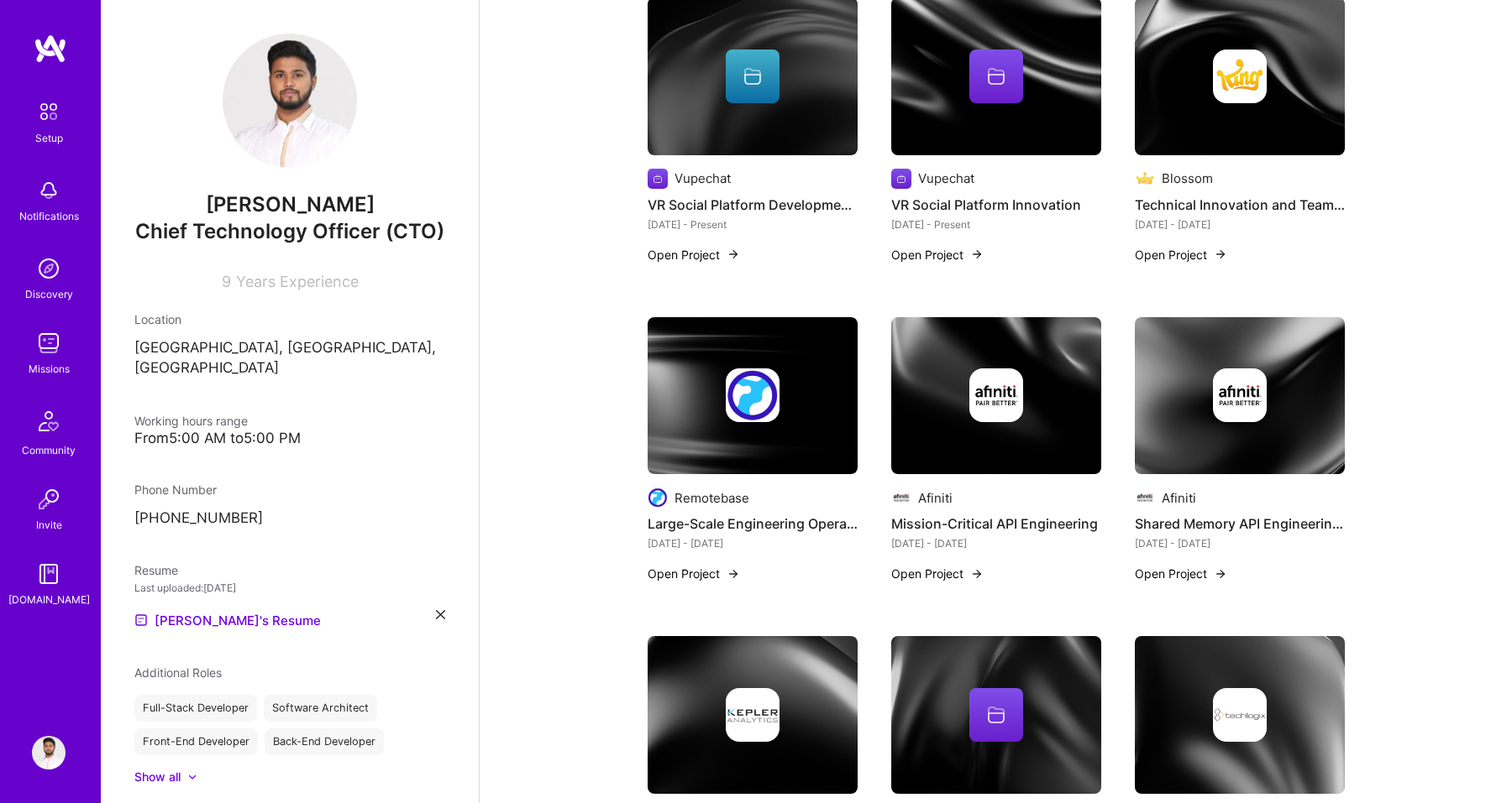
scroll to position [0, 0]
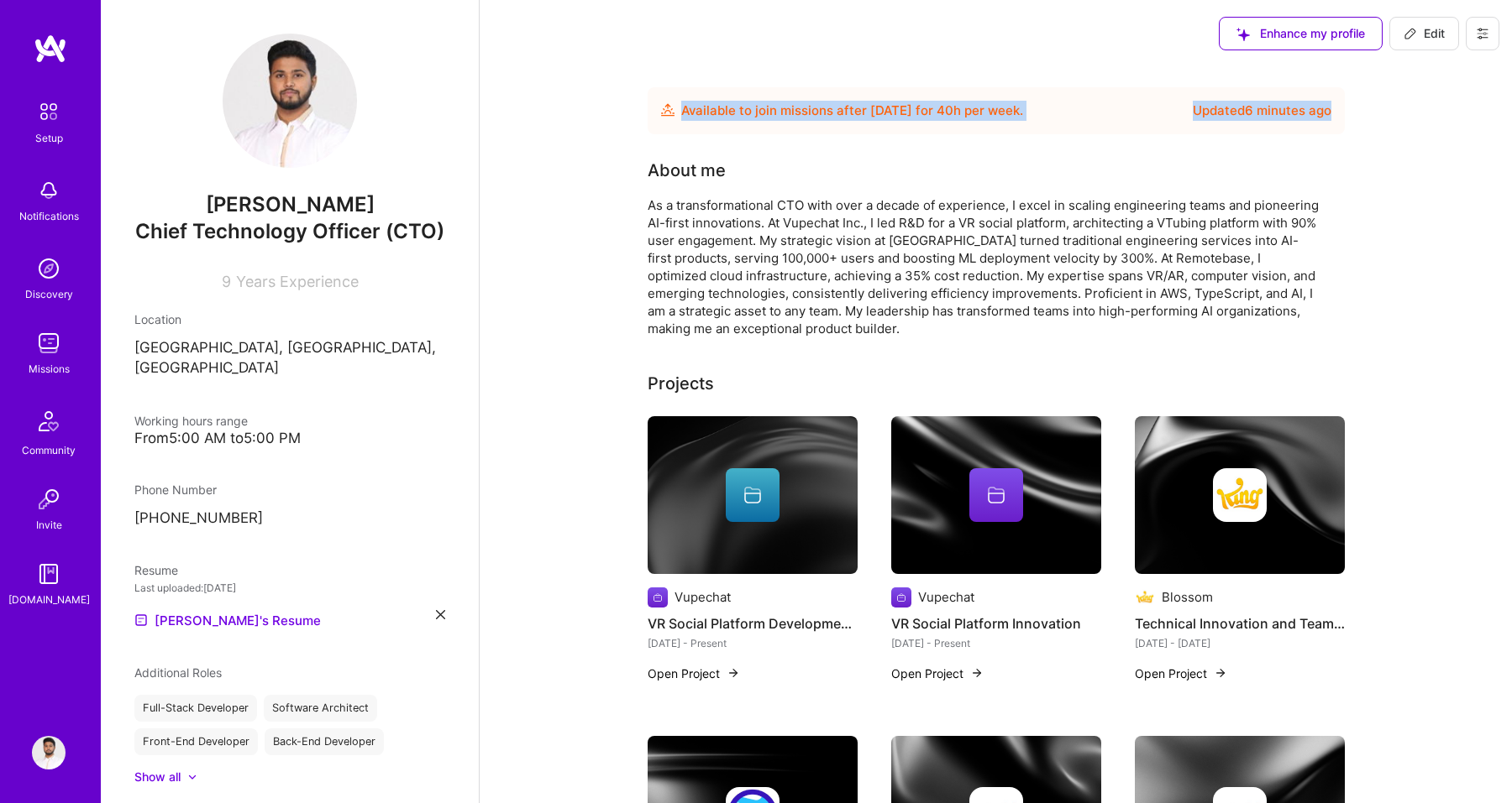
drag, startPoint x: 681, startPoint y: 113, endPoint x: 1355, endPoint y: 109, distance: 674.0
drag, startPoint x: 1336, startPoint y: 110, endPoint x: 653, endPoint y: 108, distance: 683.0
click at [653, 108] on div "Available to join missions after Nov 1, 2025 for 40 h per week . Updated 6 minu…" at bounding box center [995, 111] width 697 height 47
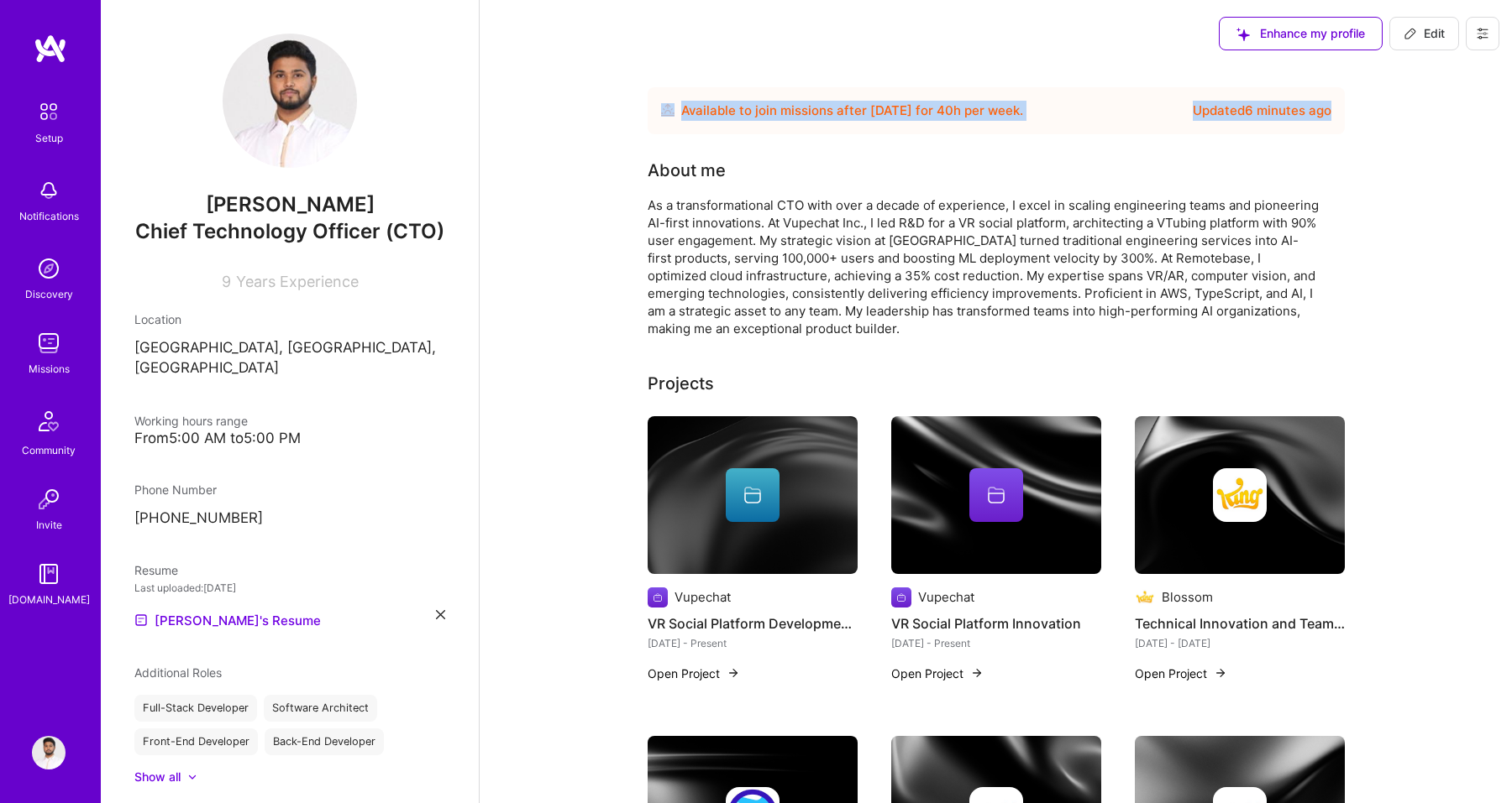
click at [653, 108] on div "Available to join missions after Nov 1, 2025 for 40 h per week . Updated 6 minu…" at bounding box center [995, 111] width 697 height 47
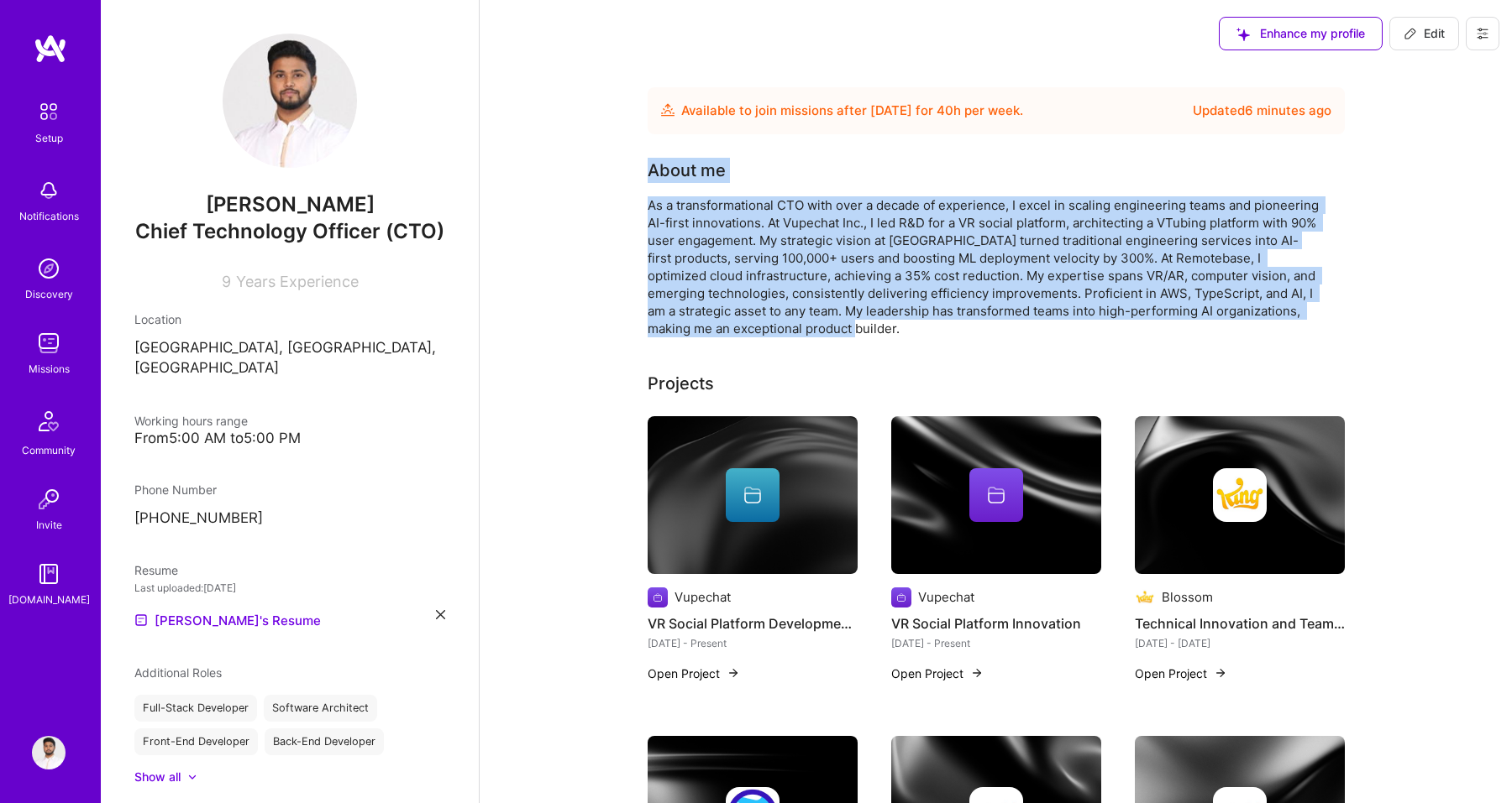
drag, startPoint x: 649, startPoint y: 165, endPoint x: 874, endPoint y: 324, distance: 275.5
click at [875, 325] on div "About me As a transformational CTO with over a decade of experience, I excel in…" at bounding box center [983, 248] width 672 height 180
click at [874, 324] on div "As a transformational CTO with over a decade of experience, I excel in scaling …" at bounding box center [983, 267] width 672 height 141
drag, startPoint x: 859, startPoint y: 328, endPoint x: 624, endPoint y: 153, distance: 293.0
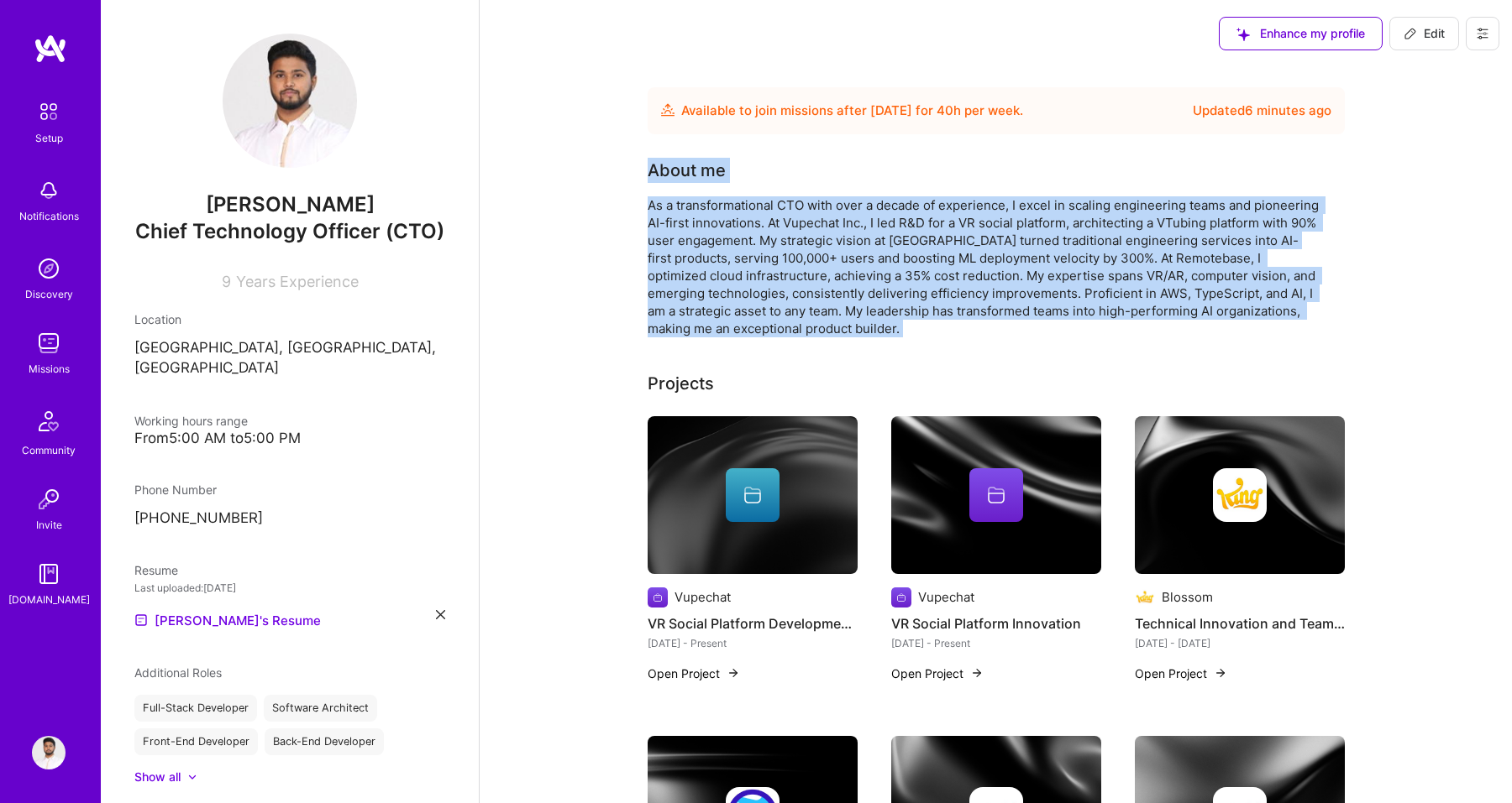
drag, startPoint x: 648, startPoint y: 176, endPoint x: 864, endPoint y: 341, distance: 271.8
drag, startPoint x: 861, startPoint y: 334, endPoint x: 644, endPoint y: 166, distance: 274.4
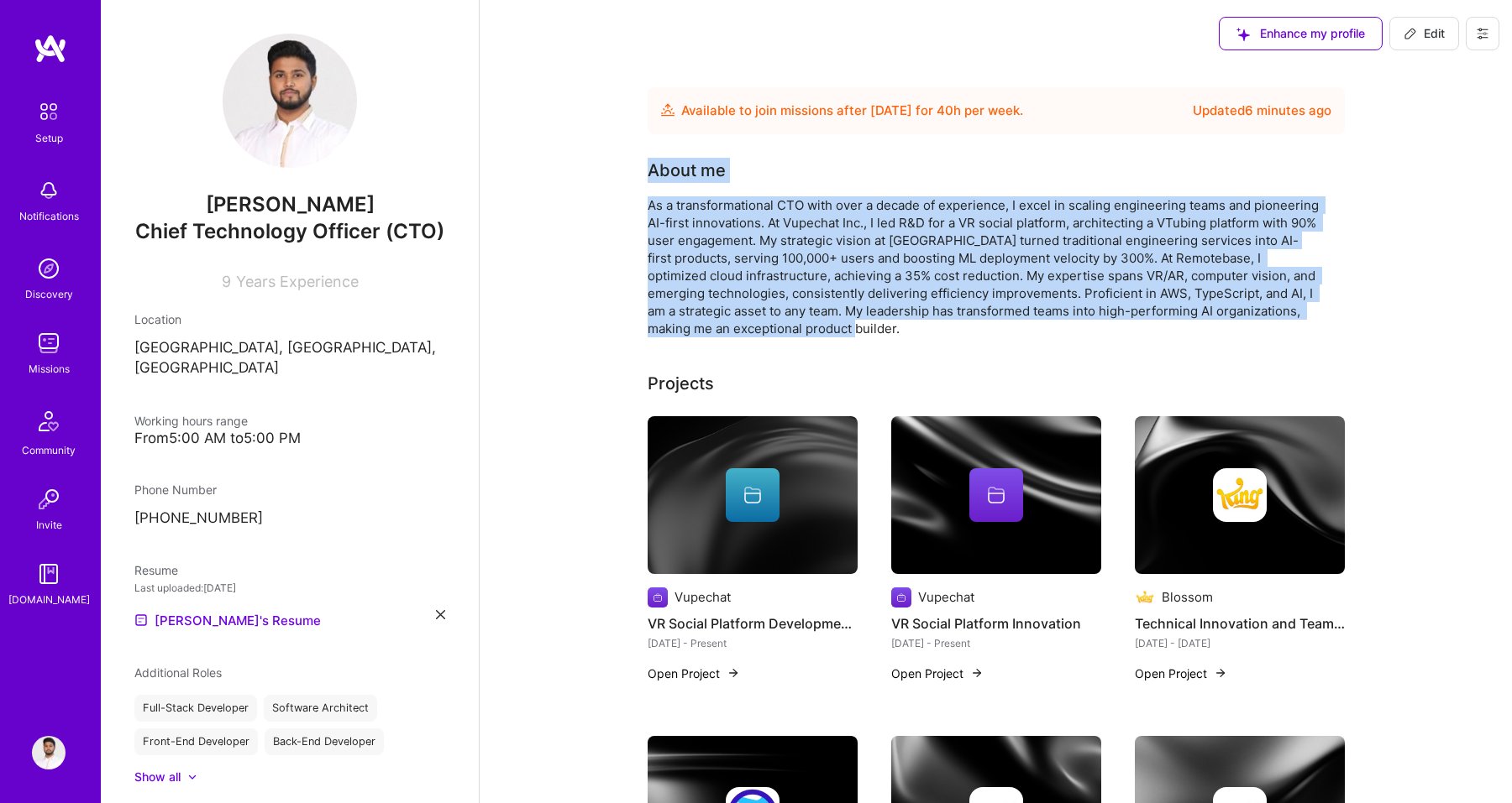
drag, startPoint x: 644, startPoint y: 166, endPoint x: 880, endPoint y: 338, distance: 292.0
drag, startPoint x: 860, startPoint y: 333, endPoint x: 650, endPoint y: 166, distance: 268.3
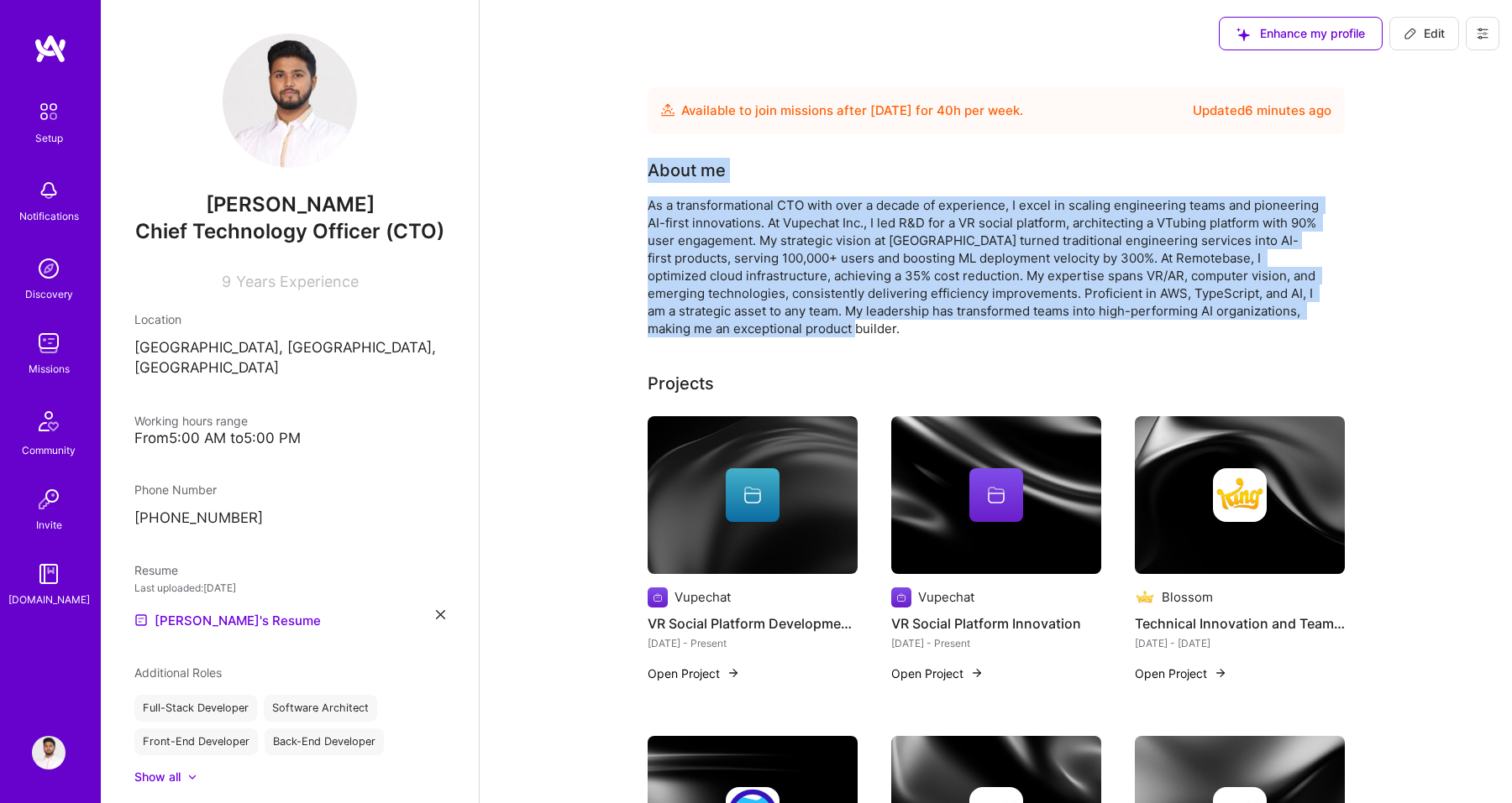
click at [650, 166] on div "About me As a transformational CTO with over a decade of experience, I excel in…" at bounding box center [983, 248] width 672 height 180
click at [650, 166] on div "About me" at bounding box center [686, 171] width 78 height 25
drag, startPoint x: 648, startPoint y: 169, endPoint x: 878, endPoint y: 325, distance: 277.9
click at [881, 325] on div "About me As a transformational CTO with over a decade of experience, I excel in…" at bounding box center [983, 248] width 672 height 180
click at [878, 325] on div "As a transformational CTO with over a decade of experience, I excel in scaling …" at bounding box center [983, 267] width 672 height 141
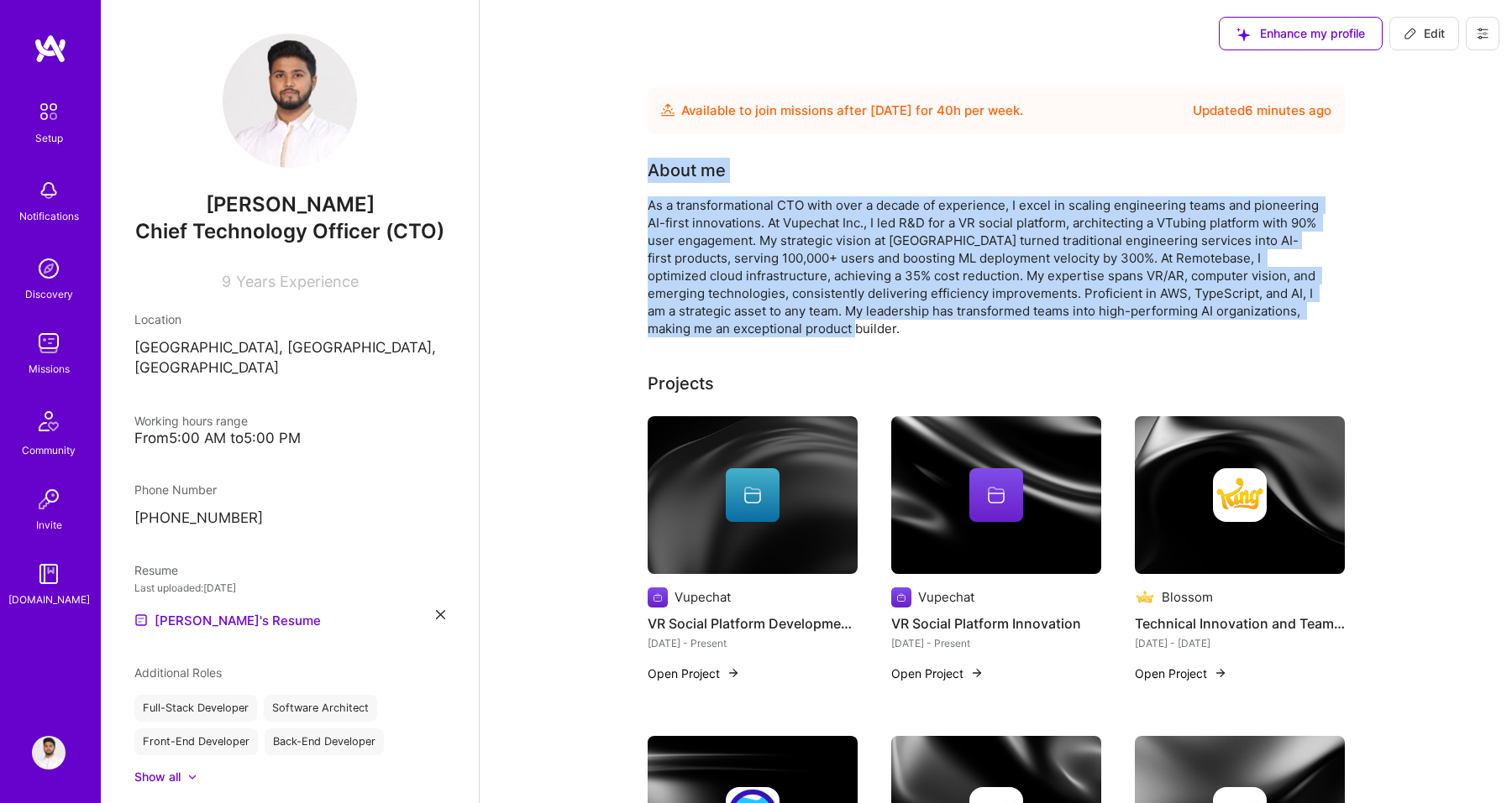
drag, startPoint x: 858, startPoint y: 328, endPoint x: 645, endPoint y: 158, distance: 272.5
drag, startPoint x: 648, startPoint y: 171, endPoint x: 858, endPoint y: 336, distance: 267.1
click at [862, 337] on div "About me As a transformational CTO with over a decade of experience, I excel in…" at bounding box center [983, 248] width 672 height 180
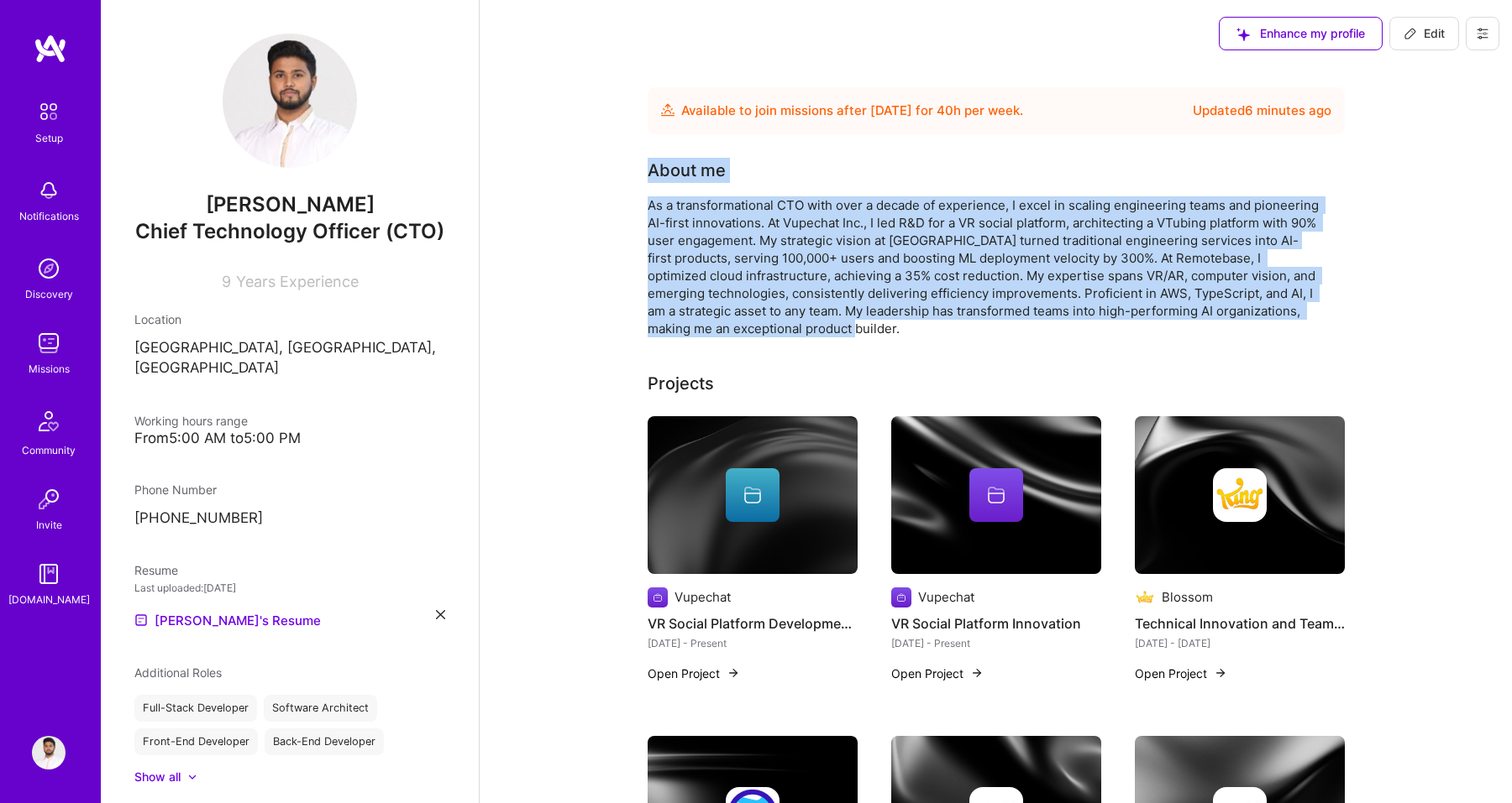
click at [858, 336] on div "As a transformational CTO with over a decade of experience, I excel in scaling …" at bounding box center [983, 267] width 672 height 141
drag, startPoint x: 858, startPoint y: 333, endPoint x: 644, endPoint y: 172, distance: 267.8
drag, startPoint x: 851, startPoint y: 328, endPoint x: 643, endPoint y: 147, distance: 275.7
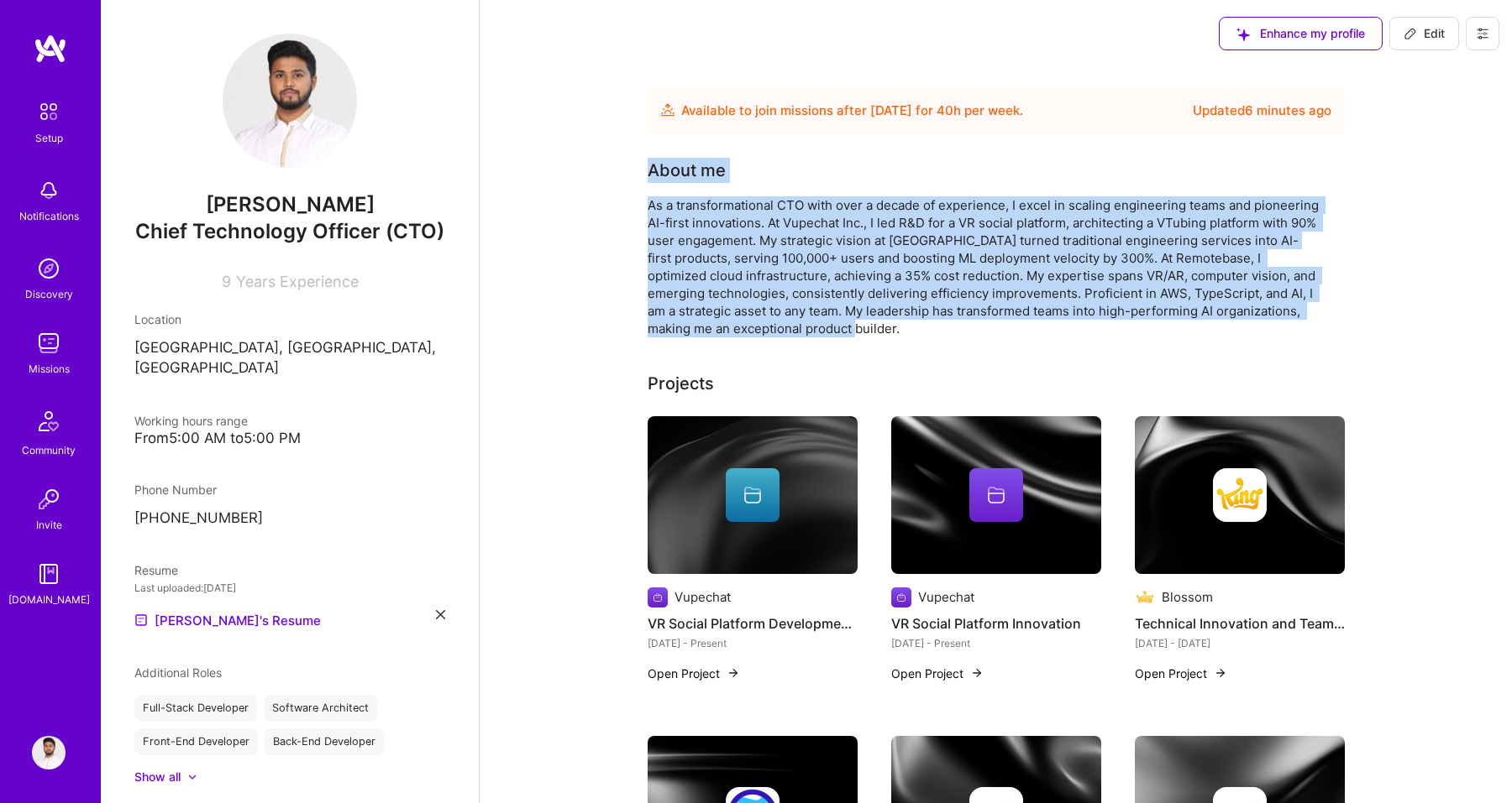
drag, startPoint x: 648, startPoint y: 173, endPoint x: 859, endPoint y: 332, distance: 264.2
click at [866, 332] on div "About me As a transformational CTO with over a decade of experience, I excel in…" at bounding box center [983, 248] width 672 height 180
click at [854, 332] on div "As a transformational CTO with over a decade of experience, I excel in scaling …" at bounding box center [983, 267] width 672 height 141
drag, startPoint x: 854, startPoint y: 332, endPoint x: 636, endPoint y: 156, distance: 280.2
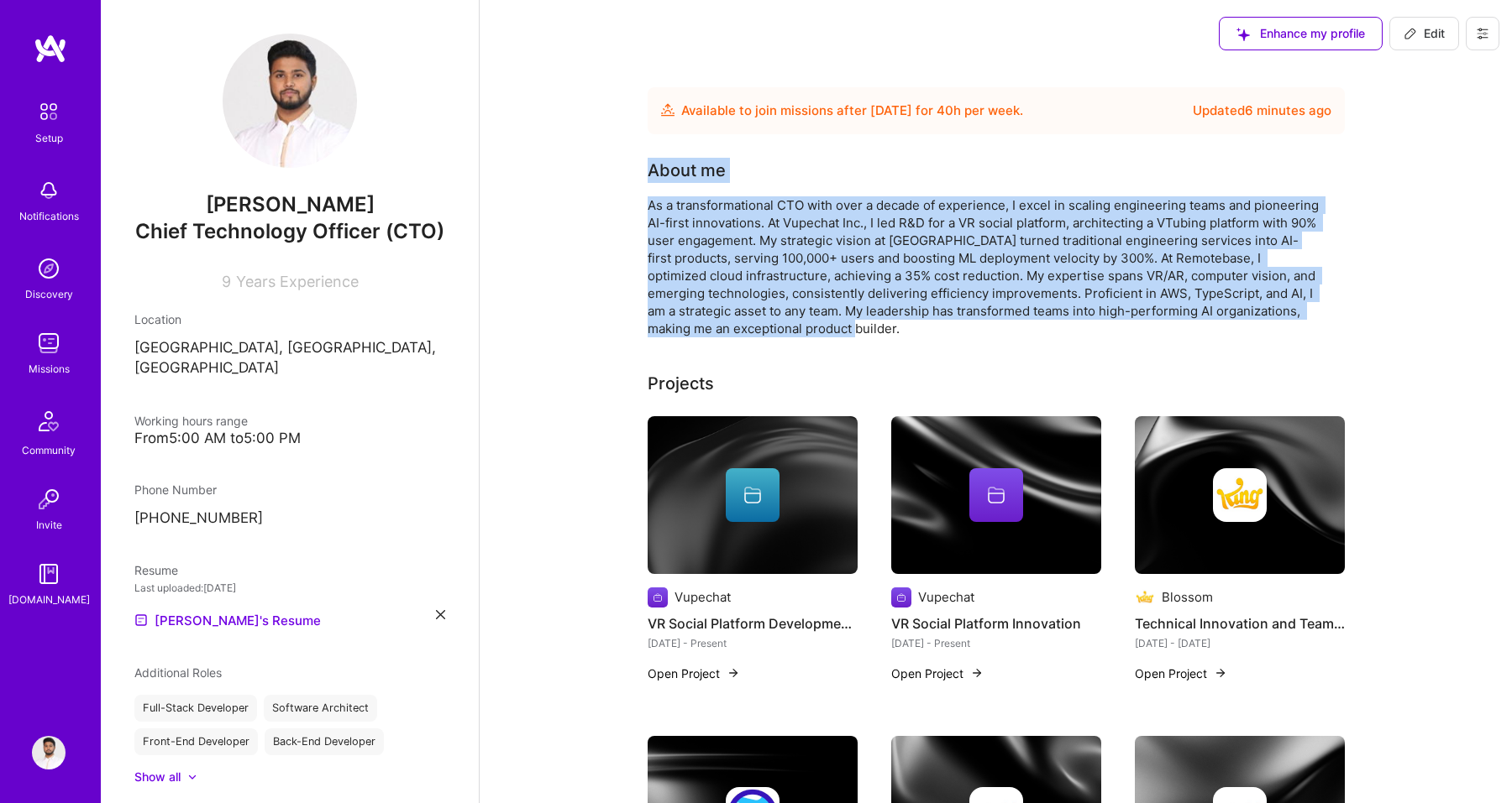
drag, startPoint x: 857, startPoint y: 333, endPoint x: 645, endPoint y: 167, distance: 269.3
drag, startPoint x: 851, startPoint y: 330, endPoint x: 650, endPoint y: 171, distance: 256.3
click at [650, 171] on div "About me As a transformational CTO with over a decade of experience, I excel in…" at bounding box center [983, 248] width 672 height 180
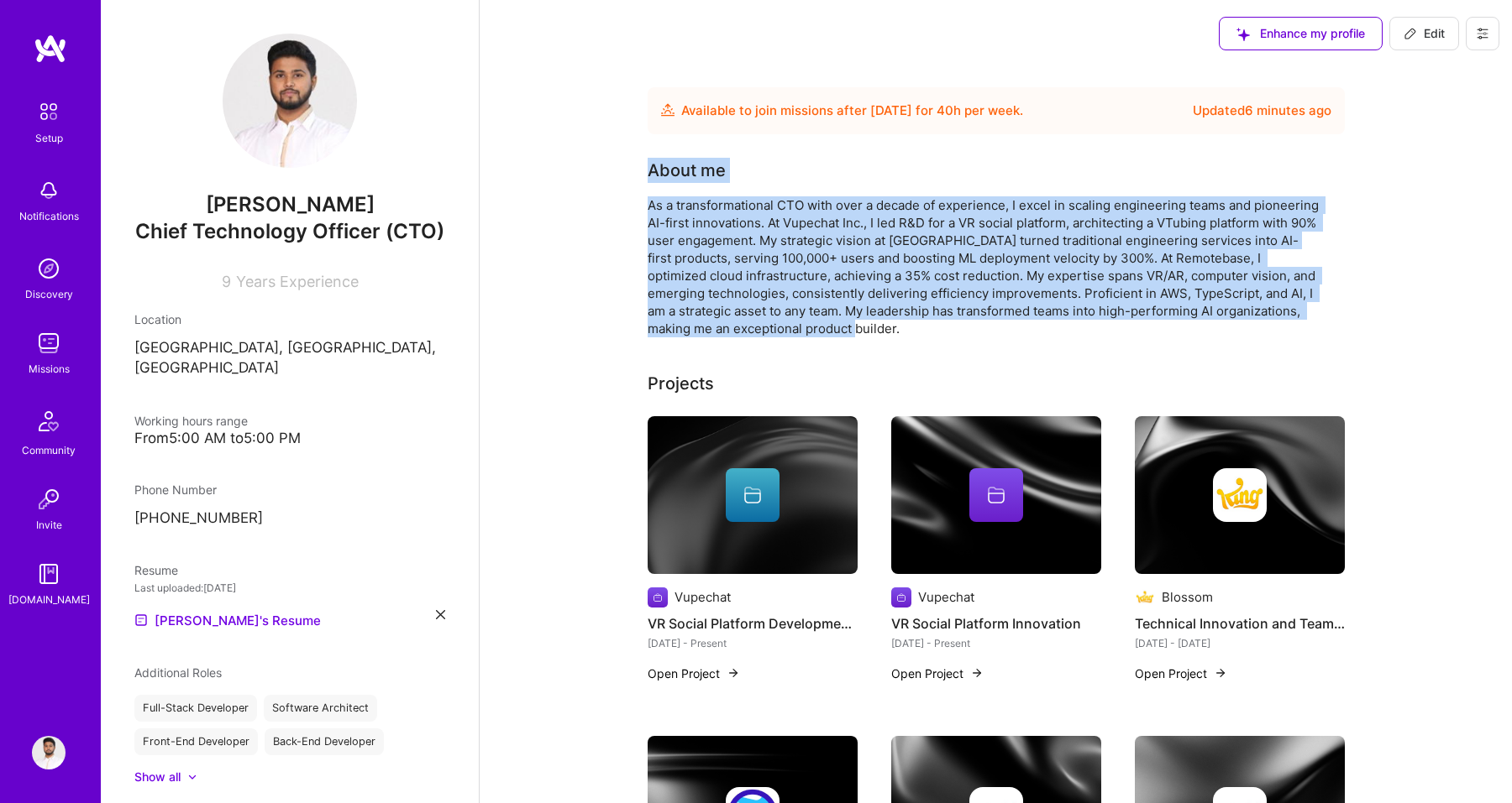
click at [650, 171] on div "About me" at bounding box center [686, 171] width 78 height 25
drag, startPoint x: 849, startPoint y: 326, endPoint x: 650, endPoint y: 153, distance: 263.7
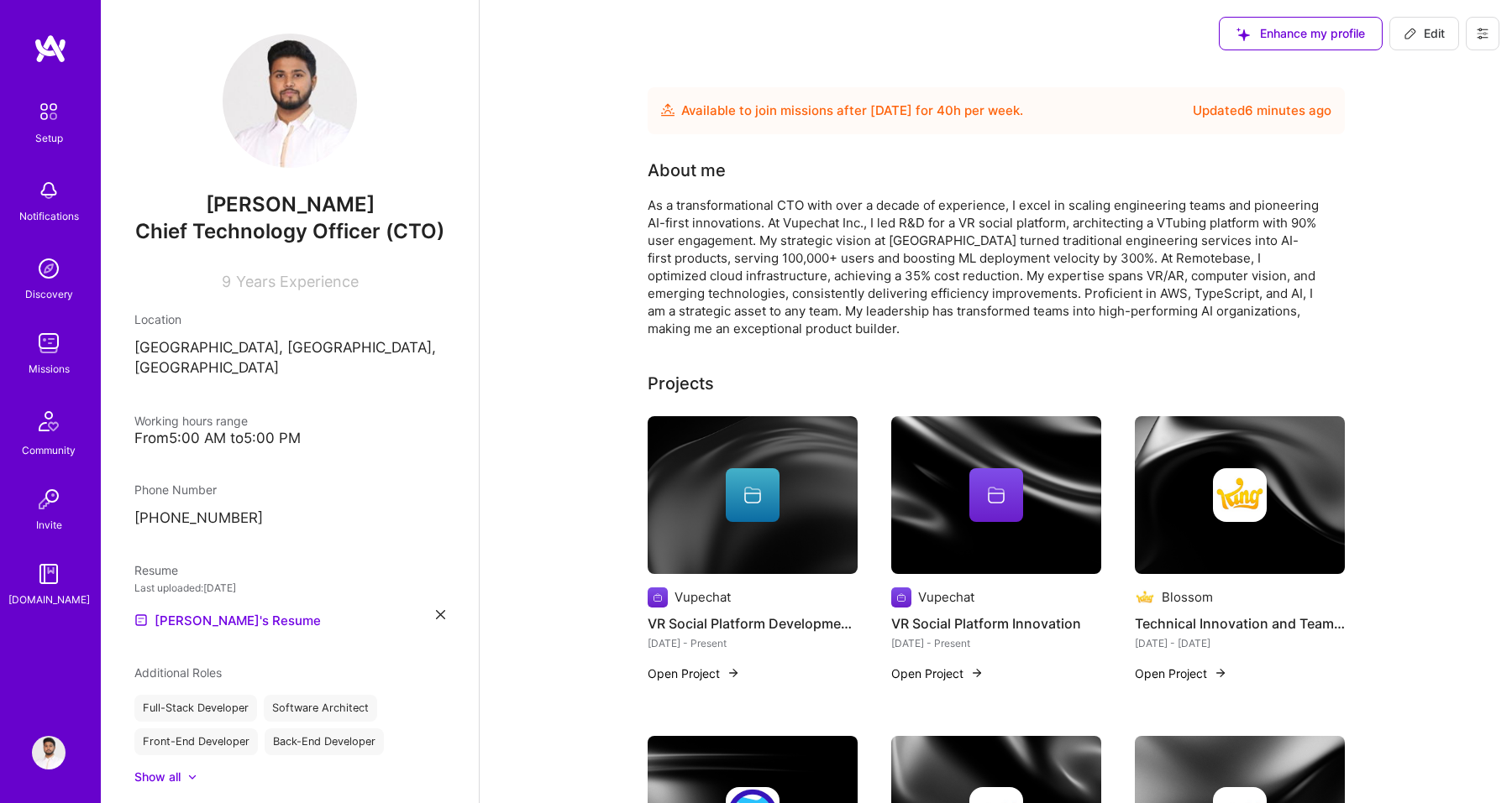
click at [701, 258] on div "As a transformational CTO with over a decade of experience, I excel in scaling …" at bounding box center [983, 267] width 672 height 141
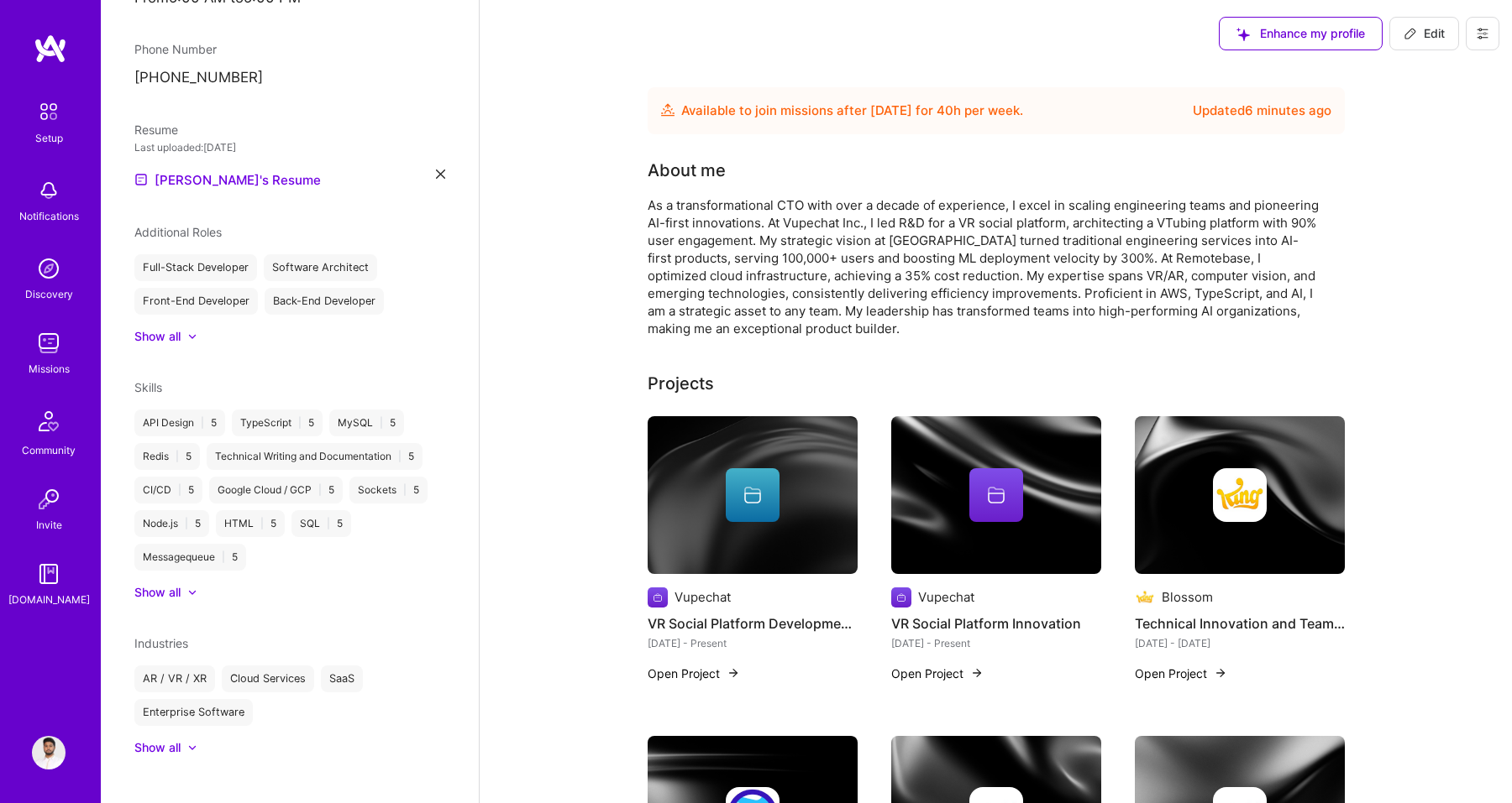
click at [44, 270] on img at bounding box center [49, 269] width 34 height 34
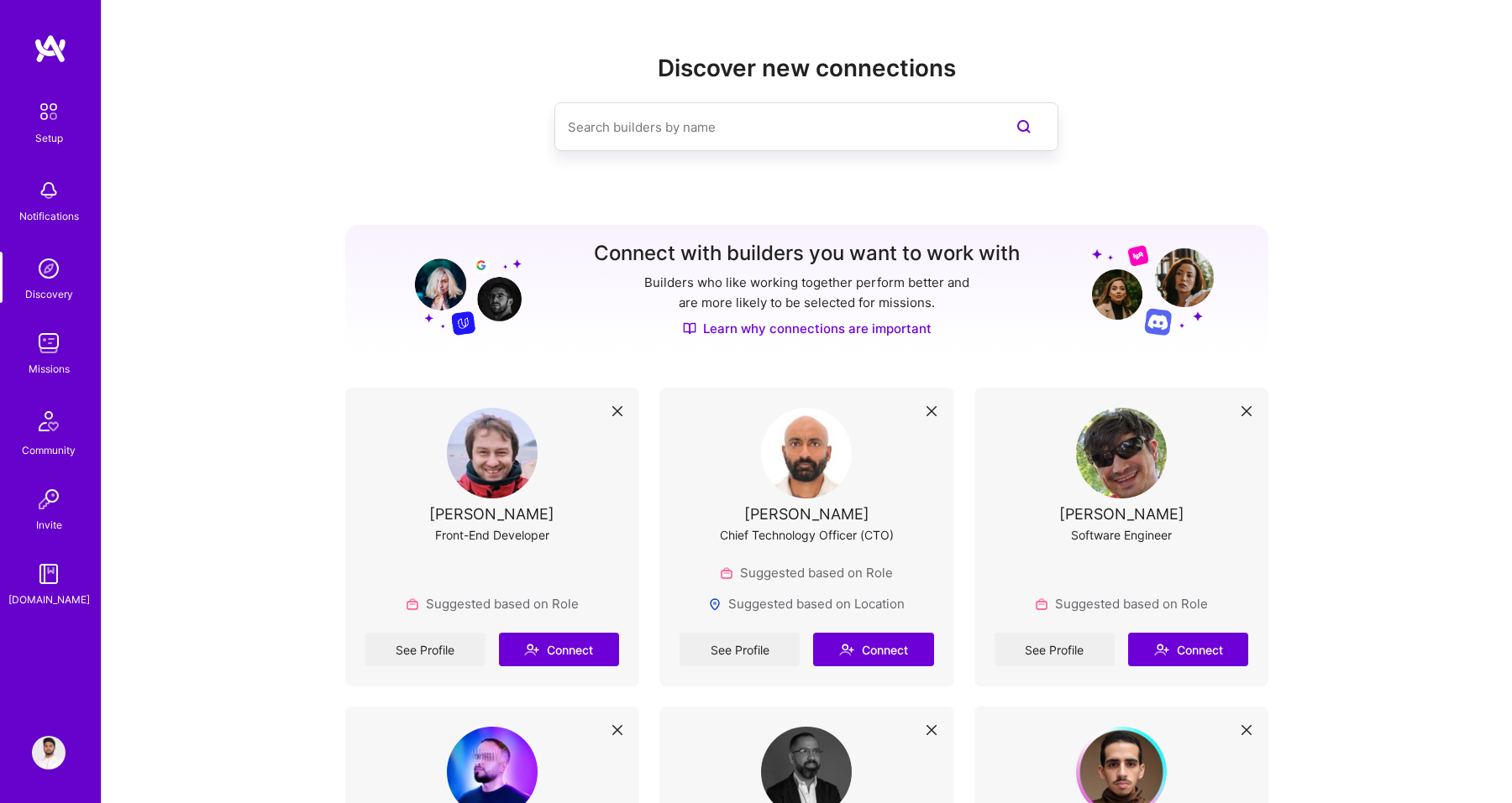
click at [46, 361] on div "Missions" at bounding box center [49, 369] width 41 height 18
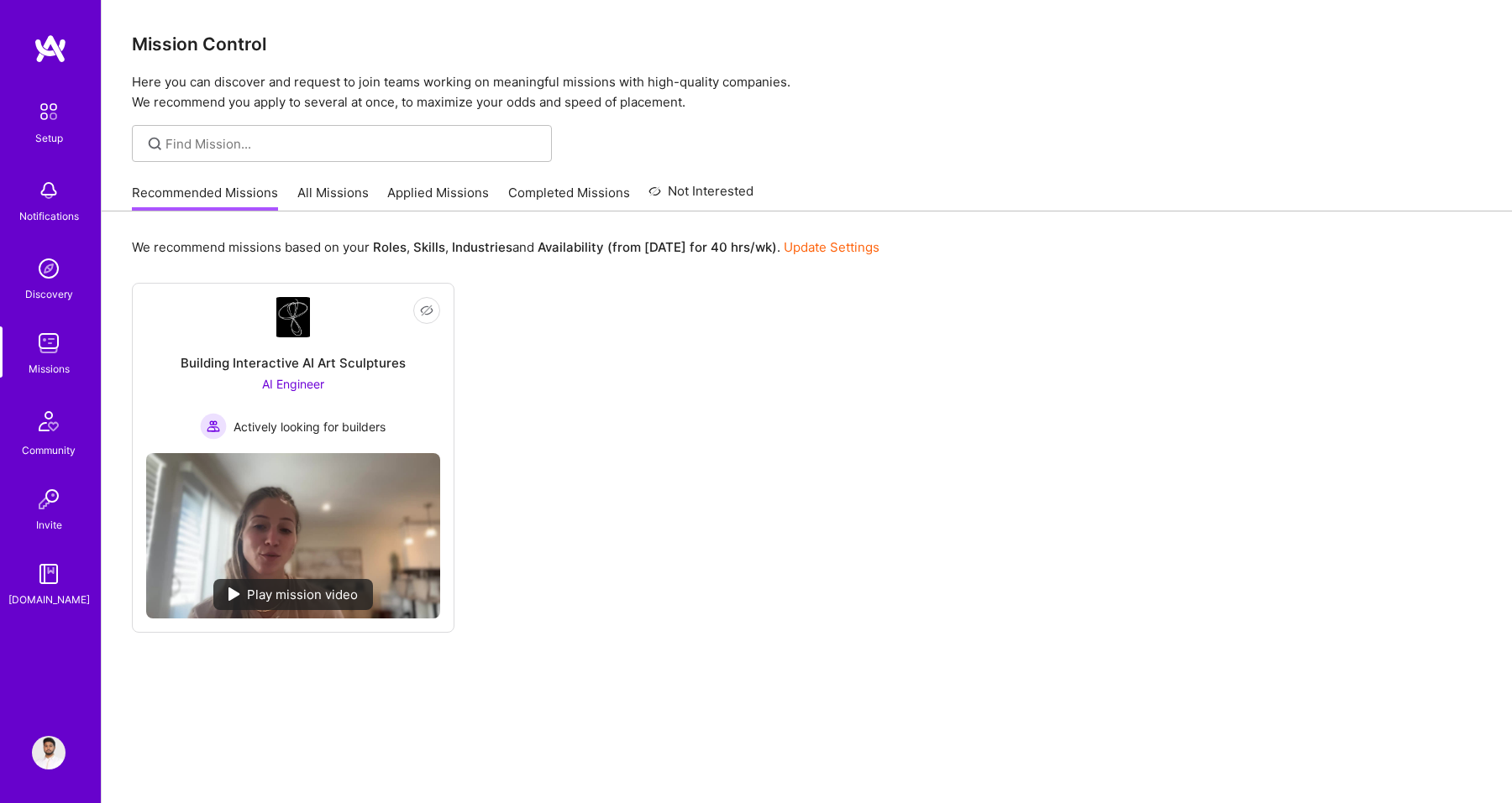
click at [321, 197] on link "All Missions" at bounding box center [333, 197] width 71 height 28
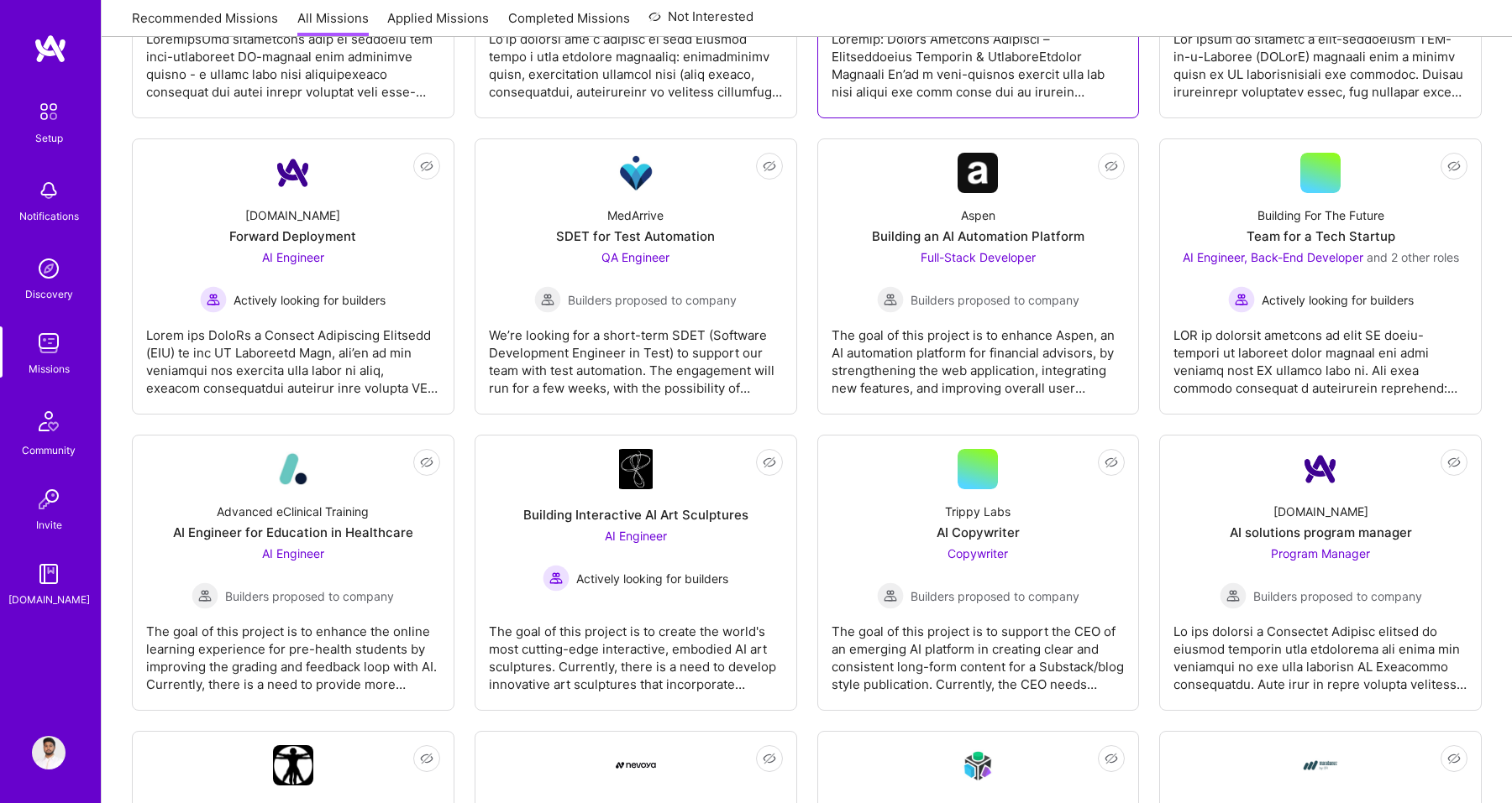
scroll to position [797, 0]
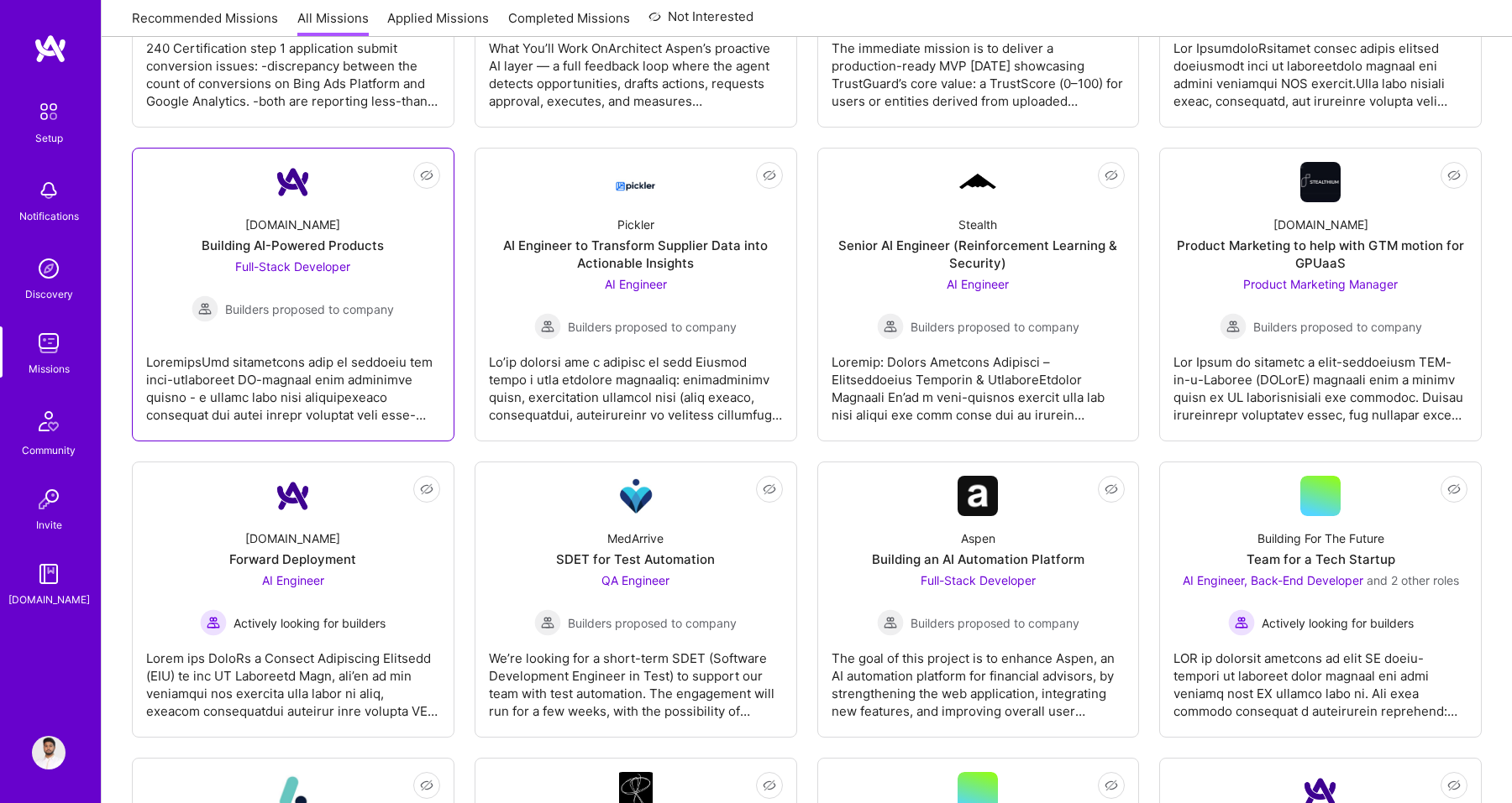
click at [361, 360] on div at bounding box center [293, 382] width 294 height 84
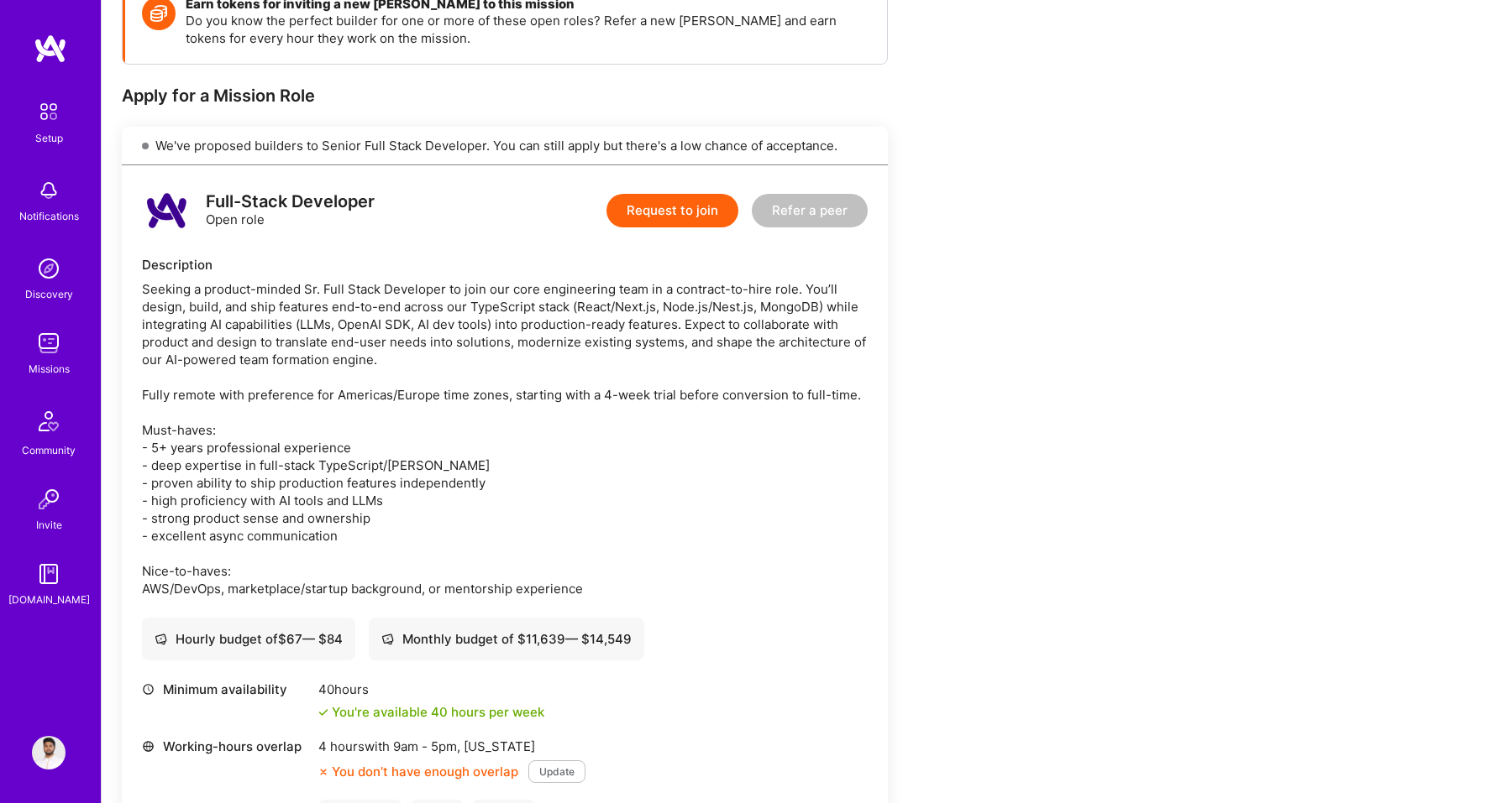
scroll to position [268, 0]
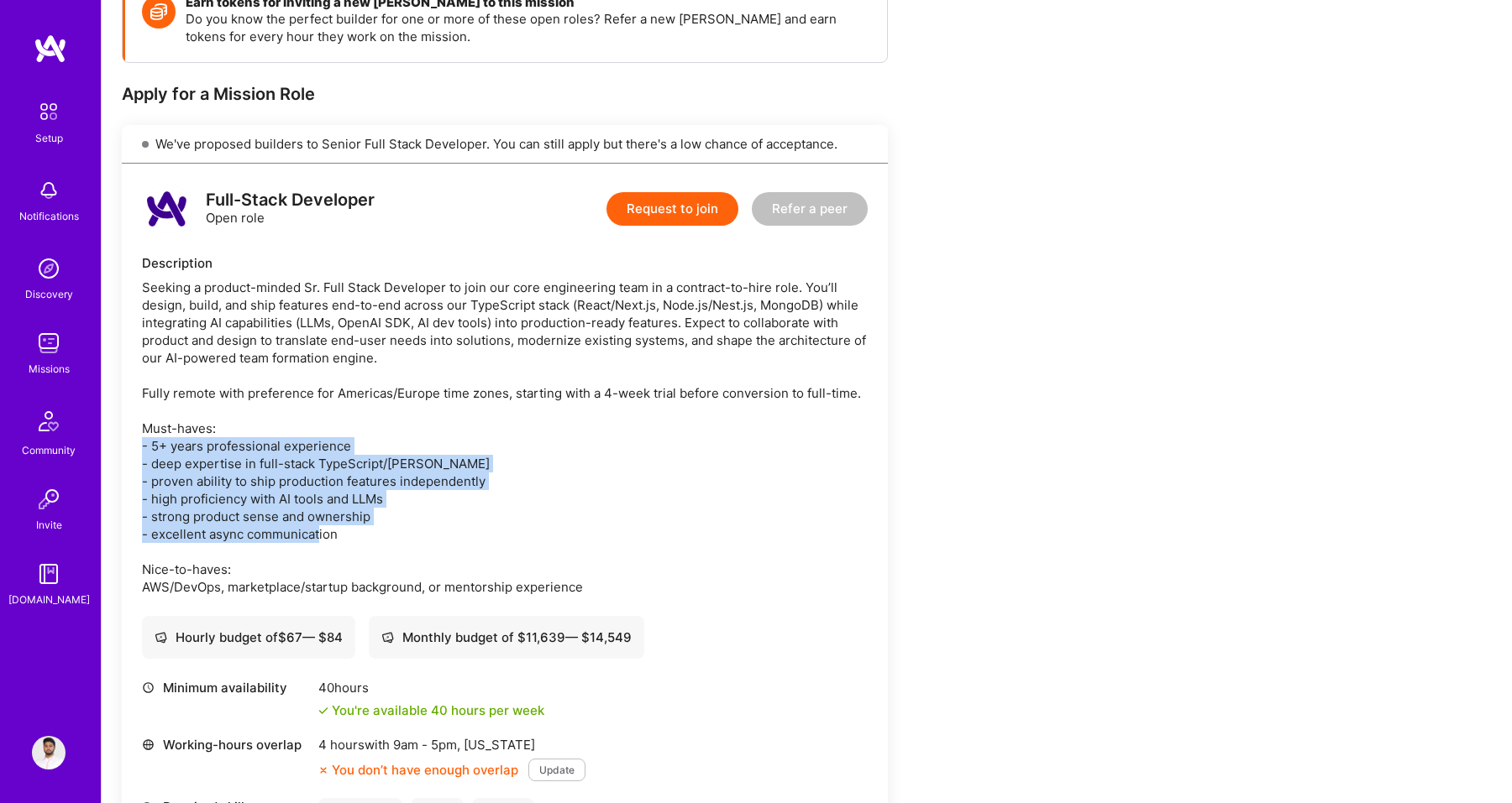
drag, startPoint x: 143, startPoint y: 449, endPoint x: 374, endPoint y: 543, distance: 249.4
click at [374, 543] on div "Seeking a product-minded Sr. Full Stack Developer to join our core engineering …" at bounding box center [504, 438] width 725 height 318
drag, startPoint x: 144, startPoint y: 428, endPoint x: 366, endPoint y: 542, distance: 249.6
click at [366, 542] on div "Seeking a product-minded Sr. Full Stack Developer to join our core engineering …" at bounding box center [504, 438] width 725 height 318
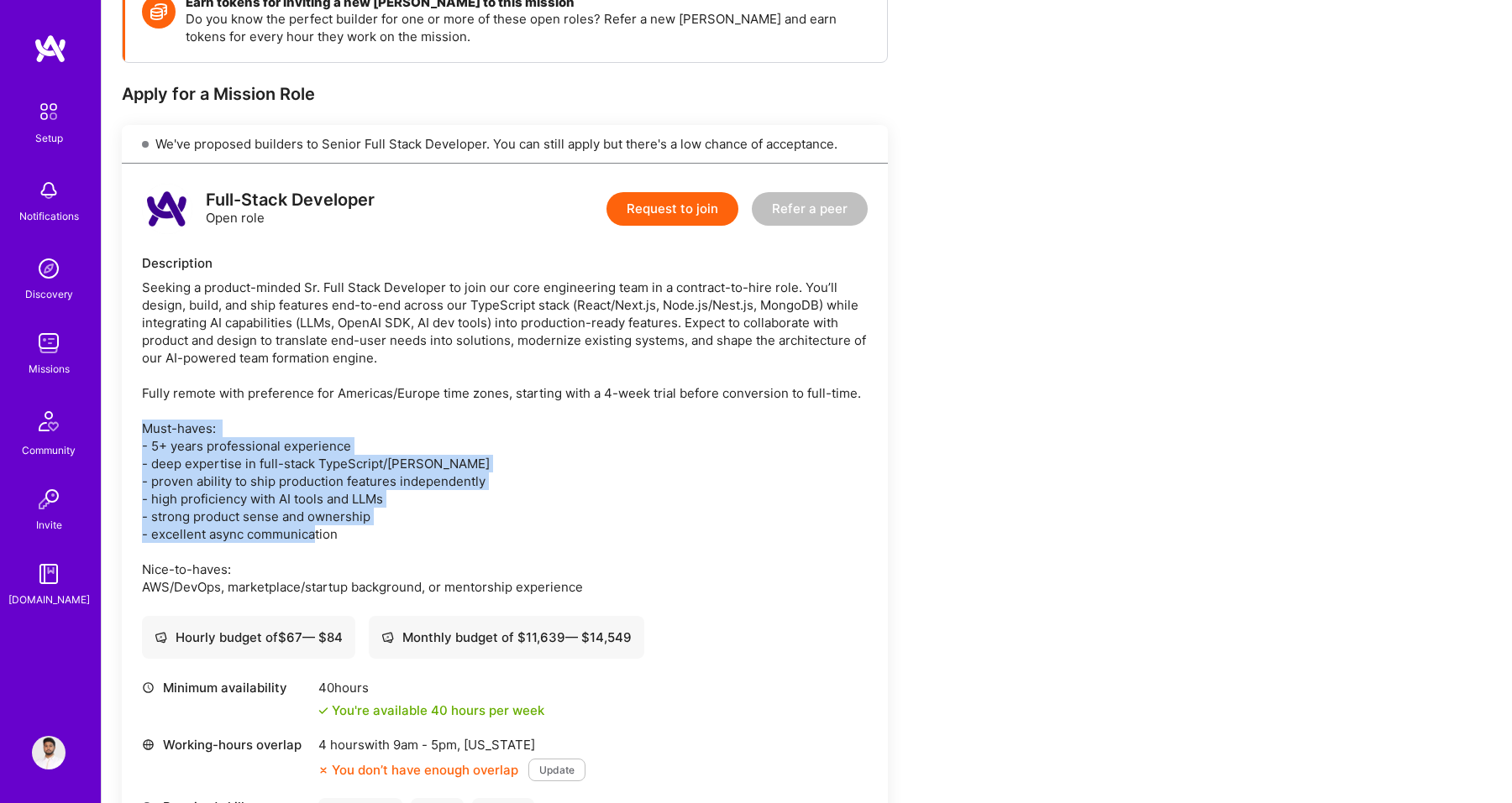
click at [364, 541] on div "Seeking a product-minded Sr. Full Stack Developer to join our core engineering …" at bounding box center [504, 438] width 725 height 318
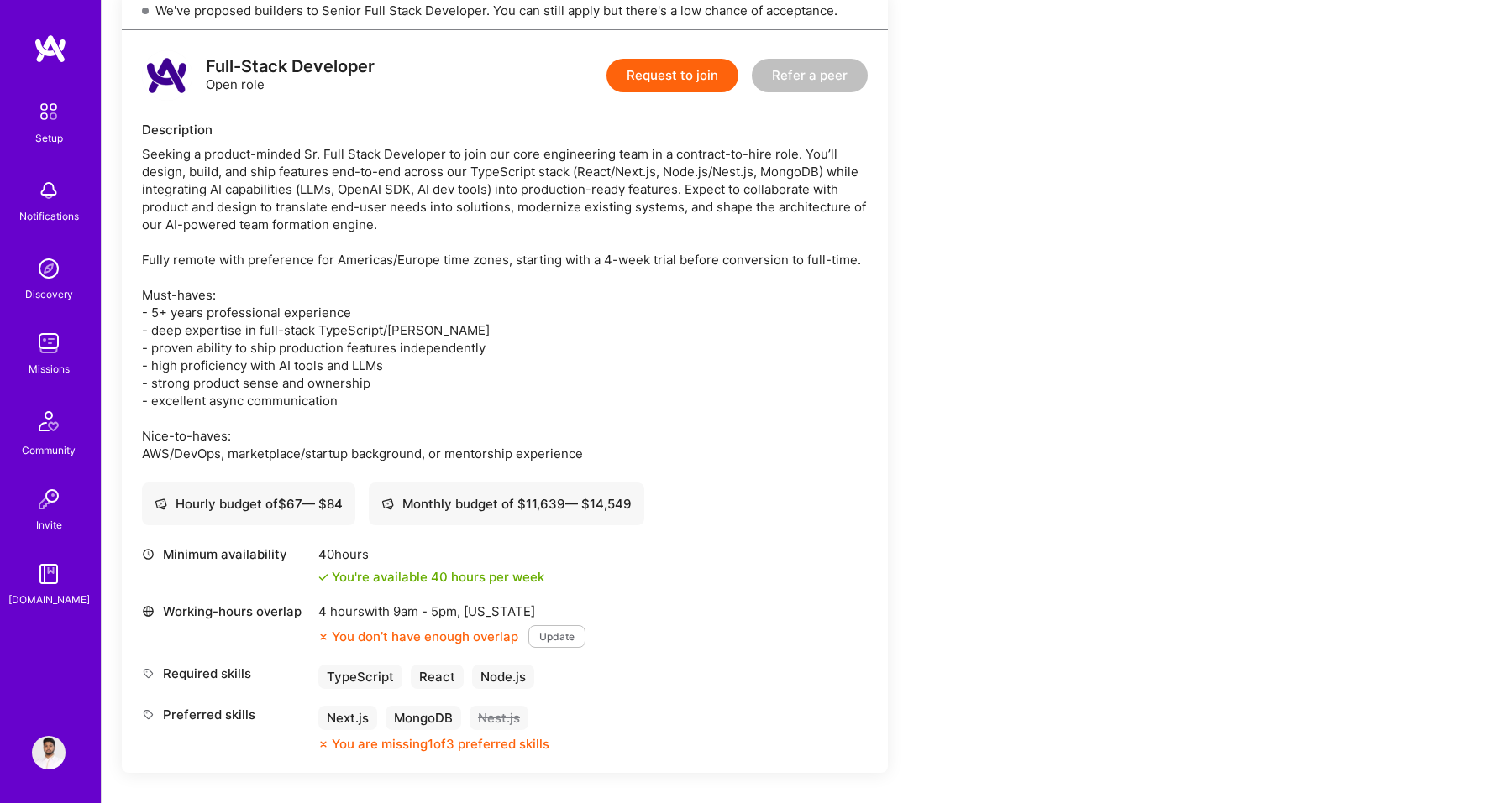
scroll to position [0, 0]
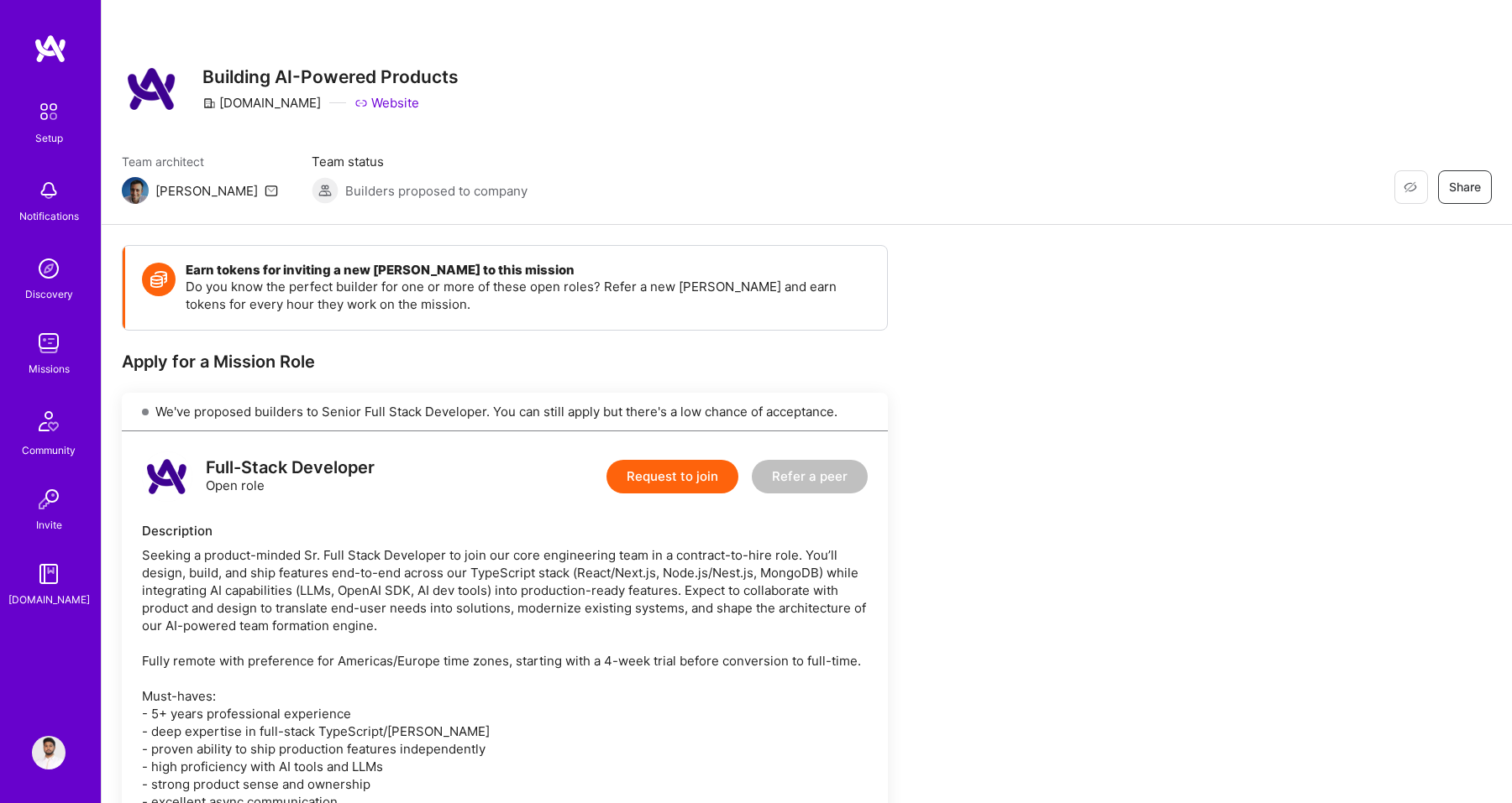
click at [697, 483] on button "Request to join" at bounding box center [672, 477] width 132 height 34
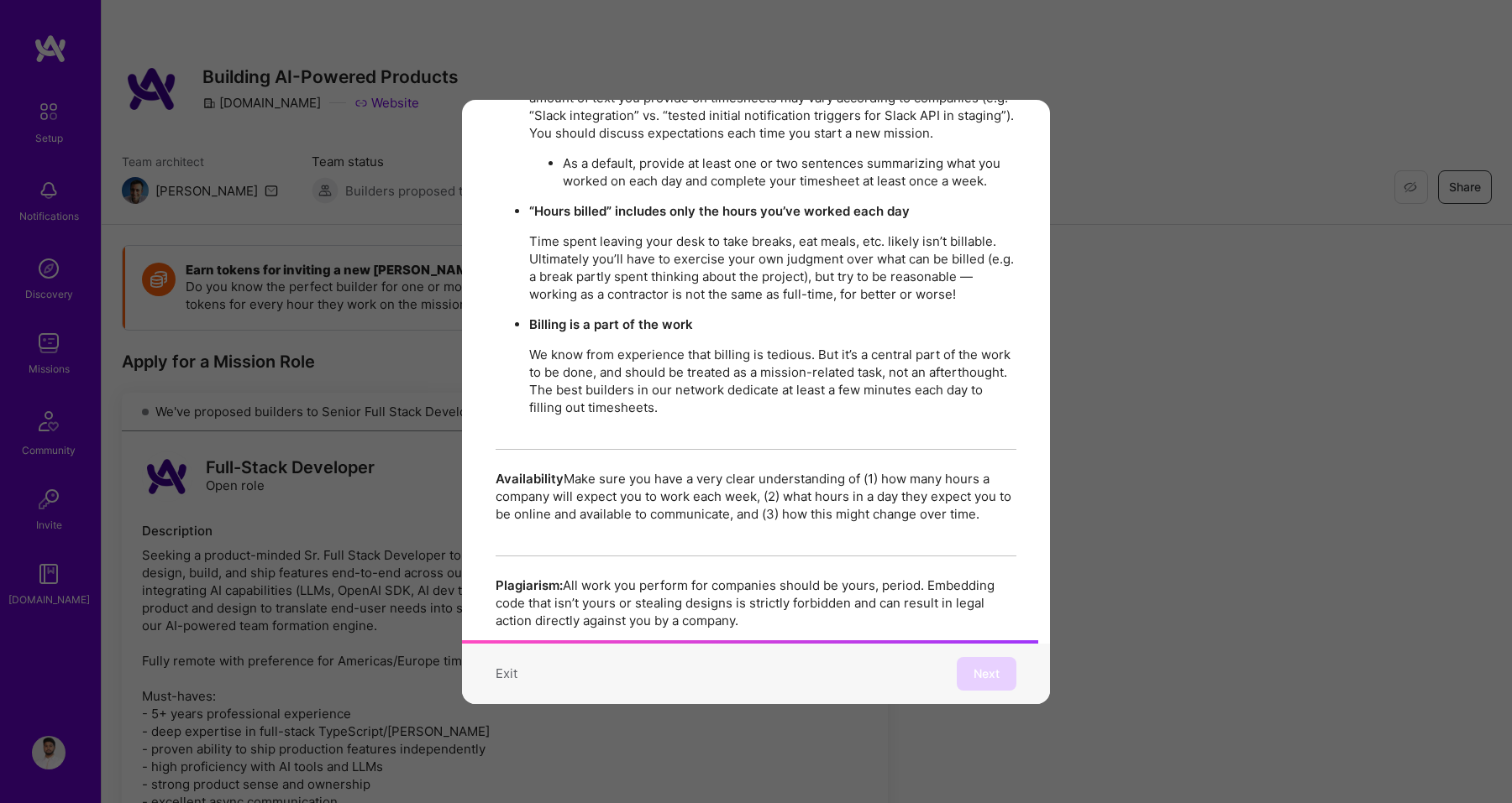
scroll to position [2879, 0]
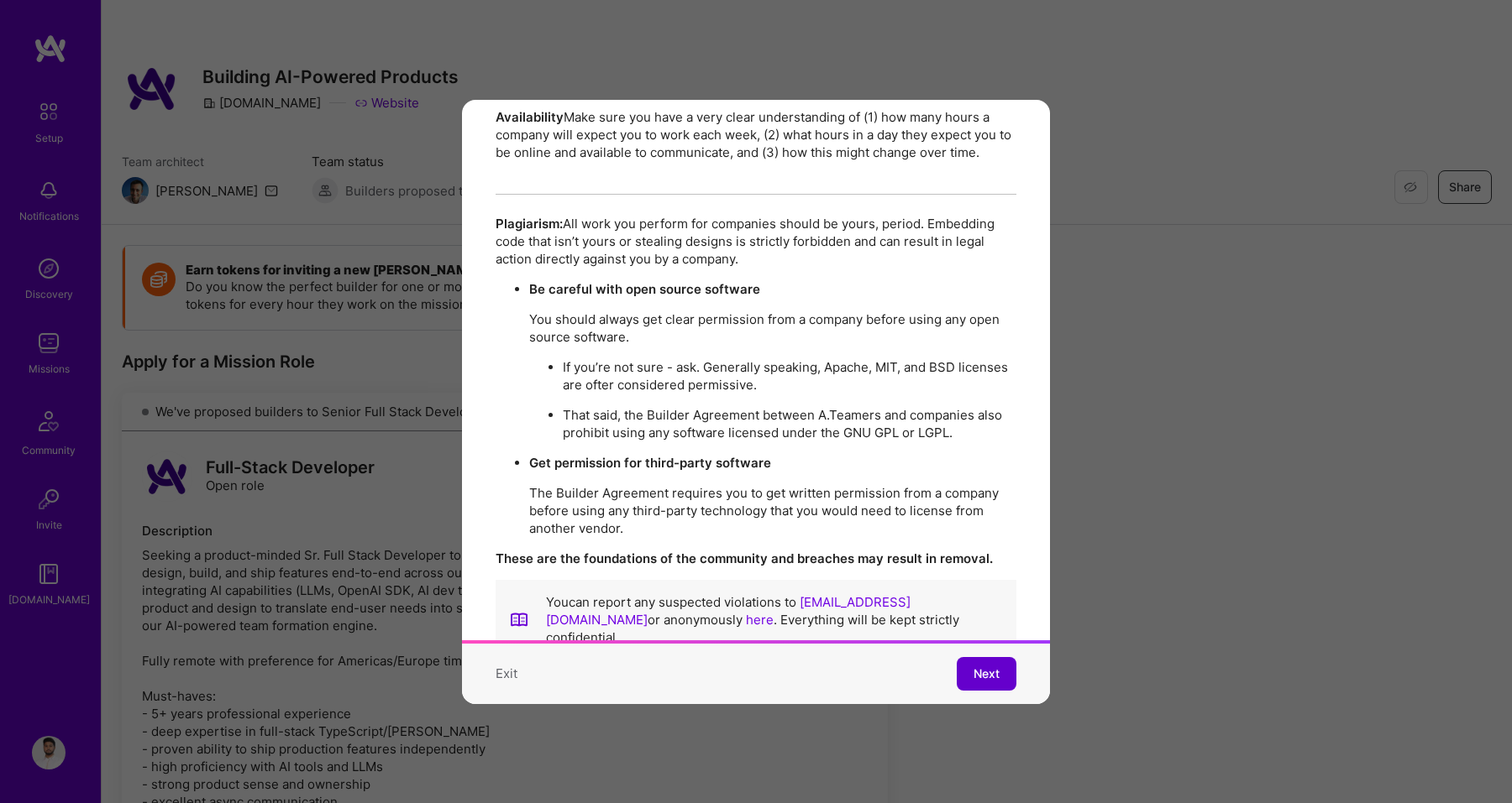
click at [991, 683] on button "Next" at bounding box center [986, 674] width 60 height 34
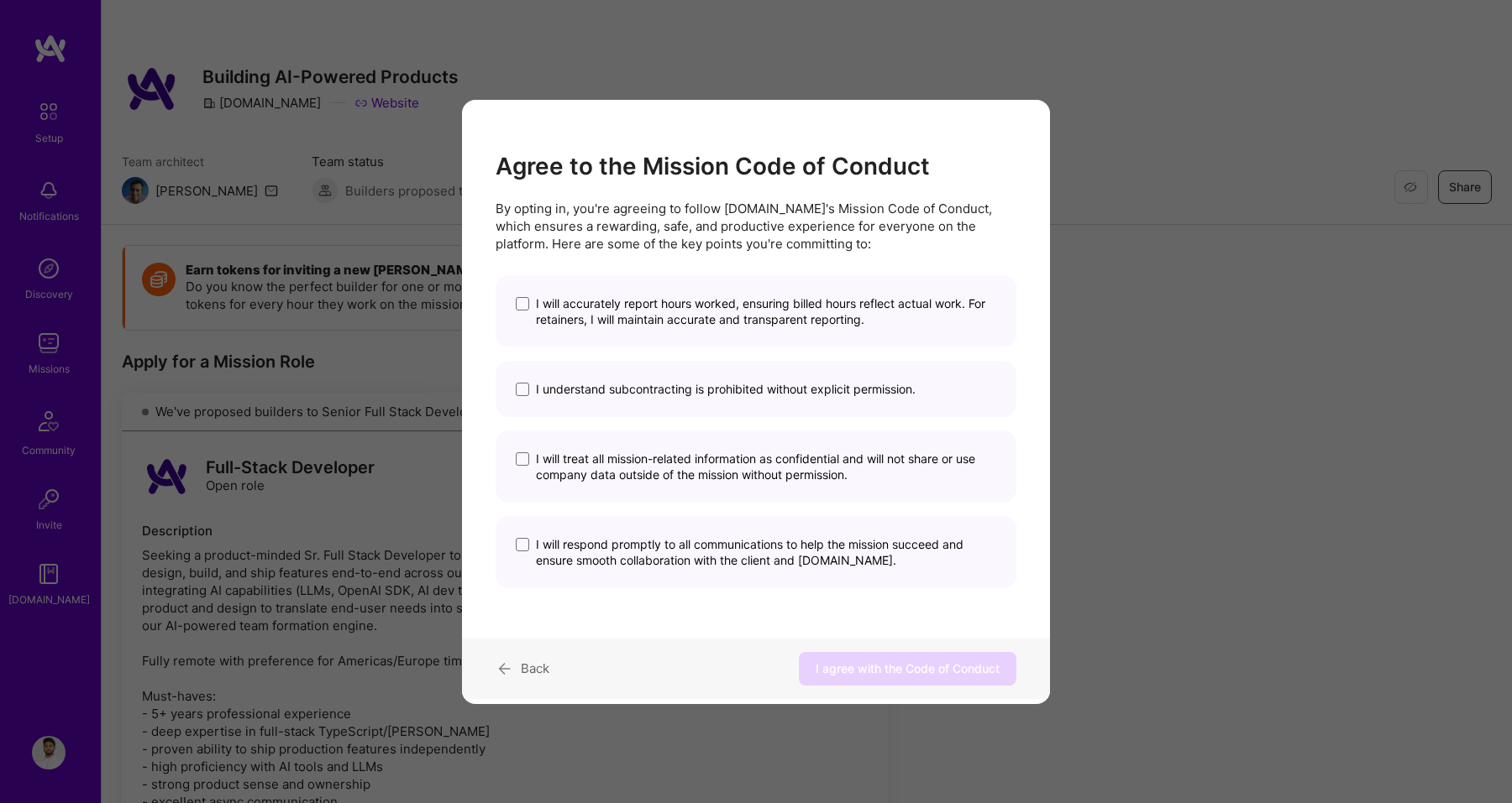
scroll to position [0, 0]
click at [640, 323] on span "I will accurately report hours worked, ensuring billed hours reflect actual wor…" at bounding box center [767, 312] width 461 height 32
click at [0, 0] on input "I will accurately report hours worked, ensuring billed hours reflect actual wor…" at bounding box center [0, 0] width 0 height 0
click at [630, 400] on div "I understand subcontracting is prohibited without explicit permission." at bounding box center [756, 389] width 521 height 56
click at [630, 456] on span "I will treat all mission-related information as confidential and will not share…" at bounding box center [767, 467] width 461 height 32
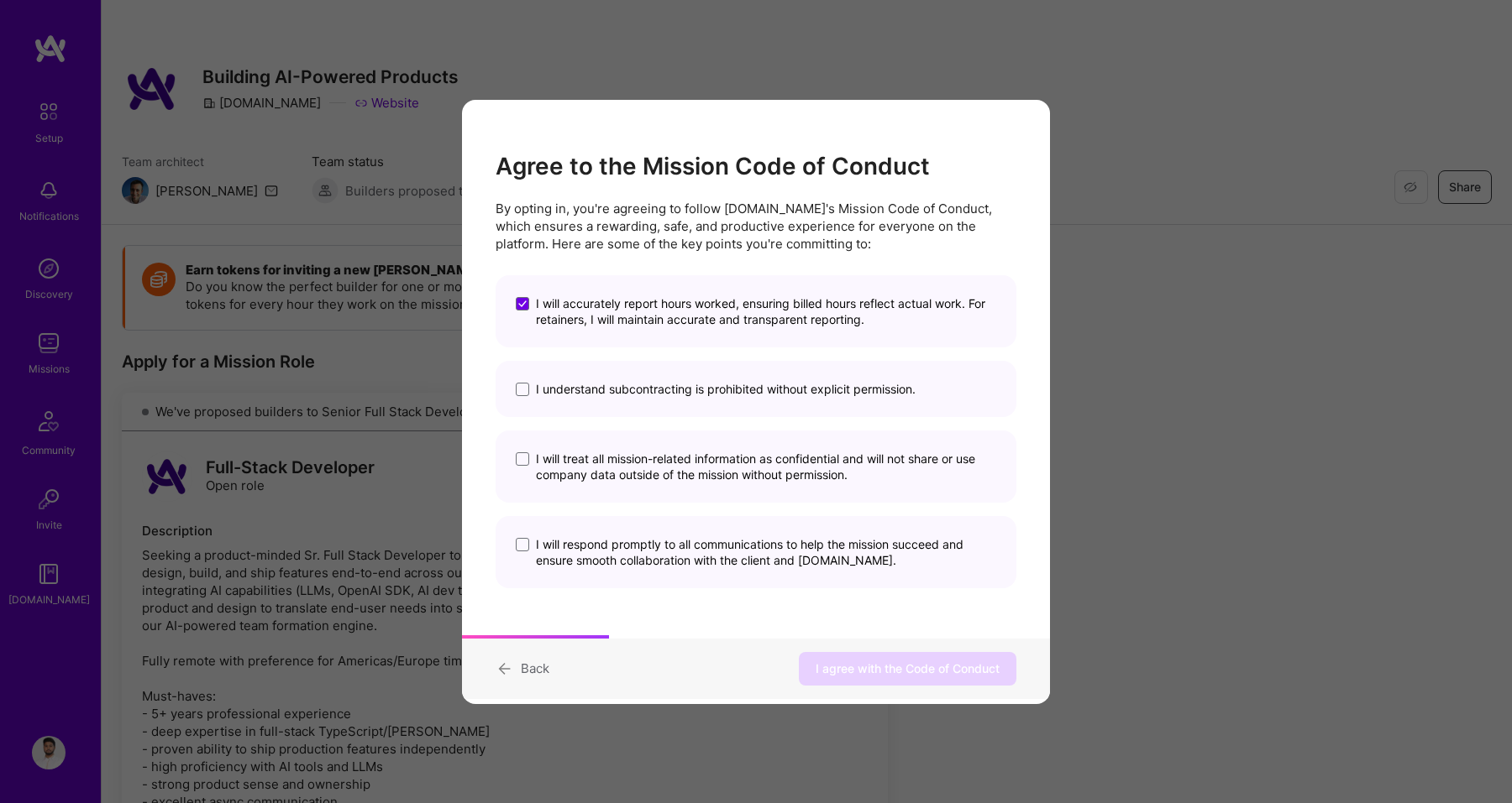
click at [0, 0] on input "I will treat all mission-related information as confidential and will not share…" at bounding box center [0, 0] width 0 height 0
click at [621, 391] on span "I understand subcontracting is prohibited without explicit permission." at bounding box center [726, 389] width 380 height 16
click at [0, 0] on input "I understand subcontracting is prohibited without explicit permission." at bounding box center [0, 0] width 0 height 0
click at [621, 560] on span "I will respond promptly to all communications to help the mission succeed and e…" at bounding box center [767, 553] width 461 height 32
click at [0, 0] on input "I will respond promptly to all communications to help the mission succeed and e…" at bounding box center [0, 0] width 0 height 0
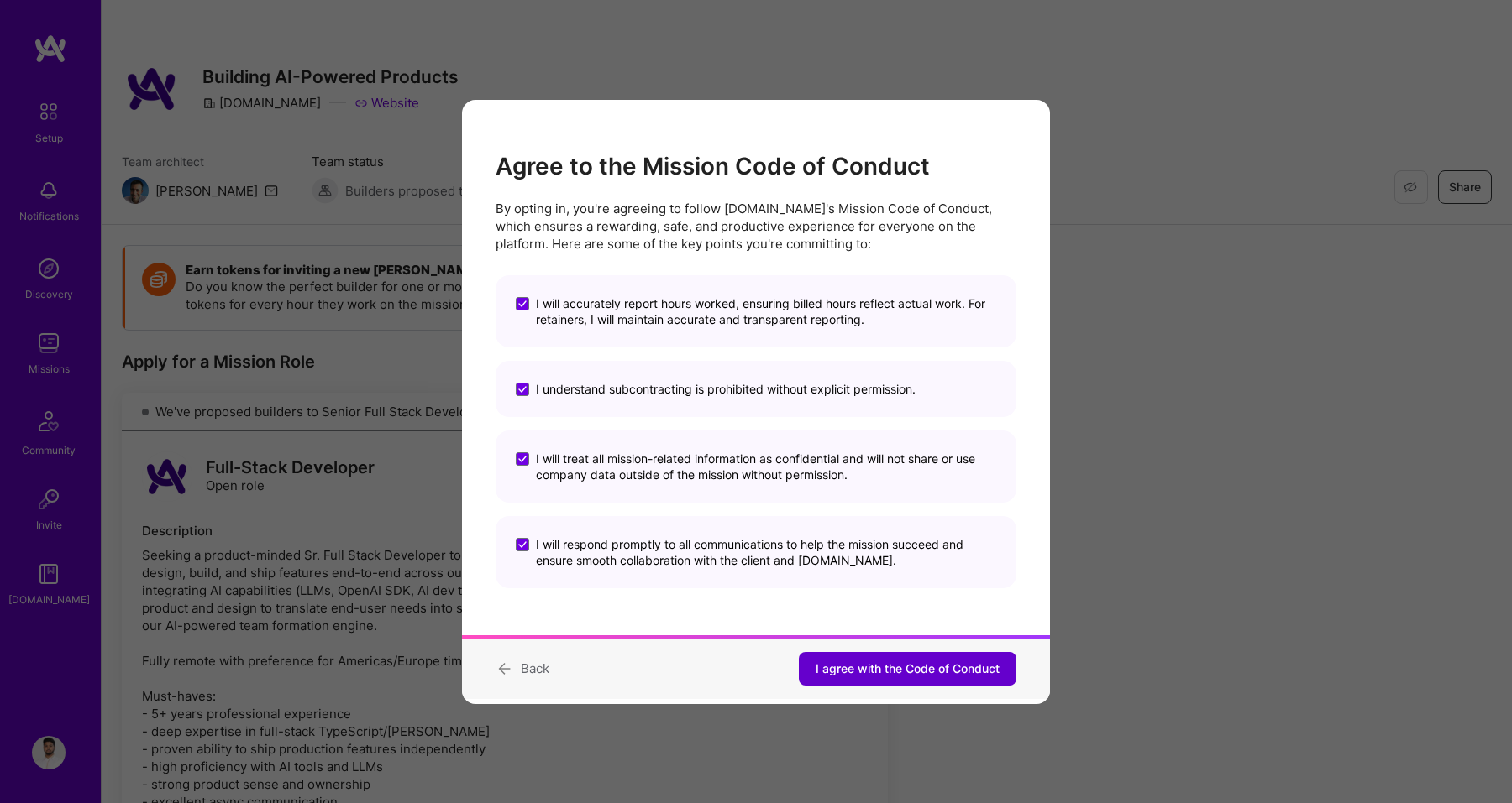
click at [934, 669] on span "I agree with the Code of Conduct" at bounding box center [907, 669] width 184 height 17
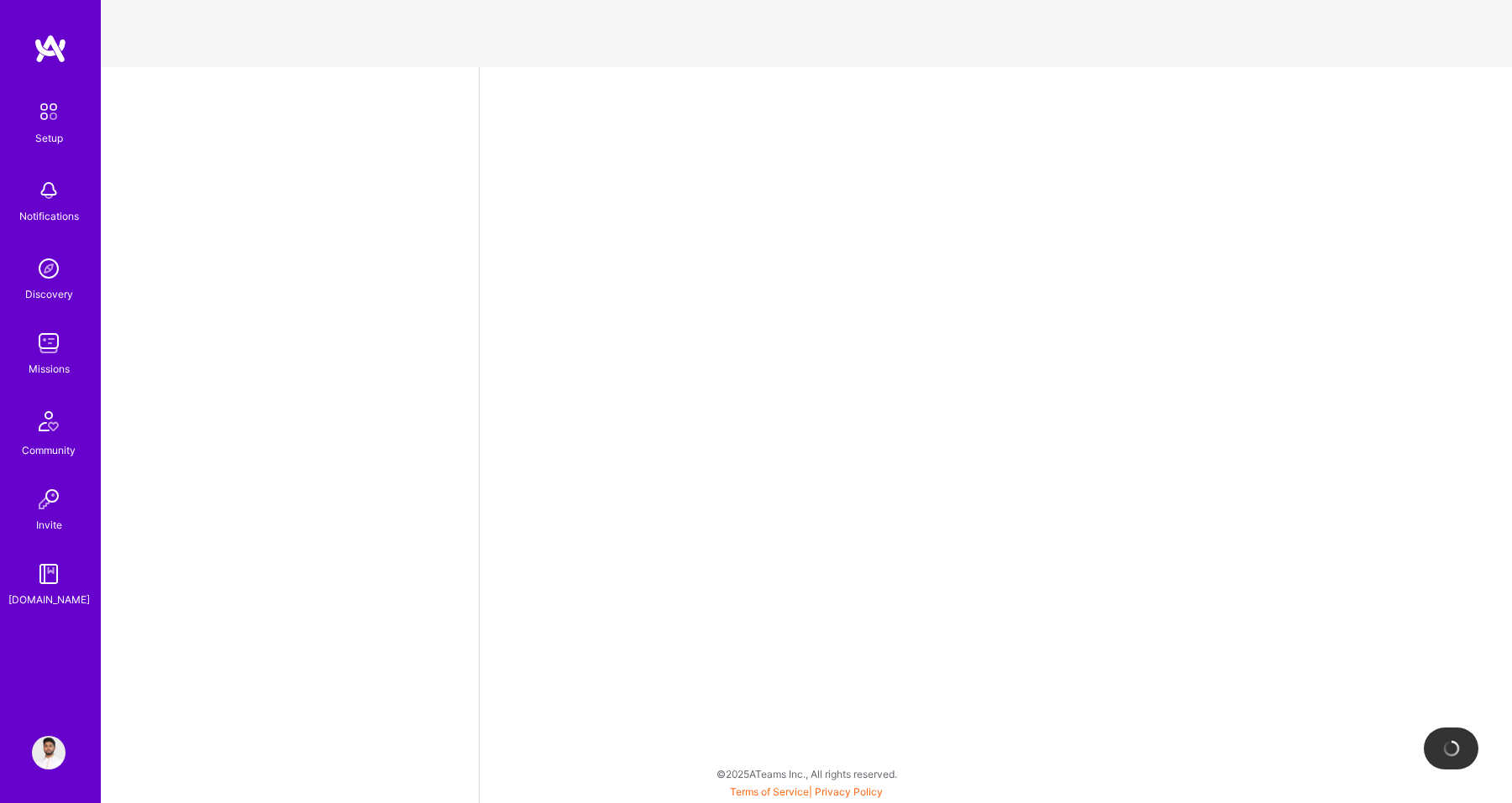
select select "PK"
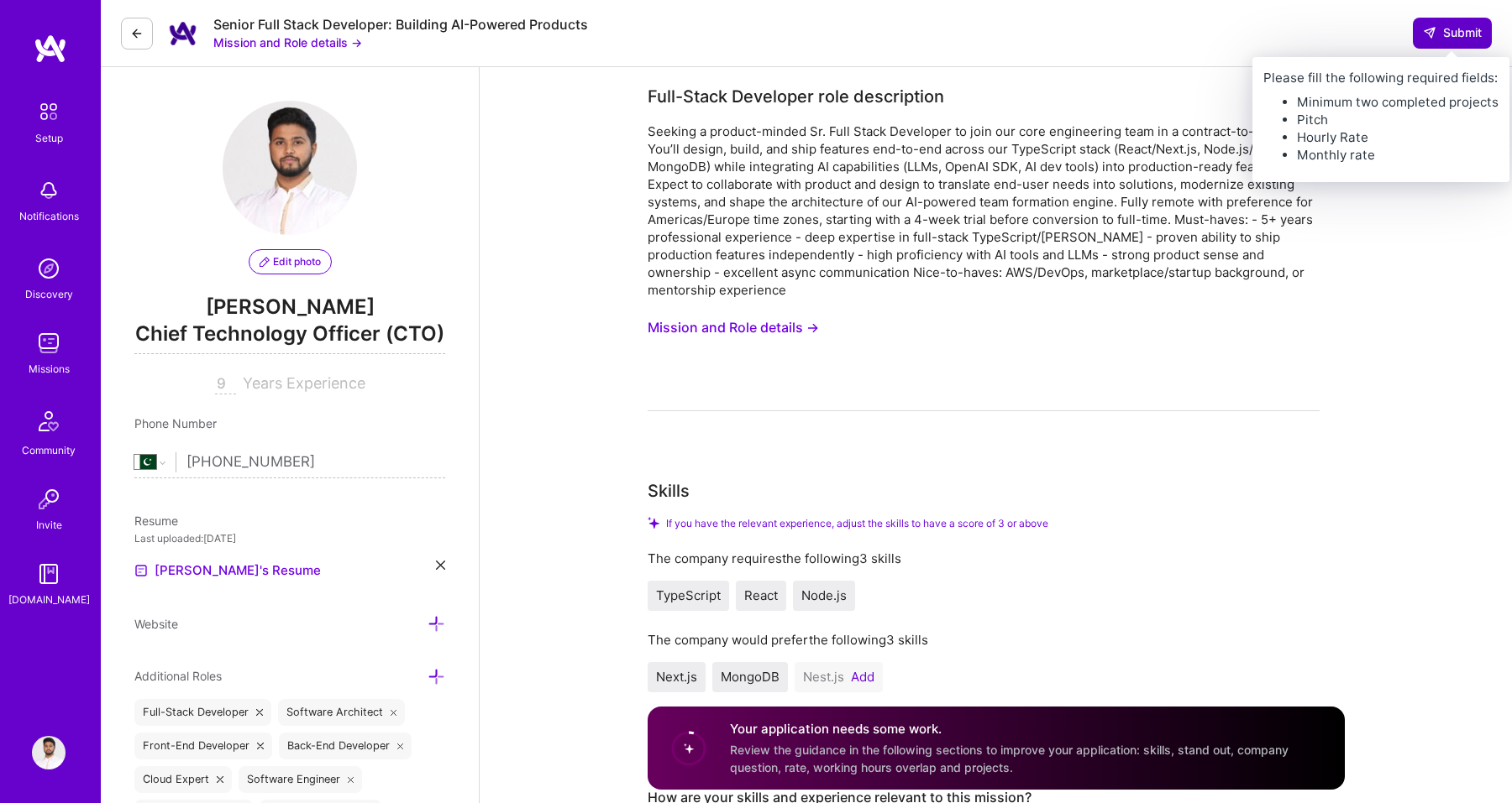
click at [1455, 37] on span "Submit" at bounding box center [1452, 33] width 59 height 17
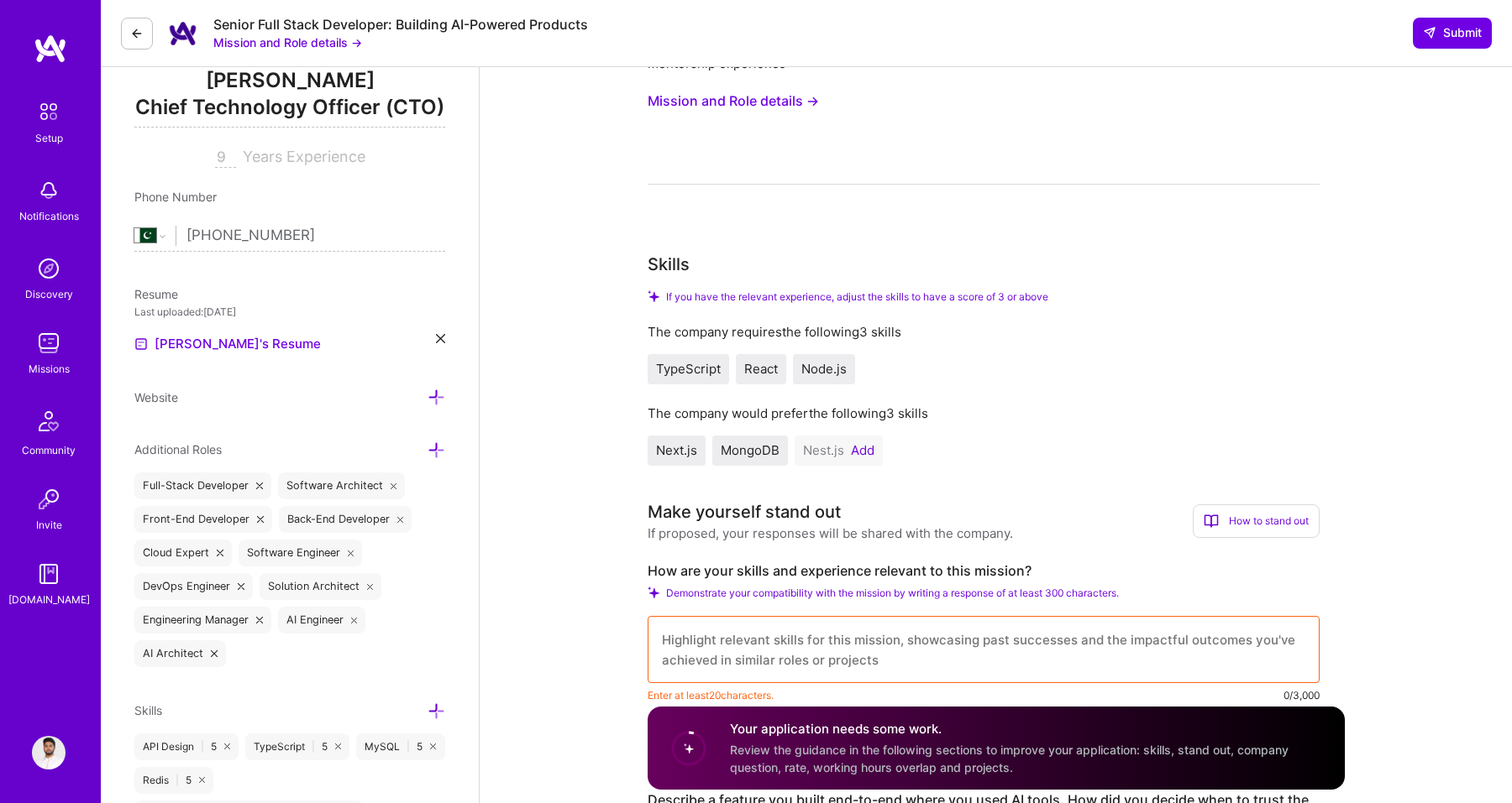
scroll to position [245, 0]
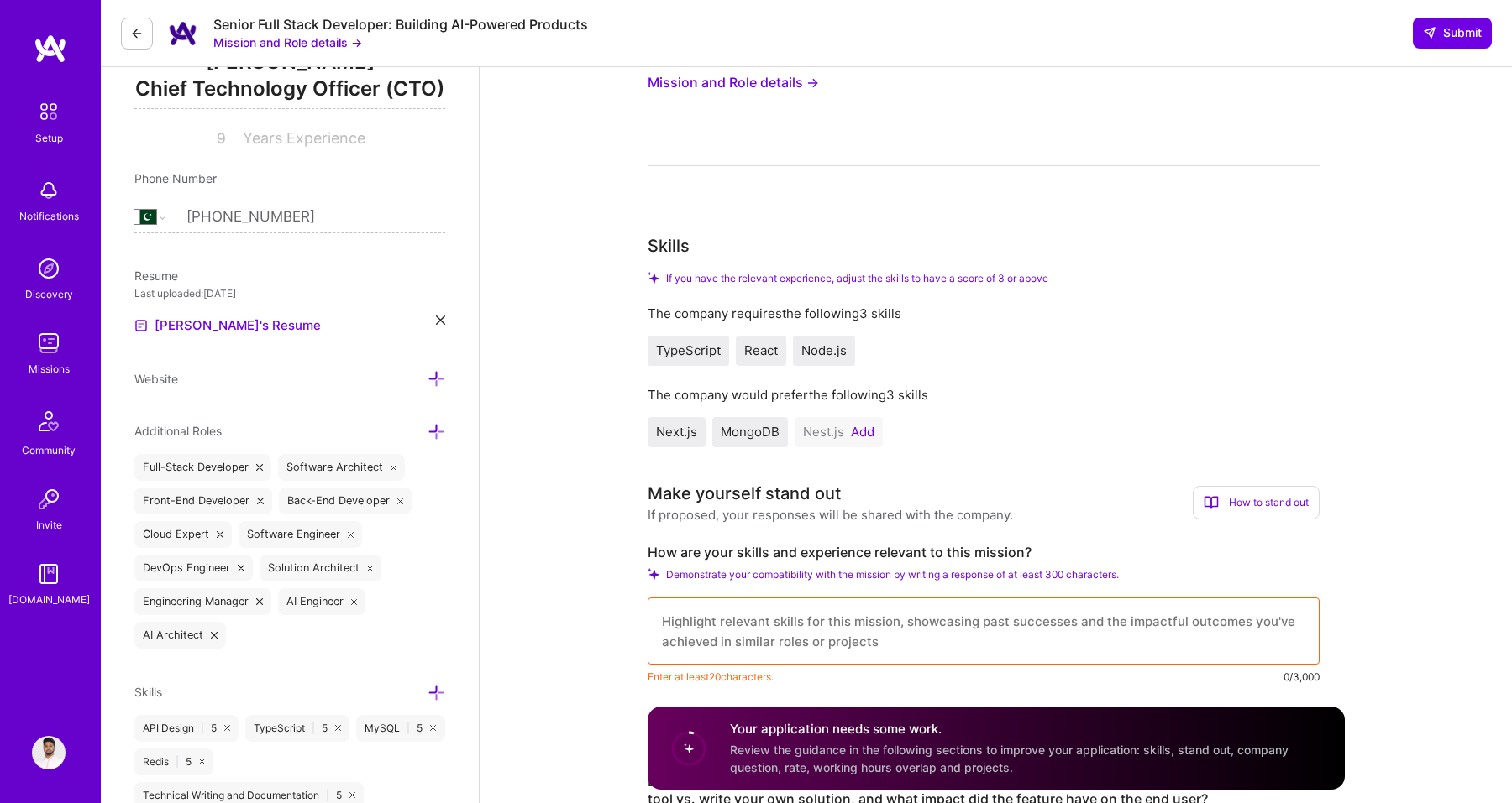
click at [861, 433] on button "Add" at bounding box center [862, 433] width 24 height 13
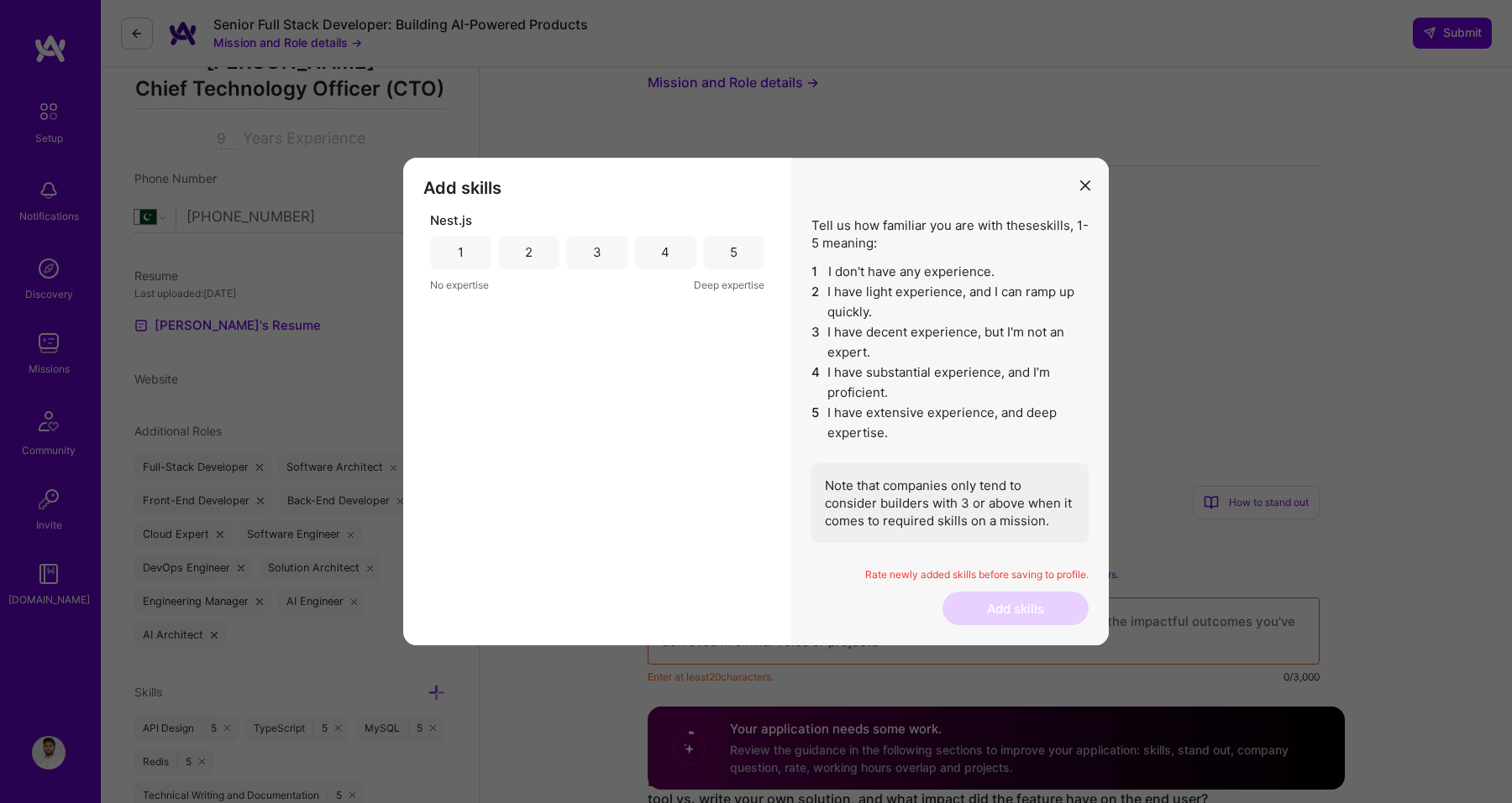
click at [717, 260] on div "5" at bounding box center [733, 253] width 61 height 34
click at [991, 612] on button "Add skills" at bounding box center [1015, 609] width 146 height 34
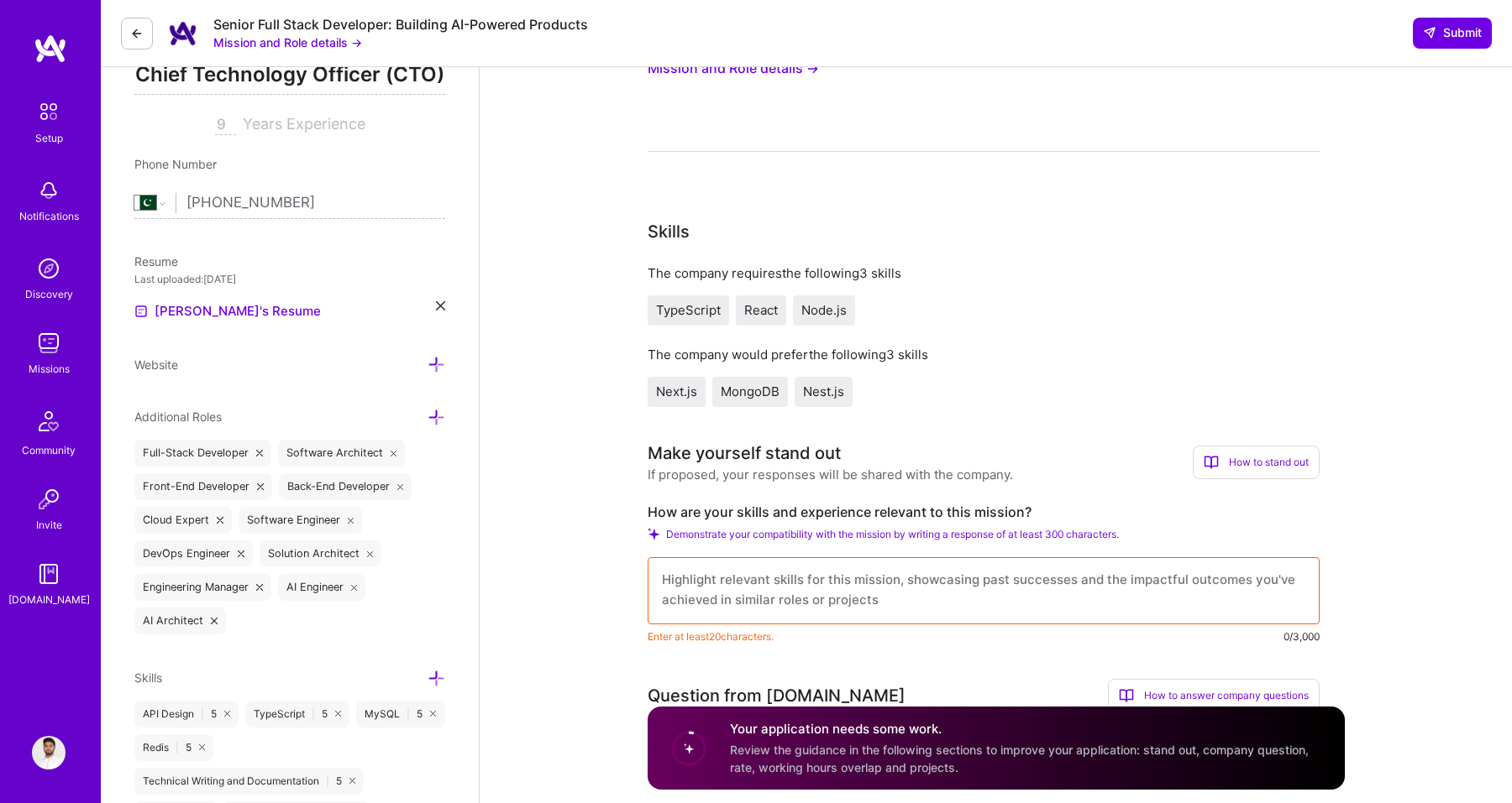
scroll to position [0, 0]
